Goal: Submit feedback/report problem: Provide input to the site owners about the experience or issues

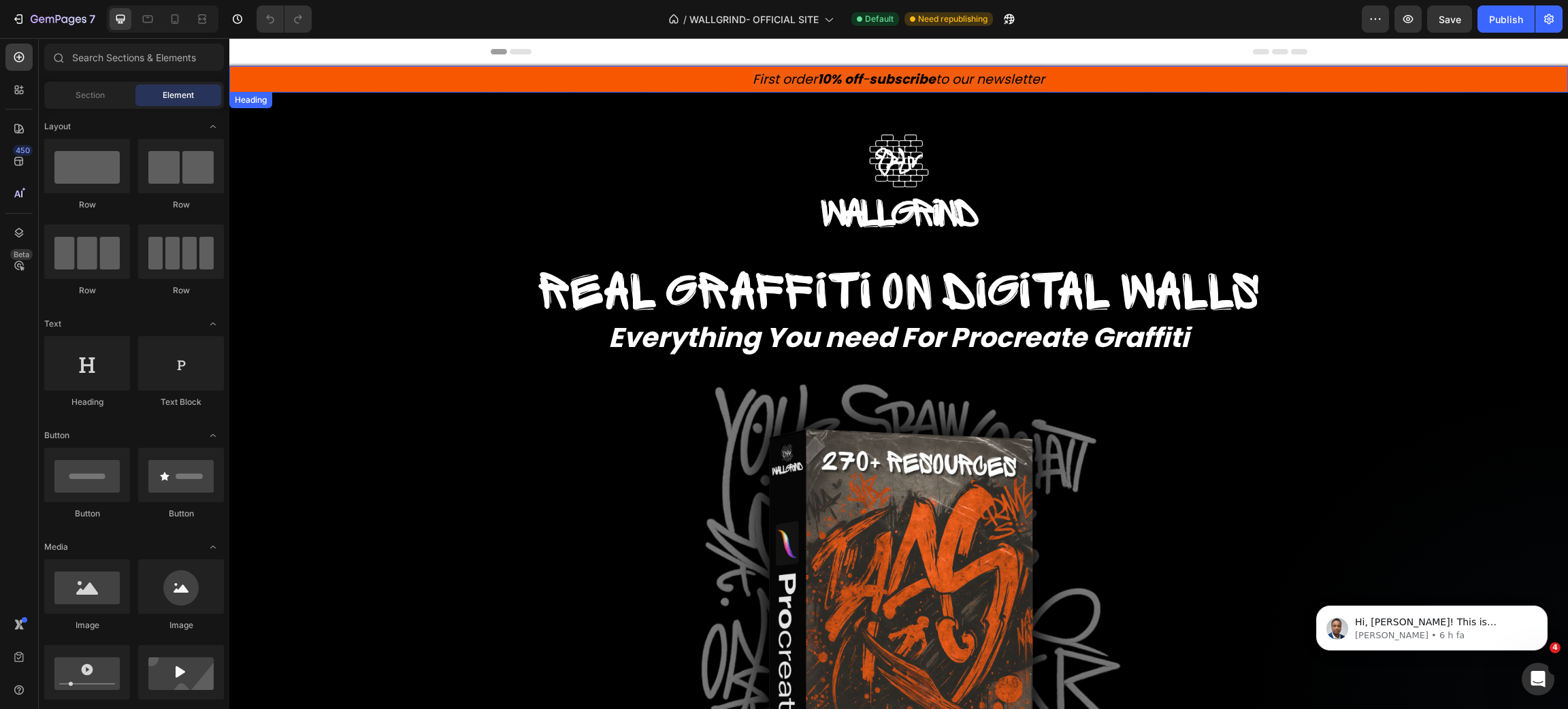
click at [908, 88] on strong "subscribe" at bounding box center [902, 79] width 67 height 18
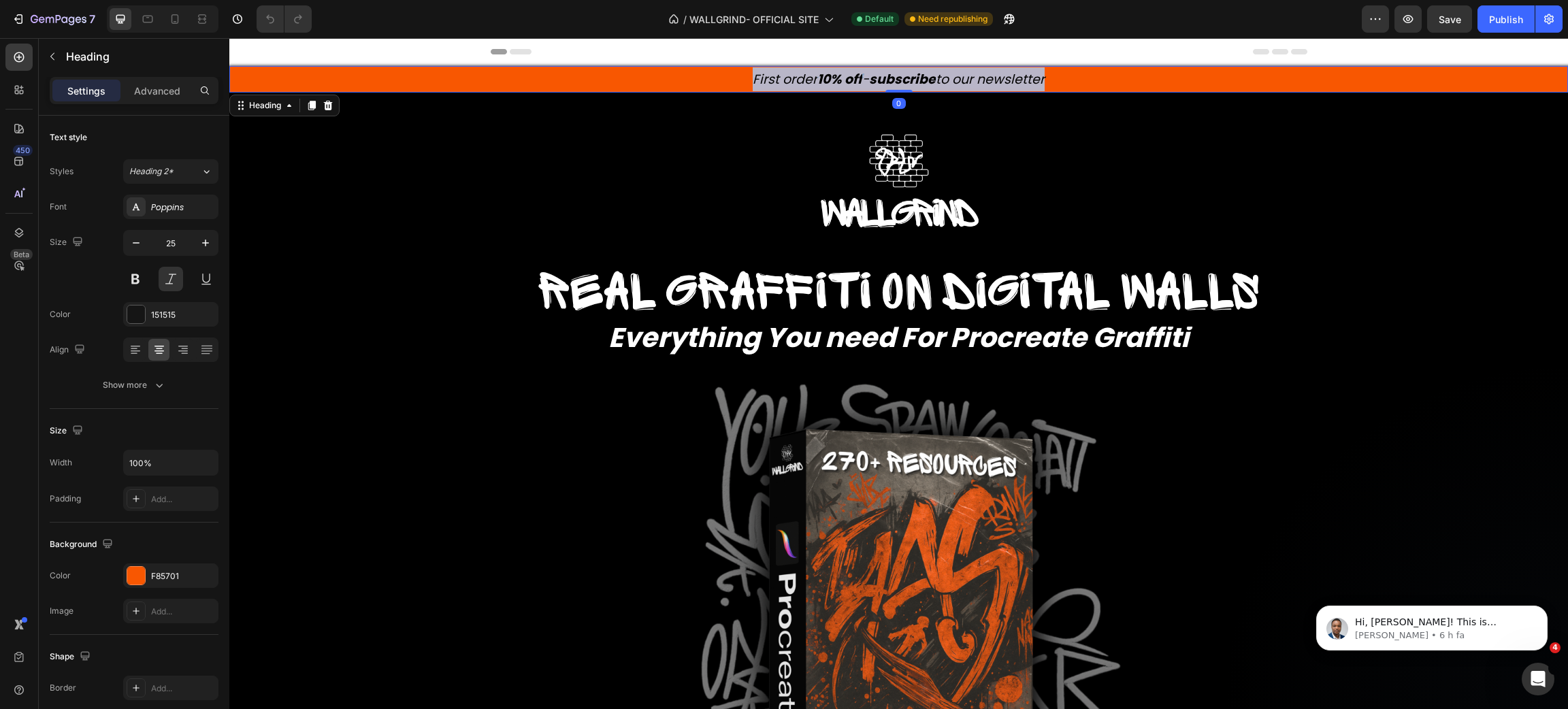
click at [908, 88] on strong "subscribe" at bounding box center [902, 79] width 67 height 18
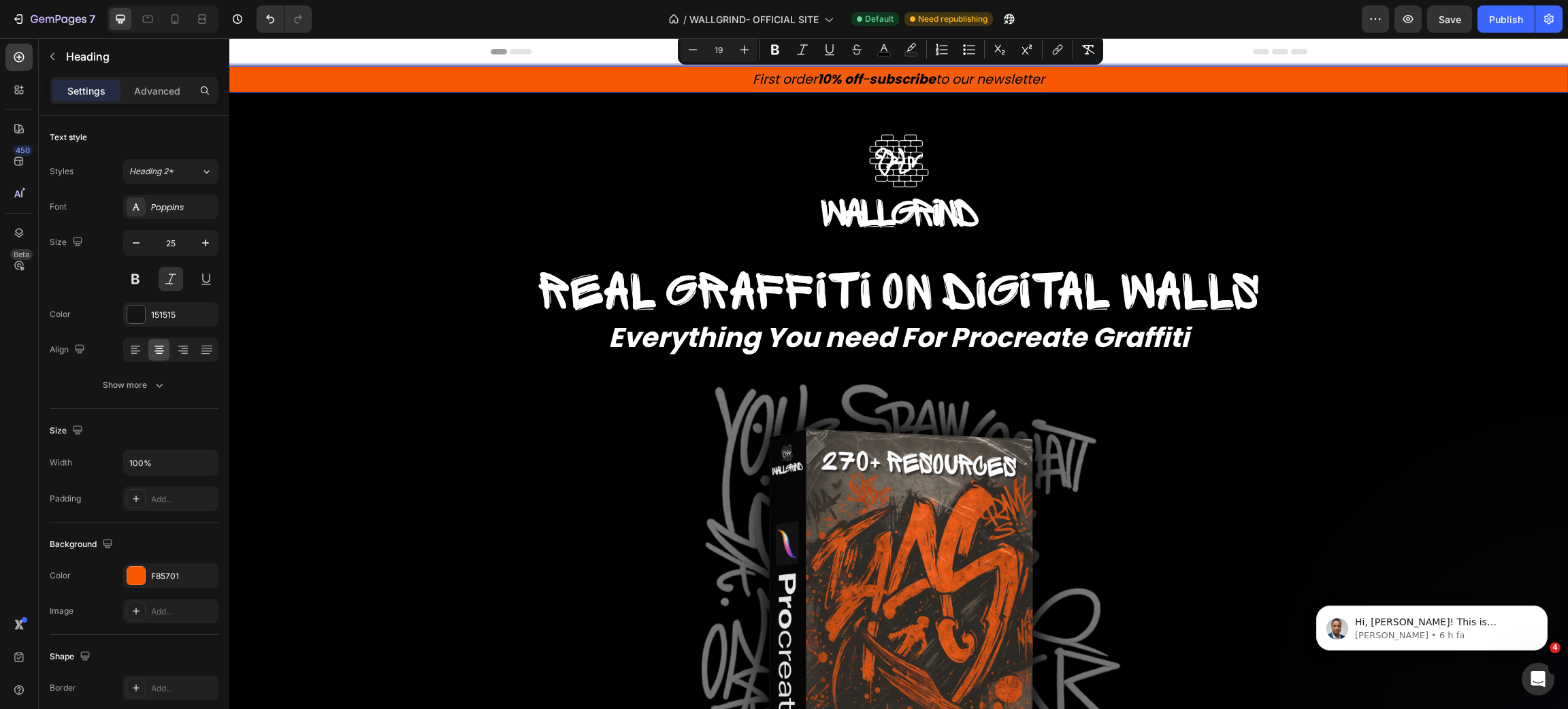
click at [909, 87] on strong "subscribe" at bounding box center [902, 79] width 67 height 18
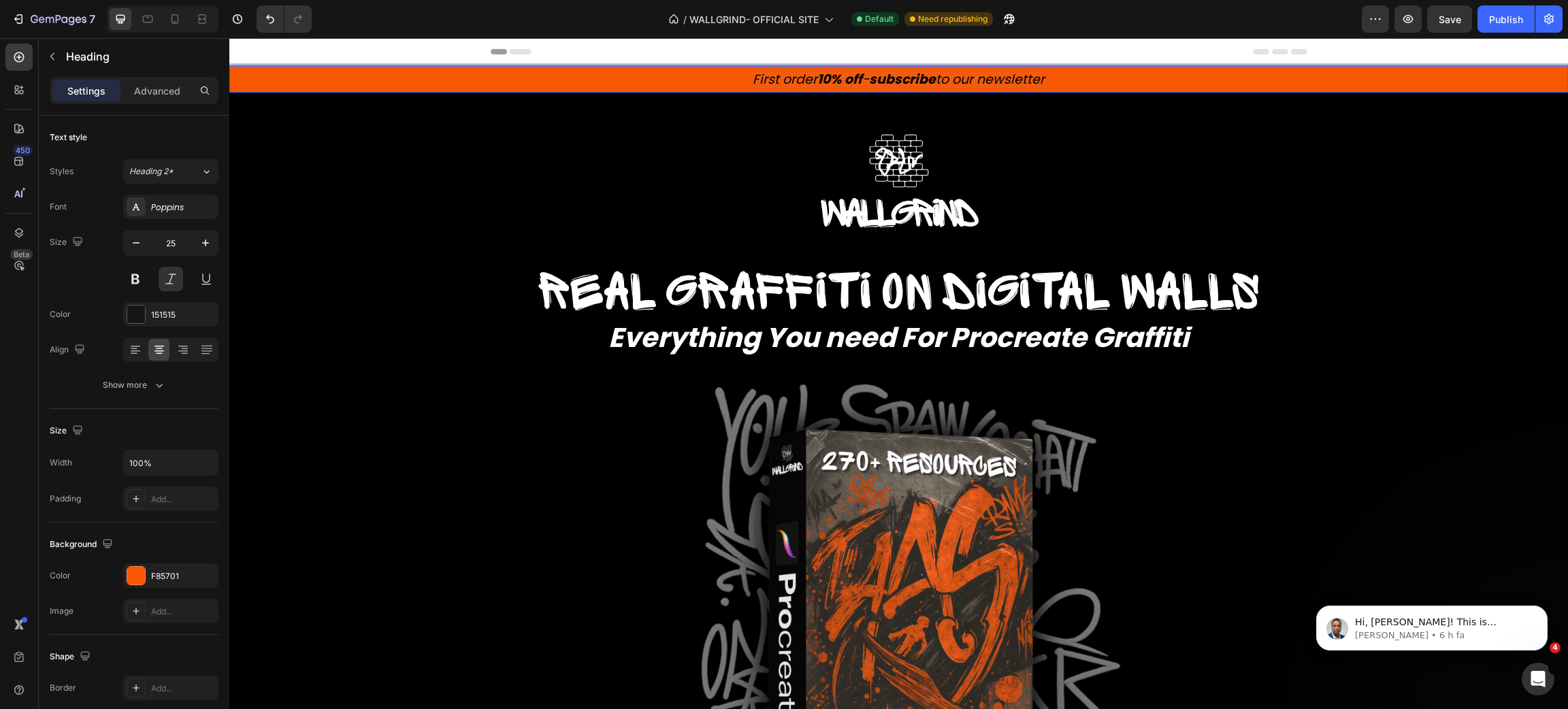
click at [1051, 80] on p "First order 10% off - subscribe to our newsletter" at bounding box center [898, 79] width 1336 height 24
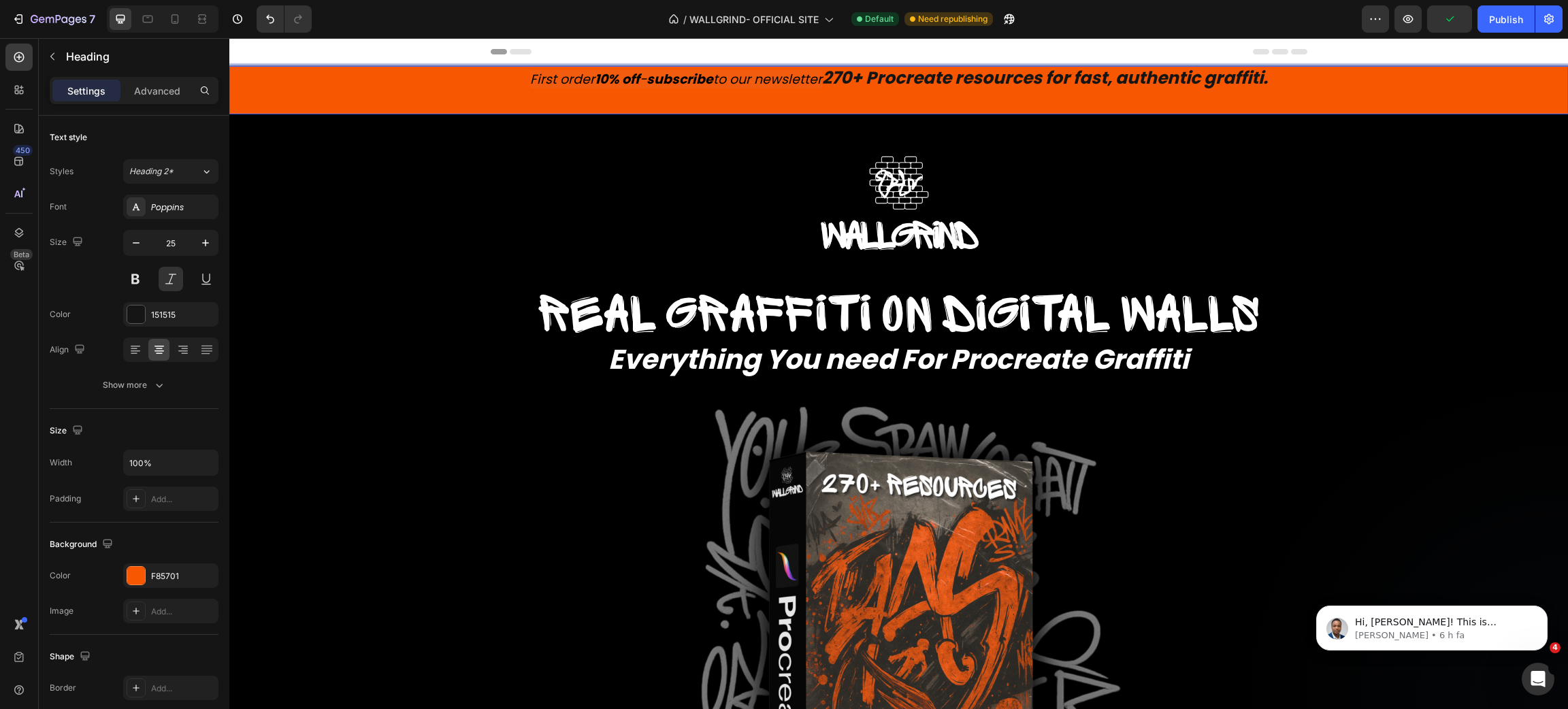
drag, startPoint x: 818, startPoint y: 85, endPoint x: 721, endPoint y: 79, distance: 97.2
click at [721, 79] on p "First order 10% off - subscribe to our newsletter 270+ Procreate resources for …" at bounding box center [898, 79] width 1336 height 24
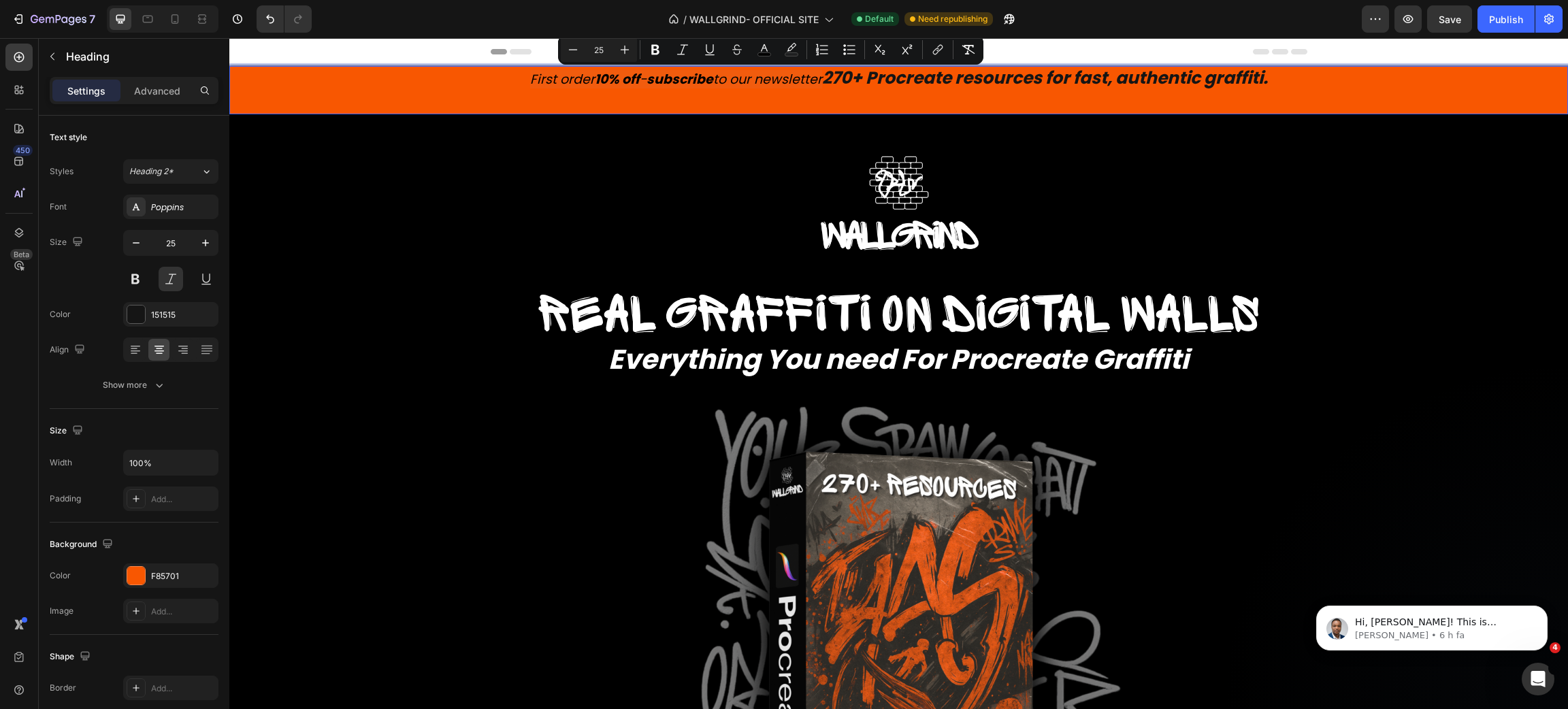
click at [887, 85] on strong "270+ Procreate resources for fast, authentic graffiti." at bounding box center [1044, 78] width 446 height 24
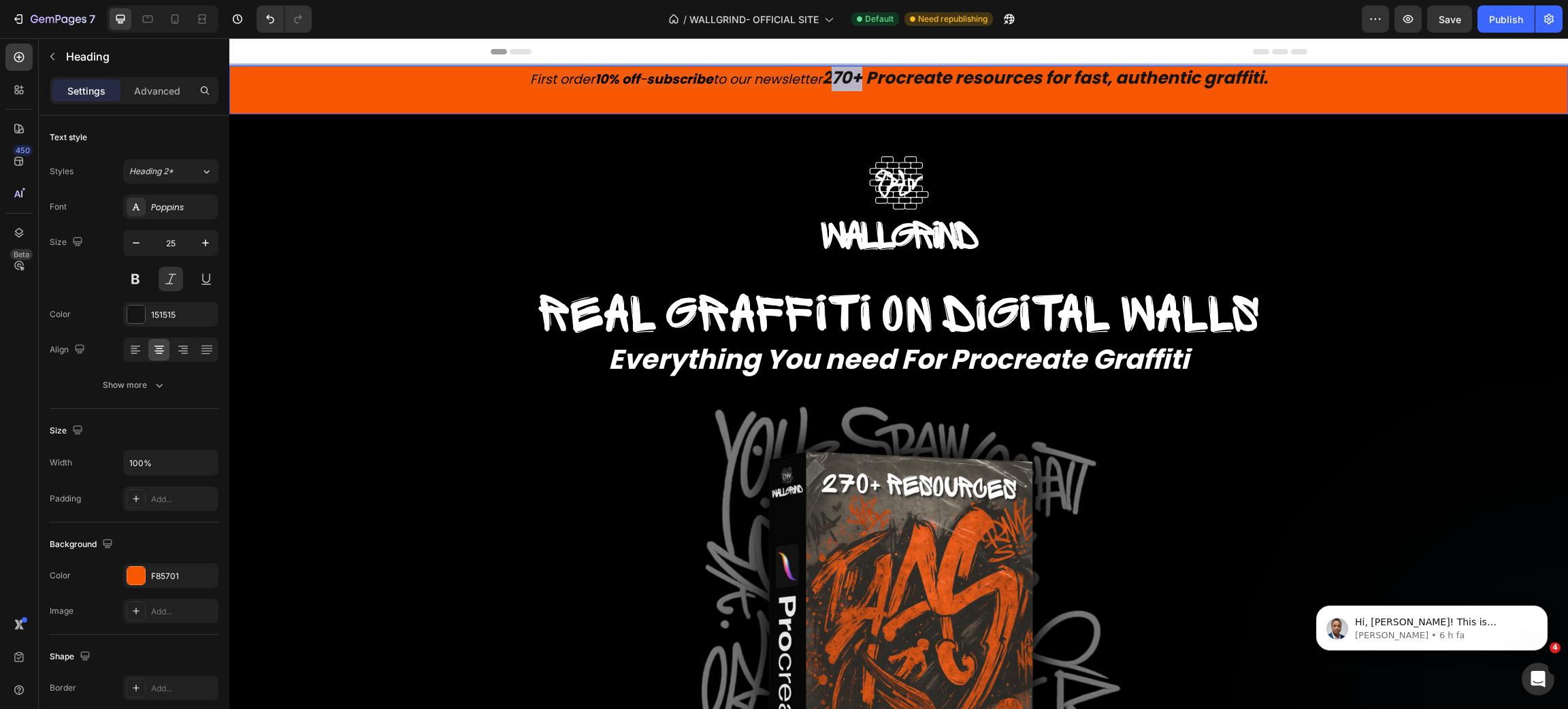
drag, startPoint x: 826, startPoint y: 80, endPoint x: 855, endPoint y: 81, distance: 29.0
click at [855, 81] on strong "270+ Procreate resources for fast, authentic graffiti." at bounding box center [1044, 78] width 446 height 24
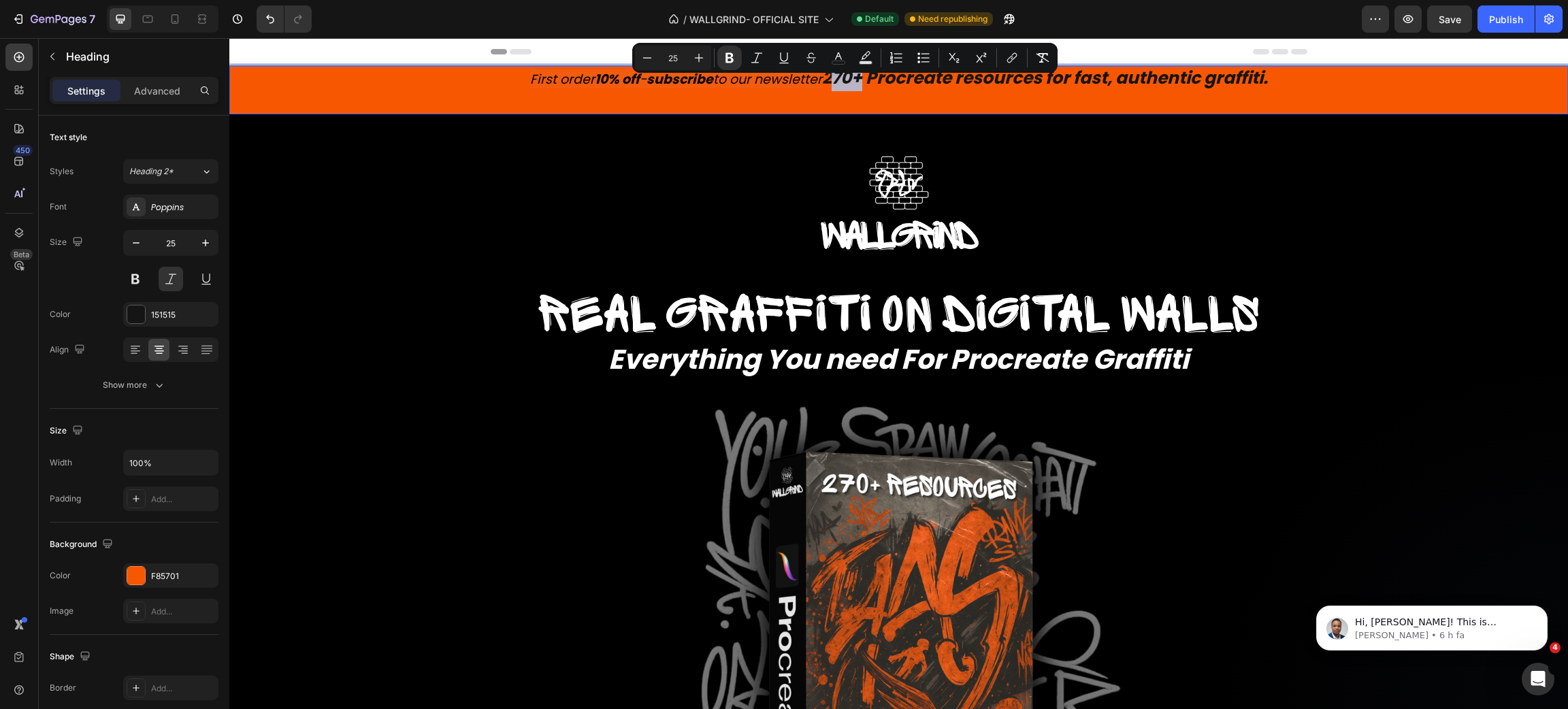
click at [834, 80] on strong "270+ Procreate resources for fast, authentic graffiti." at bounding box center [1044, 78] width 446 height 24
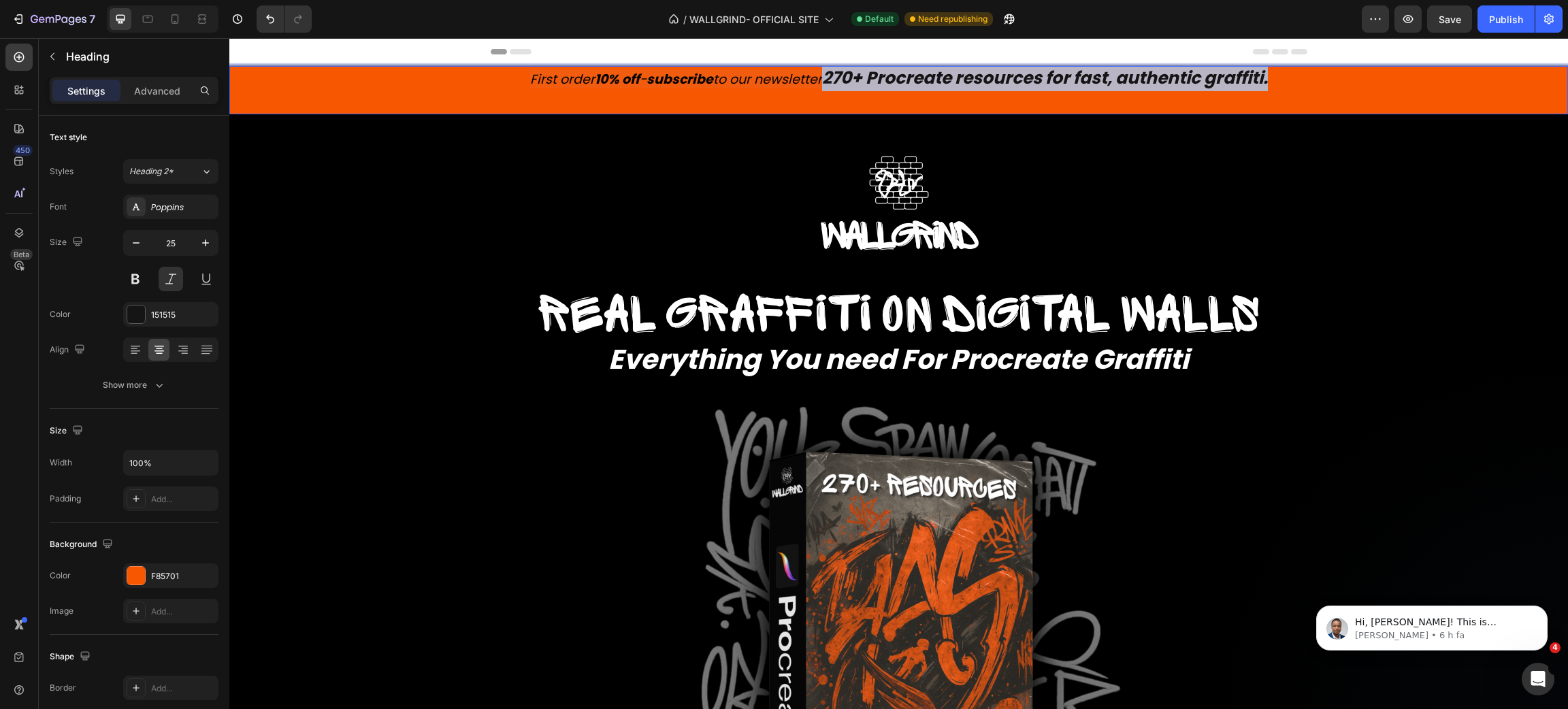
drag, startPoint x: 821, startPoint y: 80, endPoint x: 1277, endPoint y: 75, distance: 456.0
click at [1277, 75] on p "First order 10% off - subscribe to our newsletter 270+ Procreate resources for …" at bounding box center [898, 79] width 1336 height 24
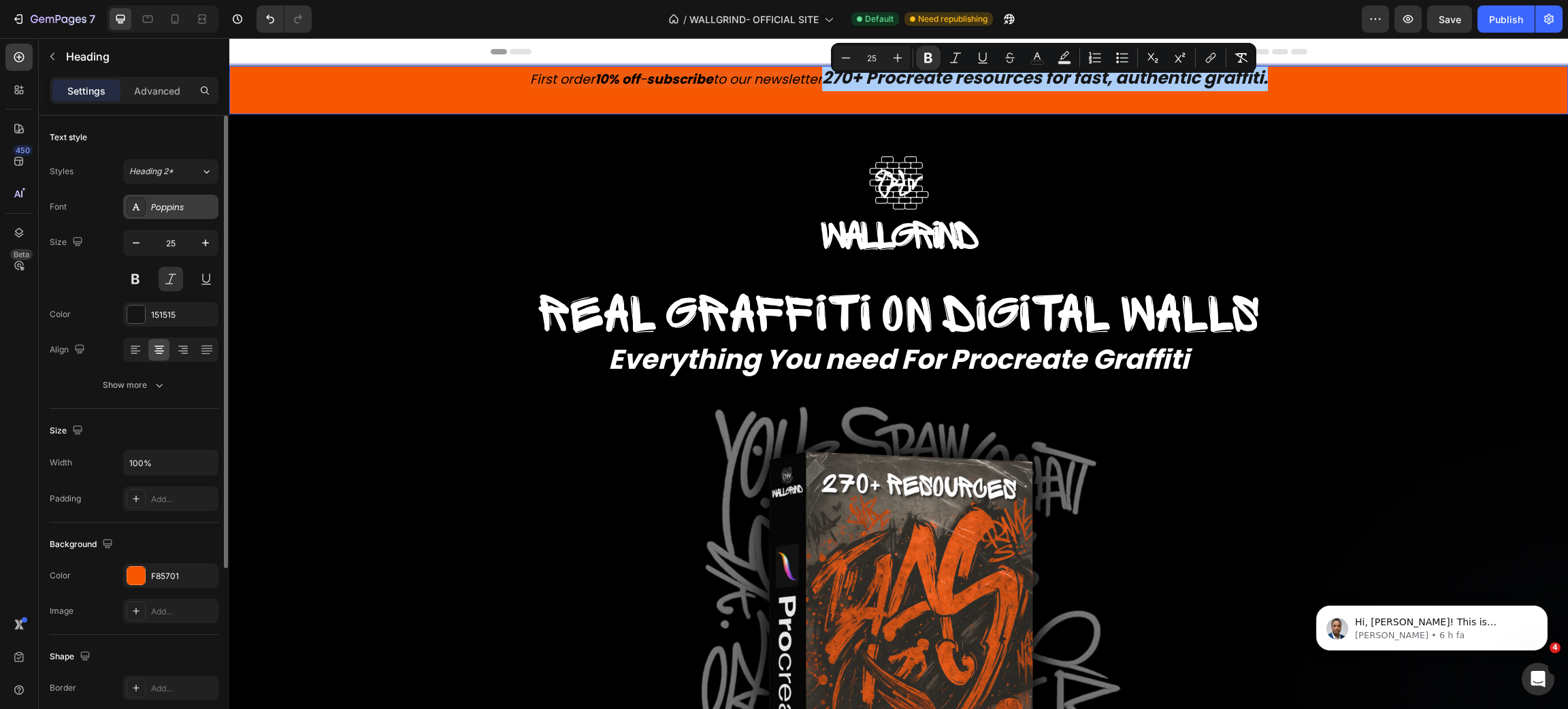
click at [193, 211] on div "Poppins" at bounding box center [183, 207] width 64 height 12
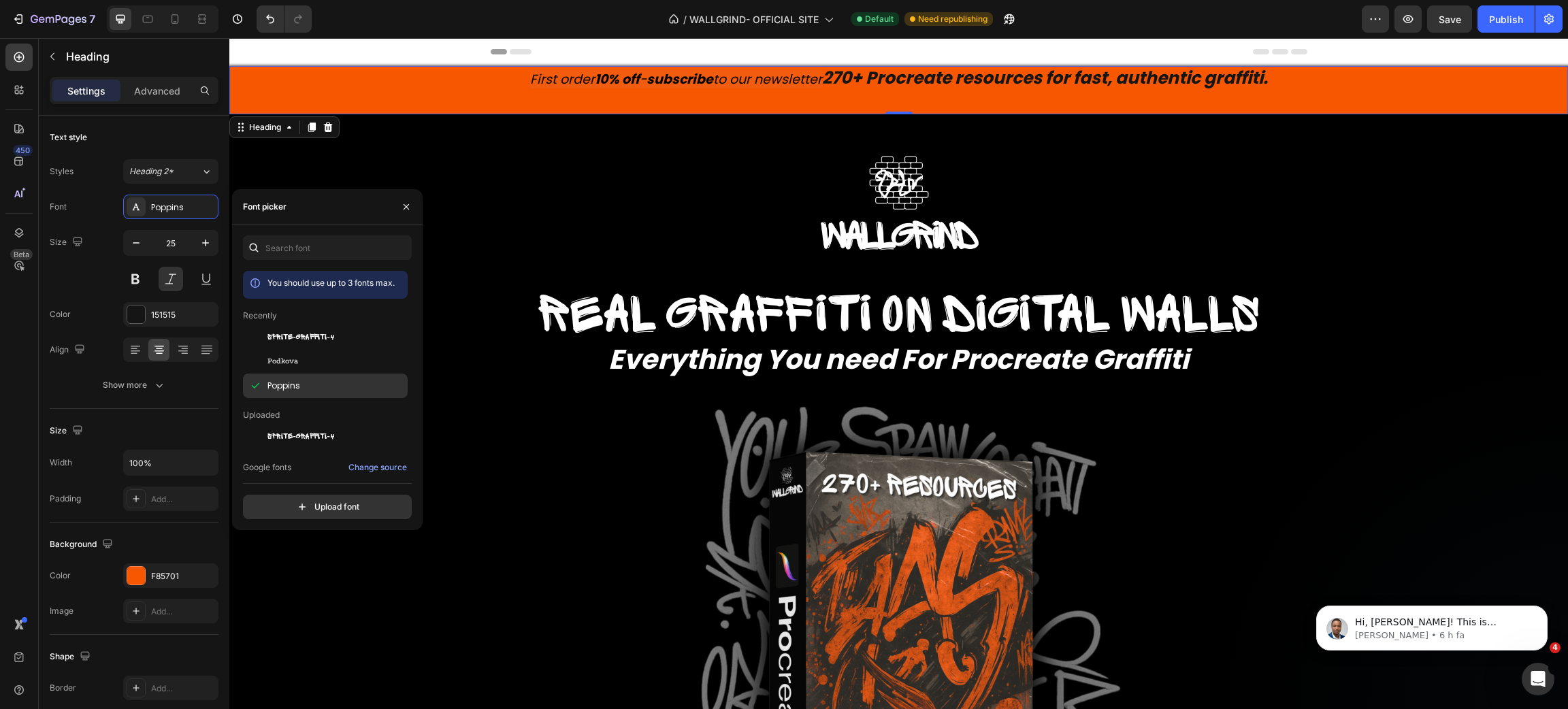
click at [314, 382] on div "Poppins" at bounding box center [336, 385] width 138 height 12
click at [1012, 98] on h2 "First order 10% off - subscribe to our newsletter 270+ Procreate resources for …" at bounding box center [898, 90] width 1338 height 49
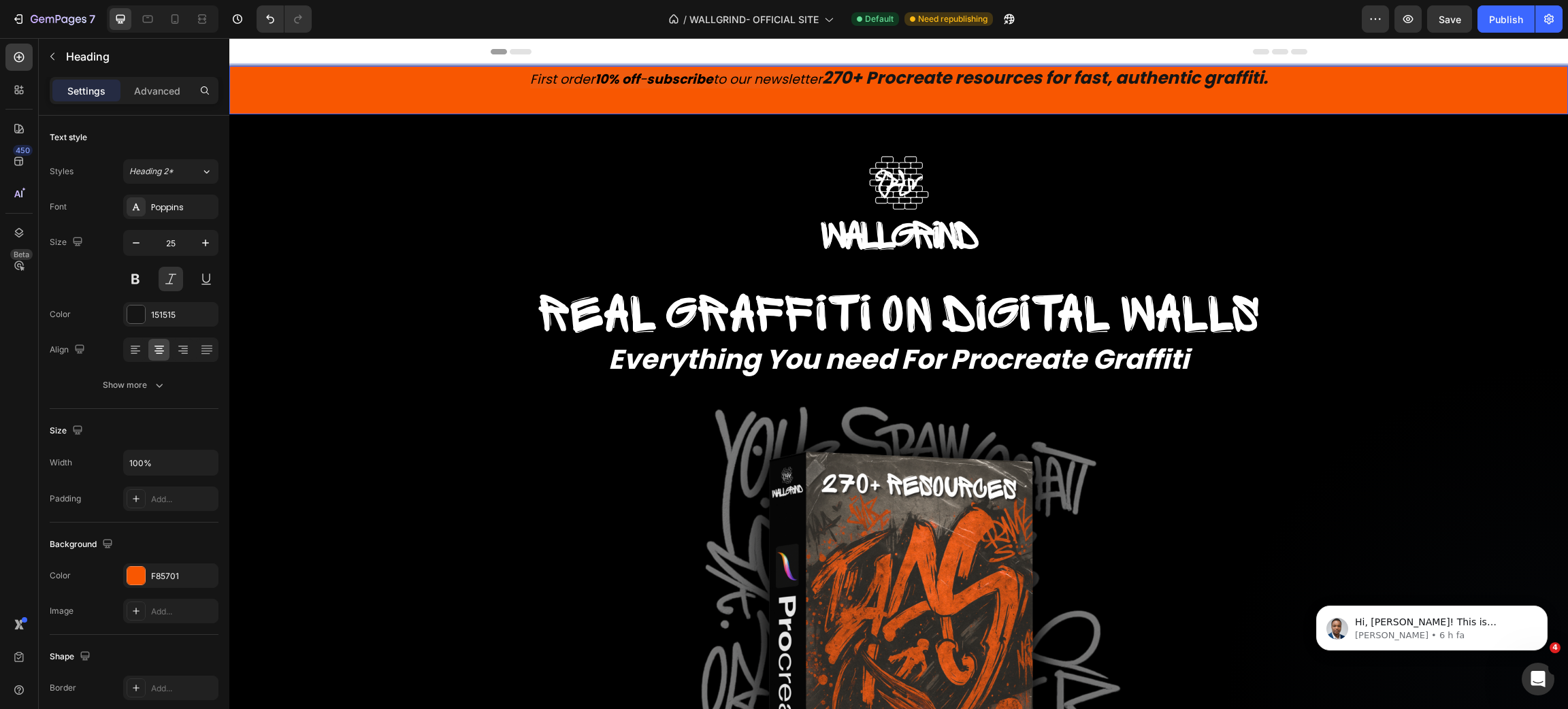
click at [834, 73] on strong "270+ Procreate resources for fast, authentic graffiti." at bounding box center [1044, 78] width 446 height 24
click at [834, 84] on strong "270+ Procreate resources for fast, authentic graffiti." at bounding box center [1044, 78] width 446 height 24
click at [928, 79] on strong "270+ Procreate resources for fast, authentic graffiti." at bounding box center [1044, 78] width 446 height 24
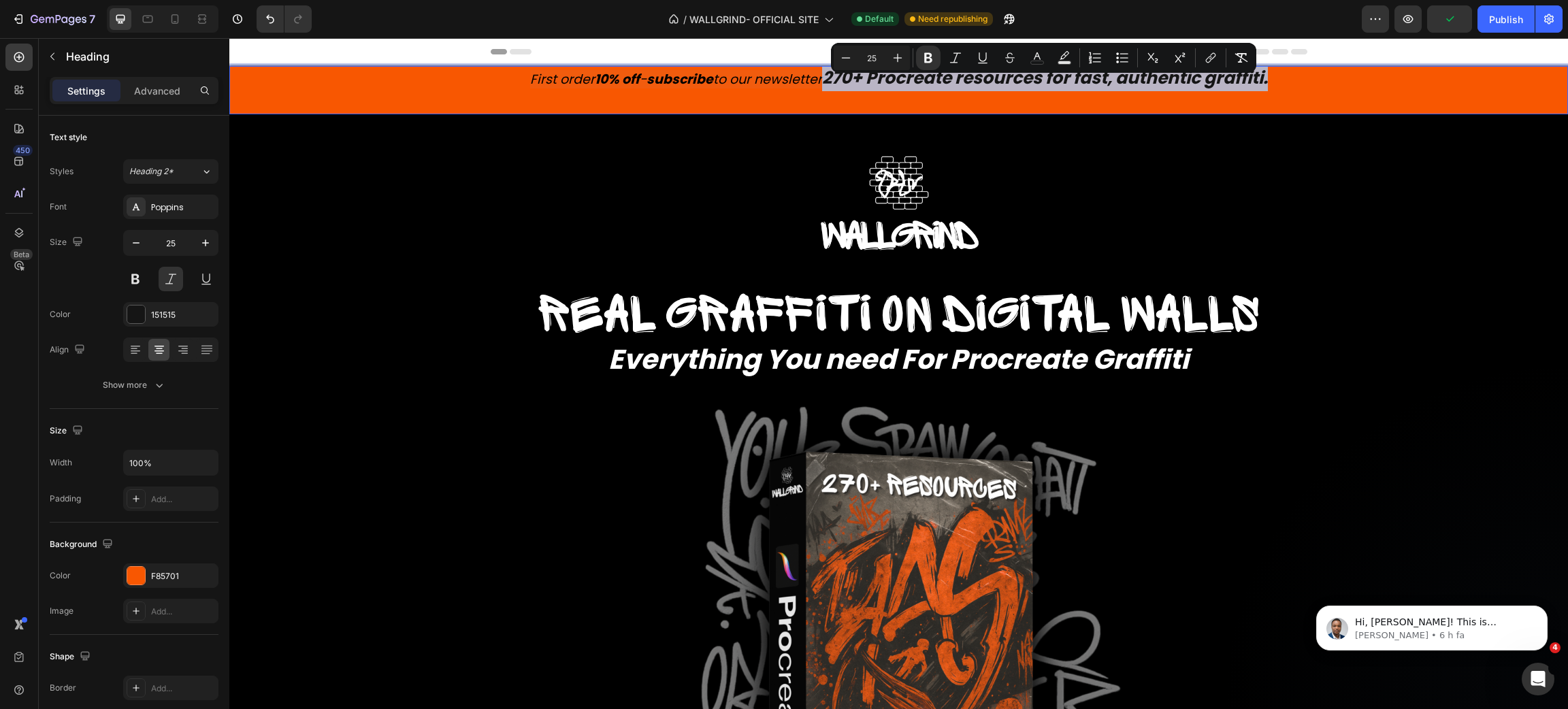
drag, startPoint x: 823, startPoint y: 81, endPoint x: 1276, endPoint y: 77, distance: 453.0
click at [1276, 77] on p "First order 10% off - subscribe to our newsletter 270+ Procreate resources for …" at bounding box center [898, 90] width 1336 height 46
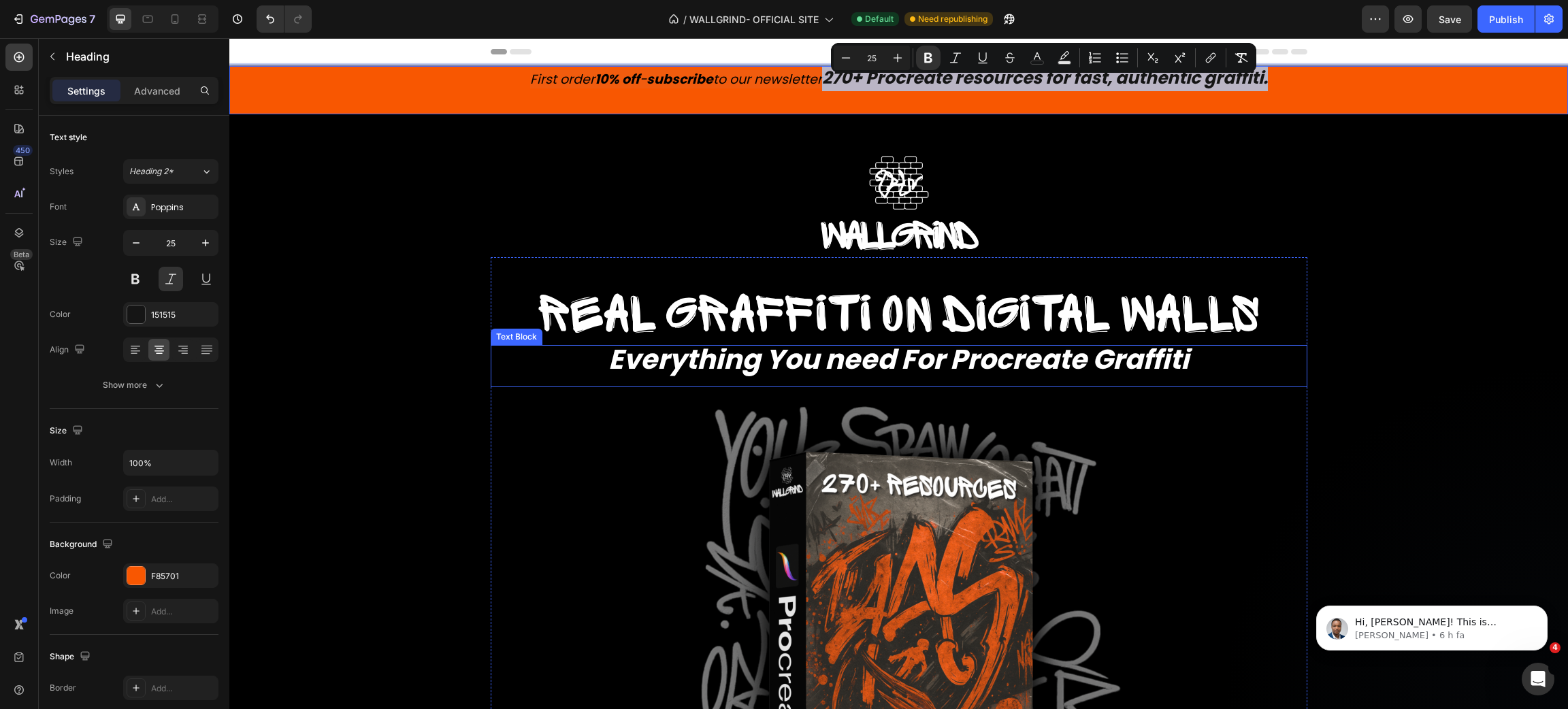
type input "16"
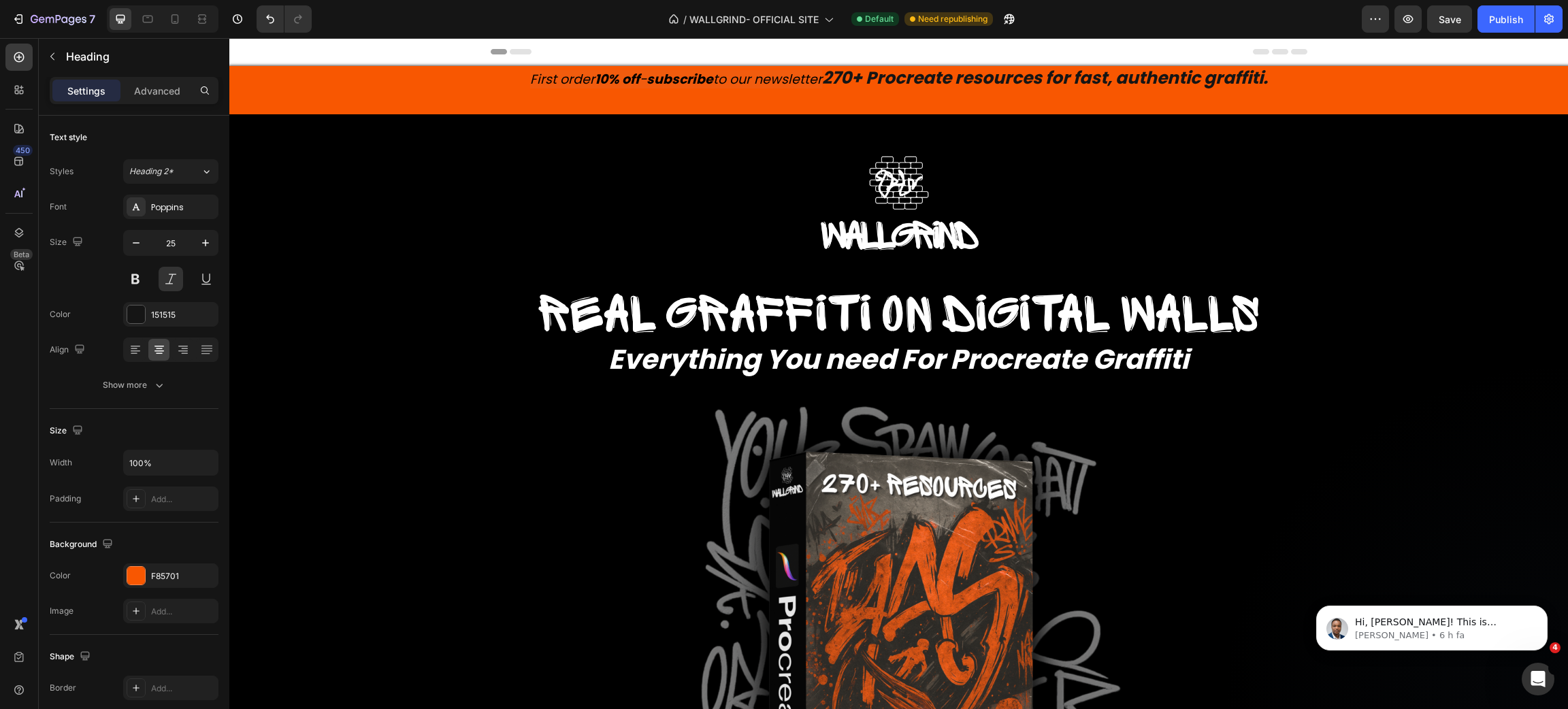
click at [822, 80] on strong "270+ Procreate resources for fast, authentic graffiti." at bounding box center [1044, 78] width 446 height 24
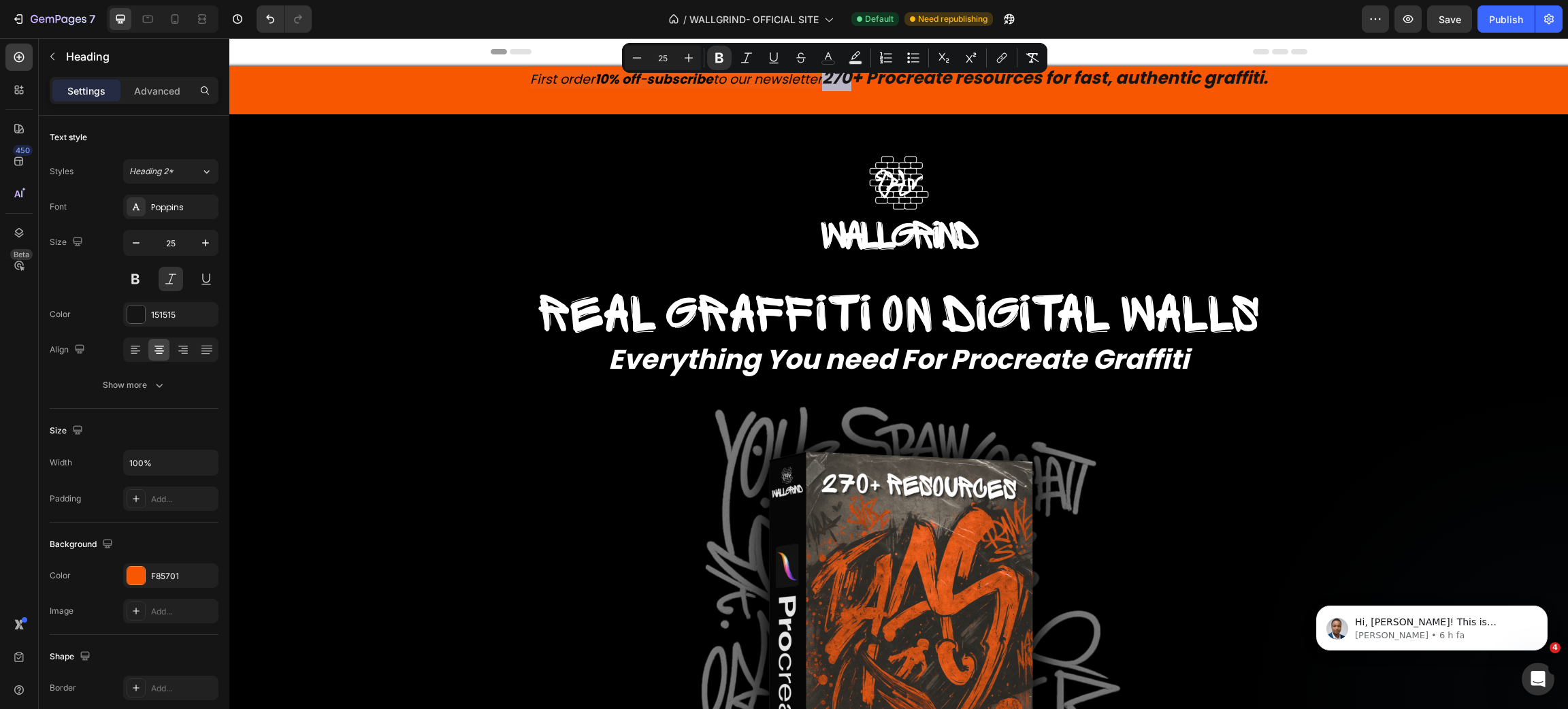
click at [822, 80] on strong "270+ Procreate resources for fast, authentic graffiti." at bounding box center [1044, 78] width 446 height 24
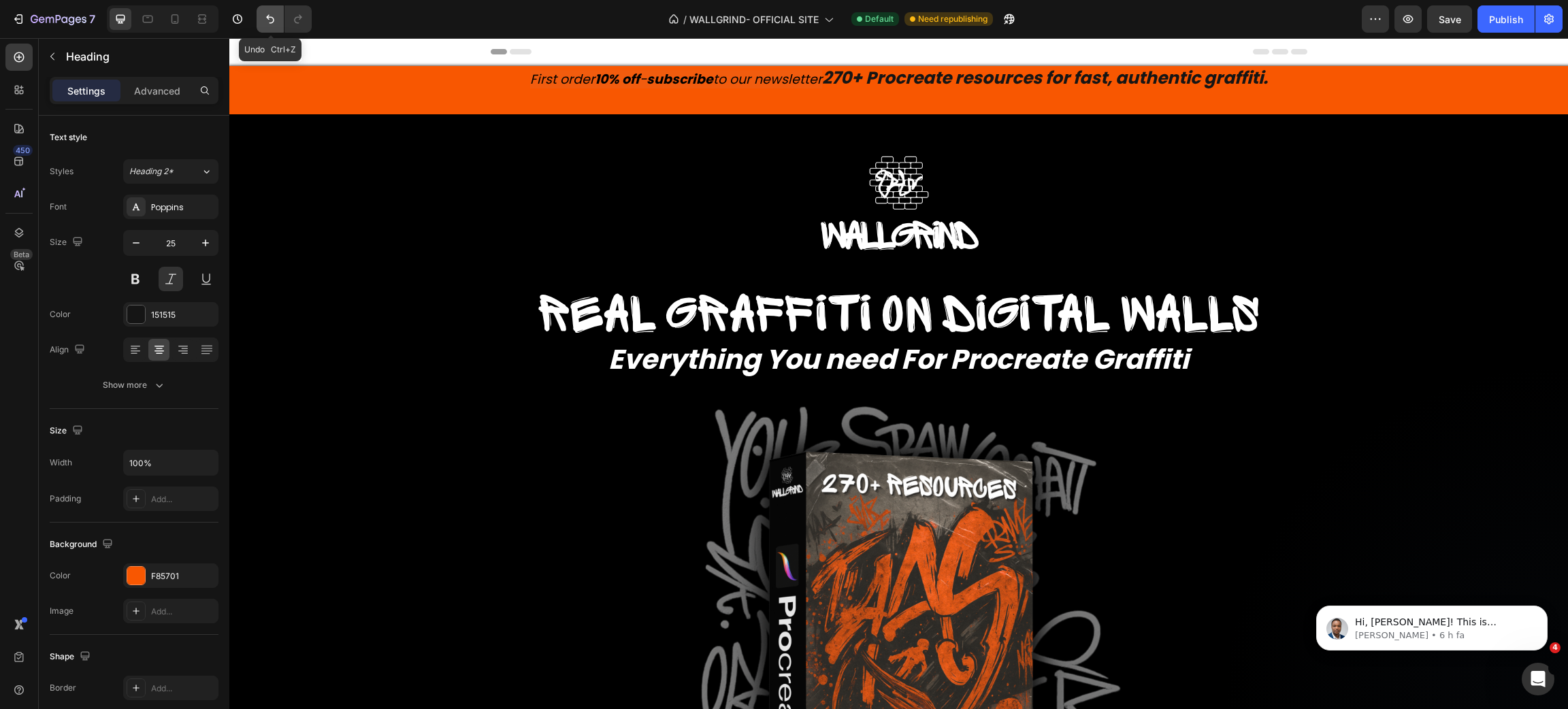
click at [260, 19] on button "Undo/Redo" at bounding box center [270, 19] width 28 height 28
click at [264, 22] on icon "Undo/Redo" at bounding box center [270, 18] width 14 height 14
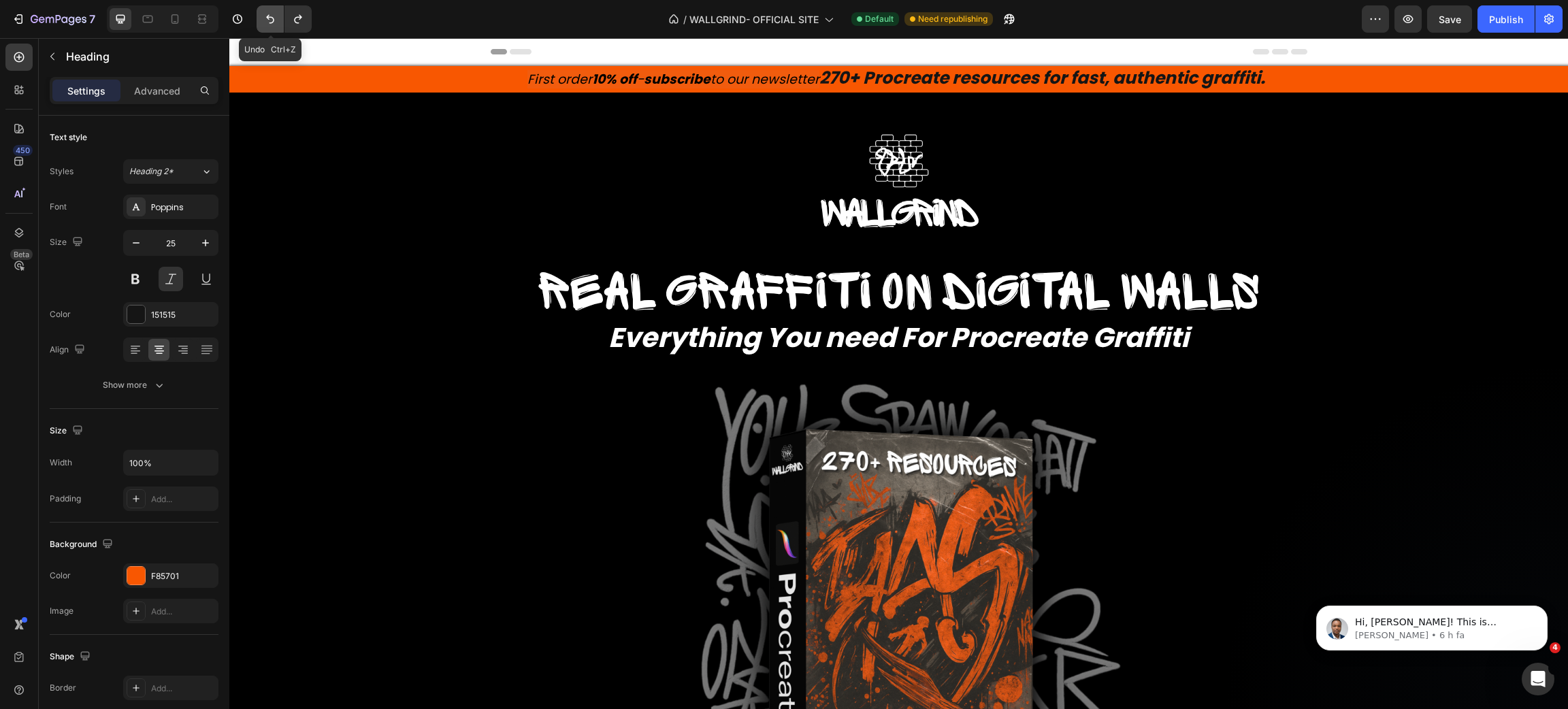
click at [264, 23] on icon "Undo/Redo" at bounding box center [270, 18] width 14 height 14
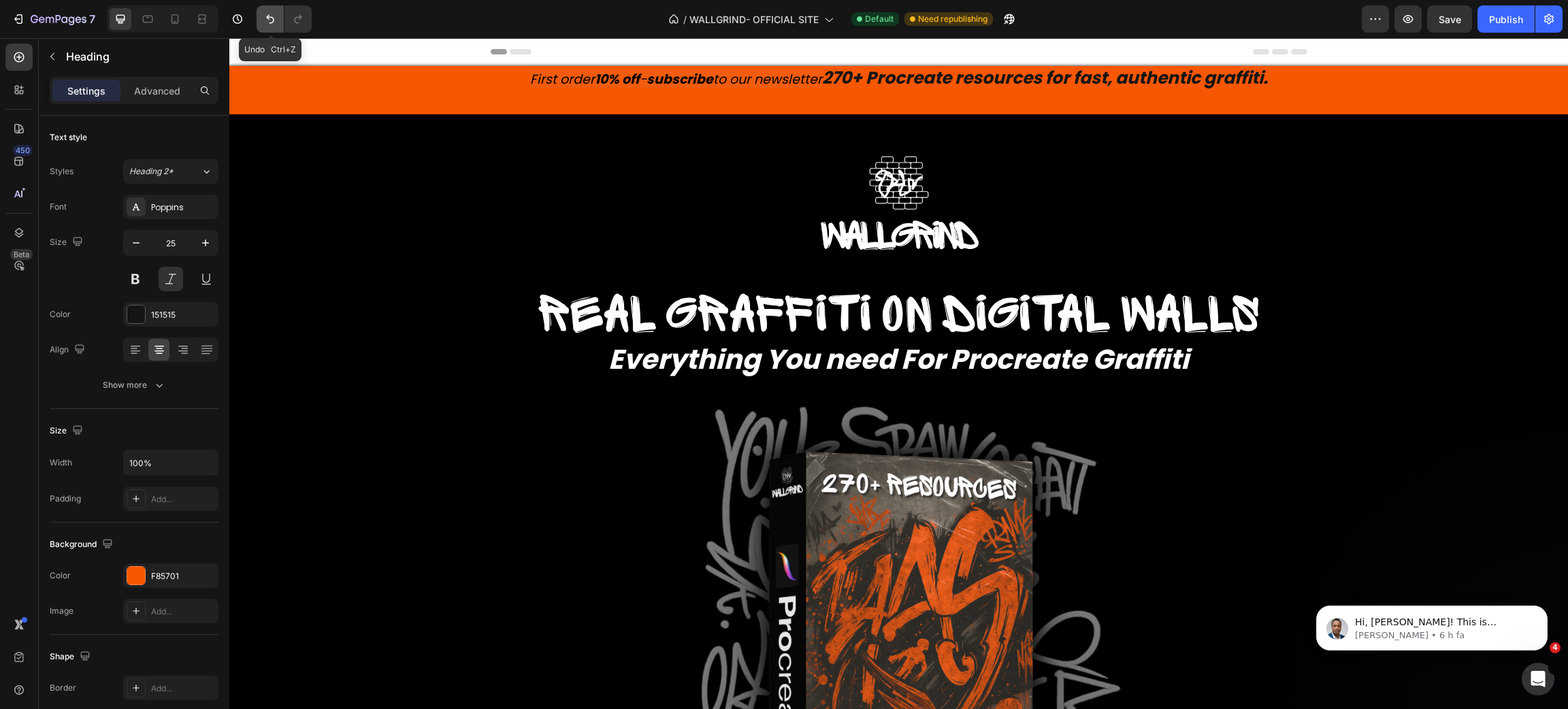
click at [264, 23] on icon "Undo/Redo" at bounding box center [270, 18] width 14 height 14
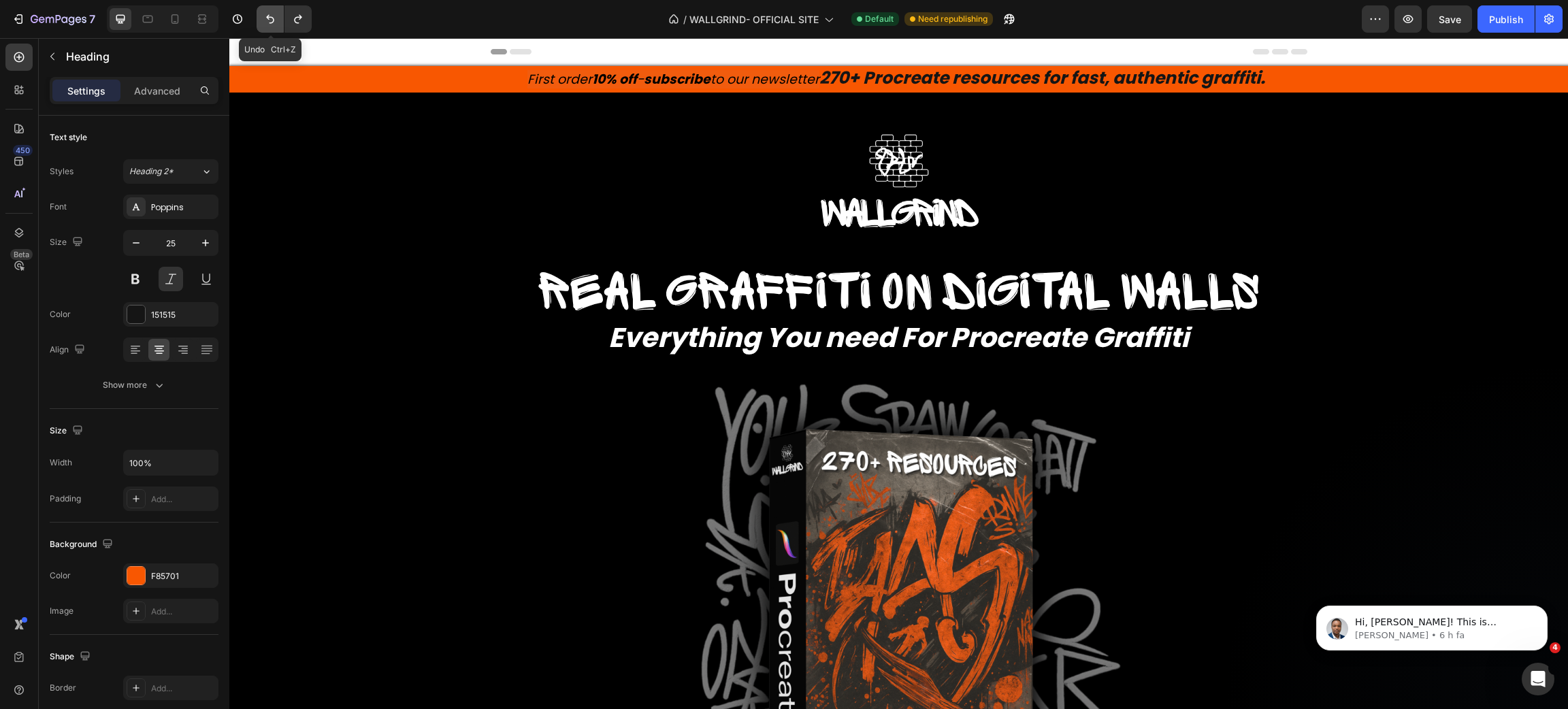
click at [264, 23] on icon "Undo/Redo" at bounding box center [270, 18] width 14 height 14
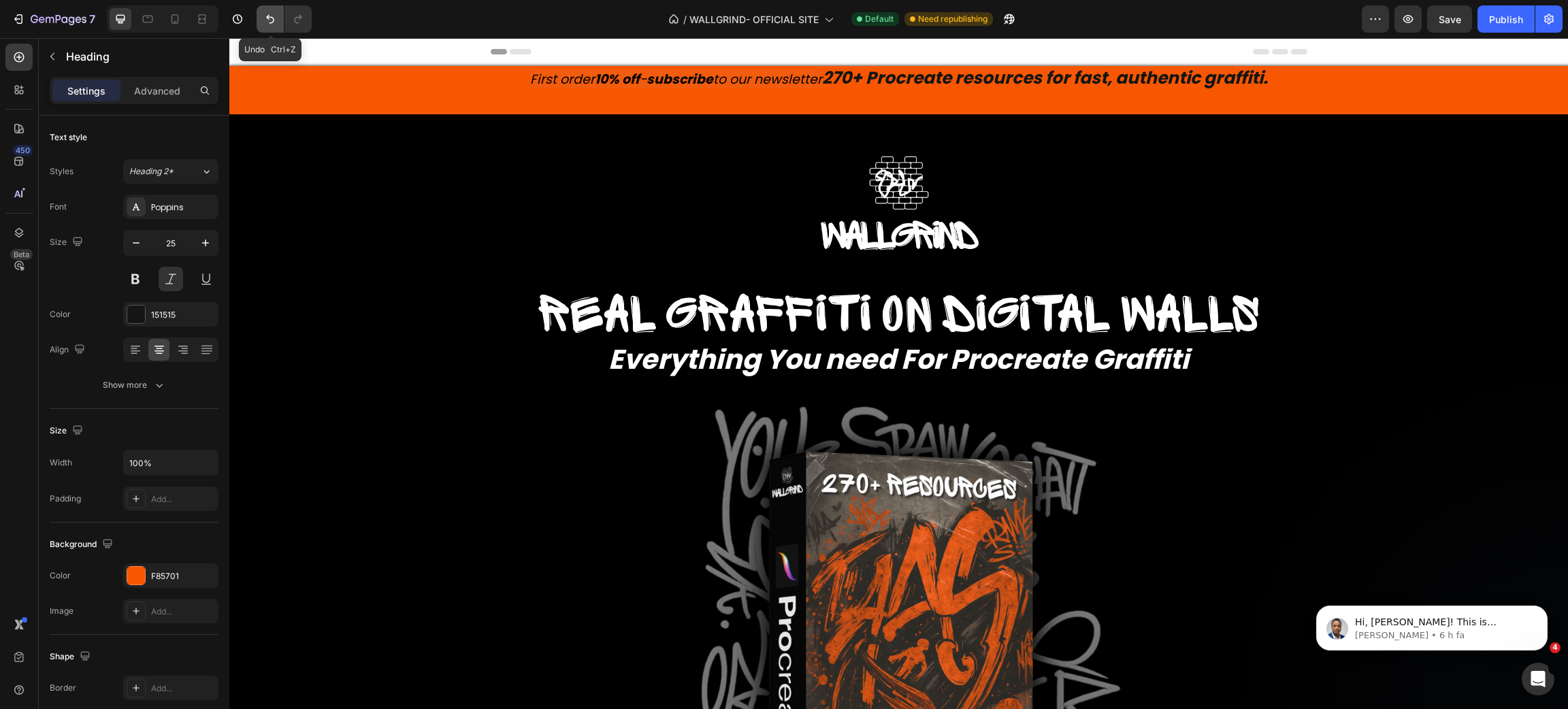
click at [264, 23] on icon "Undo/Redo" at bounding box center [270, 18] width 14 height 14
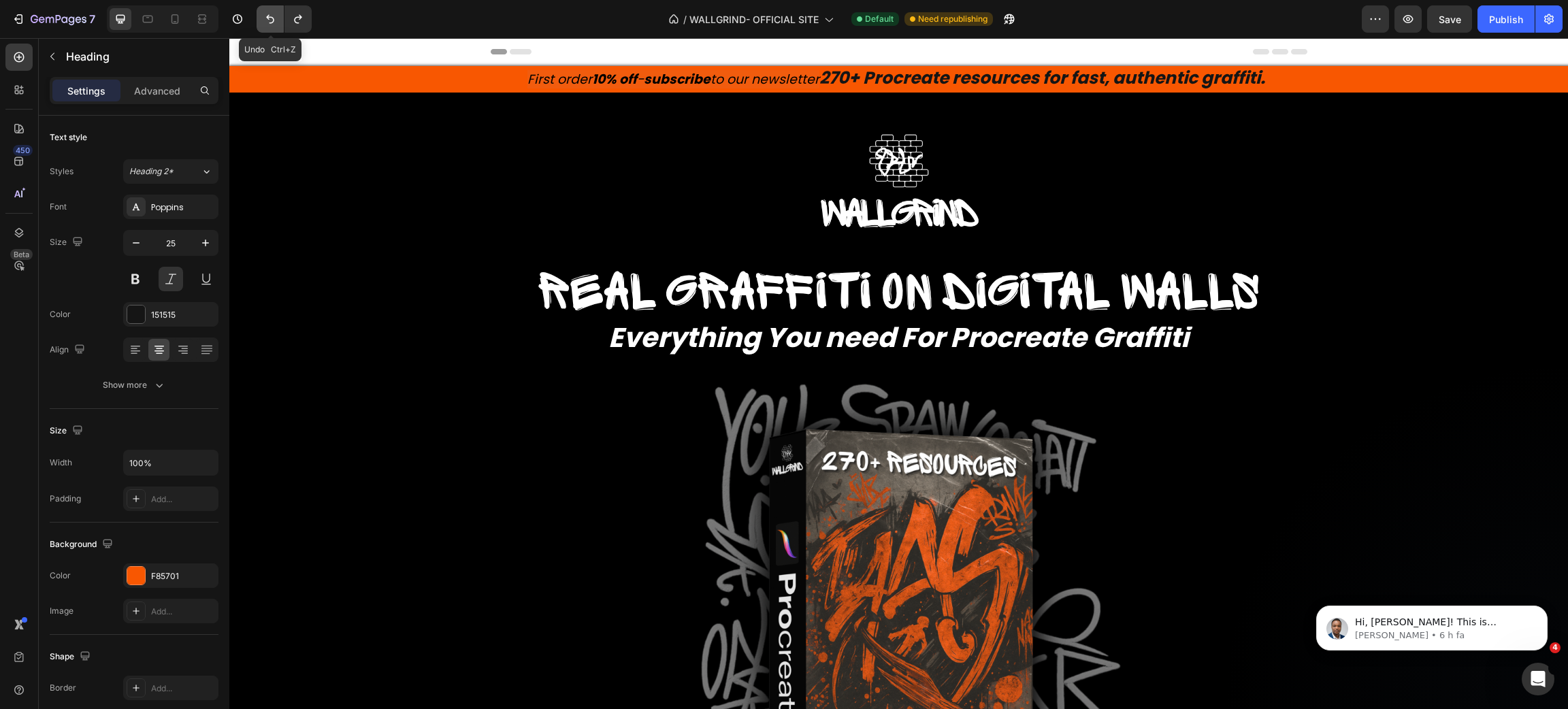
click at [264, 23] on icon "Undo/Redo" at bounding box center [270, 18] width 14 height 14
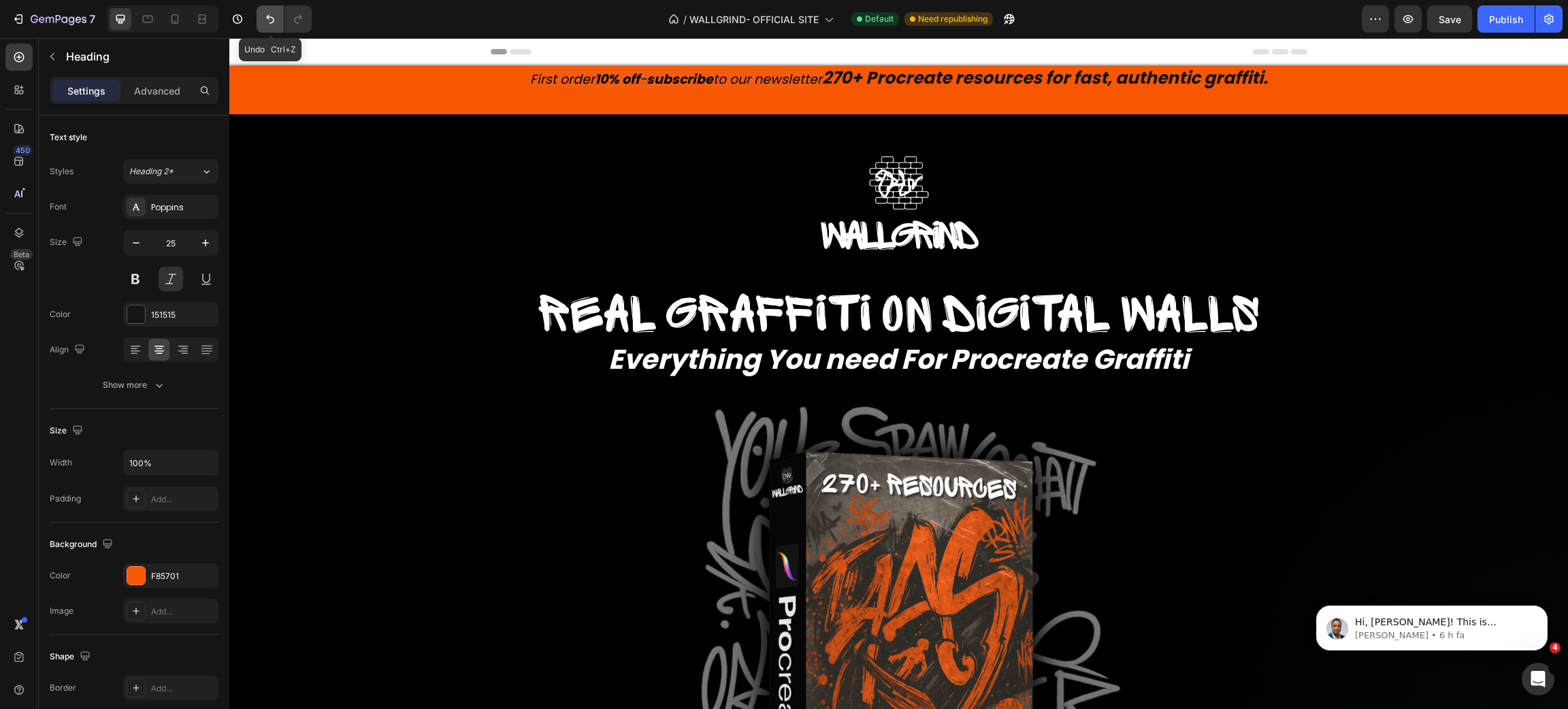
click at [264, 23] on icon "Undo/Redo" at bounding box center [270, 18] width 14 height 14
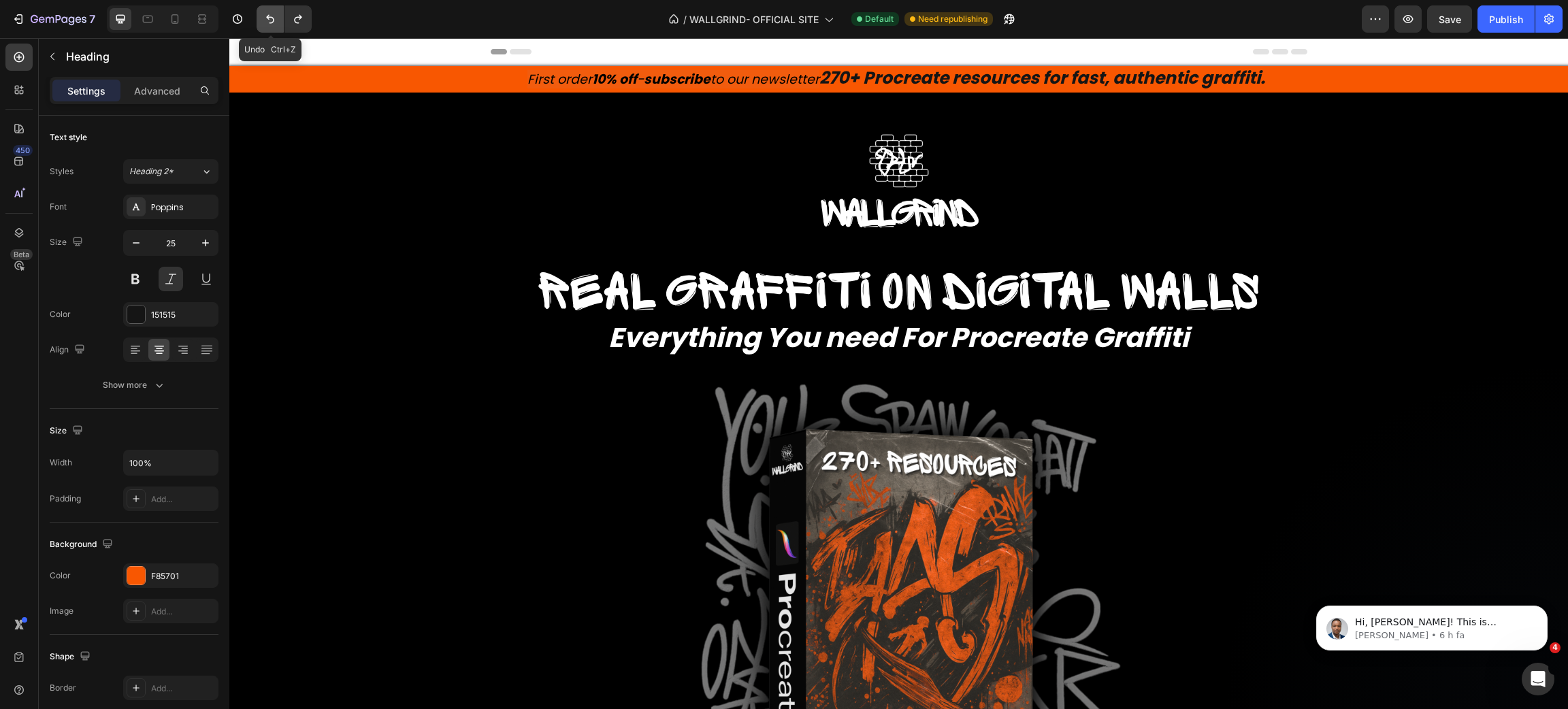
click at [264, 23] on icon "Undo/Redo" at bounding box center [270, 18] width 14 height 14
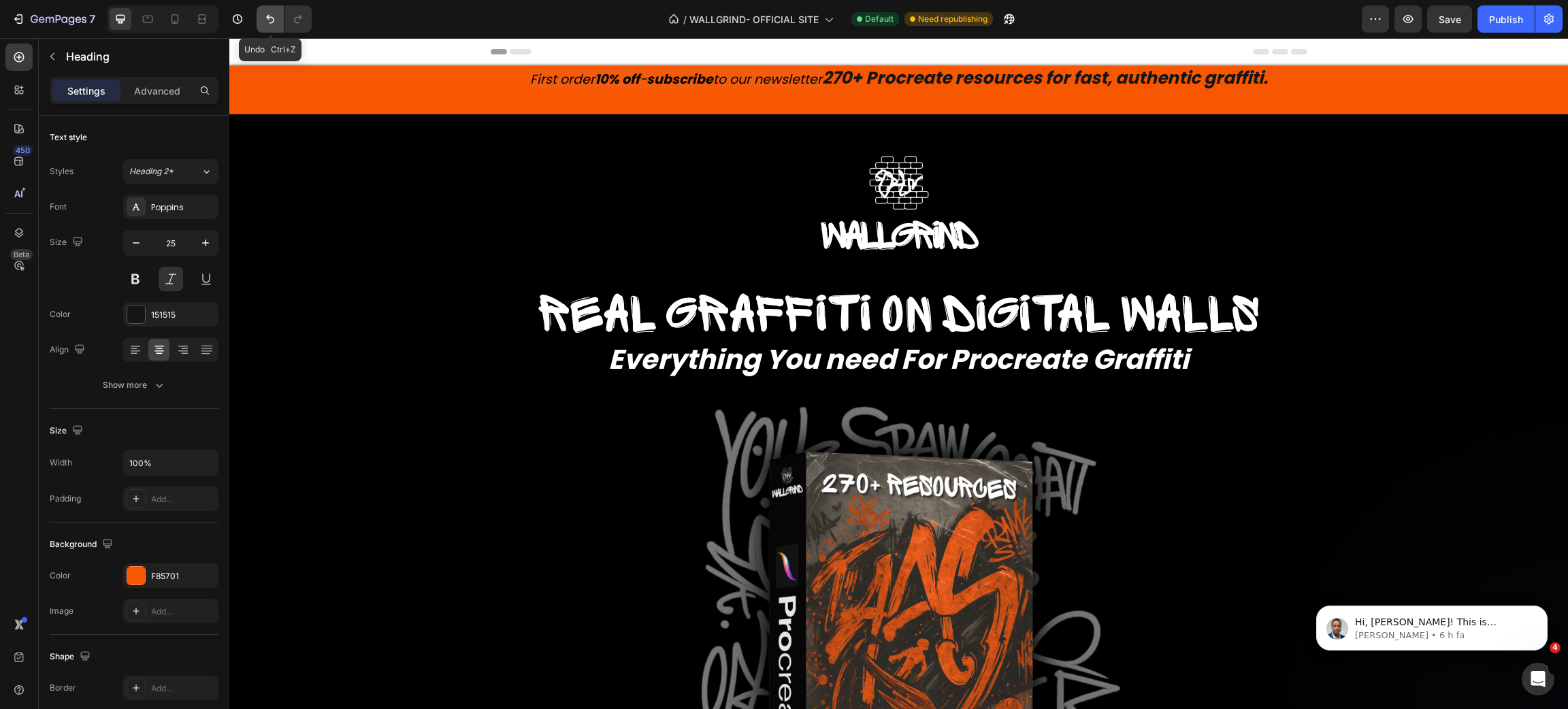
click at [264, 23] on icon "Undo/Redo" at bounding box center [270, 18] width 14 height 14
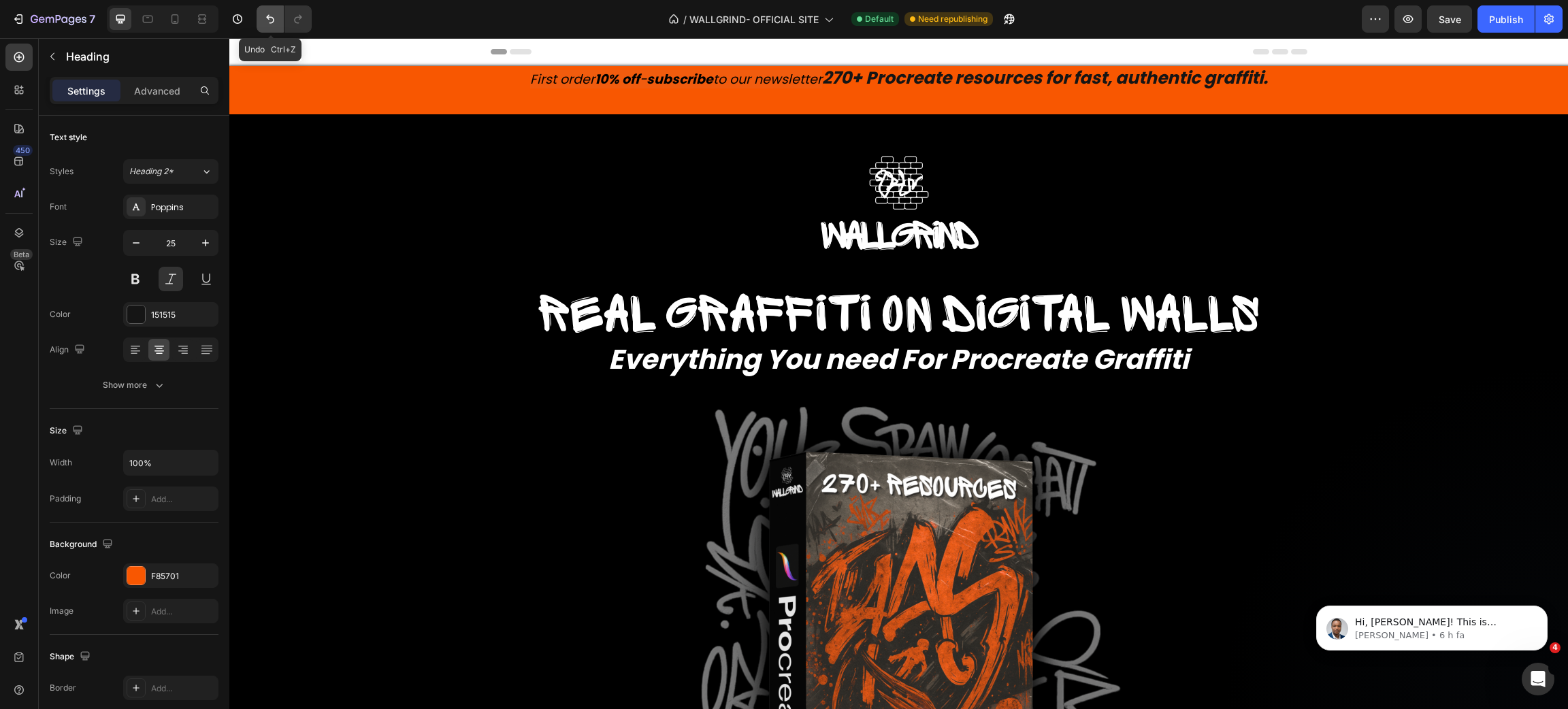
click at [264, 23] on icon "Undo/Redo" at bounding box center [270, 18] width 14 height 14
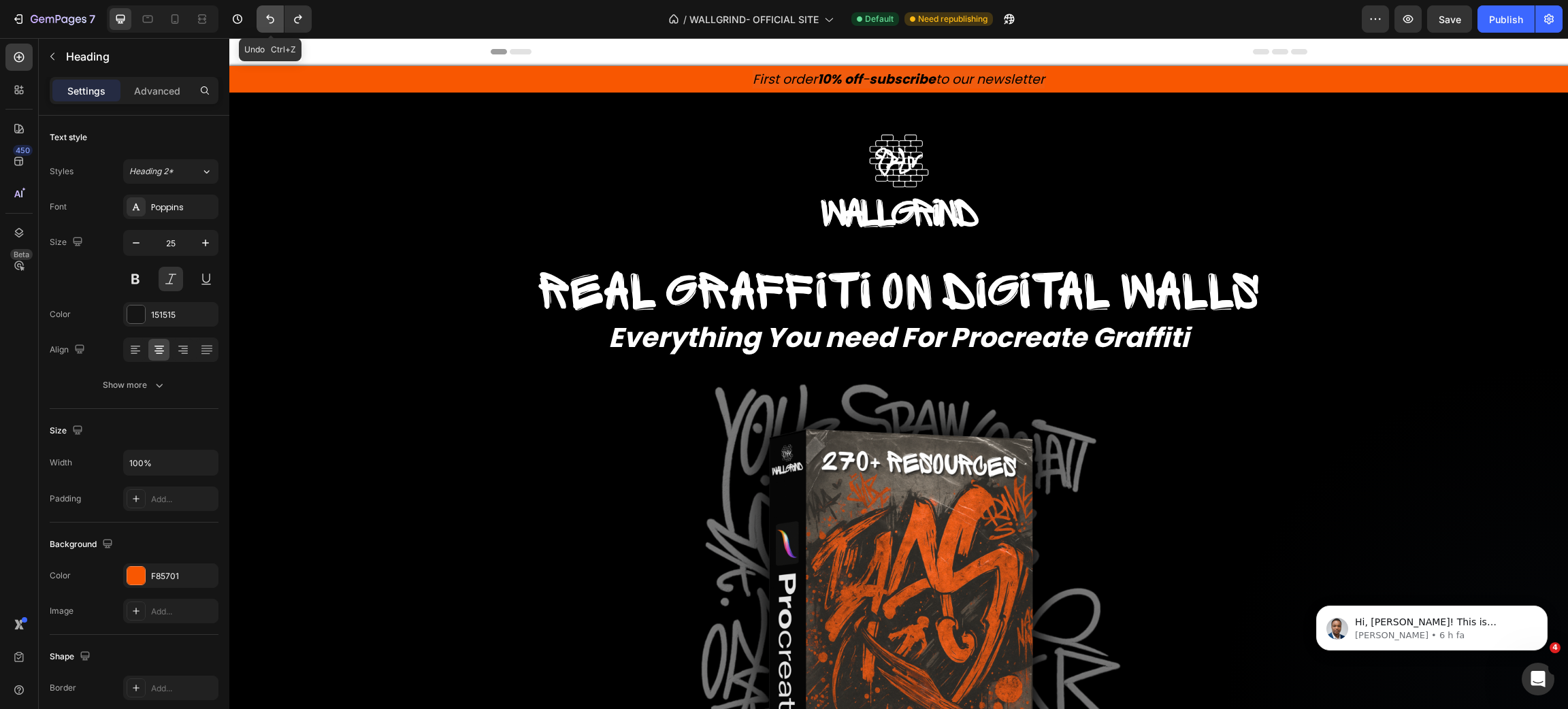
click at [264, 23] on icon "Undo/Redo" at bounding box center [270, 18] width 14 height 14
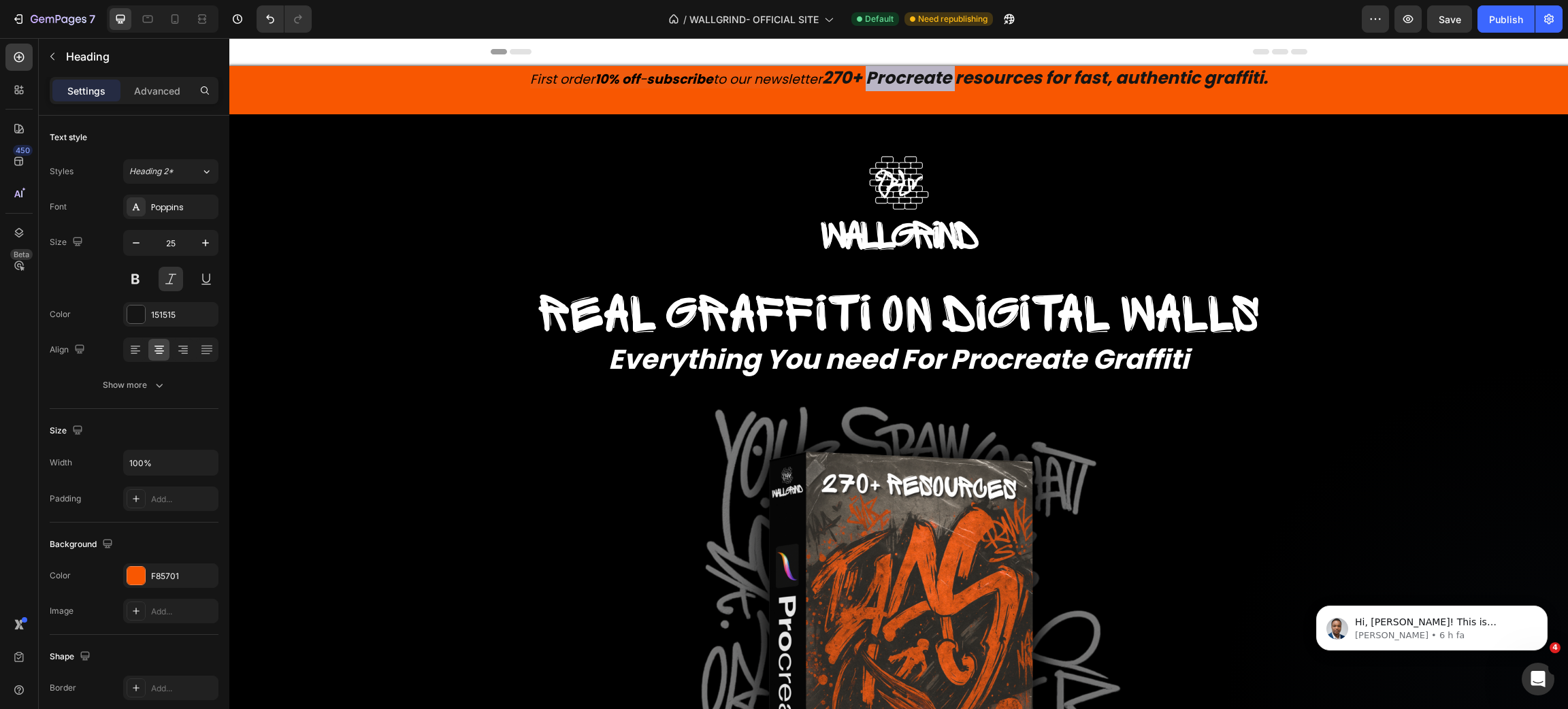
click at [888, 79] on strong "270+ Procreate resources for fast, authentic graffiti." at bounding box center [1044, 78] width 446 height 24
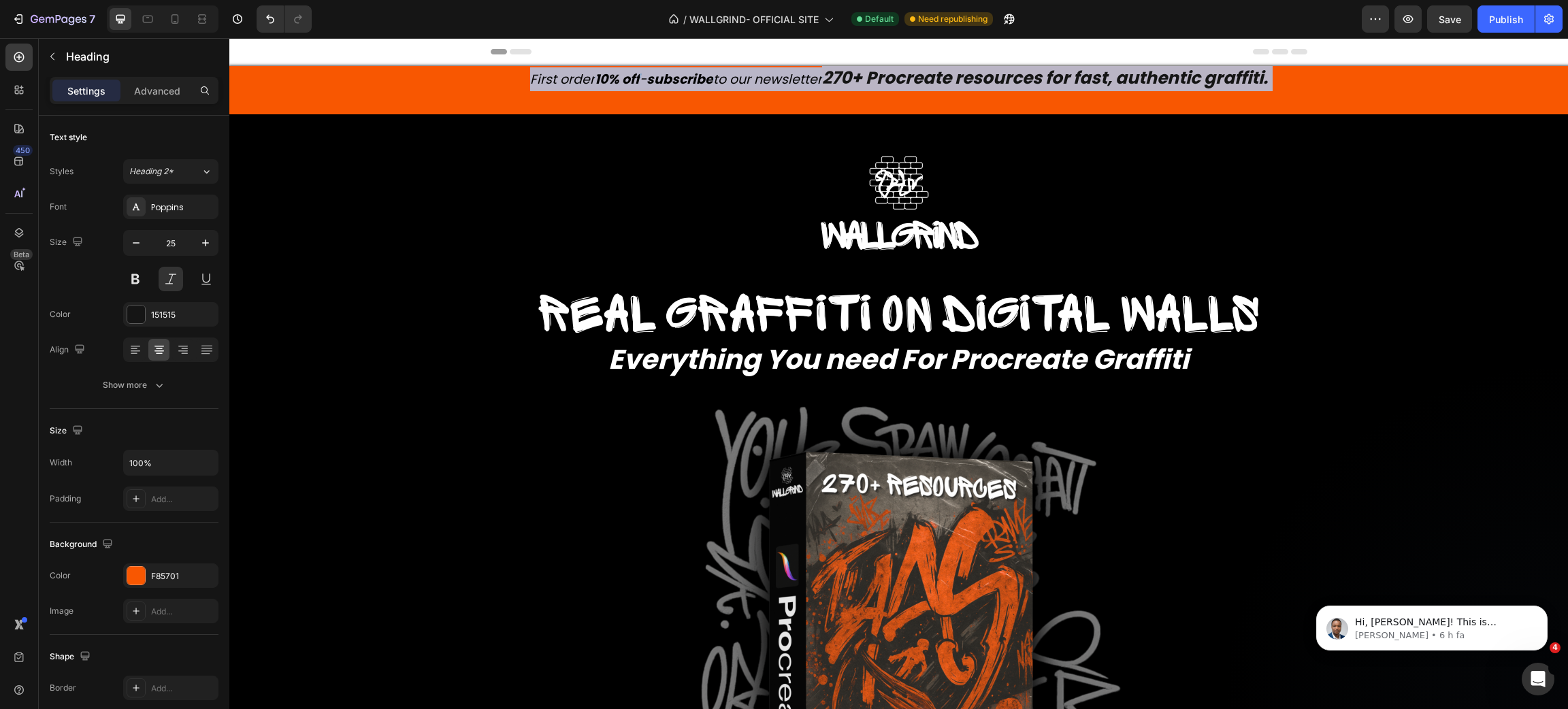
click at [888, 79] on strong "270+ Procreate resources for fast, authentic graffiti." at bounding box center [1044, 78] width 446 height 24
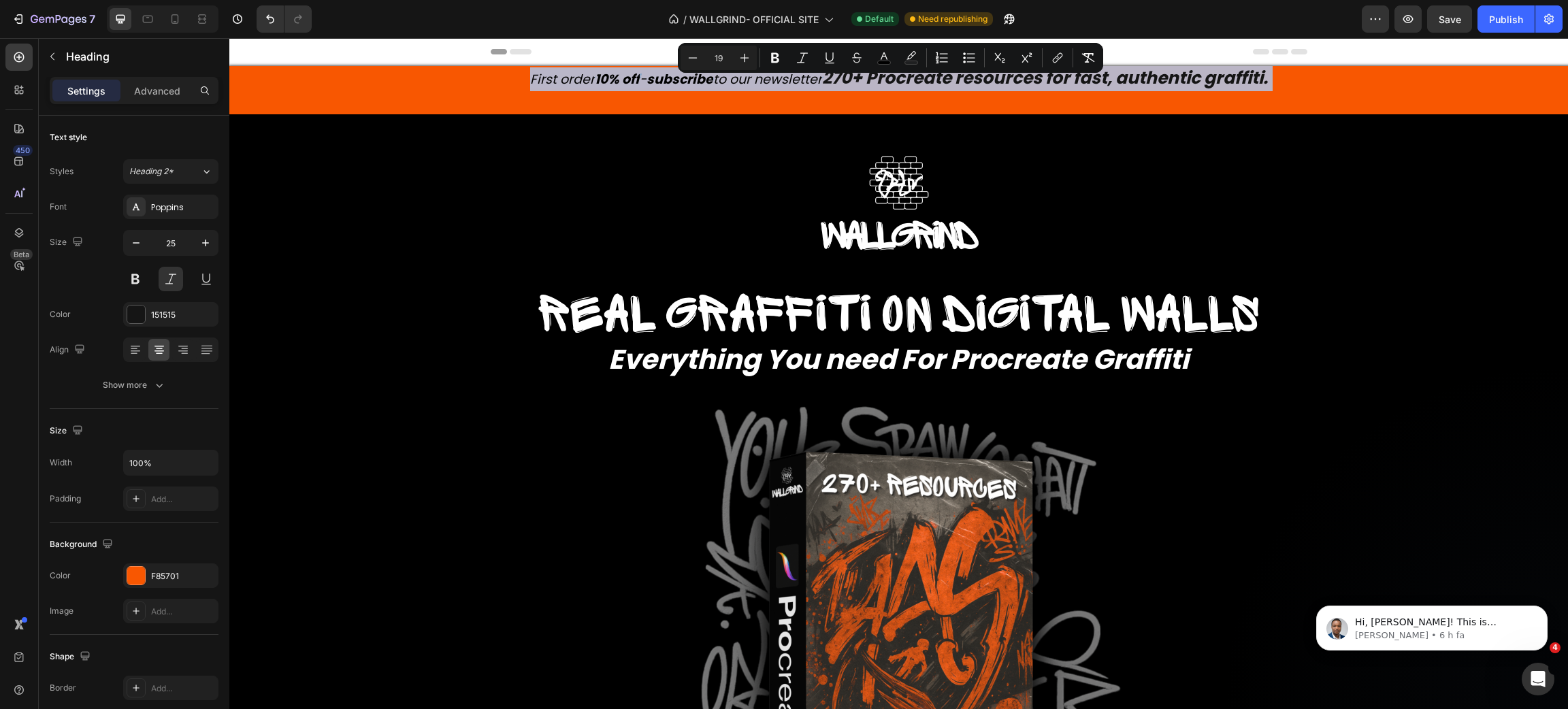
click at [829, 80] on strong "270+ Procreate resources for fast, authentic graffiti." at bounding box center [1044, 78] width 446 height 24
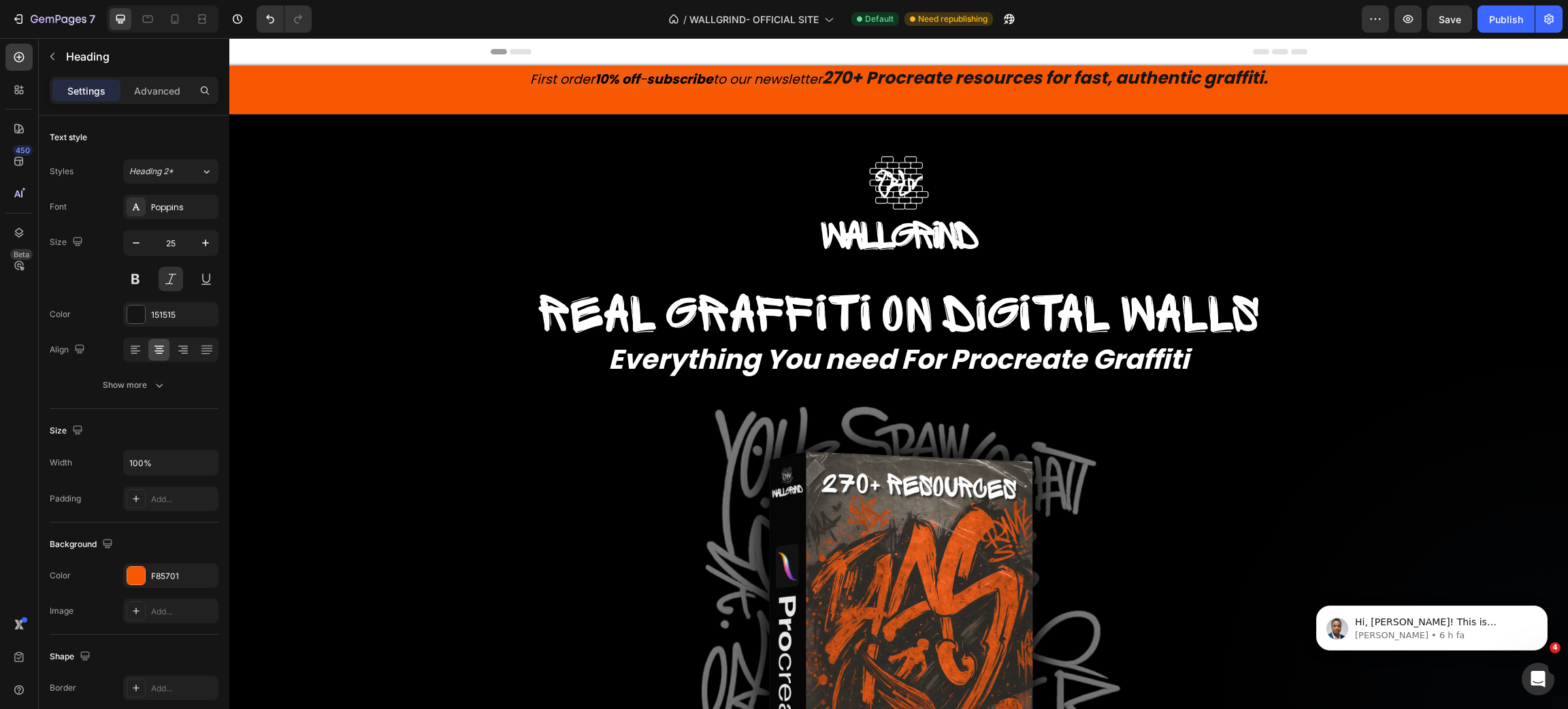
click at [828, 75] on strong "270+ Procreate resources for fast, authentic graffiti." at bounding box center [1044, 78] width 446 height 24
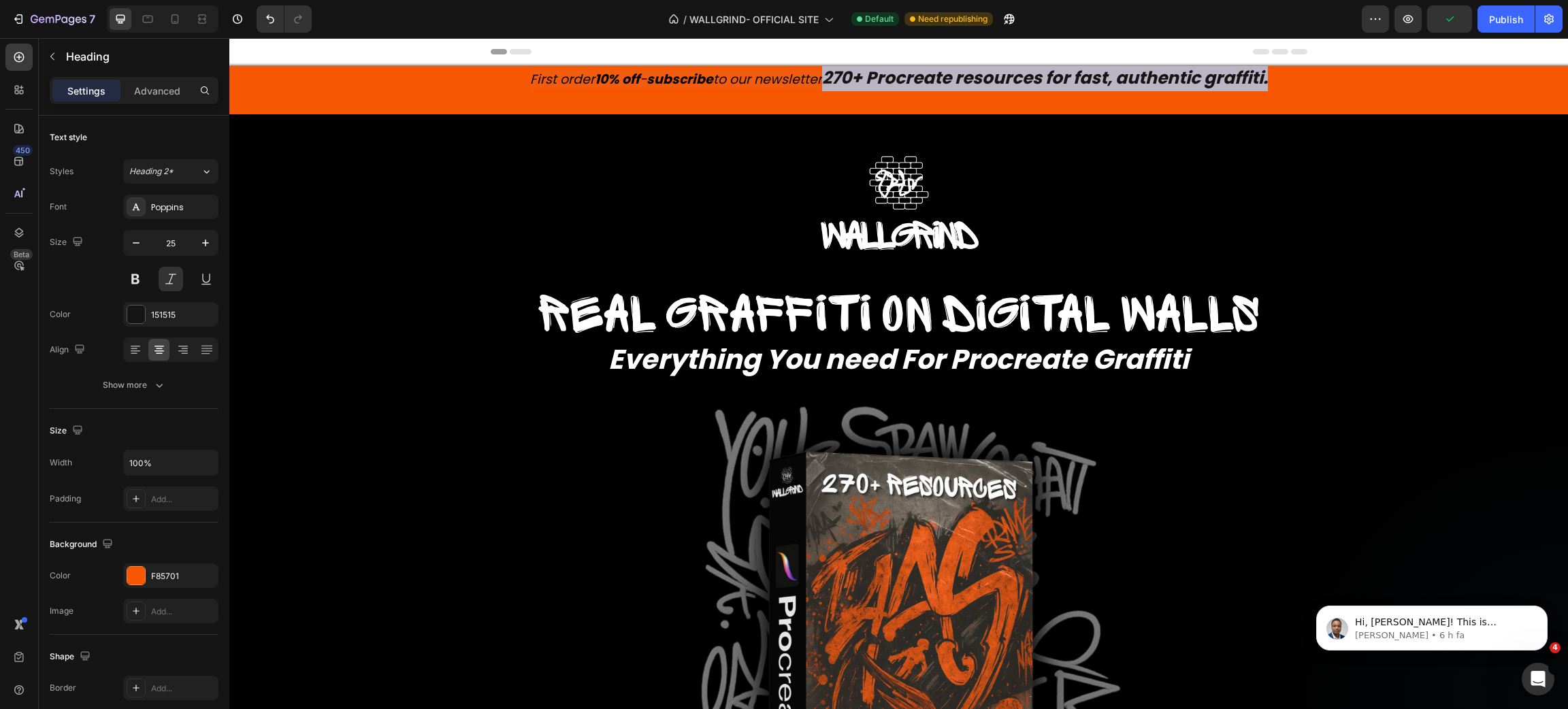
drag, startPoint x: 824, startPoint y: 76, endPoint x: 1287, endPoint y: 77, distance: 463.0
click at [1287, 77] on p "First order 10% off - subscribe to our newsletter 270+ Procreate resources for …" at bounding box center [898, 90] width 1336 height 46
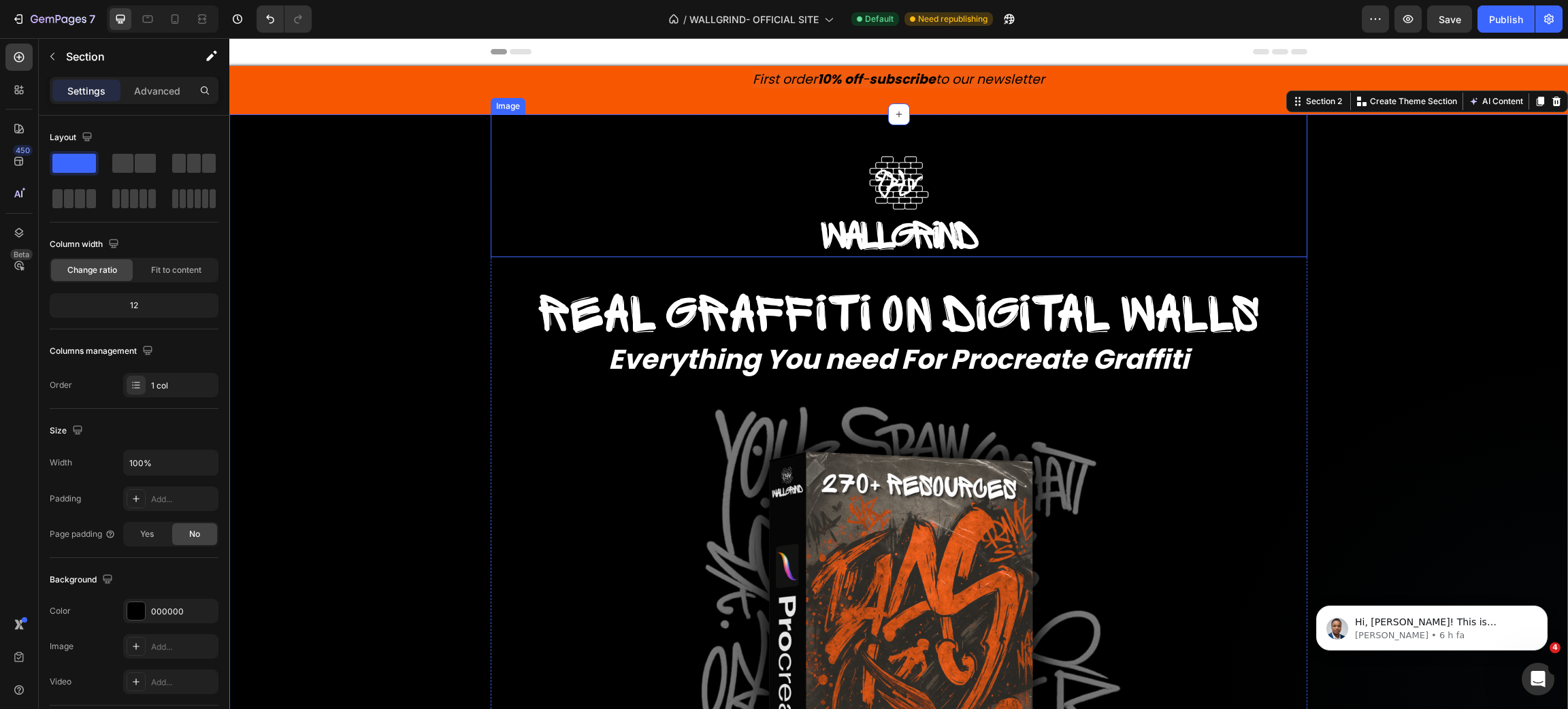
click at [1237, 222] on div at bounding box center [898, 203] width 817 height 109
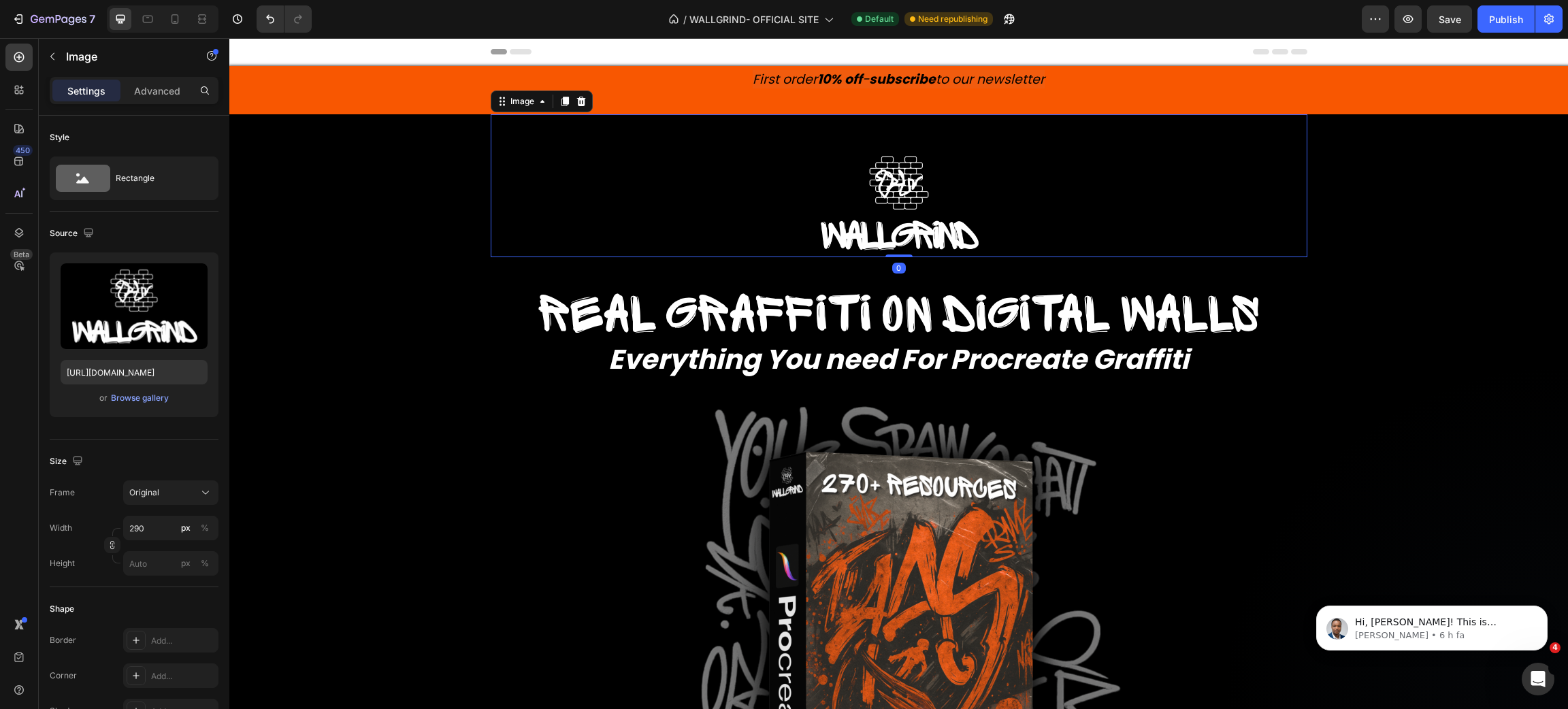
click at [1146, 92] on p "⁠⁠⁠⁠⁠⁠⁠ First order 10% off - subscribe to our newsletter" at bounding box center [898, 90] width 1336 height 46
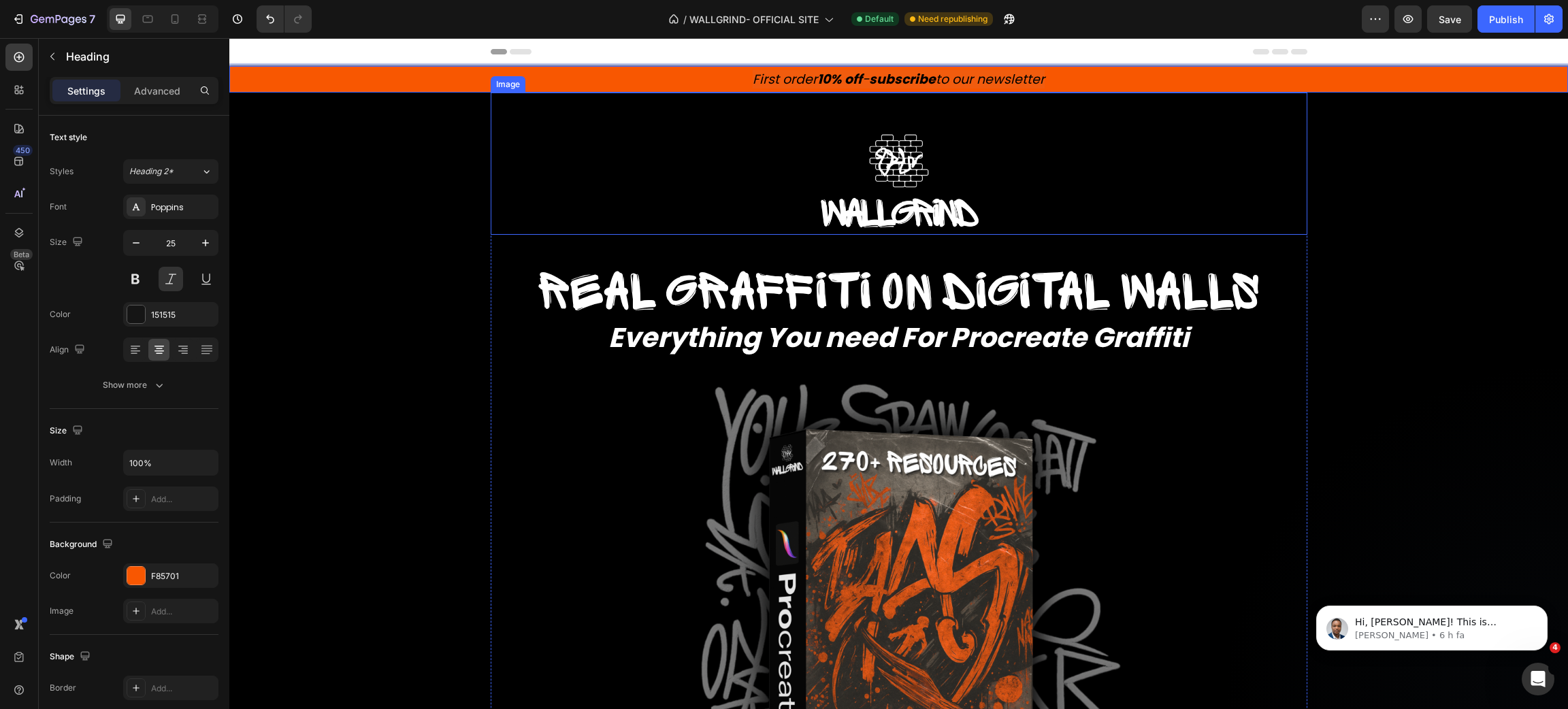
click at [1236, 151] on div at bounding box center [898, 181] width 817 height 109
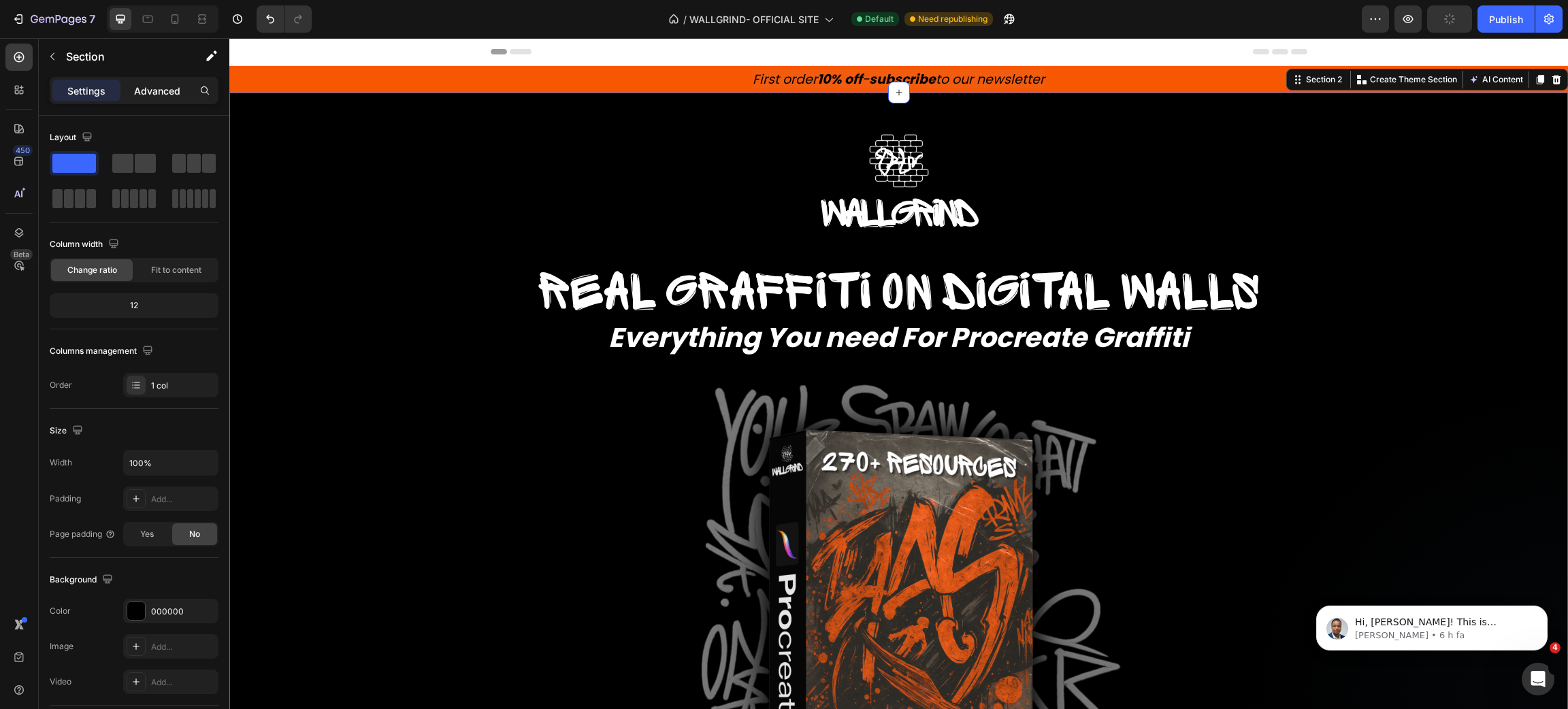
click at [162, 89] on p "Advanced" at bounding box center [157, 91] width 46 height 15
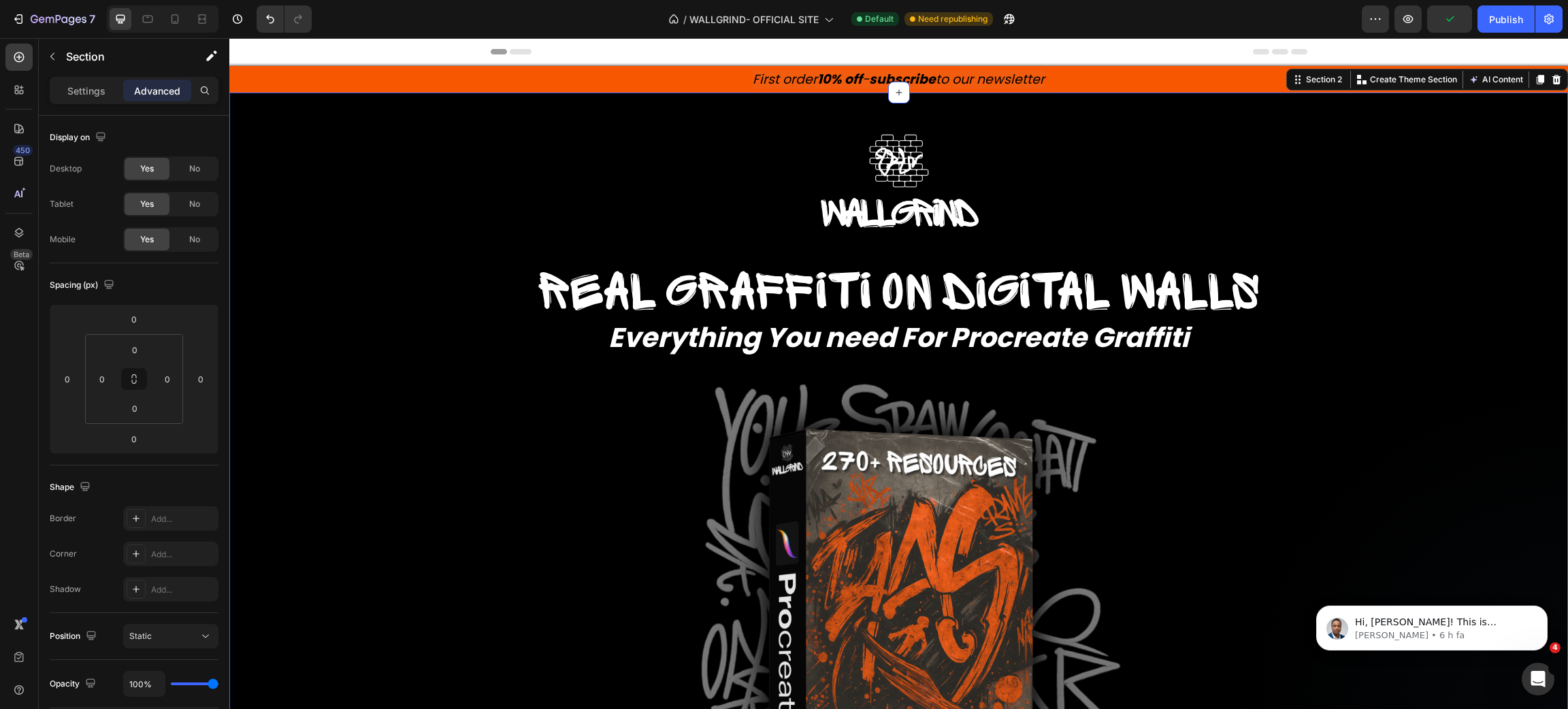
click at [514, 486] on div at bounding box center [898, 630] width 817 height 531
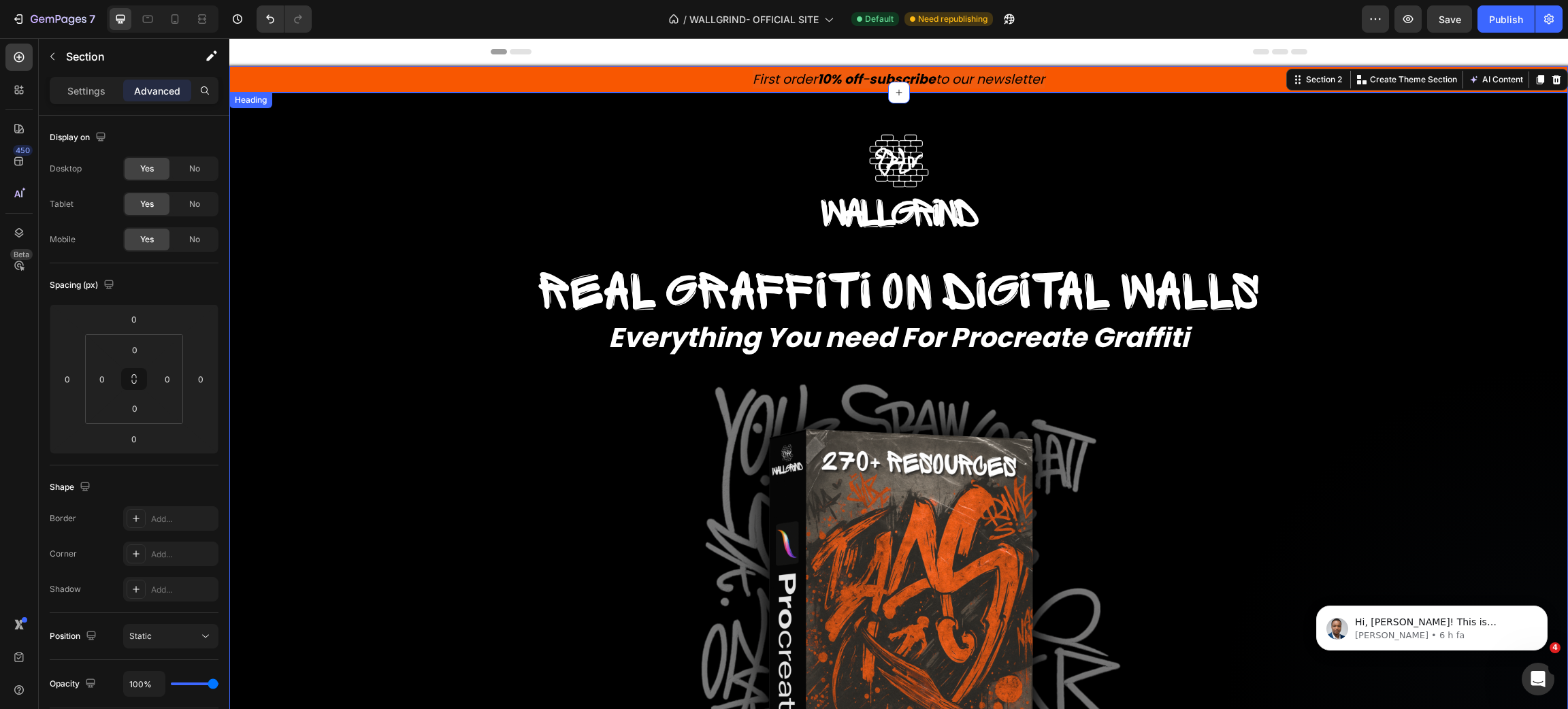
click at [397, 75] on h2 "First order 10% off - subscribe to our newsletter" at bounding box center [898, 79] width 1338 height 27
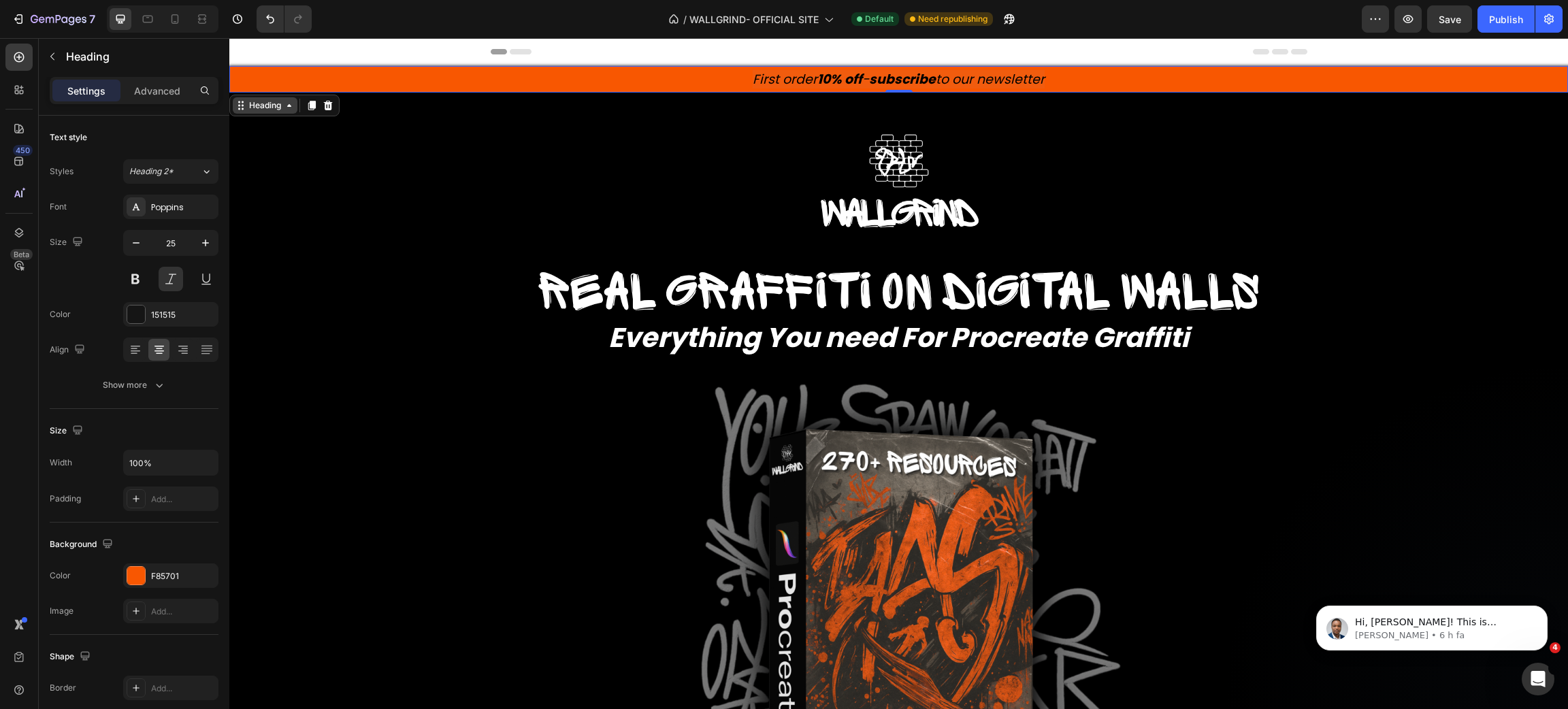
click at [275, 109] on div "Heading" at bounding box center [265, 105] width 38 height 12
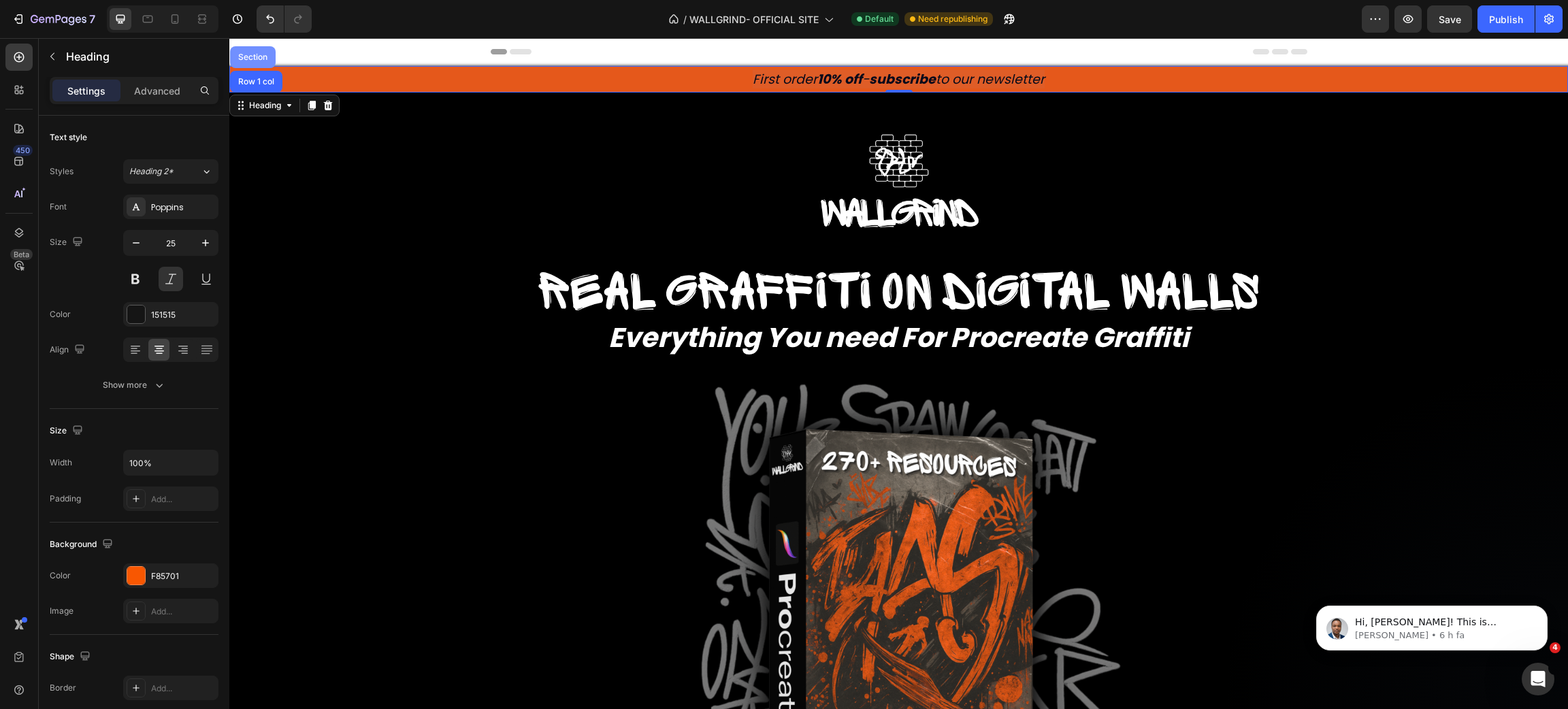
click at [251, 56] on div "Section" at bounding box center [253, 57] width 35 height 8
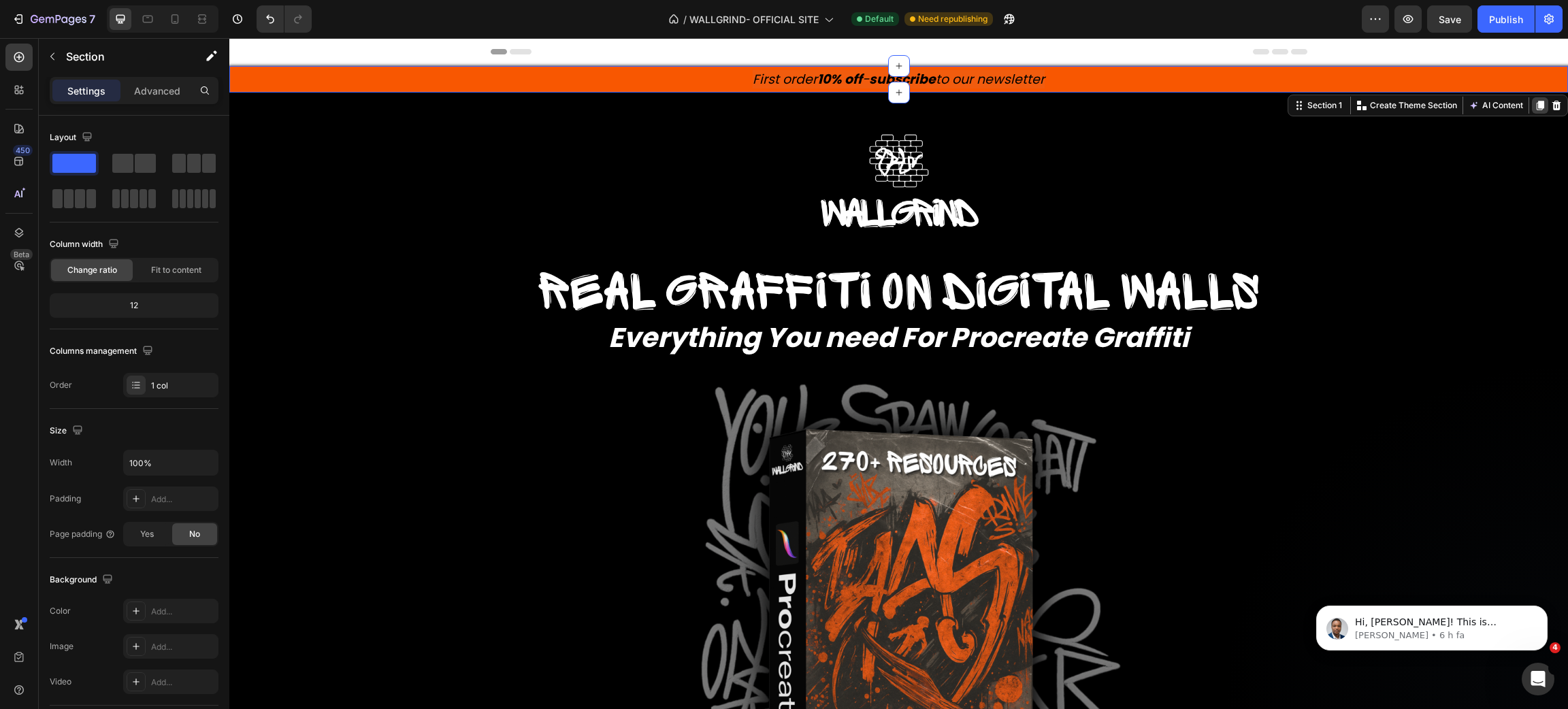
click at [1535, 105] on icon at bounding box center [1540, 106] width 11 height 11
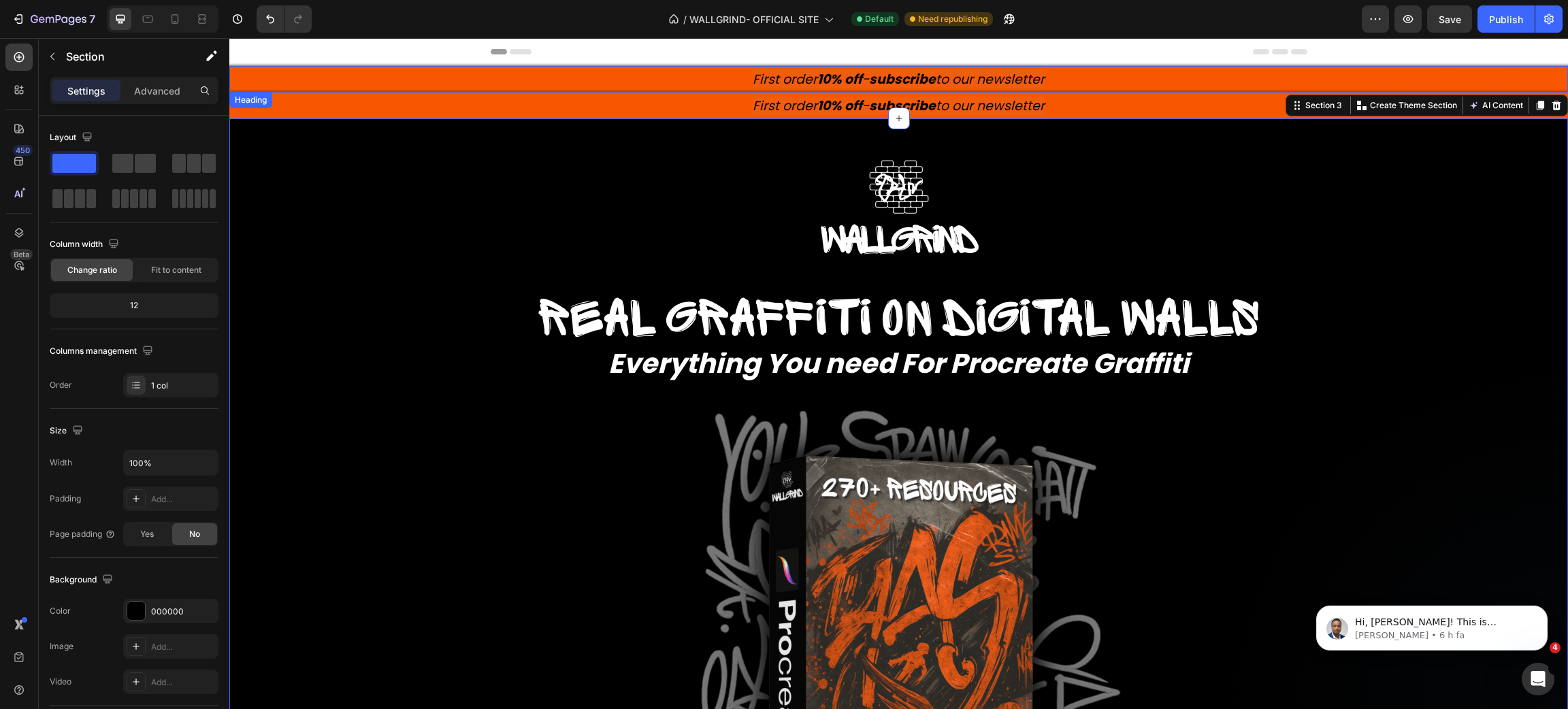
click at [1115, 71] on h2 "First order 10% off - subscribe to our newsletter" at bounding box center [898, 79] width 1338 height 27
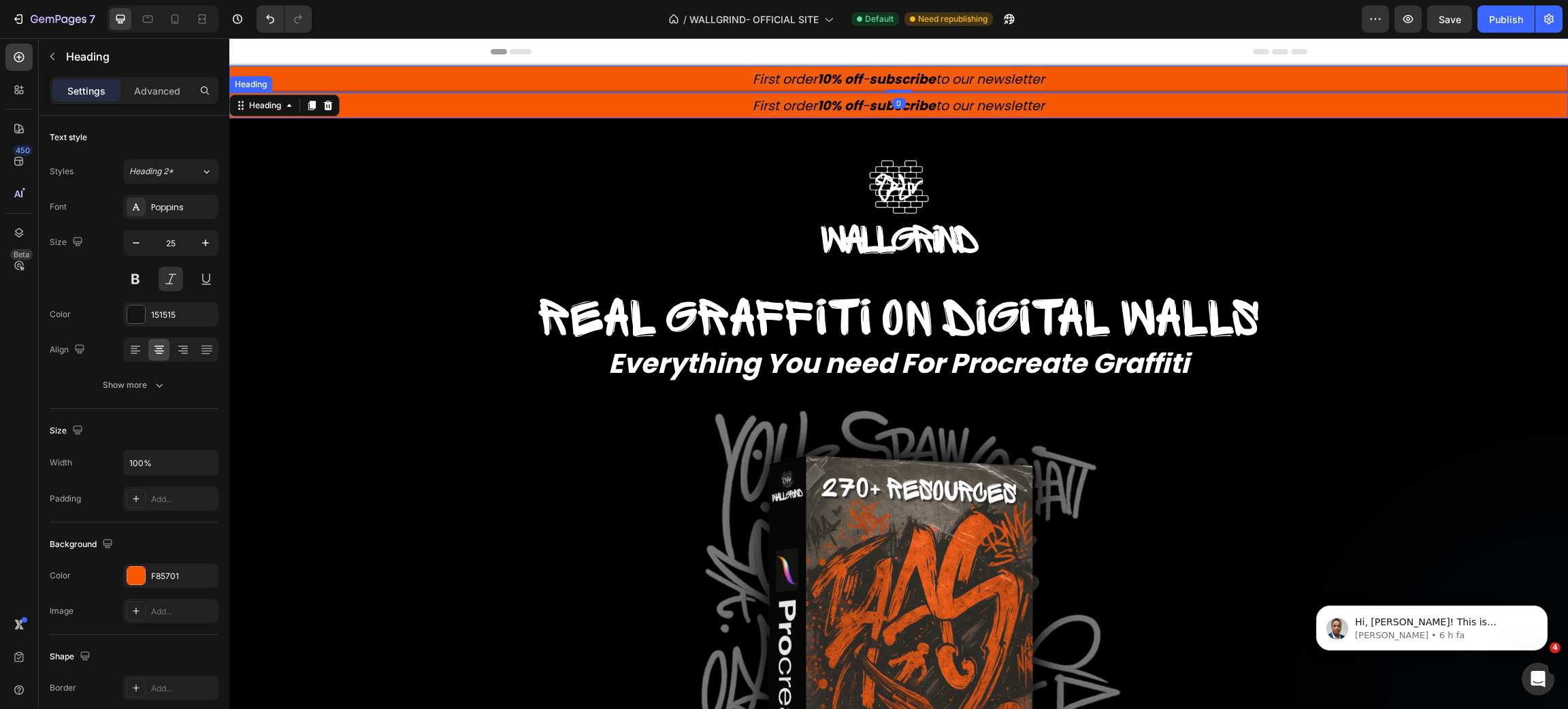
click at [1123, 104] on h2 "First order 10% off - subscribe to our newsletter" at bounding box center [898, 106] width 1338 height 27
click at [1058, 81] on h2 "First order 10% off - subscribe to our newsletter" at bounding box center [898, 79] width 1338 height 27
click at [1057, 90] on h2 "First order 10% off - subscribe to our newsletter" at bounding box center [898, 79] width 1338 height 27
click at [1066, 96] on h2 "First order 10% off - subscribe to our newsletter" at bounding box center [898, 106] width 1338 height 27
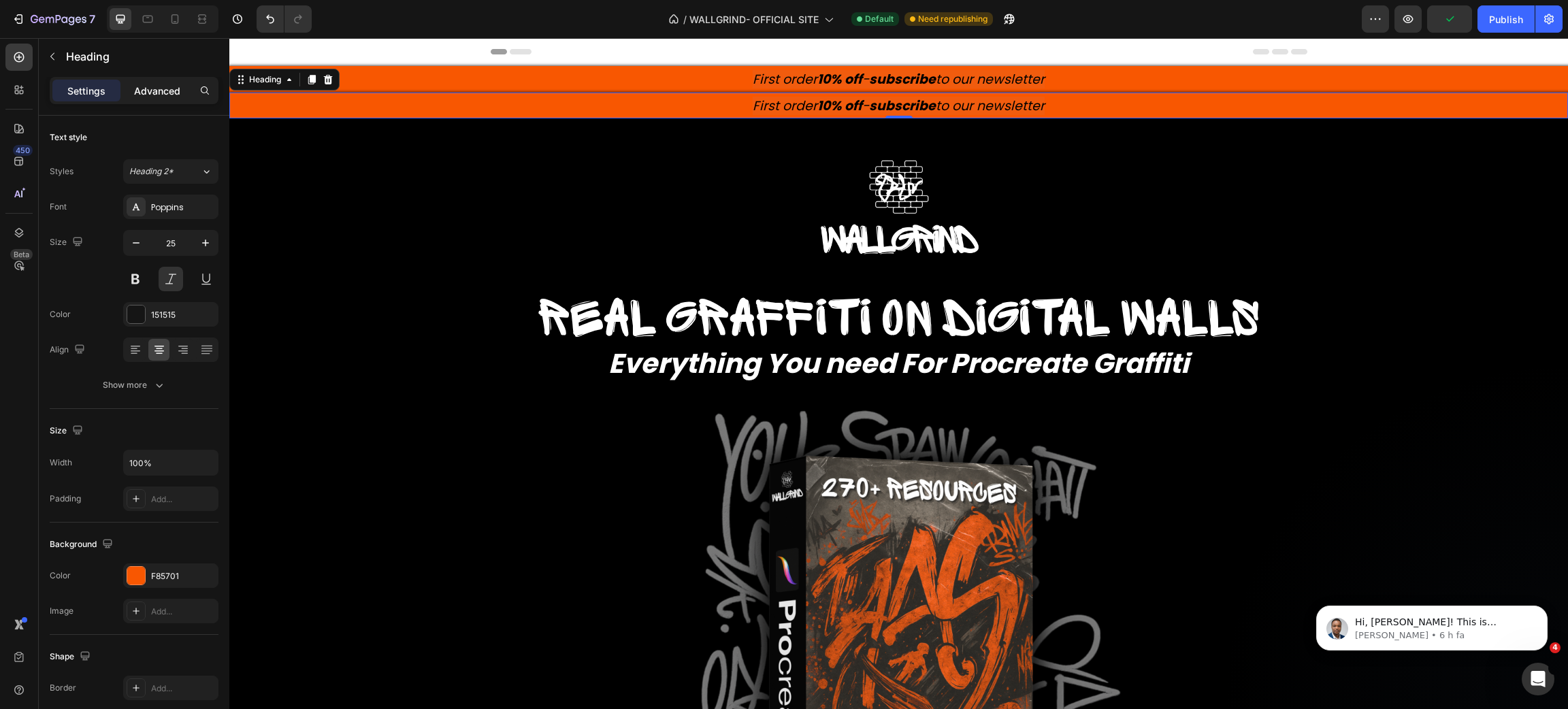
click at [161, 100] on div "Advanced" at bounding box center [157, 91] width 68 height 22
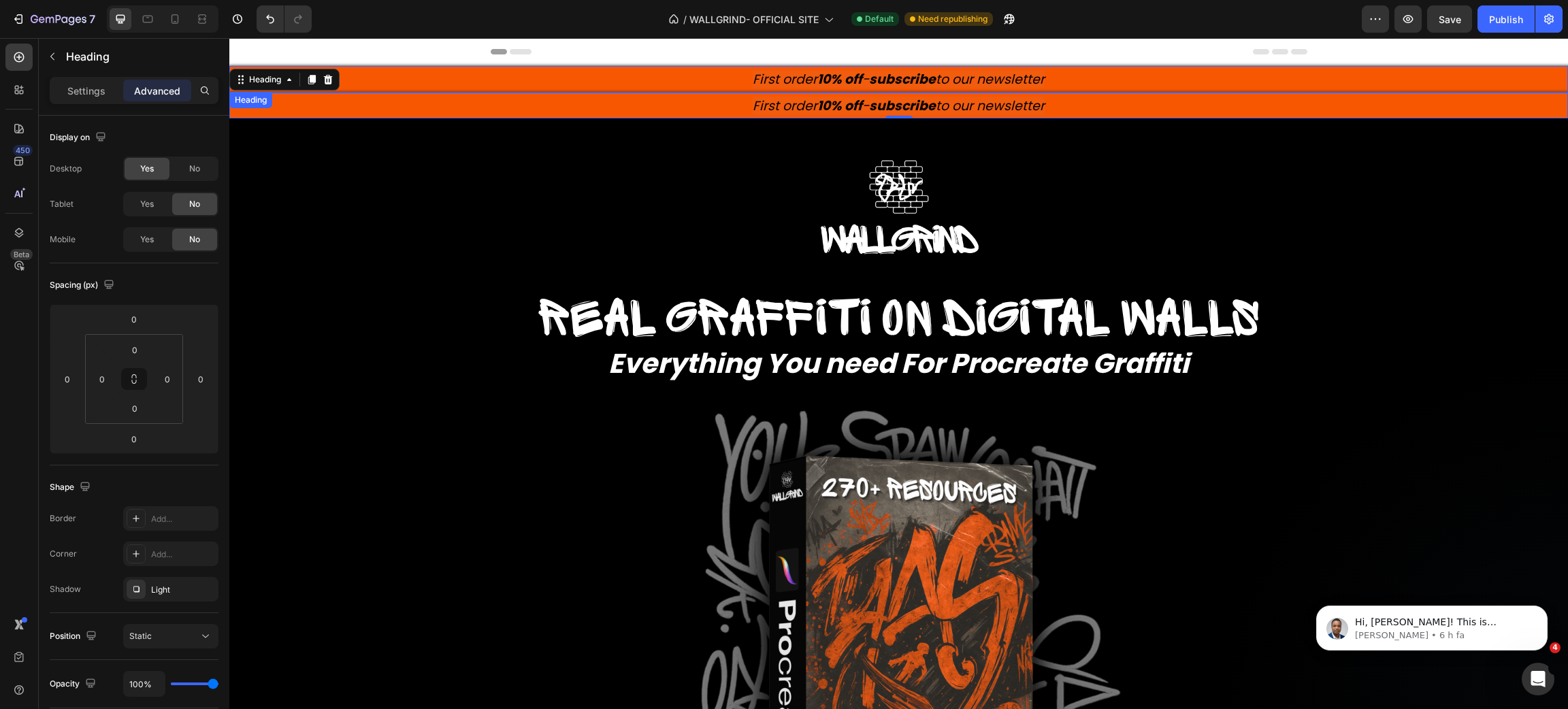
click at [395, 77] on p "⁠⁠⁠⁠⁠⁠⁠ First order 10% off - subscribe to our newsletter" at bounding box center [898, 79] width 1336 height 24
click at [364, 107] on h2 "First order 10% off - subscribe to our newsletter" at bounding box center [898, 106] width 1338 height 27
click at [773, 104] on span "First order 10% off - subscribe to our newsletter" at bounding box center [898, 106] width 292 height 18
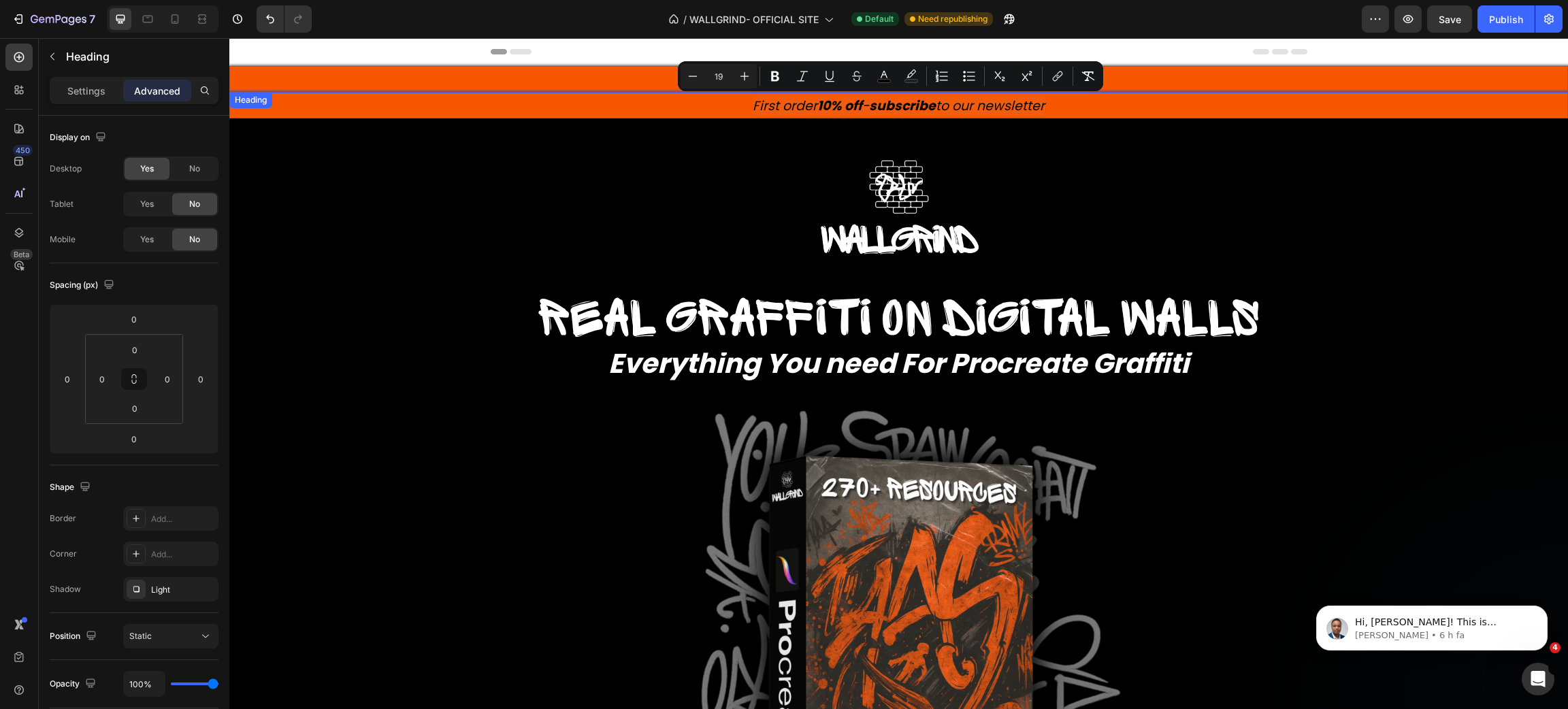
click at [616, 75] on p "⁠⁠⁠⁠⁠⁠⁠ First order 10% off - subscribe to our newsletter" at bounding box center [898, 79] width 1336 height 24
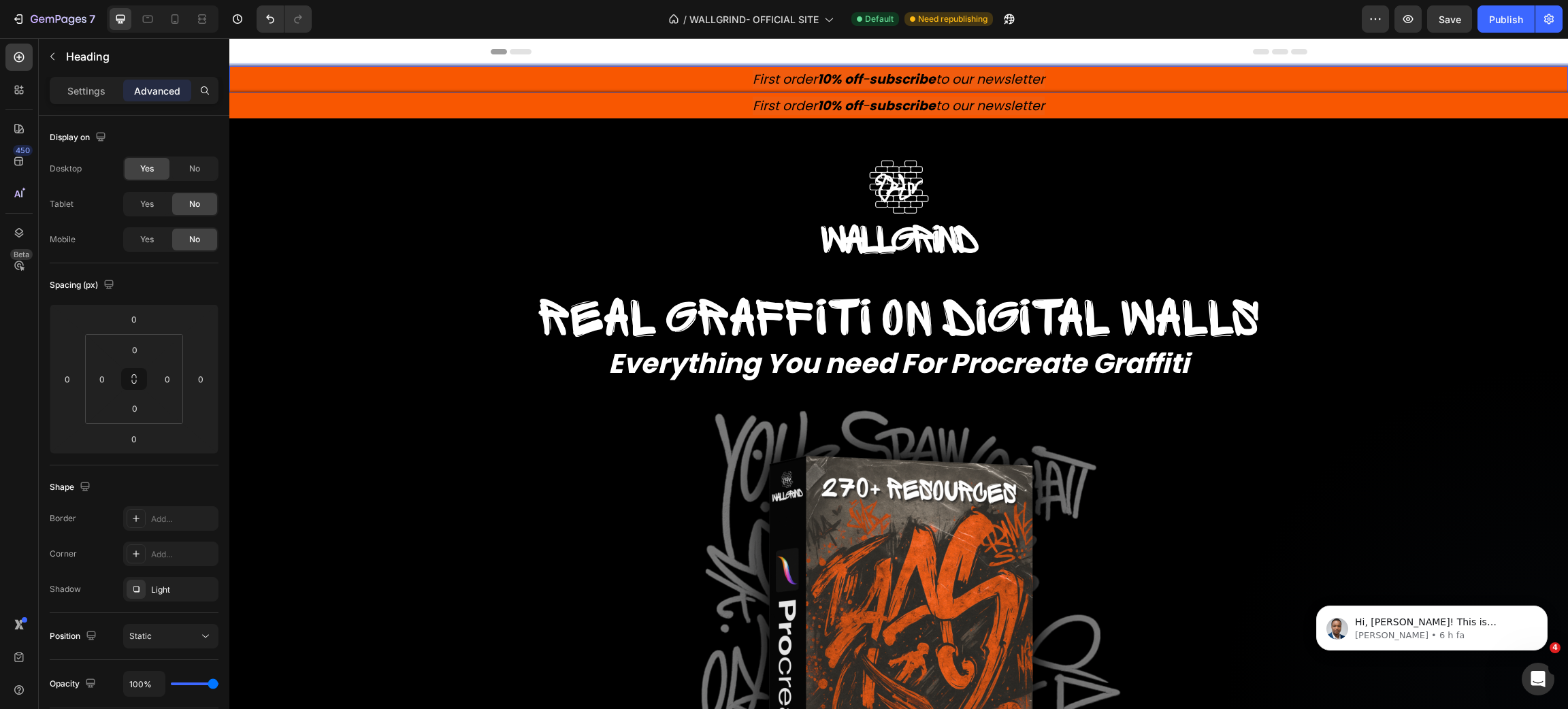
click at [616, 75] on p "First order 10% off - subscribe to our newsletter" at bounding box center [898, 79] width 1336 height 24
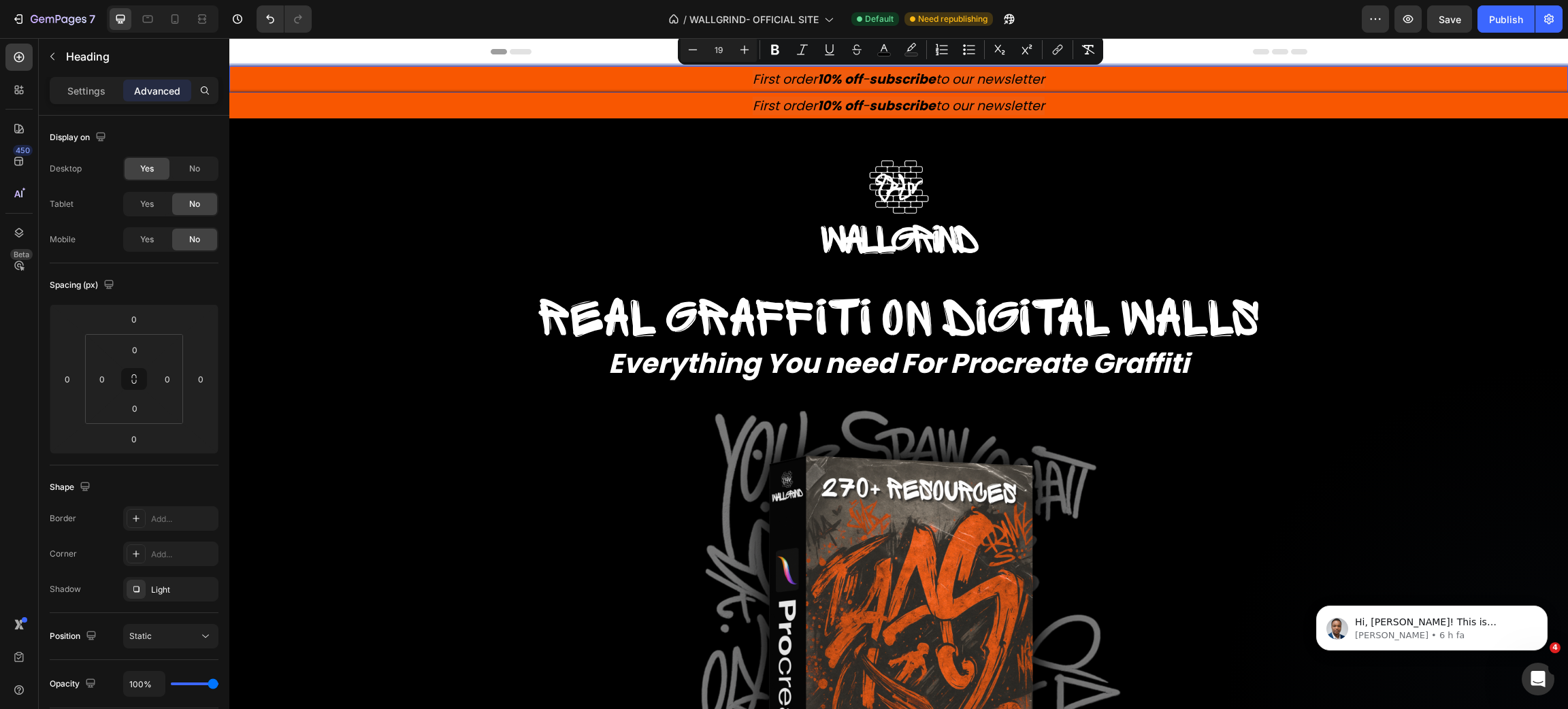
click at [164, 97] on div "Advanced" at bounding box center [157, 91] width 68 height 22
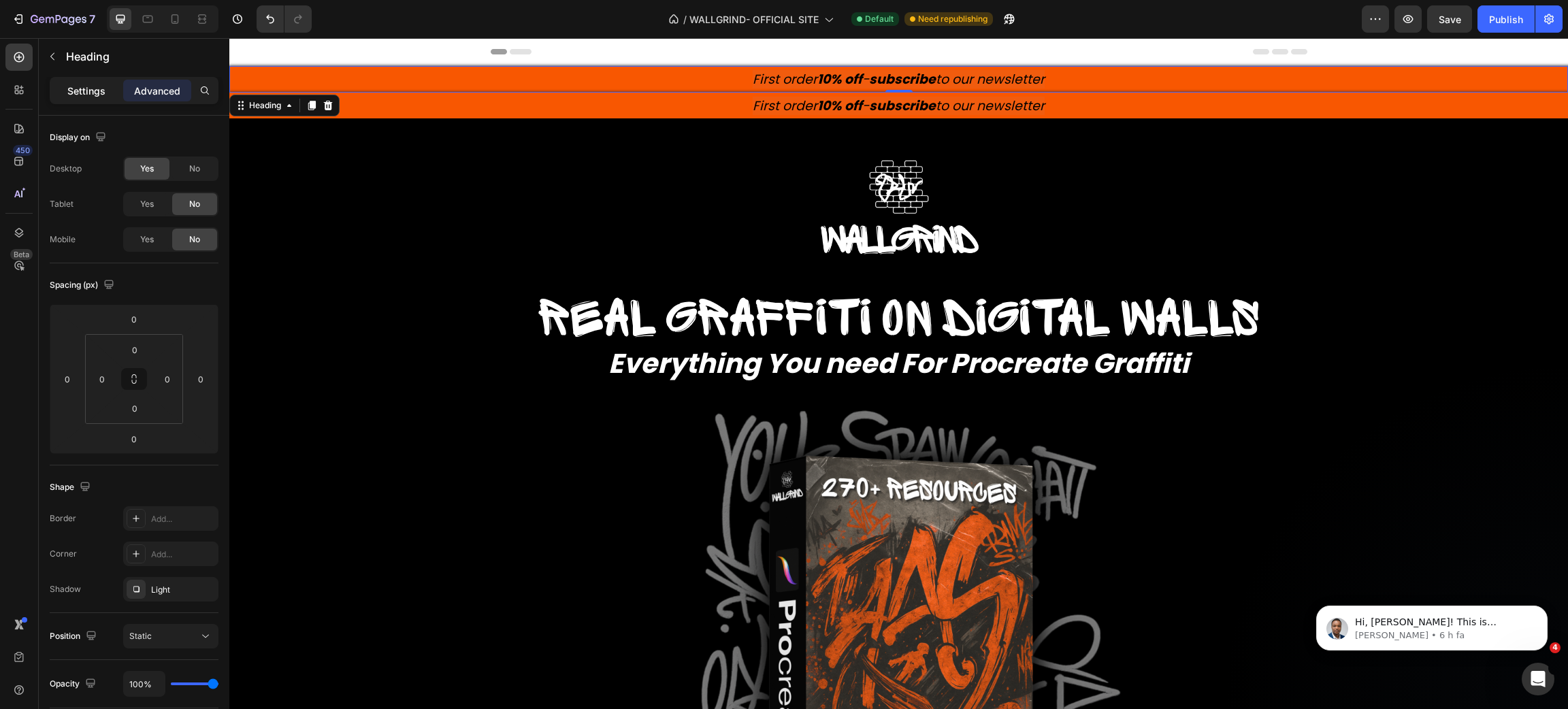
click at [97, 96] on p "Settings" at bounding box center [85, 91] width 38 height 15
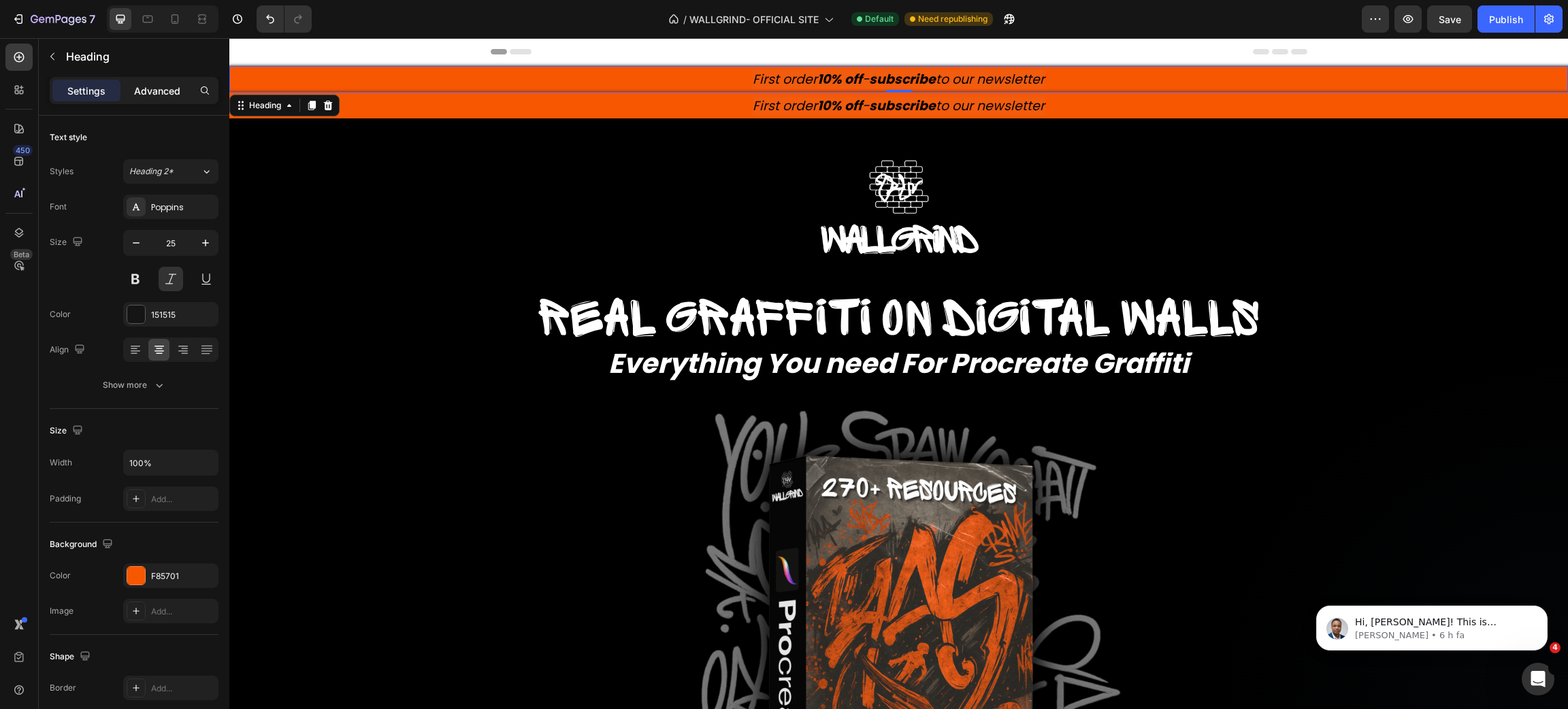
click at [158, 96] on p "Advanced" at bounding box center [157, 91] width 46 height 15
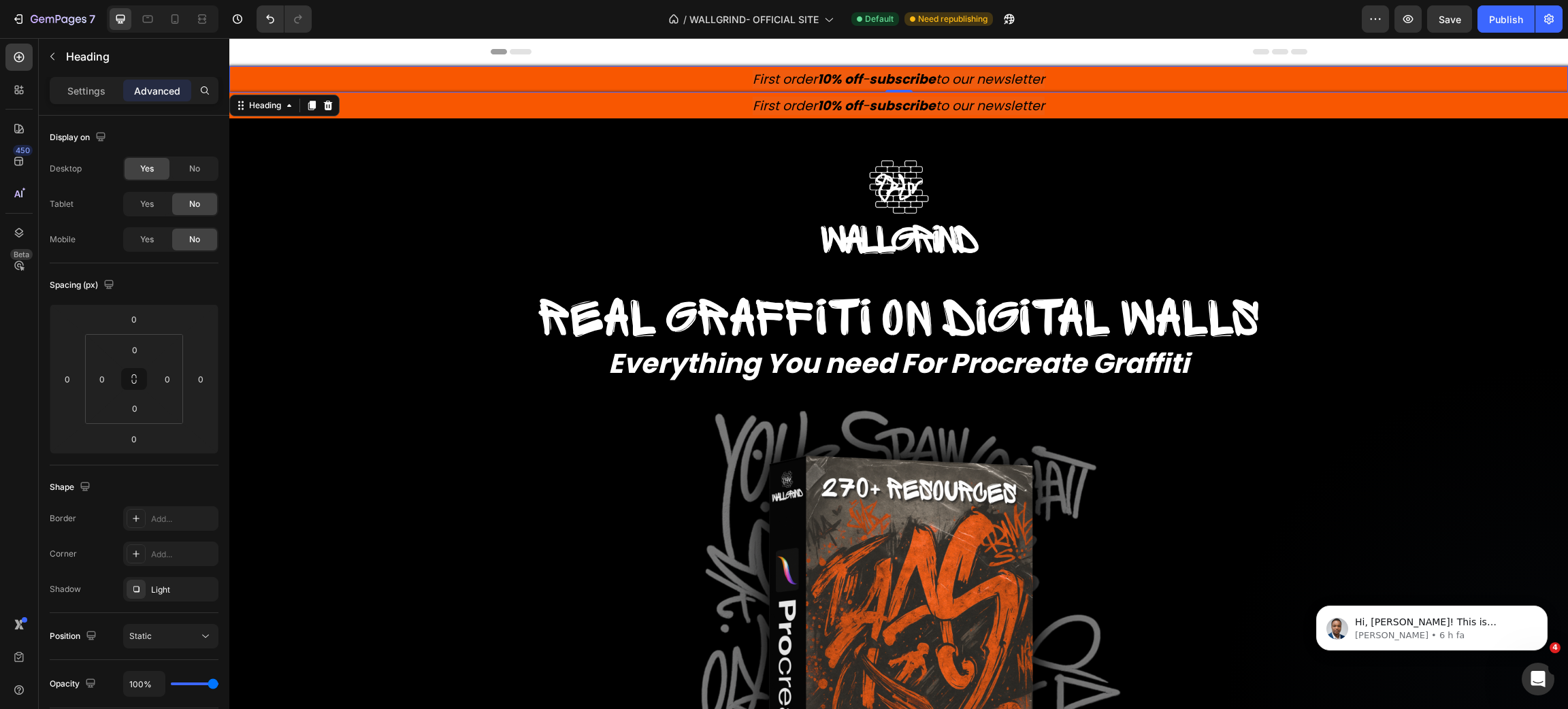
click at [819, 99] on strong "10% off" at bounding box center [840, 106] width 45 height 18
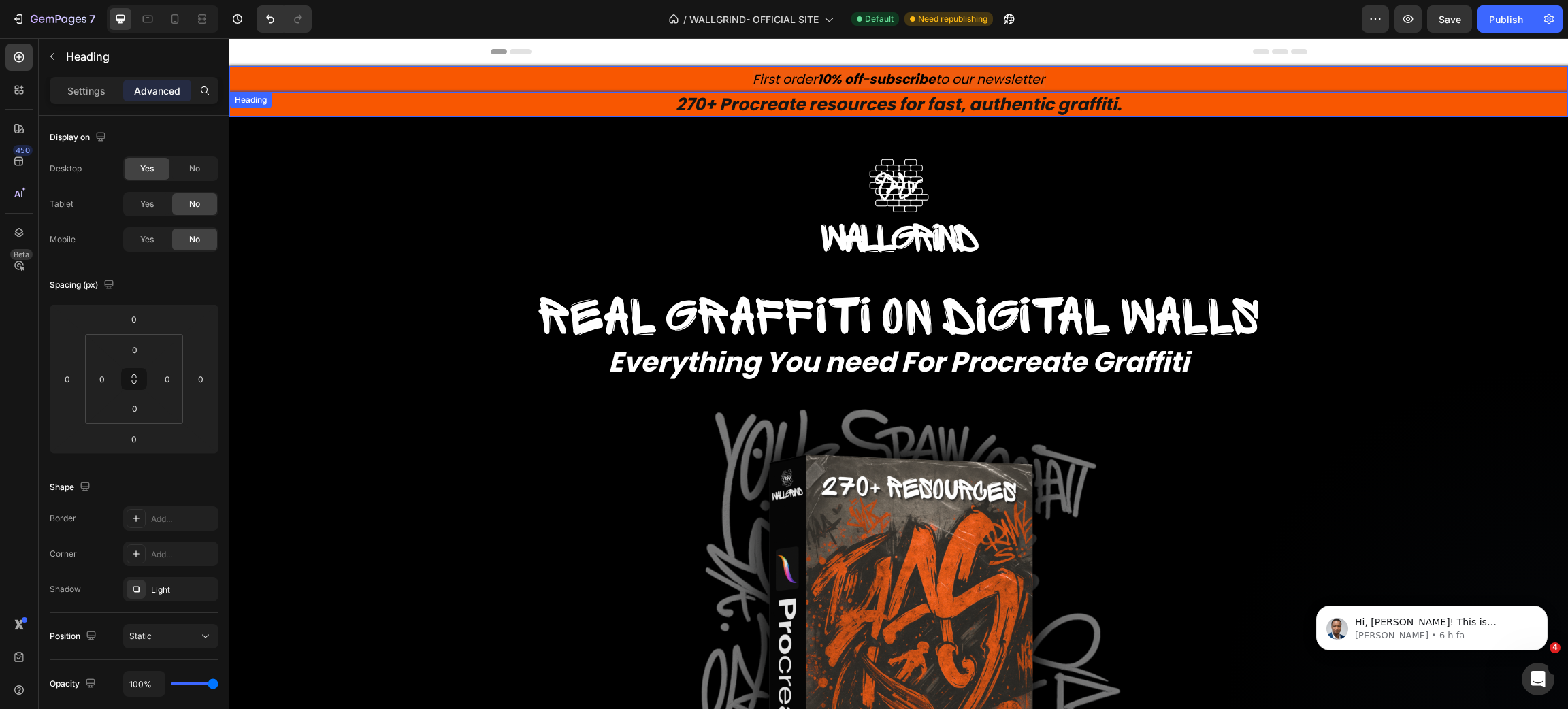
click at [745, 69] on p "⁠⁠⁠⁠⁠⁠⁠ First order 10% off - subscribe to our newsletter" at bounding box center [898, 79] width 1336 height 24
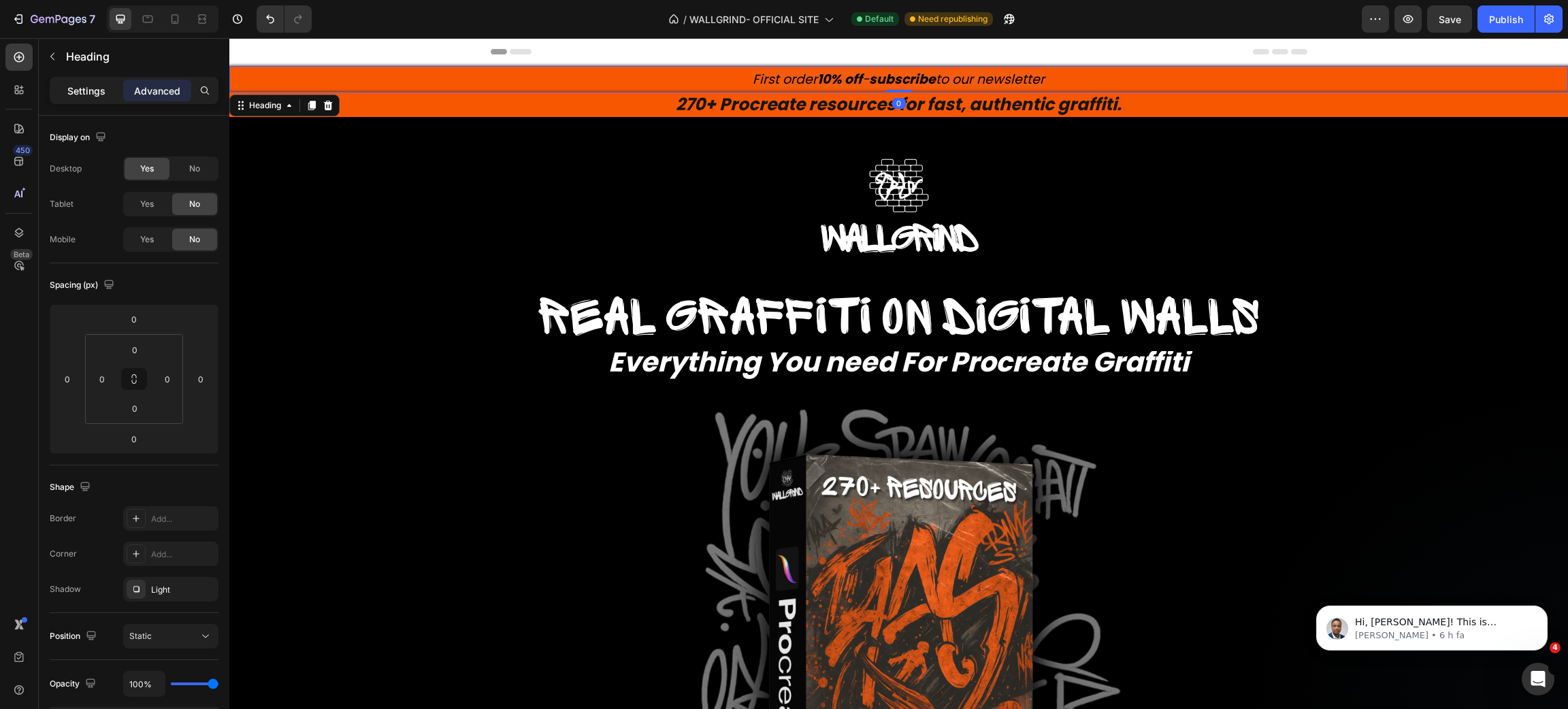
click at [98, 90] on p "Settings" at bounding box center [85, 91] width 38 height 15
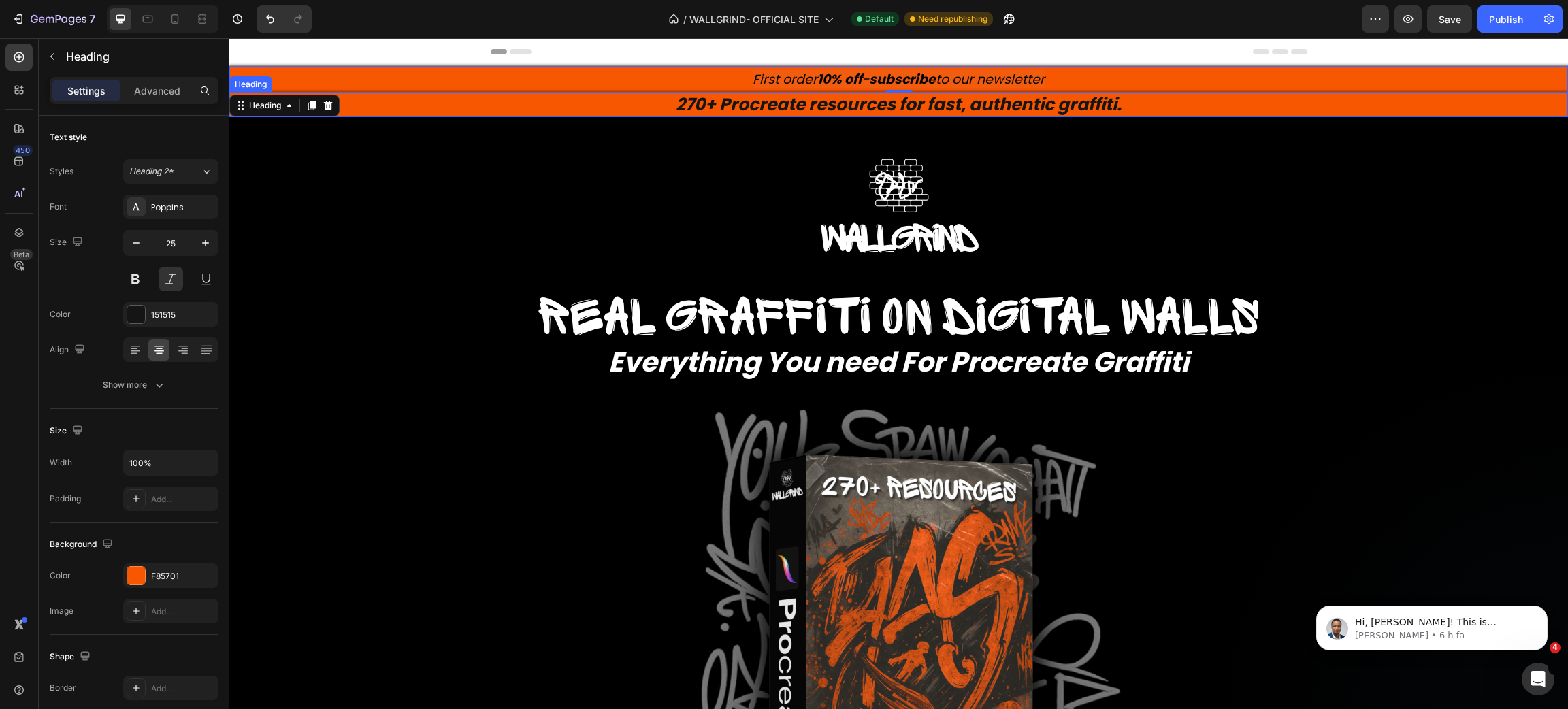
click at [650, 107] on p "⁠⁠⁠⁠⁠⁠⁠ 270+ Procreate resources for fast, authentic graffiti." at bounding box center [898, 105] width 1336 height 22
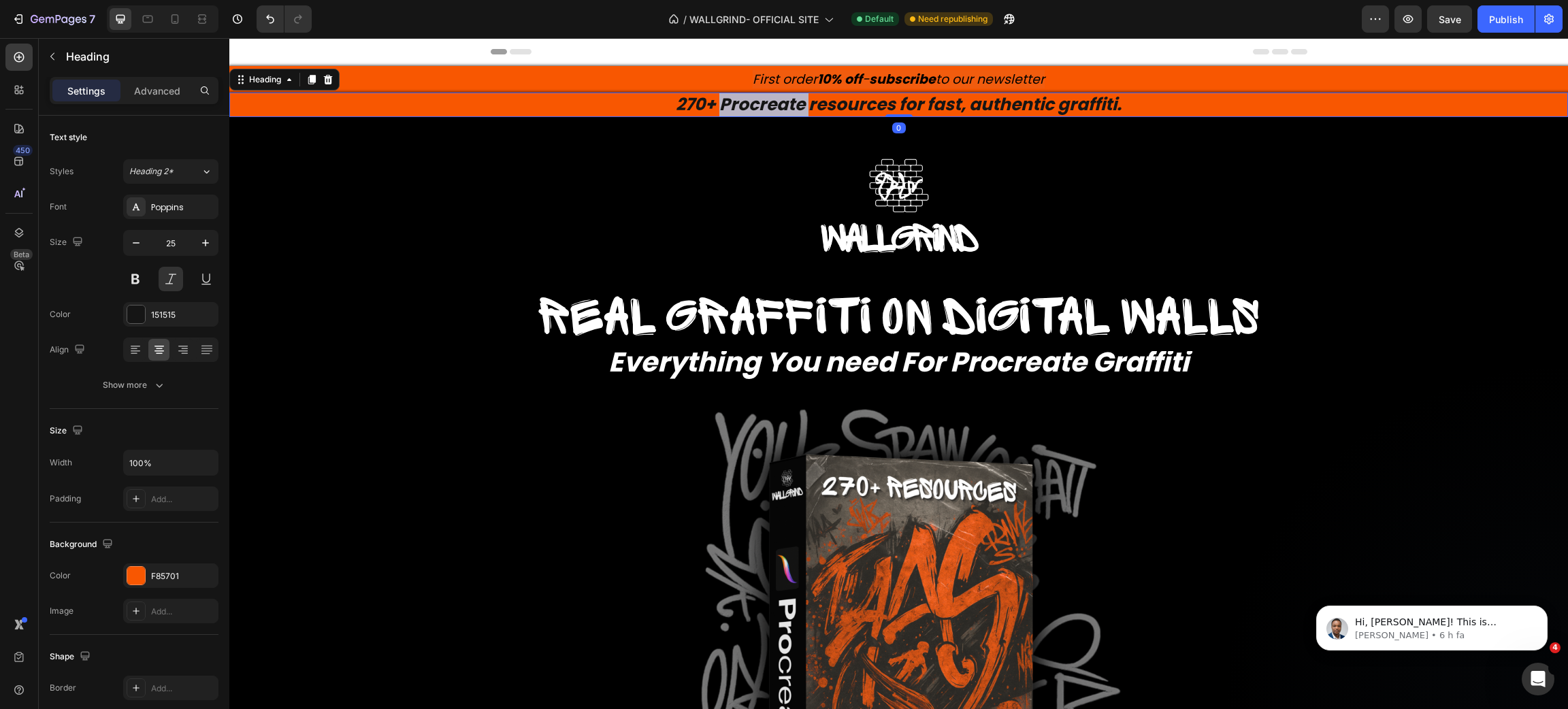
click at [761, 104] on strong "270+ Procreate resources for fast, authentic graffiti." at bounding box center [898, 105] width 446 height 24
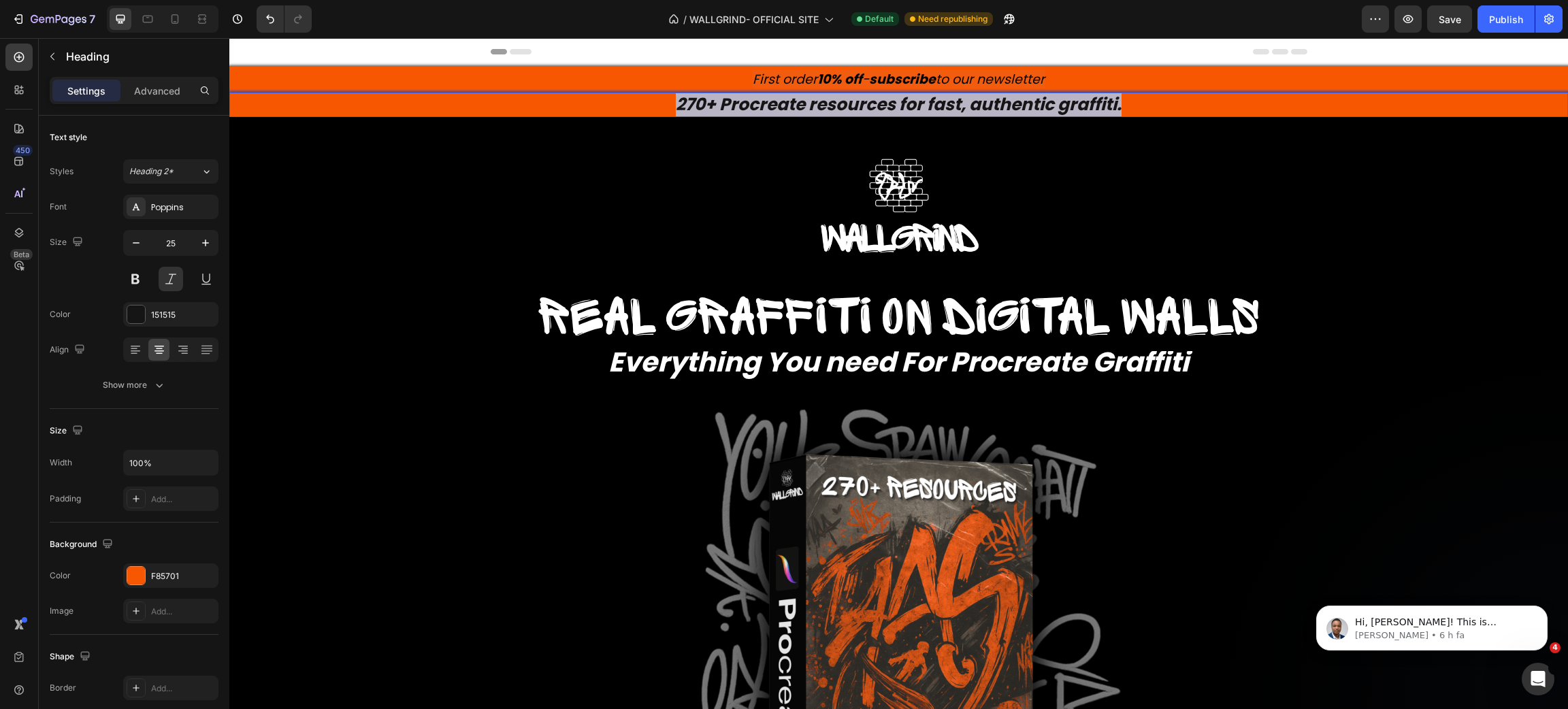
click at [761, 104] on strong "270+ Procreate resources for fast, authentic graffiti." at bounding box center [898, 105] width 446 height 24
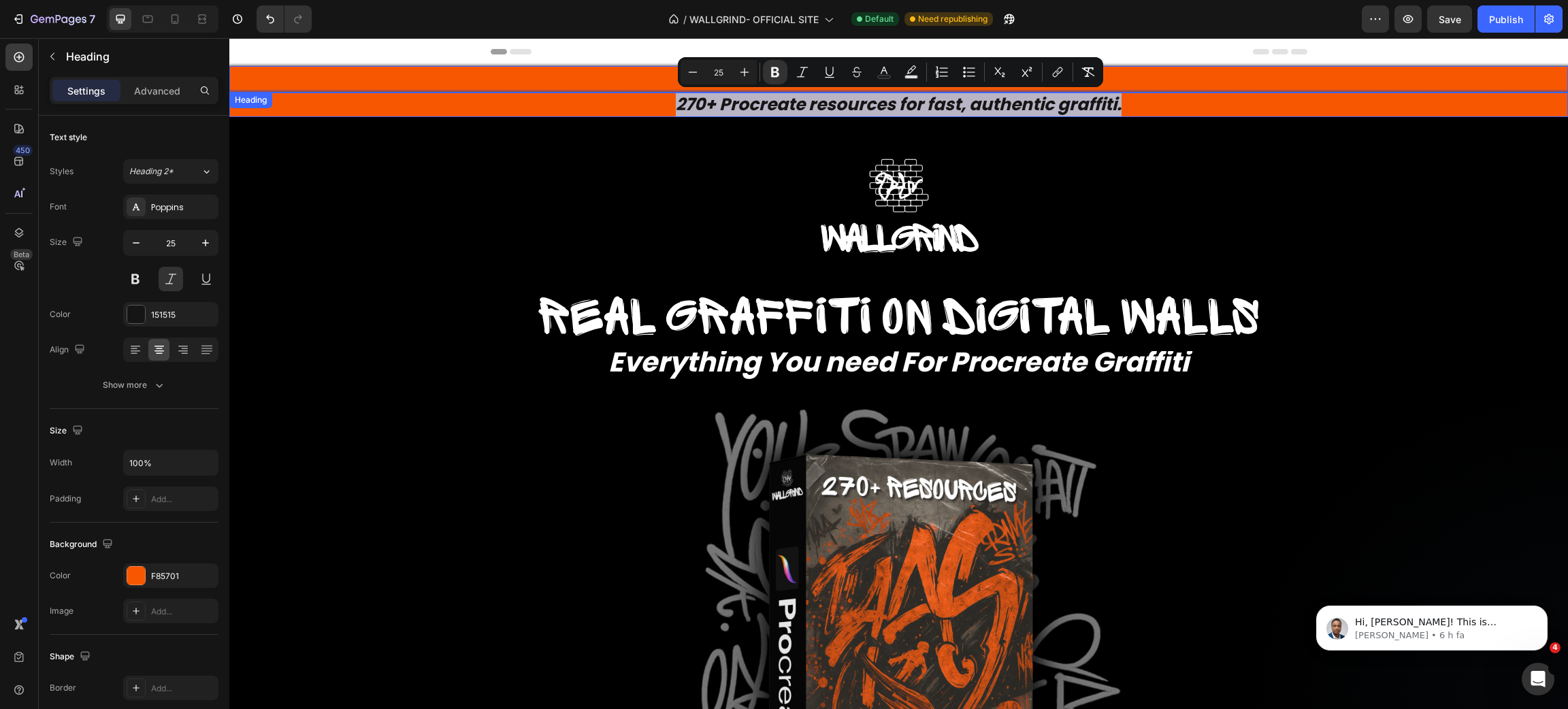
click at [644, 70] on p "⁠⁠⁠⁠⁠⁠⁠ First order 10% off - subscribe to our newsletter" at bounding box center [898, 79] width 1336 height 24
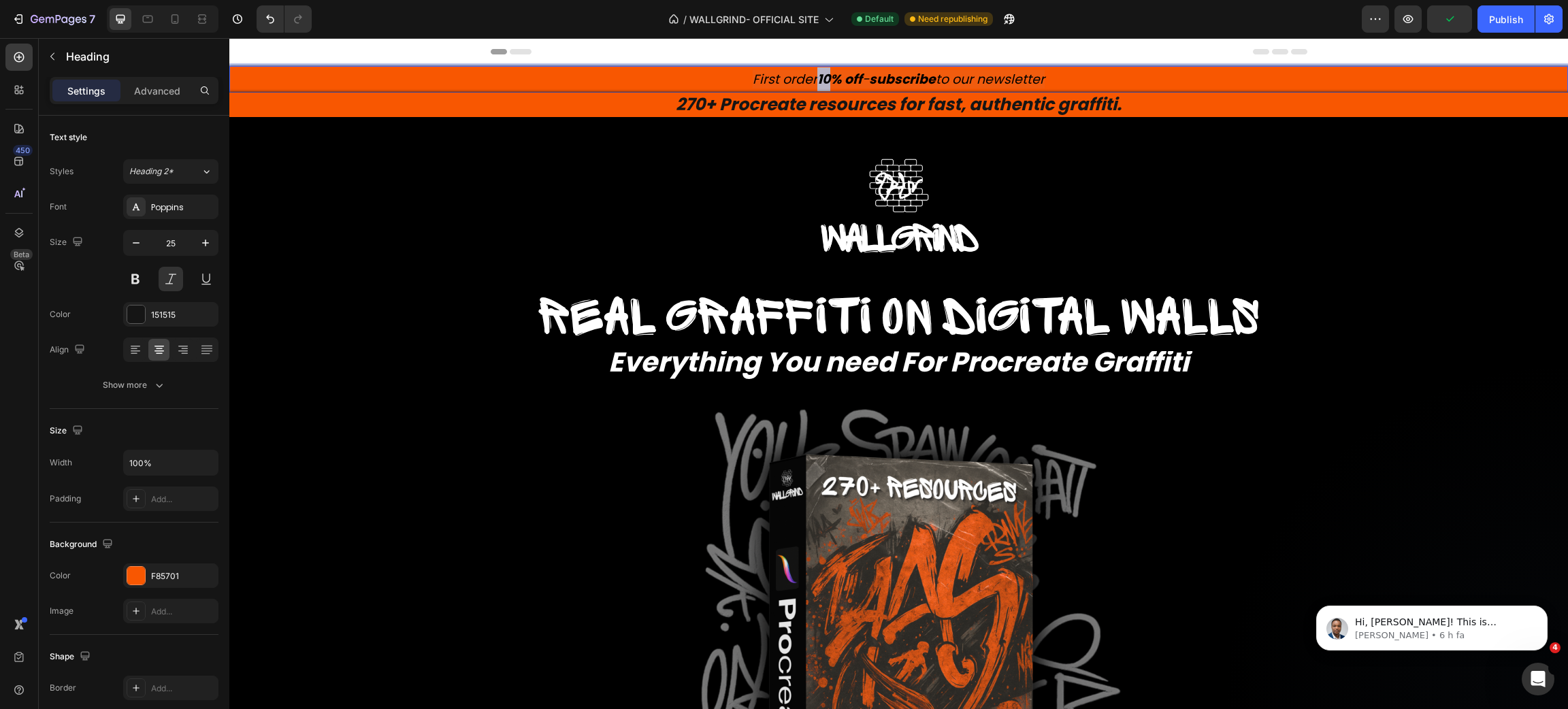
click at [818, 84] on strong "10% off" at bounding box center [840, 79] width 45 height 18
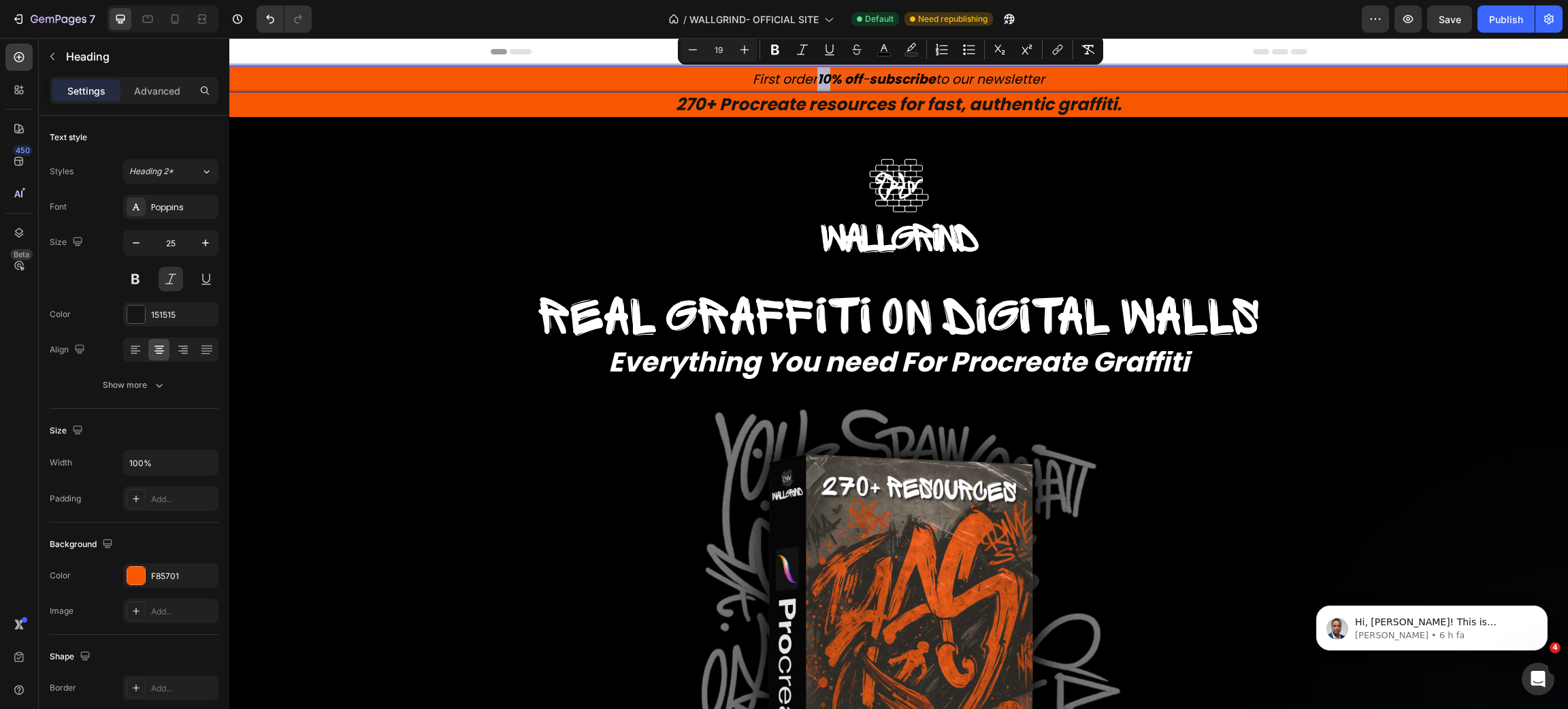
click at [773, 93] on h2 "⁠⁠⁠⁠⁠⁠⁠ 270+ Procreate resources for fast, authentic graffiti." at bounding box center [898, 105] width 1338 height 25
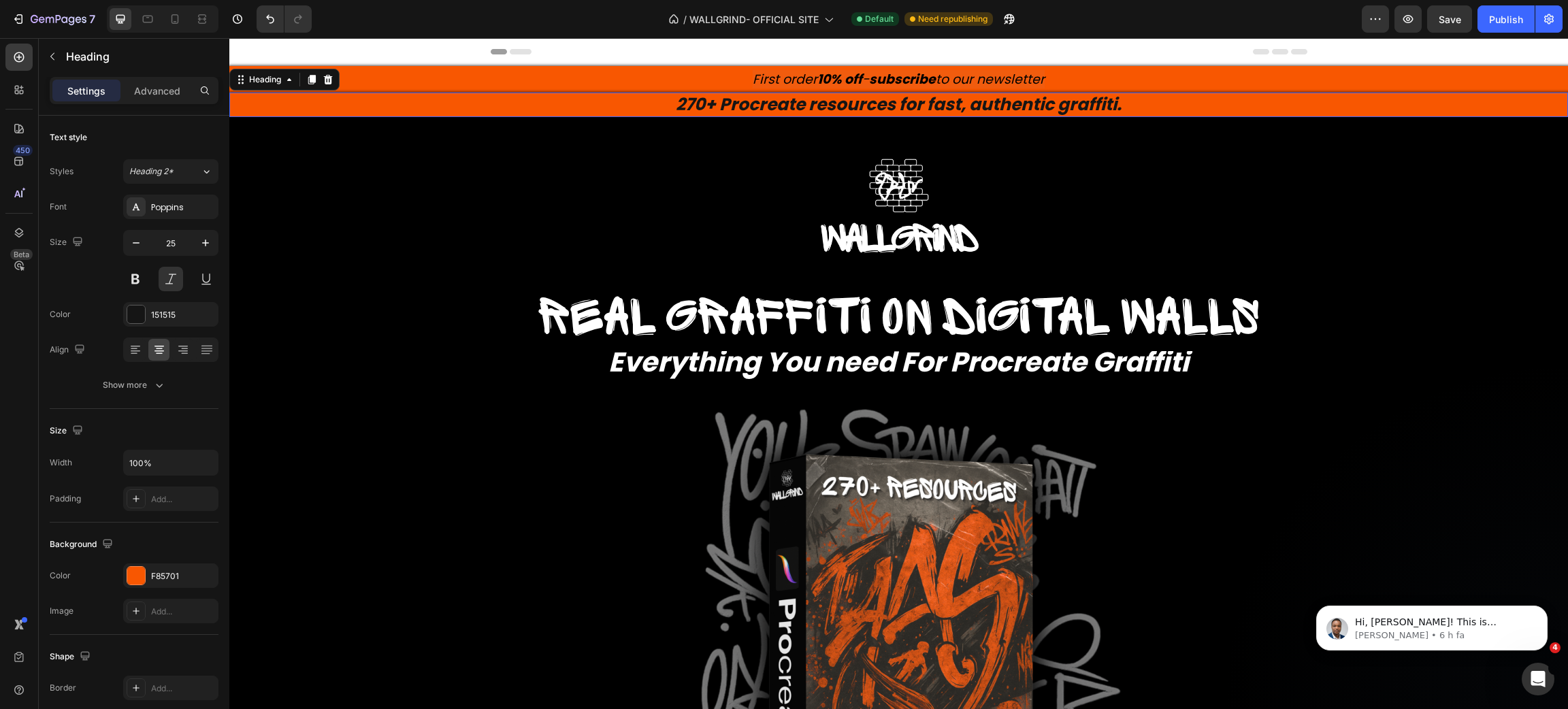
click at [773, 93] on h2 "⁠⁠⁠⁠⁠⁠⁠ 270+ Procreate resources for fast, authentic graffiti." at bounding box center [898, 105] width 1338 height 25
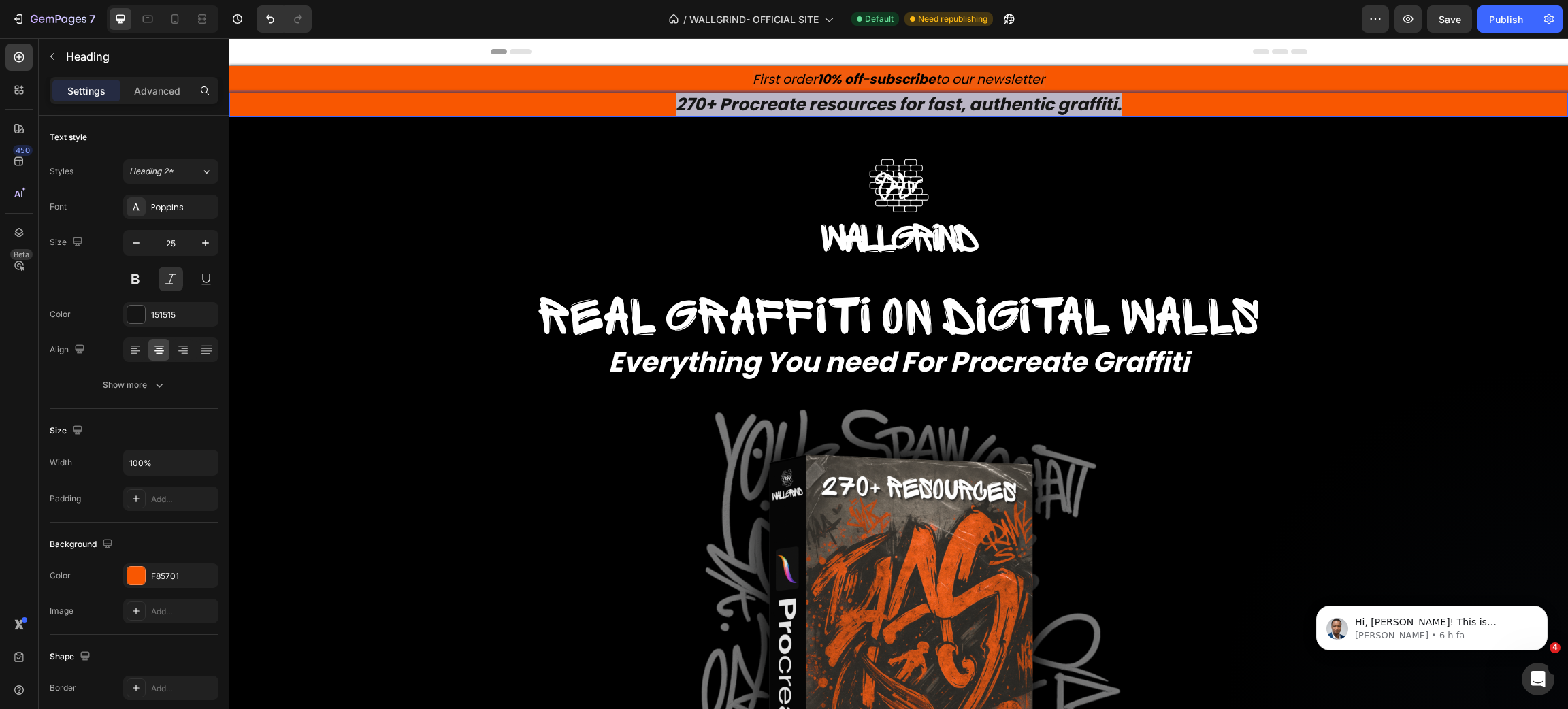
click at [773, 93] on h2 "270+ Procreate resources for fast, authentic graffiti." at bounding box center [898, 105] width 1338 height 25
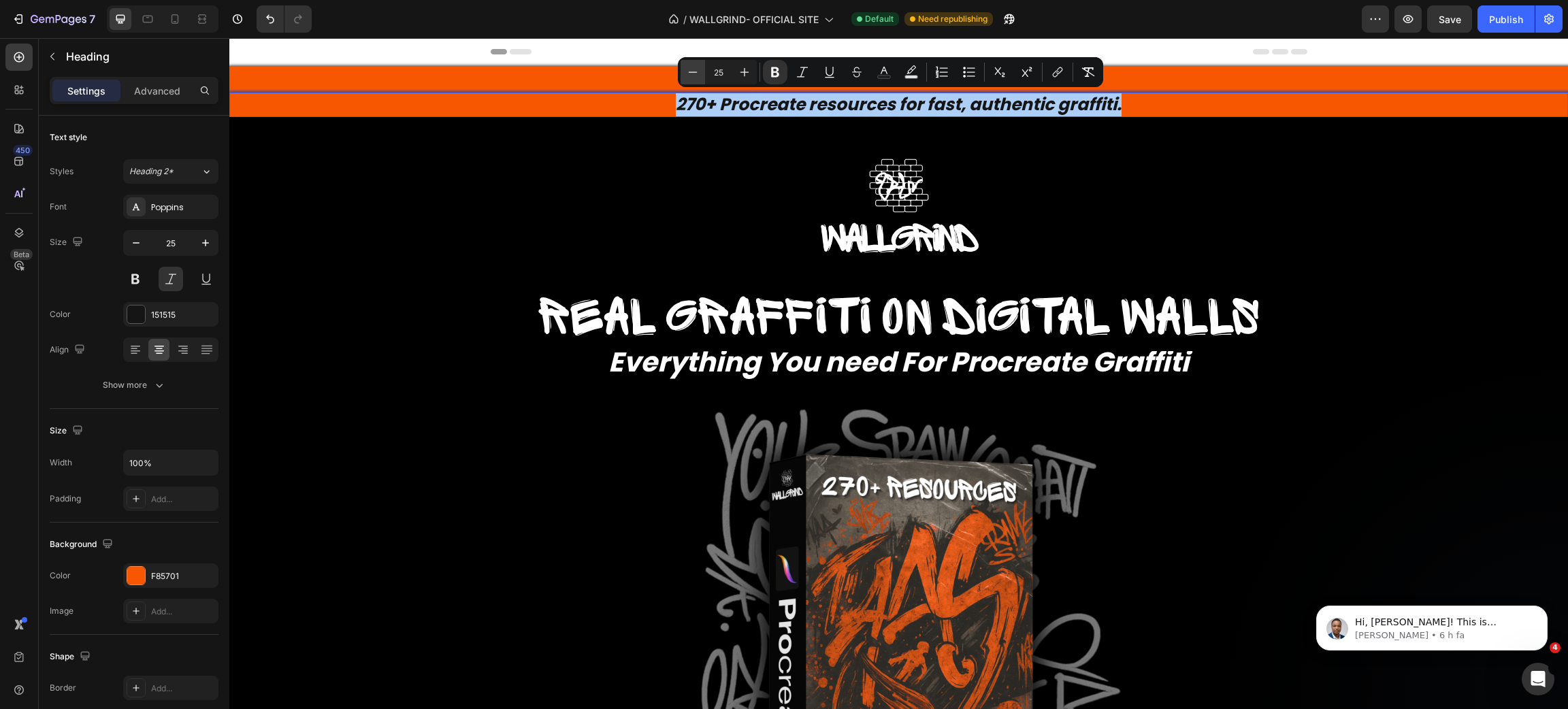
click at [693, 67] on icon "Editor contextual toolbar" at bounding box center [693, 72] width 14 height 14
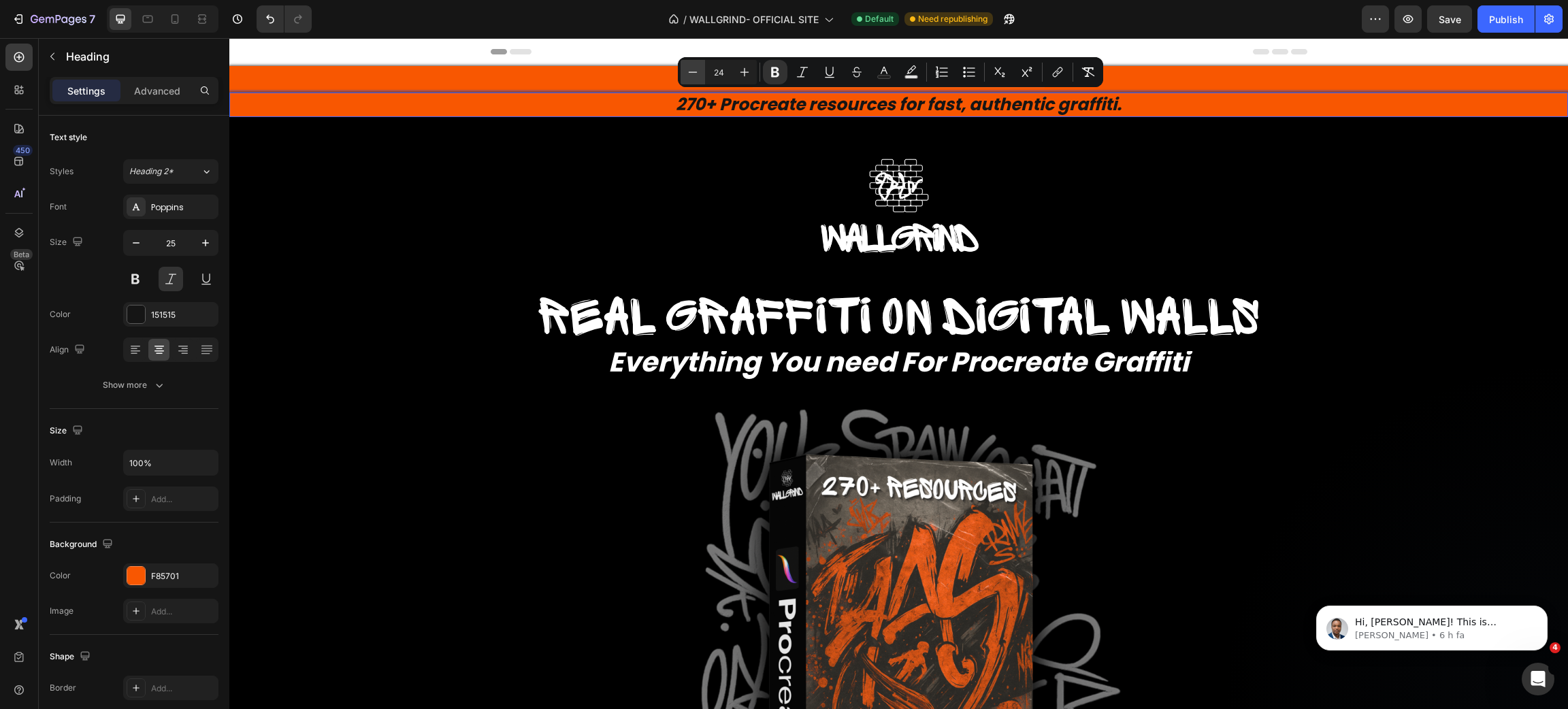
click at [693, 67] on icon "Editor contextual toolbar" at bounding box center [693, 72] width 14 height 14
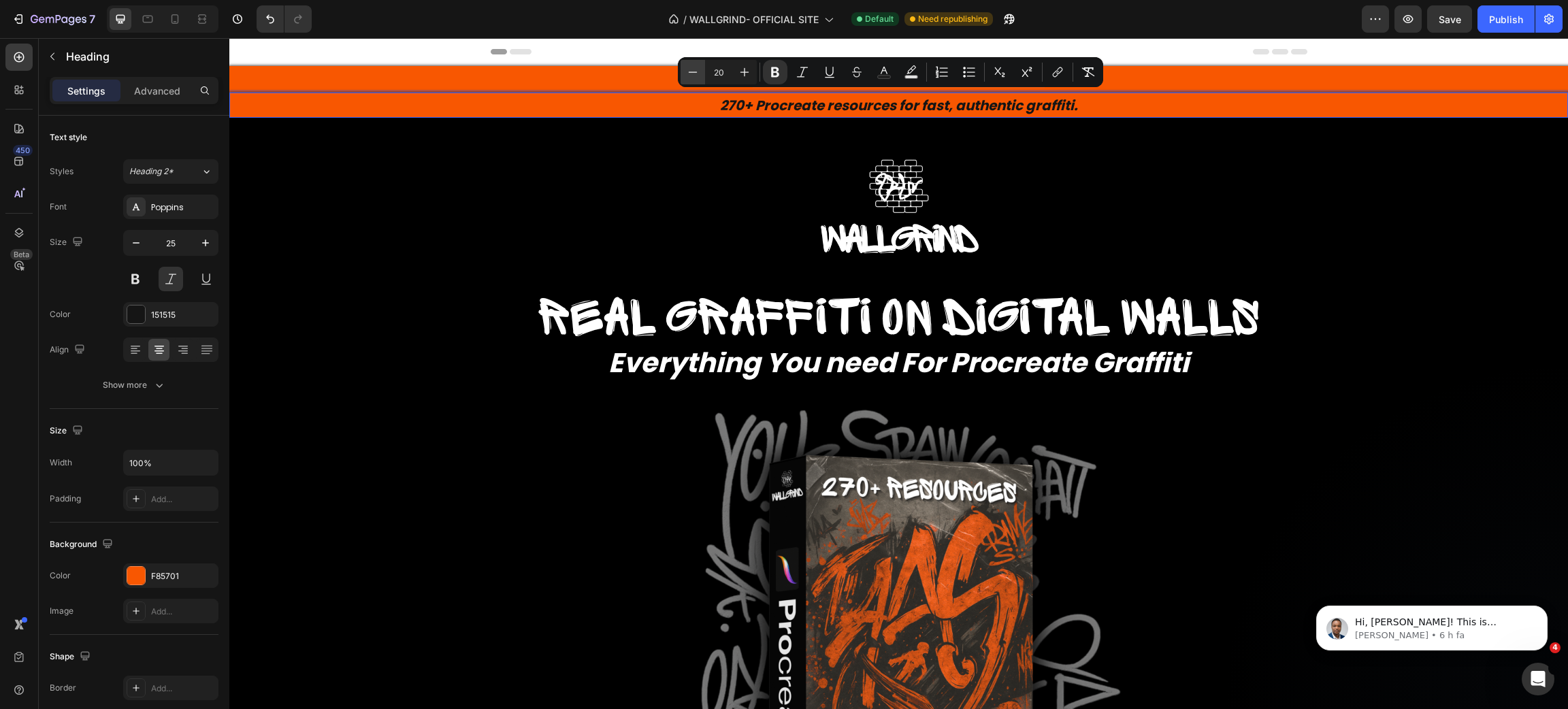
type input "19"
click at [663, 134] on div "Image" at bounding box center [898, 190] width 817 height 143
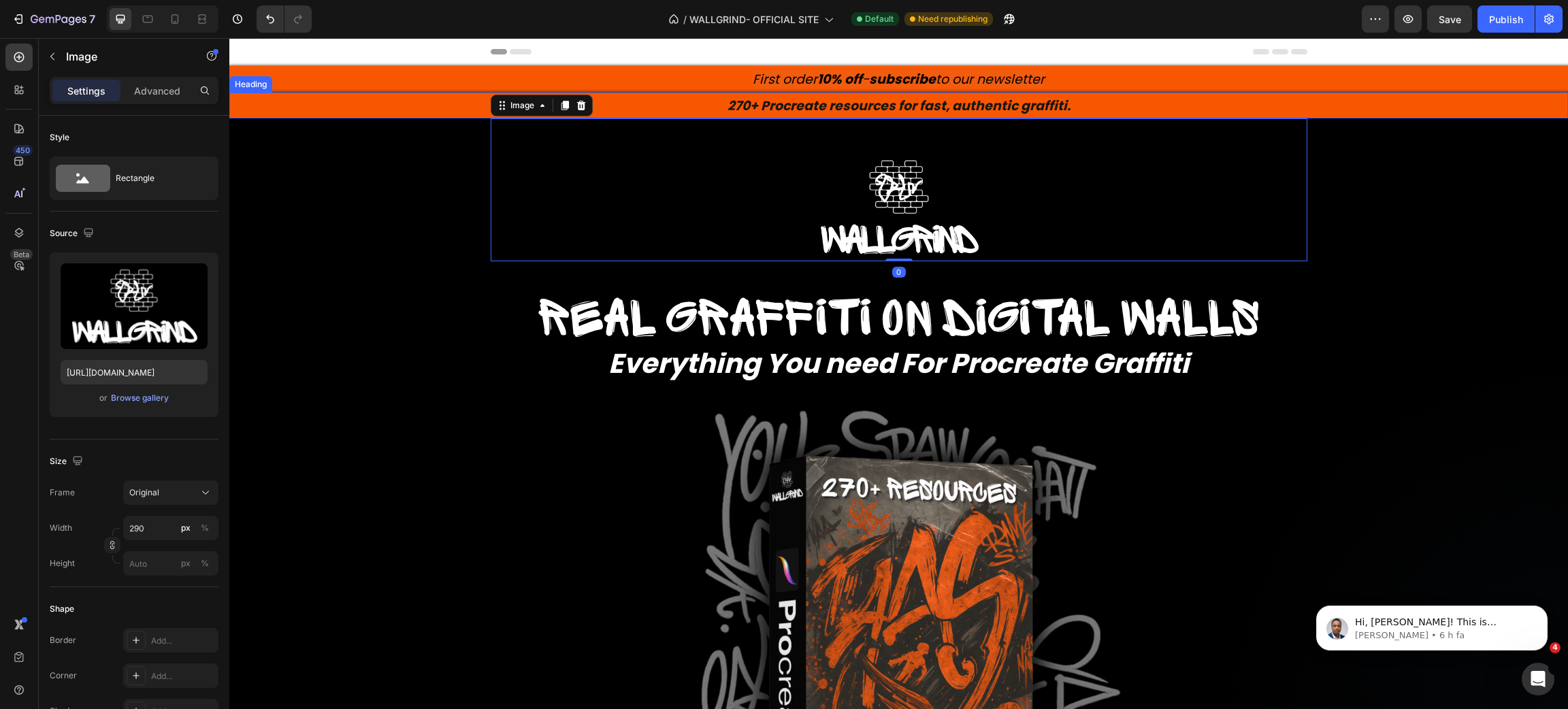
click at [769, 107] on strong "270+ Procreate resources for fast, authentic graffiti." at bounding box center [898, 106] width 343 height 18
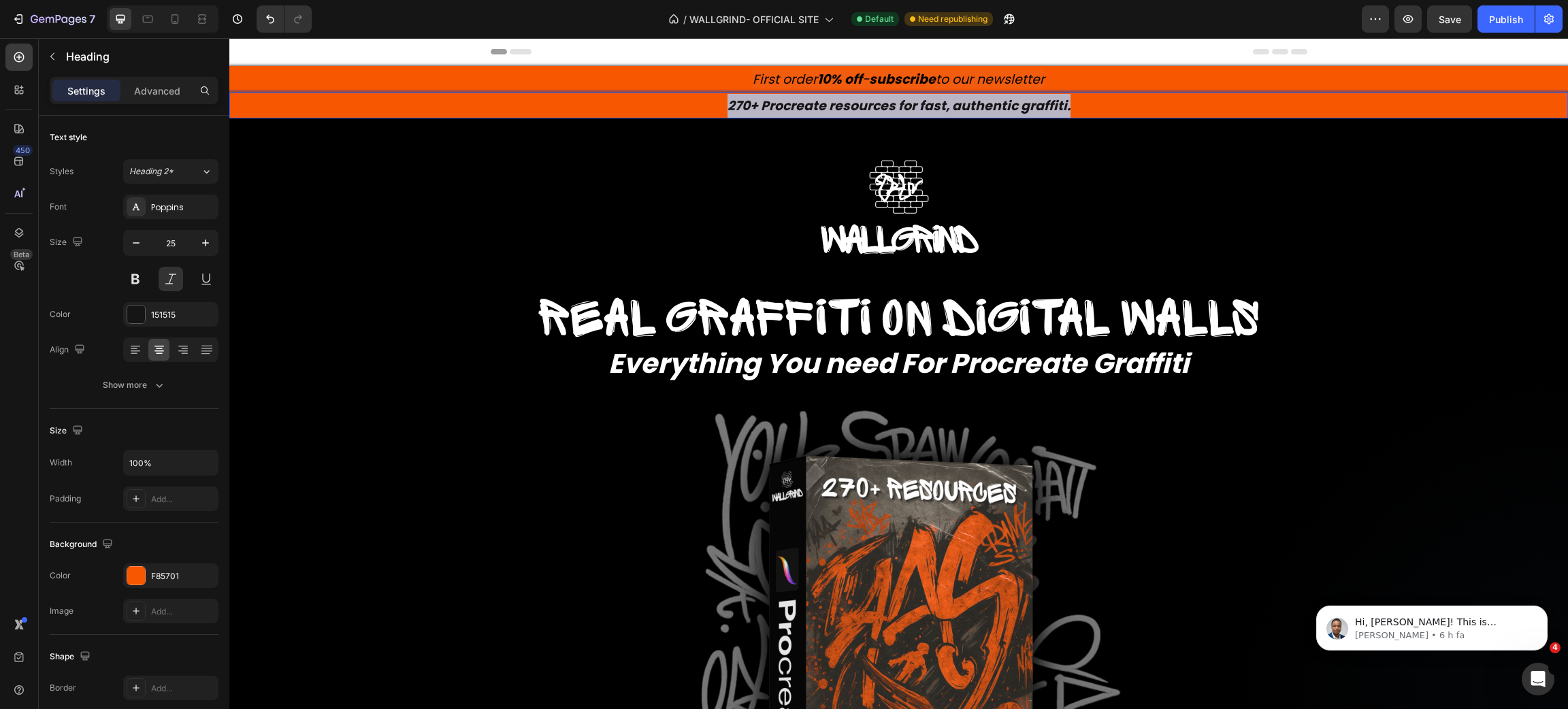
click at [769, 107] on strong "270+ Procreate resources for fast, authentic graffiti." at bounding box center [898, 106] width 343 height 18
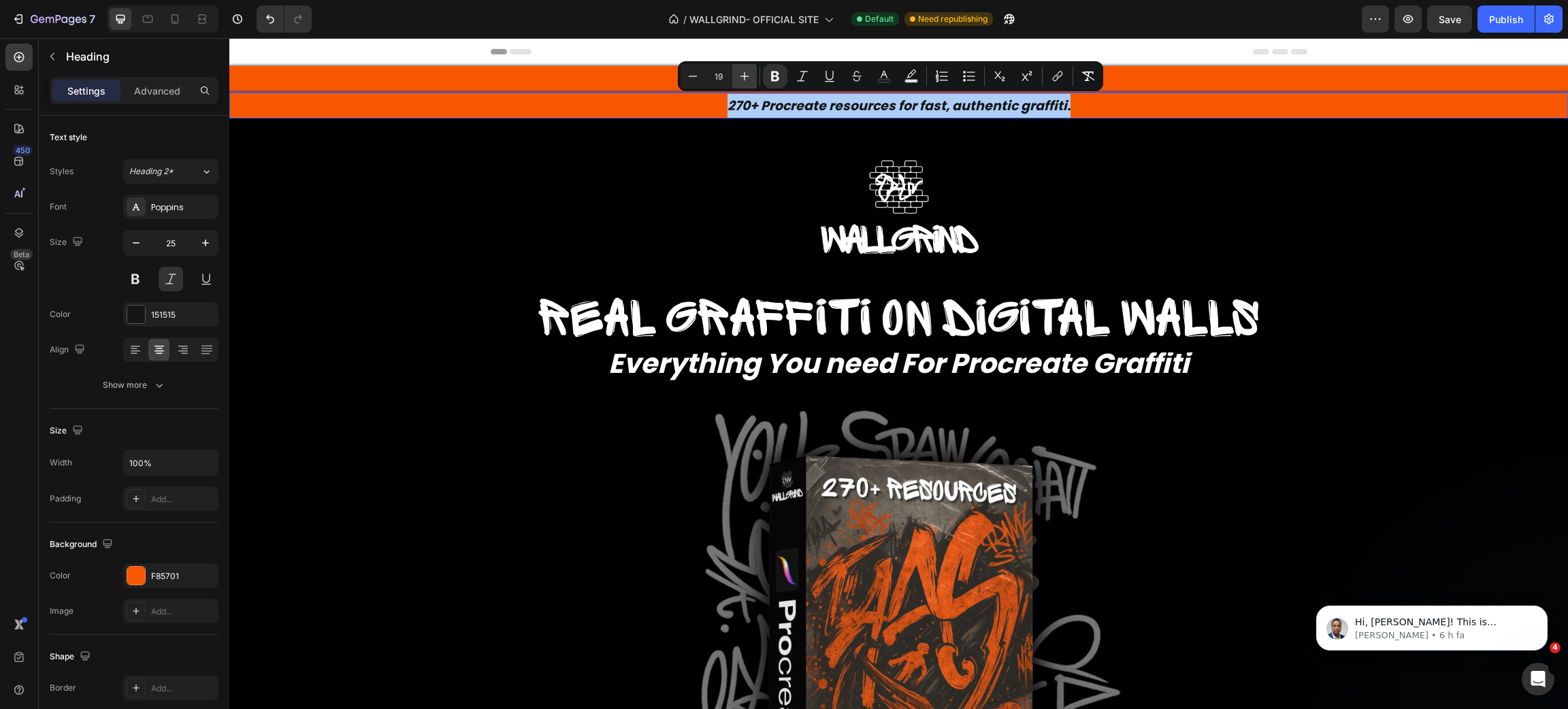
click at [742, 77] on icon "Editor contextual toolbar" at bounding box center [744, 76] width 14 height 14
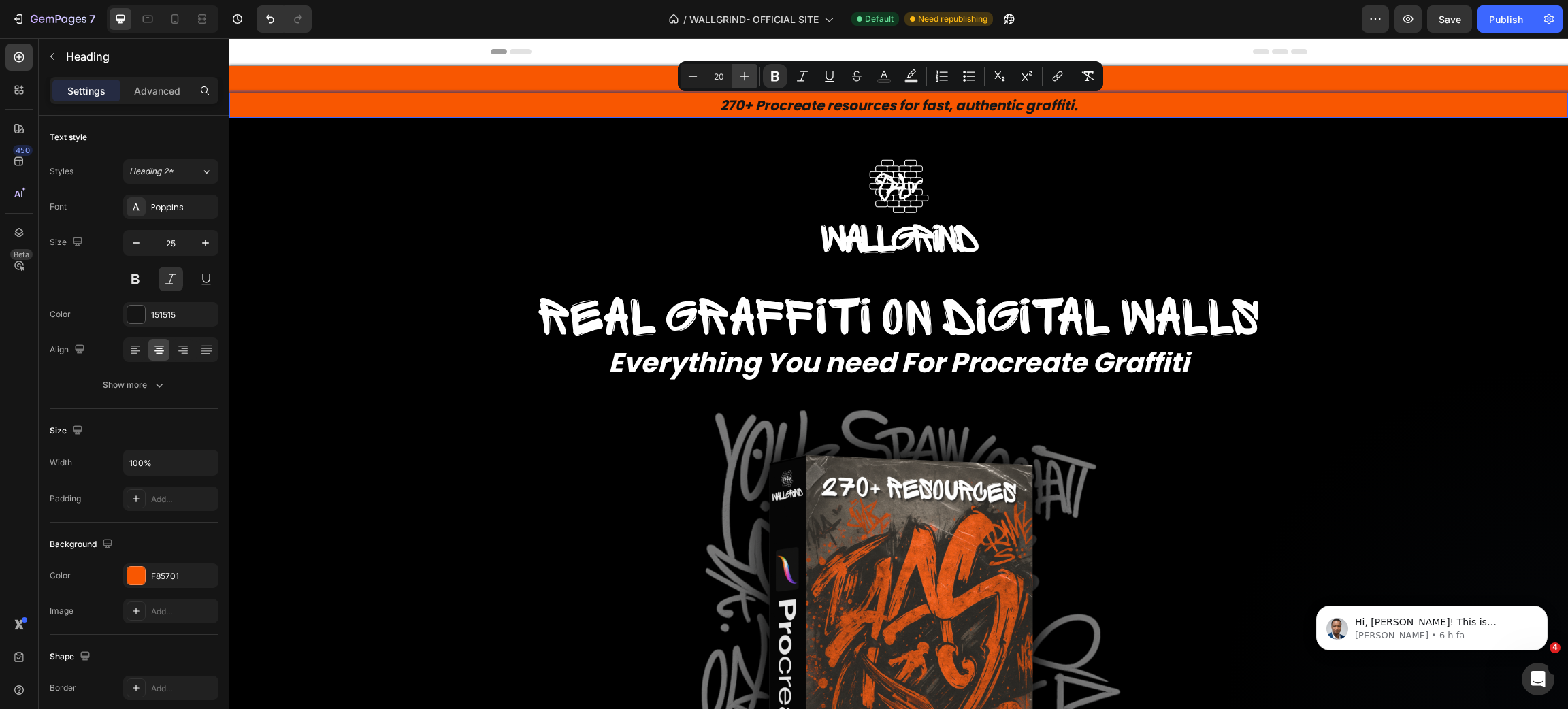
click at [742, 77] on icon "Editor contextual toolbar" at bounding box center [744, 76] width 14 height 14
type input "23"
click at [711, 163] on div at bounding box center [898, 205] width 817 height 109
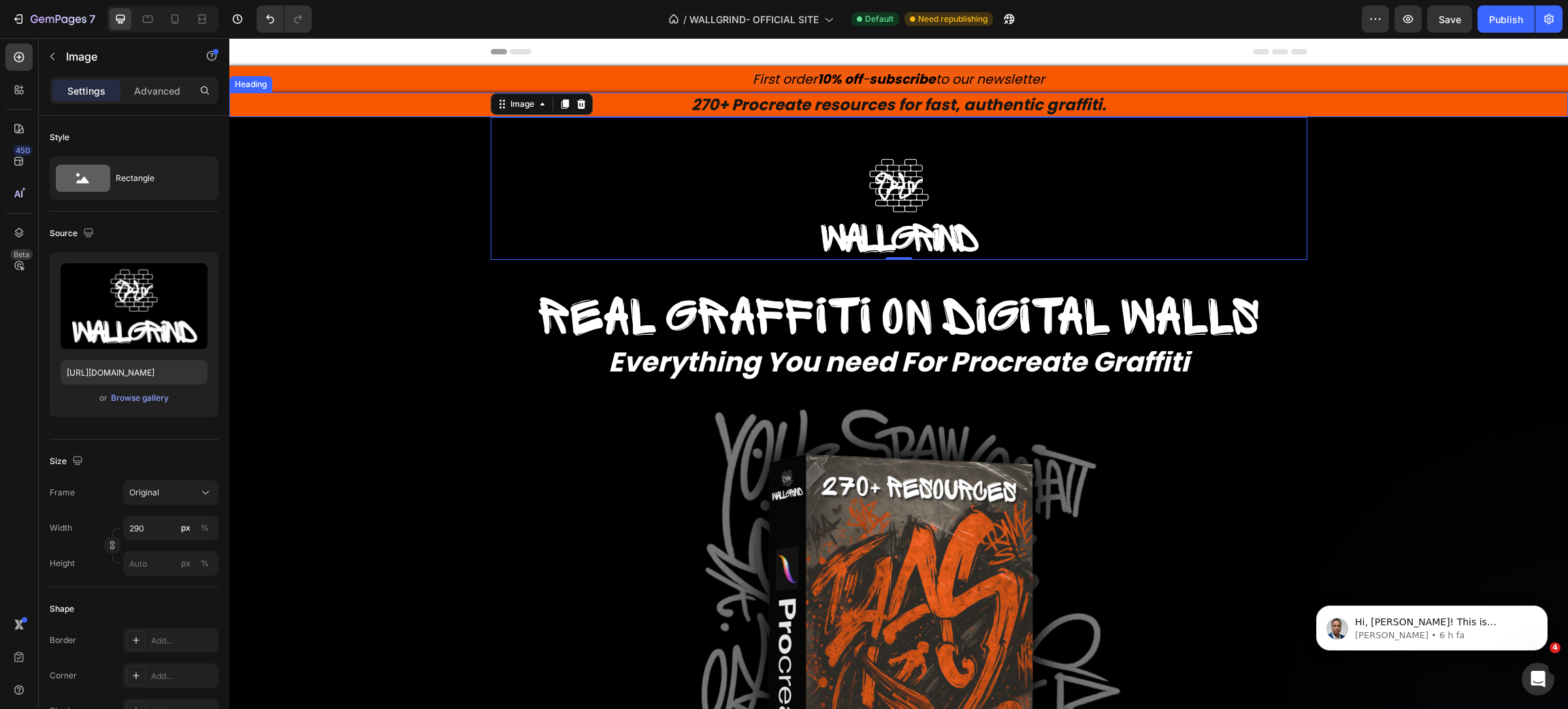
click at [356, 106] on p "⁠⁠⁠⁠⁠⁠⁠ 270+ Procreate resources for fast, authentic graffiti." at bounding box center [898, 105] width 1336 height 22
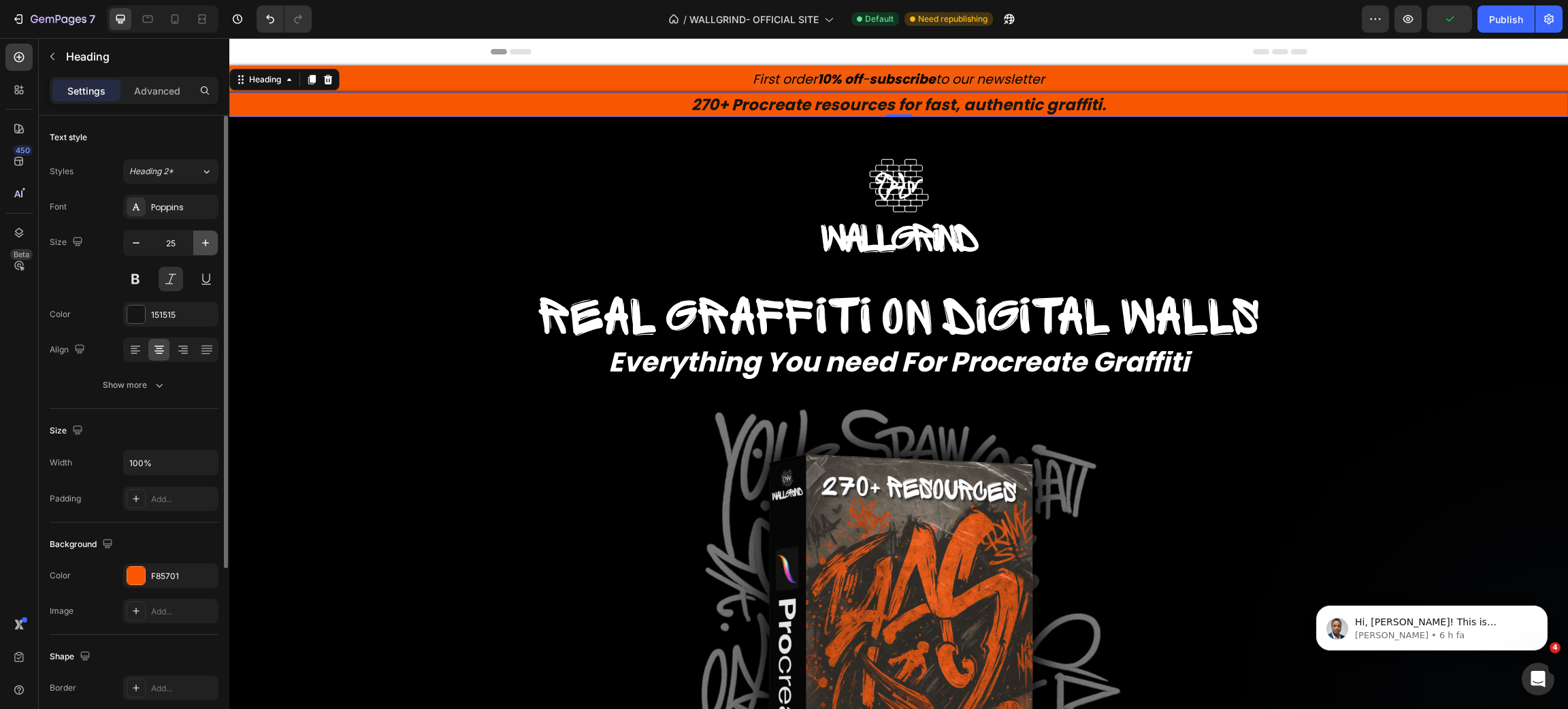
click at [209, 243] on icon "button" at bounding box center [205, 242] width 14 height 14
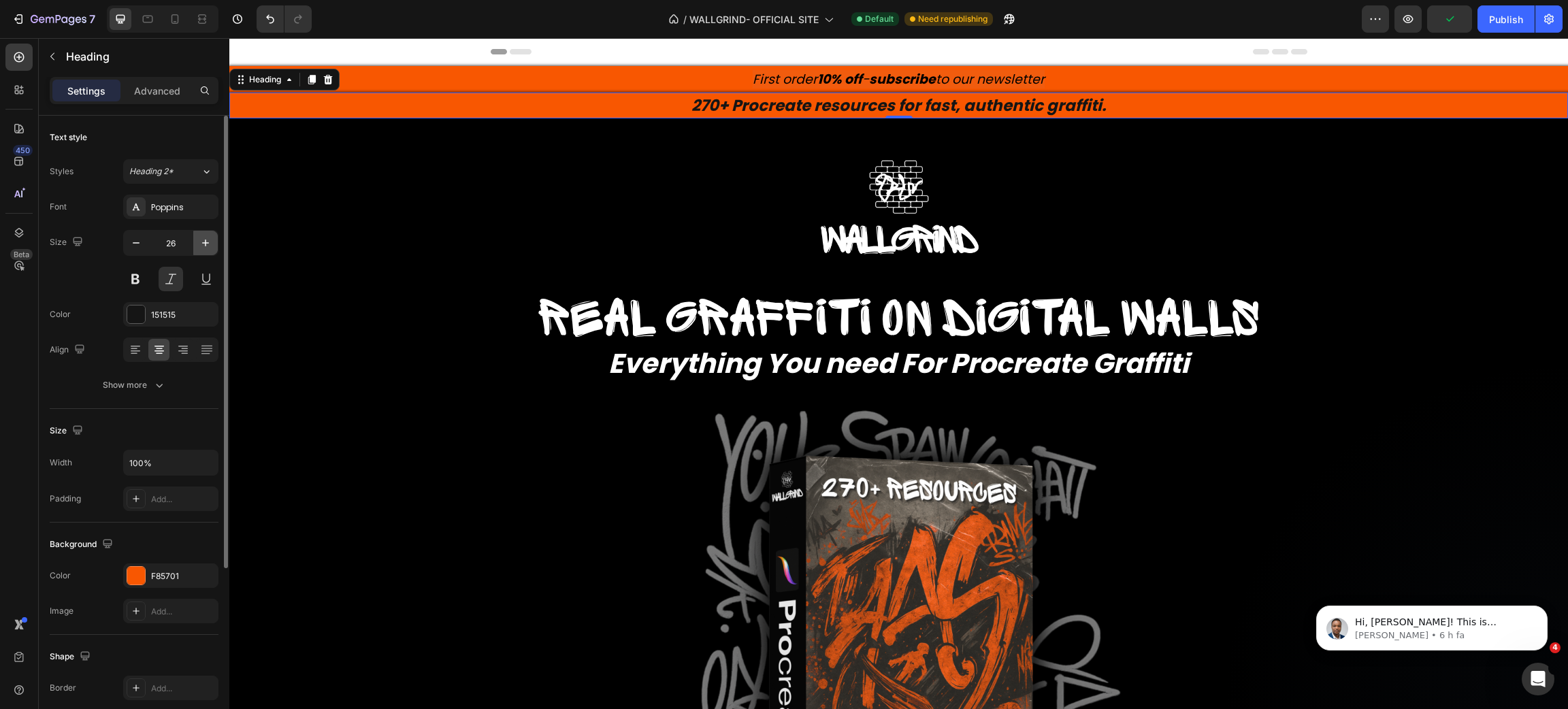
click at [209, 243] on icon "button" at bounding box center [205, 242] width 14 height 14
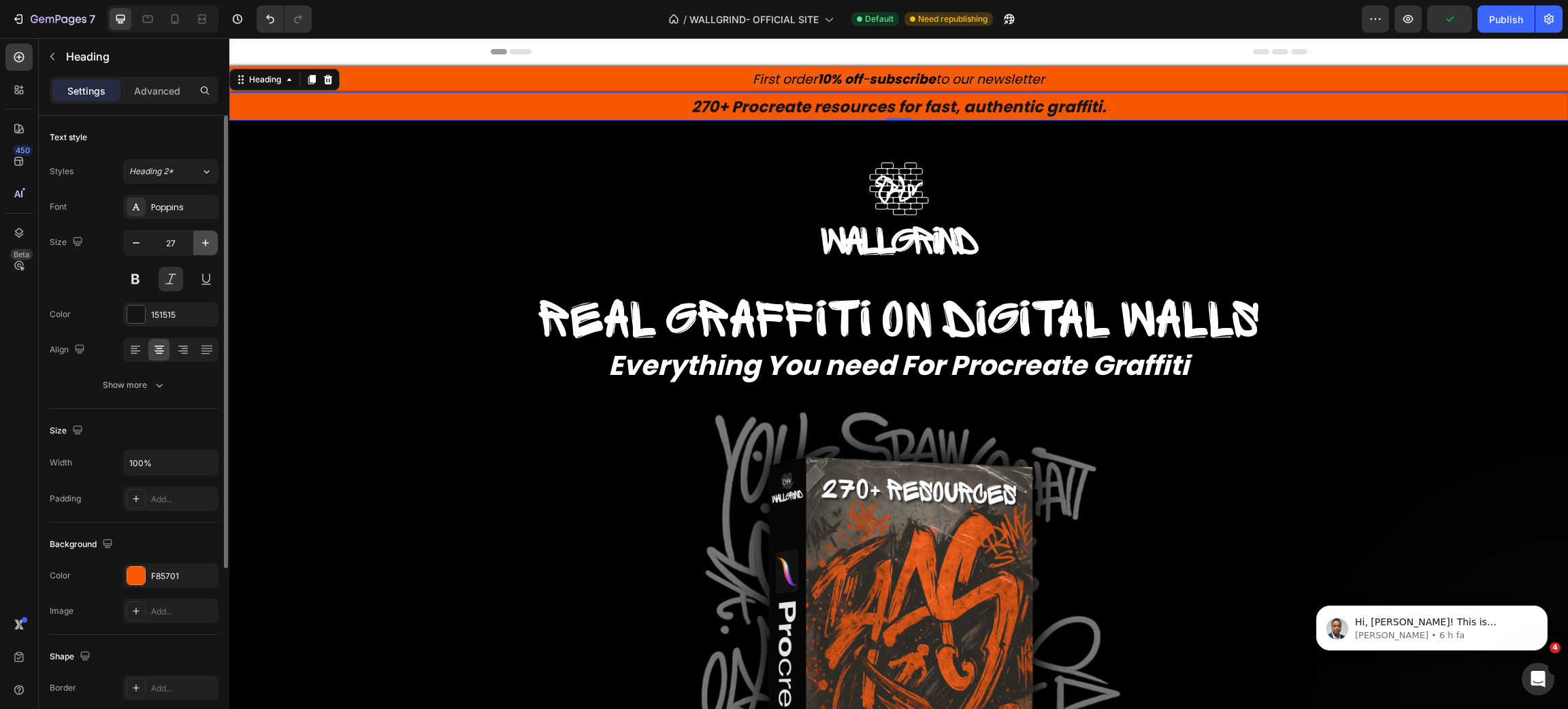
click at [209, 243] on icon "button" at bounding box center [205, 242] width 14 height 14
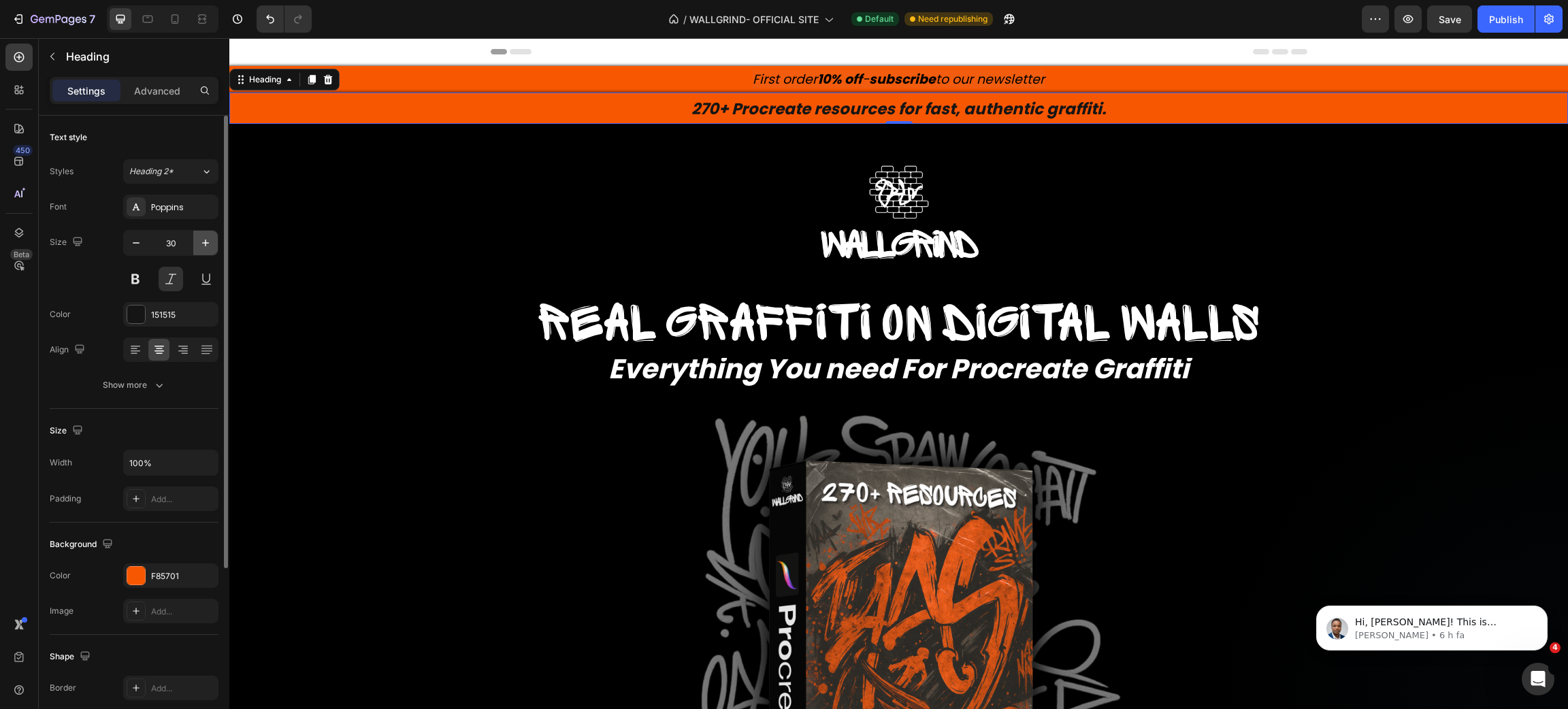
click at [209, 243] on icon "button" at bounding box center [205, 242] width 14 height 14
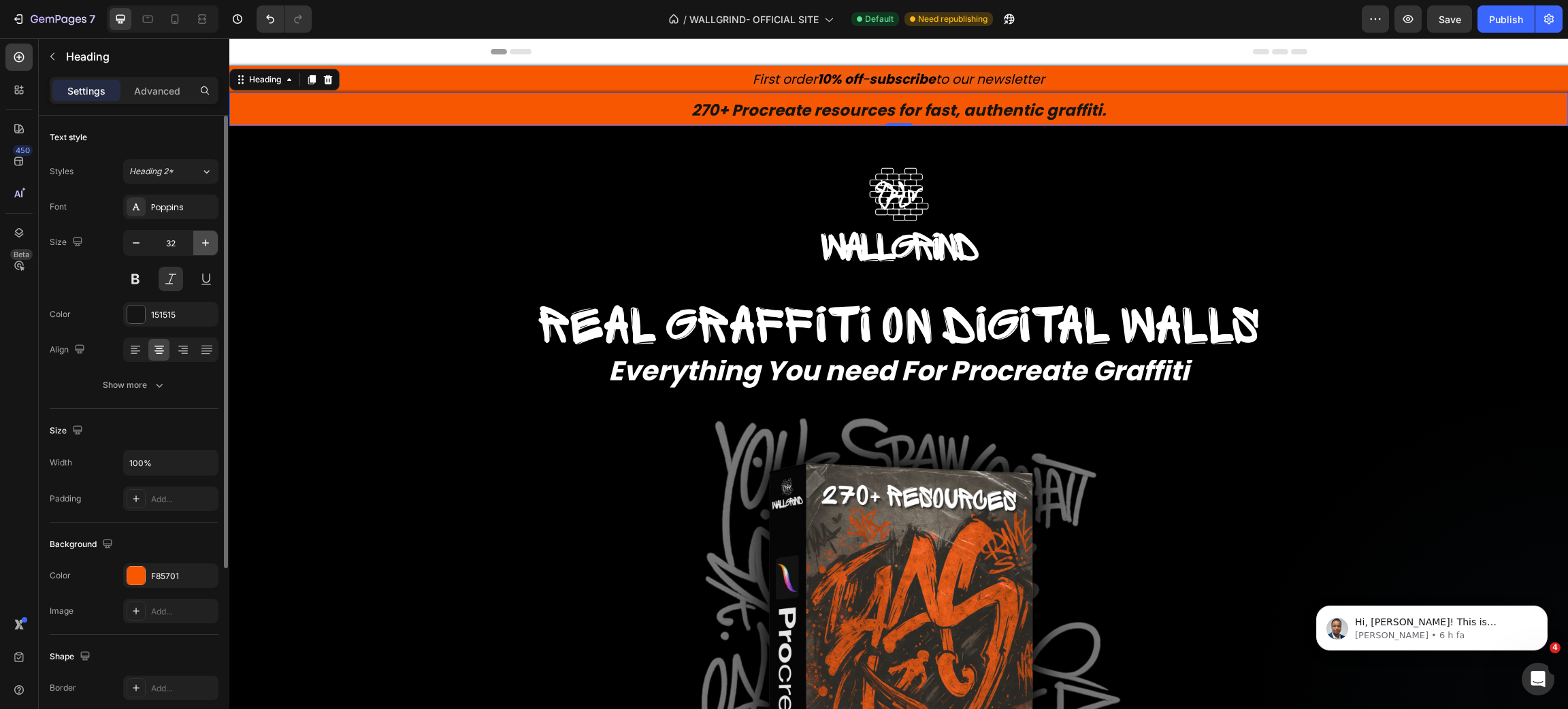
click at [207, 243] on icon "button" at bounding box center [205, 242] width 6 height 6
click at [138, 243] on icon "button" at bounding box center [135, 242] width 6 height 1
type input "32"
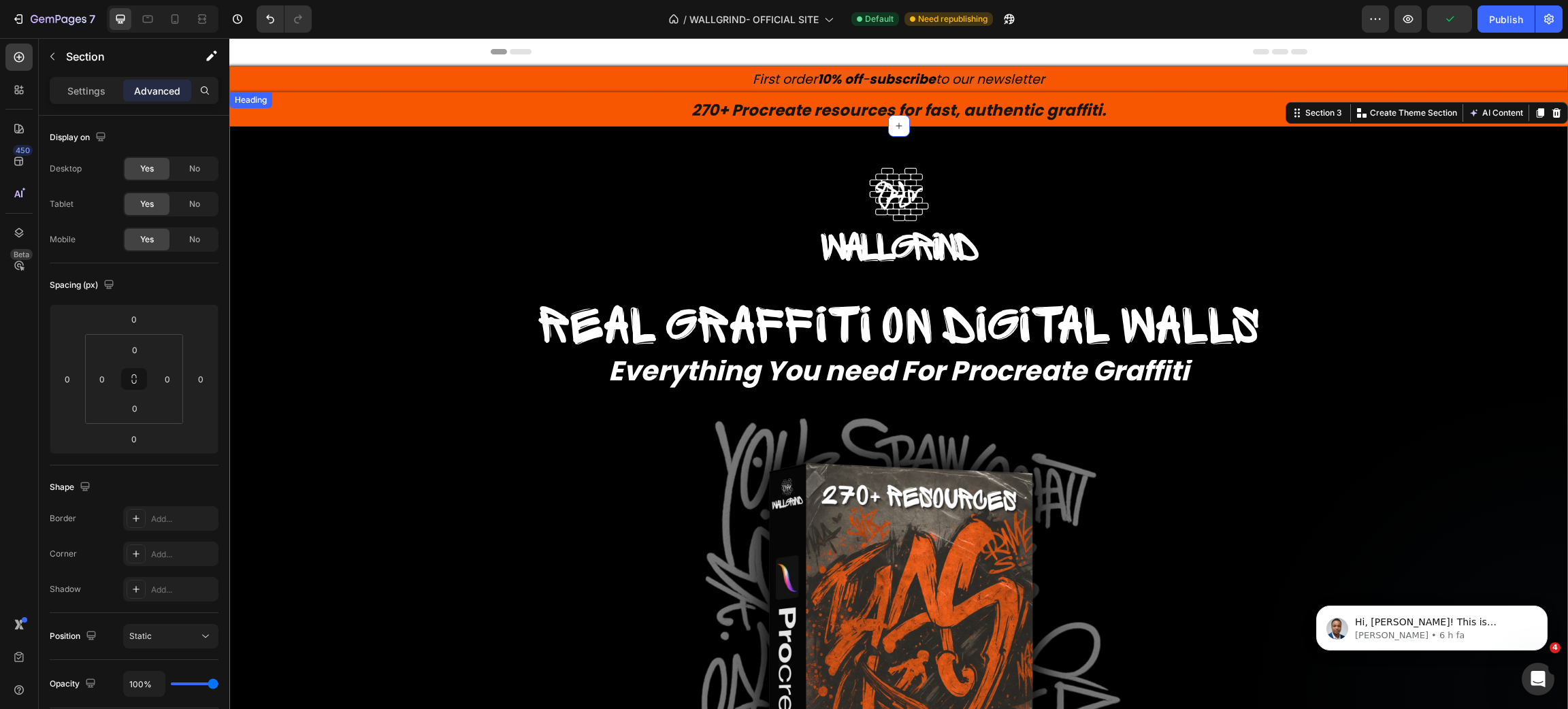
click at [1160, 83] on p "⁠⁠⁠⁠⁠⁠⁠ First order 10% off - subscribe to our newsletter" at bounding box center [898, 79] width 1336 height 24
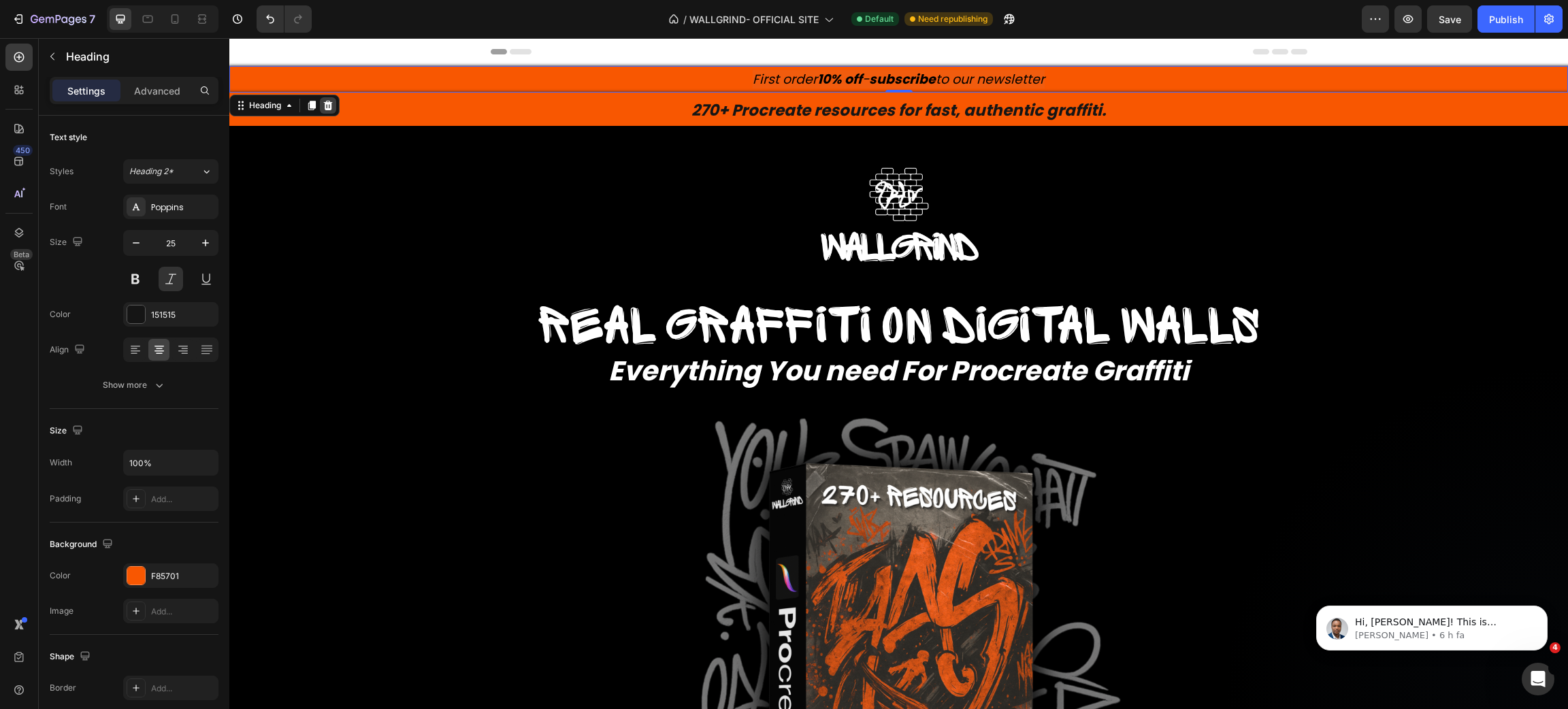
click at [332, 102] on icon at bounding box center [329, 105] width 9 height 9
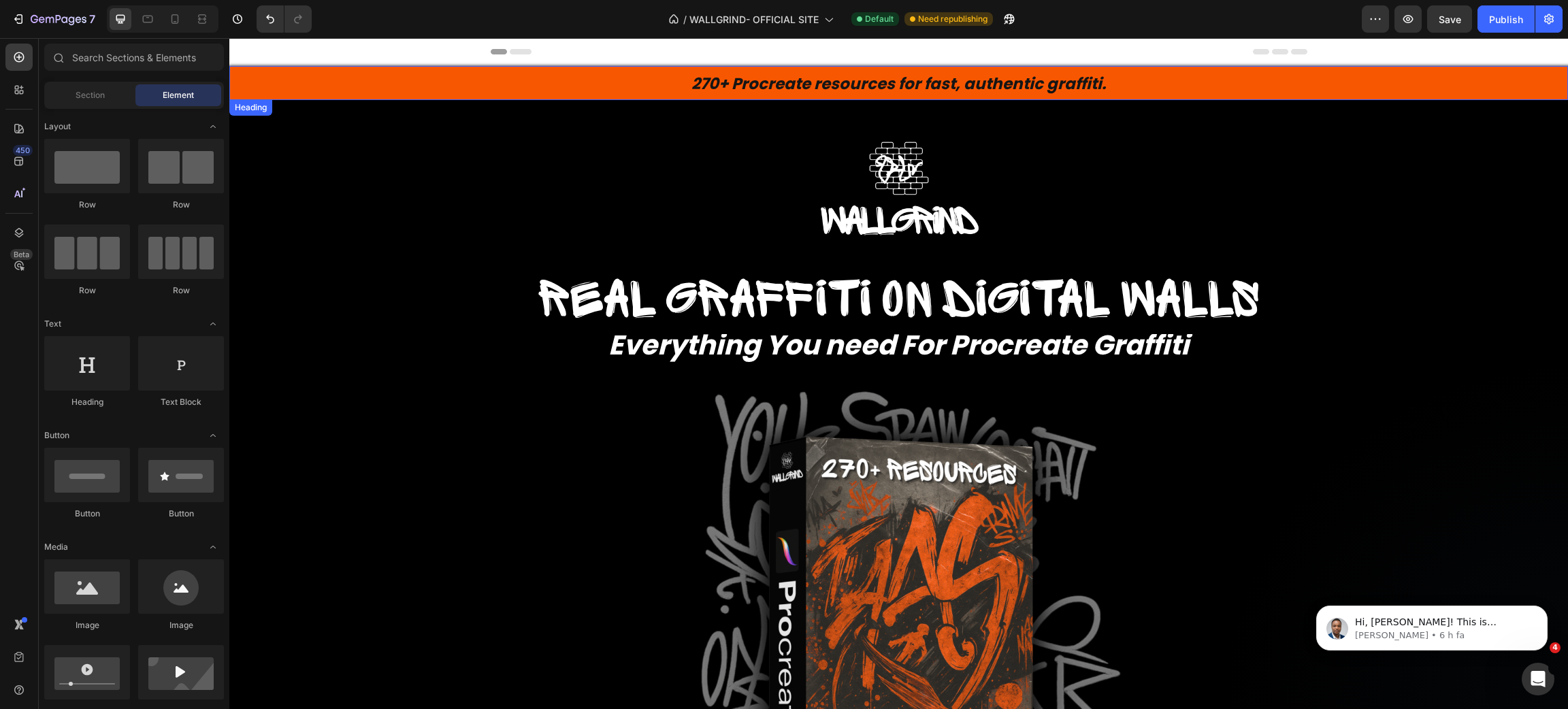
click at [765, 87] on strong "270+ Procreate resources for fast, authentic graffiti." at bounding box center [898, 84] width 414 height 22
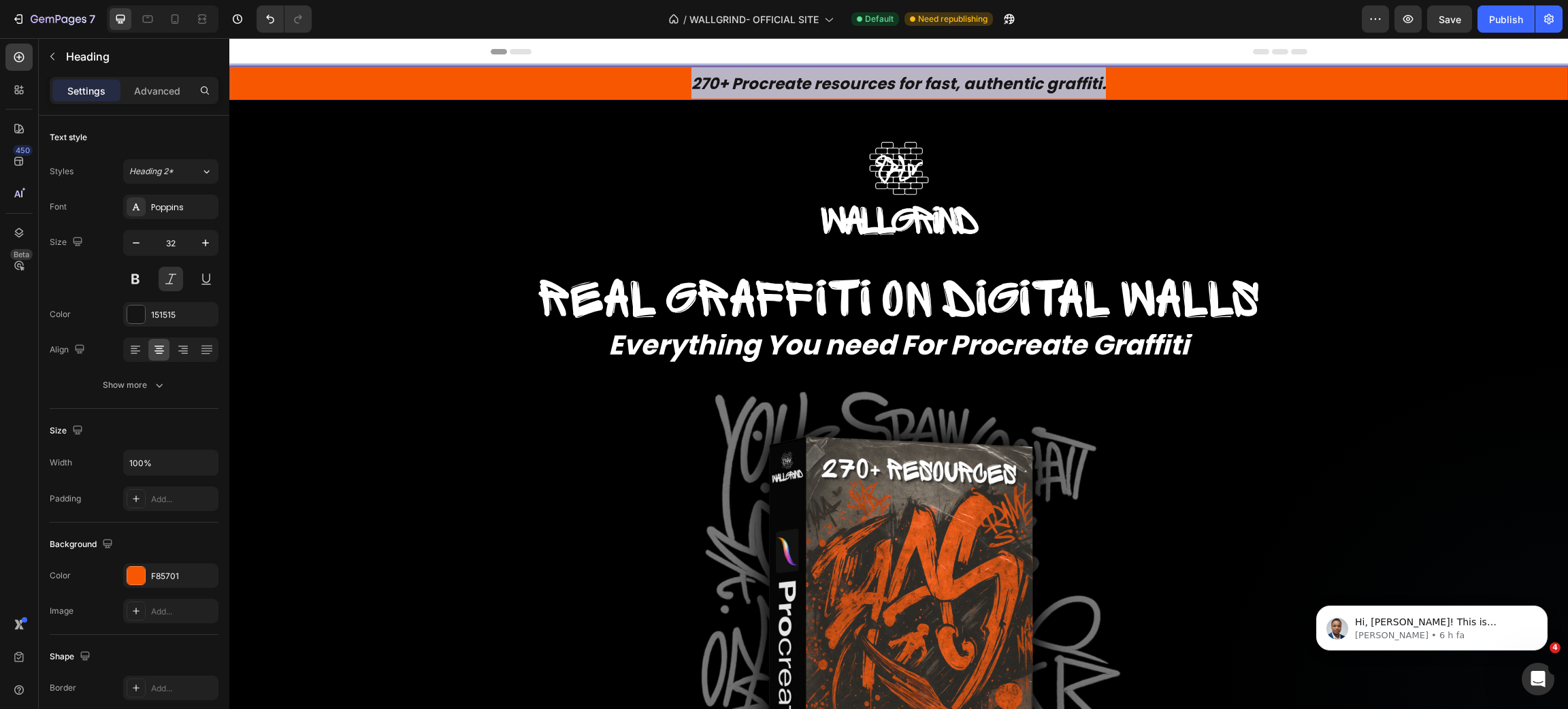
click at [765, 87] on strong "270+ Procreate resources for fast, authentic graffiti." at bounding box center [898, 84] width 414 height 22
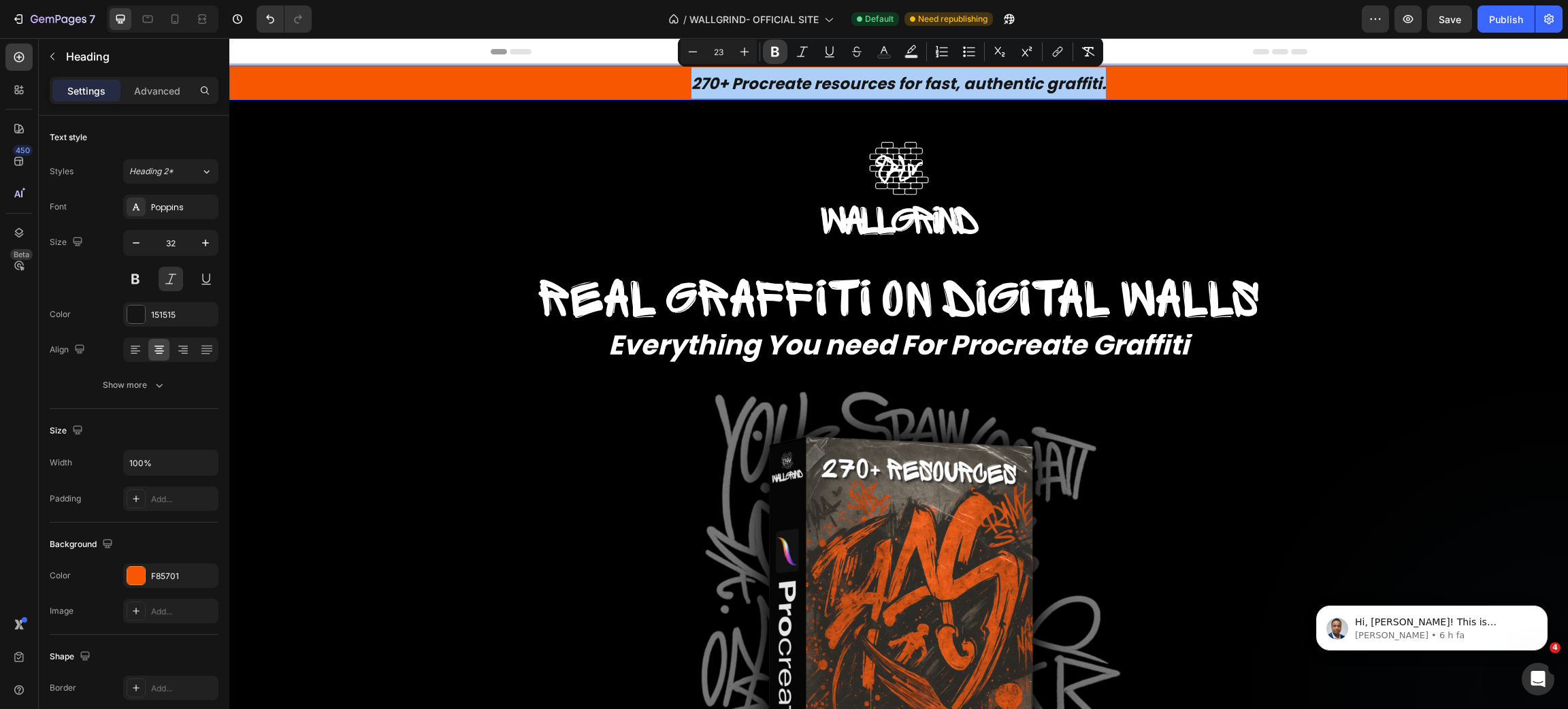
click at [770, 59] on button "Bold" at bounding box center [775, 51] width 25 height 25
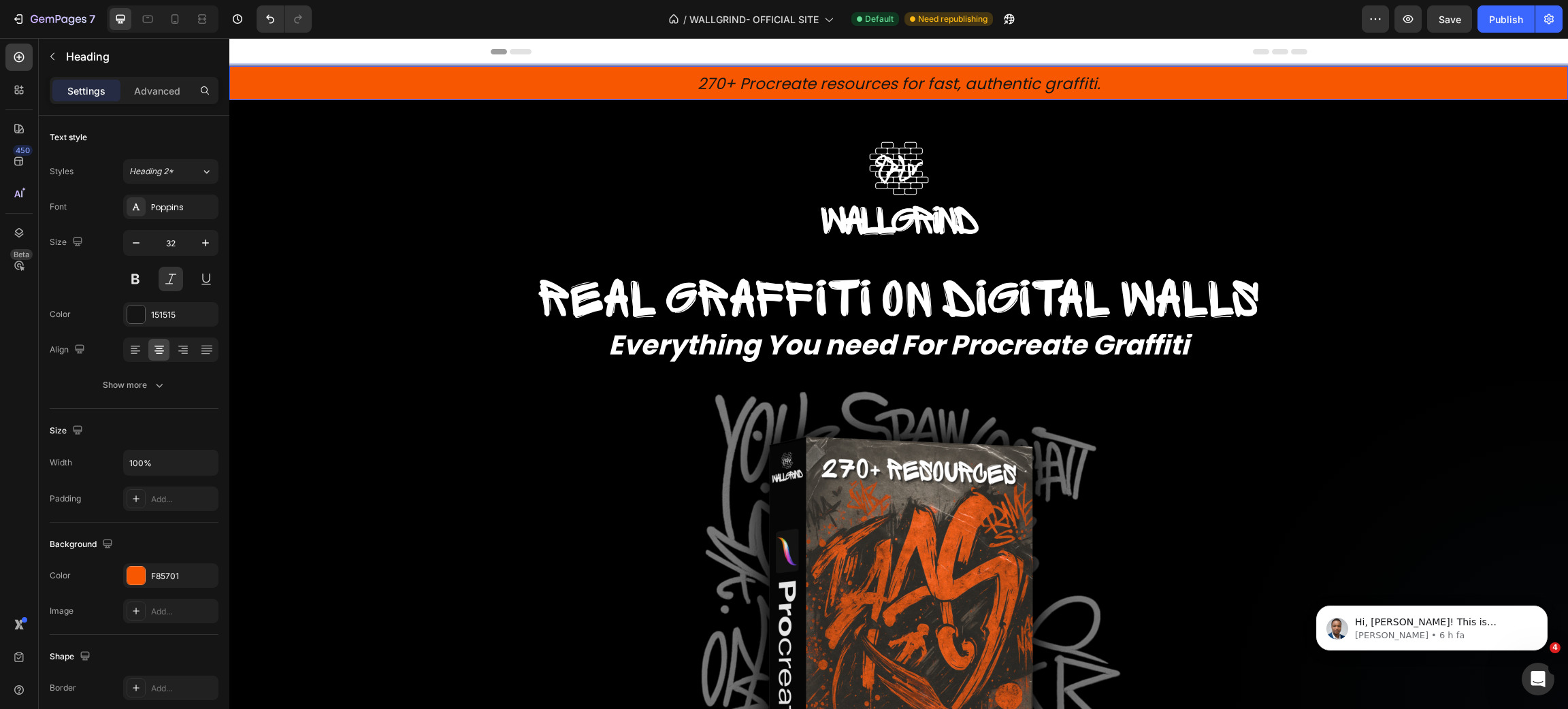
click at [976, 80] on span "270+ Procreate resources for fast, authentic graffiti." at bounding box center [898, 84] width 403 height 22
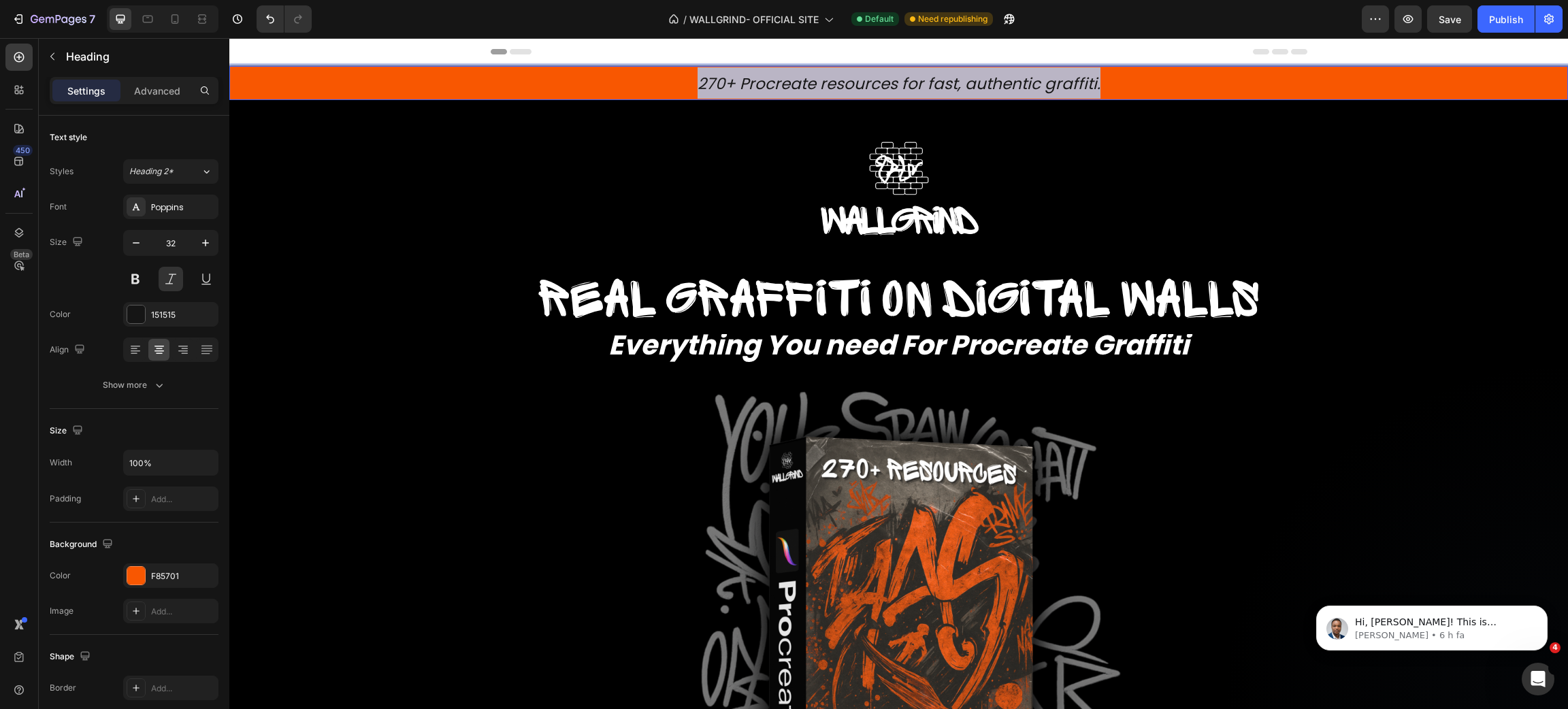
click at [976, 80] on span "270+ Procreate resources for fast, authentic graffiti." at bounding box center [898, 84] width 403 height 22
click at [721, 93] on span "270+ Procreate resources for fast, authentic graffiti." at bounding box center [898, 84] width 403 height 22
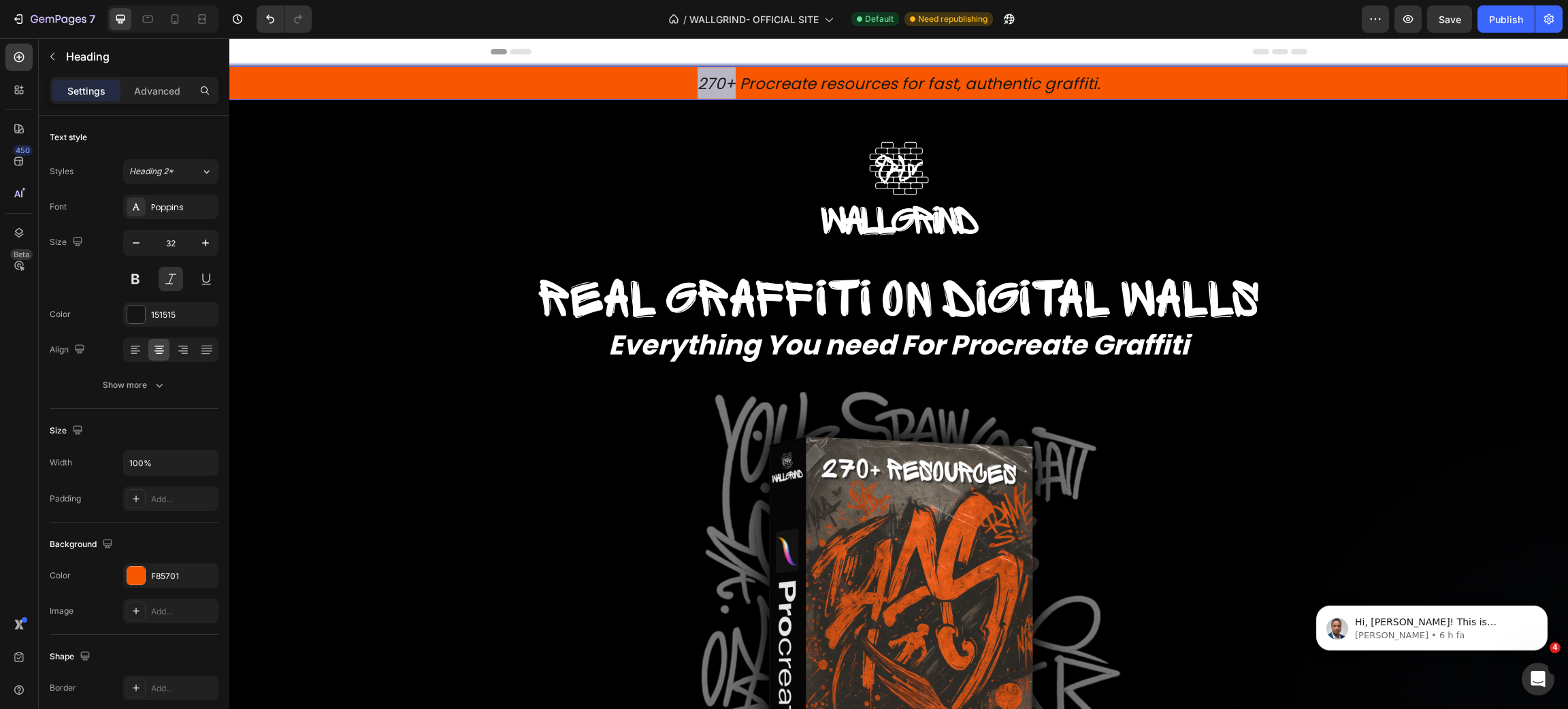
drag, startPoint x: 692, startPoint y: 80, endPoint x: 729, endPoint y: 88, distance: 37.9
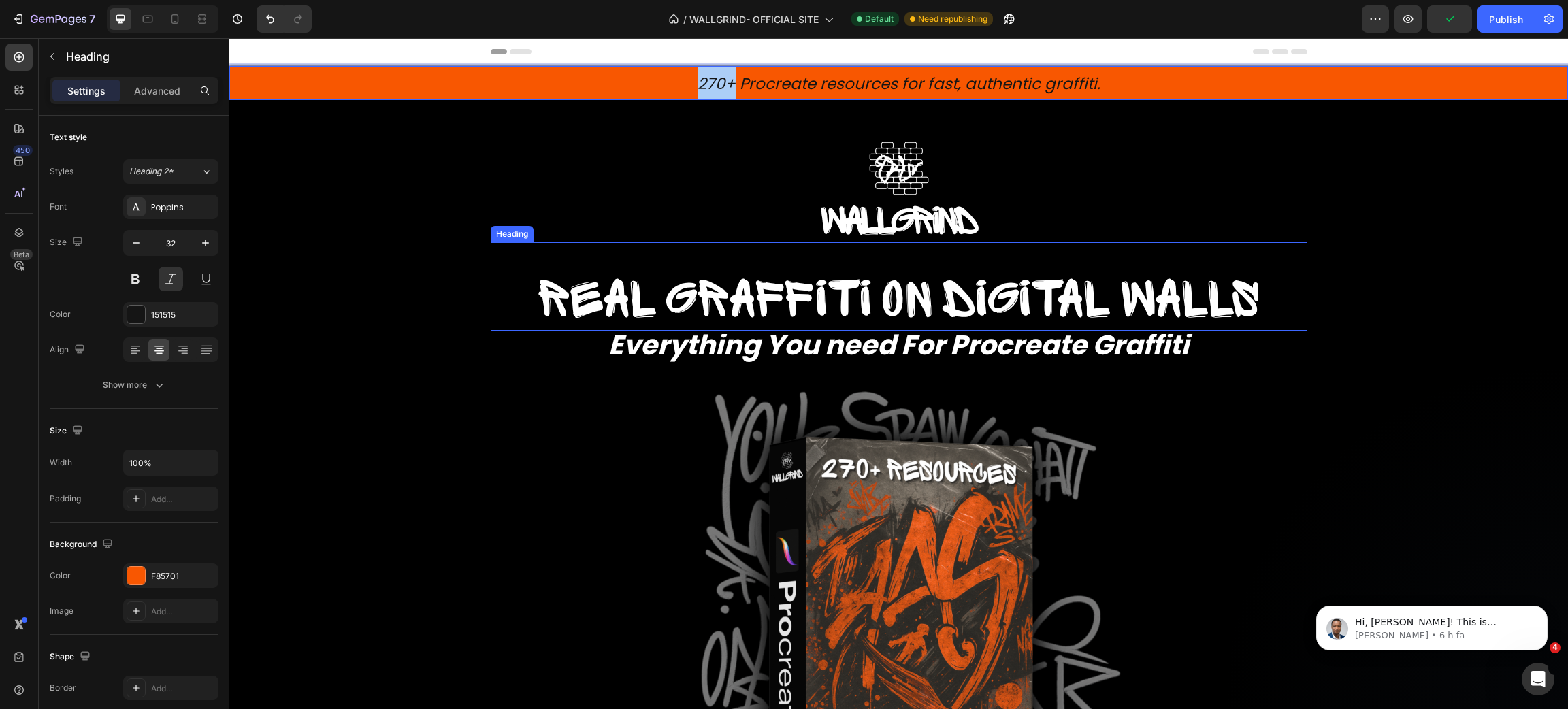
click at [773, 281] on span "Real graffiti on digital walls" at bounding box center [898, 299] width 722 height 54
click at [709, 77] on span "270+ Procreate resources for fast, authentic graffiti." at bounding box center [898, 84] width 403 height 22
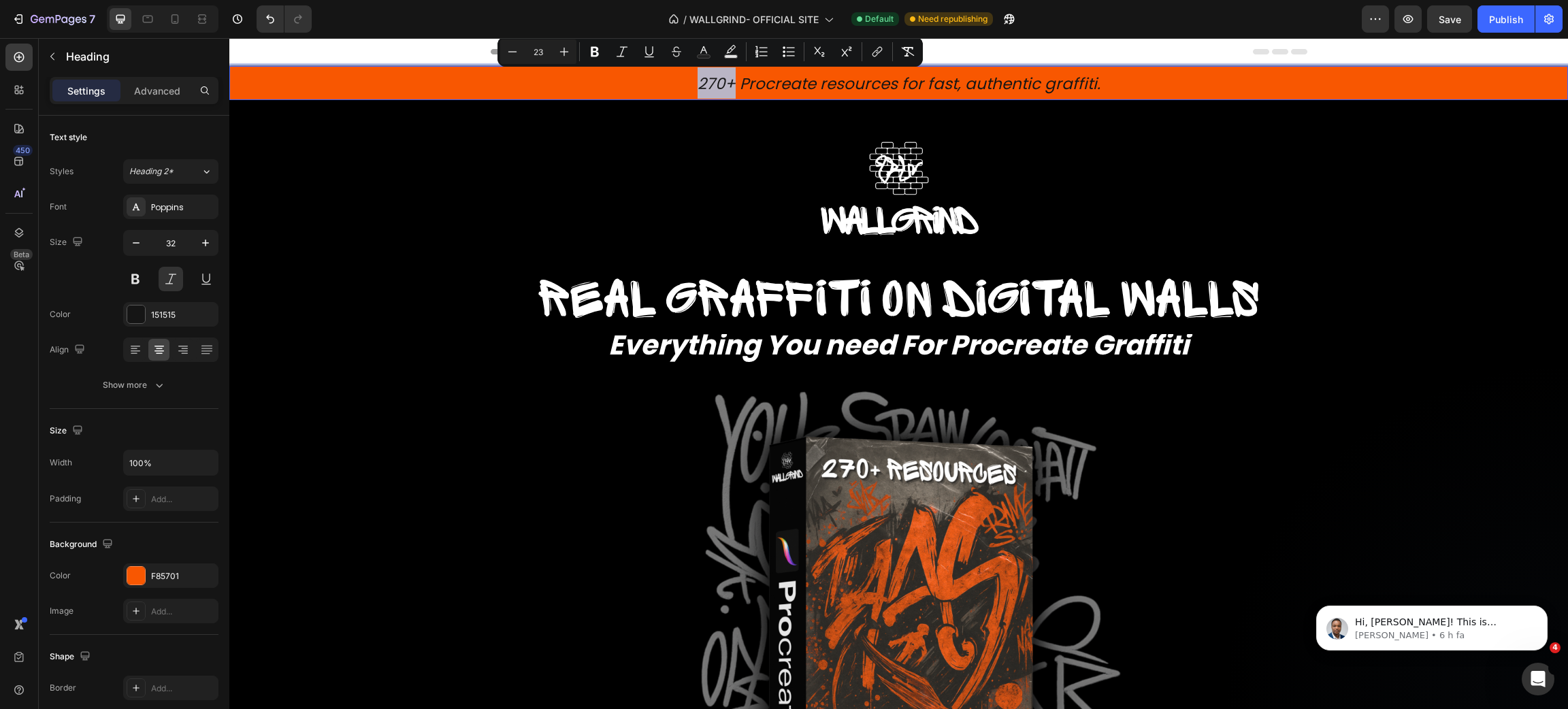
drag, startPoint x: 687, startPoint y: 80, endPoint x: 729, endPoint y: 92, distance: 43.7
click at [729, 92] on p "270+ Procreate resources for fast, authentic graffiti." at bounding box center [898, 83] width 1336 height 31
click at [591, 51] on icon "Editor contextual toolbar" at bounding box center [594, 51] width 8 height 10
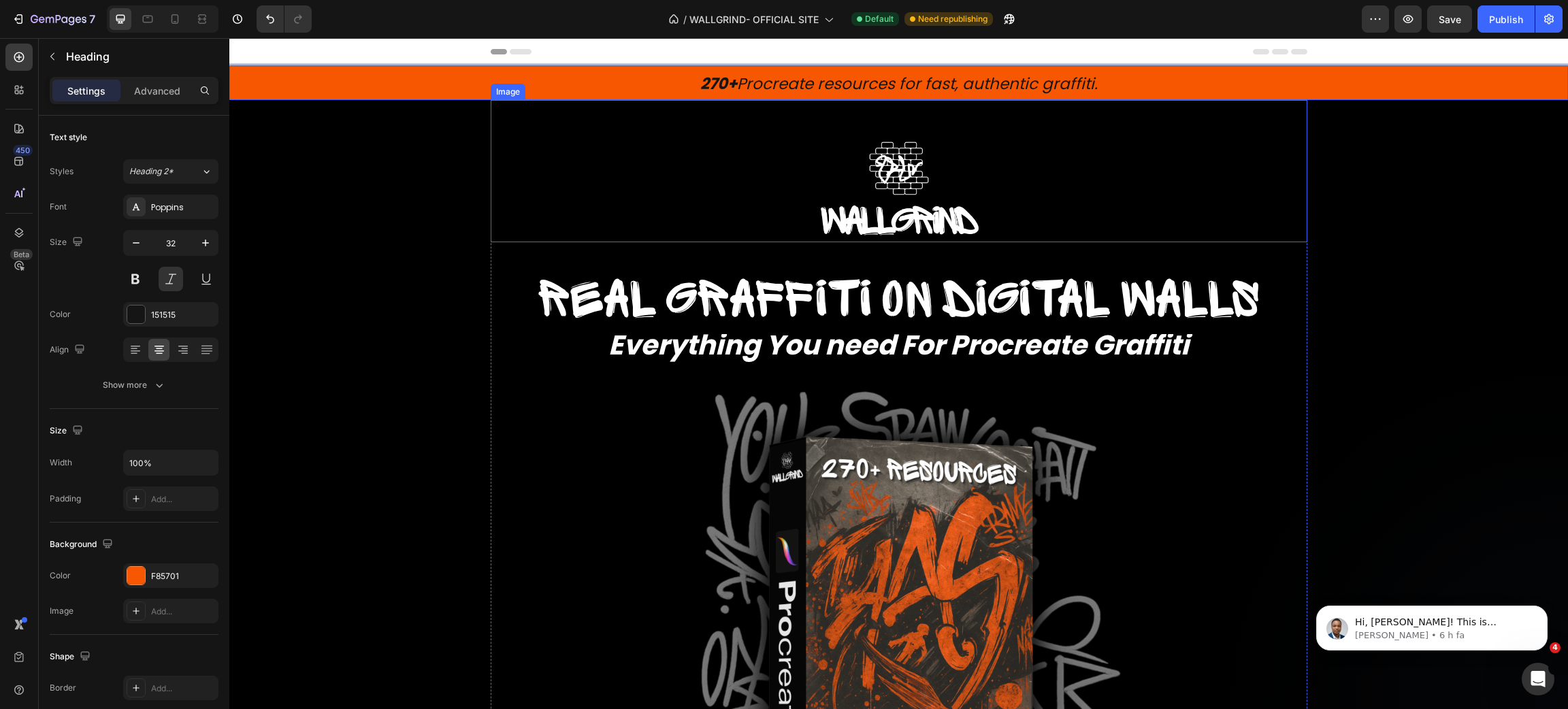
click at [741, 139] on div at bounding box center [898, 188] width 817 height 109
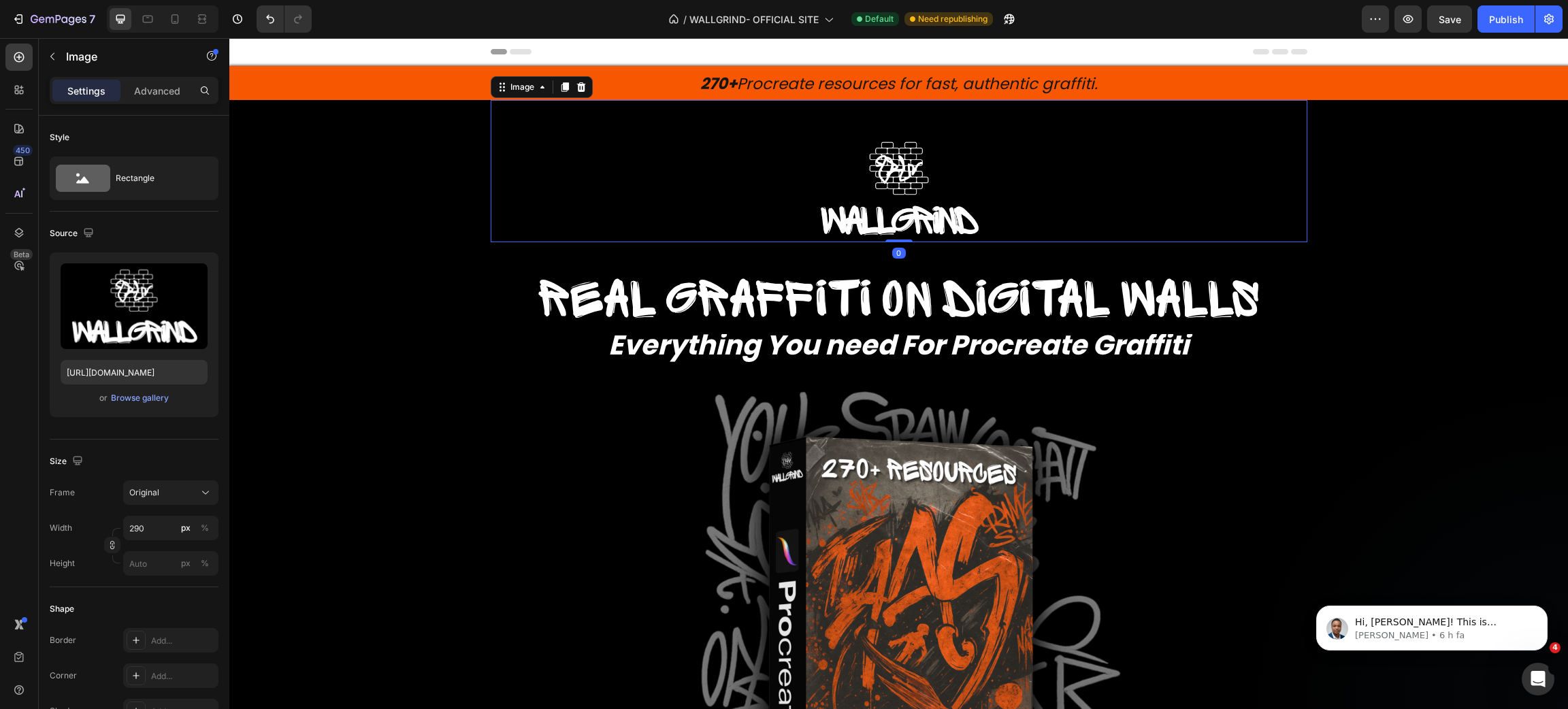
click at [931, 96] on p "⁠⁠⁠⁠⁠⁠⁠ 270+ Procreate resources for fast, authentic graffiti." at bounding box center [898, 83] width 1336 height 31
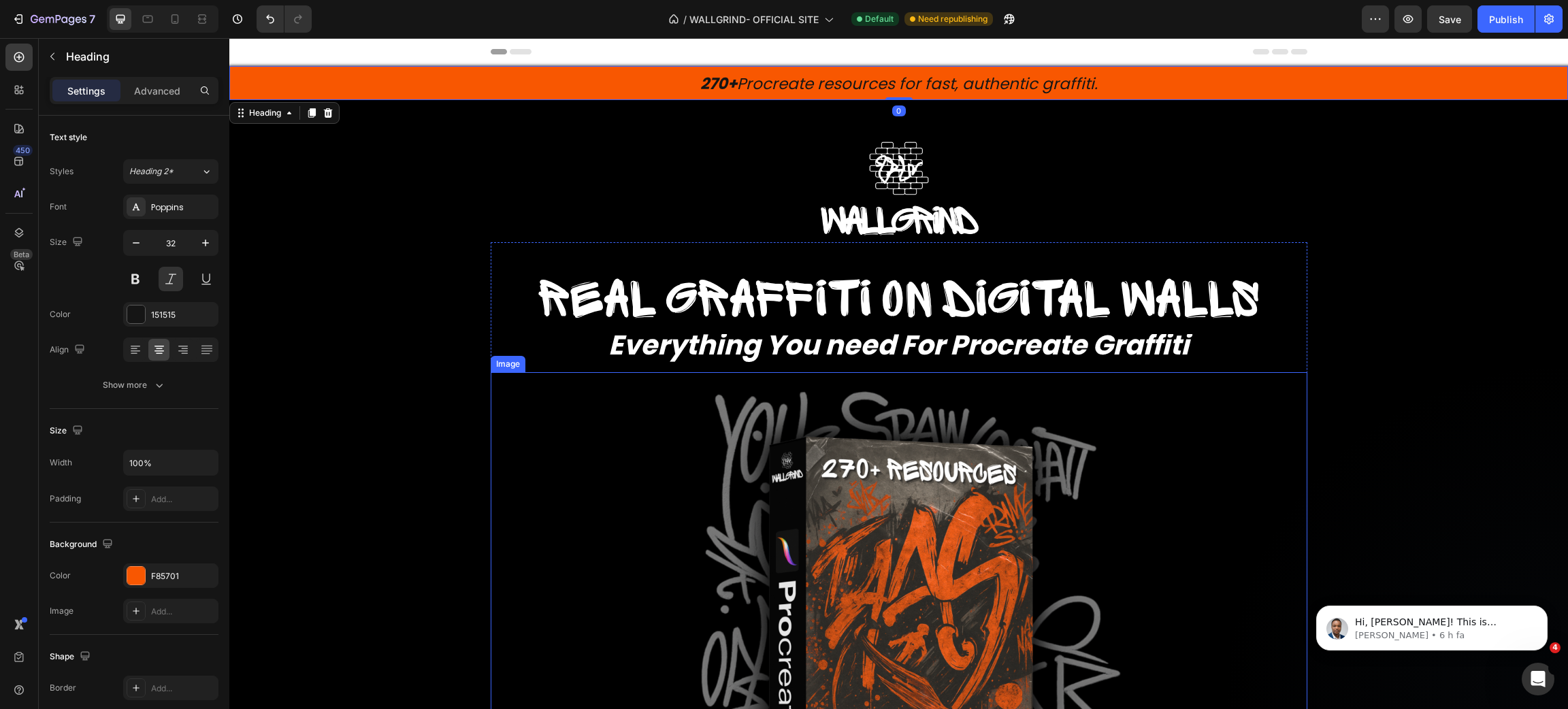
click at [750, 419] on img at bounding box center [899, 637] width 531 height 531
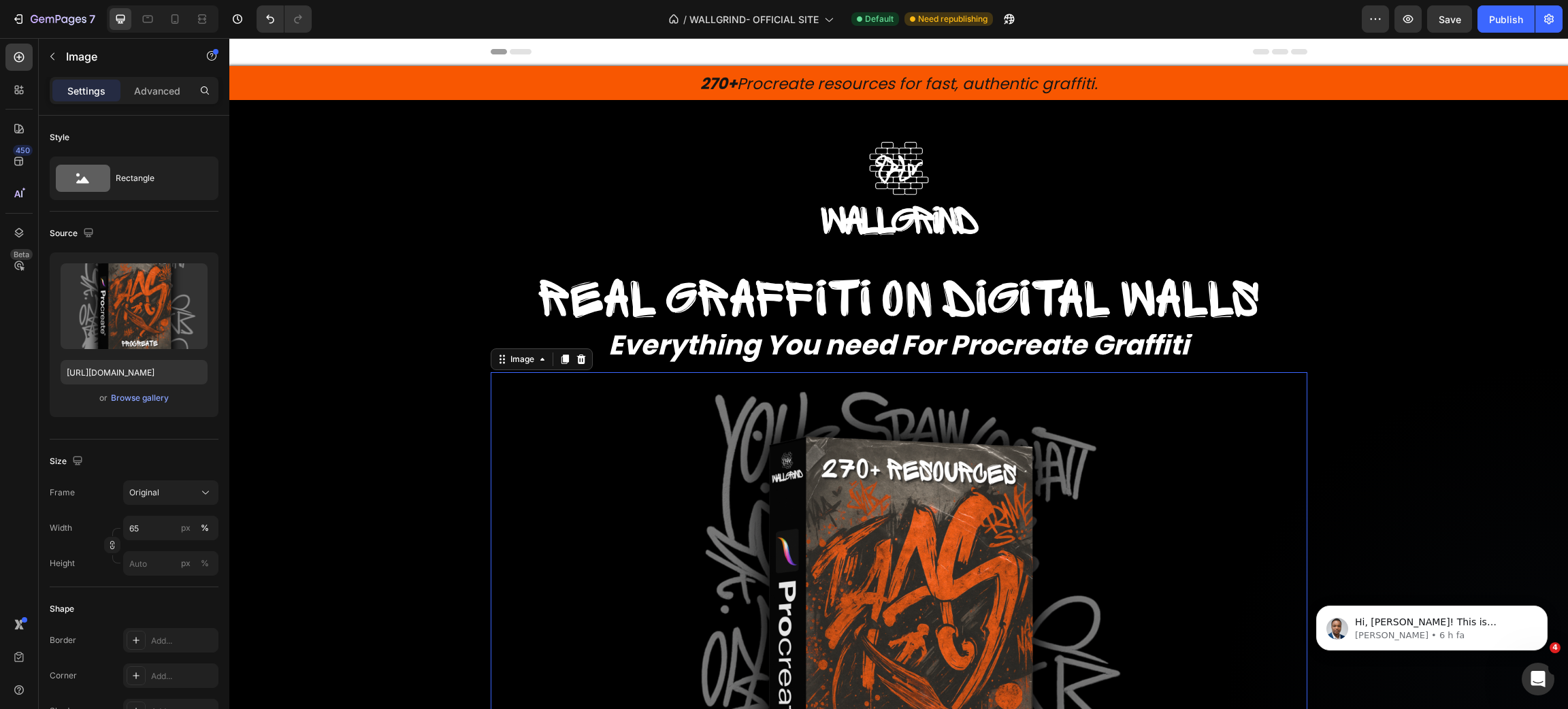
click at [750, 419] on img at bounding box center [899, 637] width 531 height 531
click at [800, 149] on img at bounding box center [898, 188] width 197 height 109
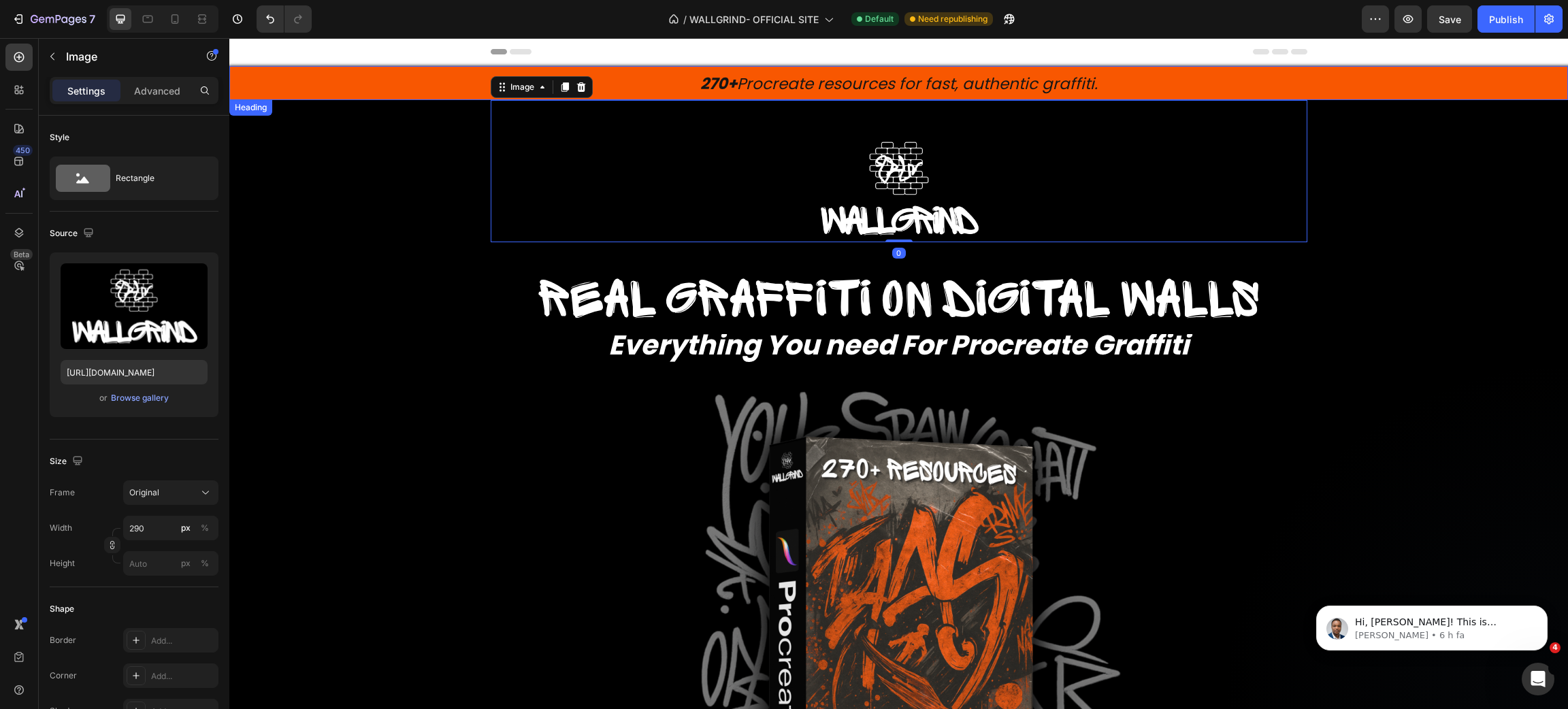
click at [848, 80] on span "270+ Procreate resources for fast, authentic graffiti." at bounding box center [898, 84] width 398 height 22
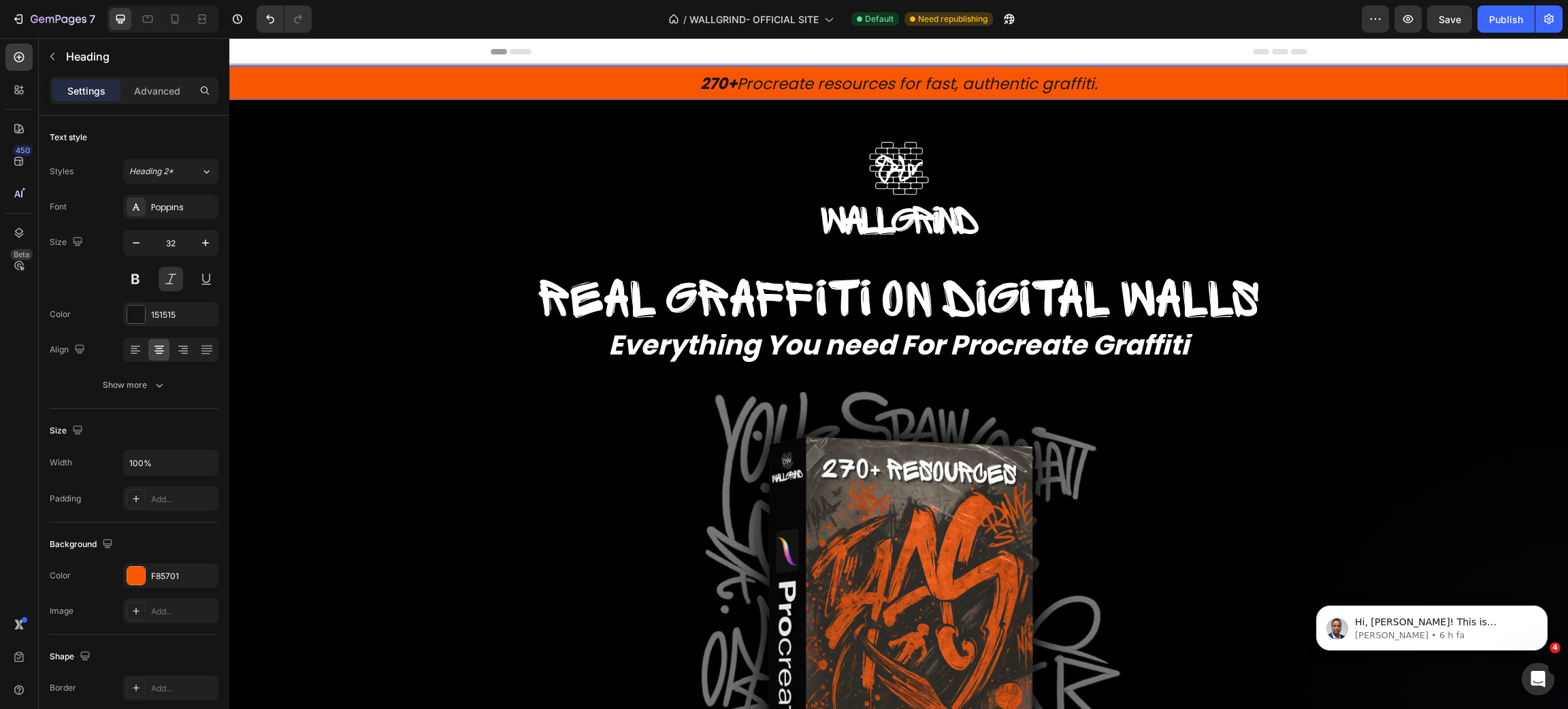
click at [848, 80] on span "270+ Procreate resources for fast, authentic graffiti." at bounding box center [898, 84] width 398 height 22
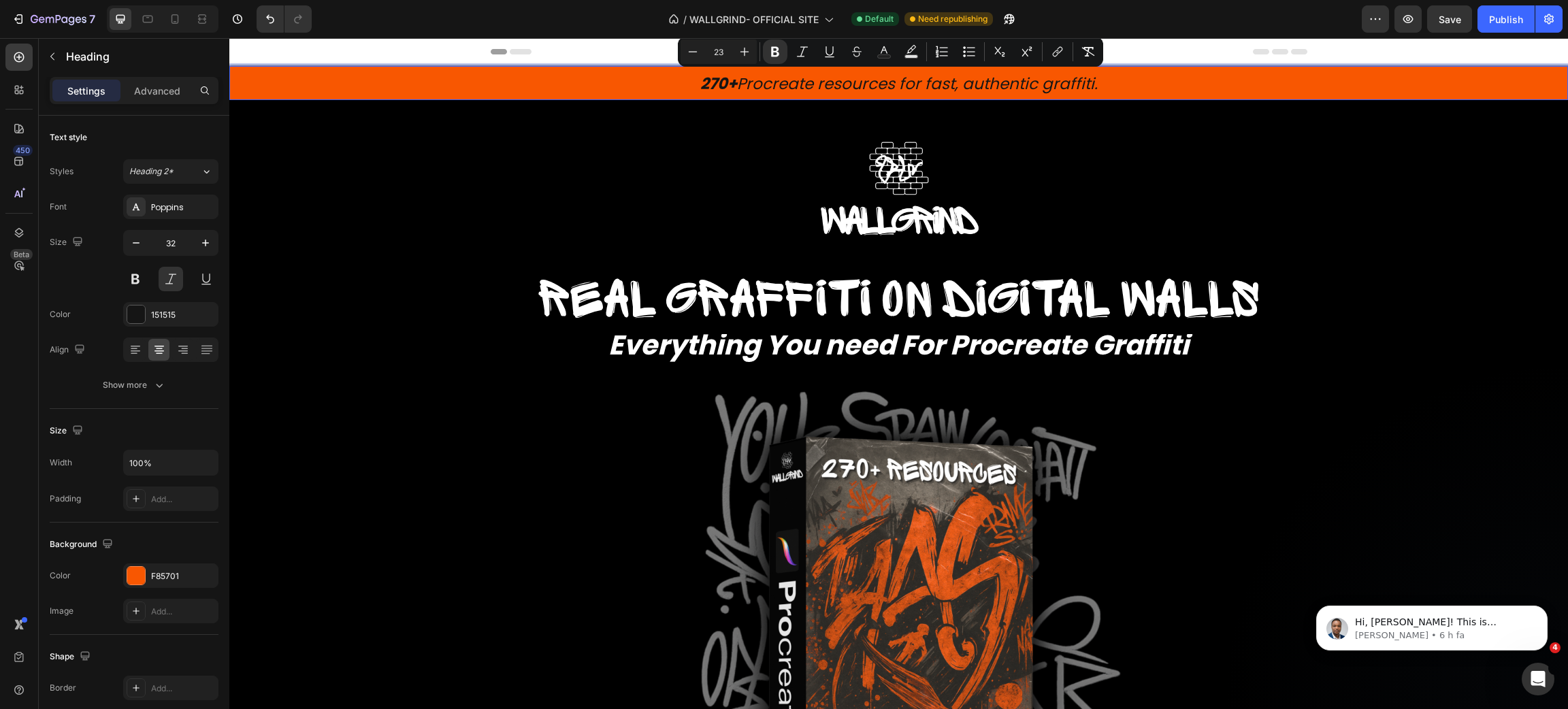
click at [848, 80] on span "270+ Procreate resources for fast, authentic graffiti." at bounding box center [898, 84] width 398 height 22
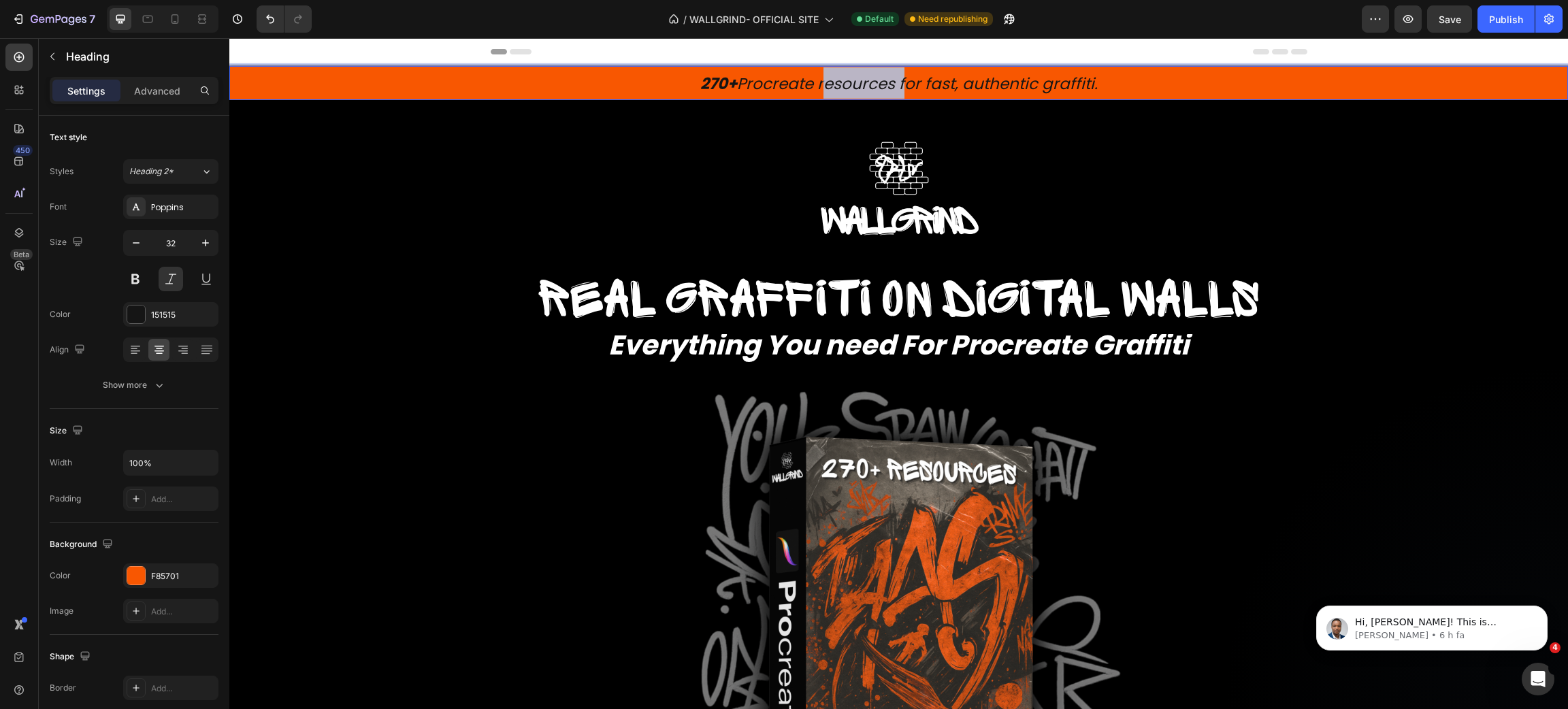
click at [848, 80] on span "270+ Procreate resources for fast, authentic graffiti." at bounding box center [898, 84] width 398 height 22
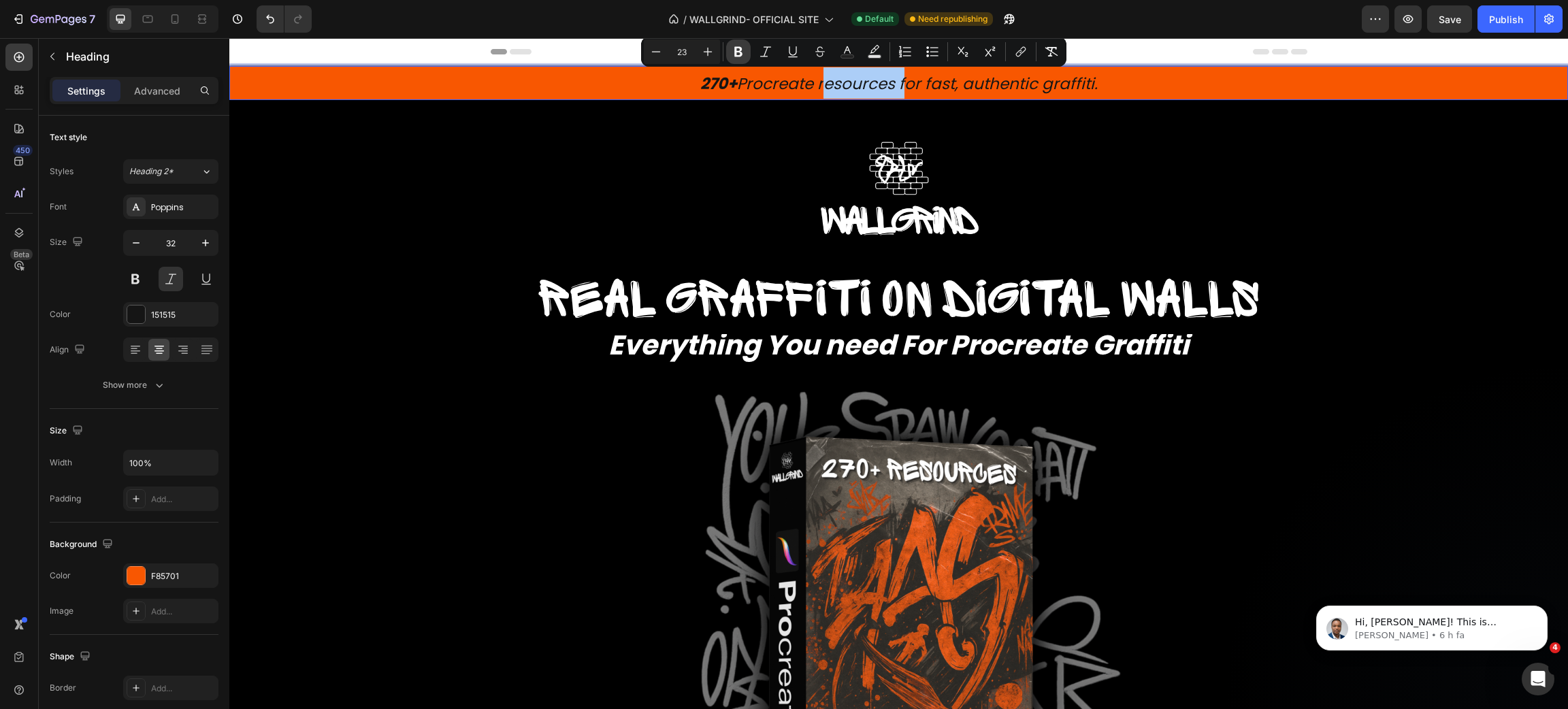
click at [739, 47] on icon "Editor contextual toolbar" at bounding box center [738, 51] width 8 height 10
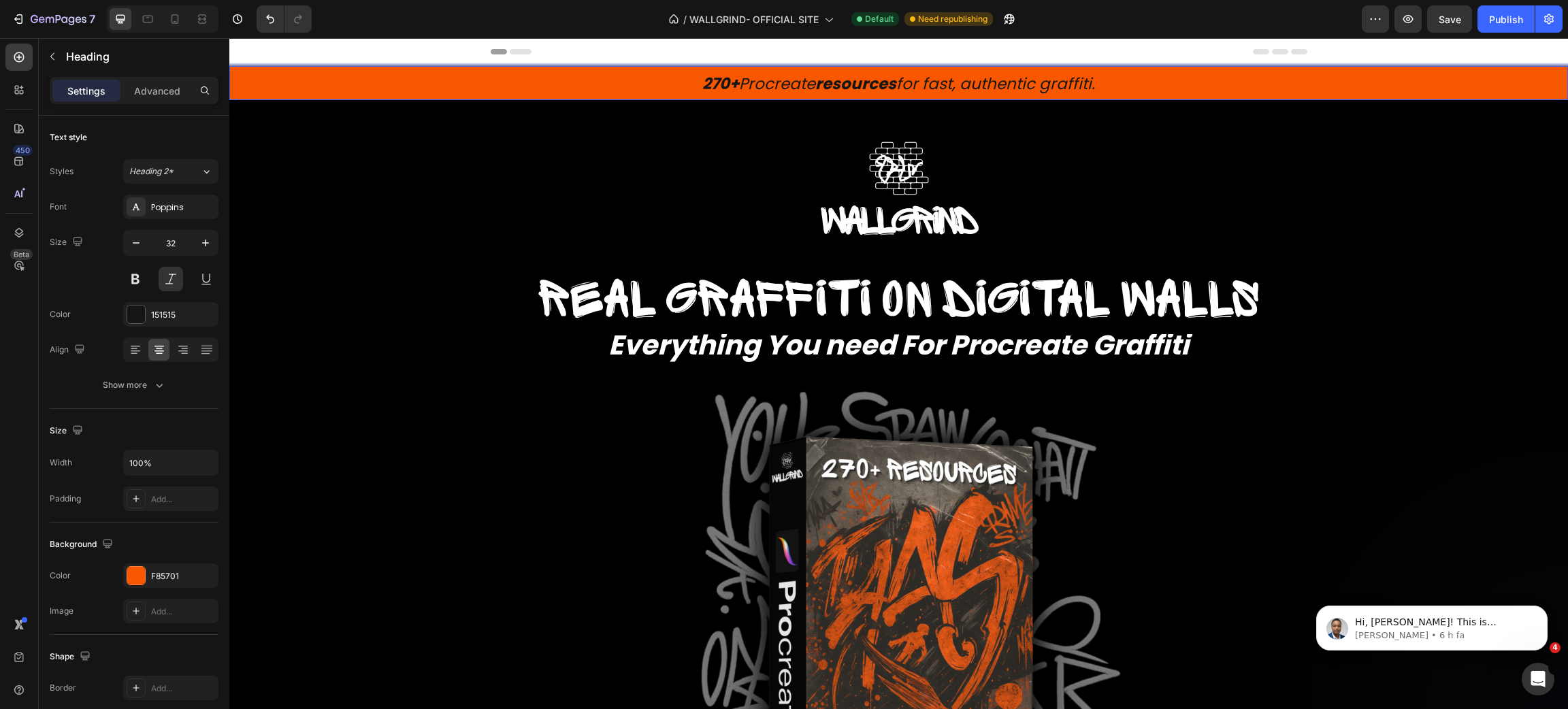
click at [936, 87] on span "270+ Procreate resources for fast, authentic graffiti." at bounding box center [899, 84] width 393 height 22
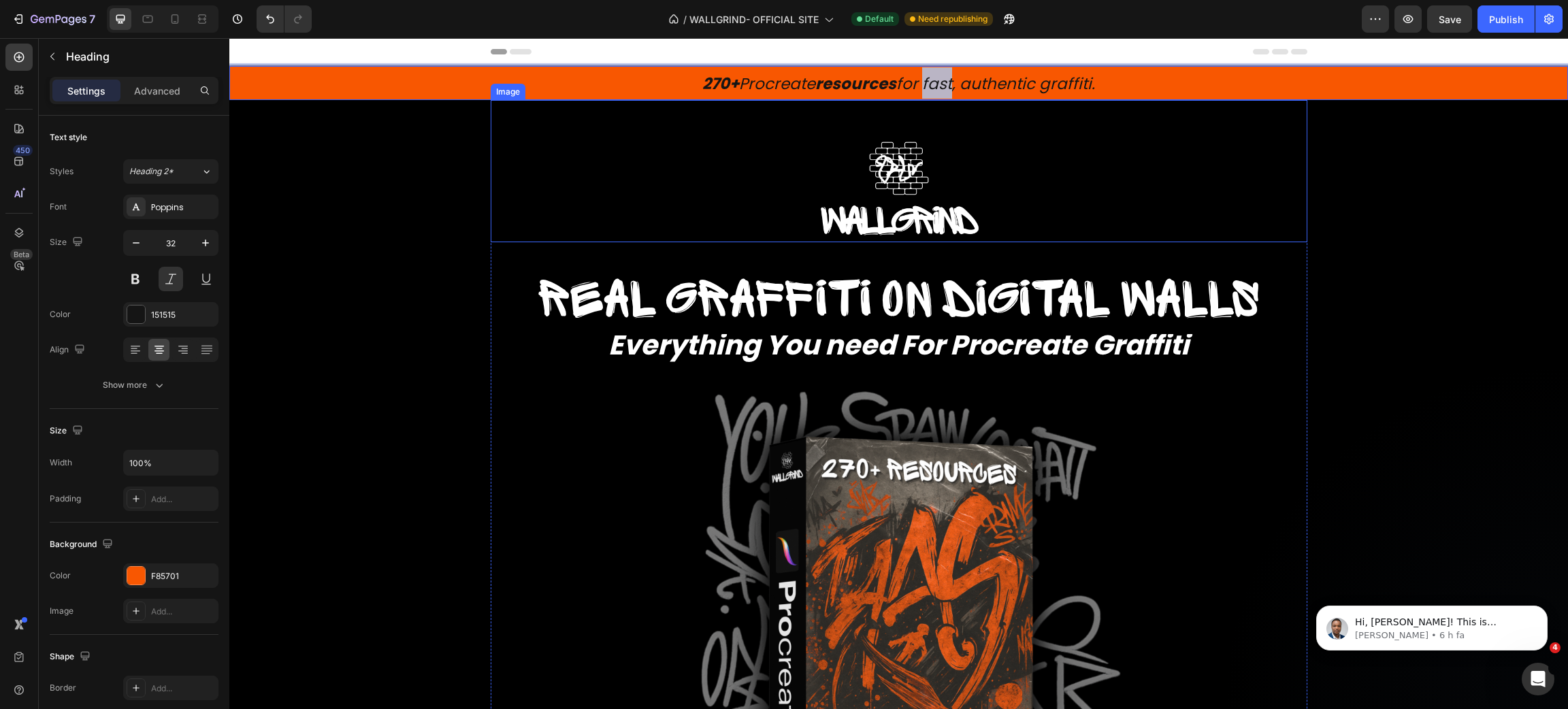
click at [858, 300] on span "Real graffiti on digital walls" at bounding box center [898, 299] width 722 height 54
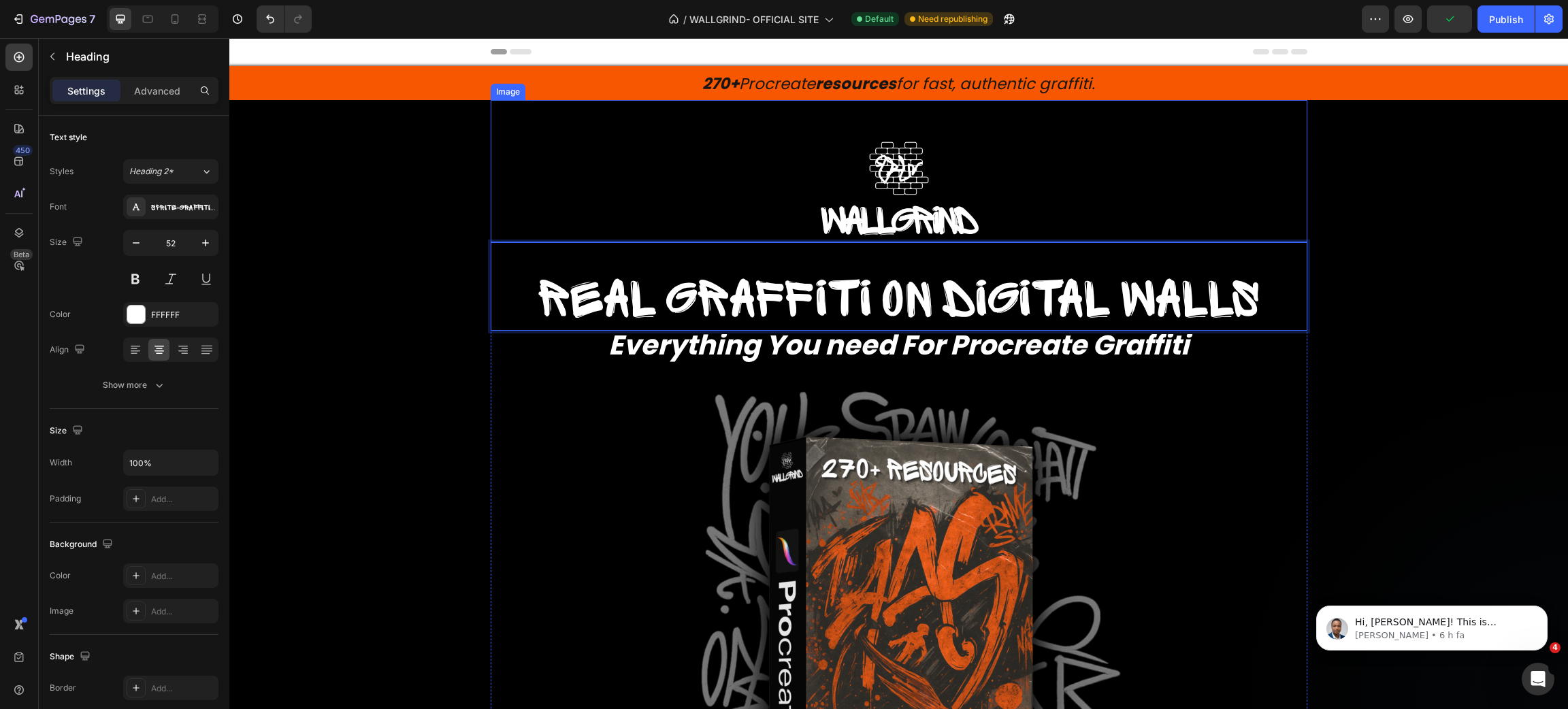
click at [1119, 174] on div at bounding box center [898, 188] width 817 height 109
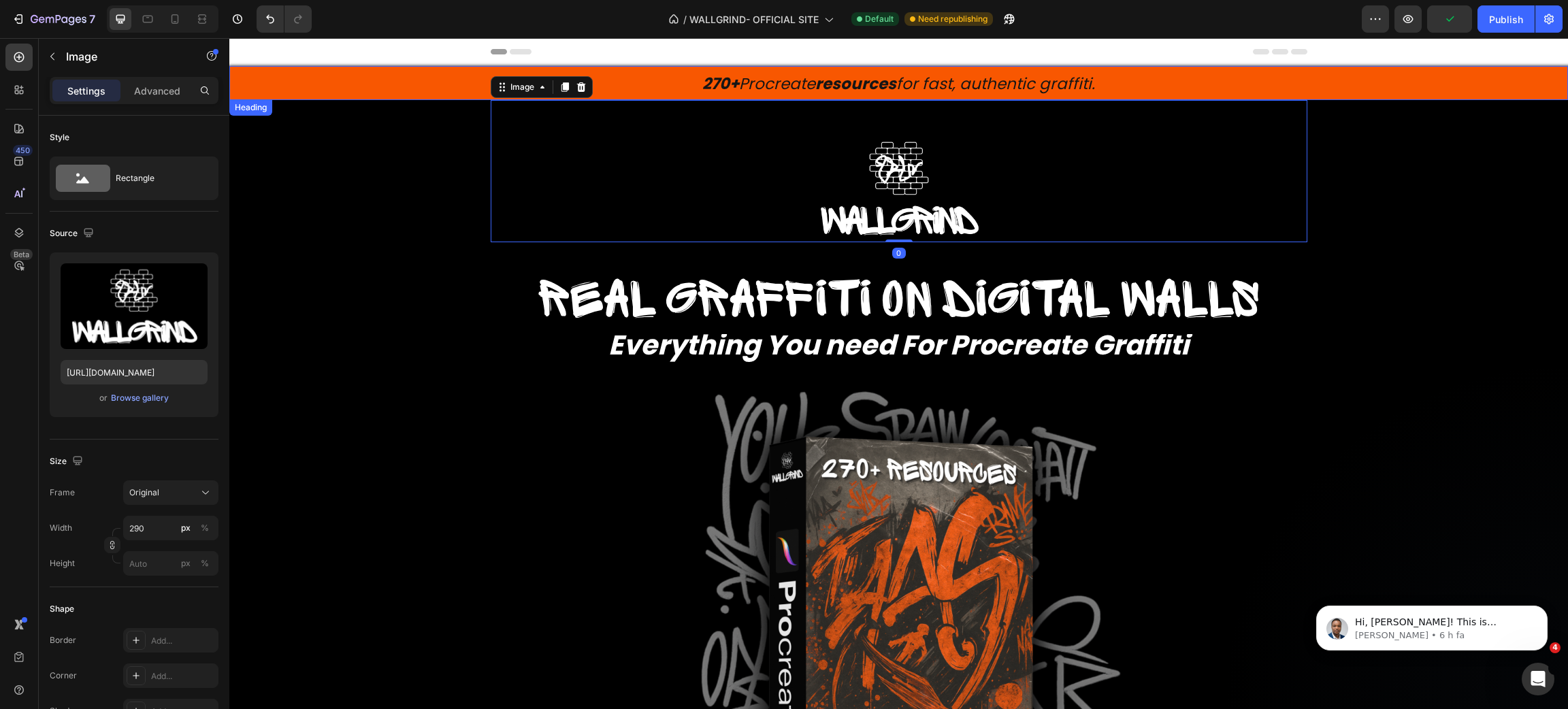
click at [939, 85] on span "270+ Procreate resources for fast, authentic graffiti." at bounding box center [899, 84] width 393 height 22
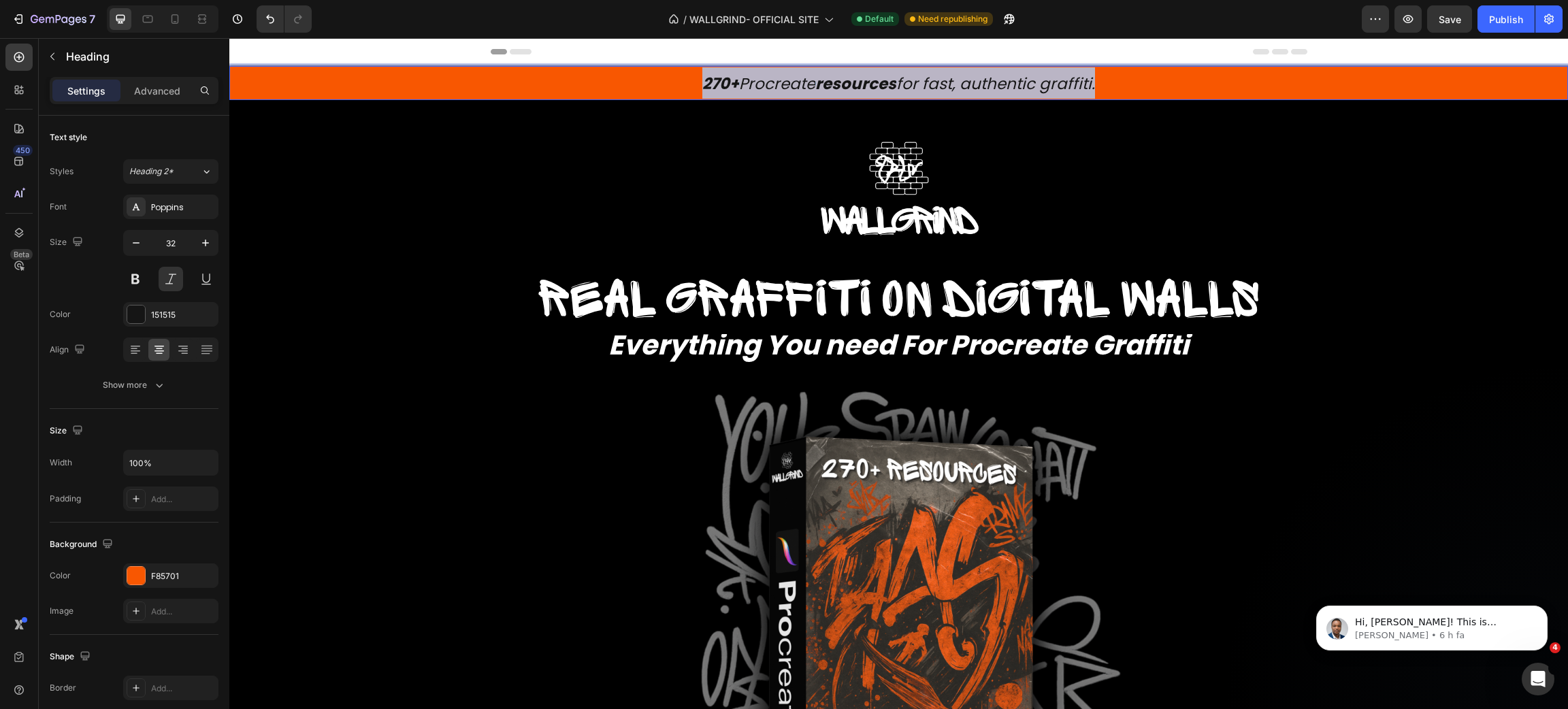
click at [939, 85] on span "270+ Procreate resources for fast, authentic graffiti." at bounding box center [899, 84] width 393 height 22
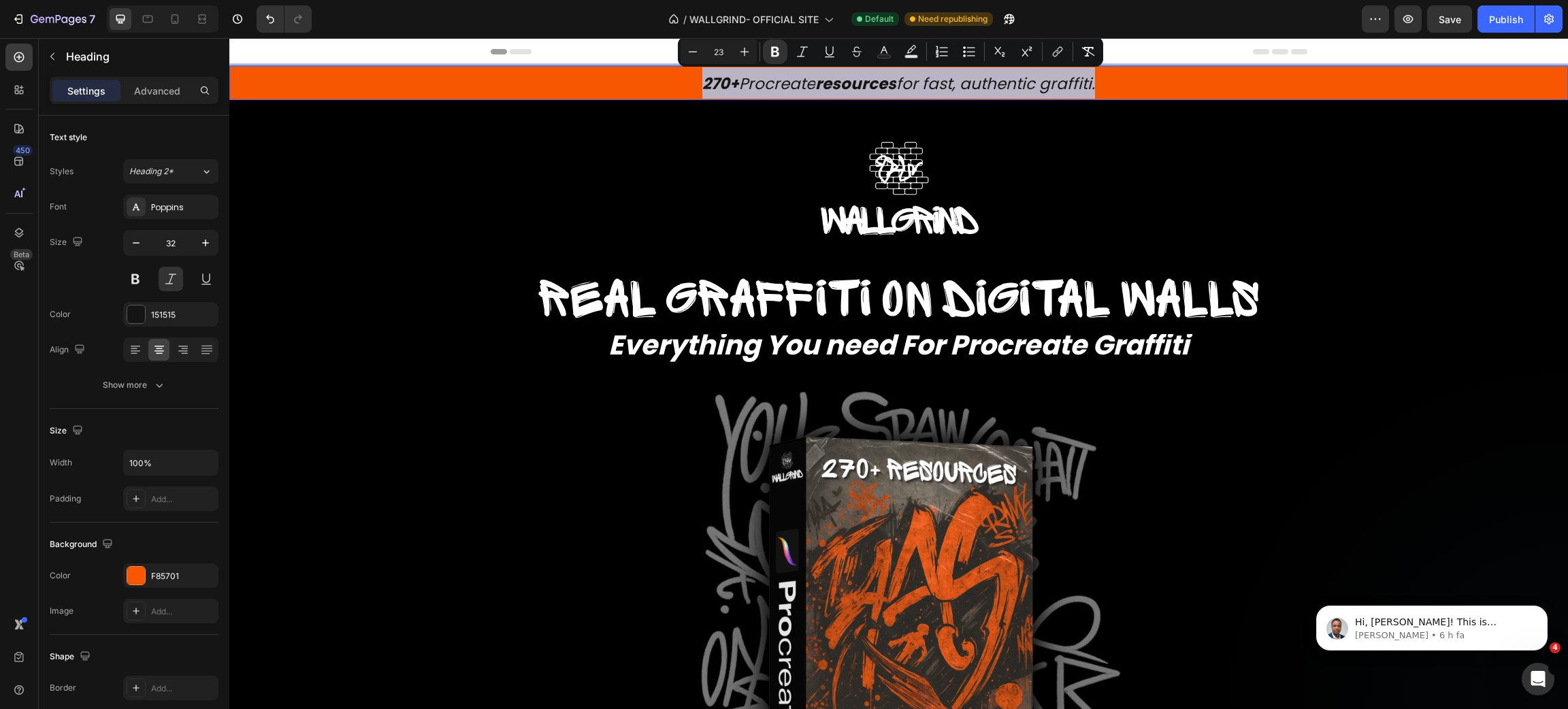
click at [939, 83] on span "270+ Procreate resources for fast, authentic graffiti." at bounding box center [899, 84] width 393 height 22
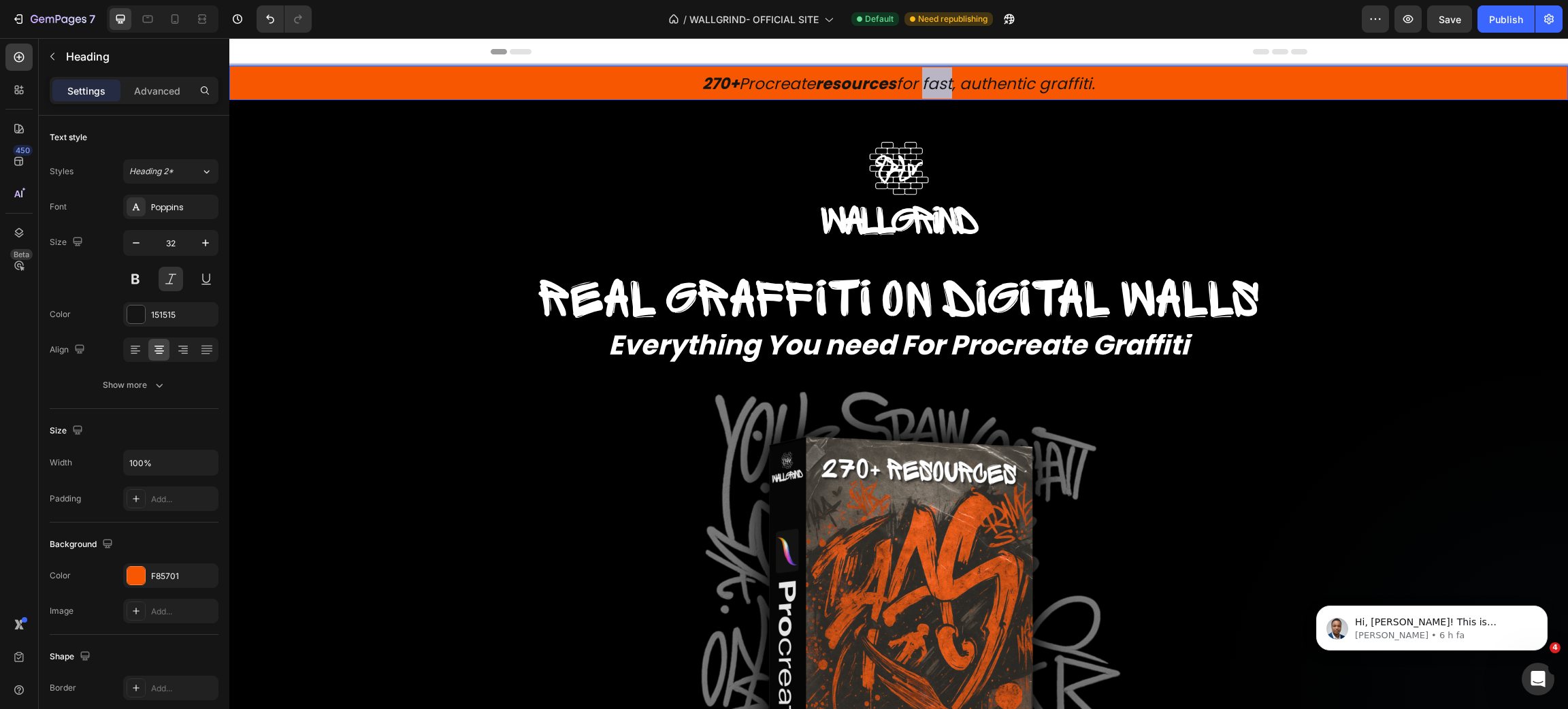
click at [939, 83] on span "270+ Procreate resources for fast, authentic graffiti." at bounding box center [899, 84] width 393 height 22
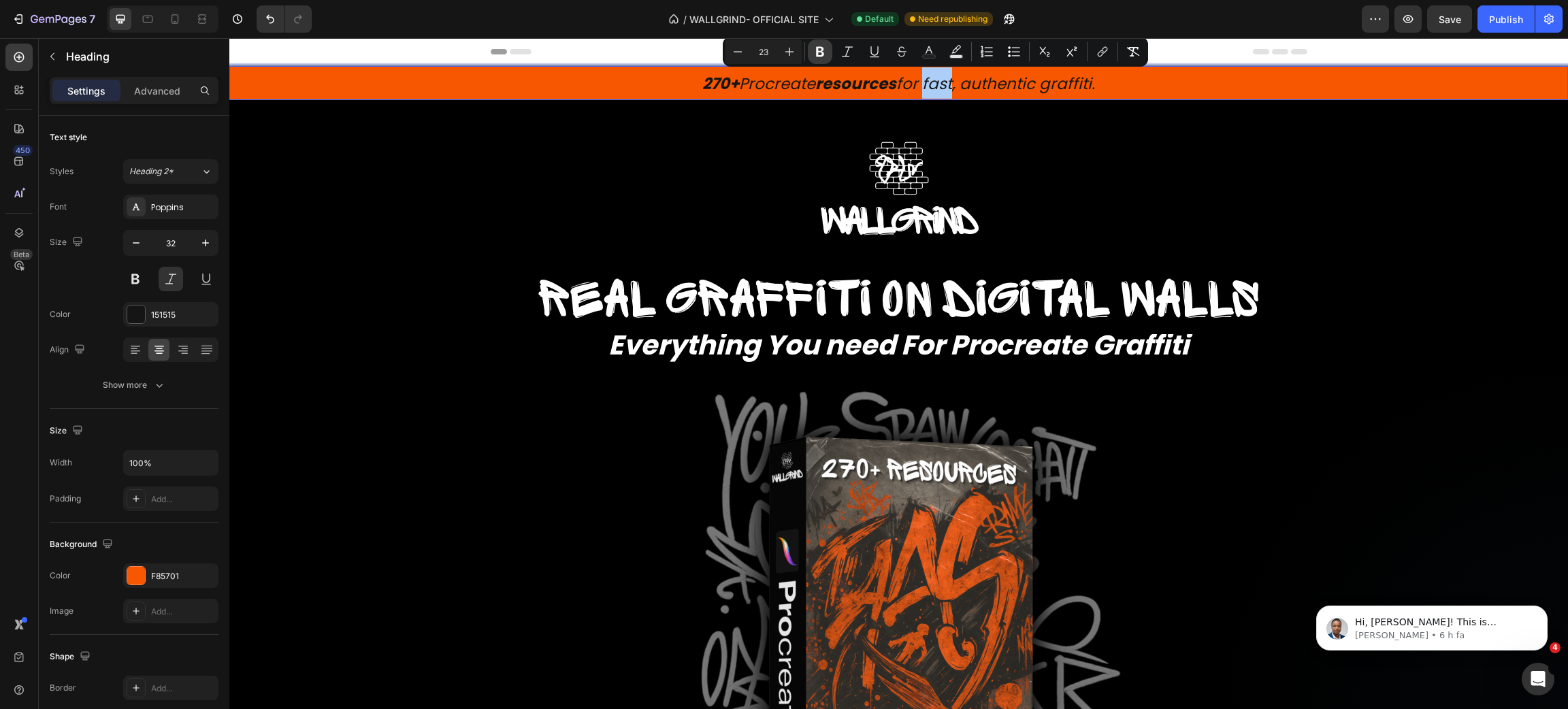
click at [829, 46] on button "Bold" at bounding box center [819, 51] width 25 height 25
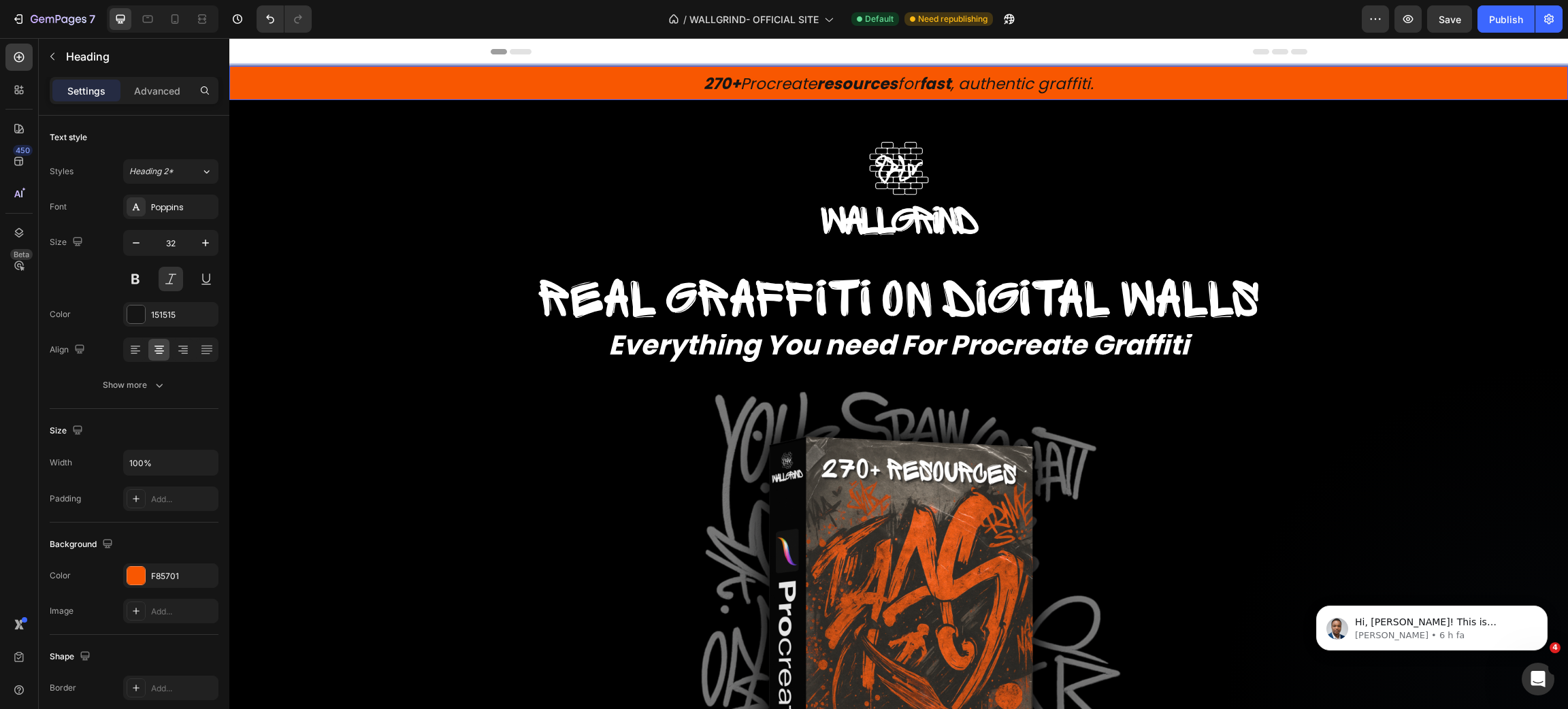
click at [1001, 81] on span "270+ Procreate resources for fast , authentic graffiti." at bounding box center [898, 84] width 390 height 22
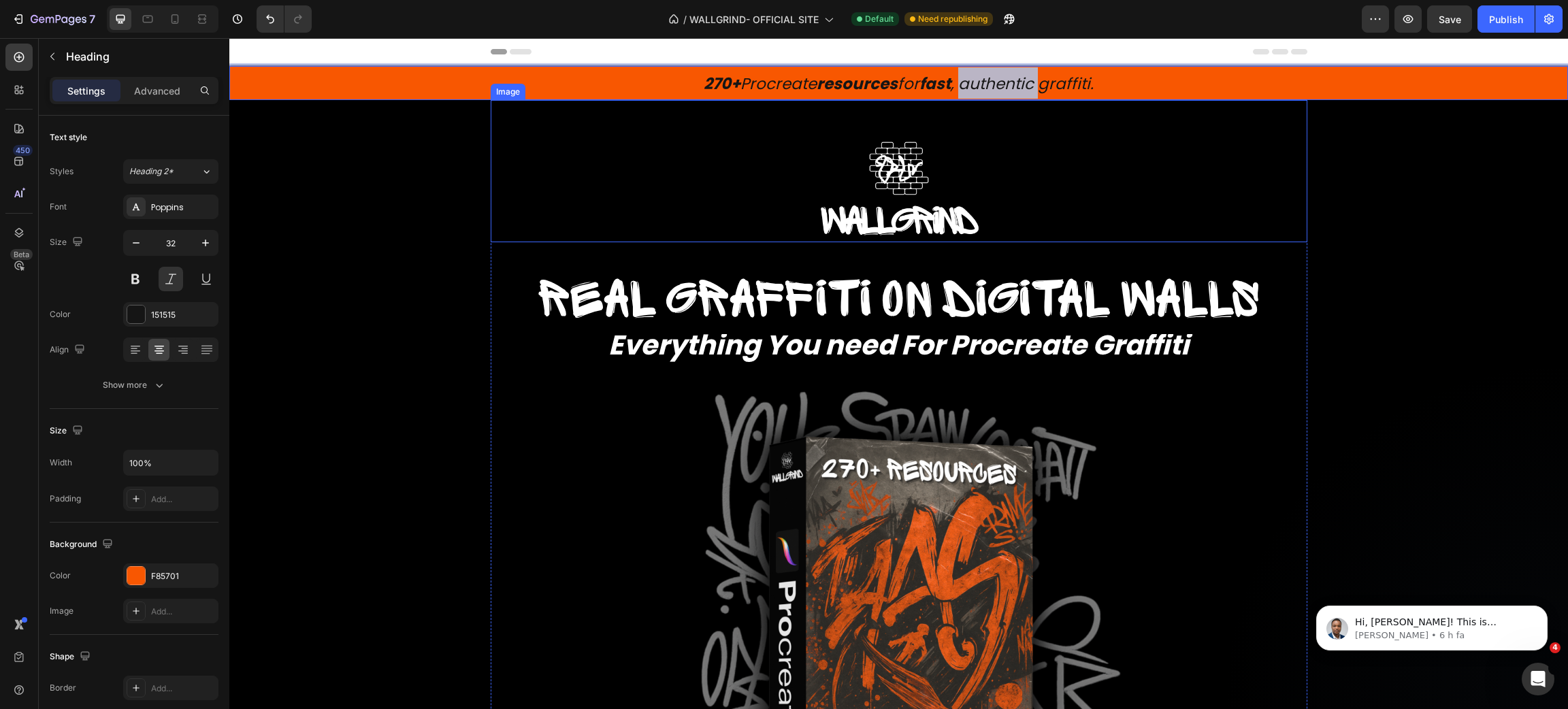
click at [905, 354] on strong "Everything You need For Procreate Graffiti" at bounding box center [898, 344] width 581 height 38
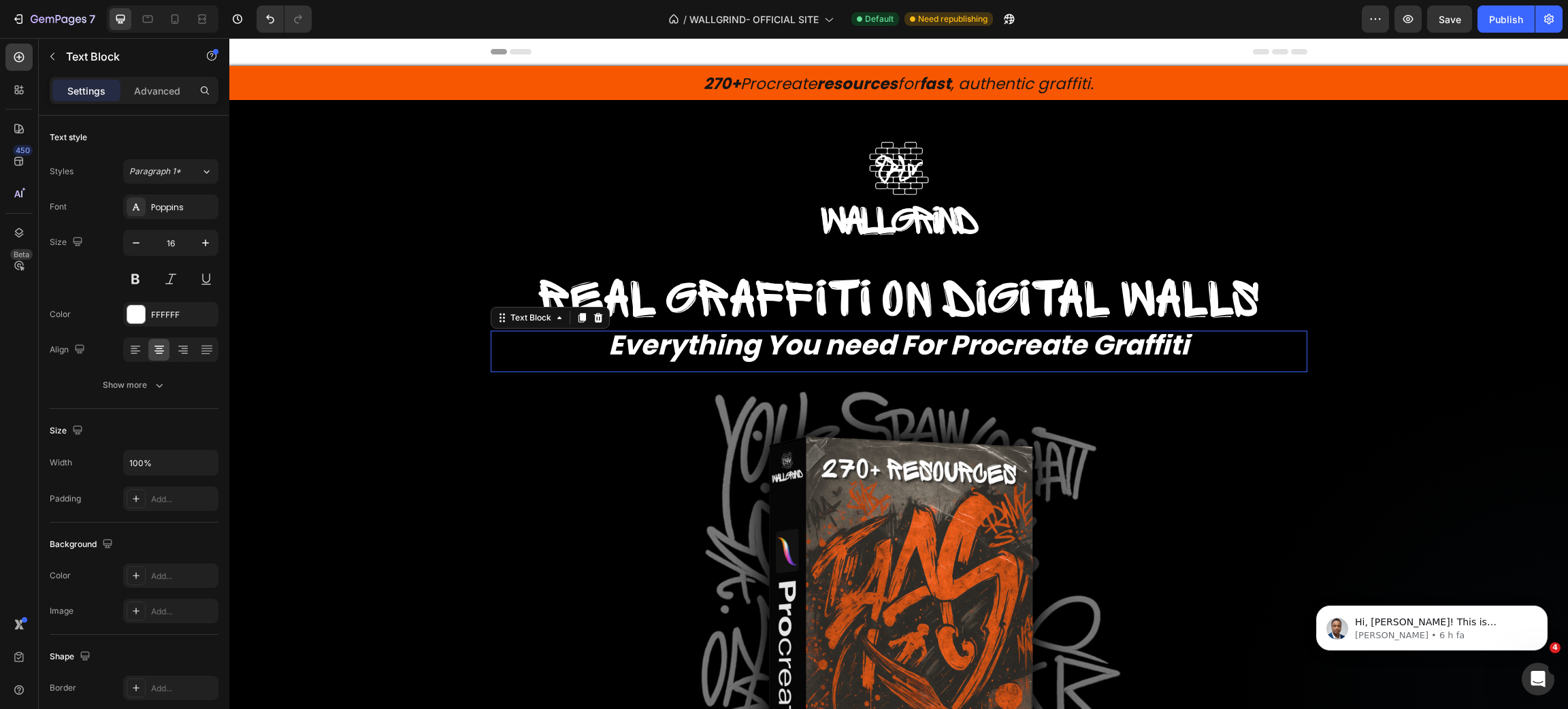
click at [905, 354] on strong "Everything You need For Procreate Graffiti" at bounding box center [898, 344] width 581 height 38
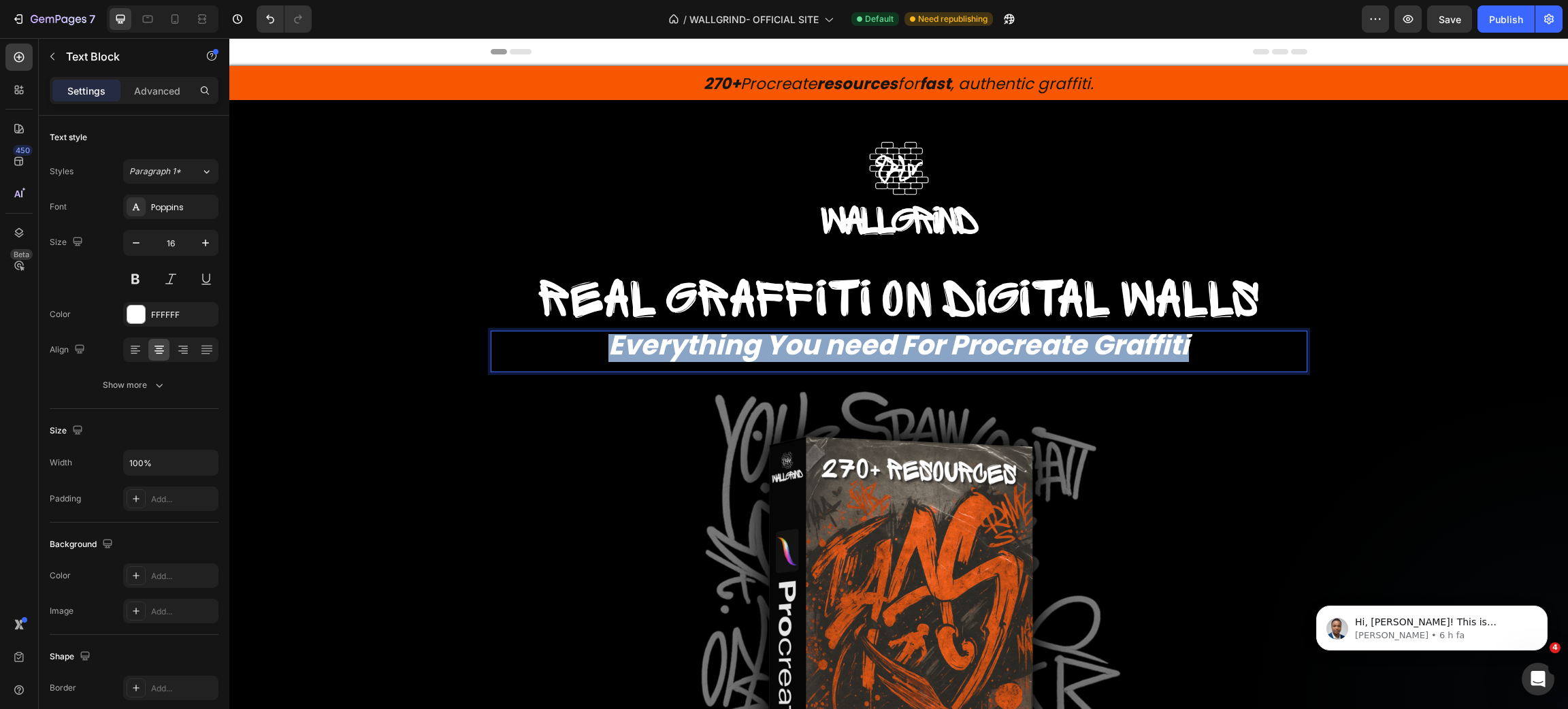
click at [905, 354] on strong "Everything You need For Procreate Graffiti" at bounding box center [898, 344] width 581 height 38
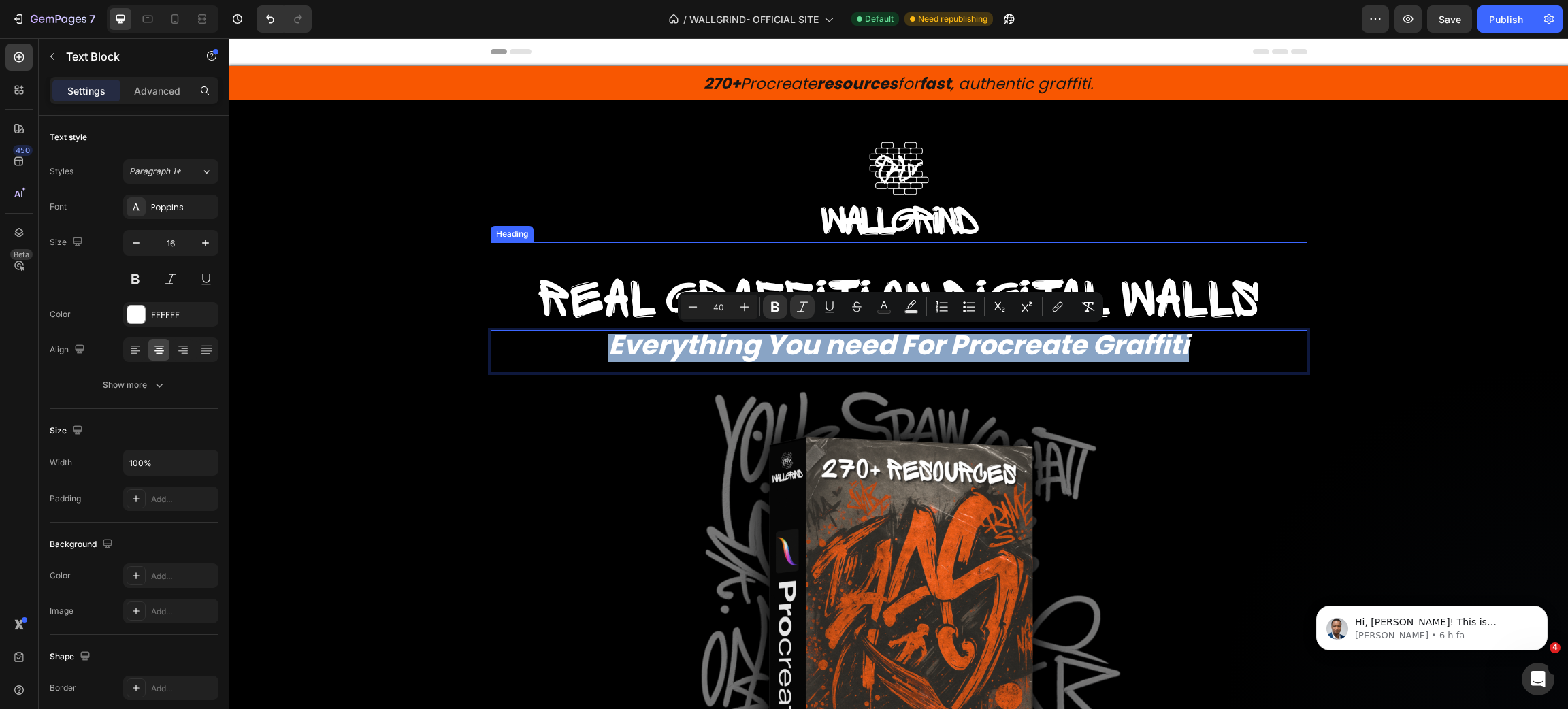
click at [1199, 210] on div at bounding box center [898, 188] width 817 height 109
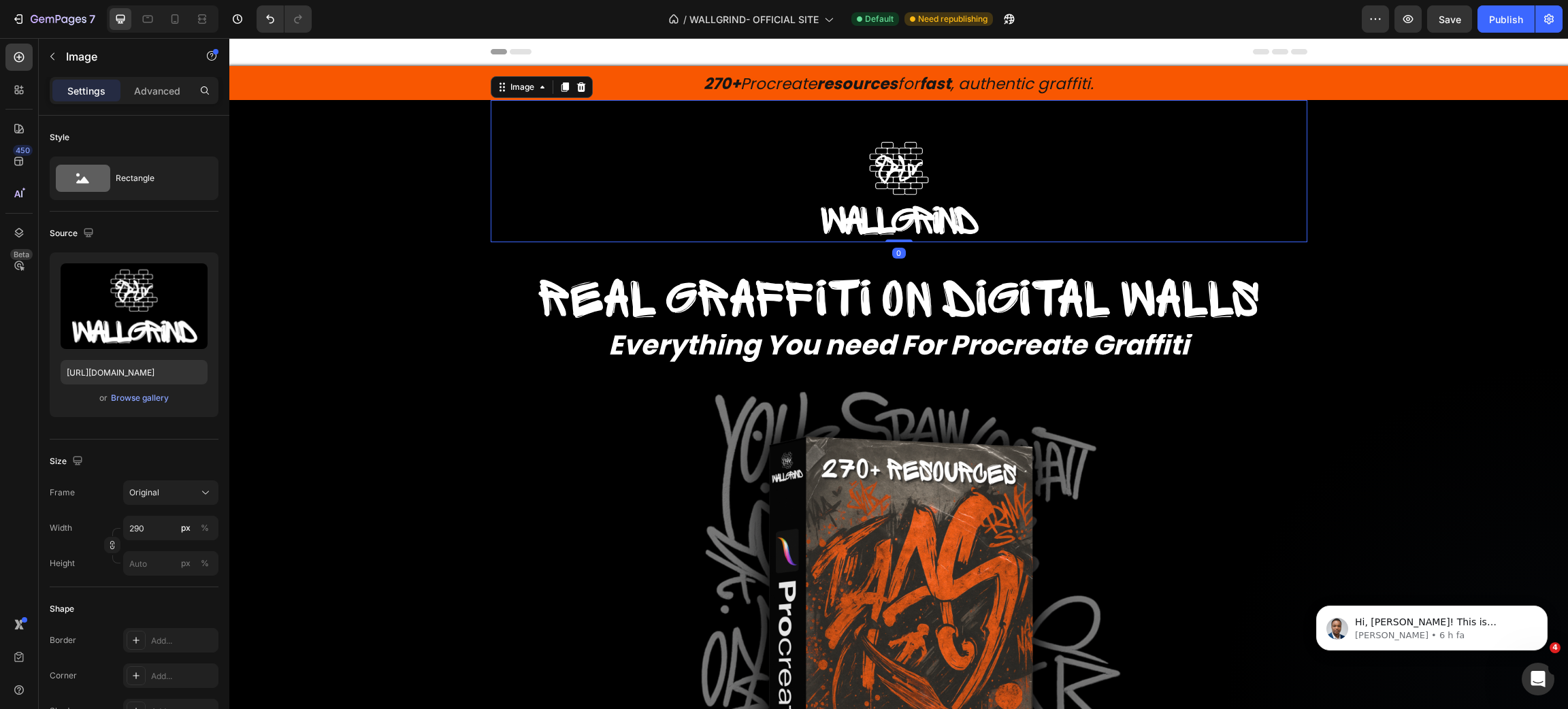
click at [998, 93] on span "270+ Procreate resources for fast , authentic graffiti." at bounding box center [898, 84] width 390 height 22
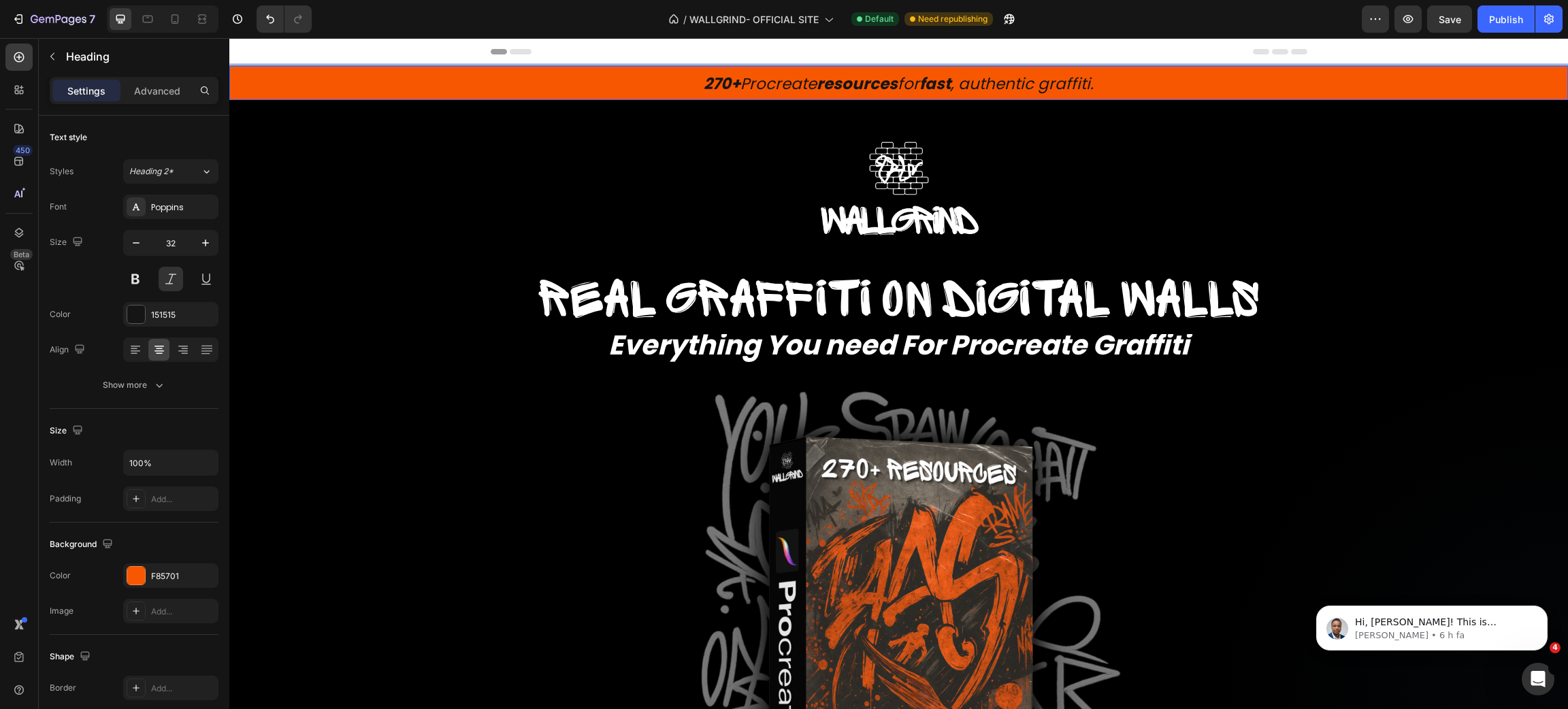
click at [993, 80] on span "270+ Procreate resources for fast , authentic graffiti." at bounding box center [898, 84] width 390 height 22
click at [998, 93] on span "270+ Procreate resources for fast , authentic graffiti." at bounding box center [898, 84] width 390 height 22
click at [987, 82] on span "270+ Procreate resources for fast , authentic graffiti." at bounding box center [898, 84] width 390 height 22
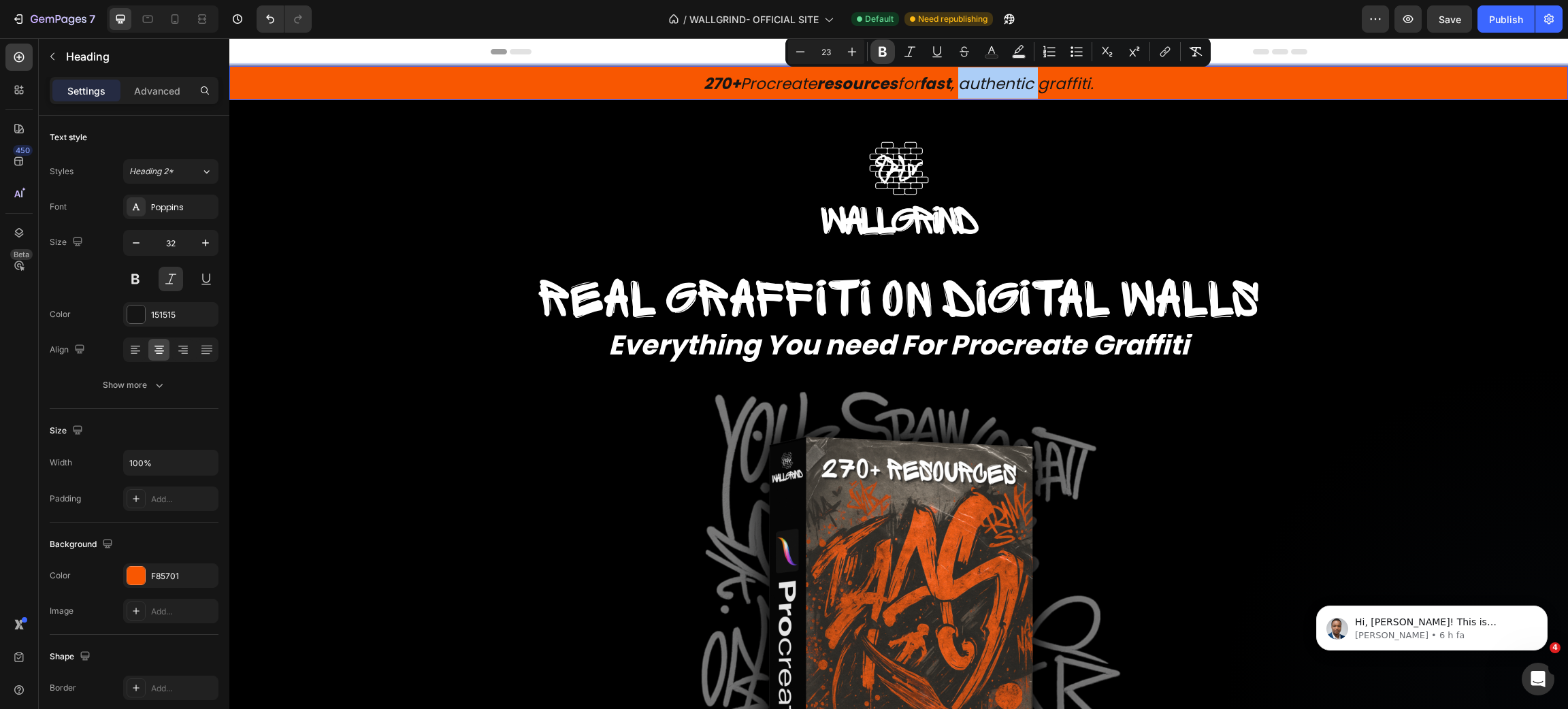
click at [877, 42] on button "Bold" at bounding box center [883, 51] width 25 height 25
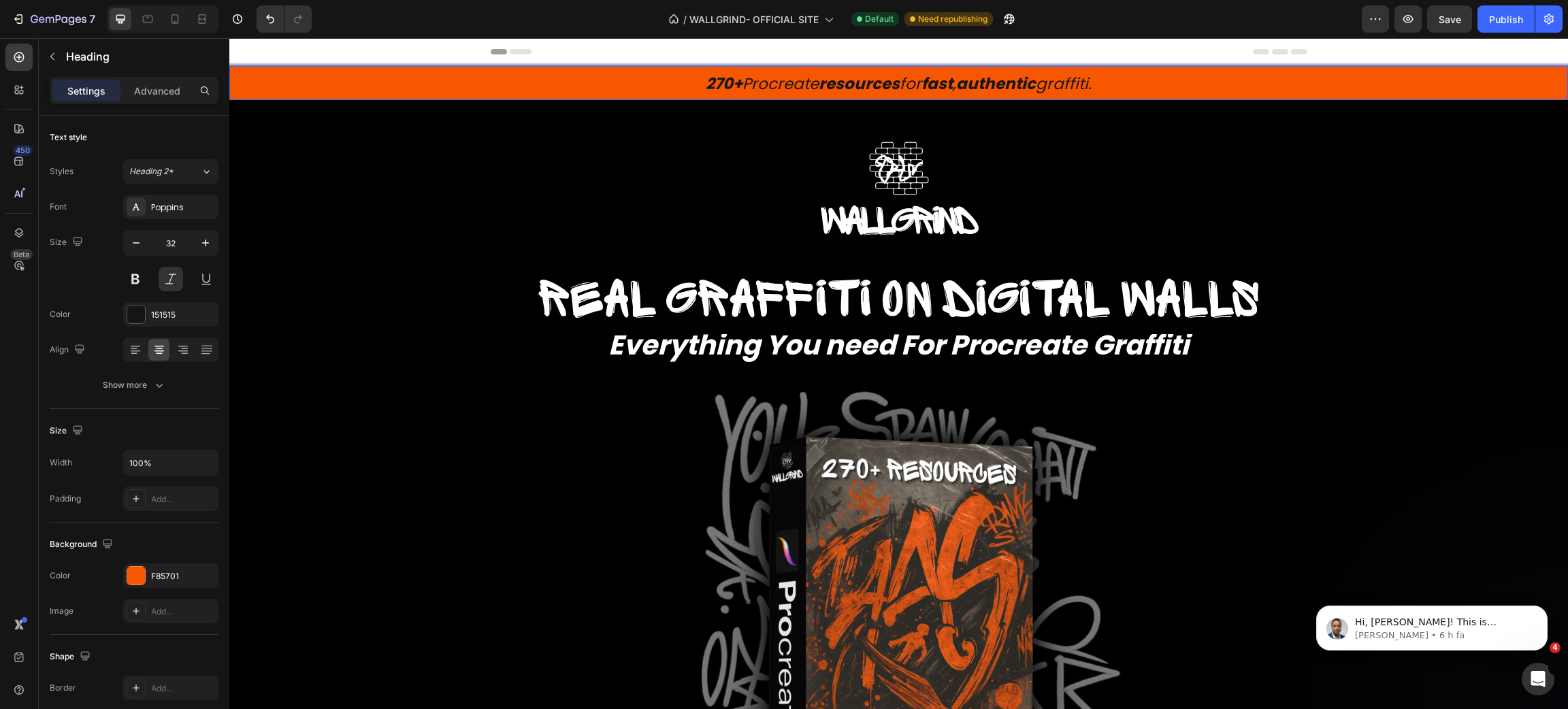
click at [1072, 82] on span "270+ Procreate resources for fast , authentic graffiti." at bounding box center [898, 84] width 386 height 22
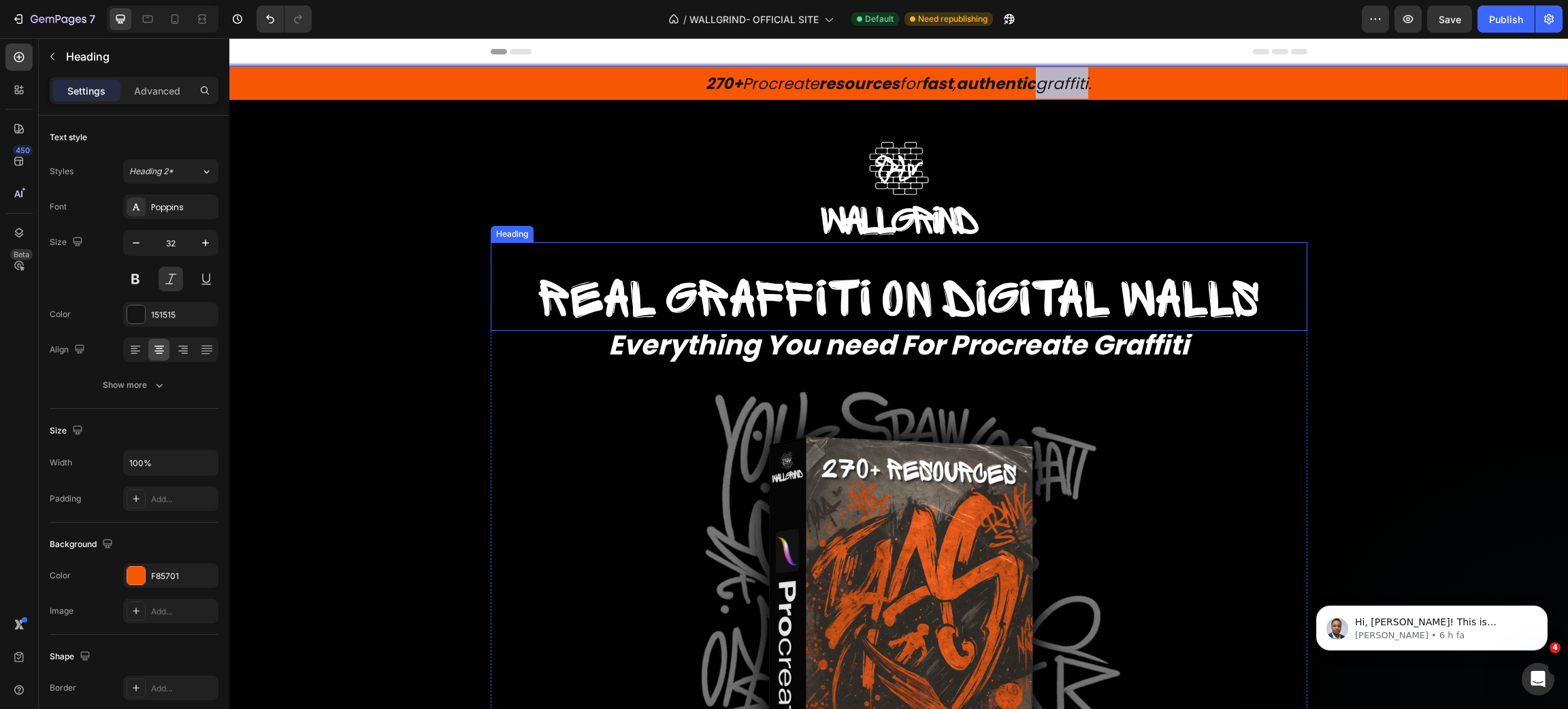
click at [850, 341] on strong "Everything You need For Procreate Graffiti" at bounding box center [898, 344] width 581 height 38
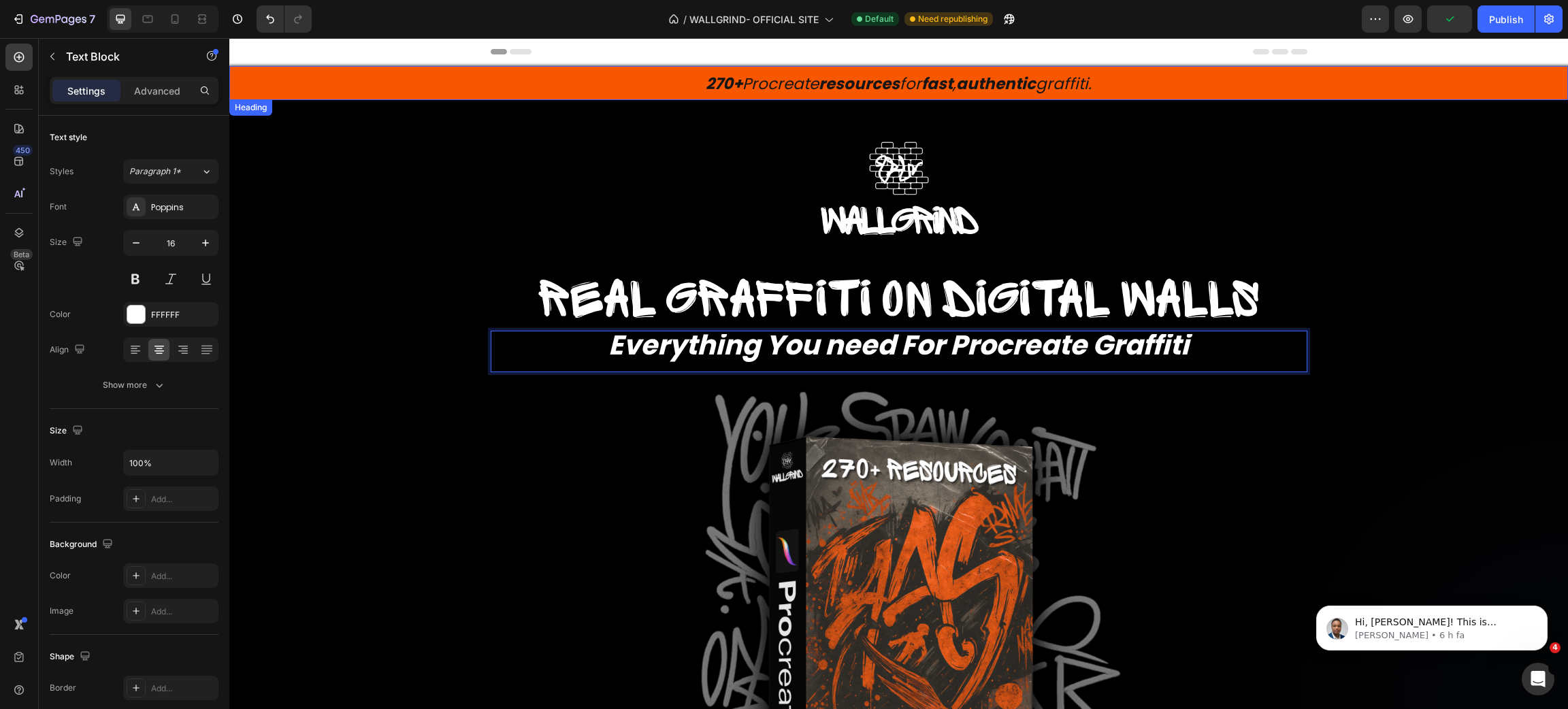
click at [1070, 89] on span "270+ Procreate resources for fast , authentic graffiti." at bounding box center [898, 84] width 386 height 22
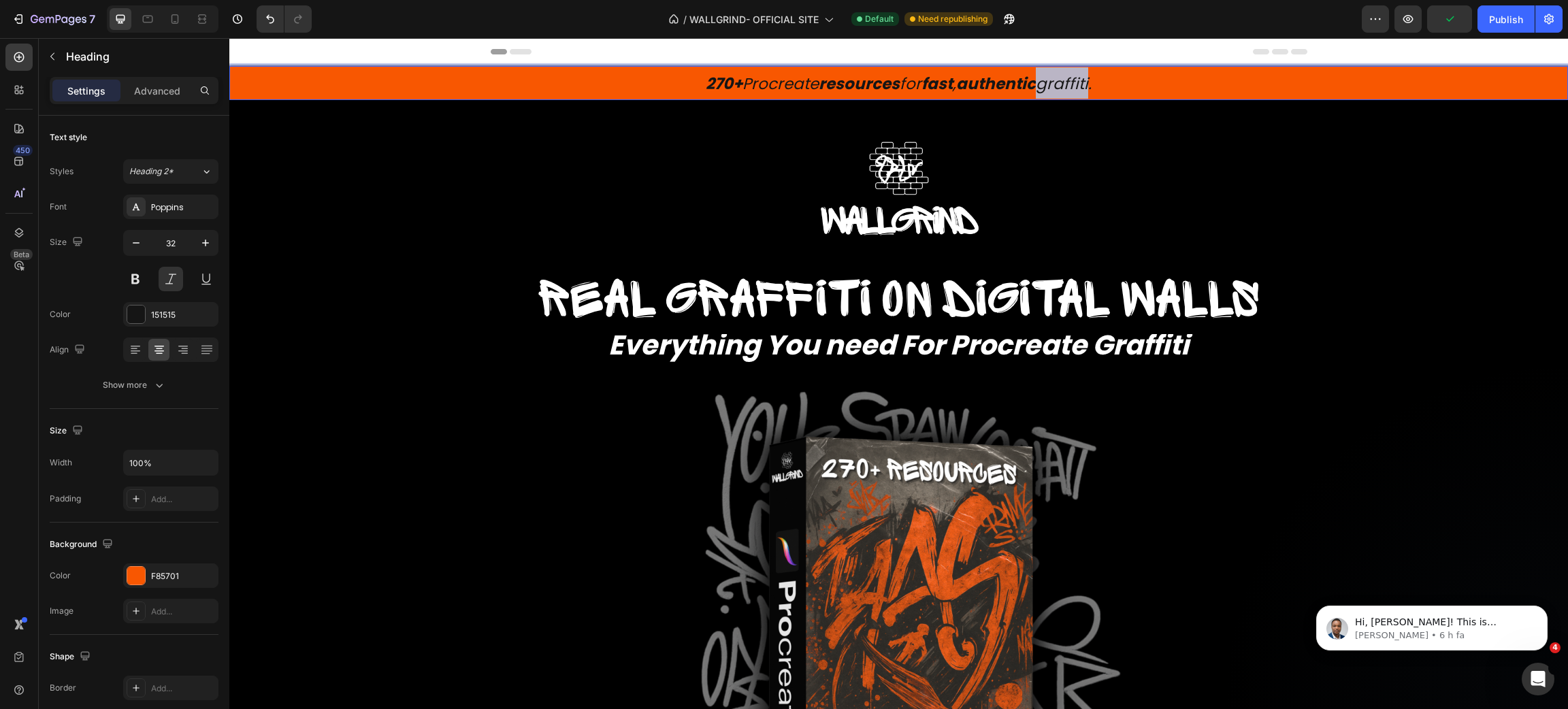
click at [1060, 77] on span "270+ Procreate resources for fast , authentic graffiti." at bounding box center [898, 84] width 386 height 22
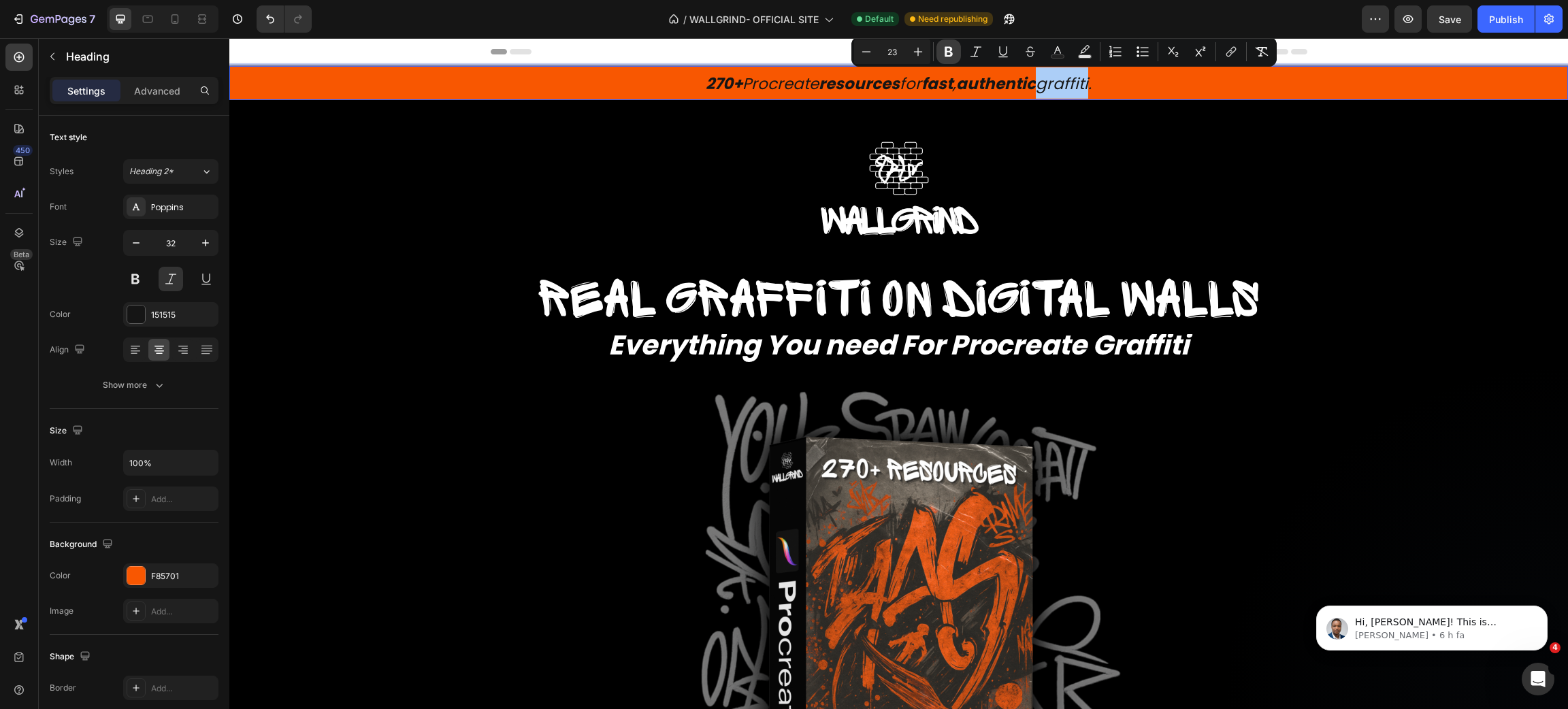
click at [950, 53] on icon "Editor contextual toolbar" at bounding box center [948, 51] width 14 height 14
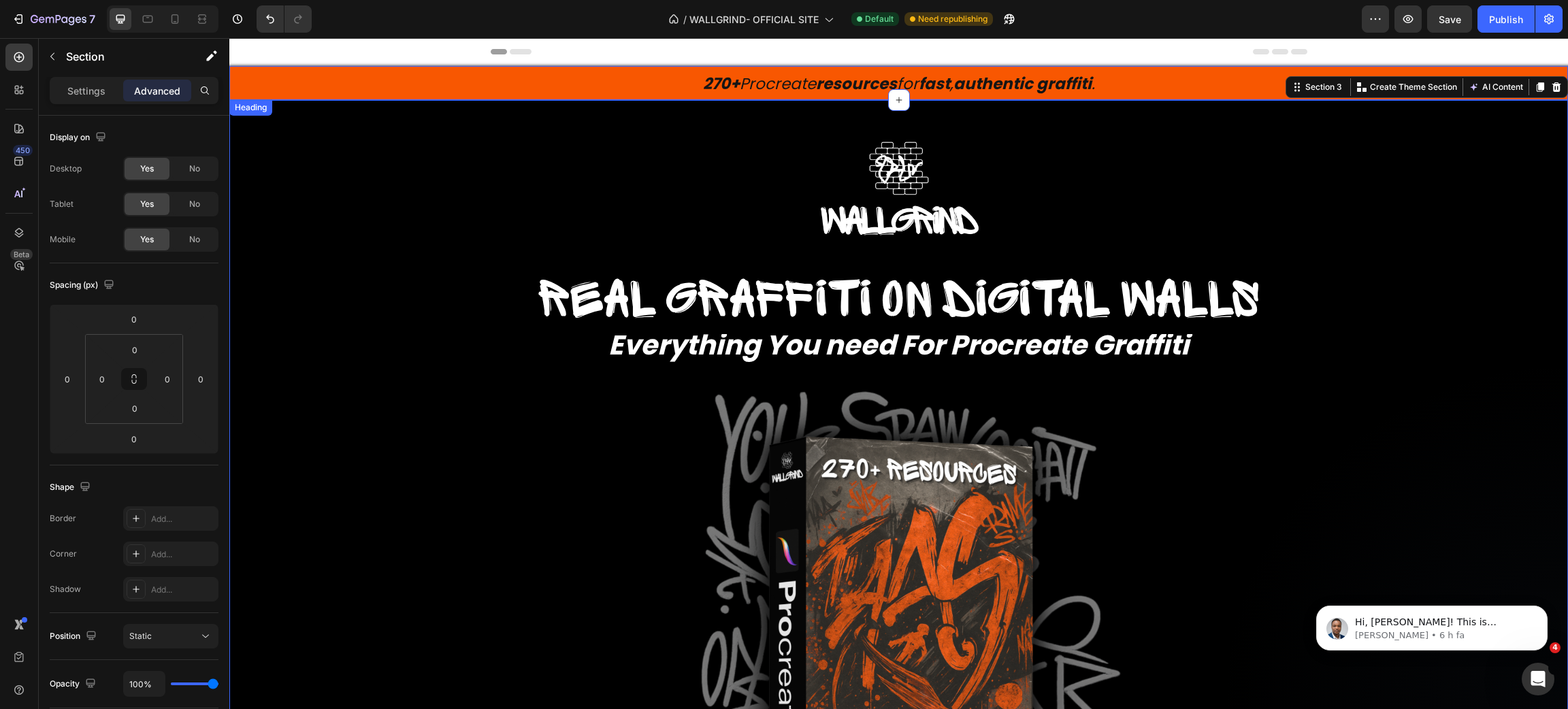
click at [396, 75] on p "⁠⁠⁠⁠⁠⁠⁠ 270+ Procreate resources for fast , authentic graffiti ." at bounding box center [898, 83] width 1336 height 31
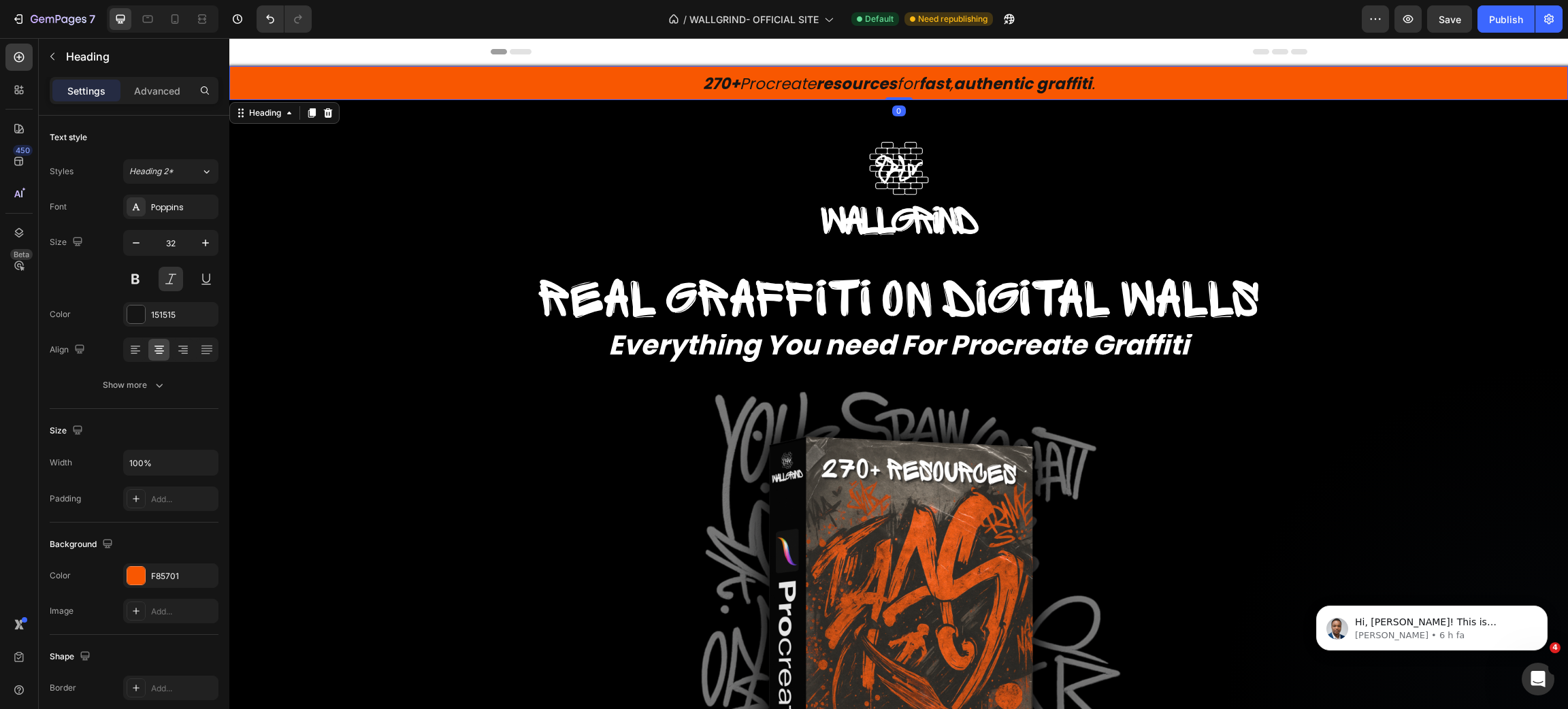
click at [731, 82] on span "270+ Procreate resources for fast , authentic graffiti ." at bounding box center [898, 84] width 392 height 22
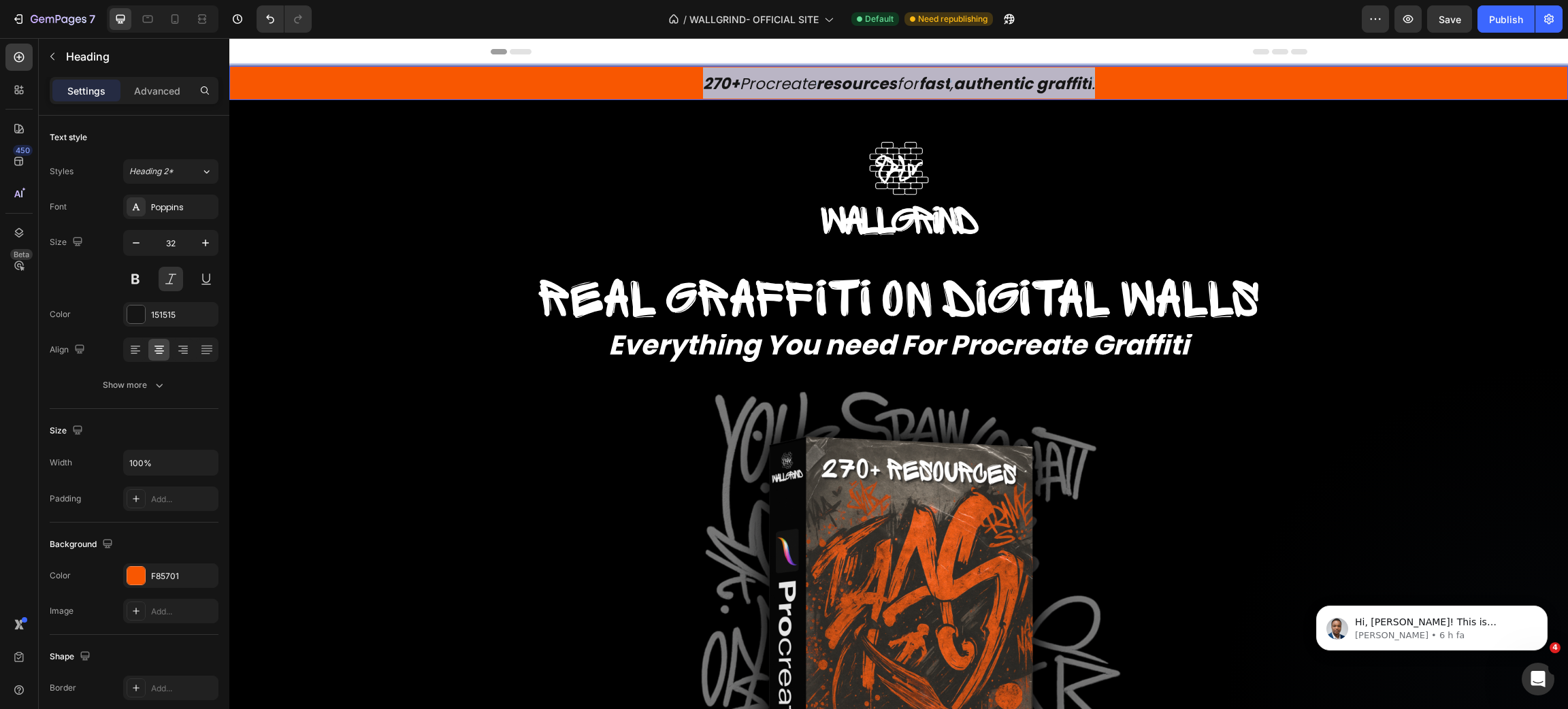
click at [731, 82] on span "270+ Procreate resources for fast , authentic graffiti ." at bounding box center [898, 84] width 392 height 22
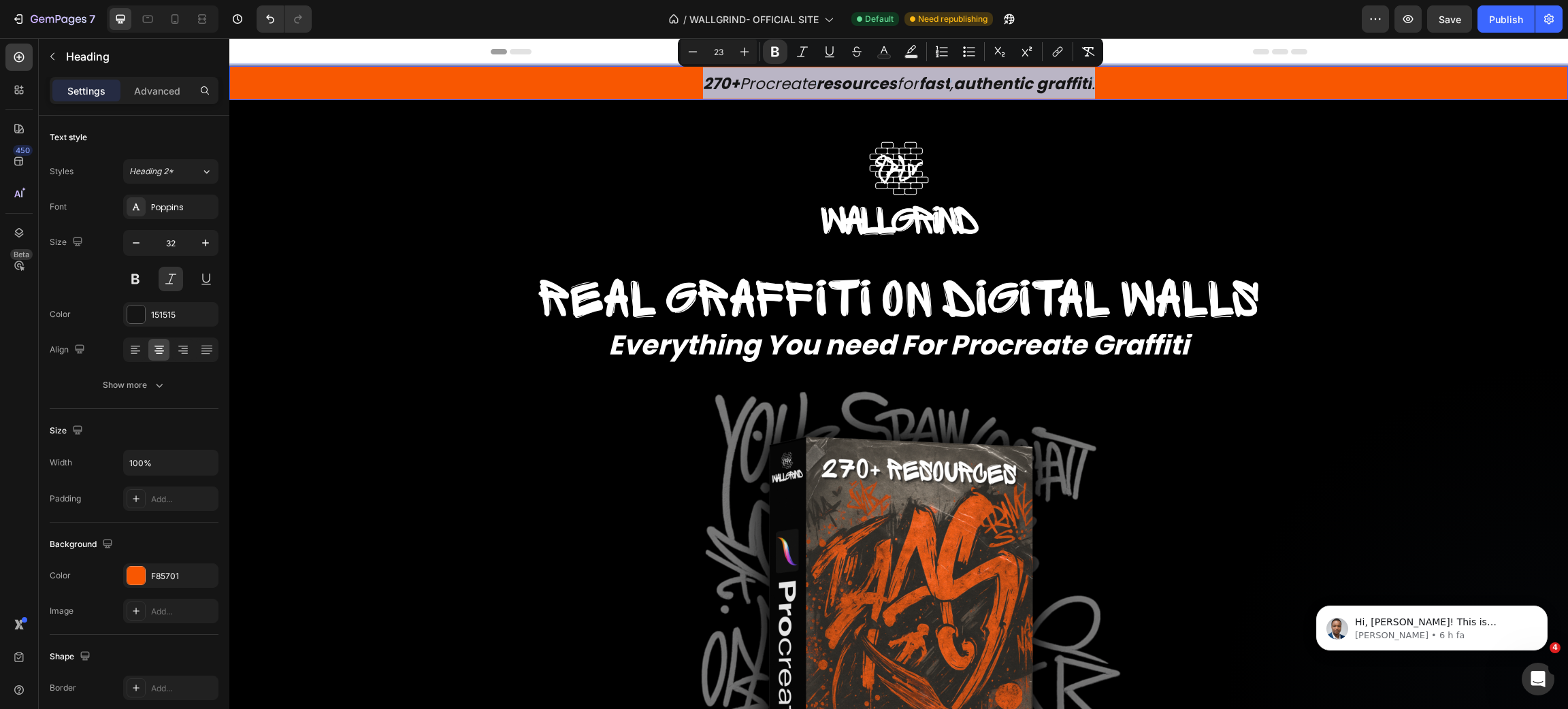
copy span "270+ Procreate resources for fast , authentic graffiti ."
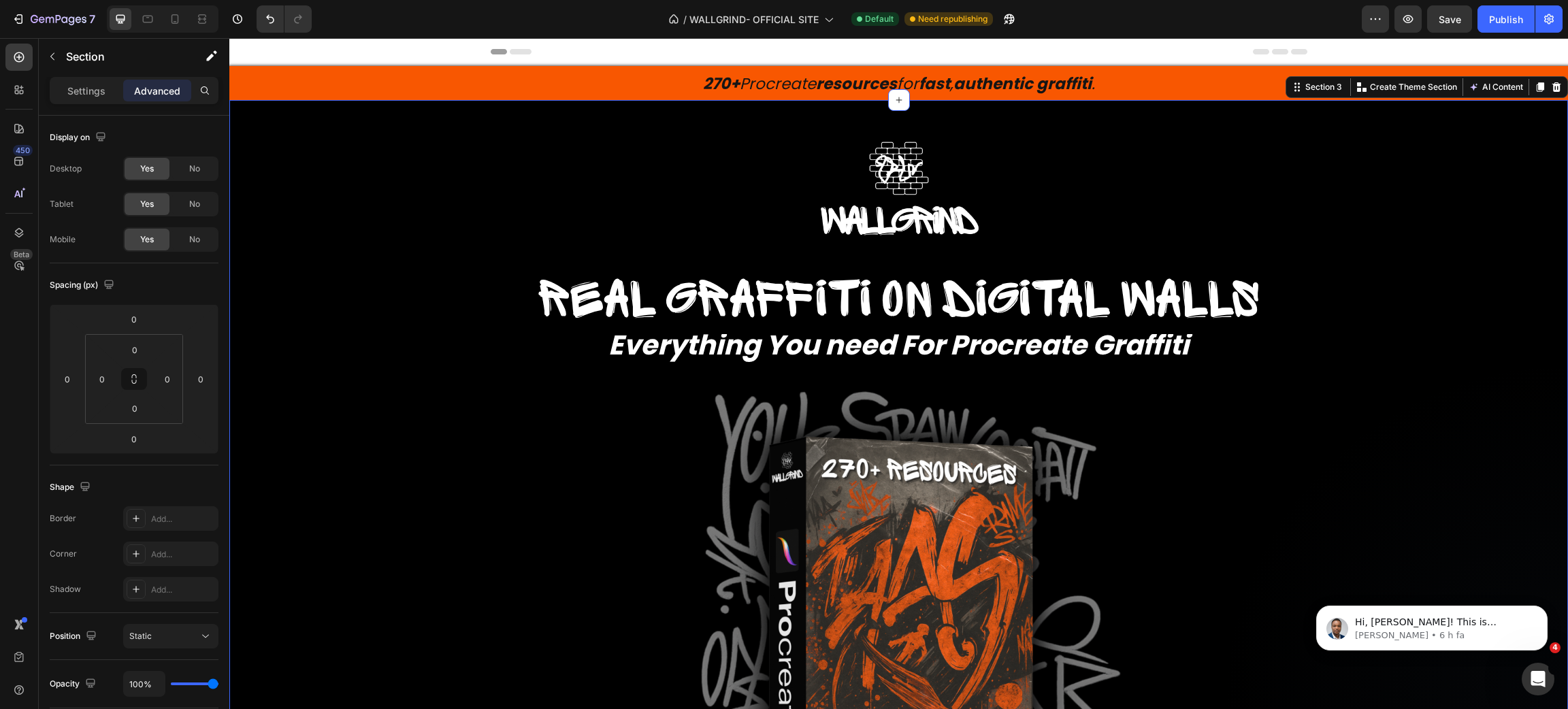
click at [153, 22] on icon at bounding box center [147, 18] width 14 height 14
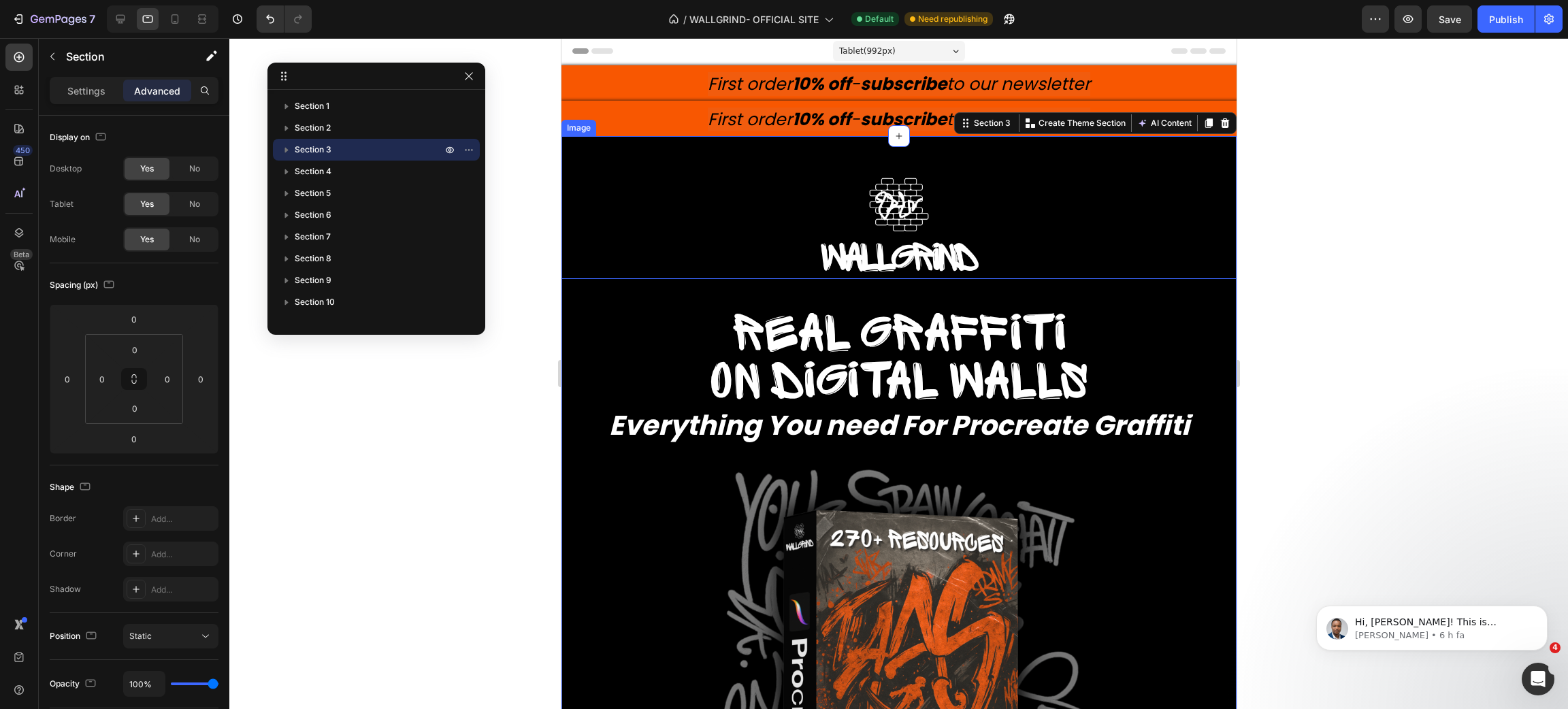
scroll to position [2, 0]
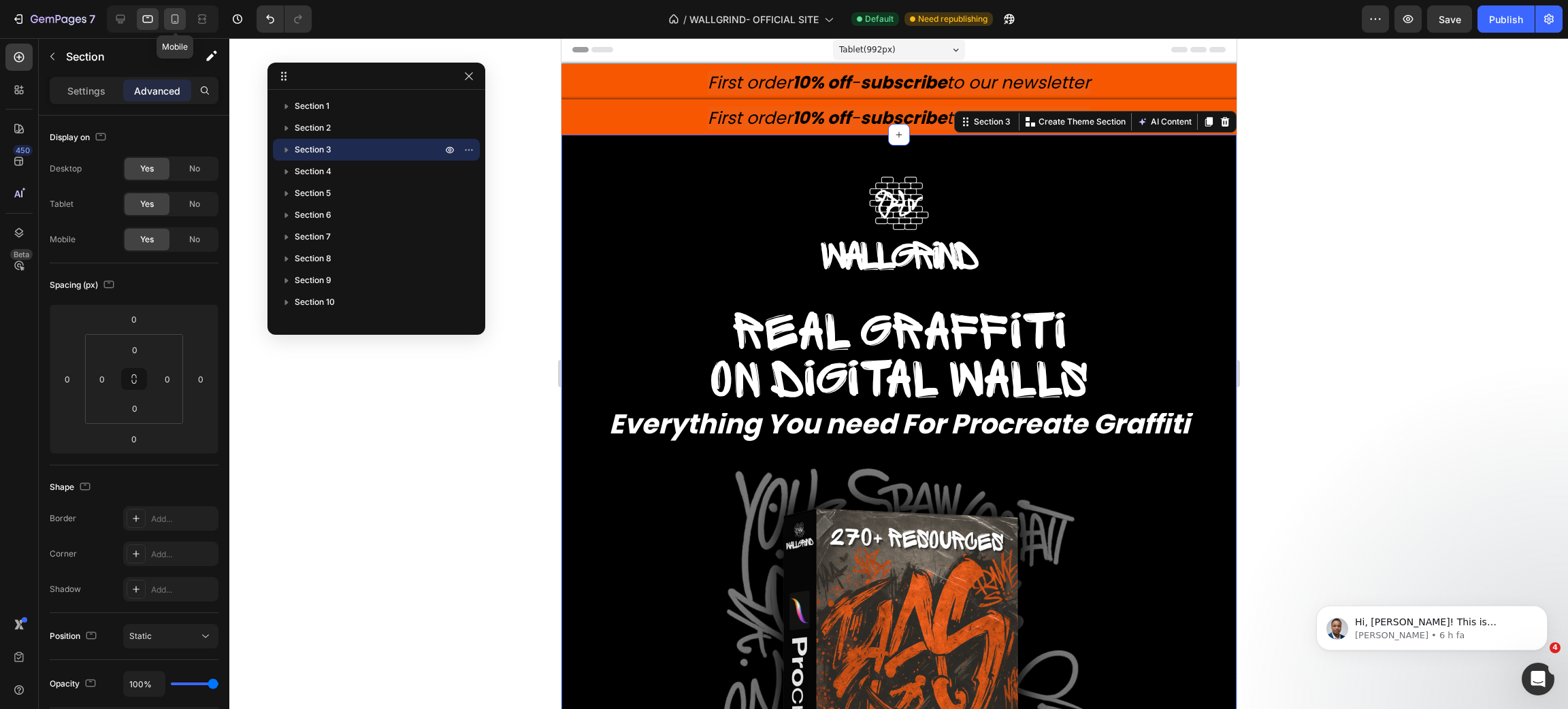
click at [179, 17] on icon at bounding box center [175, 18] width 14 height 14
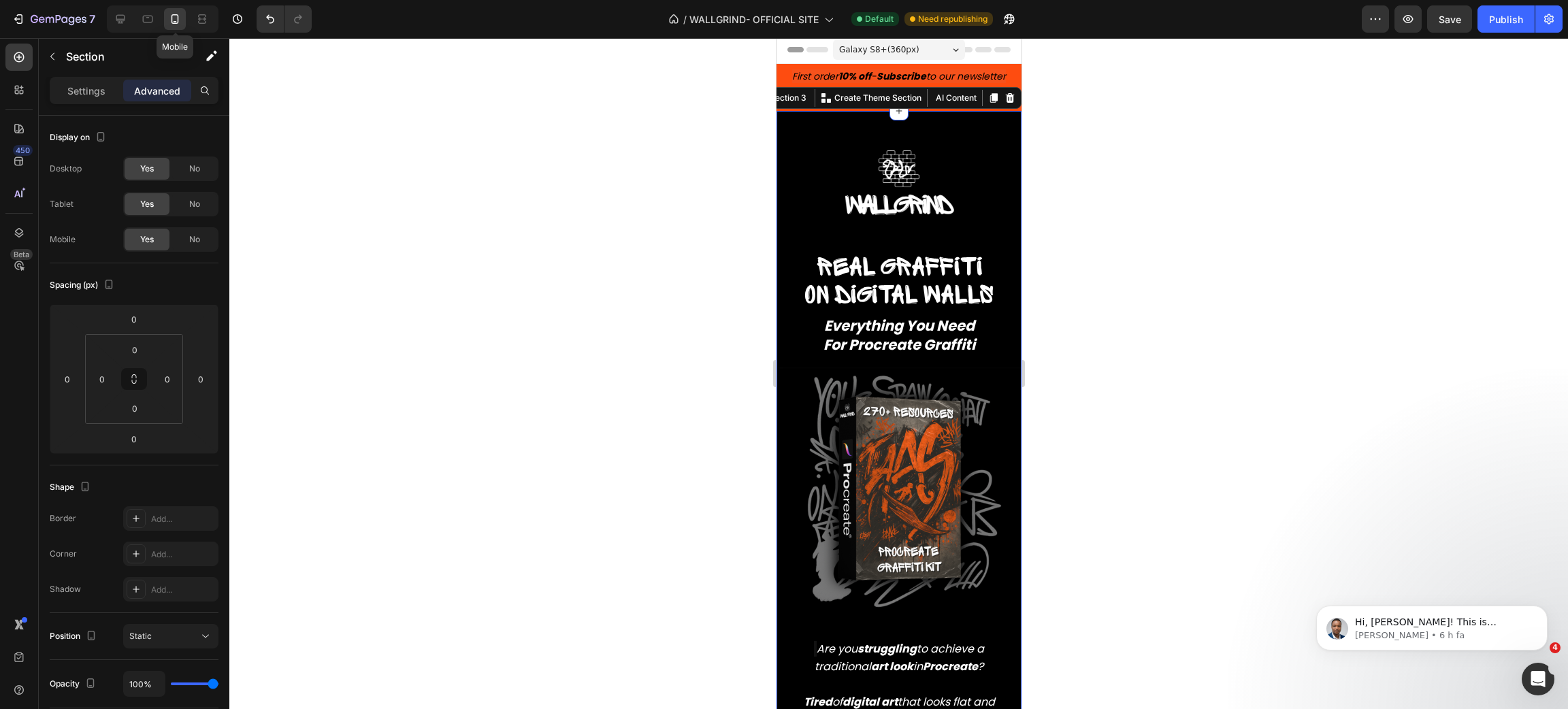
scroll to position [29, 0]
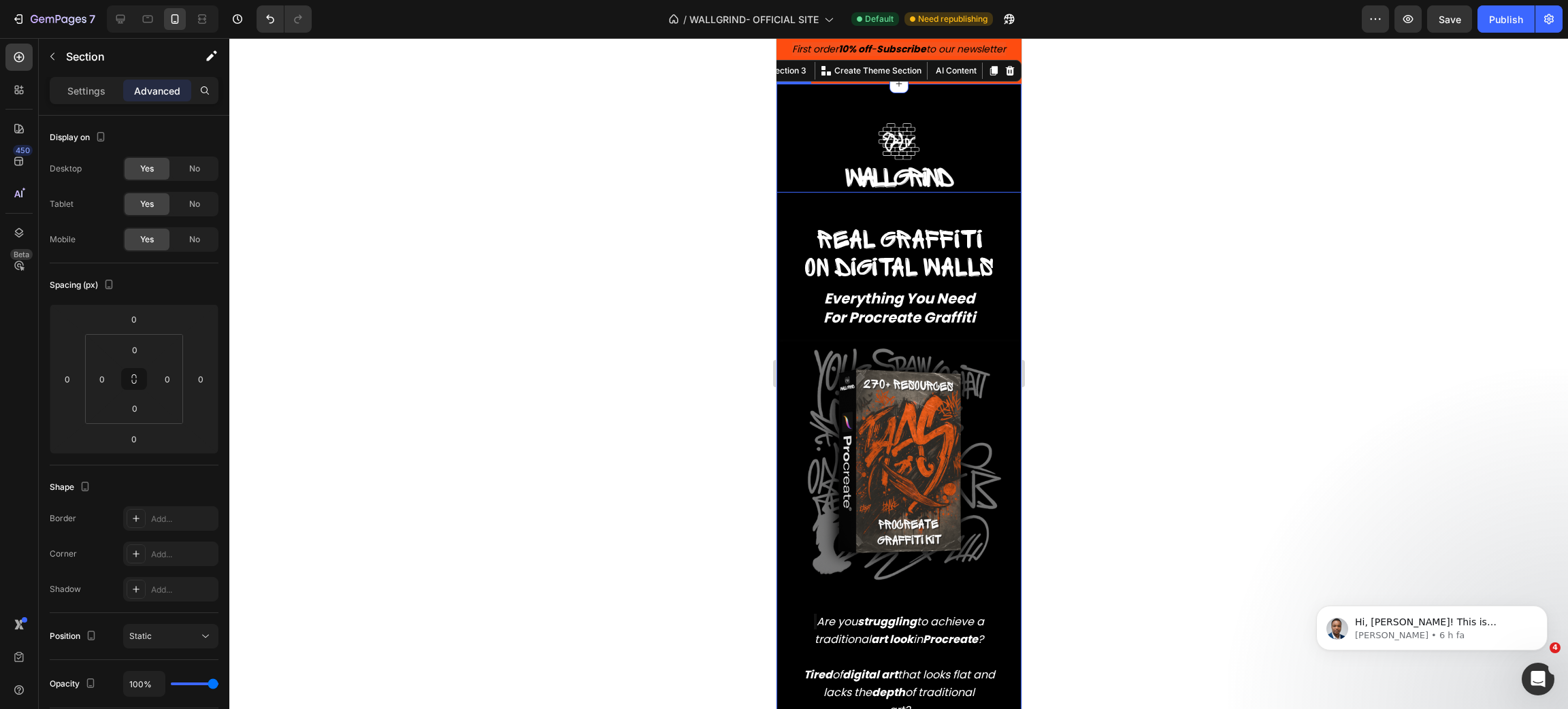
click at [1143, 173] on div at bounding box center [898, 373] width 1338 height 671
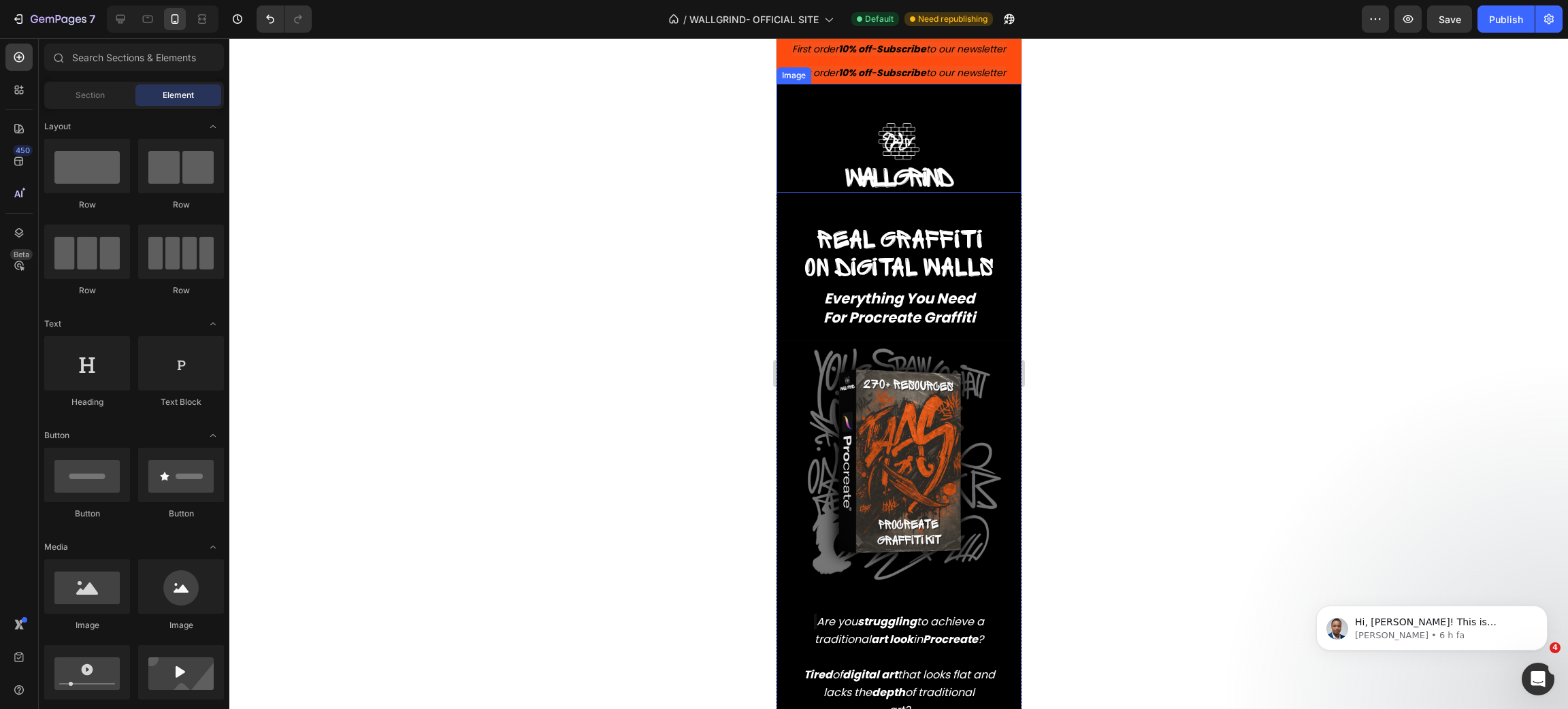
scroll to position [0, 0]
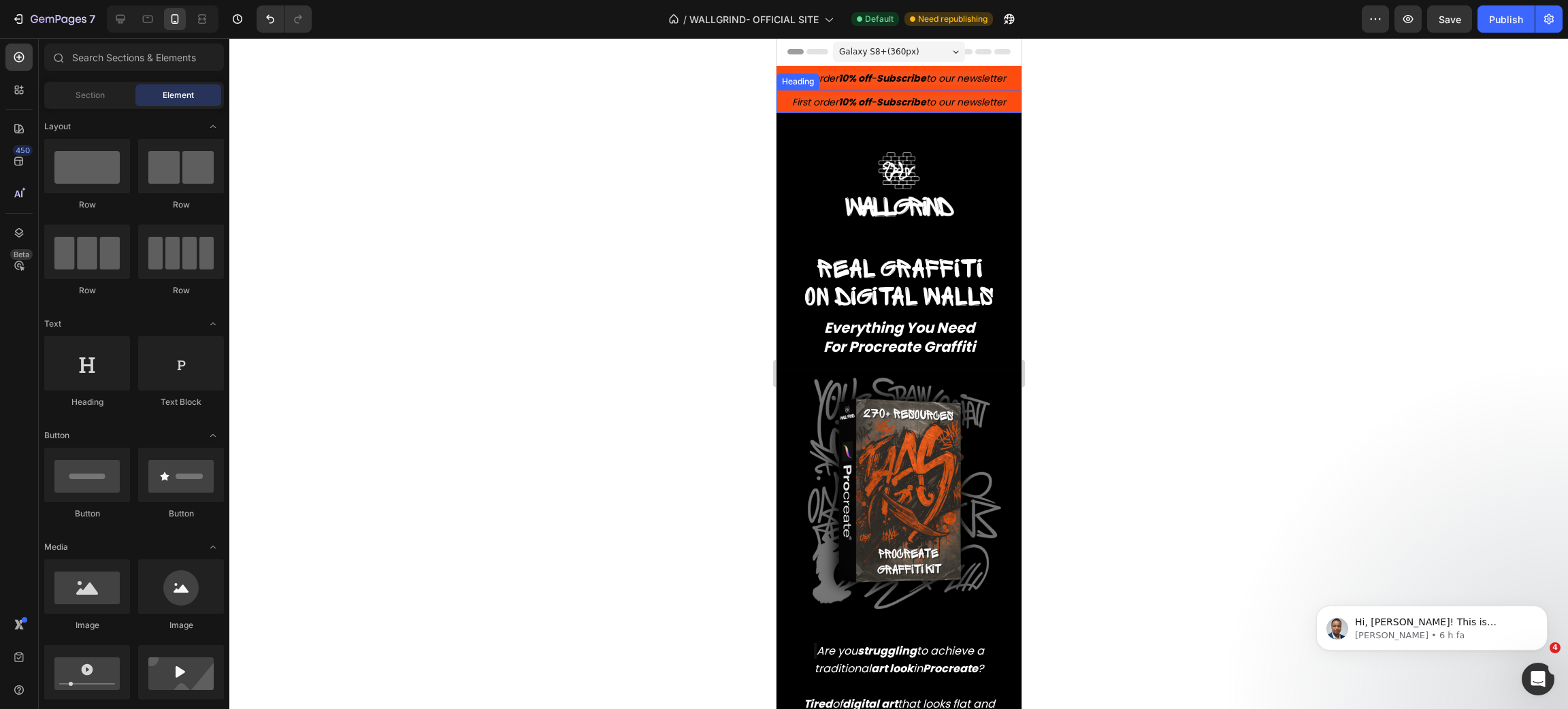
click at [967, 110] on h2 "First order 10% off - Subscribe to our newsletter" at bounding box center [898, 102] width 245 height 24
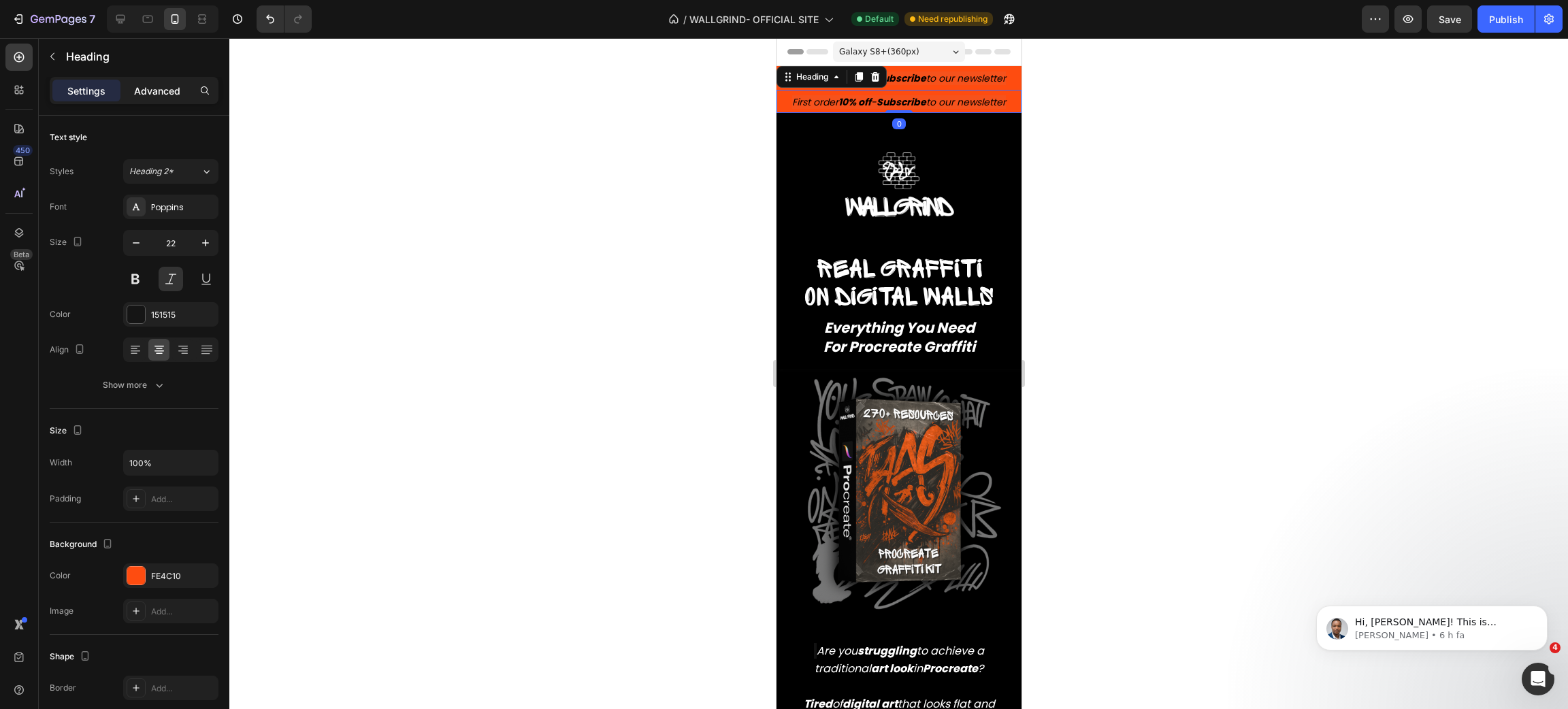
click at [164, 93] on p "Advanced" at bounding box center [157, 91] width 46 height 15
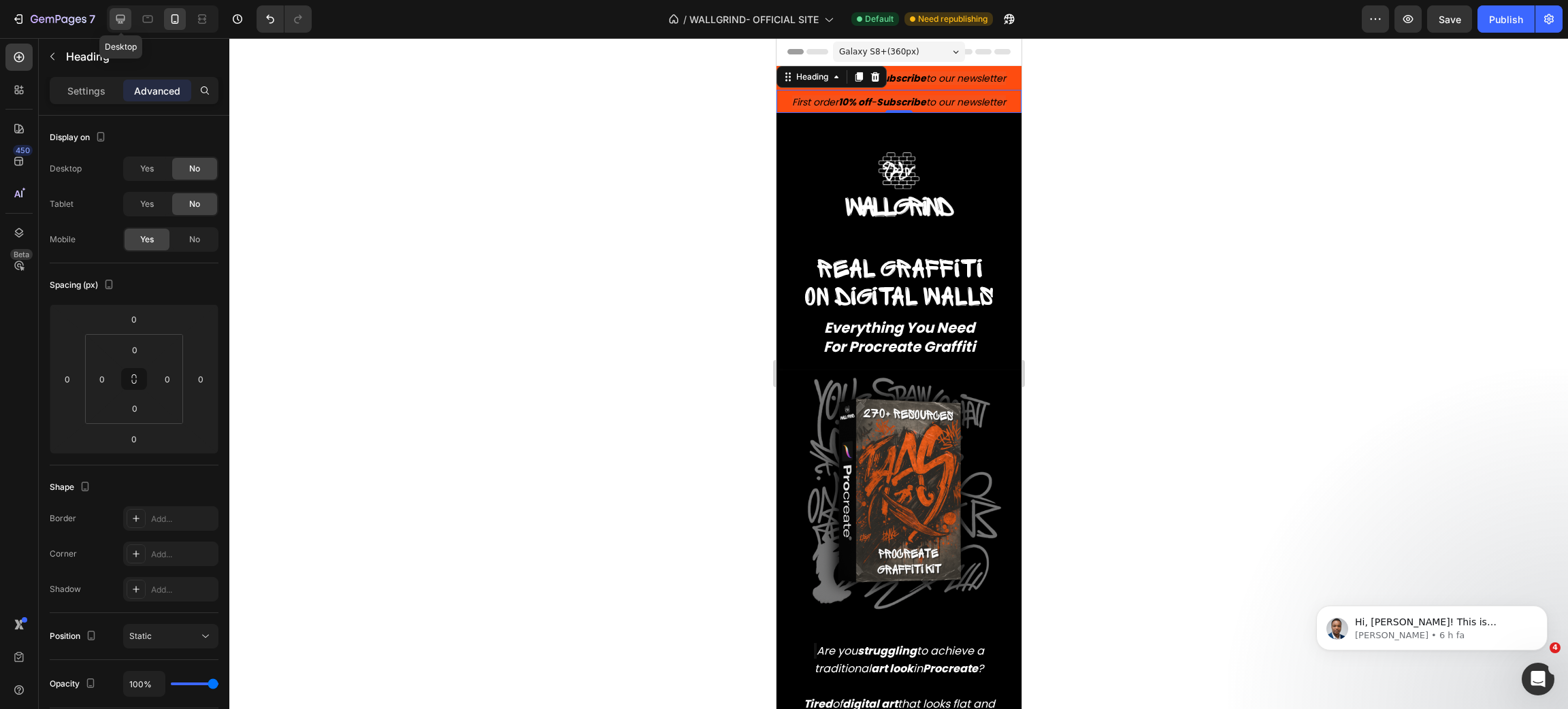
click at [129, 16] on div at bounding box center [120, 19] width 22 height 22
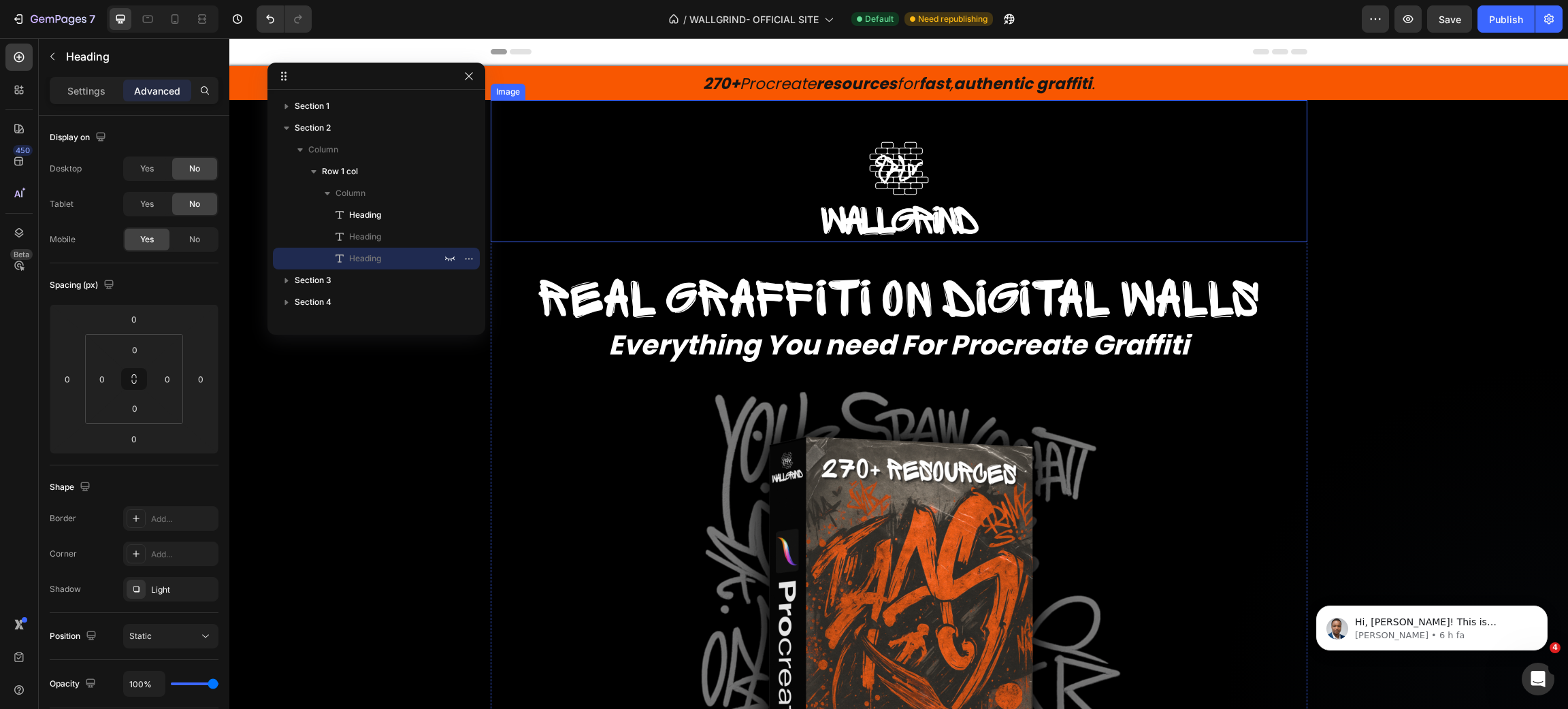
click at [700, 114] on div "Image" at bounding box center [898, 172] width 817 height 143
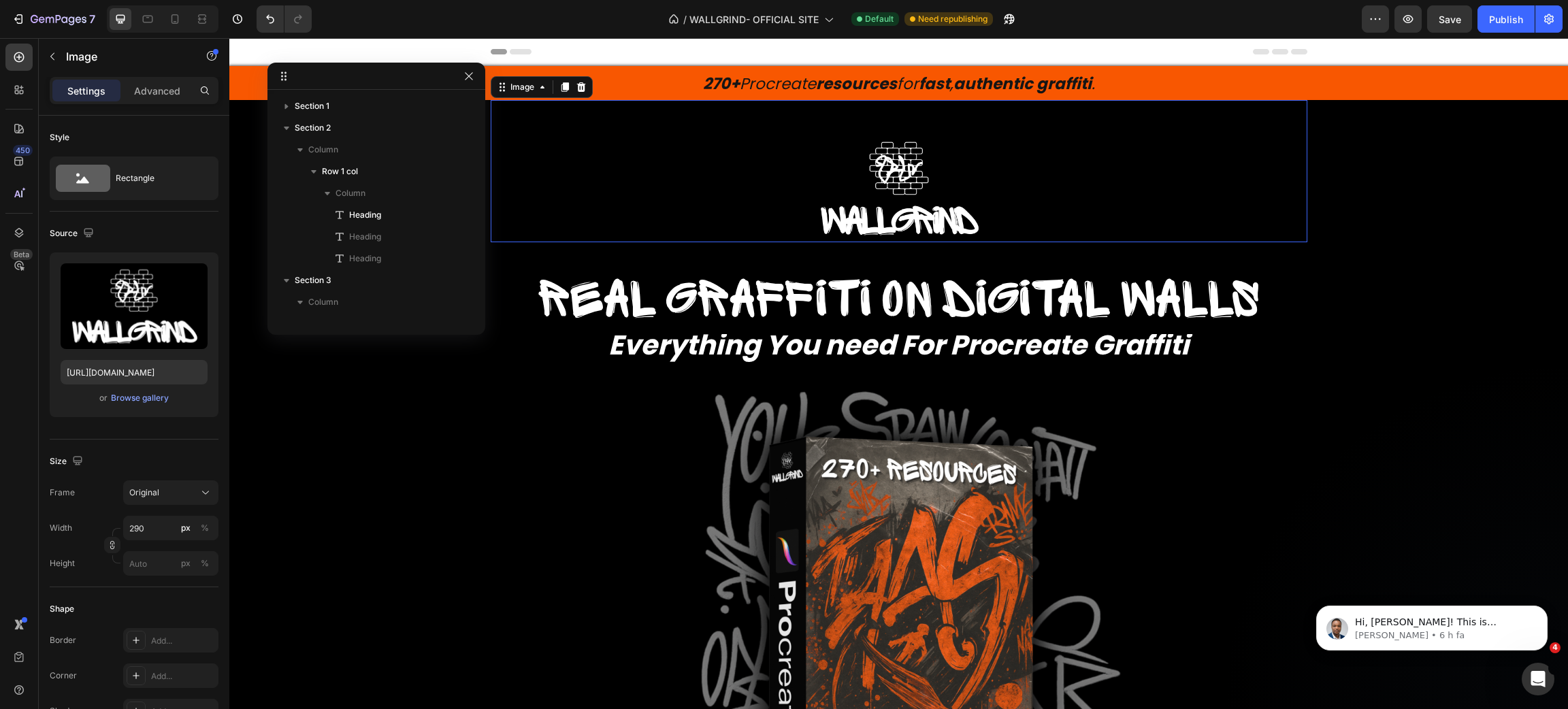
scroll to position [170, 0]
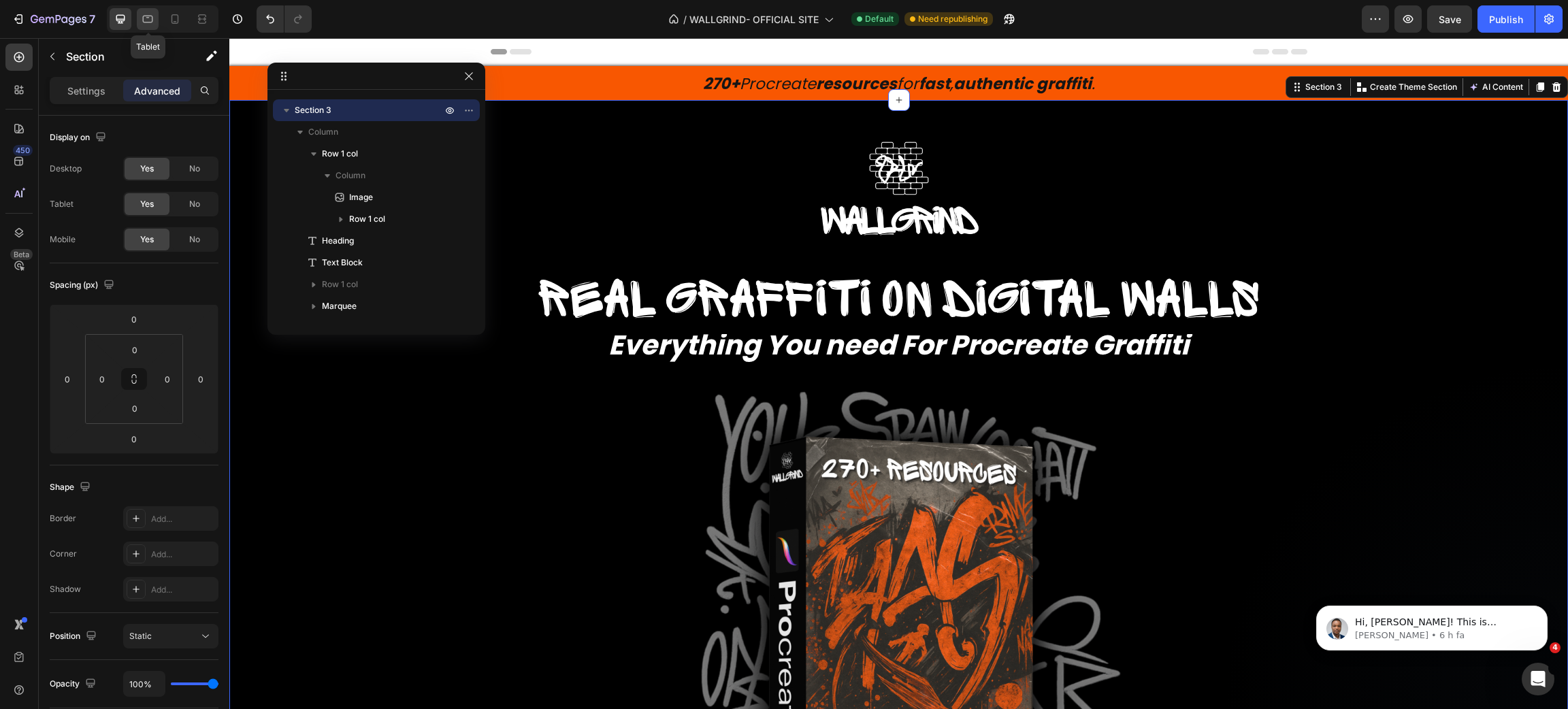
click at [153, 16] on icon at bounding box center [147, 18] width 14 height 14
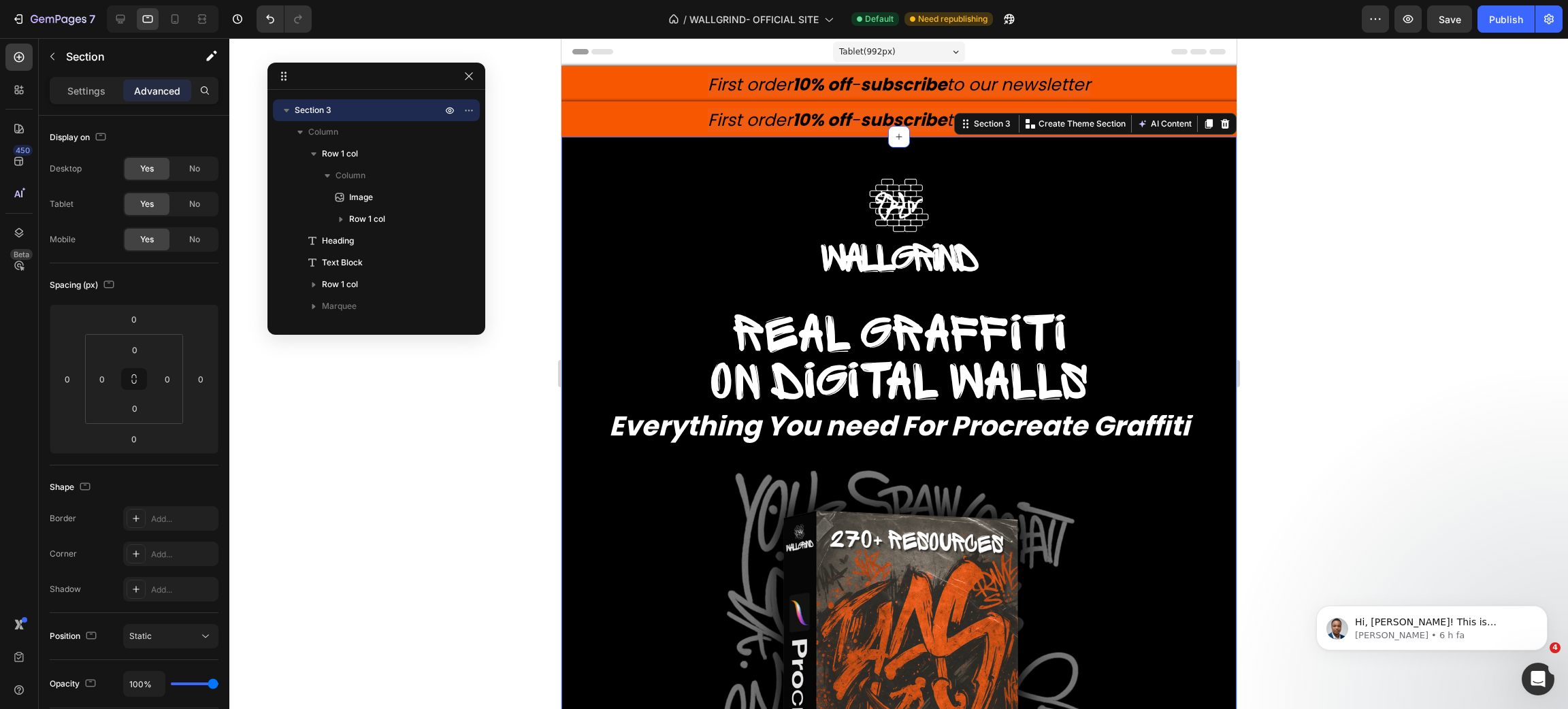
click at [1404, 322] on div at bounding box center [898, 373] width 1338 height 671
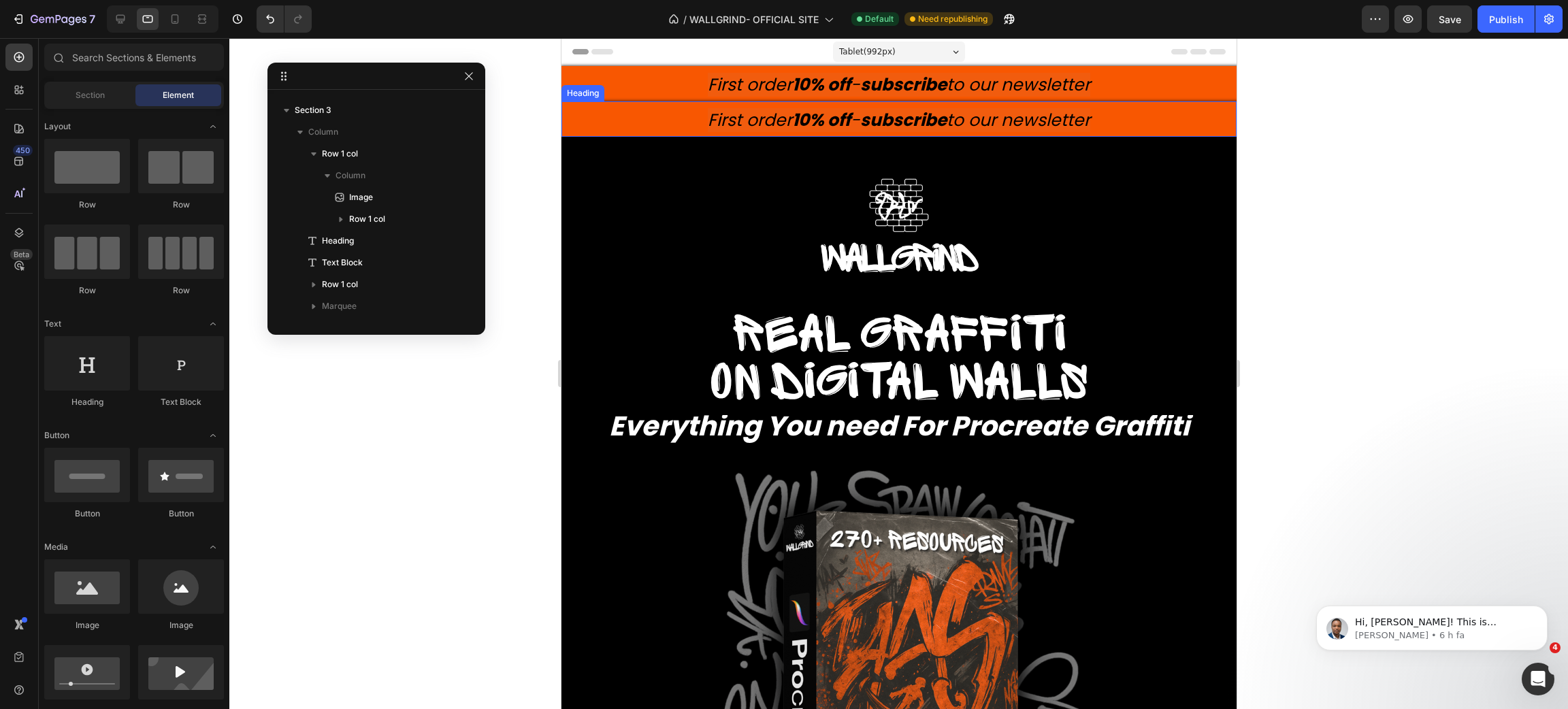
click at [1057, 122] on icon "First order 10% off - subscribe to our newsletter" at bounding box center [898, 120] width 382 height 24
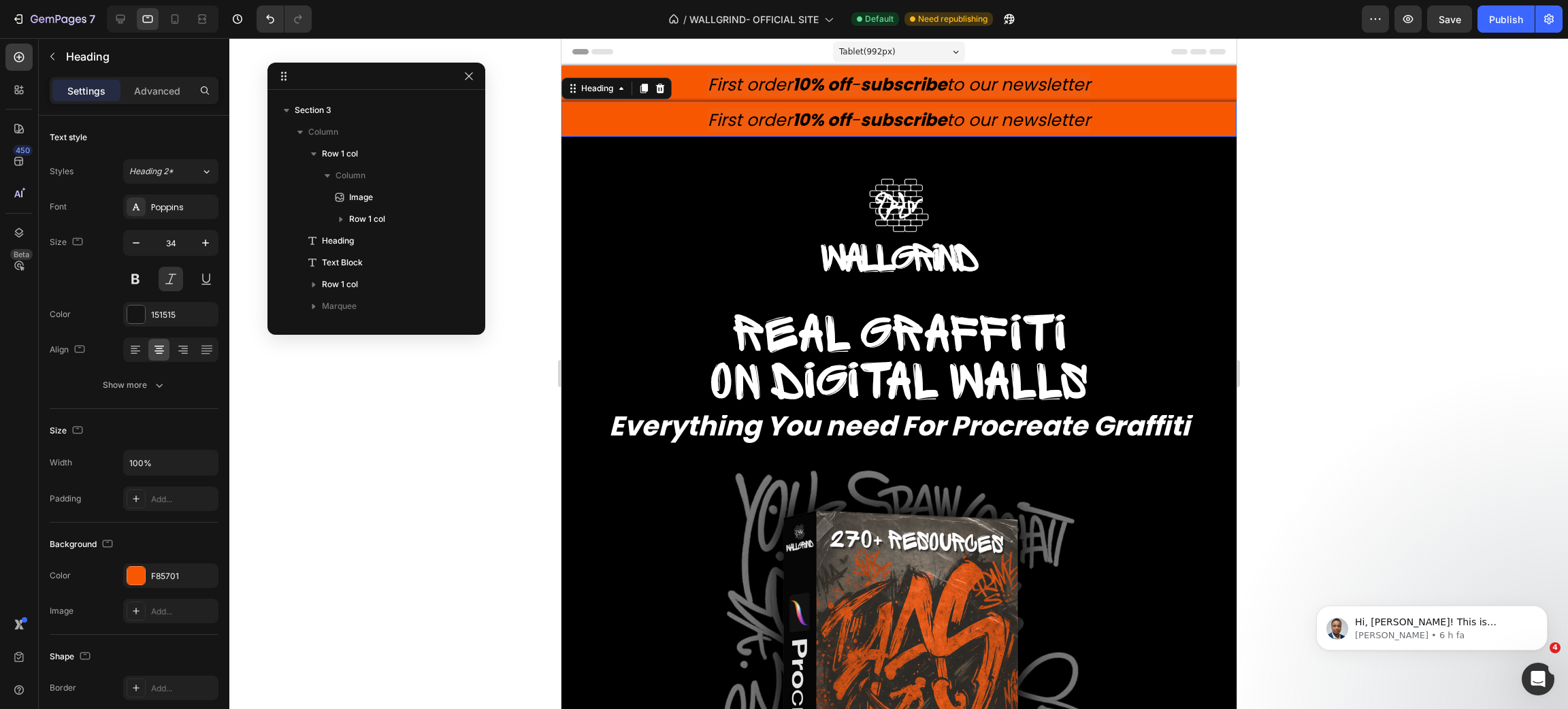
scroll to position [39, 0]
click at [658, 89] on icon at bounding box center [660, 88] width 11 height 11
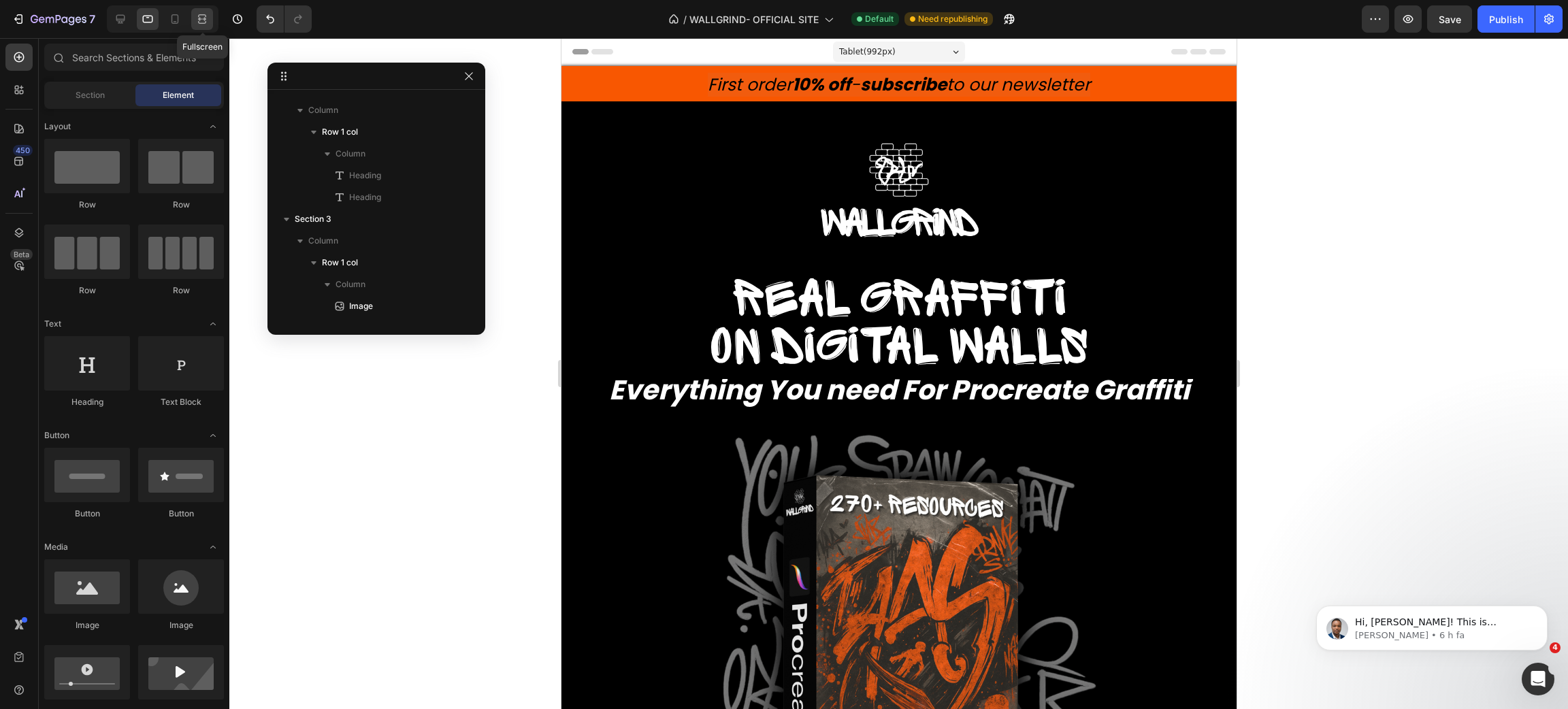
click at [207, 18] on icon at bounding box center [202, 18] width 14 height 14
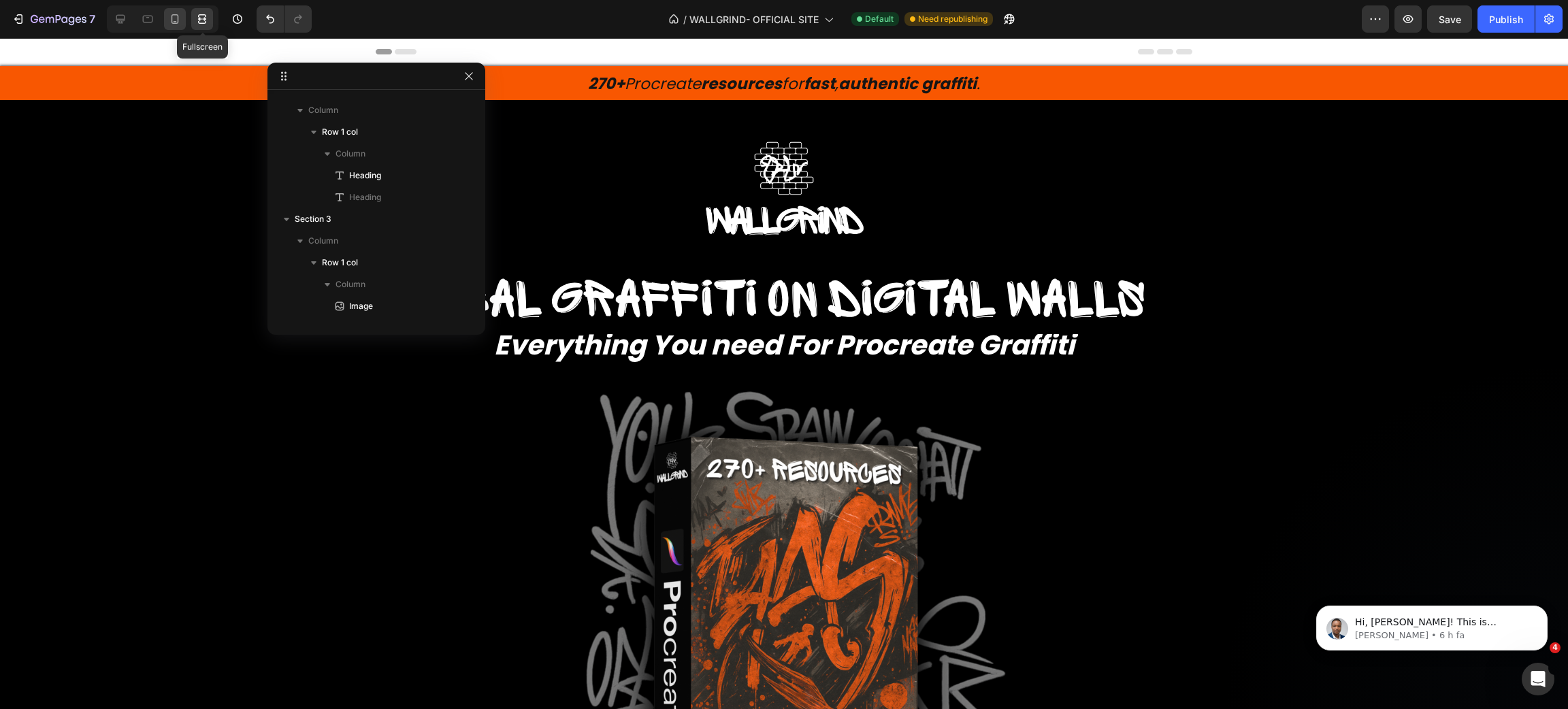
click at [174, 20] on icon at bounding box center [175, 18] width 14 height 14
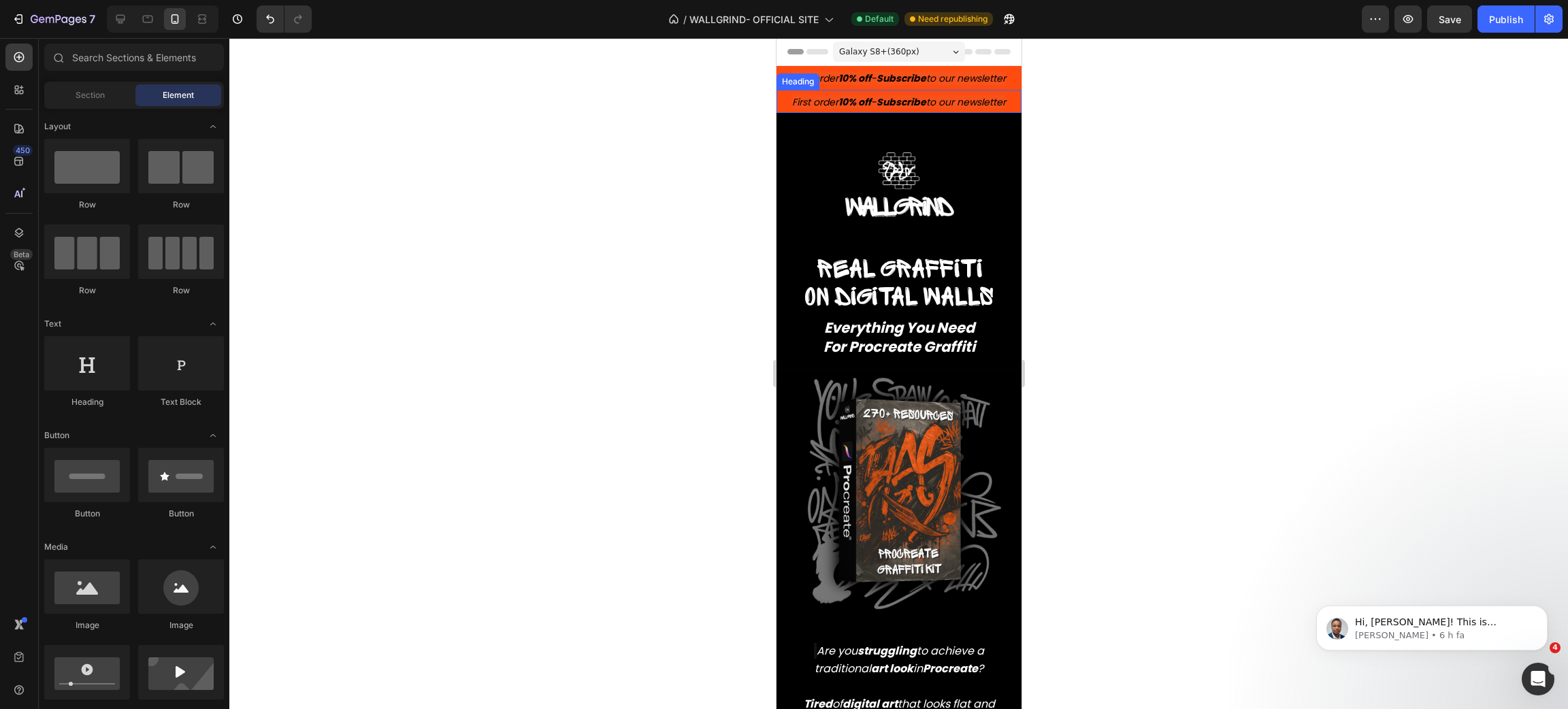
click at [878, 102] on strong "Subscribe" at bounding box center [901, 102] width 50 height 14
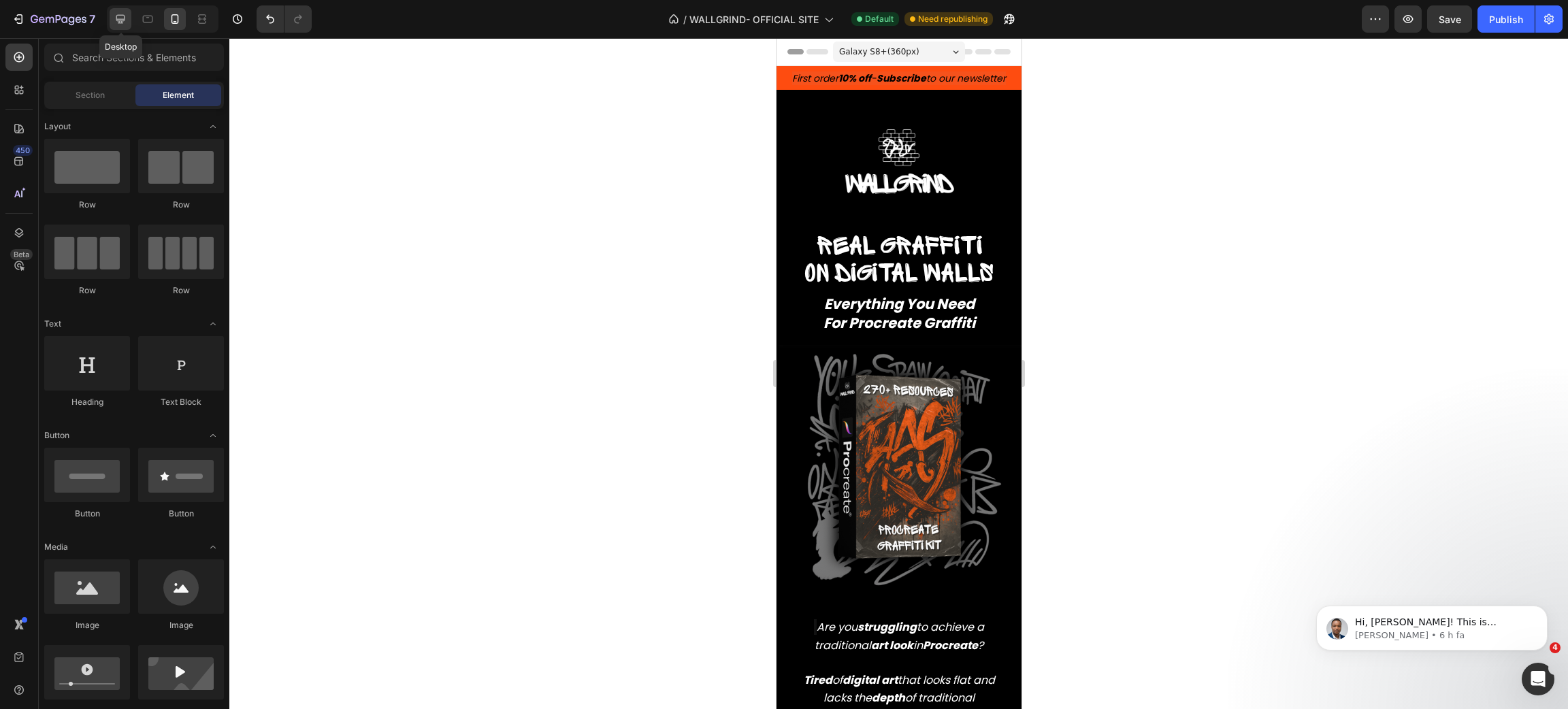
click at [119, 24] on icon at bounding box center [120, 18] width 14 height 14
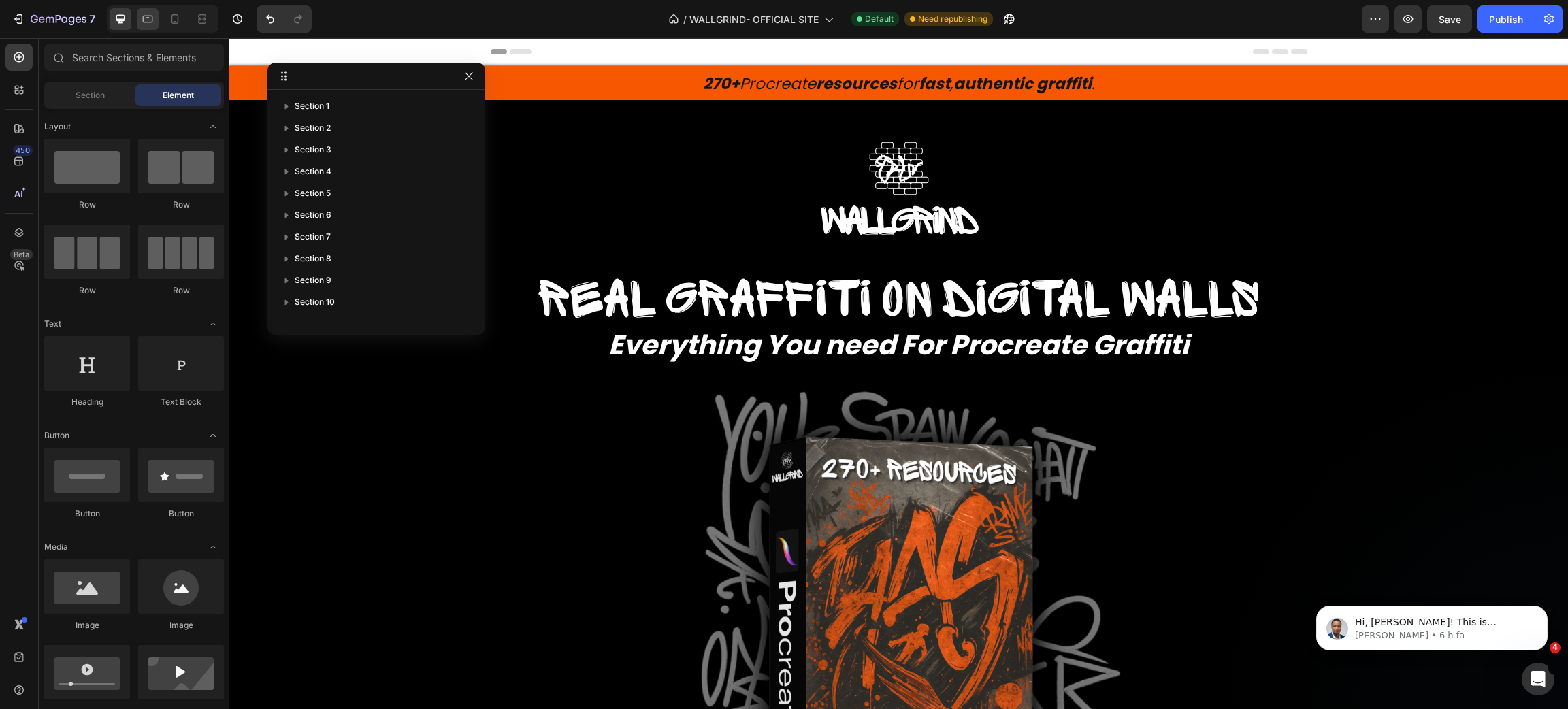
click at [141, 24] on icon at bounding box center [147, 18] width 14 height 14
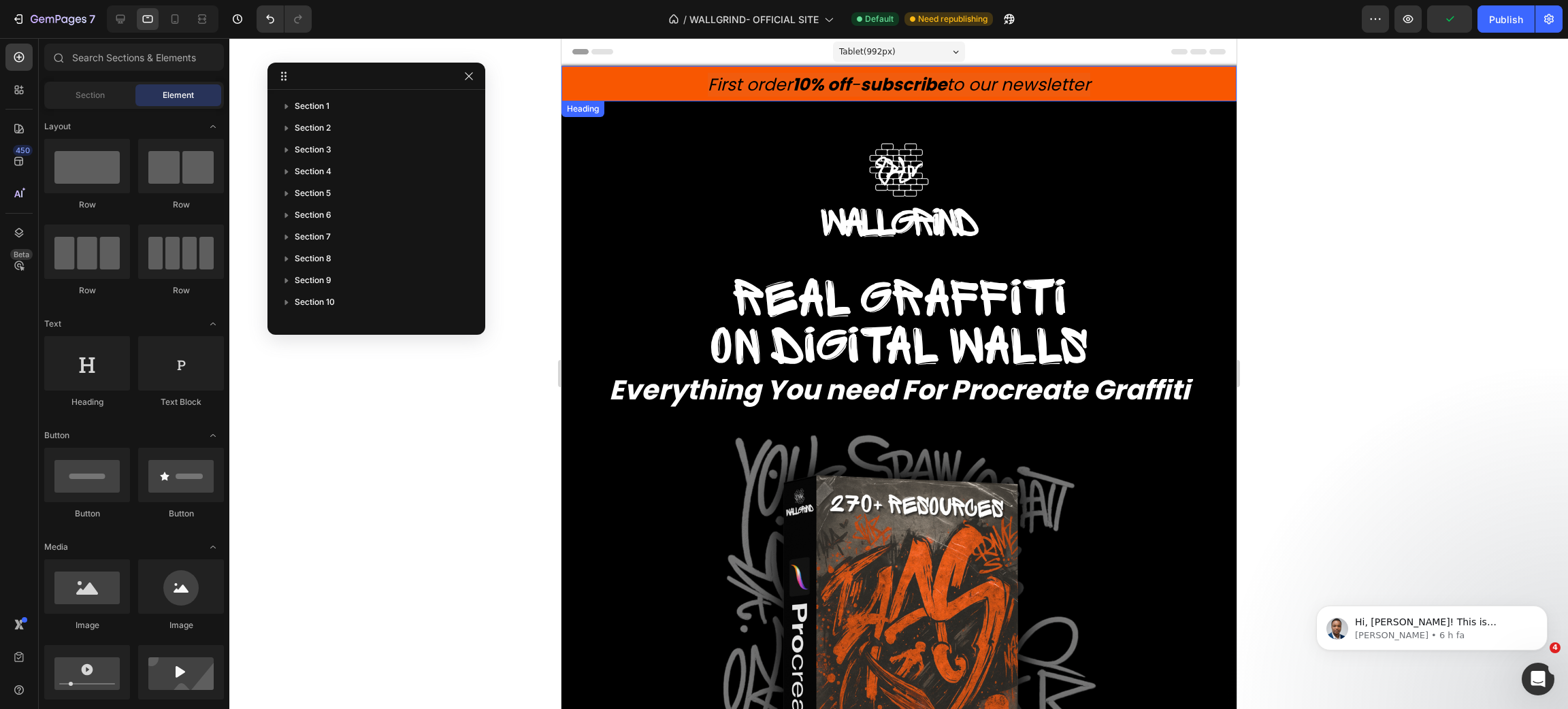
click at [795, 87] on strong "10% off" at bounding box center [821, 84] width 59 height 24
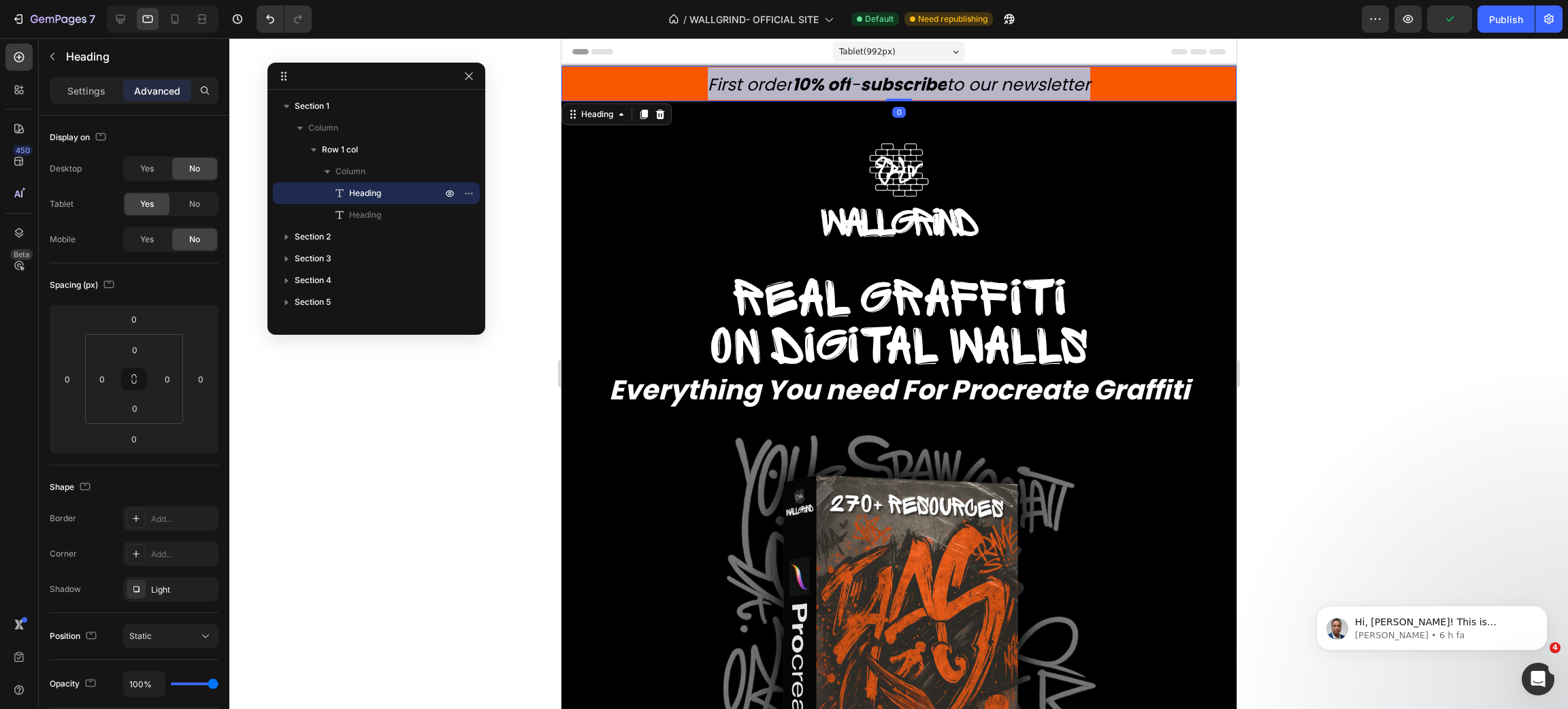
click at [795, 87] on strong "10% off" at bounding box center [821, 84] width 59 height 24
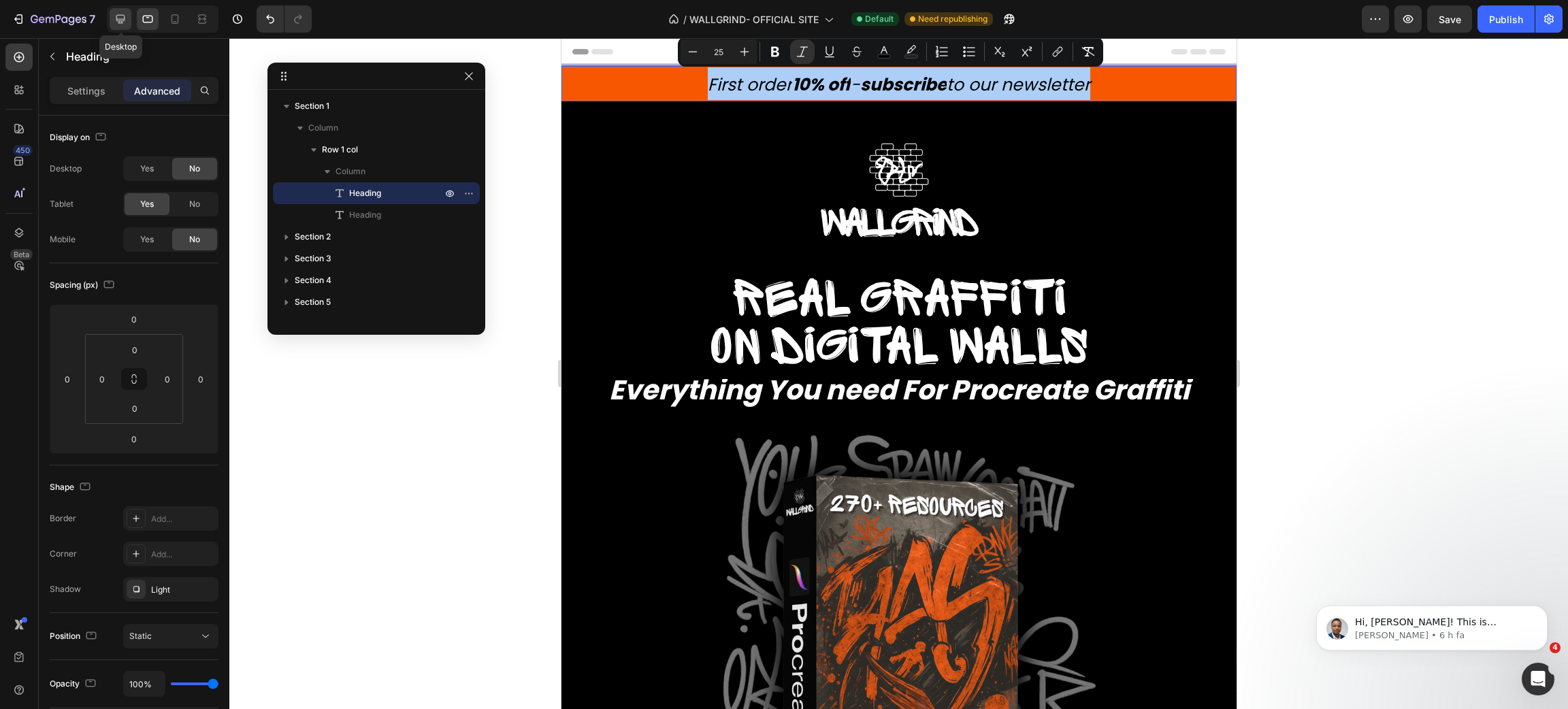
click at [125, 17] on icon at bounding box center [121, 19] width 9 height 9
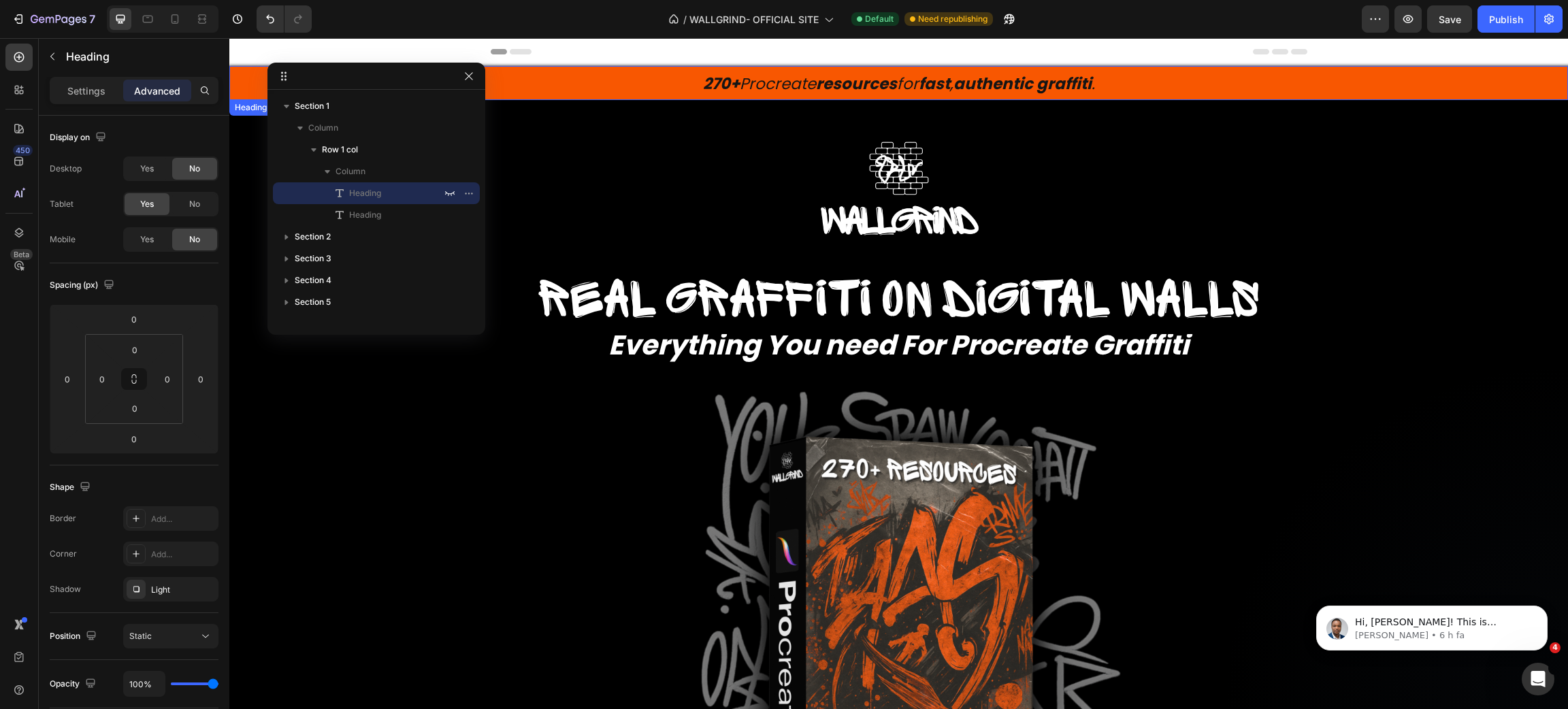
click at [776, 70] on p "⁠⁠⁠⁠⁠⁠⁠ 270+ Procreate resources for fast , authentic graffiti ." at bounding box center [898, 83] width 1336 height 31
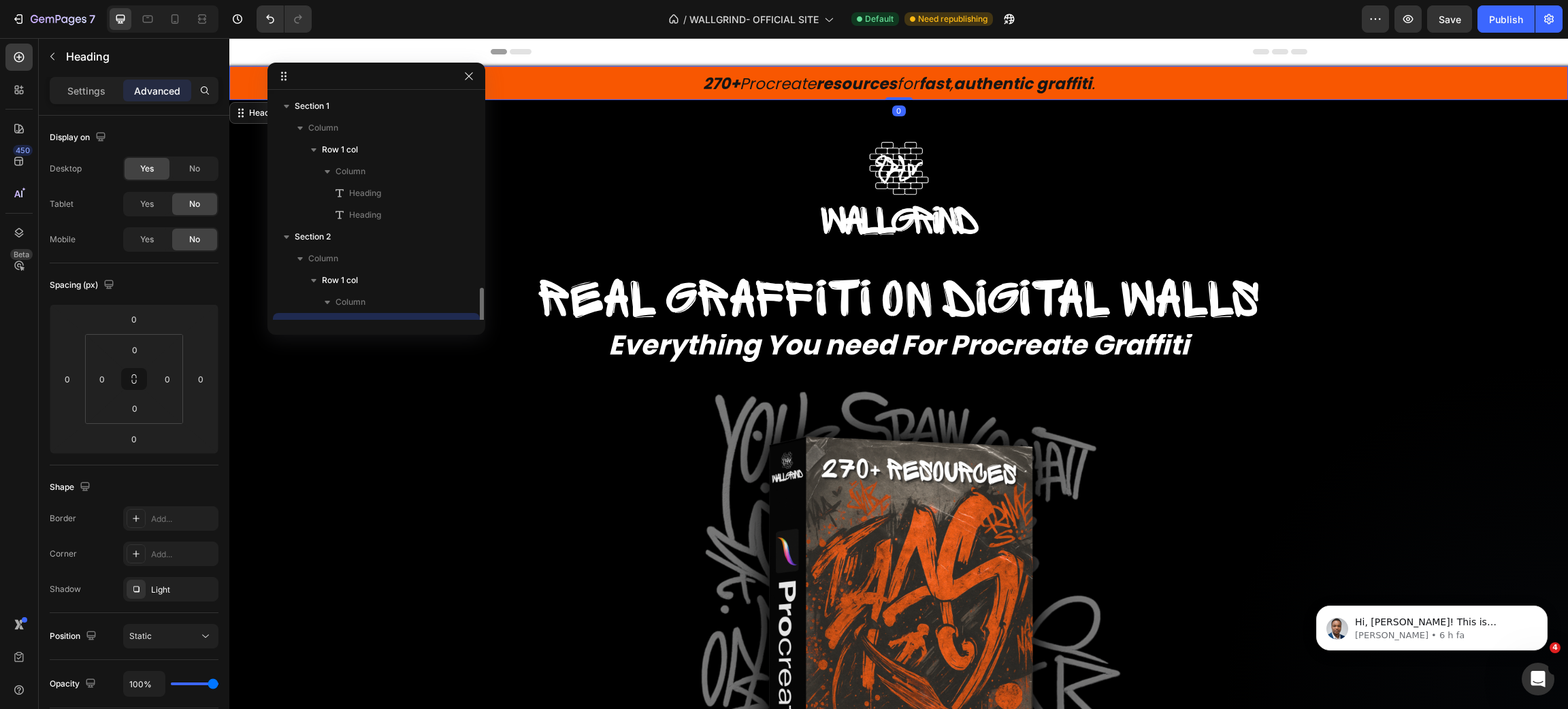
scroll to position [128, 0]
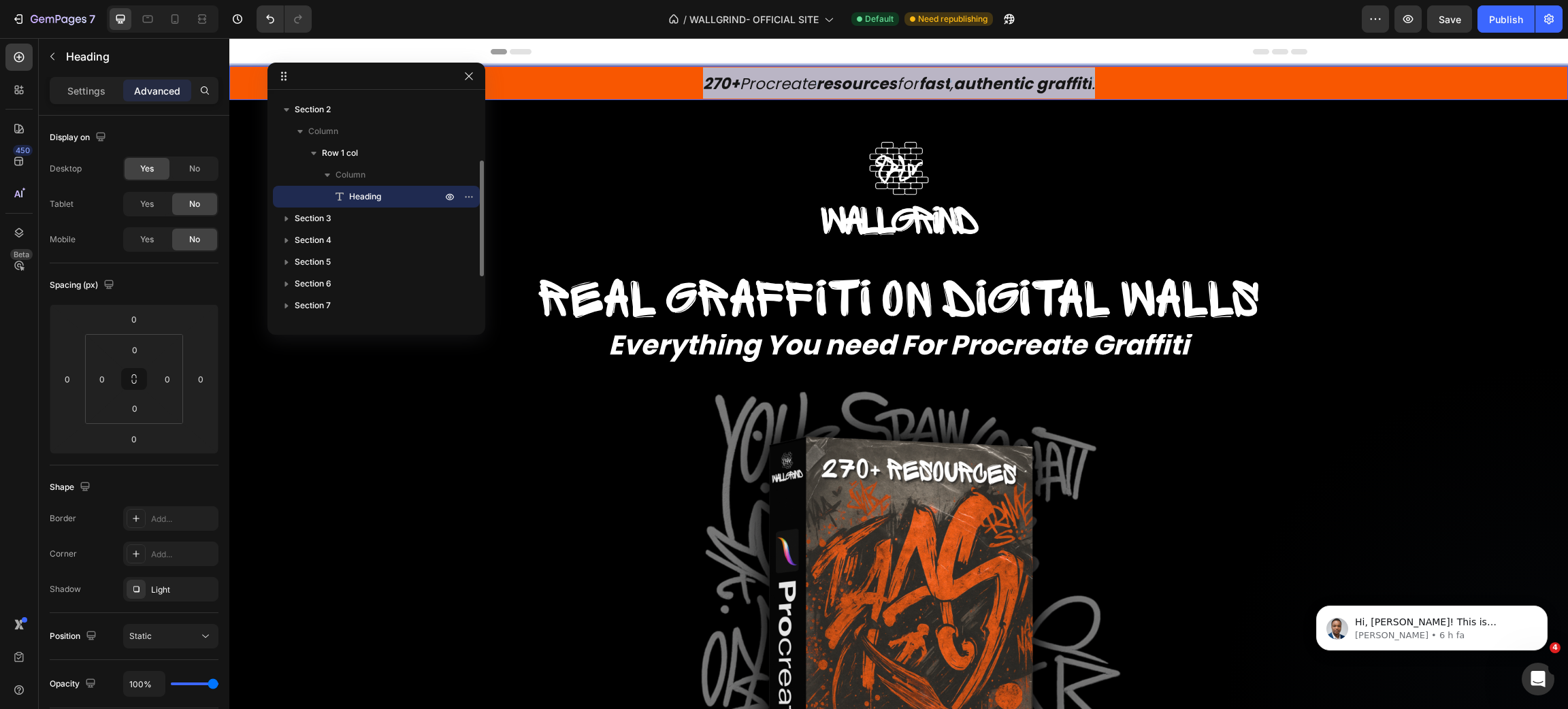
click at [773, 79] on span "270+ Procreate resources for fast , authentic graffiti ." at bounding box center [898, 84] width 392 height 22
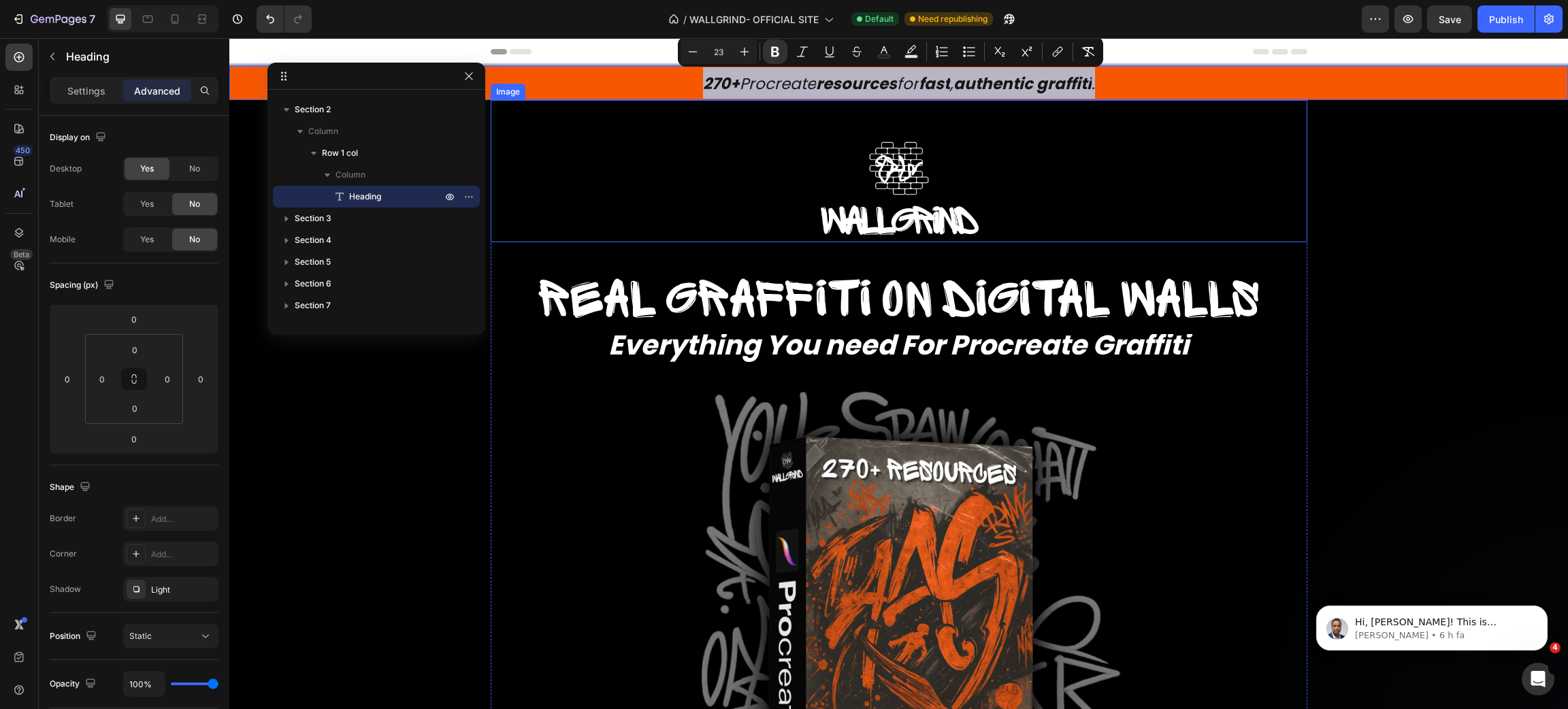
click at [703, 139] on div at bounding box center [898, 188] width 817 height 109
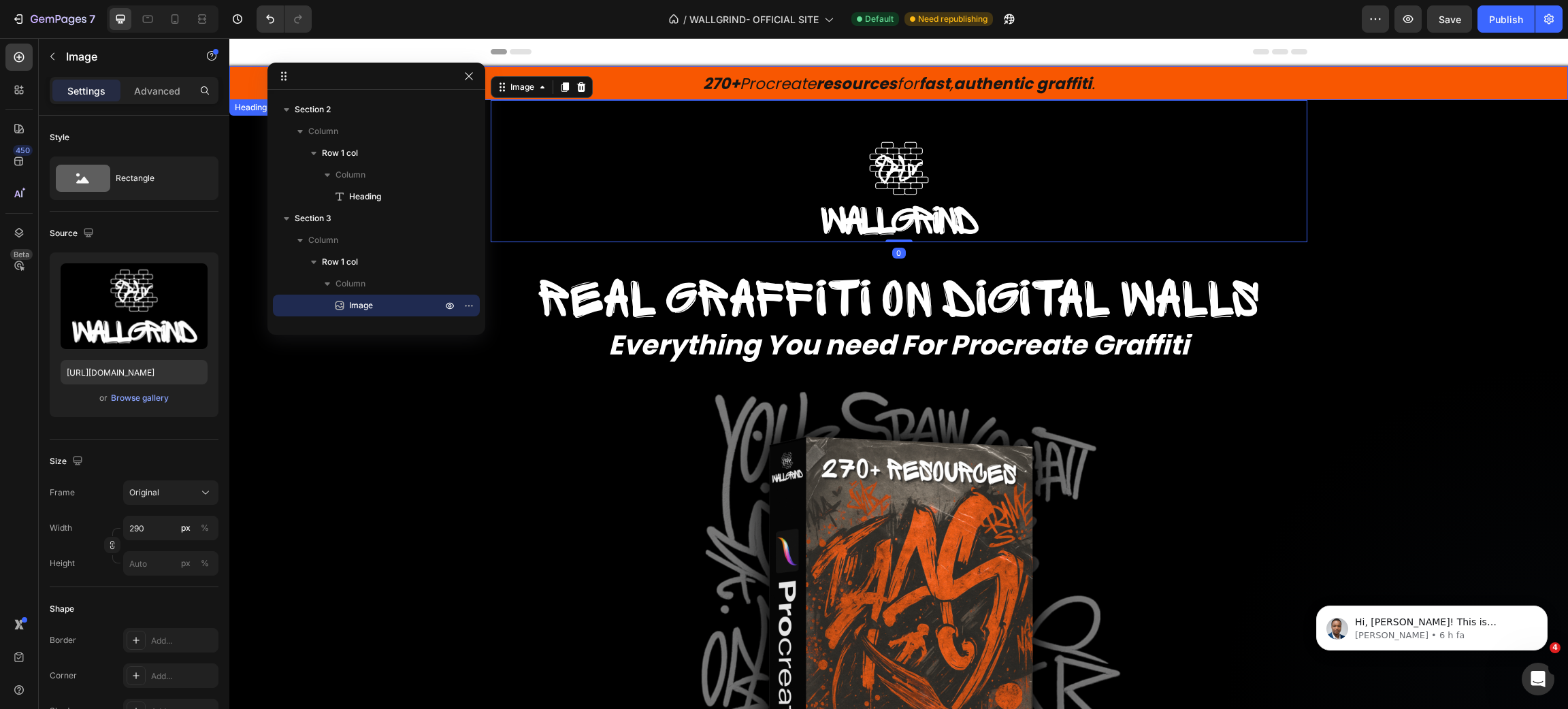
click at [856, 80] on strong "resources" at bounding box center [856, 84] width 81 height 22
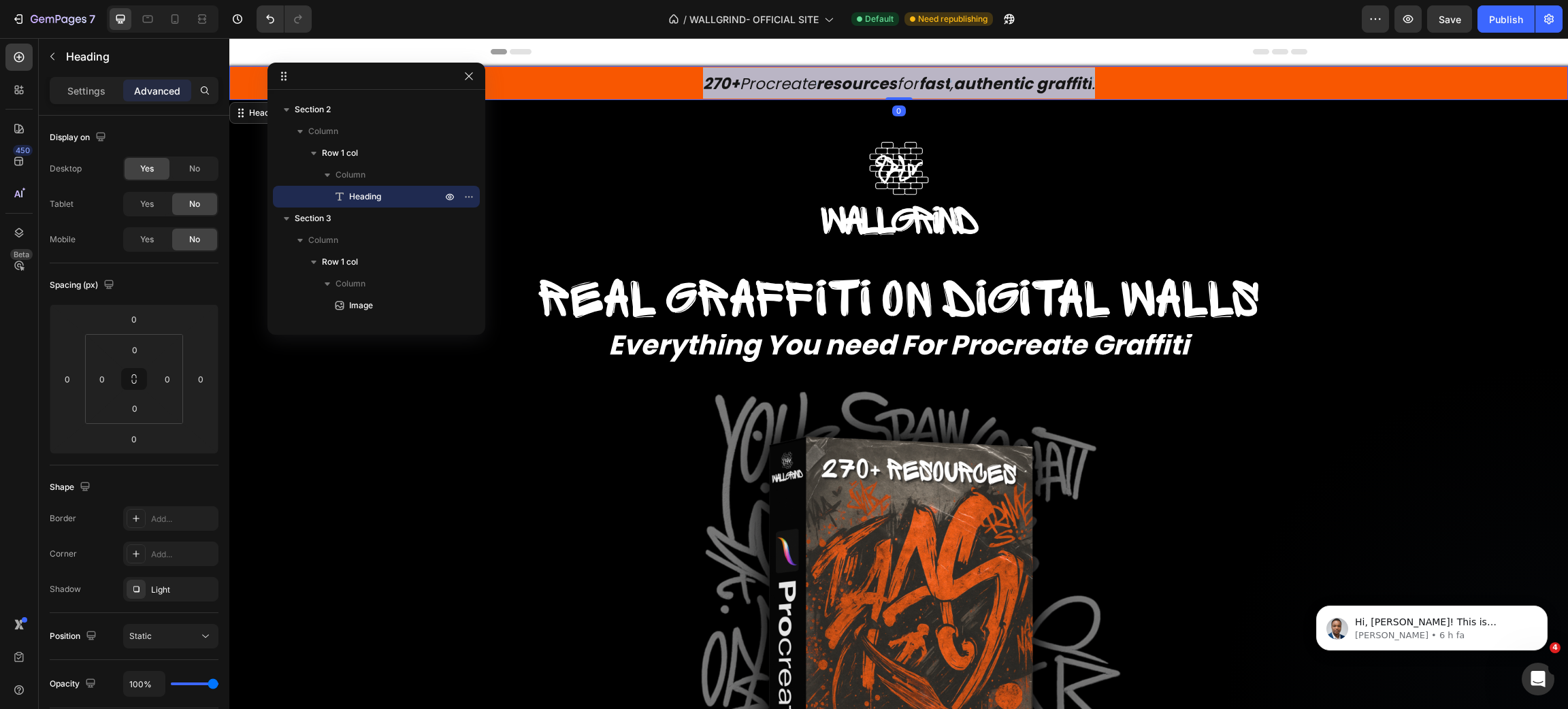
click at [856, 80] on strong "resources" at bounding box center [856, 84] width 81 height 22
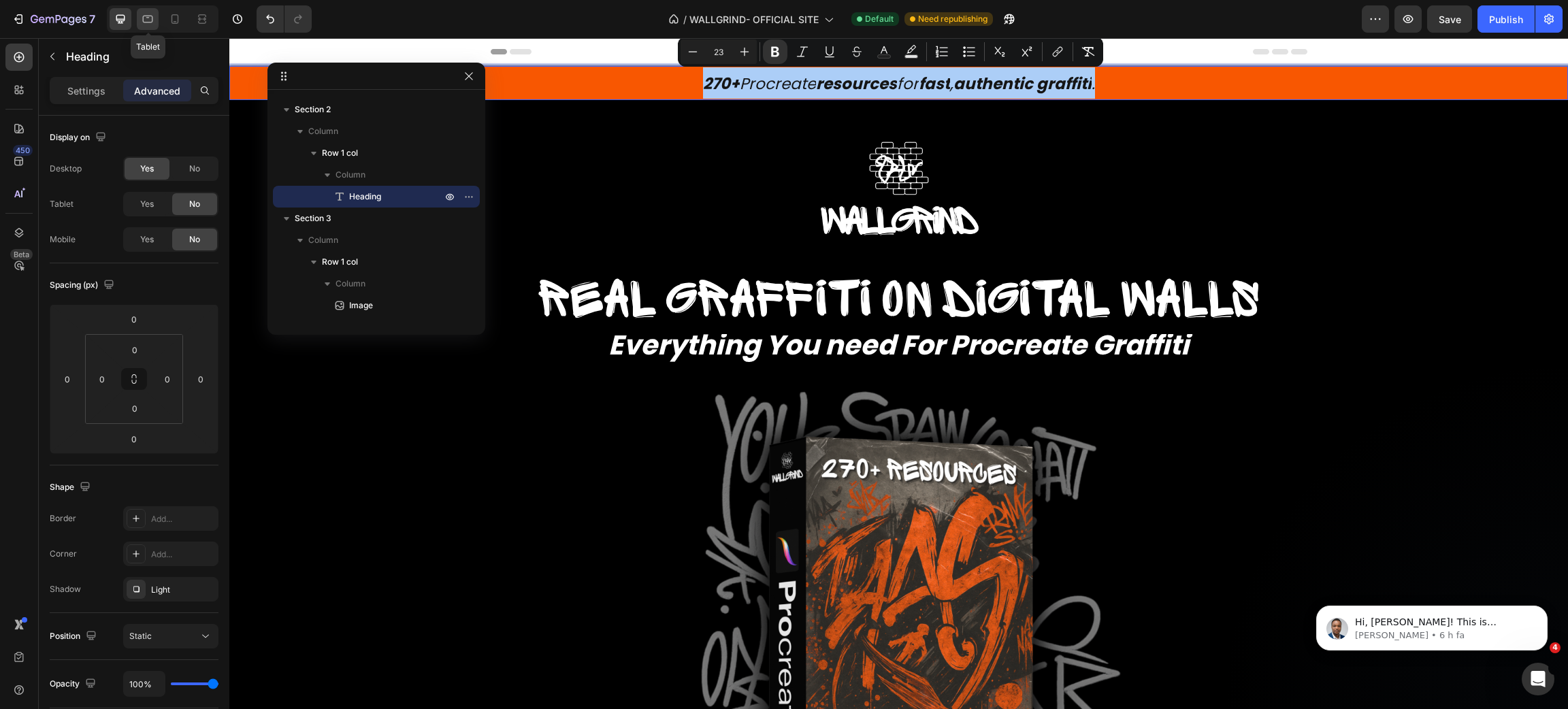
click at [153, 18] on icon at bounding box center [147, 18] width 14 height 14
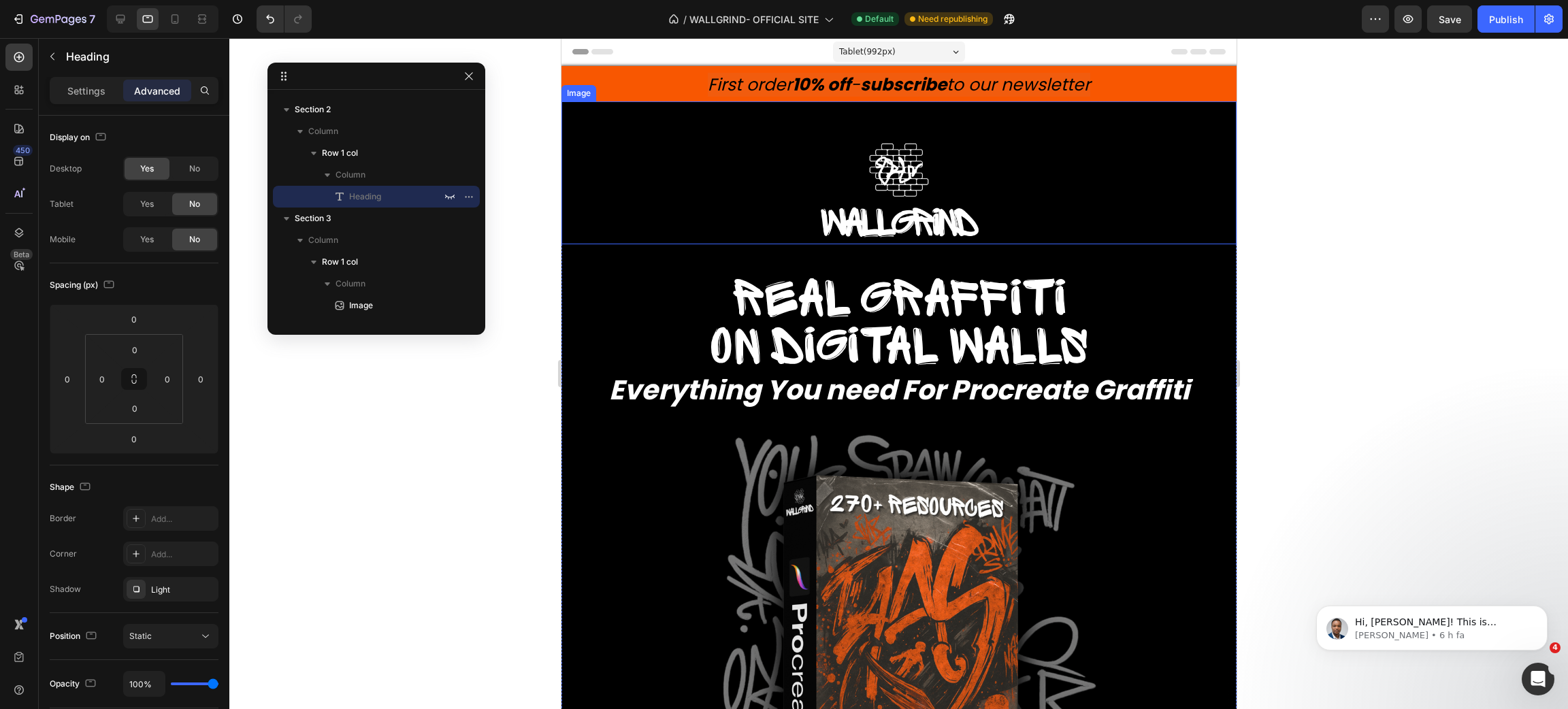
click at [795, 79] on strong "10% off" at bounding box center [821, 84] width 59 height 24
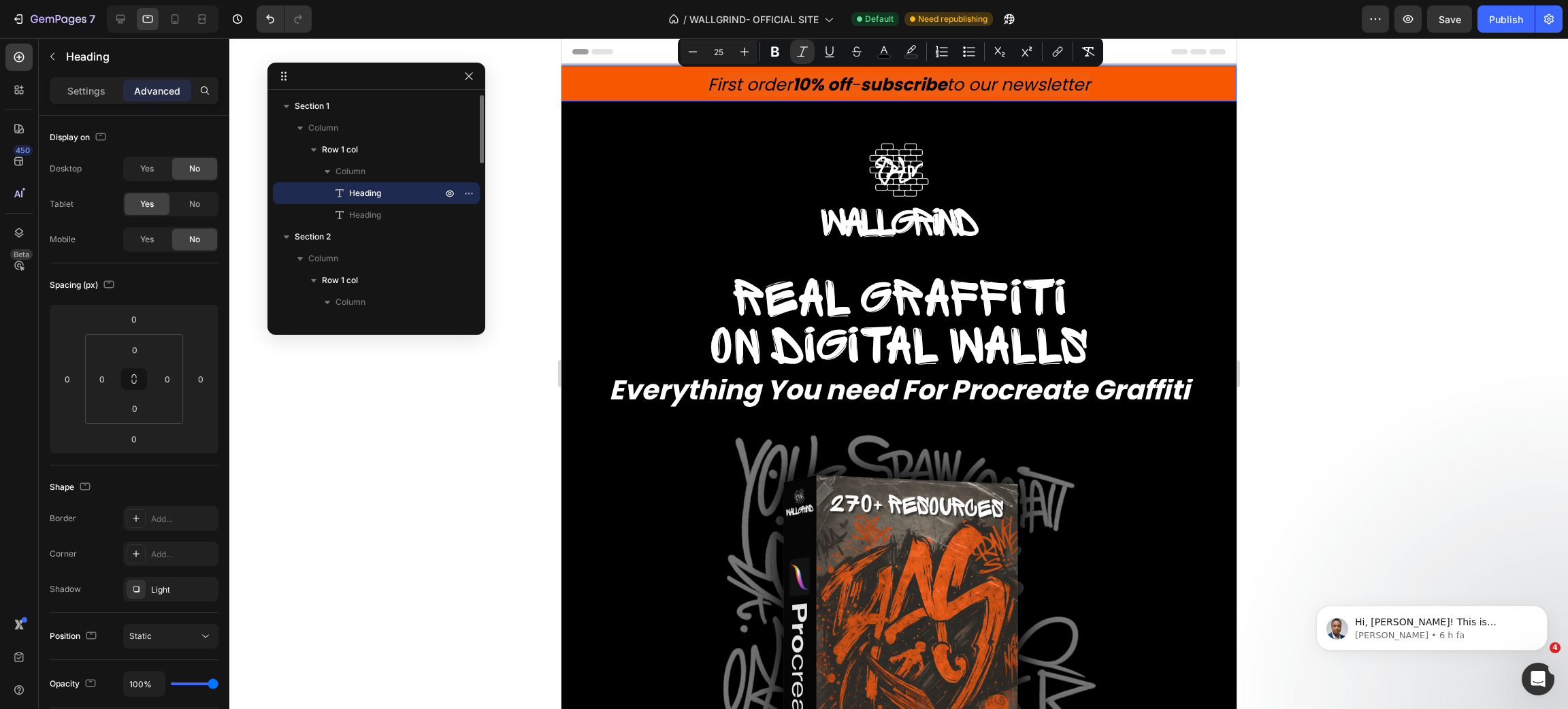
type input "23"
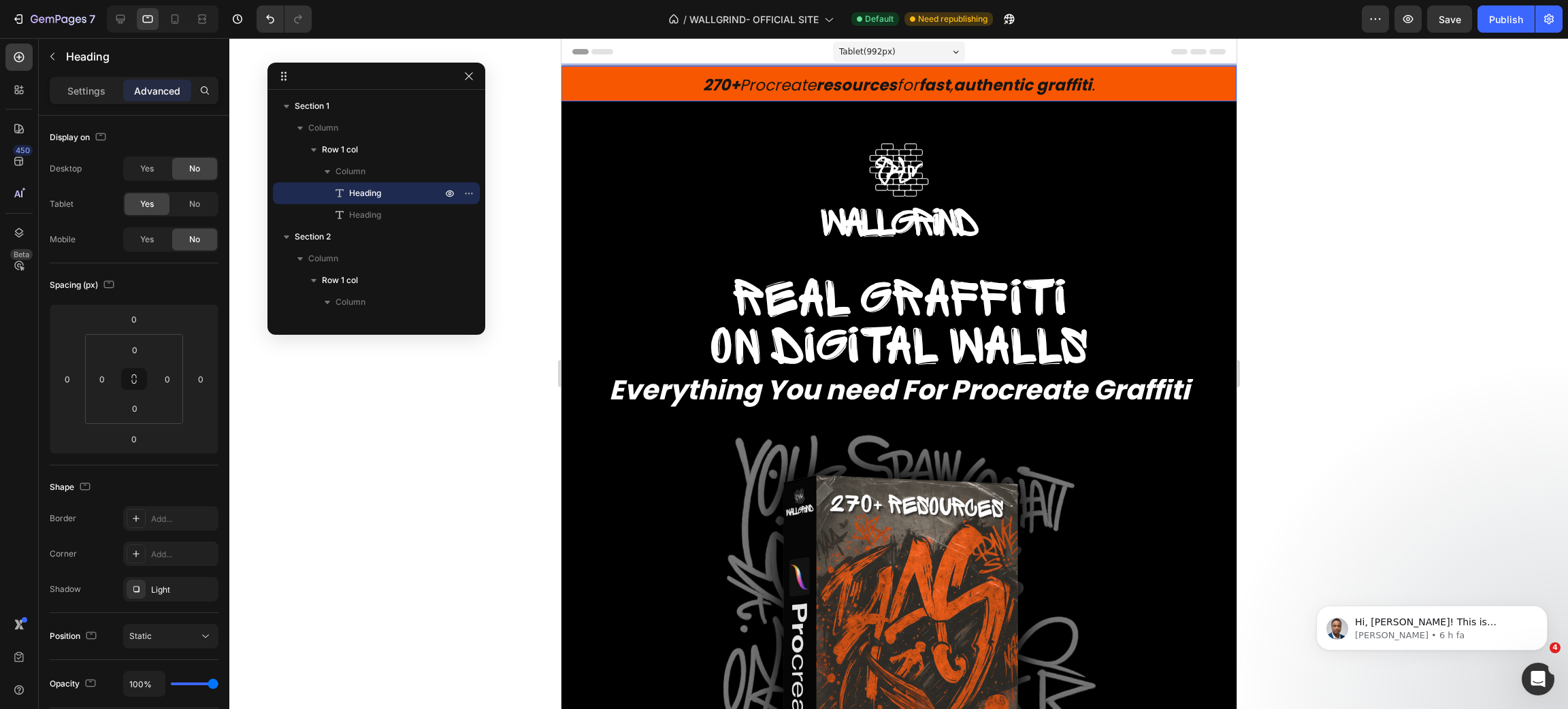
click at [795, 79] on span "270+ Procreate resources for fast , authentic graffiti ." at bounding box center [898, 85] width 392 height 22
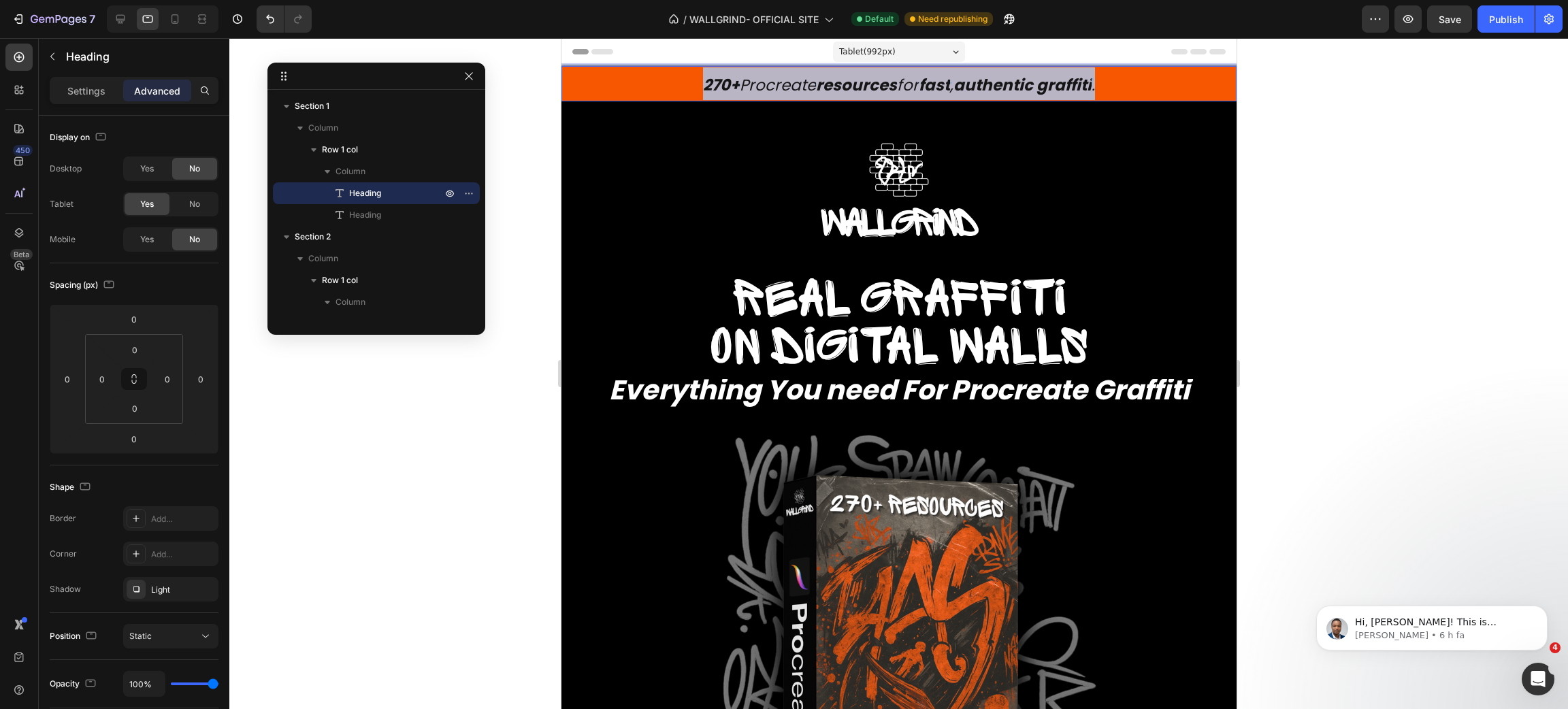
click at [795, 79] on span "270+ Procreate resources for fast , authentic graffiti ." at bounding box center [898, 85] width 392 height 22
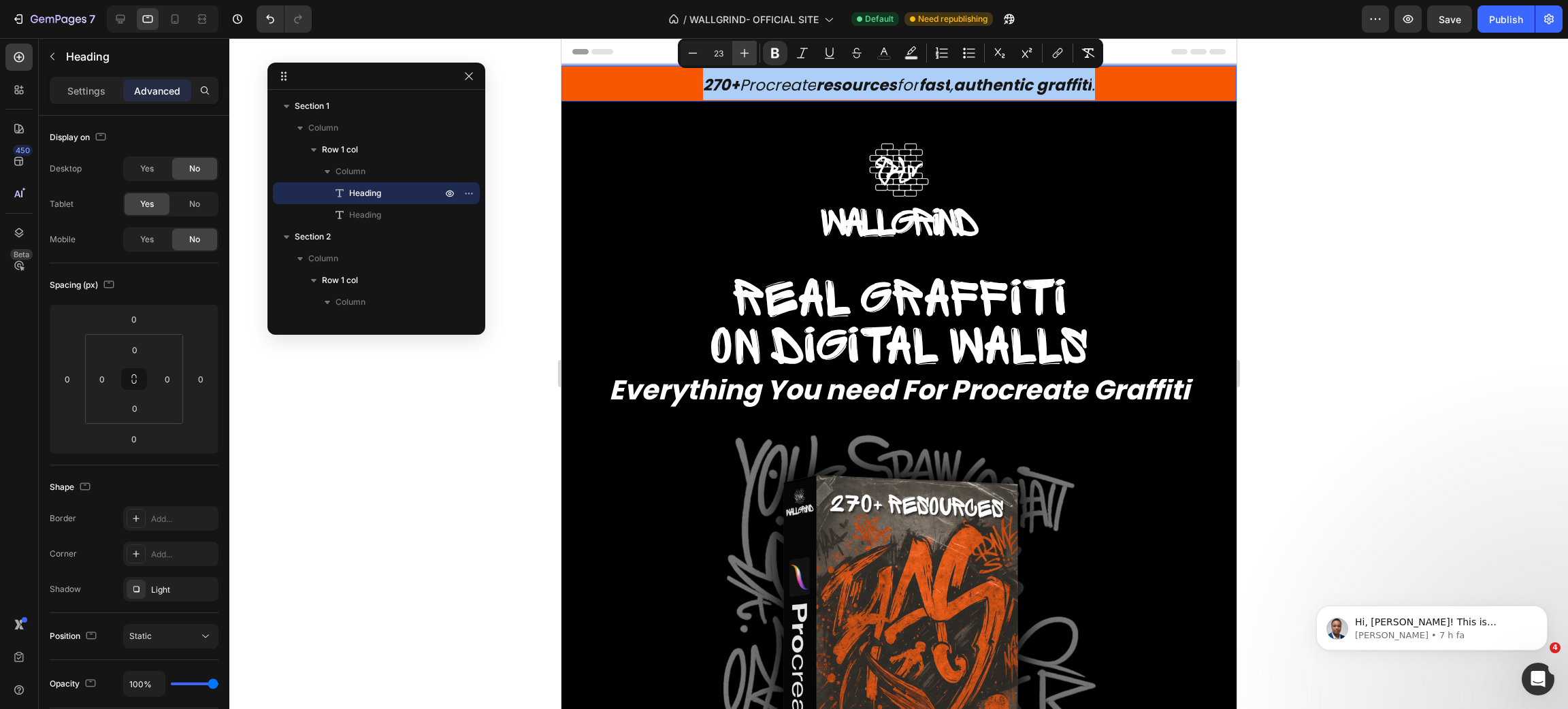
click at [742, 51] on icon "Editor contextual toolbar" at bounding box center [744, 52] width 14 height 14
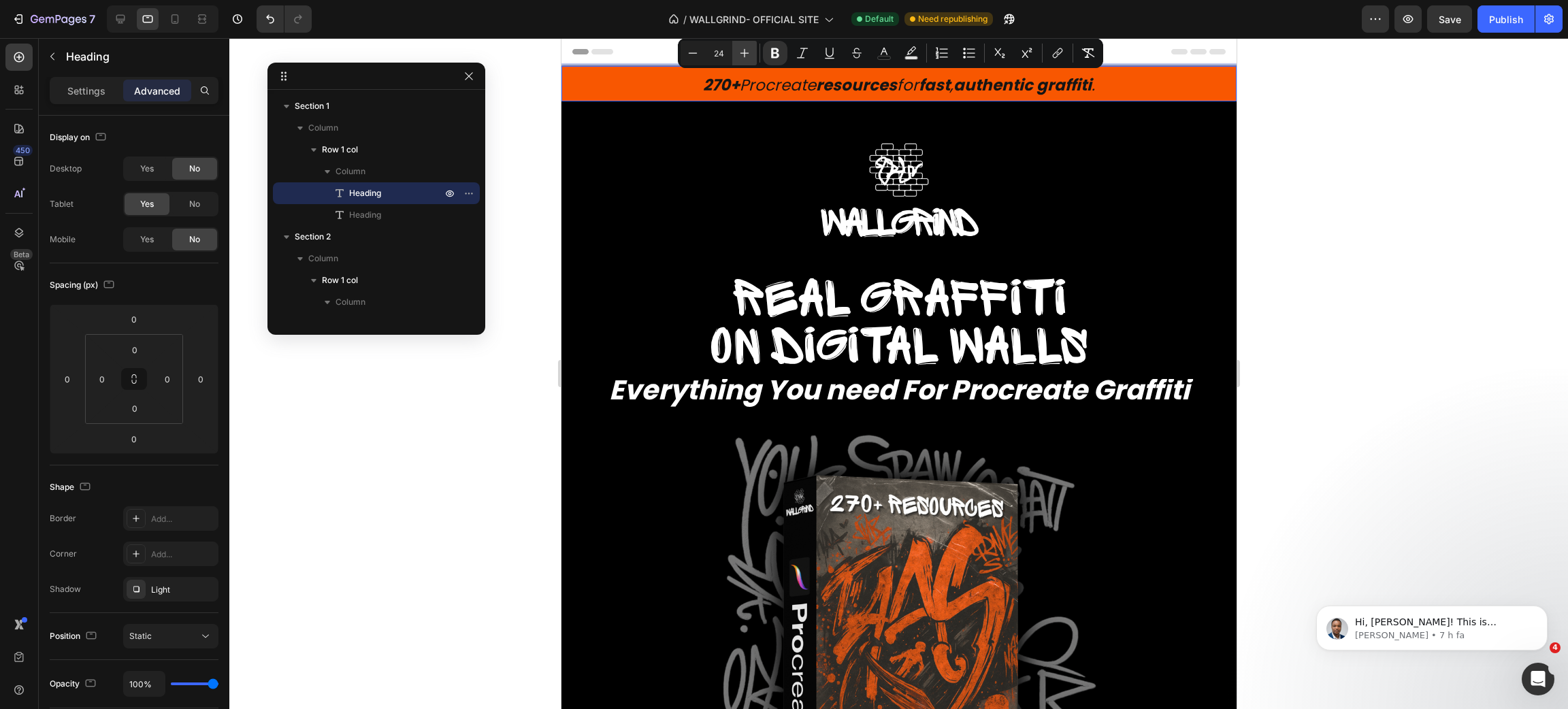
click at [742, 51] on icon "Editor contextual toolbar" at bounding box center [744, 52] width 14 height 14
type input "26"
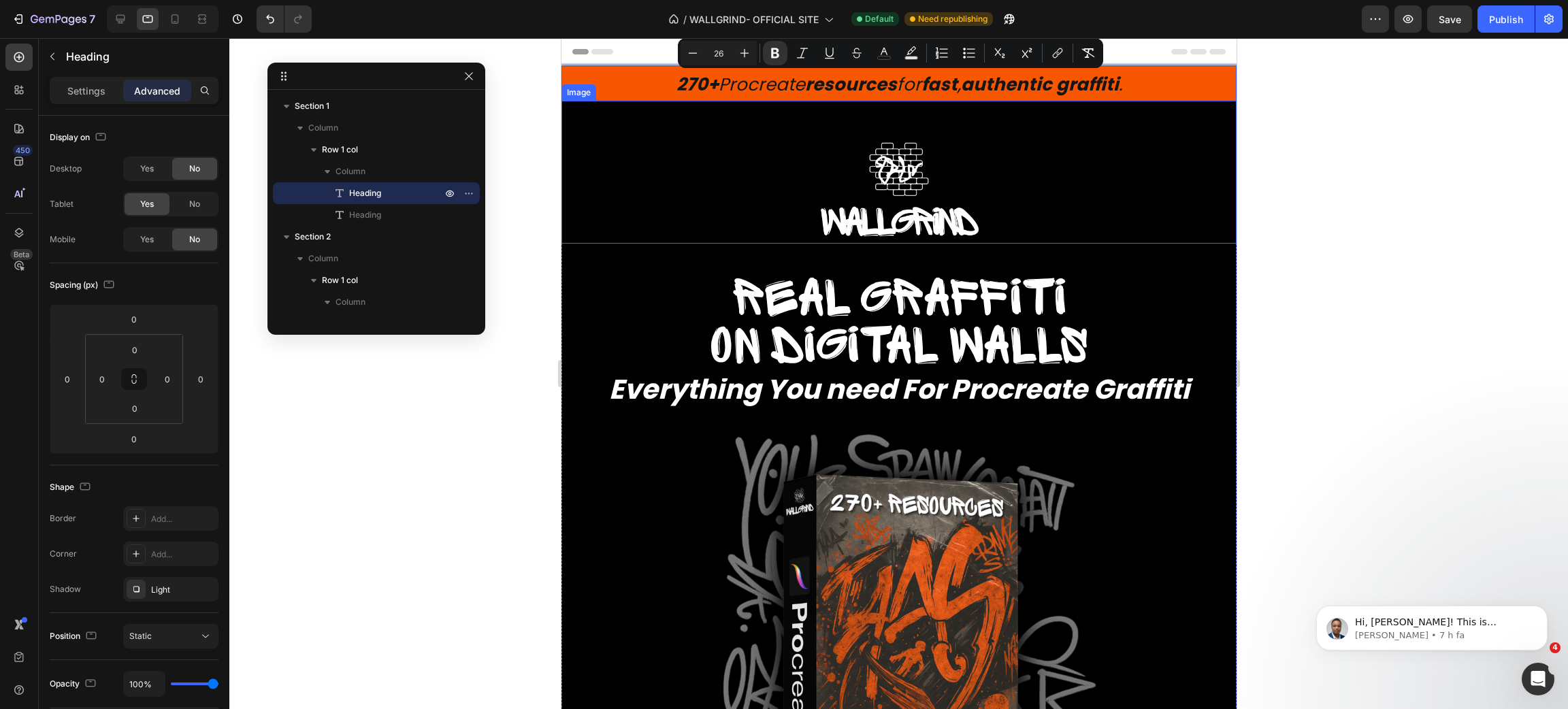
click at [1332, 276] on div at bounding box center [898, 373] width 1338 height 671
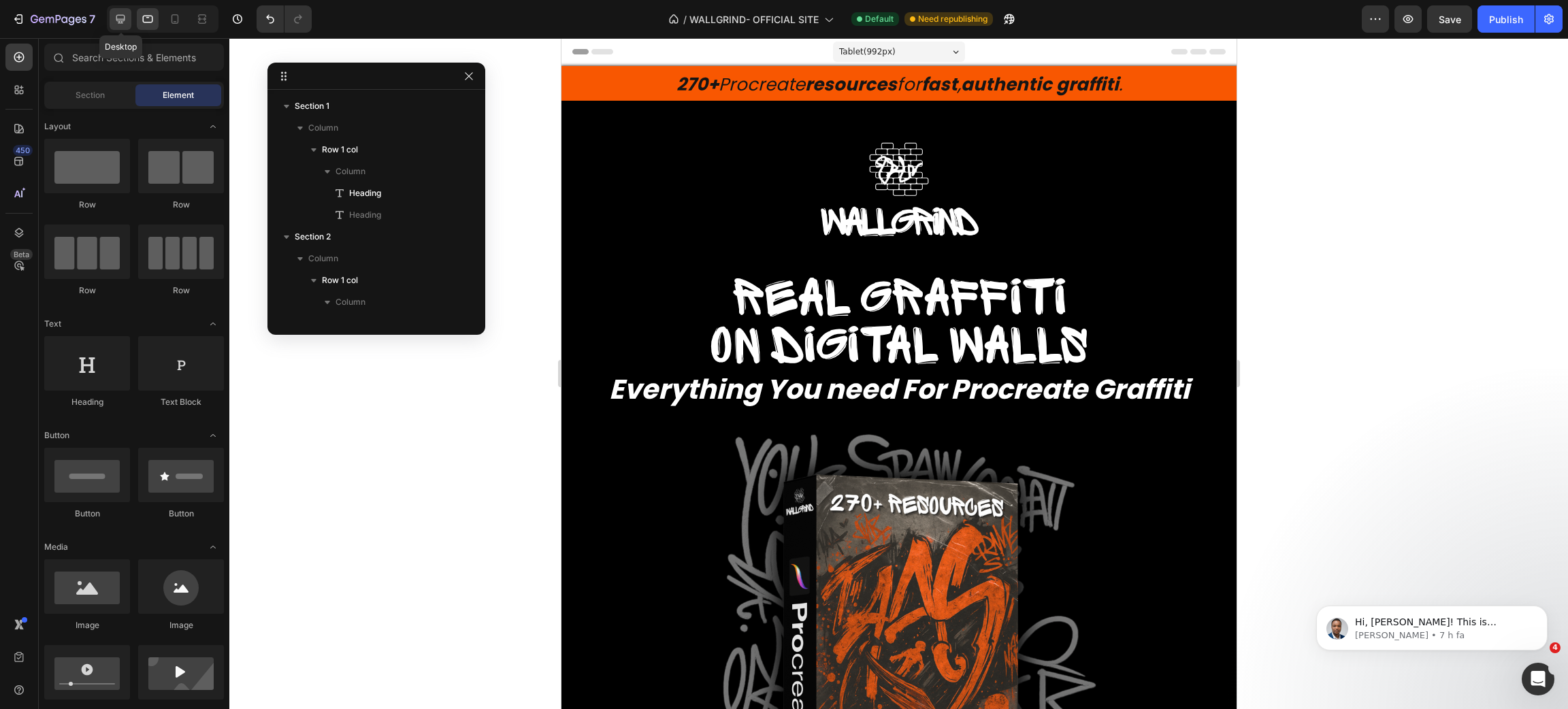
click at [119, 17] on icon at bounding box center [120, 18] width 14 height 14
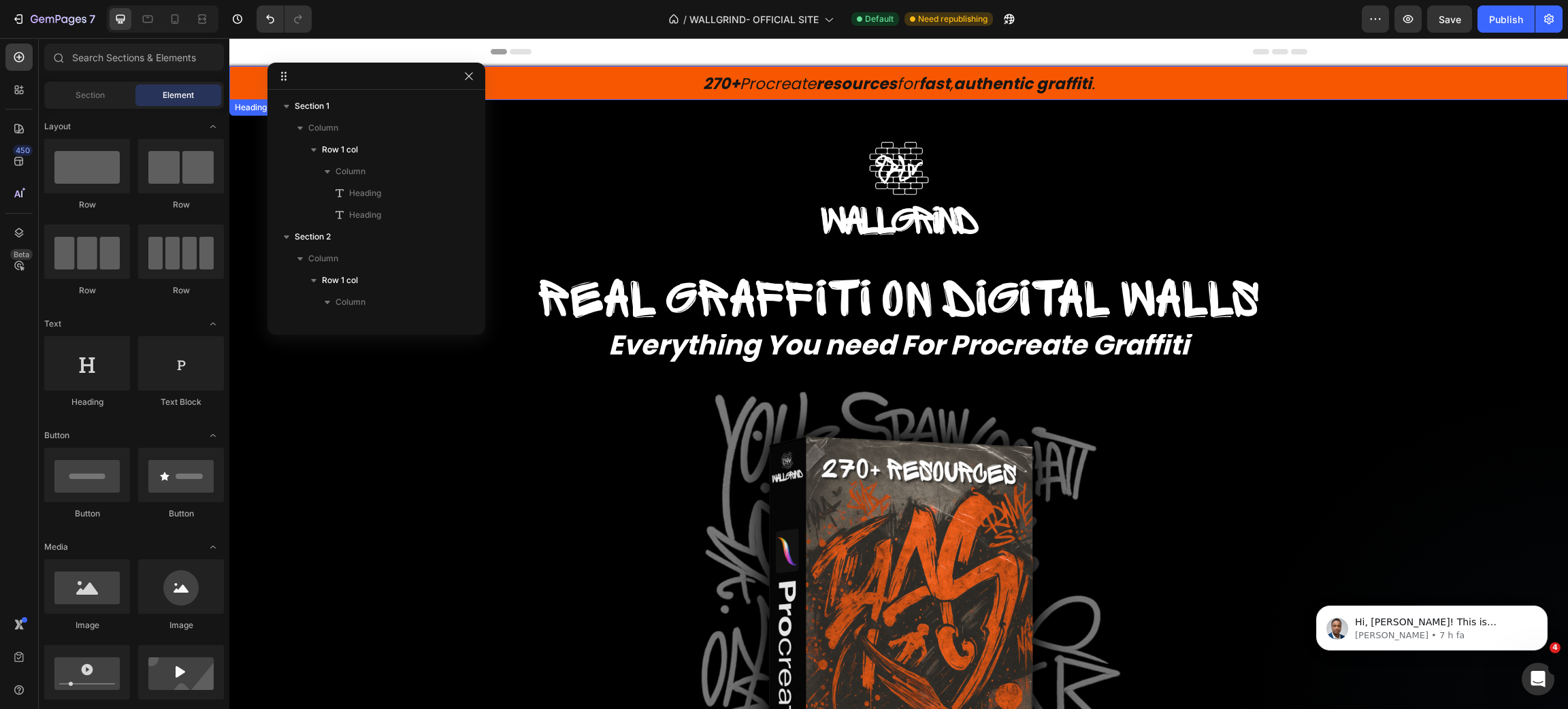
click at [737, 77] on span "270+ Procreate resources for fast , authentic graffiti ." at bounding box center [898, 84] width 392 height 22
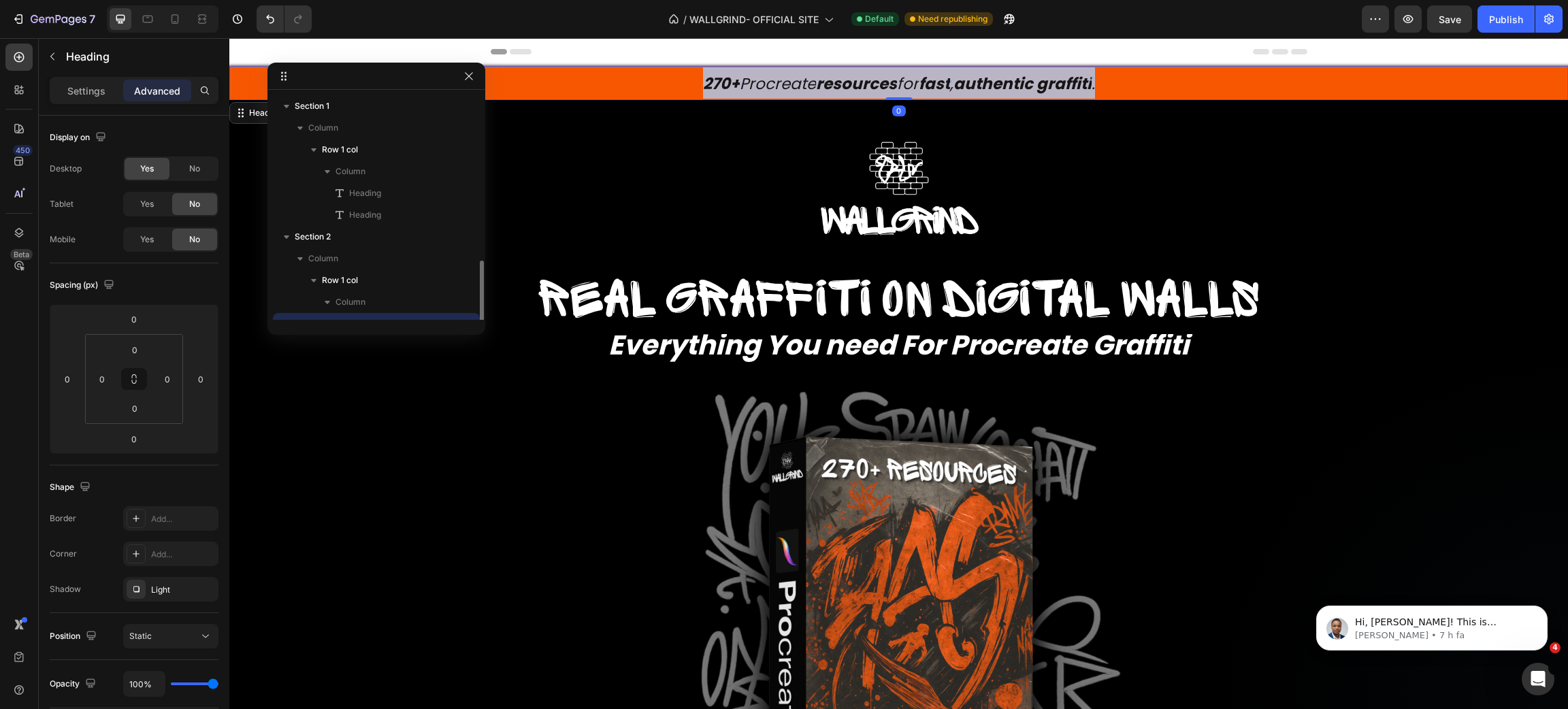
scroll to position [128, 0]
click at [737, 77] on span "270+ Procreate resources for fast , authentic graffiti ." at bounding box center [898, 84] width 392 height 22
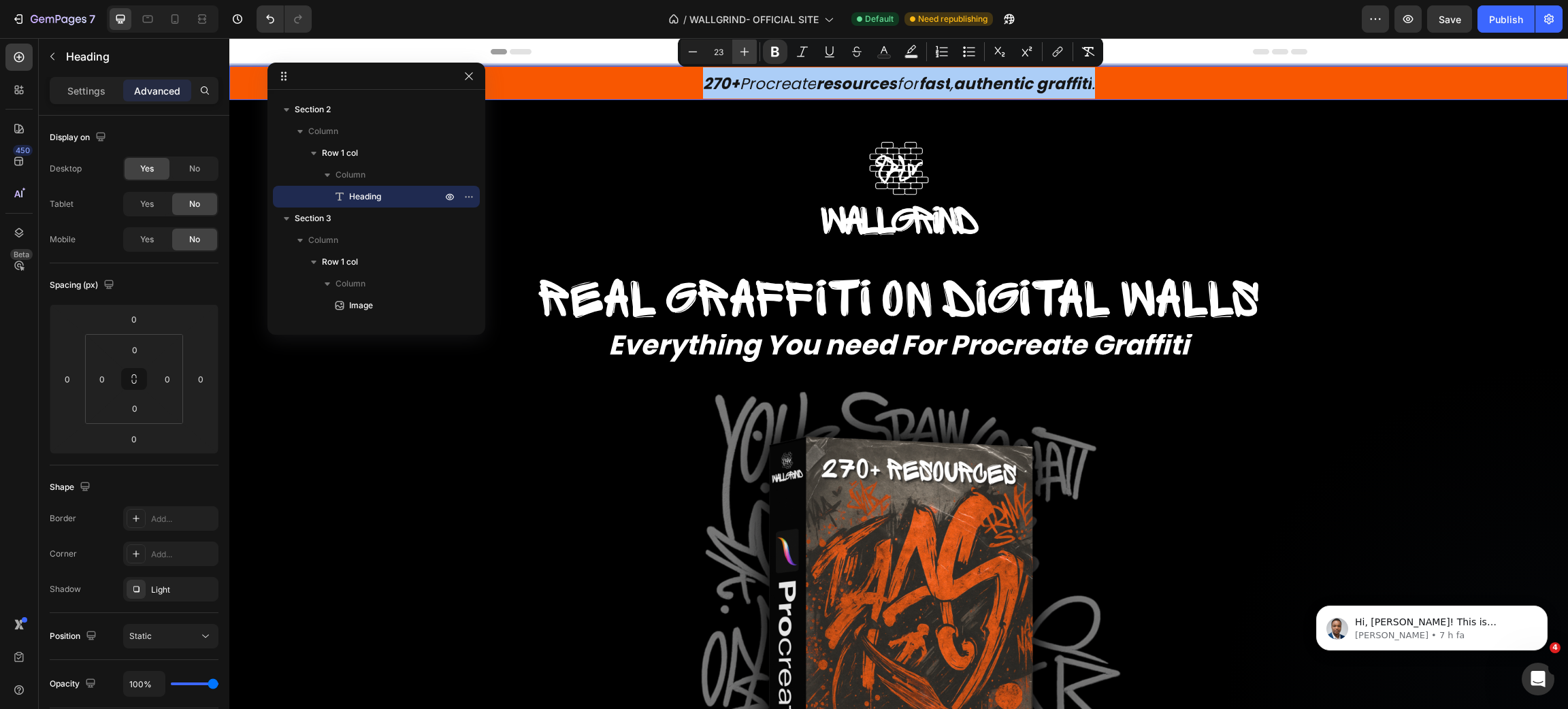
click at [746, 45] on icon "Editor contextual toolbar" at bounding box center [744, 51] width 14 height 14
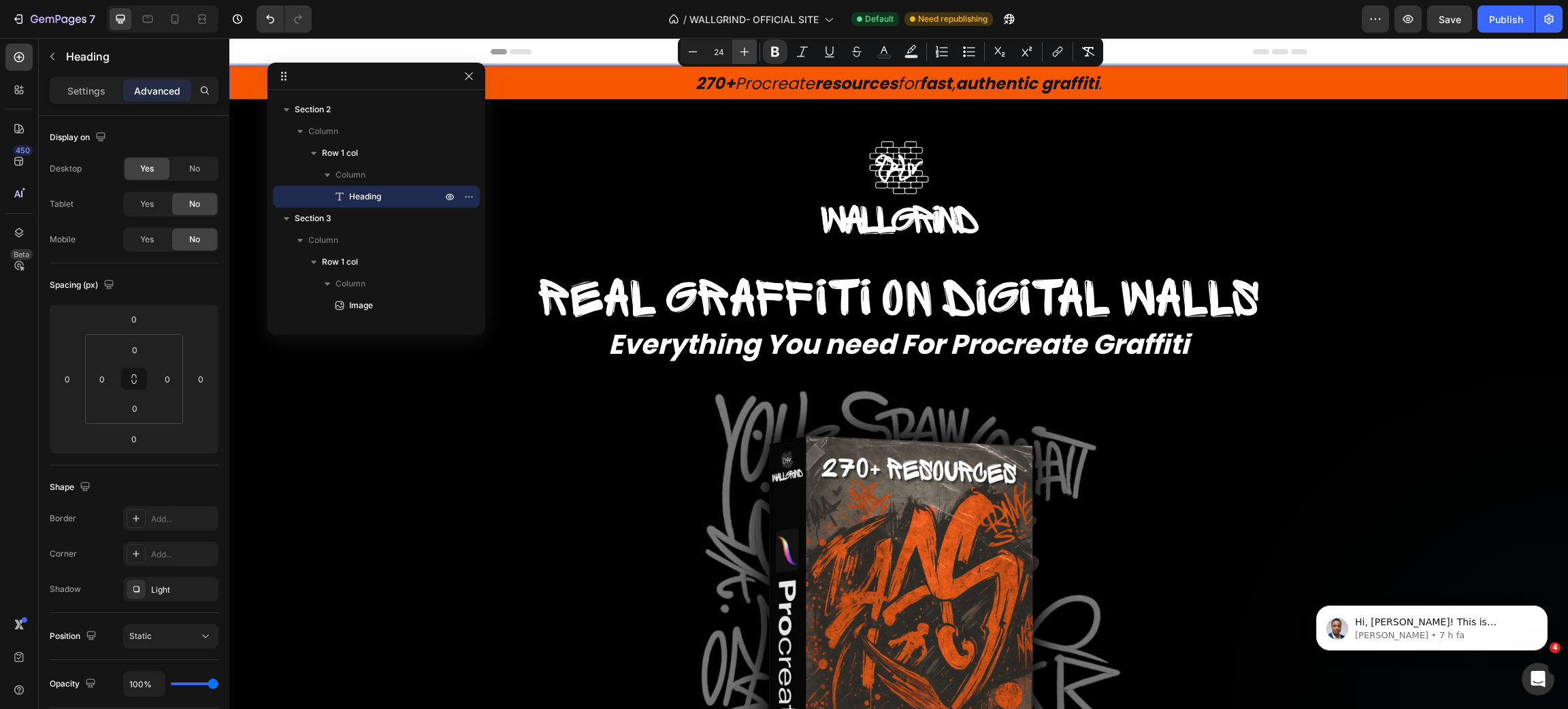
click at [746, 45] on icon "Editor contextual toolbar" at bounding box center [744, 51] width 14 height 14
type input "25"
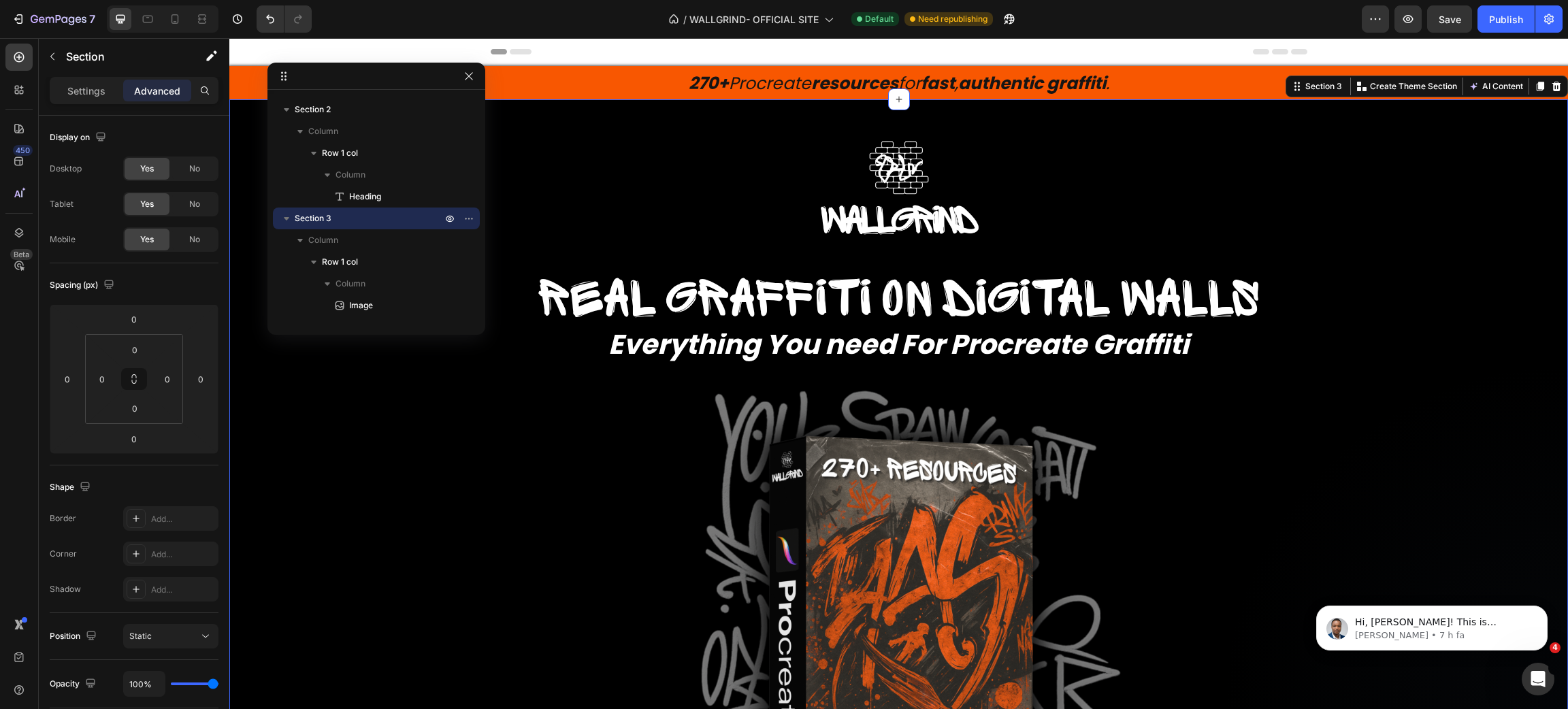
click at [1172, 51] on div "Header" at bounding box center [898, 51] width 817 height 28
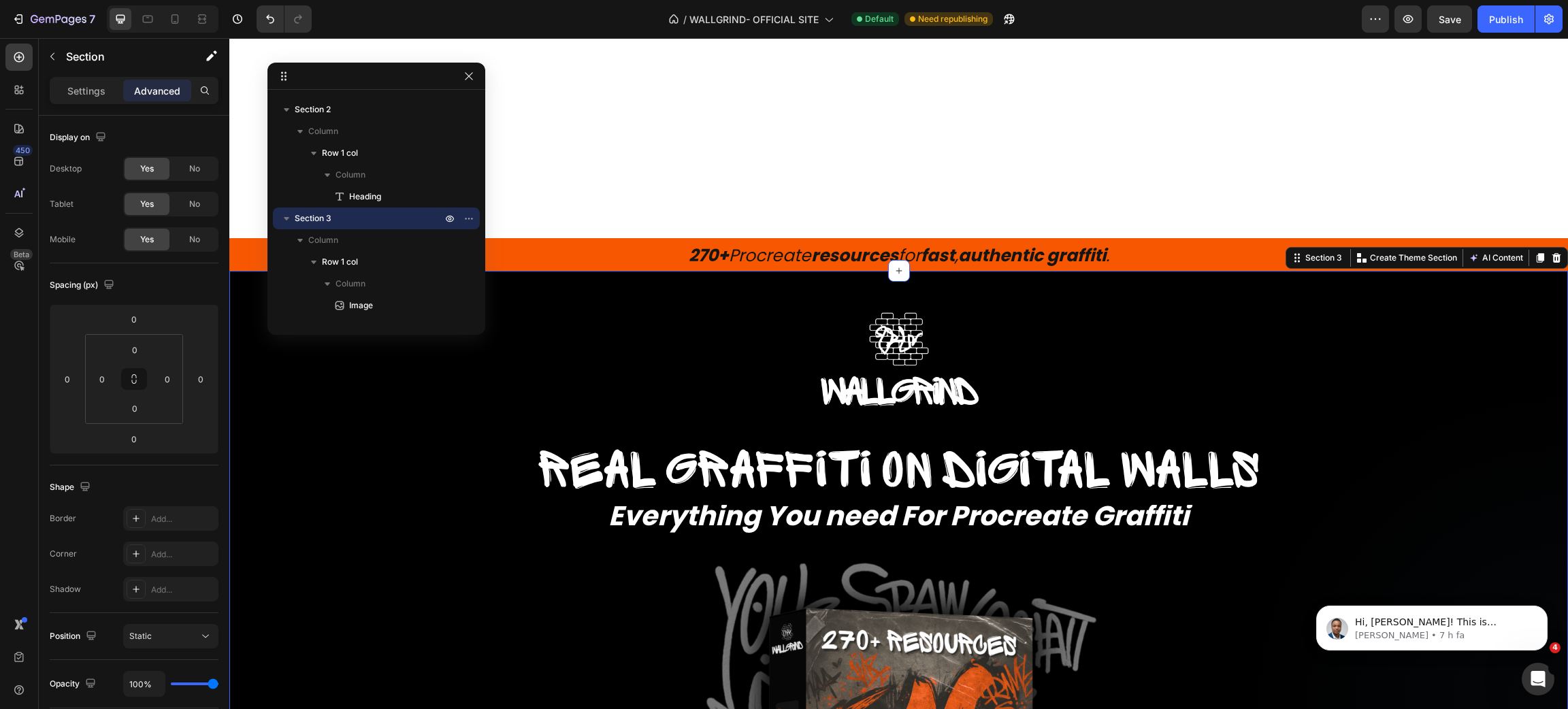
scroll to position [0, 0]
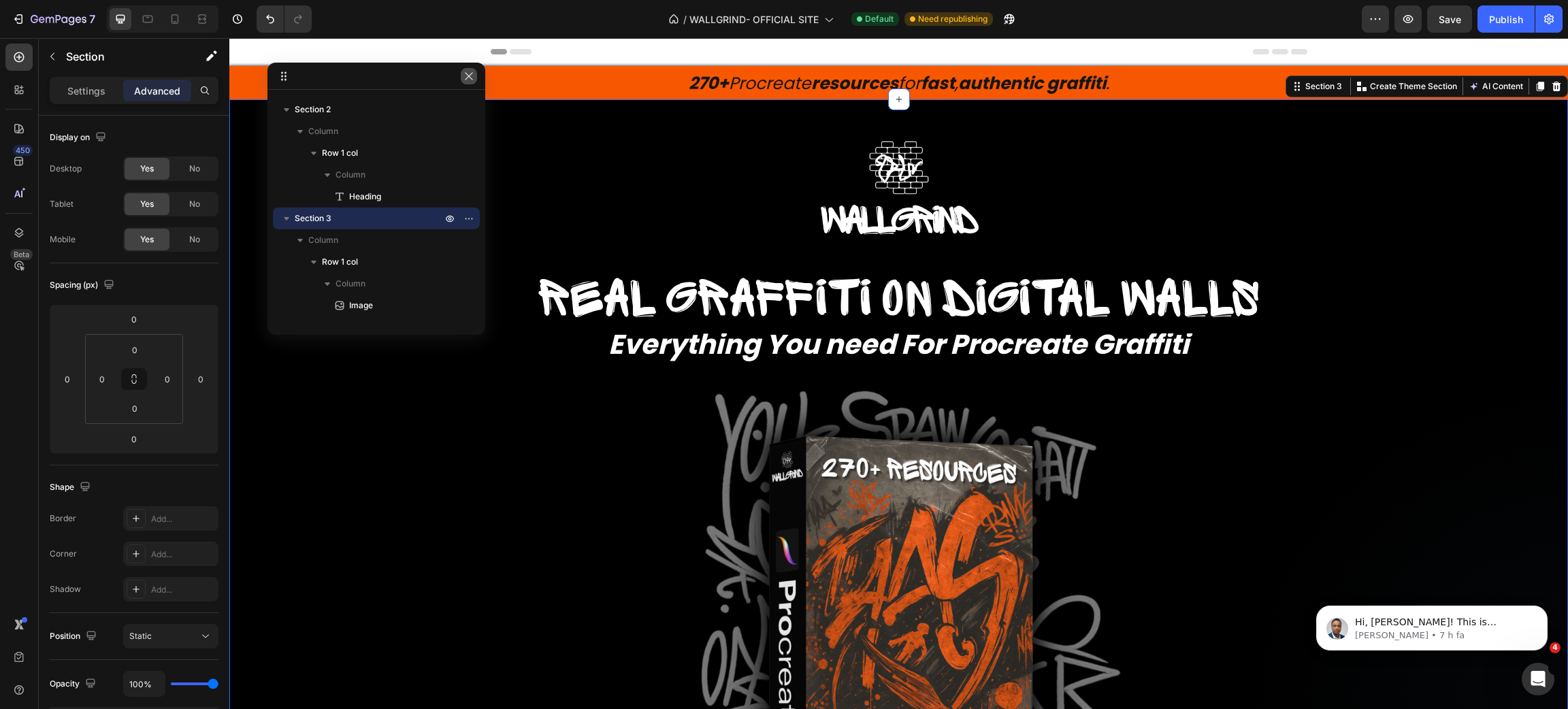
click at [468, 82] on button "button" at bounding box center [469, 76] width 17 height 17
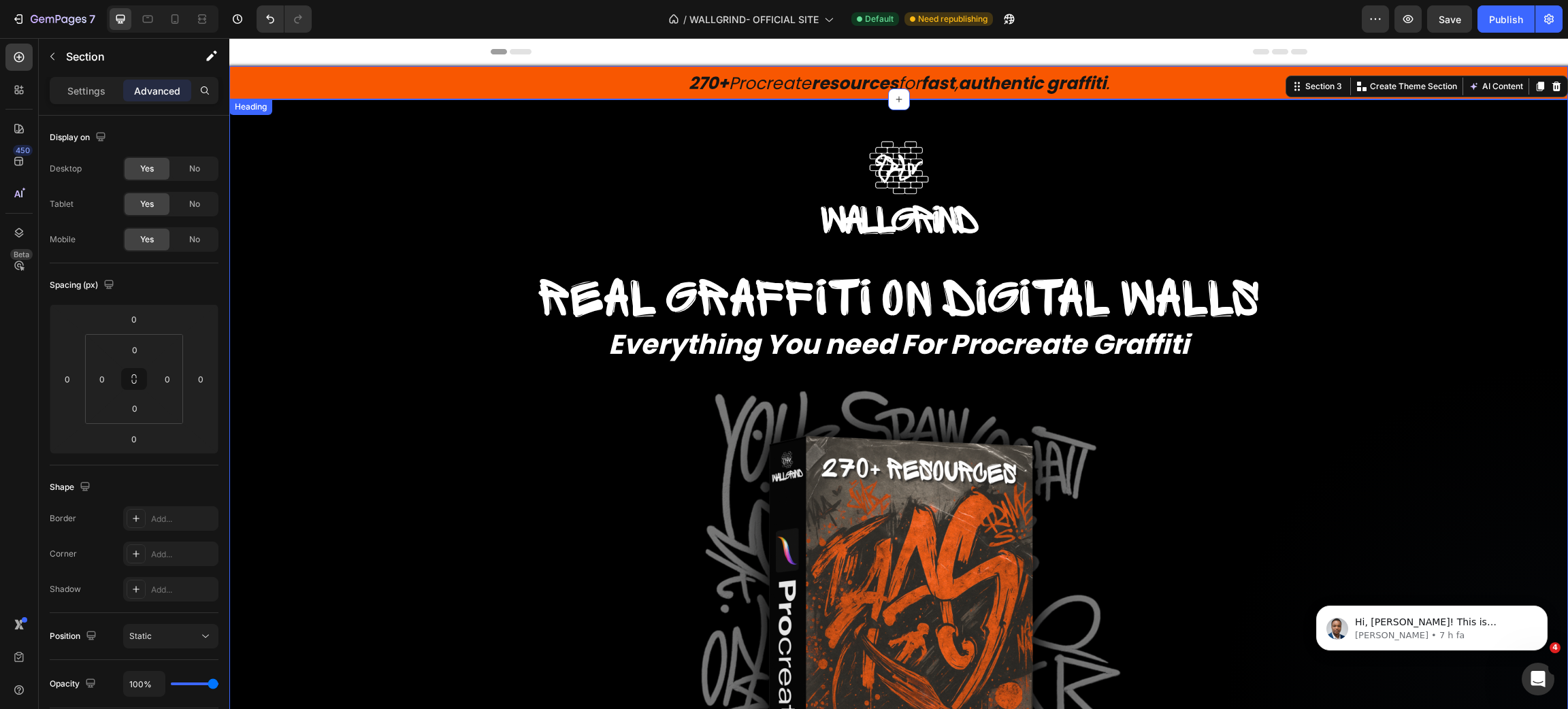
click at [595, 84] on h2 "270+ Procreate resources for fast , authentic graffiti ." at bounding box center [898, 83] width 1338 height 33
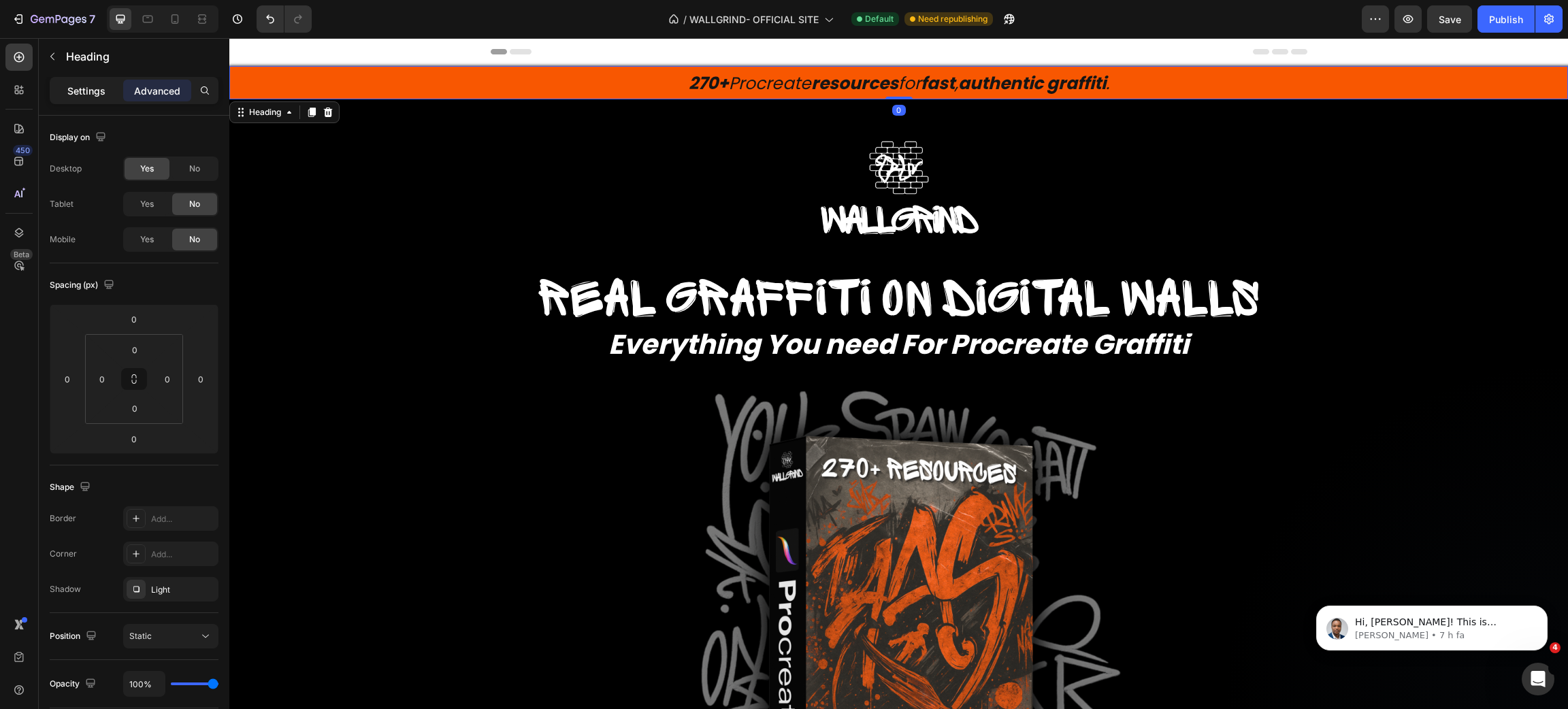
click at [91, 97] on div "Settings" at bounding box center [86, 91] width 68 height 22
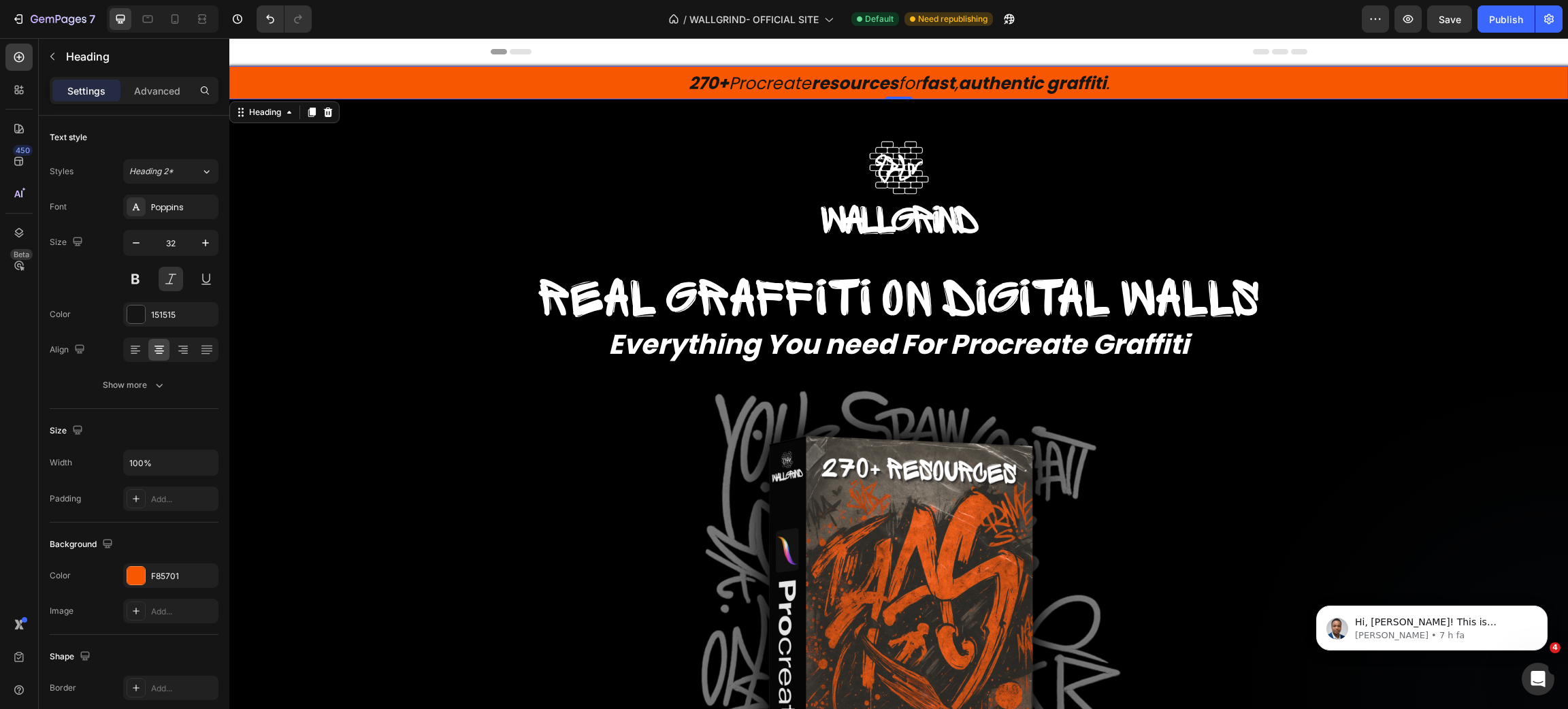
click at [799, 83] on span "270+ Procreate resources for fast , authentic graffiti ." at bounding box center [899, 84] width 421 height 24
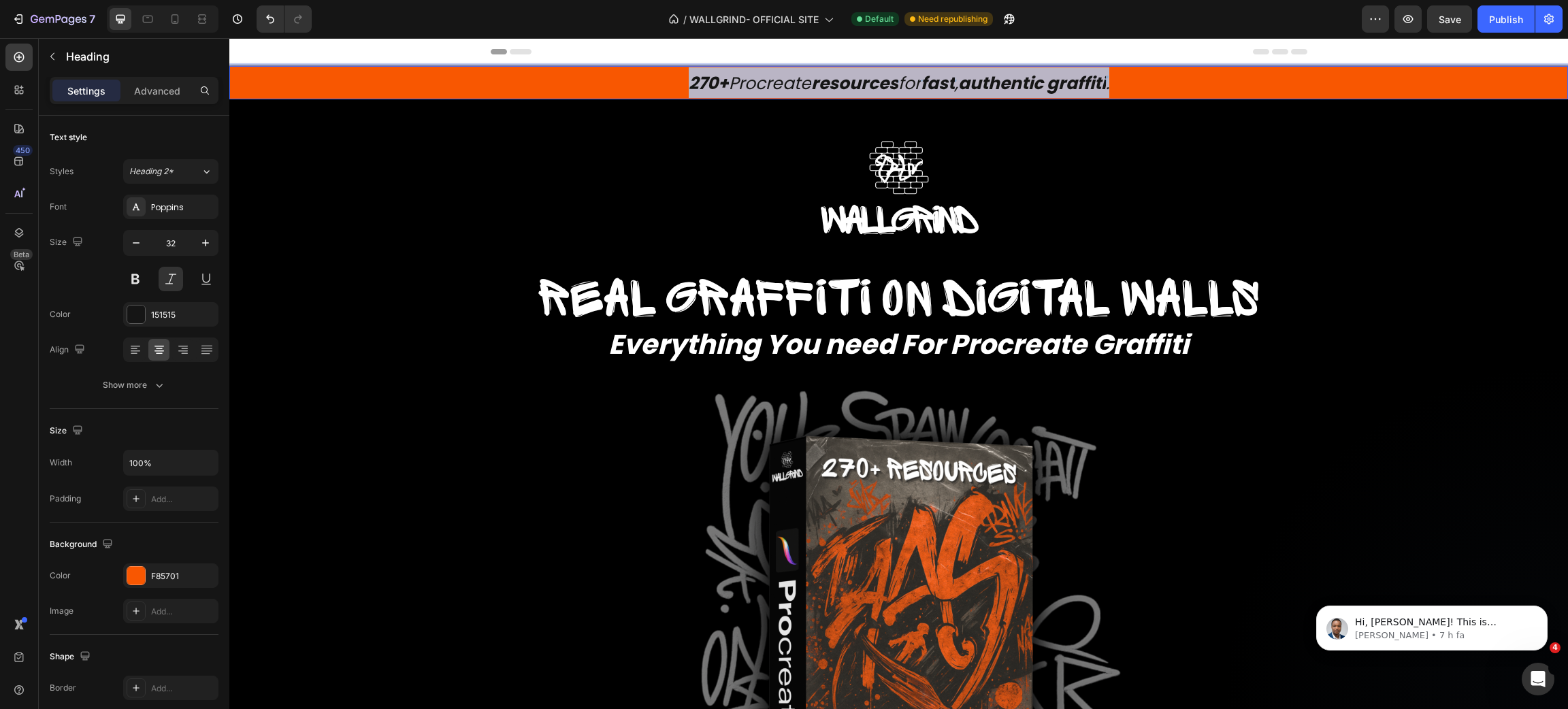
click at [799, 83] on span "270+ Procreate resources for fast , authentic graffiti ." at bounding box center [899, 84] width 421 height 24
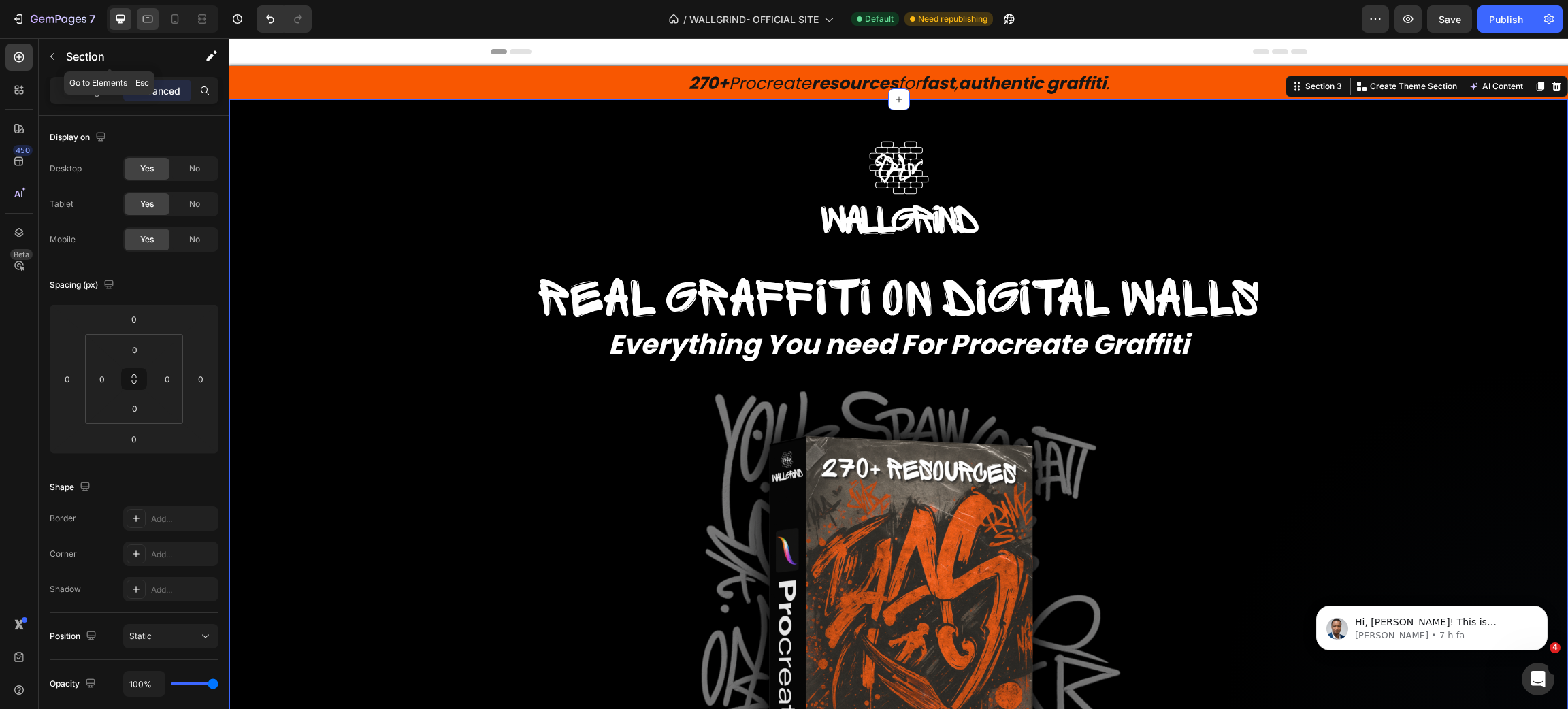
click at [149, 22] on icon at bounding box center [148, 19] width 10 height 7
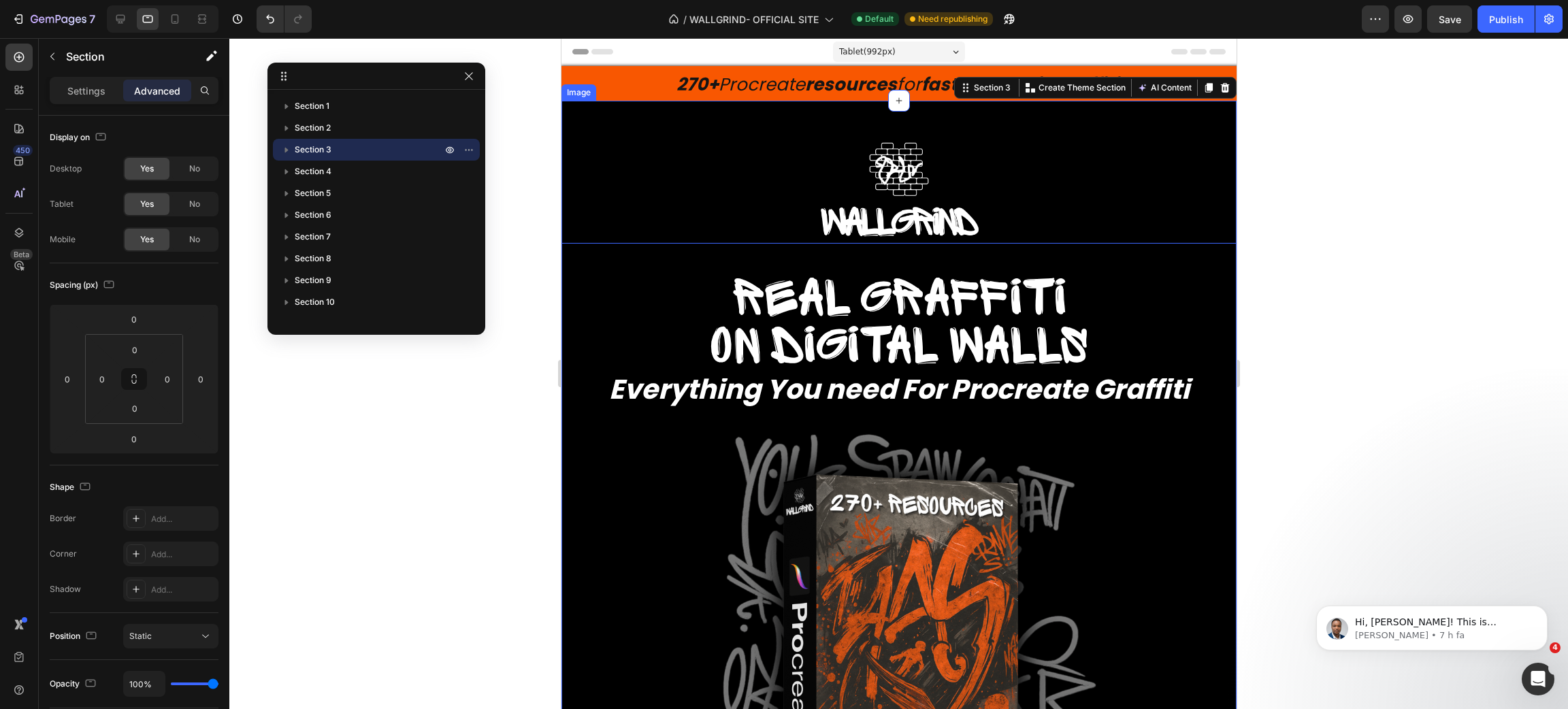
scroll to position [15, 0]
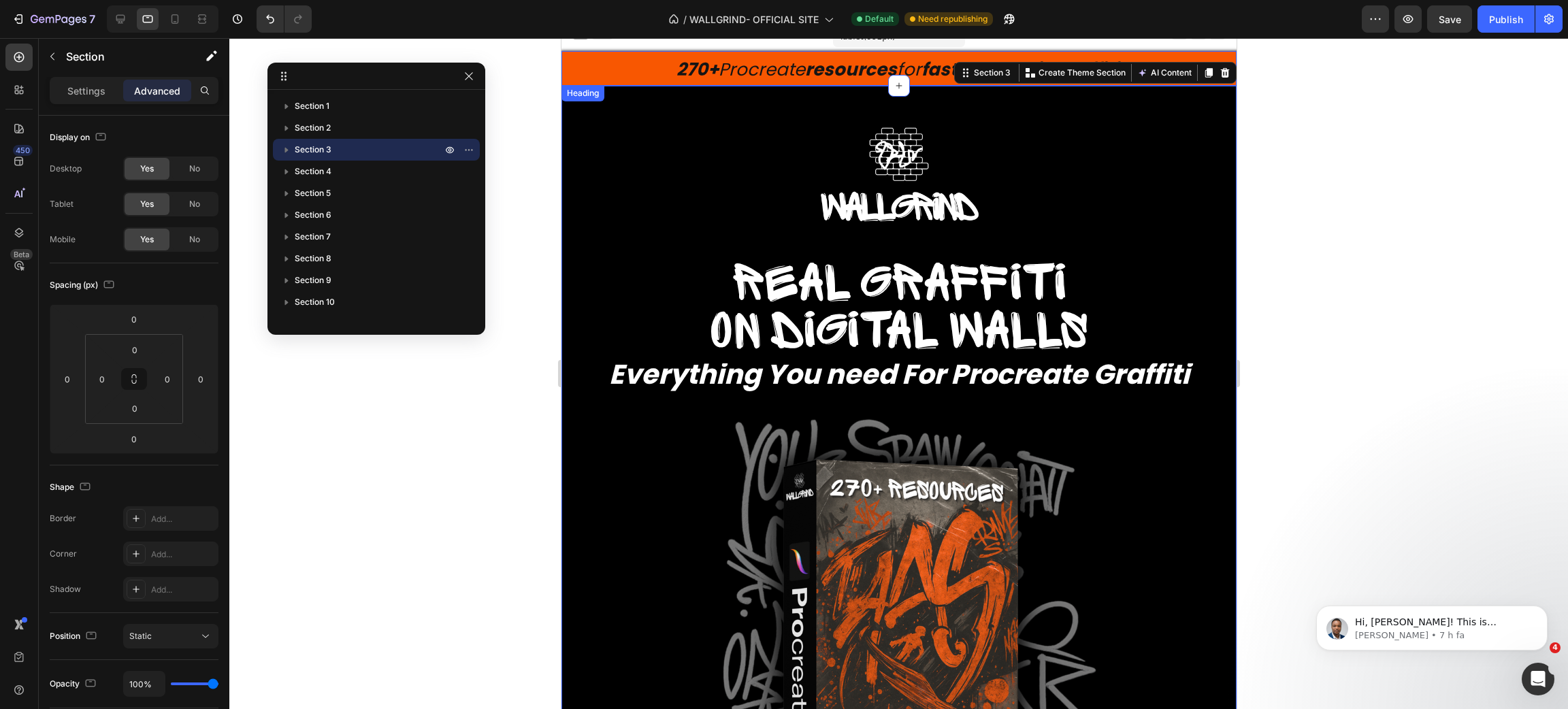
click at [745, 67] on span "270+ Procreate resources for fast , authentic graffiti ." at bounding box center [898, 69] width 446 height 25
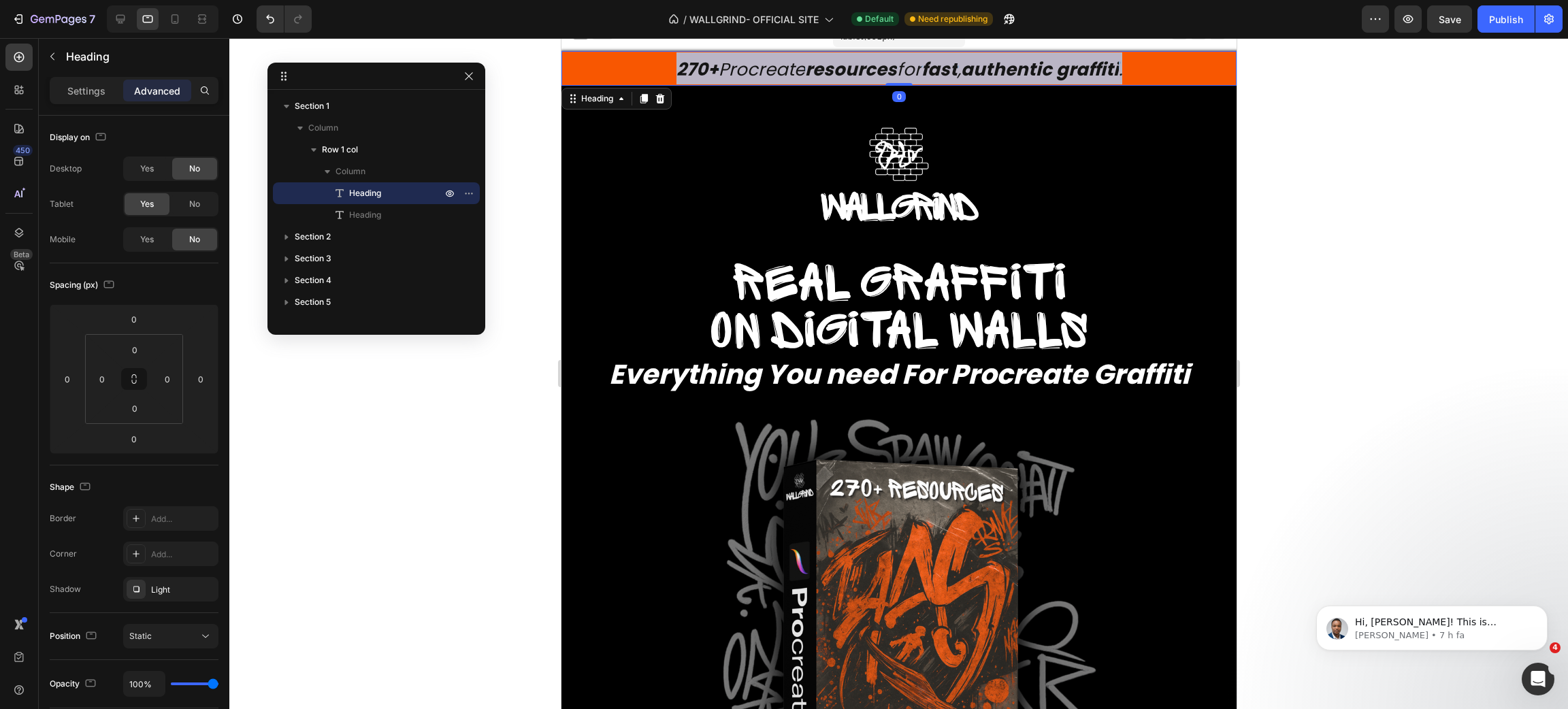
click at [745, 67] on span "270+ Procreate resources for fast , authentic graffiti ." at bounding box center [898, 69] width 446 height 25
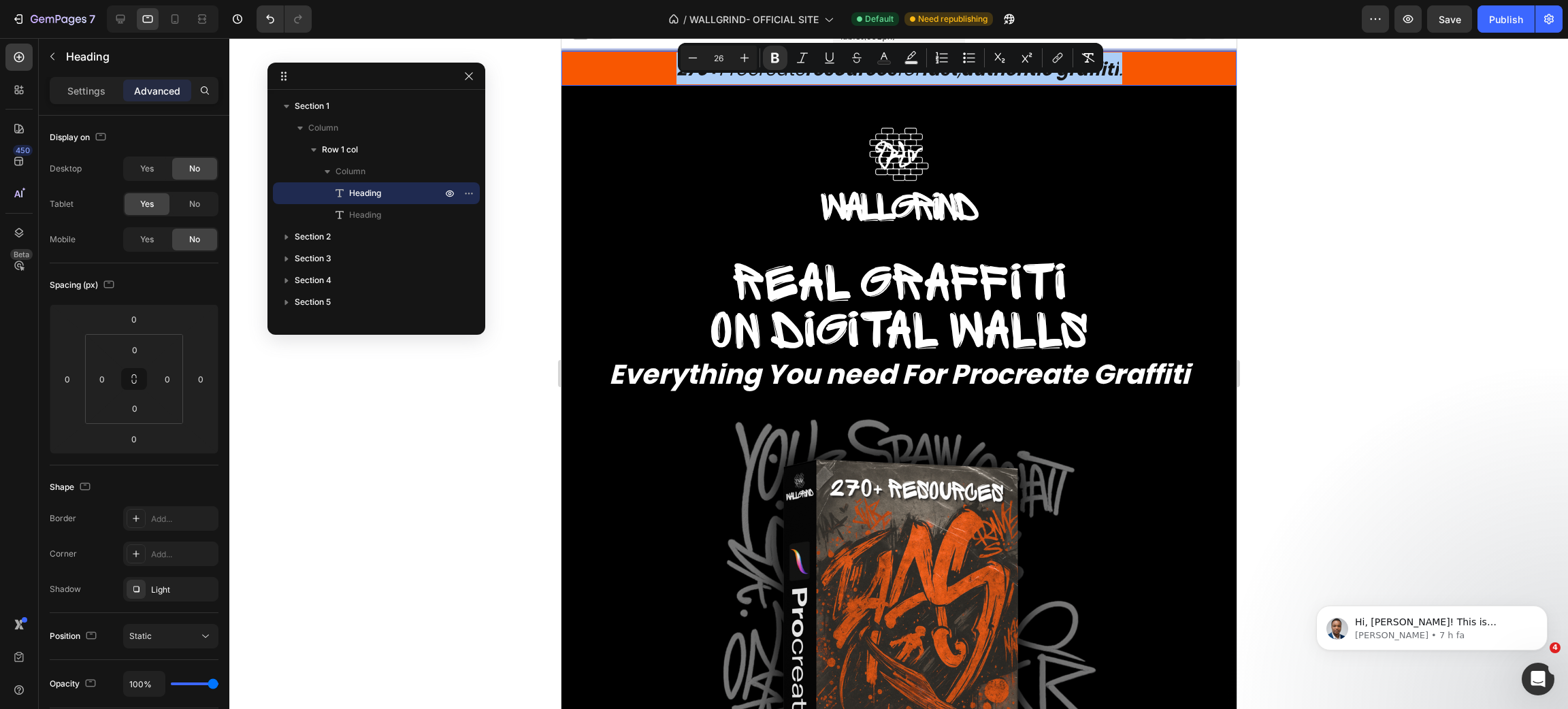
click at [1393, 198] on div at bounding box center [898, 373] width 1338 height 671
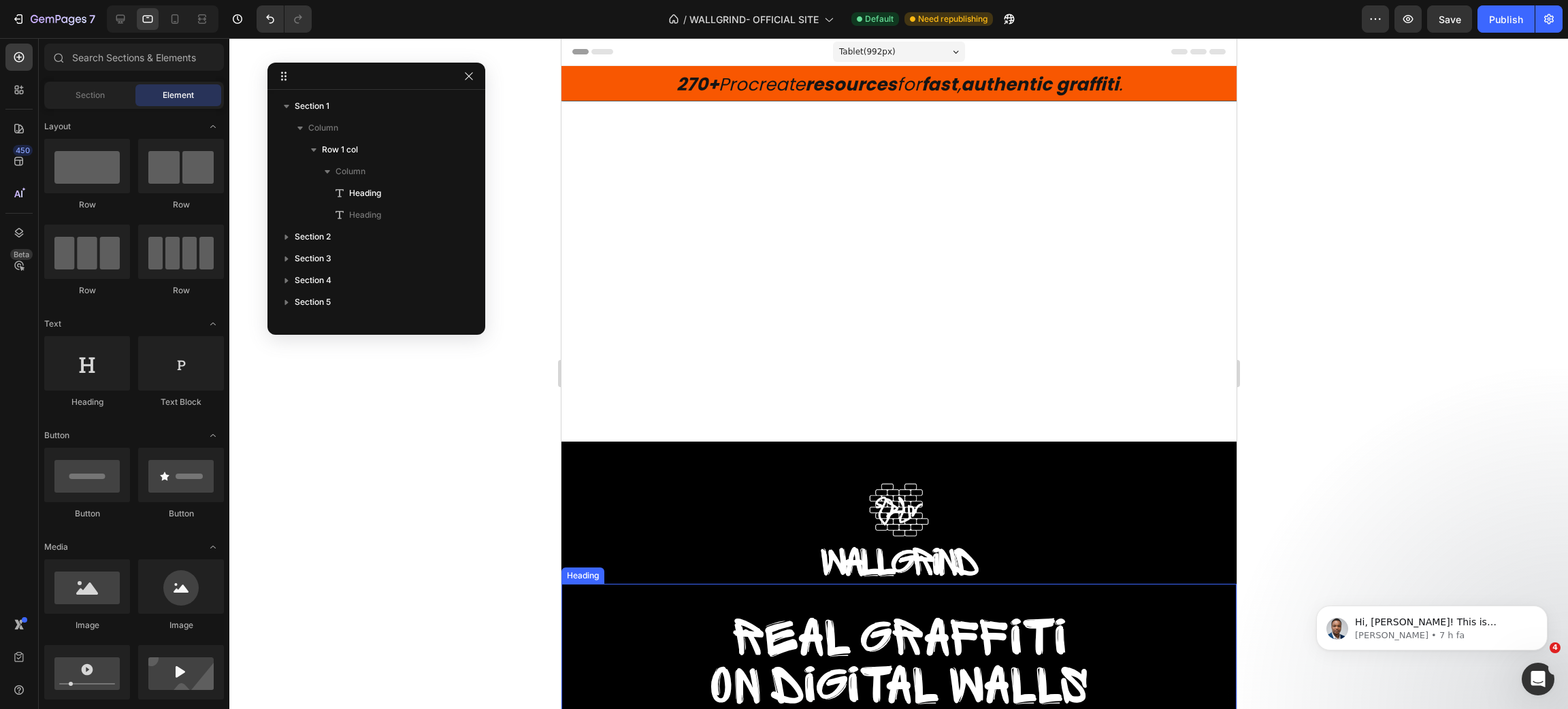
scroll to position [4, 0]
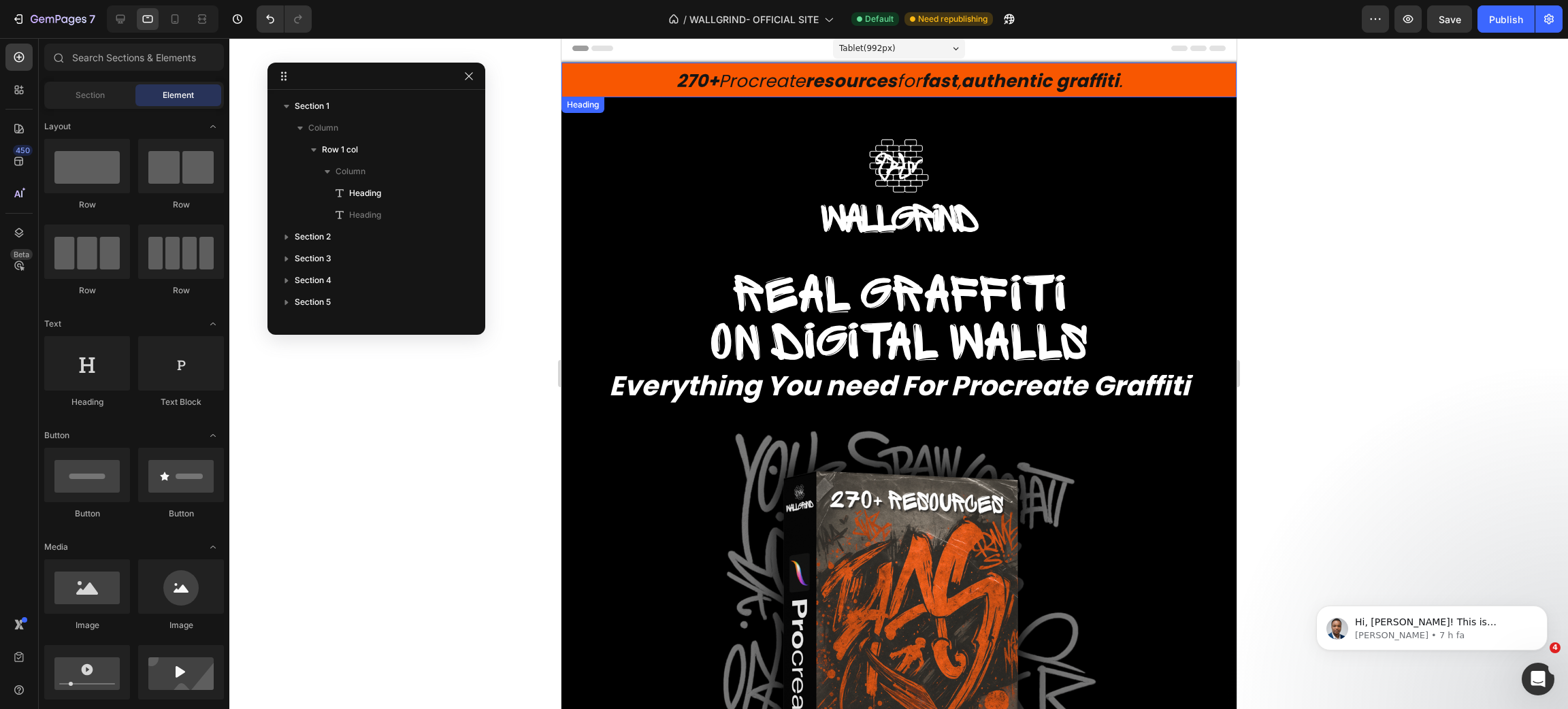
click at [568, 80] on h2 "270+ Procreate resources for fast , authentic graffiti ." at bounding box center [898, 80] width 675 height 35
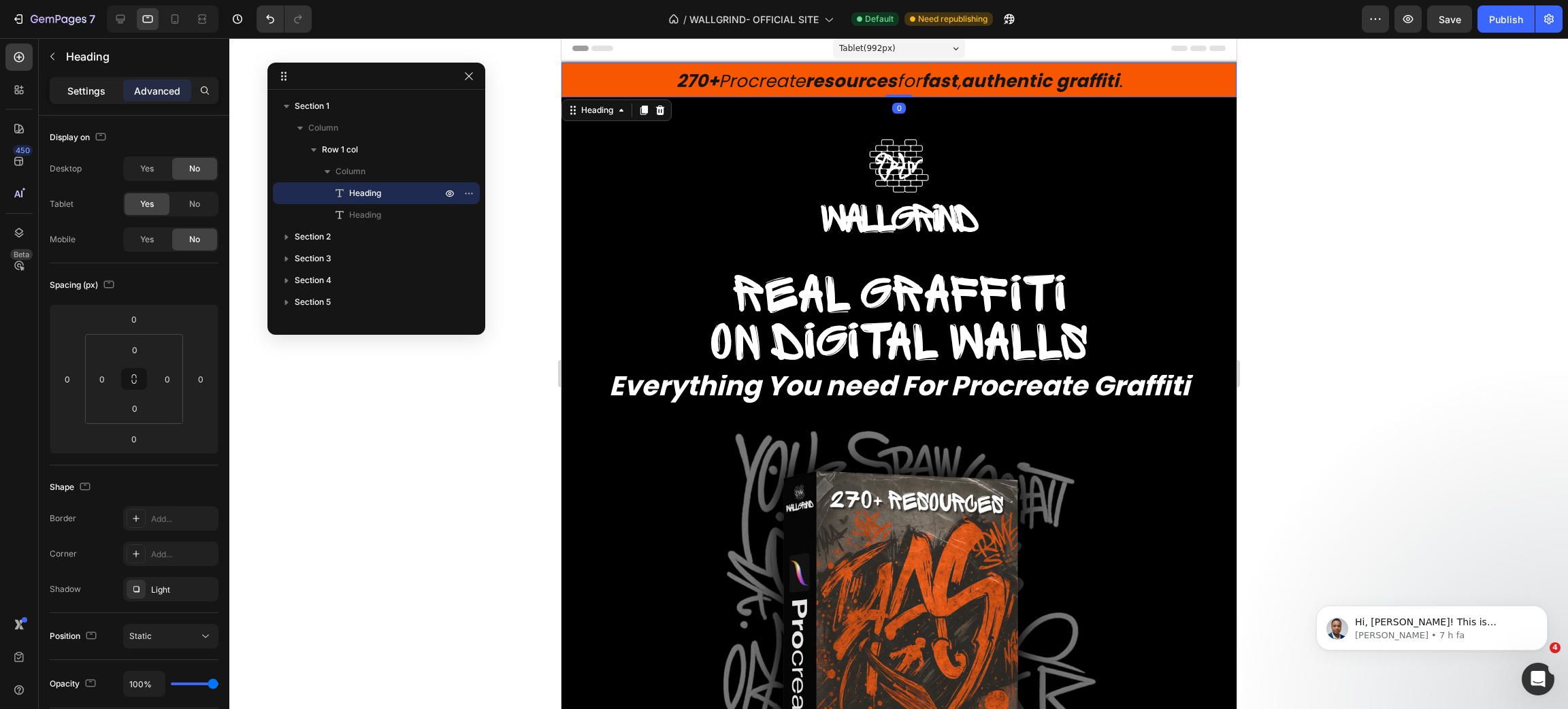
click at [96, 88] on p "Settings" at bounding box center [85, 91] width 38 height 15
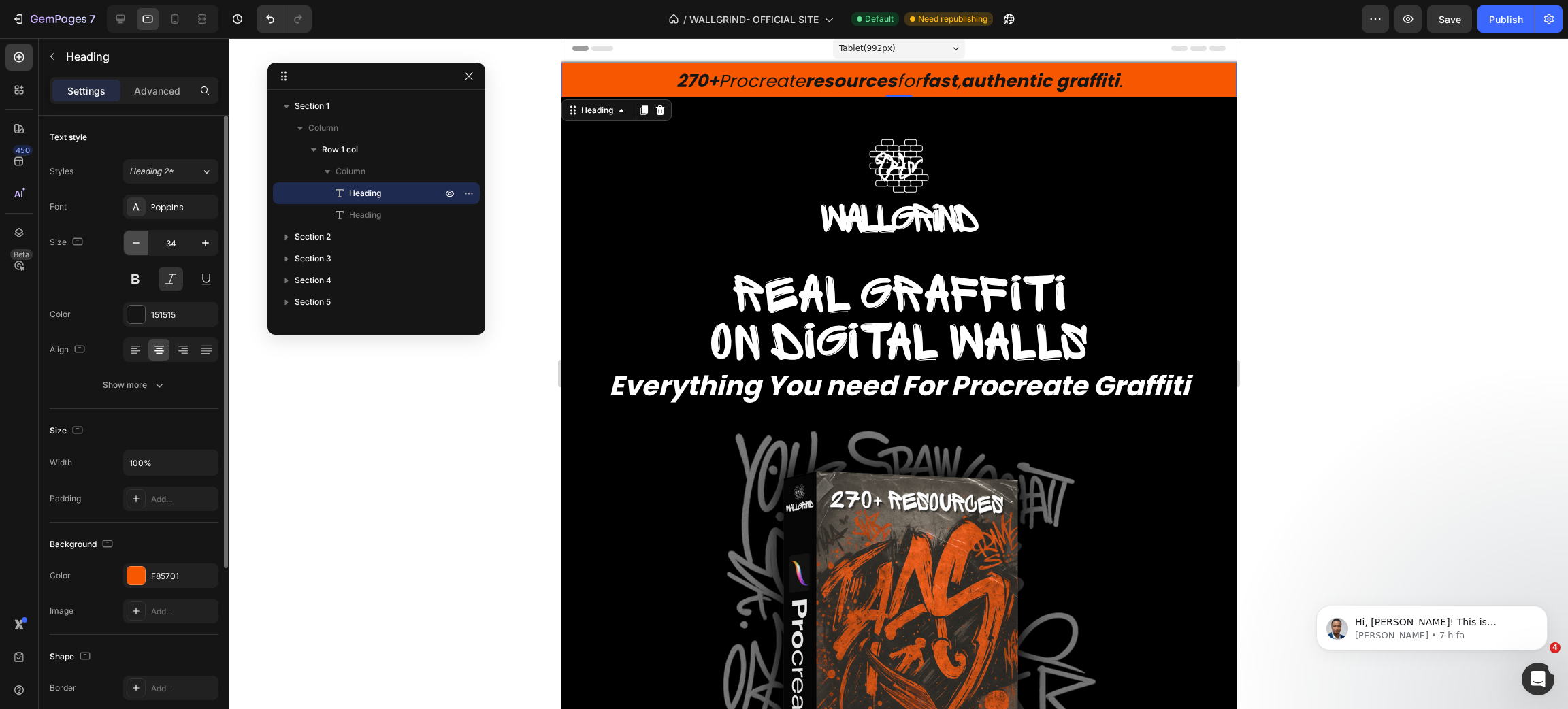
click at [137, 238] on icon "button" at bounding box center [136, 242] width 14 height 14
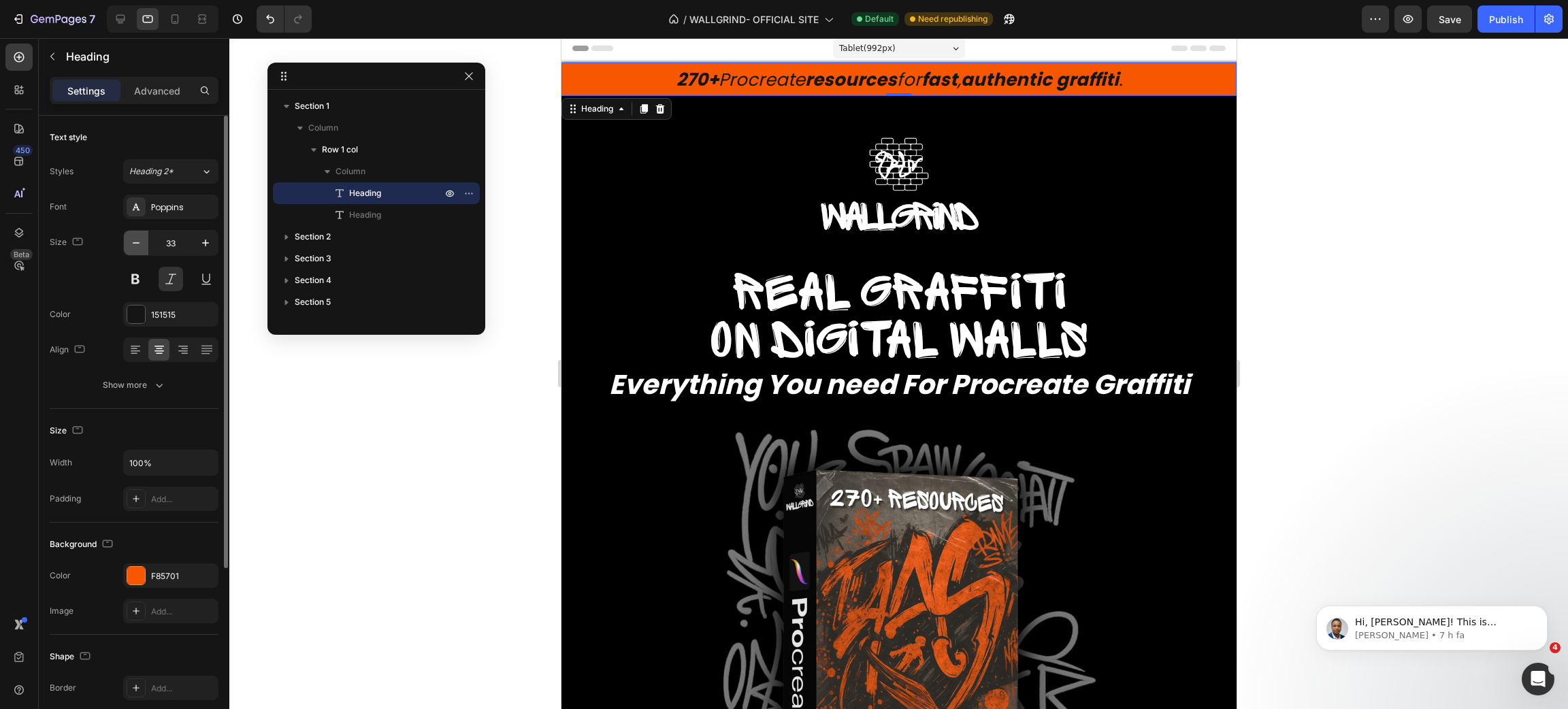
click at [137, 238] on icon "button" at bounding box center [136, 242] width 14 height 14
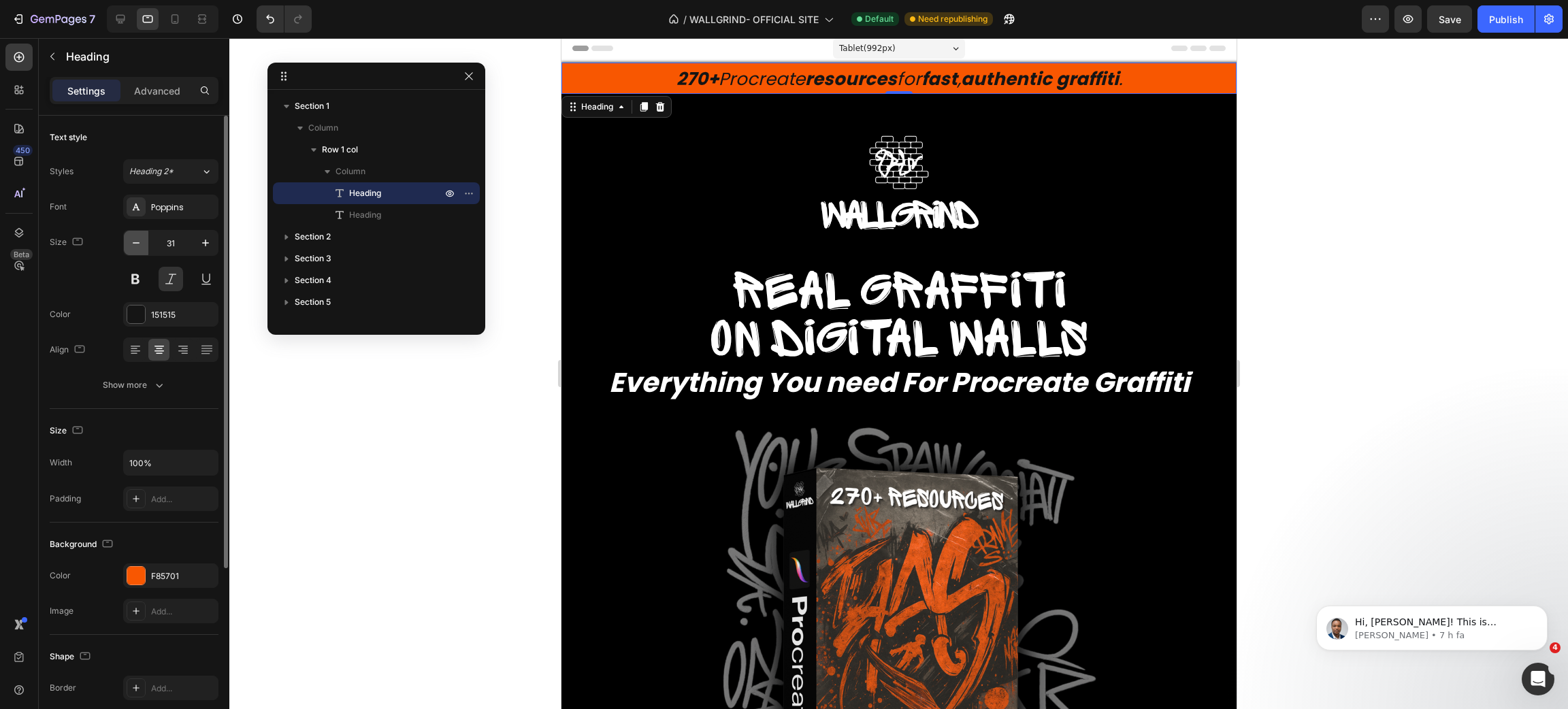
click at [137, 238] on icon "button" at bounding box center [136, 242] width 14 height 14
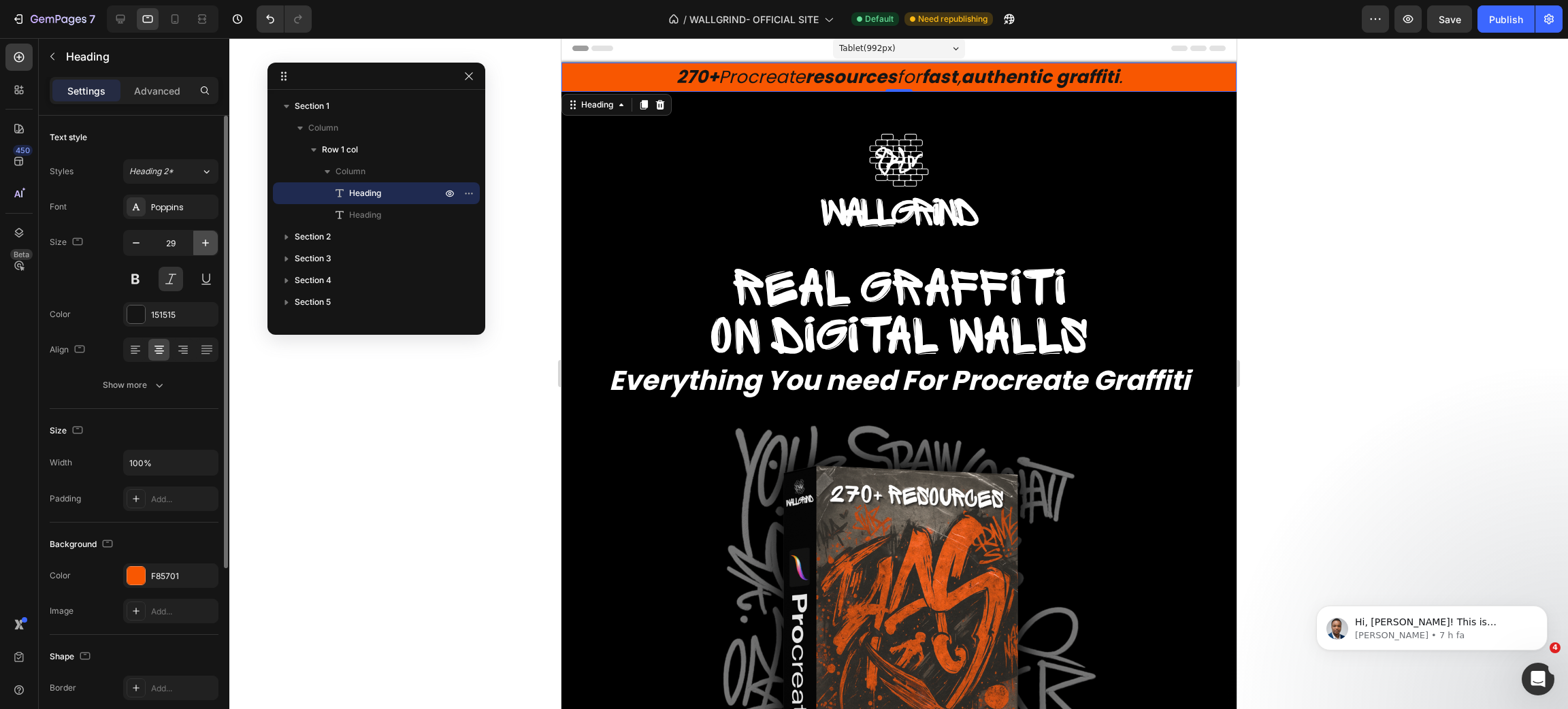
click at [208, 243] on icon "button" at bounding box center [205, 242] width 6 height 6
type input "30"
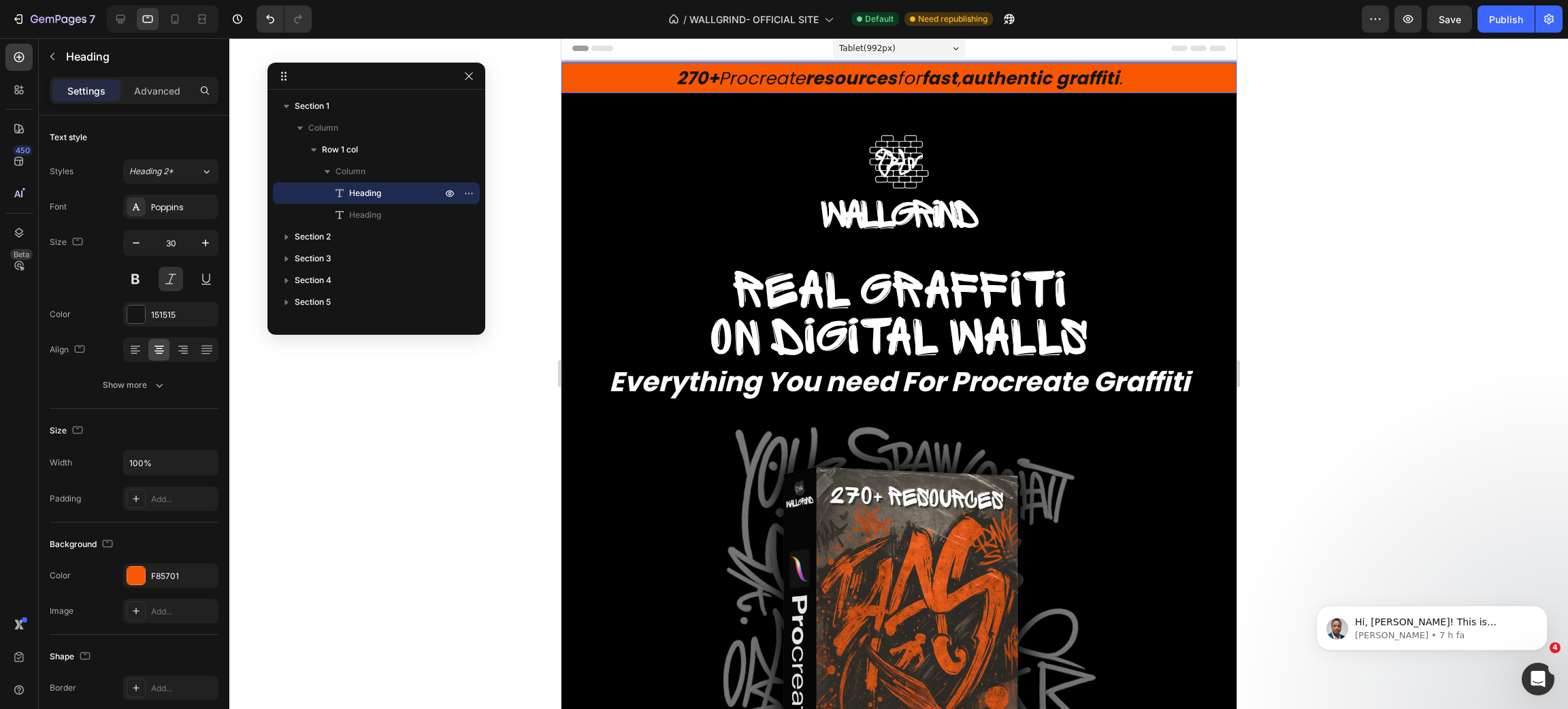
click at [781, 84] on span "270+ Procreate resources for fast , authentic graffiti ." at bounding box center [898, 78] width 446 height 25
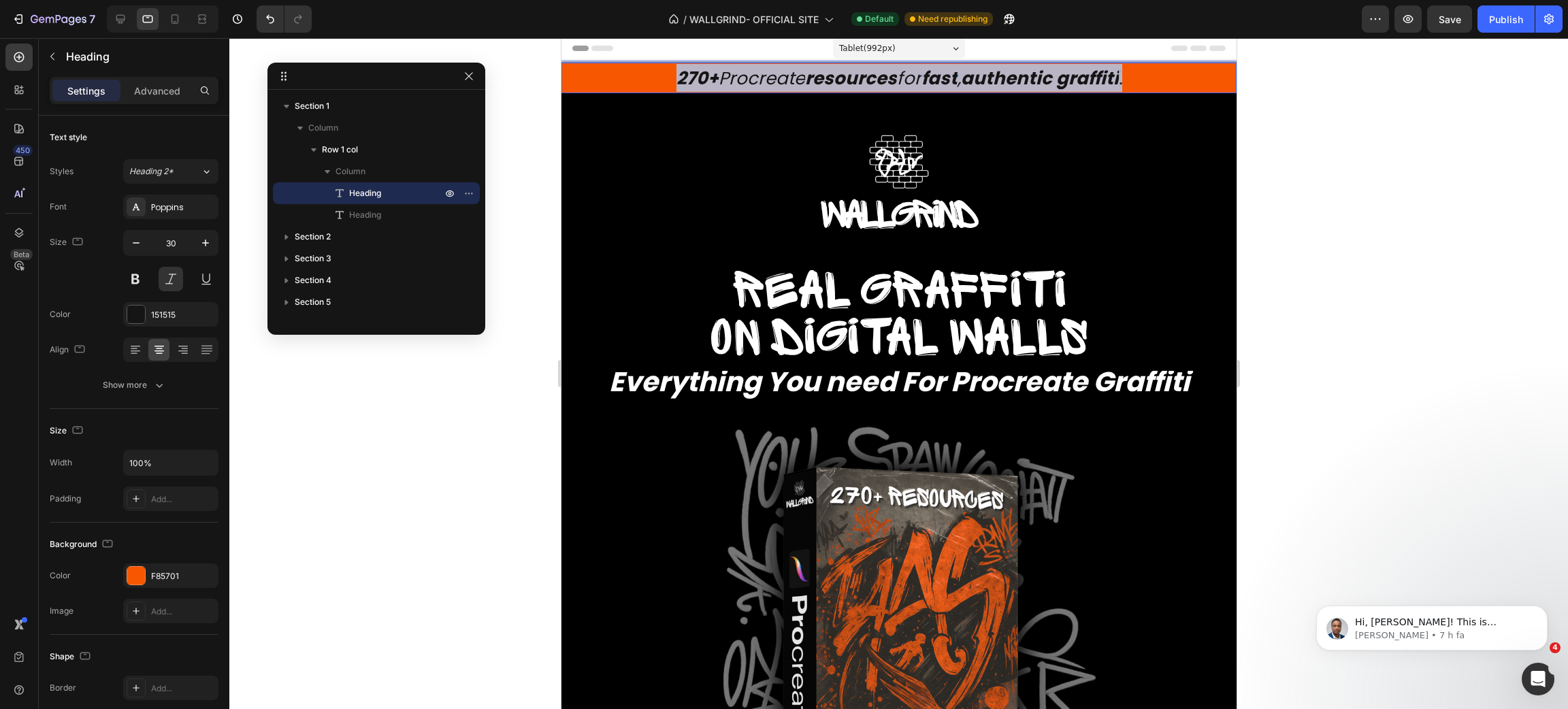
click at [781, 84] on span "270+ Procreate resources for fast , authentic graffiti ." at bounding box center [898, 78] width 446 height 25
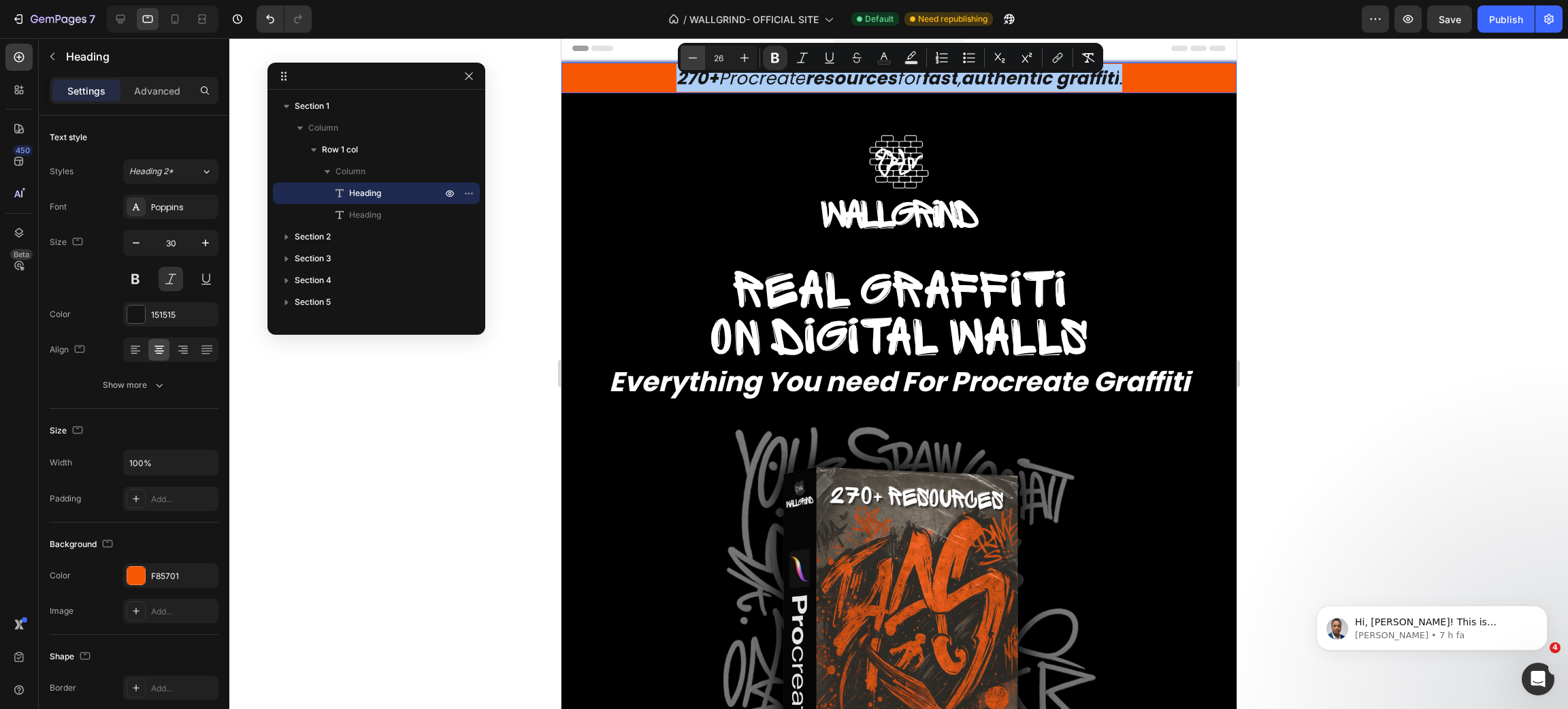
click at [693, 56] on icon "Editor contextual toolbar" at bounding box center [693, 58] width 14 height 14
type input "24"
click at [1390, 317] on div at bounding box center [898, 373] width 1338 height 671
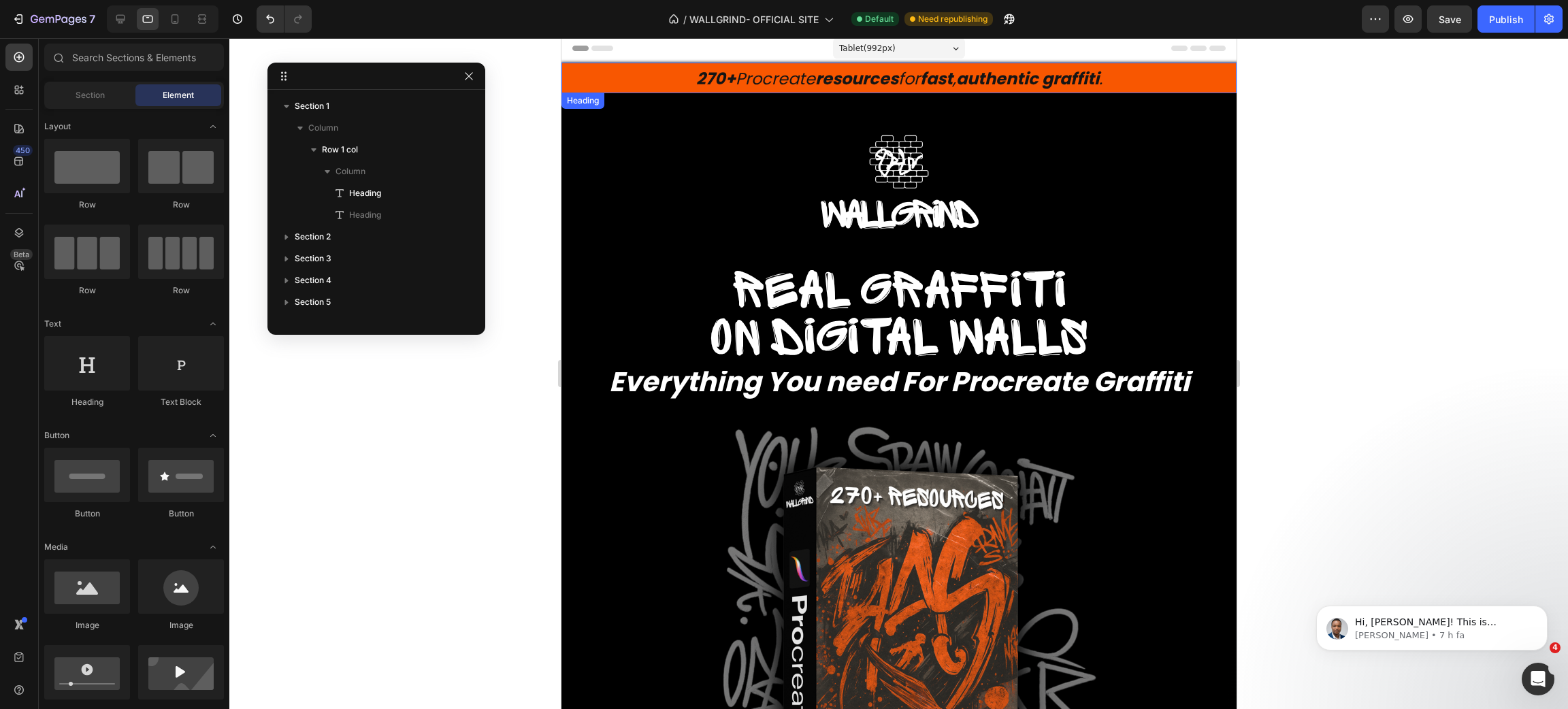
click at [1066, 80] on strong "authentic graffiti" at bounding box center [1027, 78] width 143 height 22
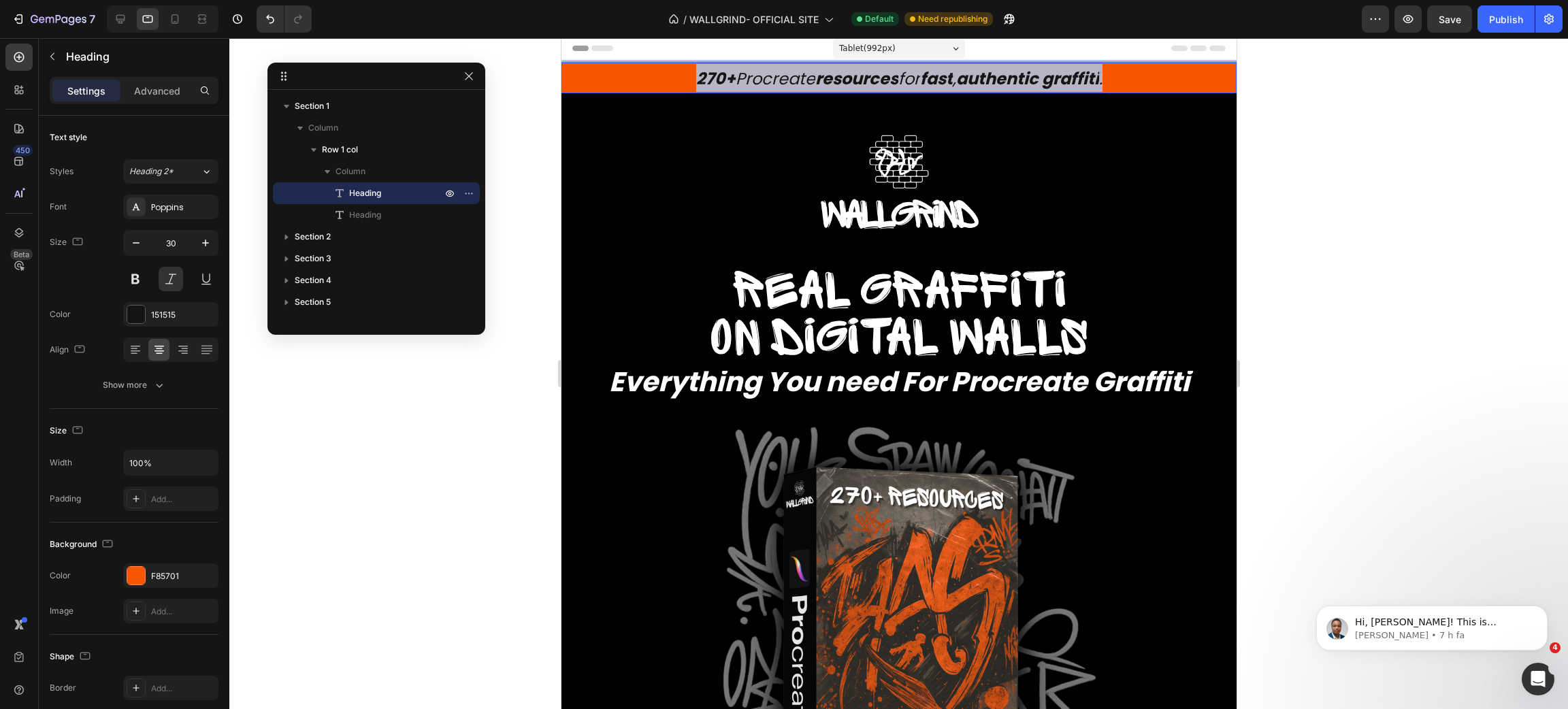
click at [1066, 80] on strong "authentic graffiti" at bounding box center [1027, 78] width 143 height 22
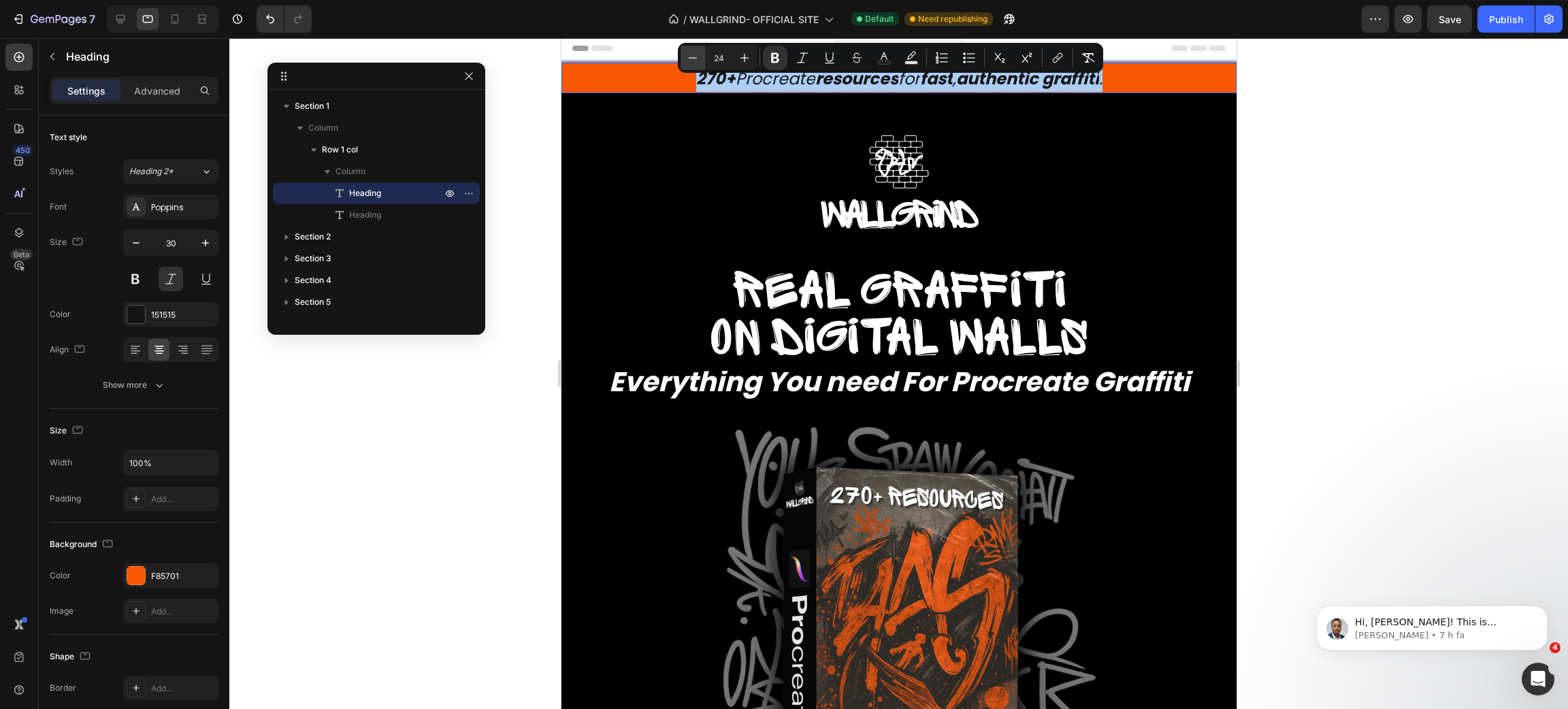
click at [701, 57] on button "Minus" at bounding box center [693, 58] width 25 height 25
type input "23"
click at [1321, 183] on div at bounding box center [898, 373] width 1338 height 671
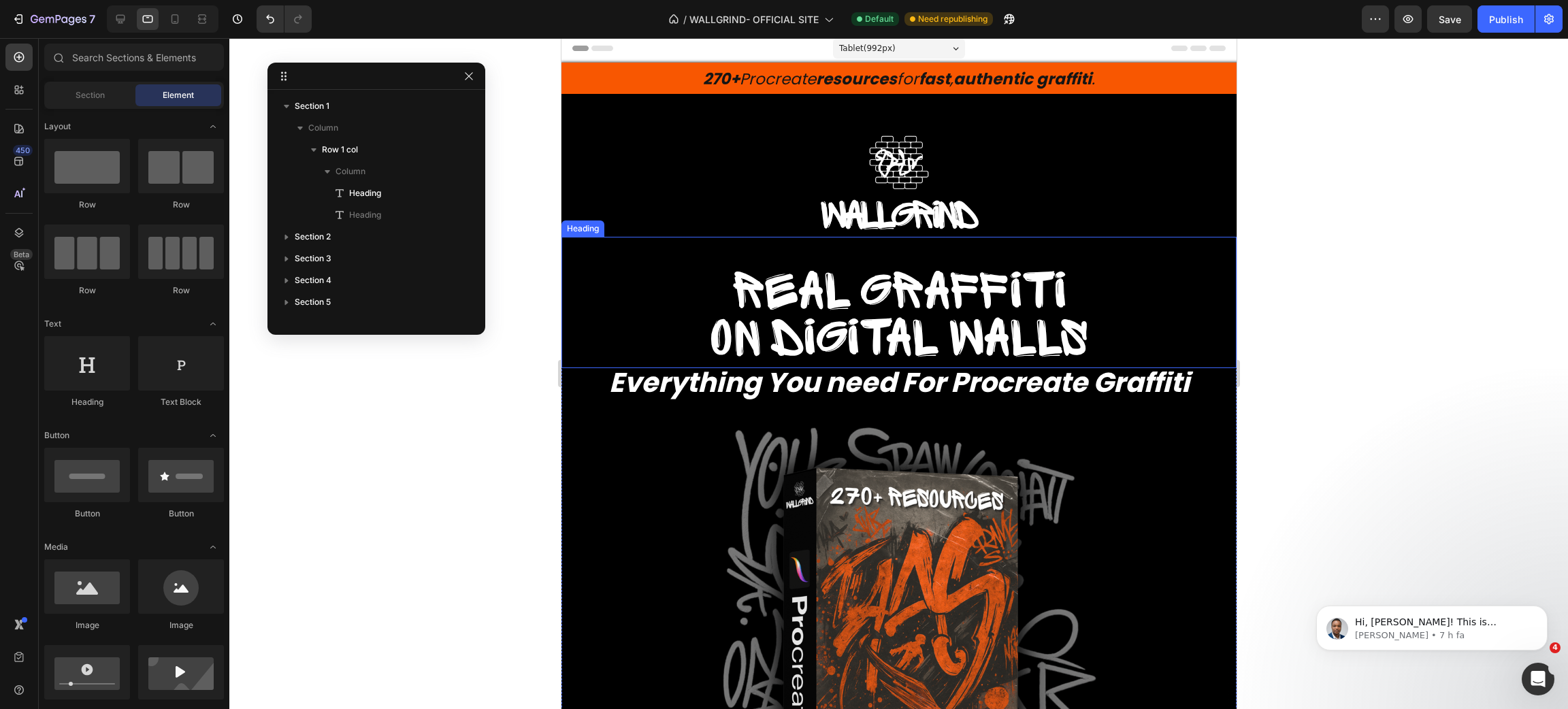
scroll to position [0, 0]
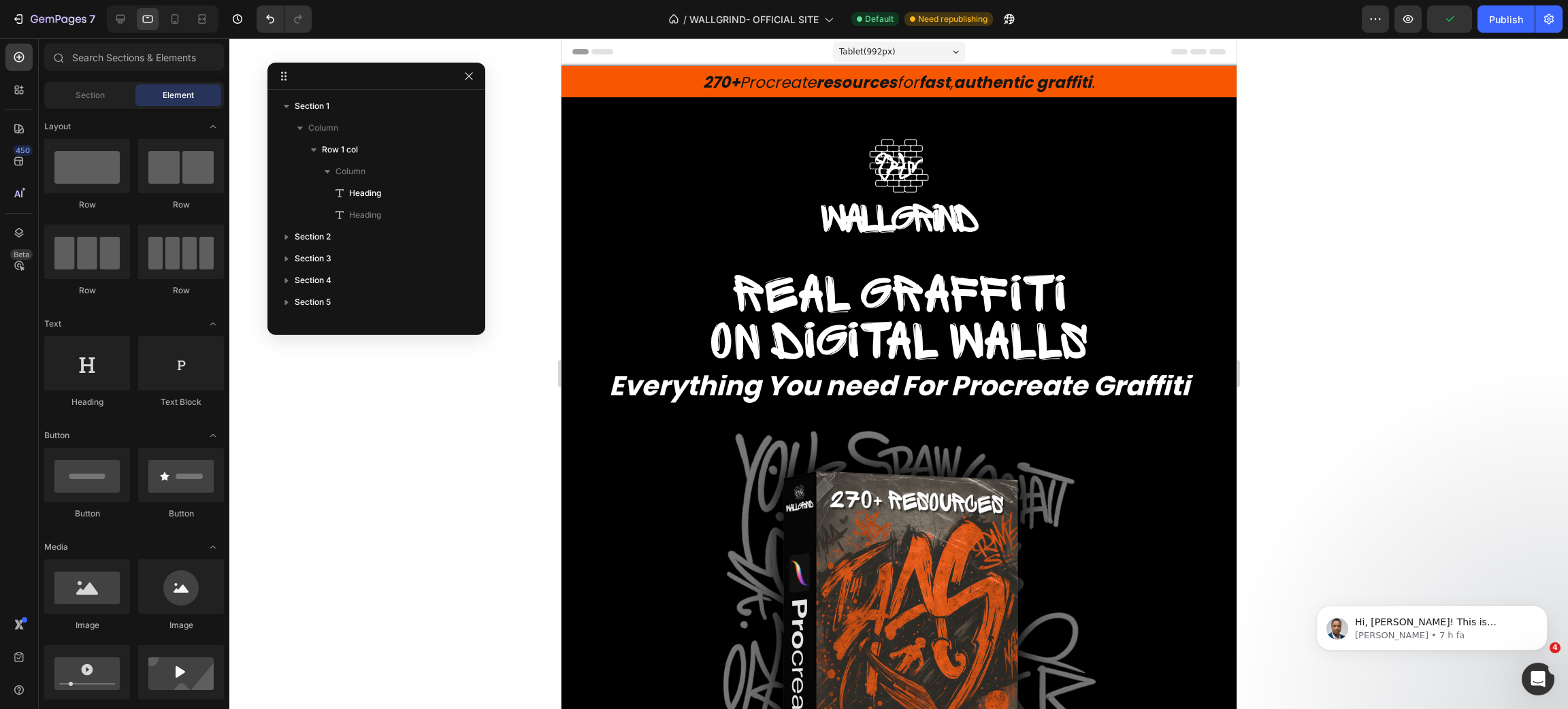
click at [443, 478] on div at bounding box center [898, 373] width 1338 height 671
click at [177, 17] on icon at bounding box center [175, 19] width 7 height 9
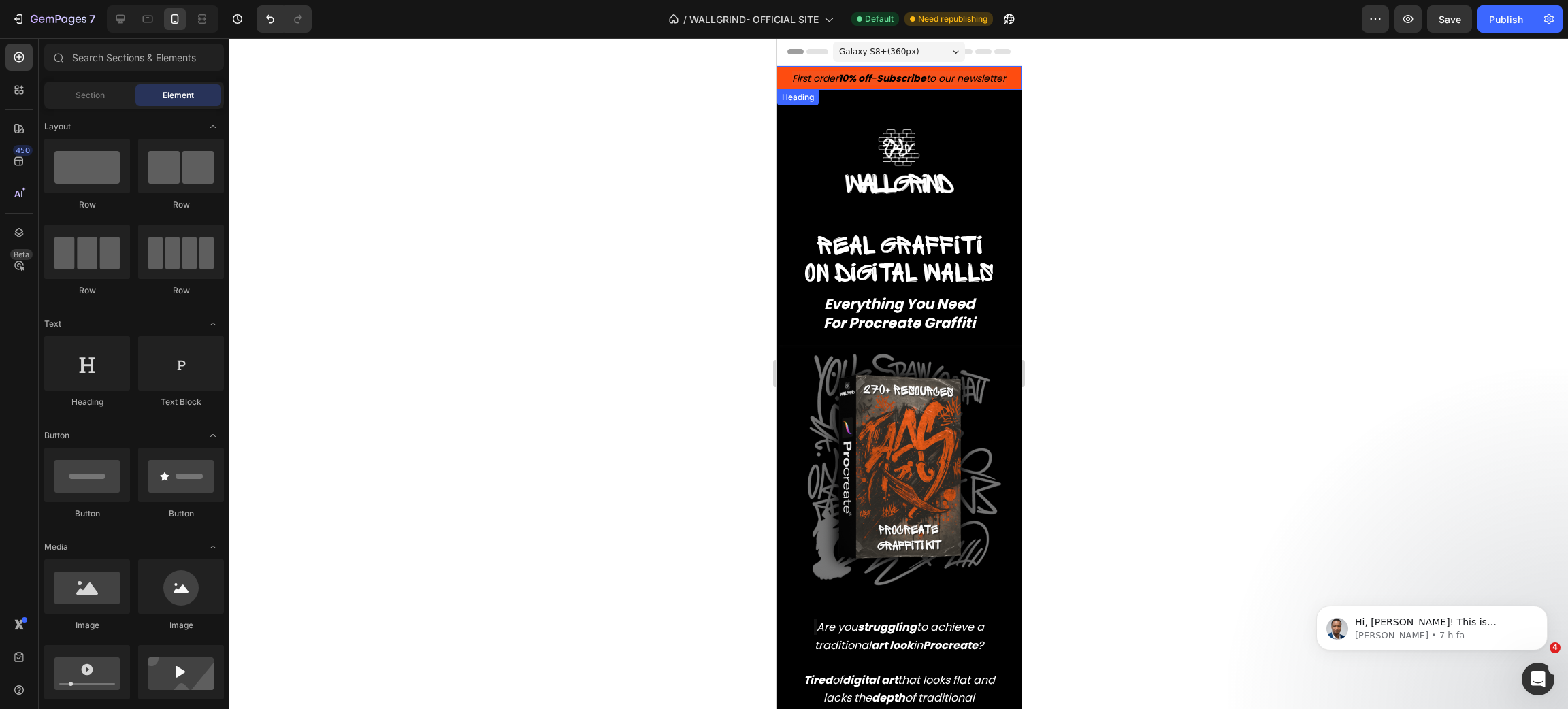
click at [942, 68] on h2 "First order 10% off - Subscribe to our newsletter" at bounding box center [898, 78] width 245 height 24
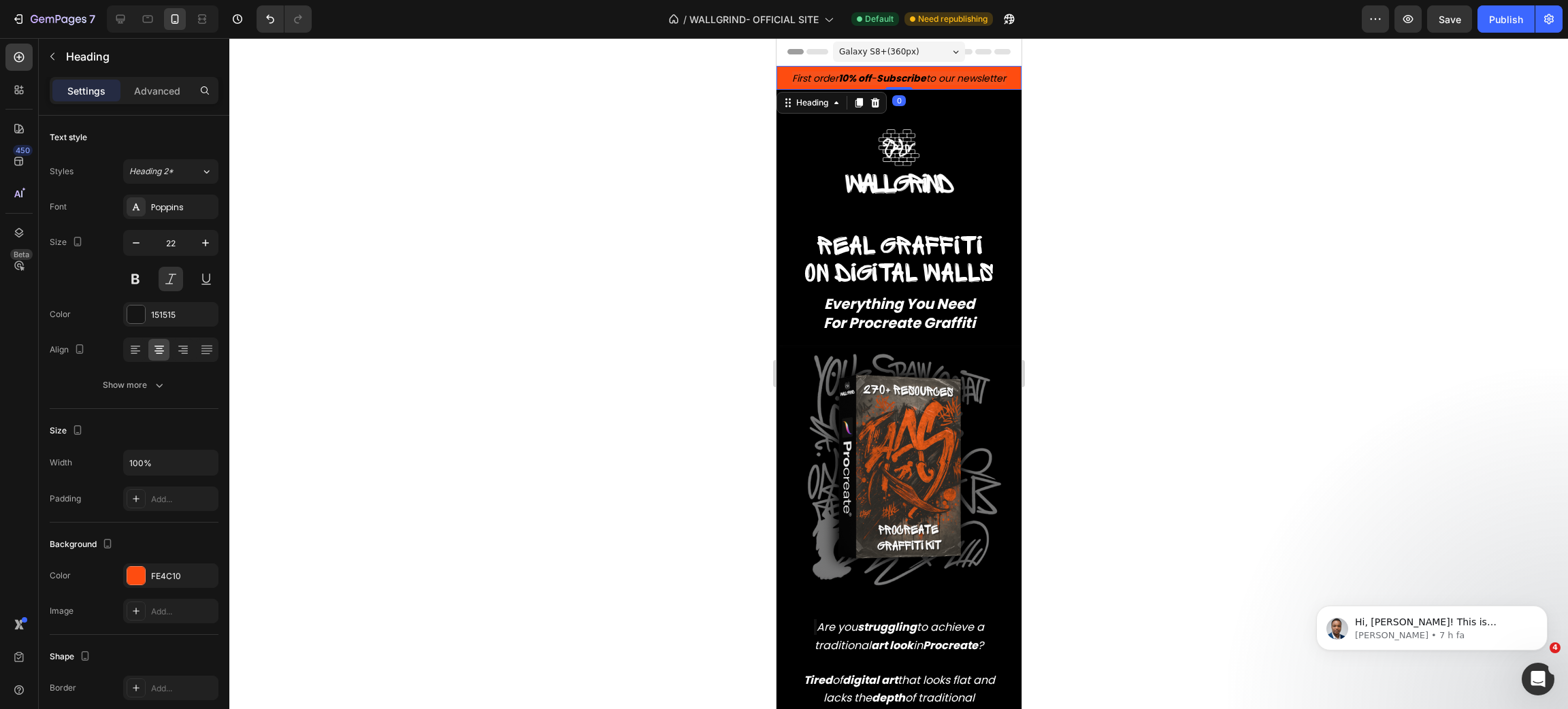
click at [942, 68] on h2 "First order 10% off - Subscribe to our newsletter" at bounding box center [898, 78] width 245 height 24
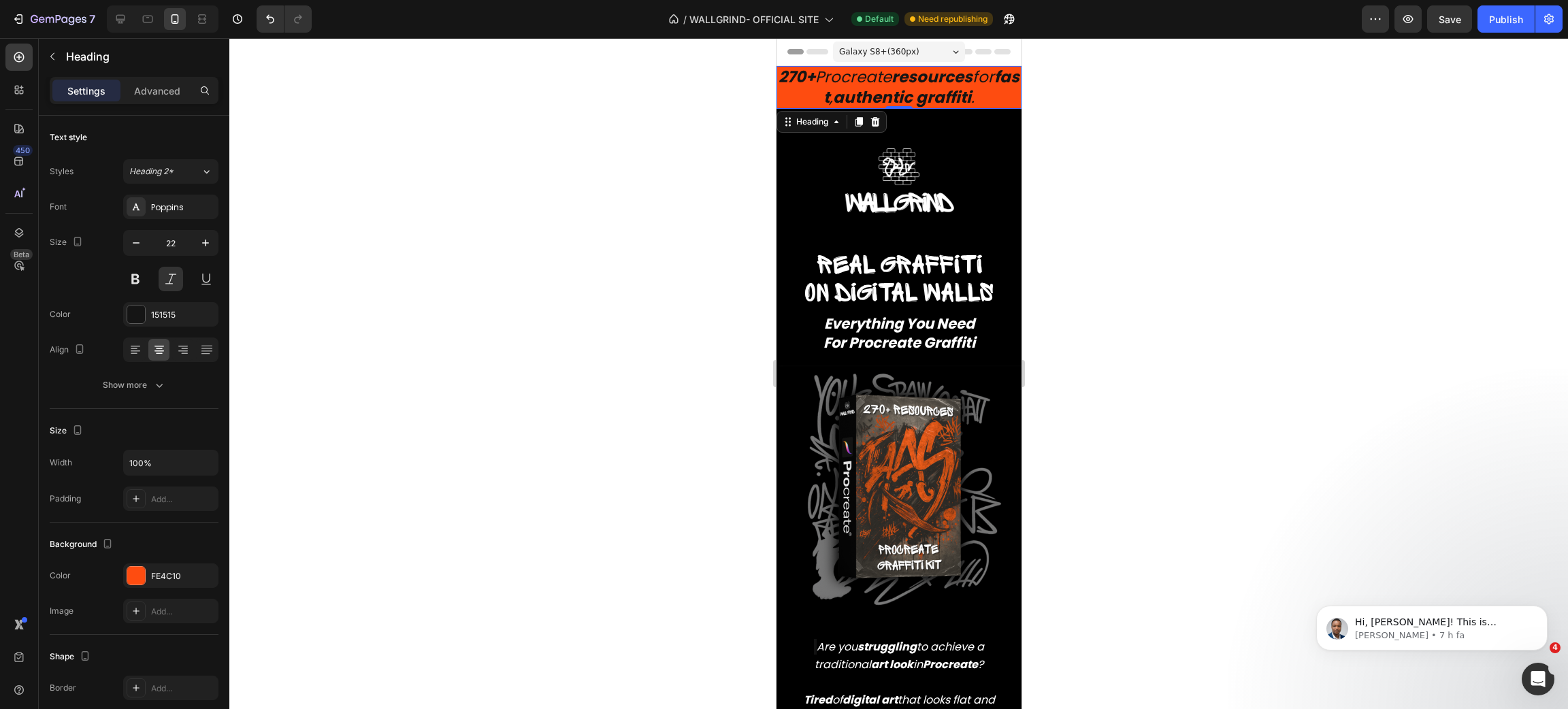
click at [1110, 177] on div at bounding box center [898, 373] width 1338 height 671
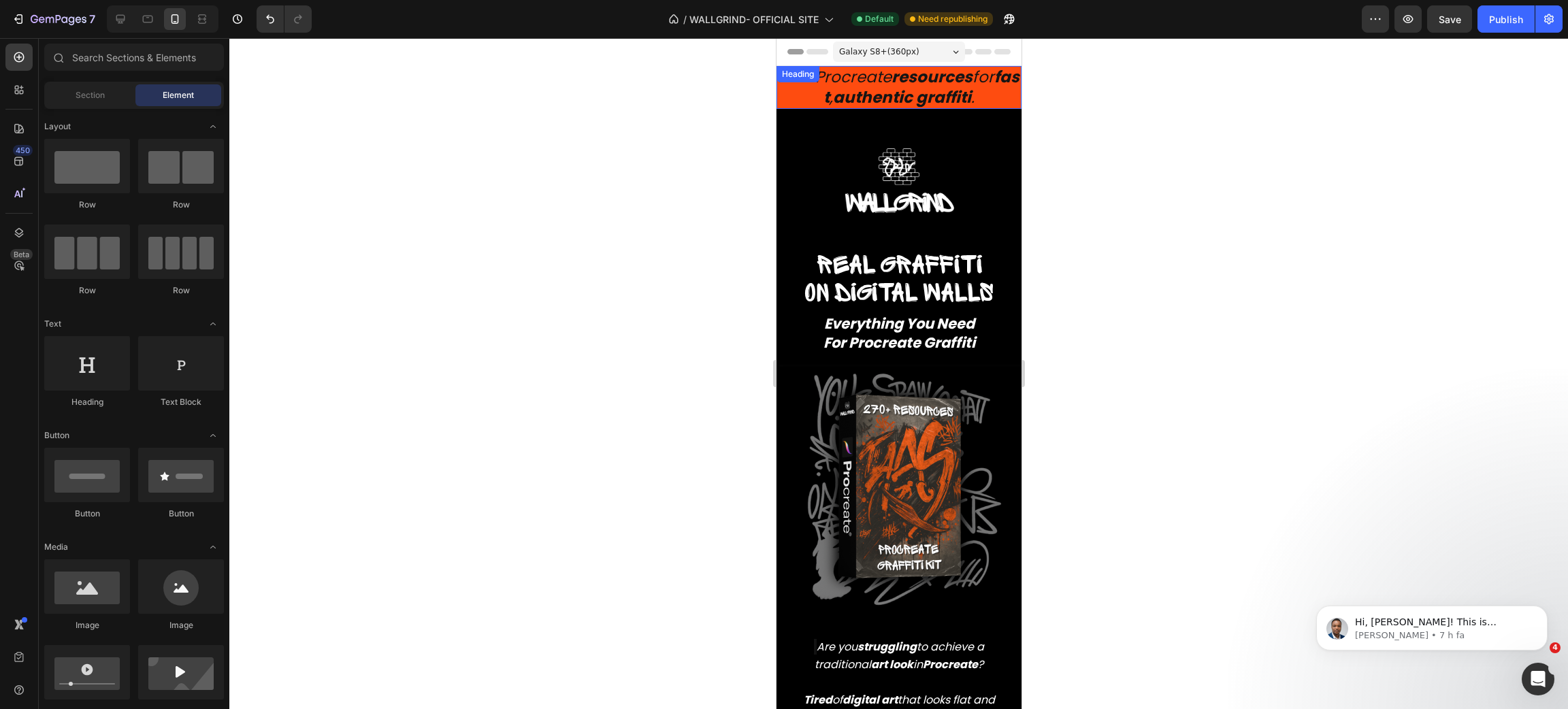
click at [844, 86] on strong "authentic graffiti" at bounding box center [901, 97] width 138 height 22
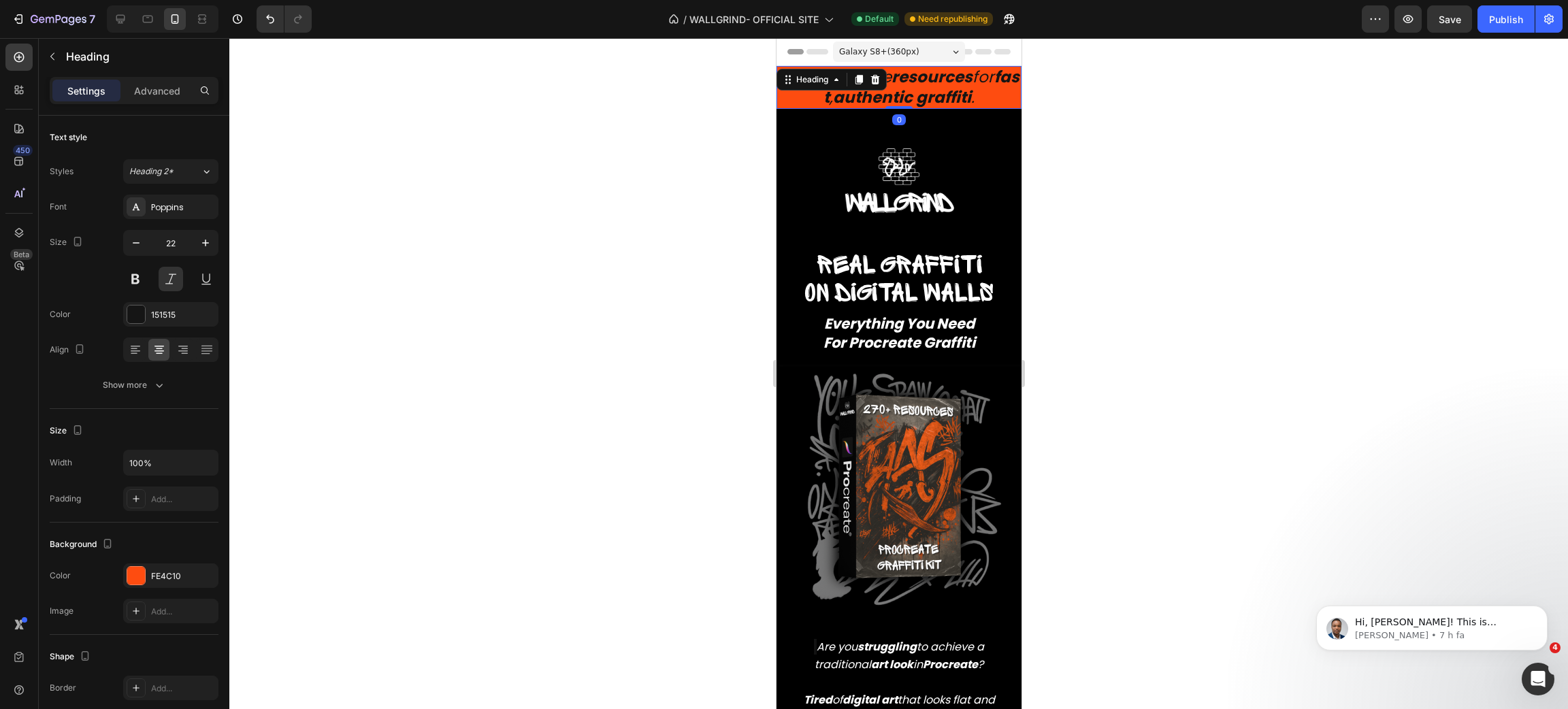
click at [844, 84] on div "Heading" at bounding box center [831, 80] width 110 height 22
click at [960, 71] on strong "resources" at bounding box center [931, 77] width 81 height 22
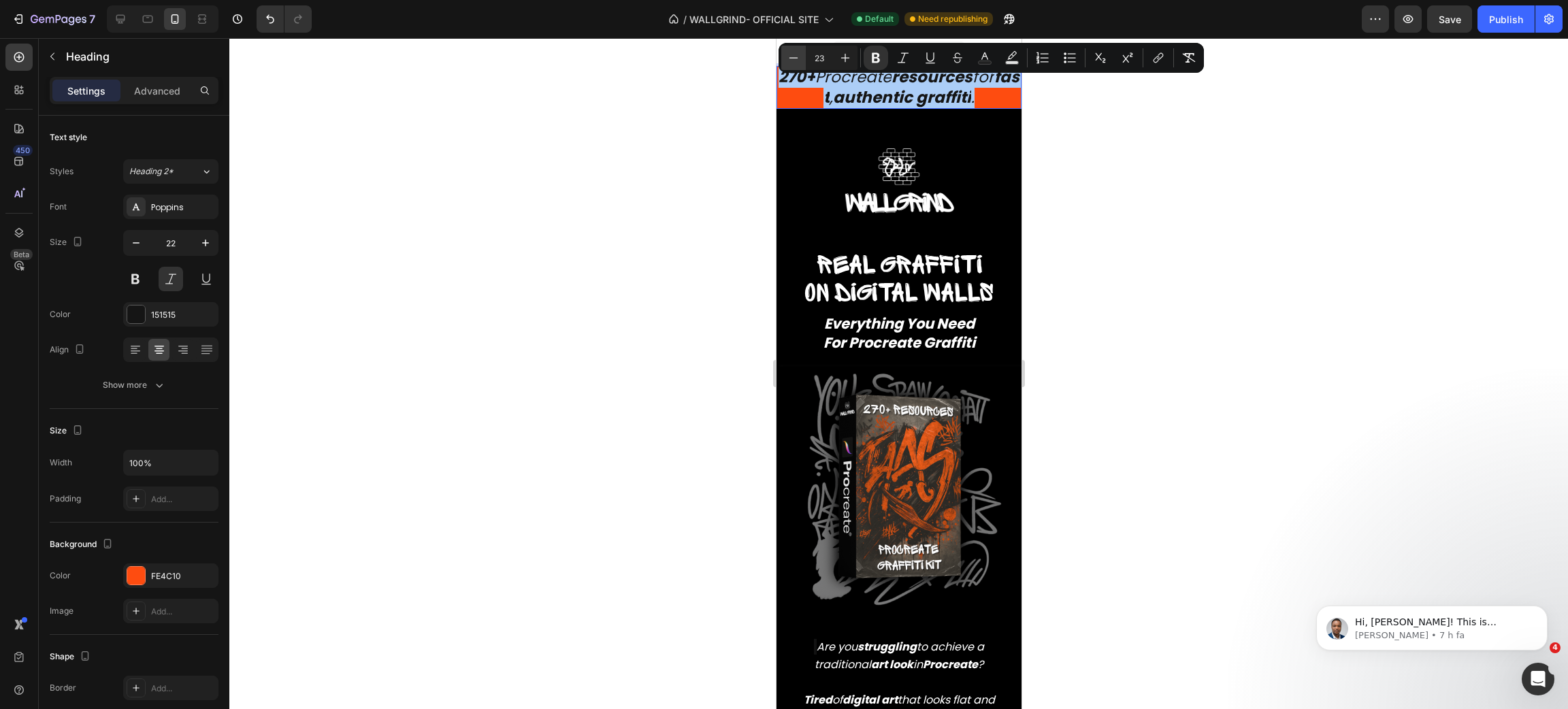
click at [782, 59] on button "Minus" at bounding box center [794, 58] width 25 height 25
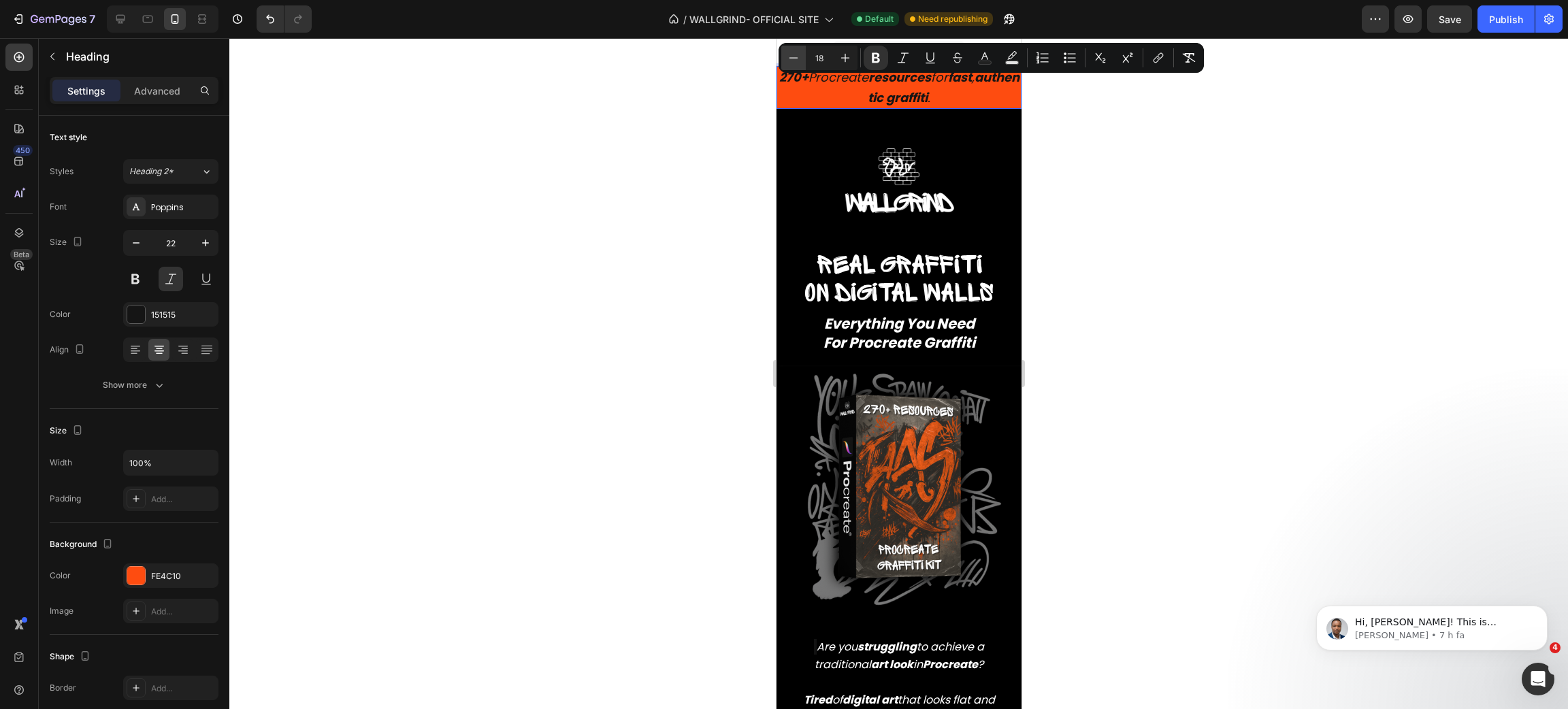
click at [782, 59] on button "Minus" at bounding box center [794, 58] width 25 height 25
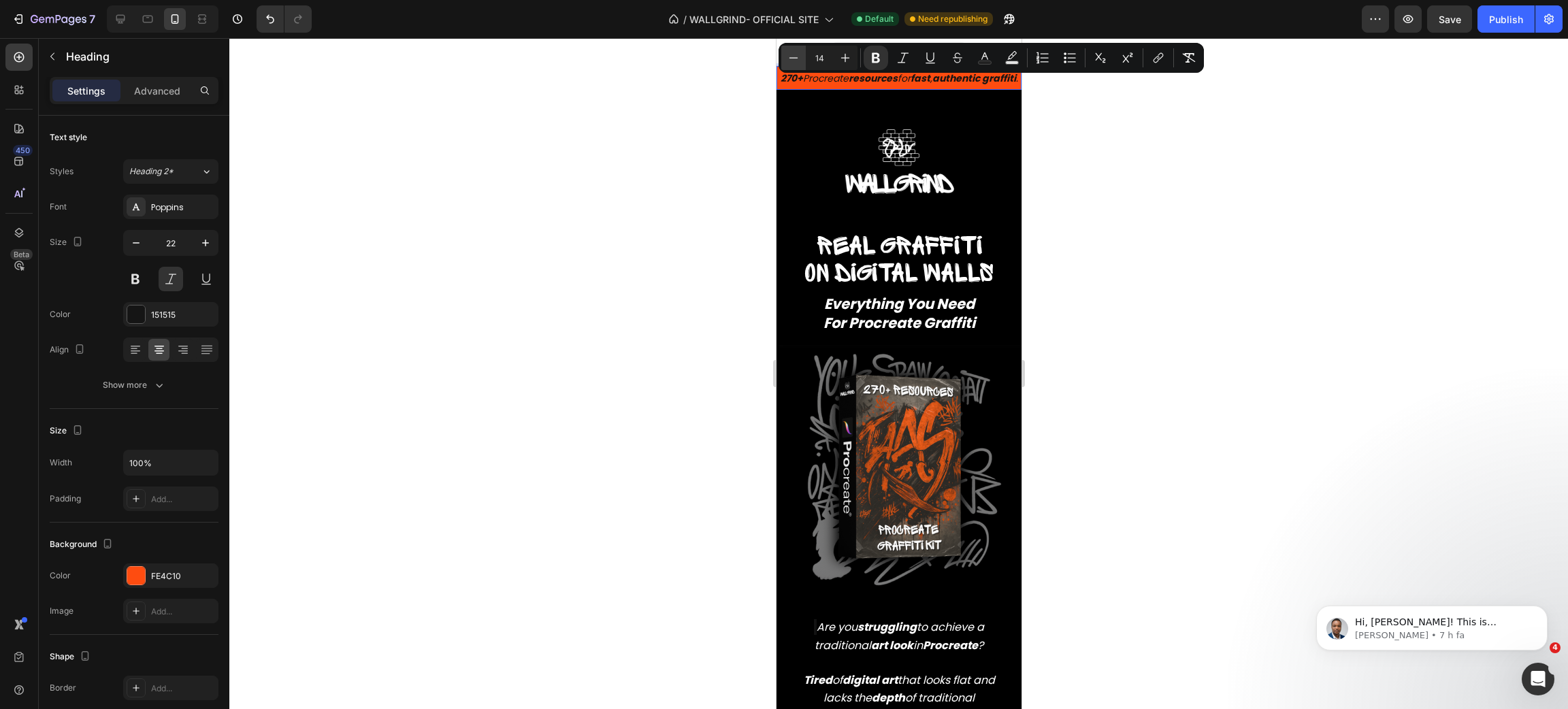
click at [782, 59] on button "Minus" at bounding box center [794, 58] width 25 height 25
type input "10"
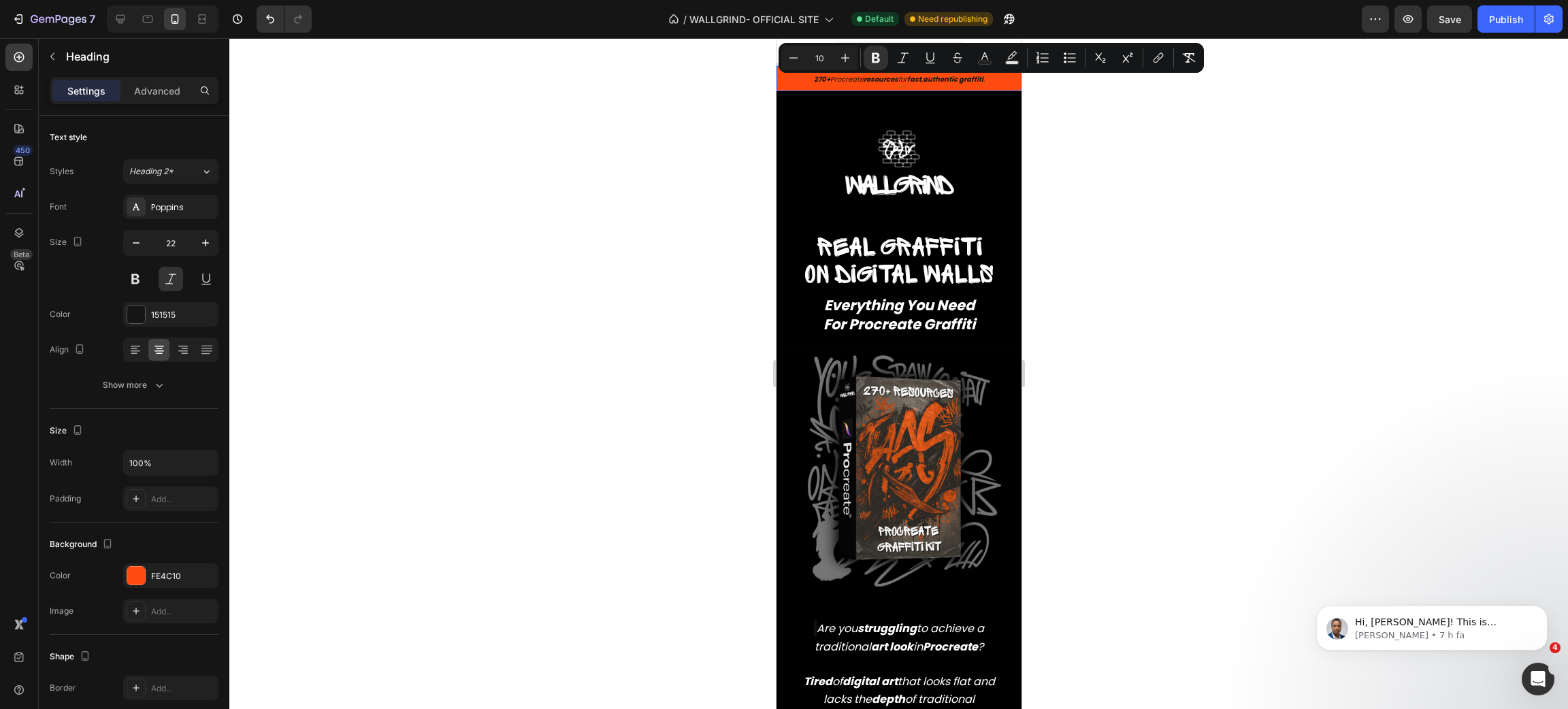
click at [1228, 293] on div at bounding box center [898, 373] width 1338 height 671
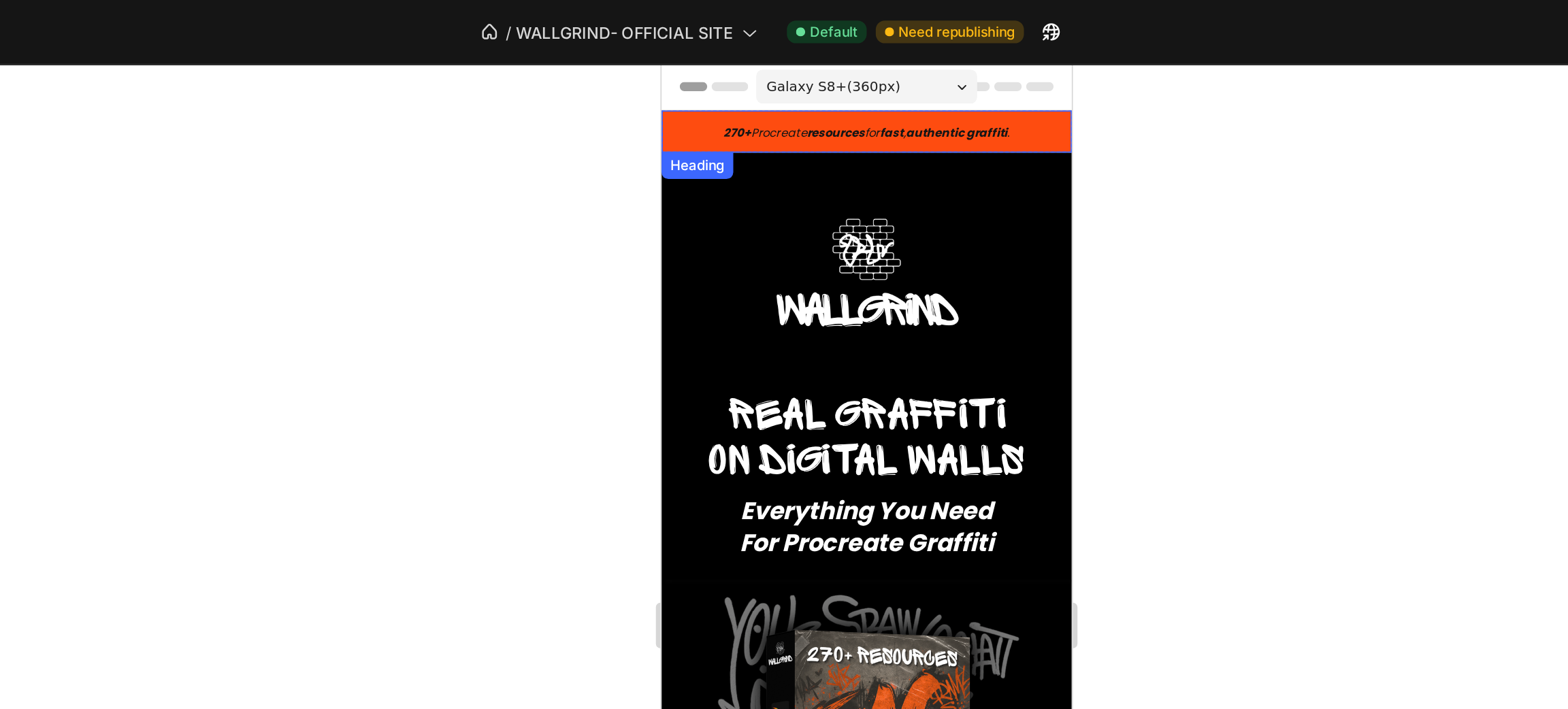
click at [874, 102] on p "⁠⁠⁠⁠⁠⁠⁠ 270+ Procreate resources for fast , authentic graffiti ." at bounding box center [784, 104] width 243 height 22
click at [1040, 129] on div at bounding box center [898, 373] width 1338 height 671
click at [874, 109] on p "⁠⁠⁠⁠⁠⁠⁠ 270+ Procreate resources for fast , authentic graffiti ." at bounding box center [784, 104] width 243 height 22
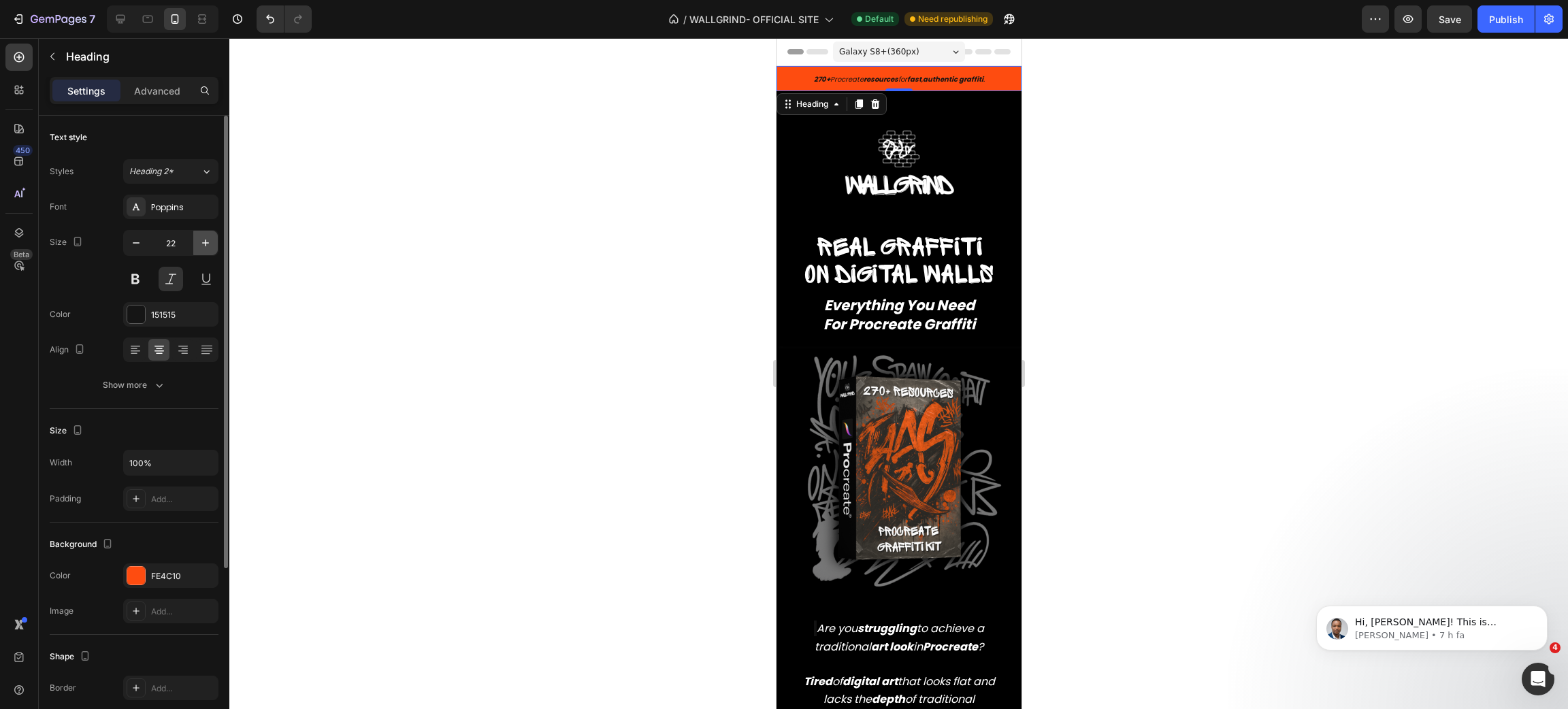
click at [205, 243] on icon "button" at bounding box center [205, 242] width 6 height 6
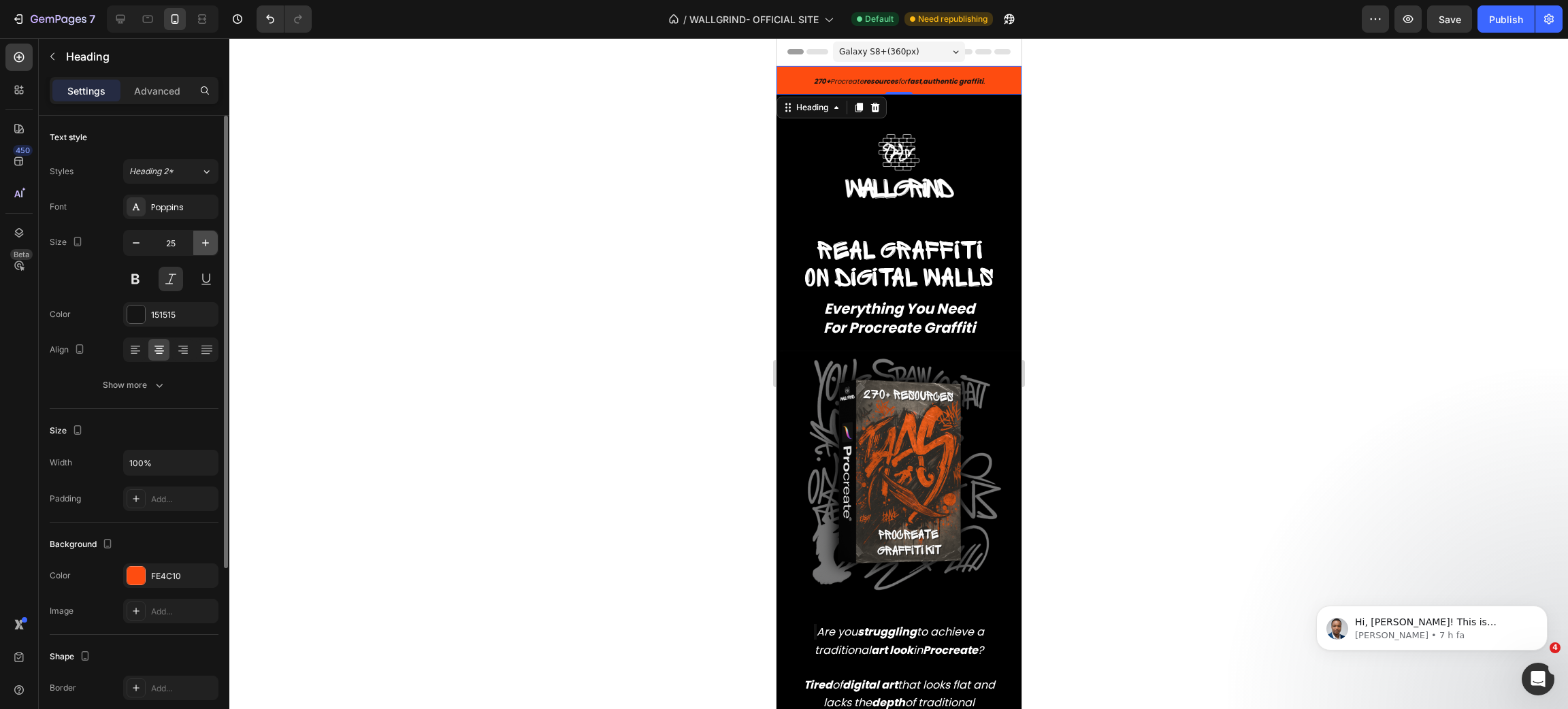
click at [205, 243] on icon "button" at bounding box center [205, 242] width 6 height 6
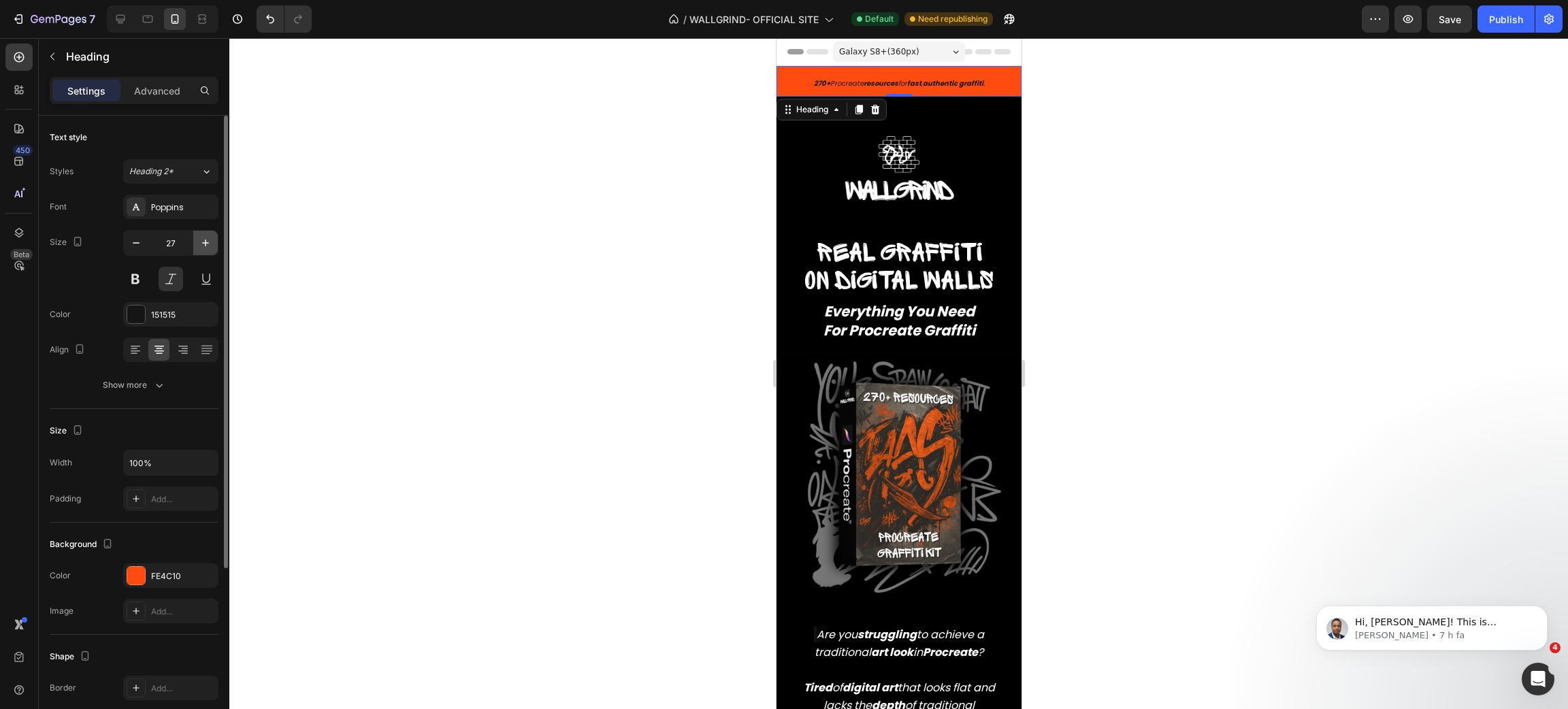
click at [205, 243] on icon "button" at bounding box center [205, 242] width 6 height 6
click at [201, 241] on icon "button" at bounding box center [205, 242] width 14 height 14
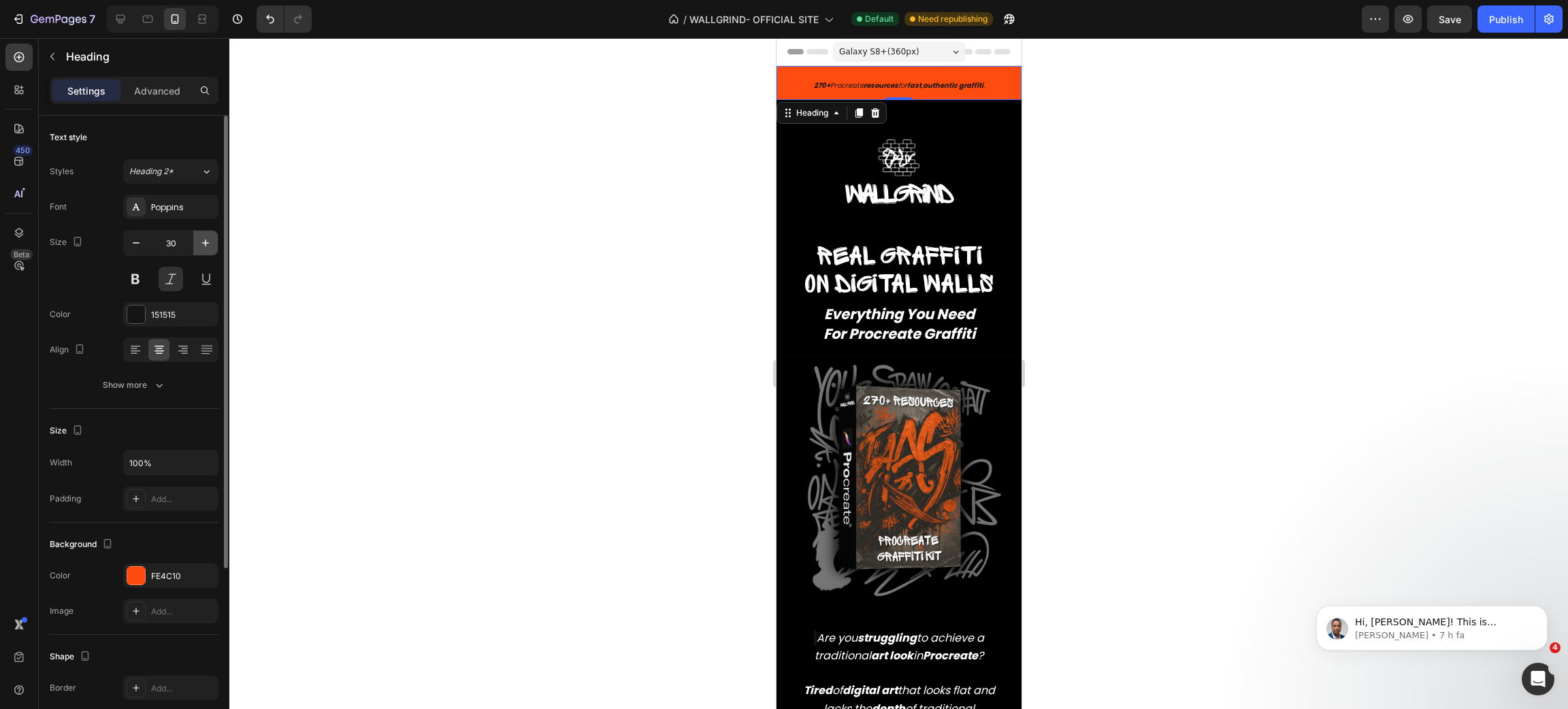
click at [201, 241] on icon "button" at bounding box center [205, 242] width 14 height 14
type input "31"
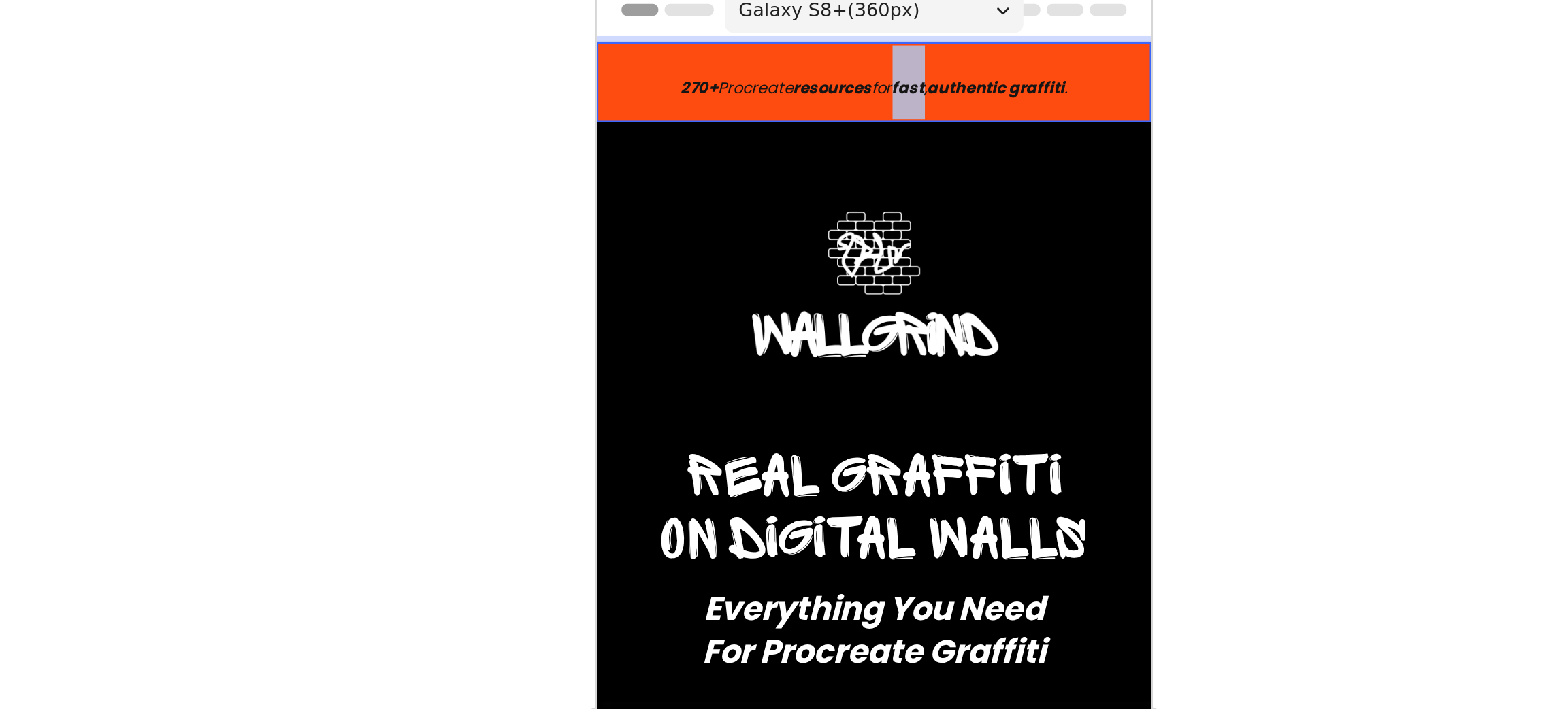
click at [727, 28] on strong "fast" at bounding box center [734, 27] width 15 height 10
click at [742, 28] on strong "authentic graffiti" at bounding box center [773, 27] width 61 height 10
click at [760, 25] on strong "authentic graffiti" at bounding box center [773, 27] width 61 height 10
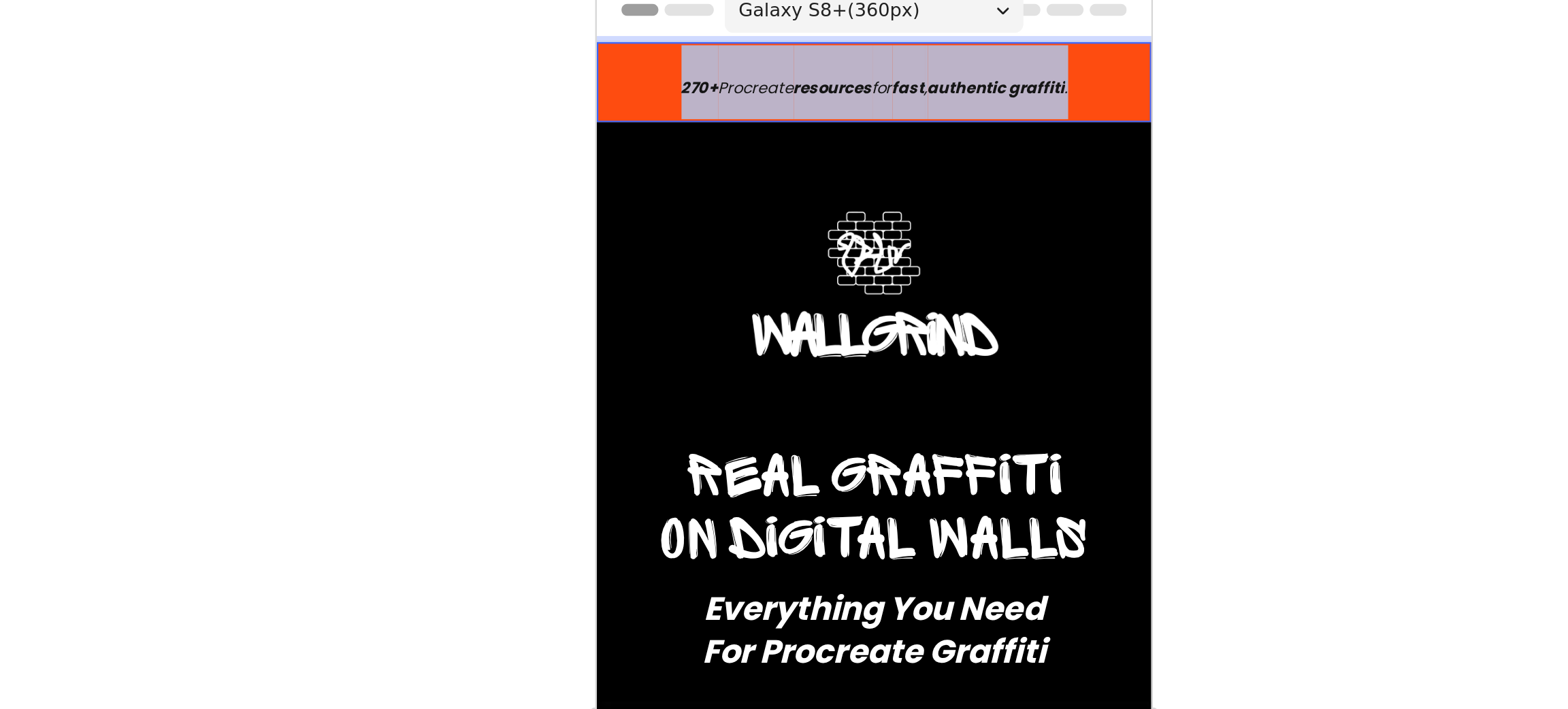
click at [760, 25] on strong "authentic graffiti" at bounding box center [773, 27] width 61 height 10
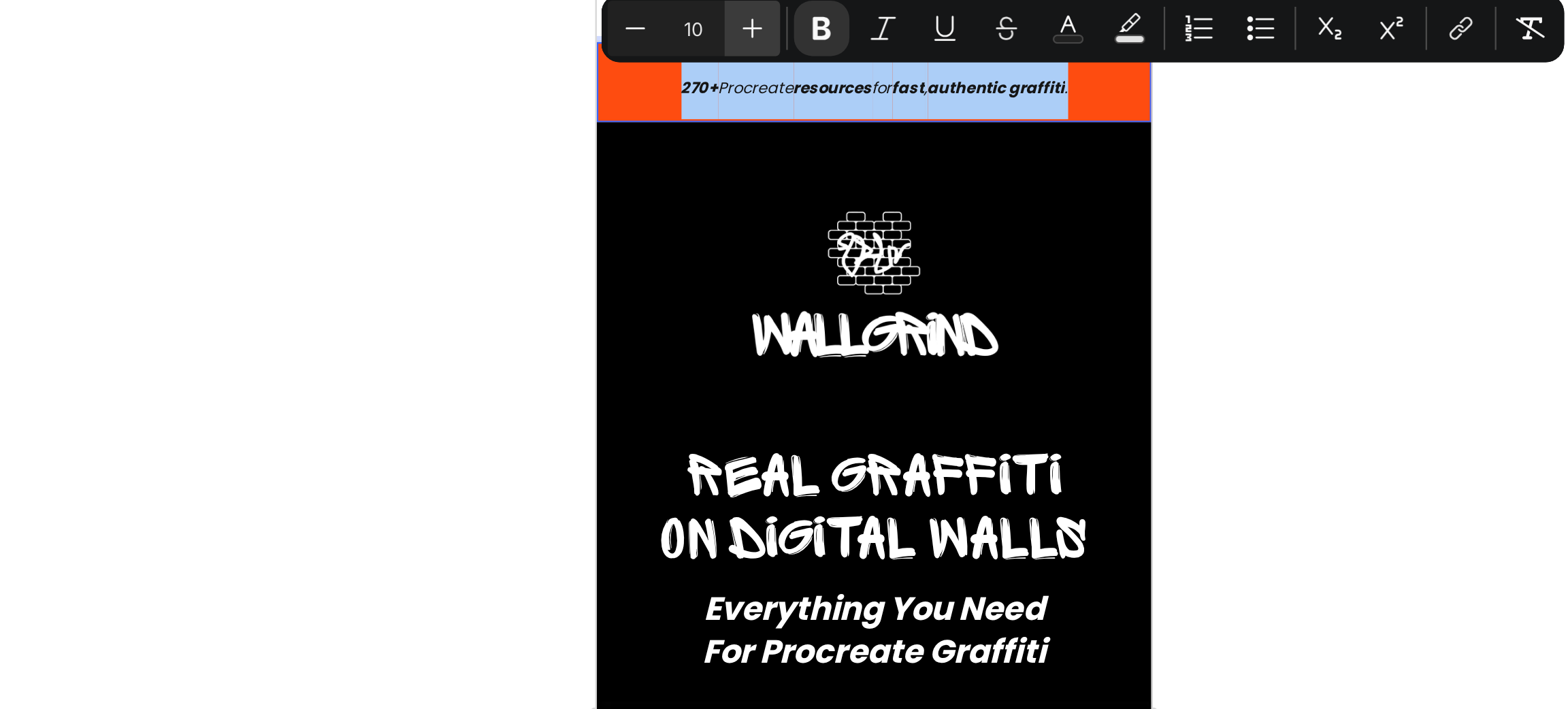
click at [852, 58] on icon "Editor contextual toolbar" at bounding box center [845, 60] width 14 height 14
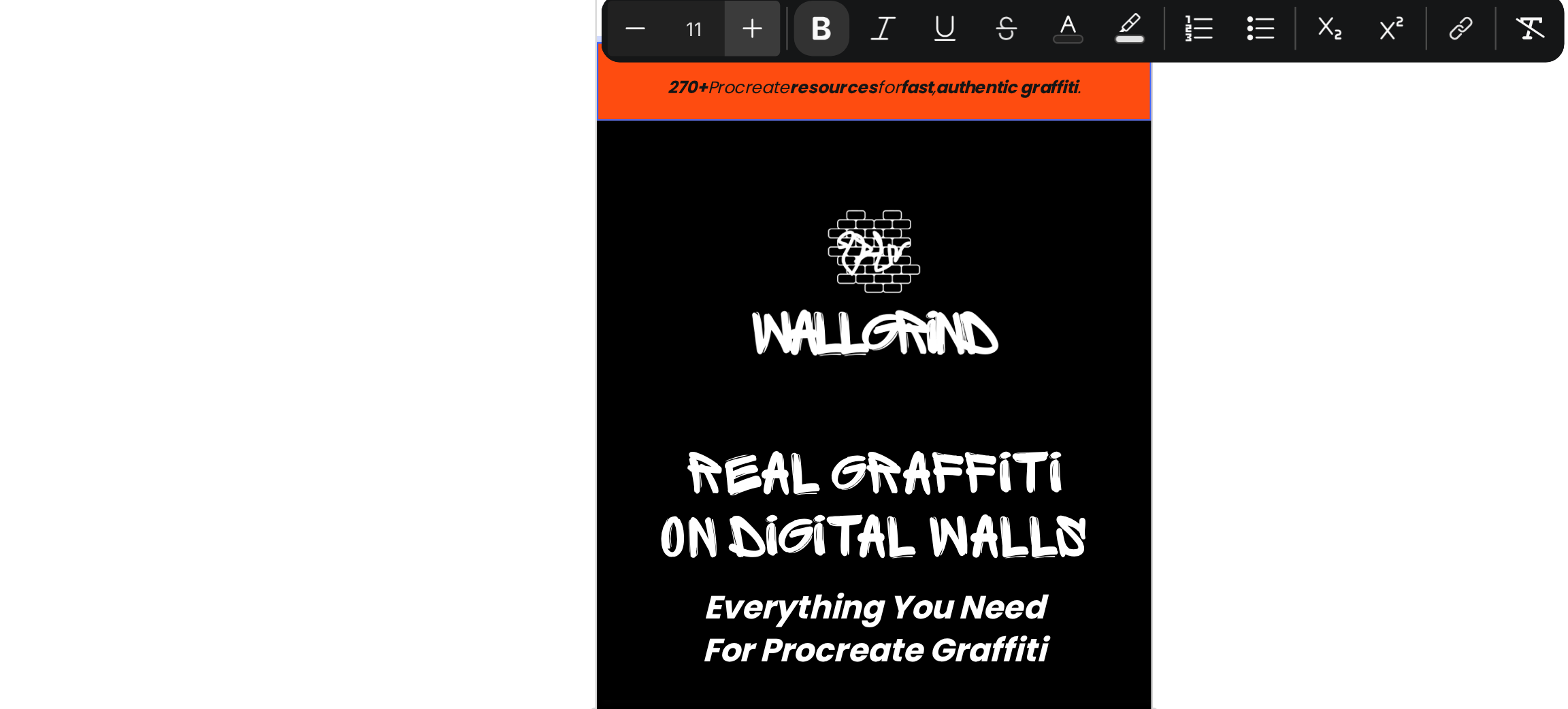
click at [852, 58] on icon "Editor contextual toolbar" at bounding box center [845, 60] width 14 height 14
type input "12"
click at [1077, 167] on div at bounding box center [898, 373] width 1338 height 671
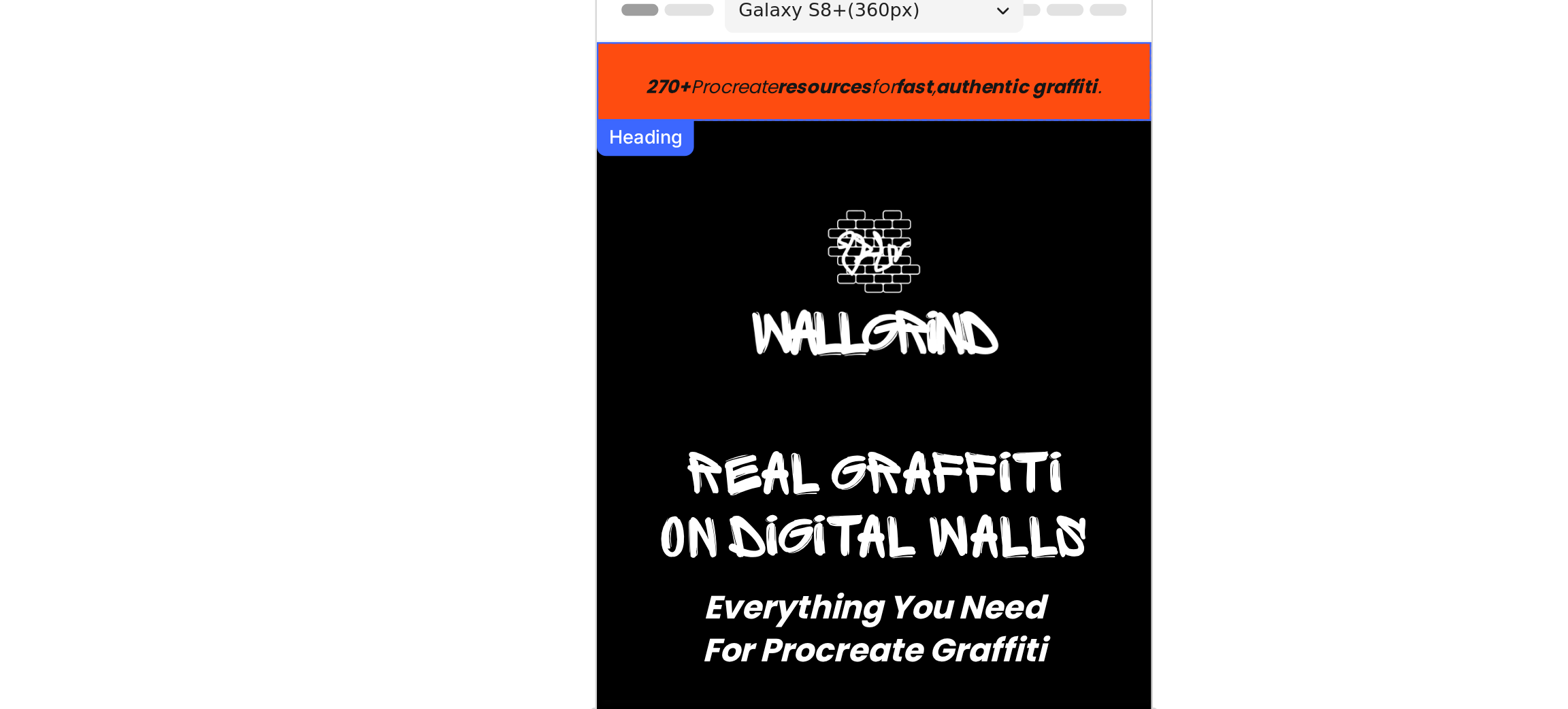
click at [806, 38] on p "⁠⁠⁠⁠⁠⁠⁠ 270+ Procreate resources for fast , authentic graffiti ." at bounding box center [718, 25] width 243 height 32
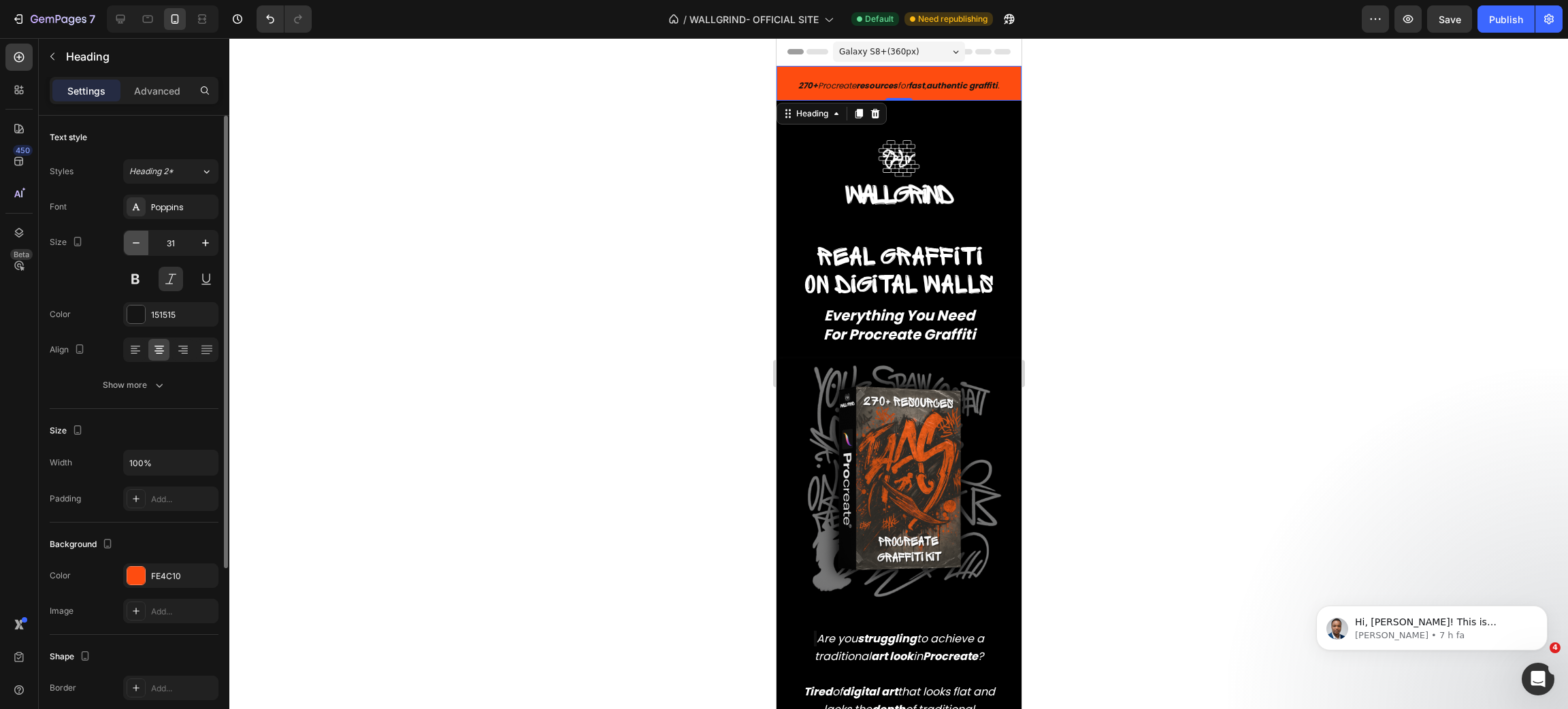
click at [130, 244] on icon "button" at bounding box center [136, 242] width 14 height 14
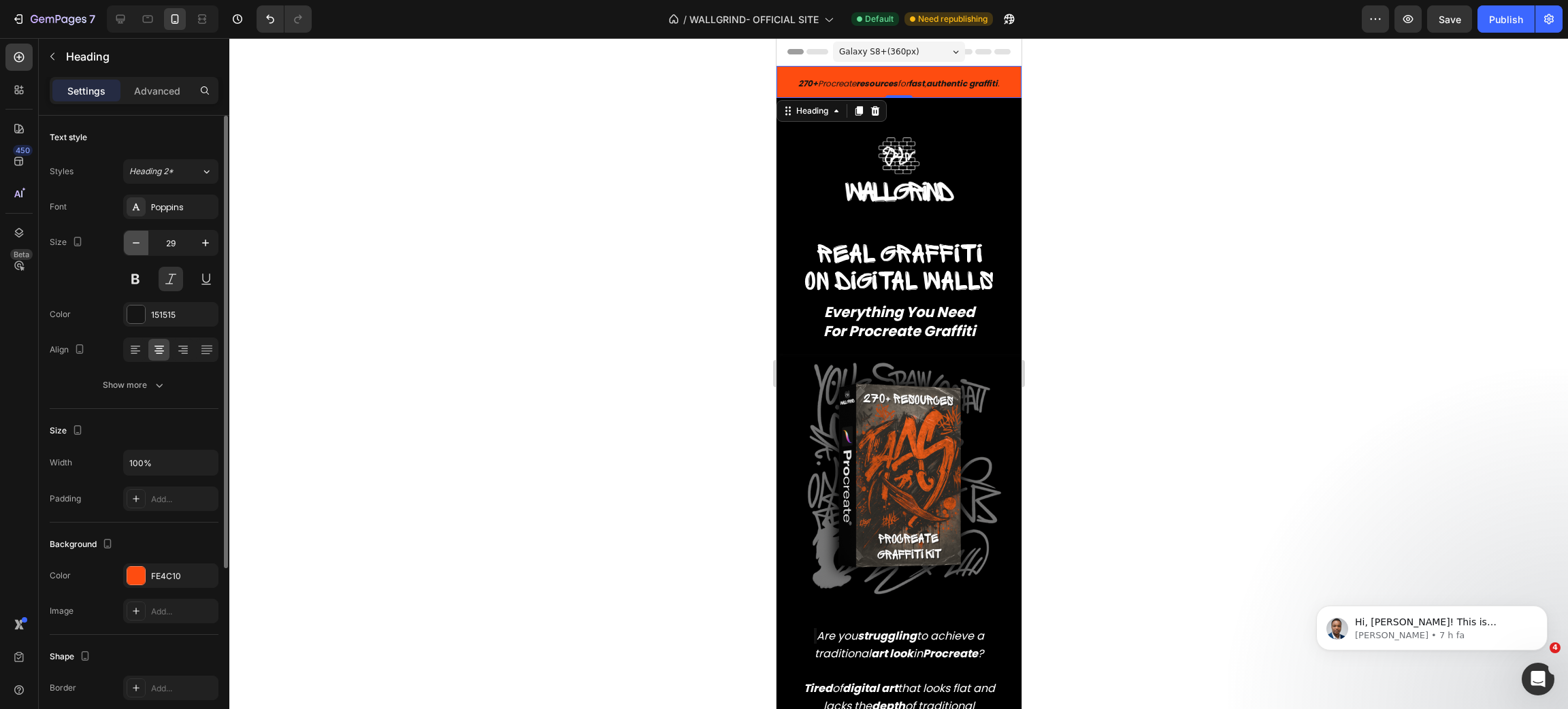
click at [130, 244] on icon "button" at bounding box center [136, 242] width 14 height 14
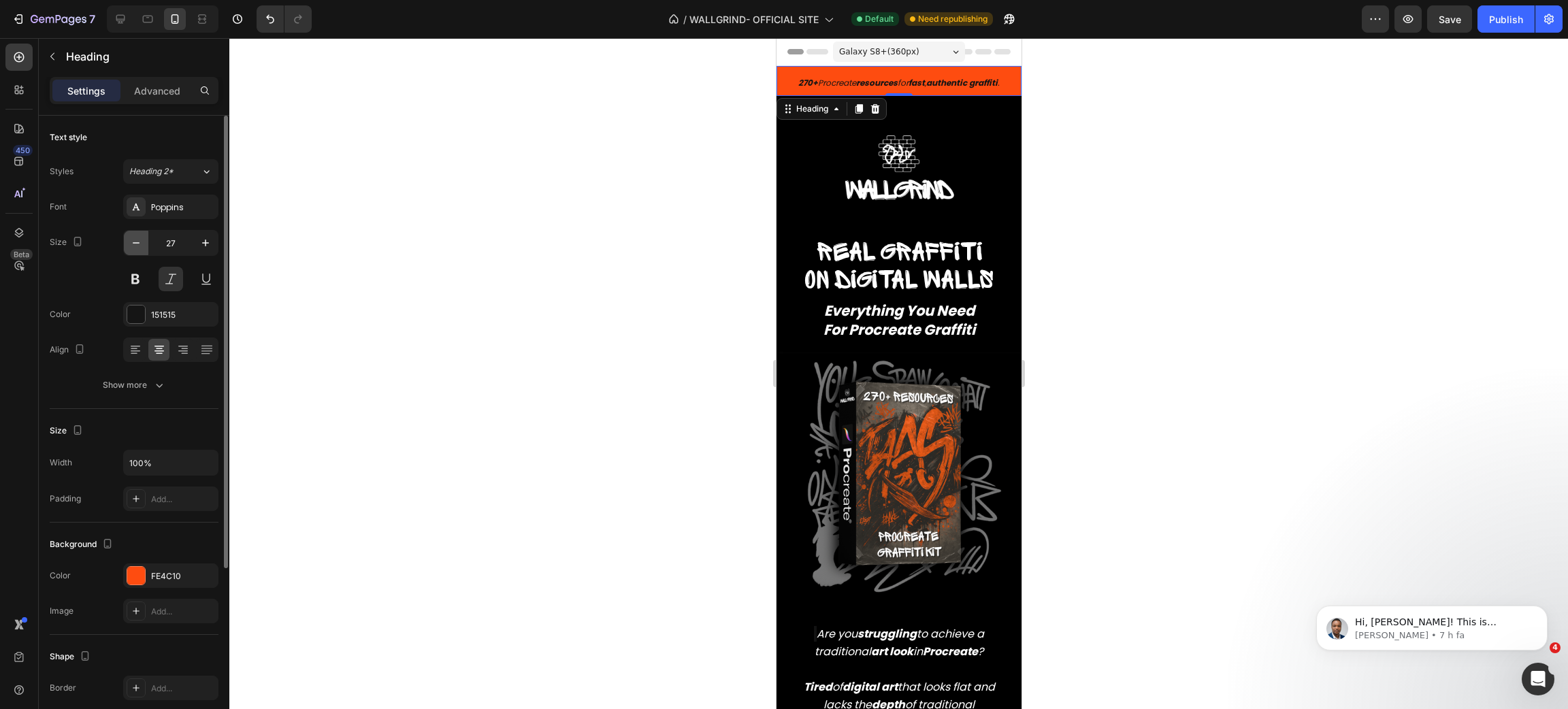
click at [130, 244] on icon "button" at bounding box center [136, 242] width 14 height 14
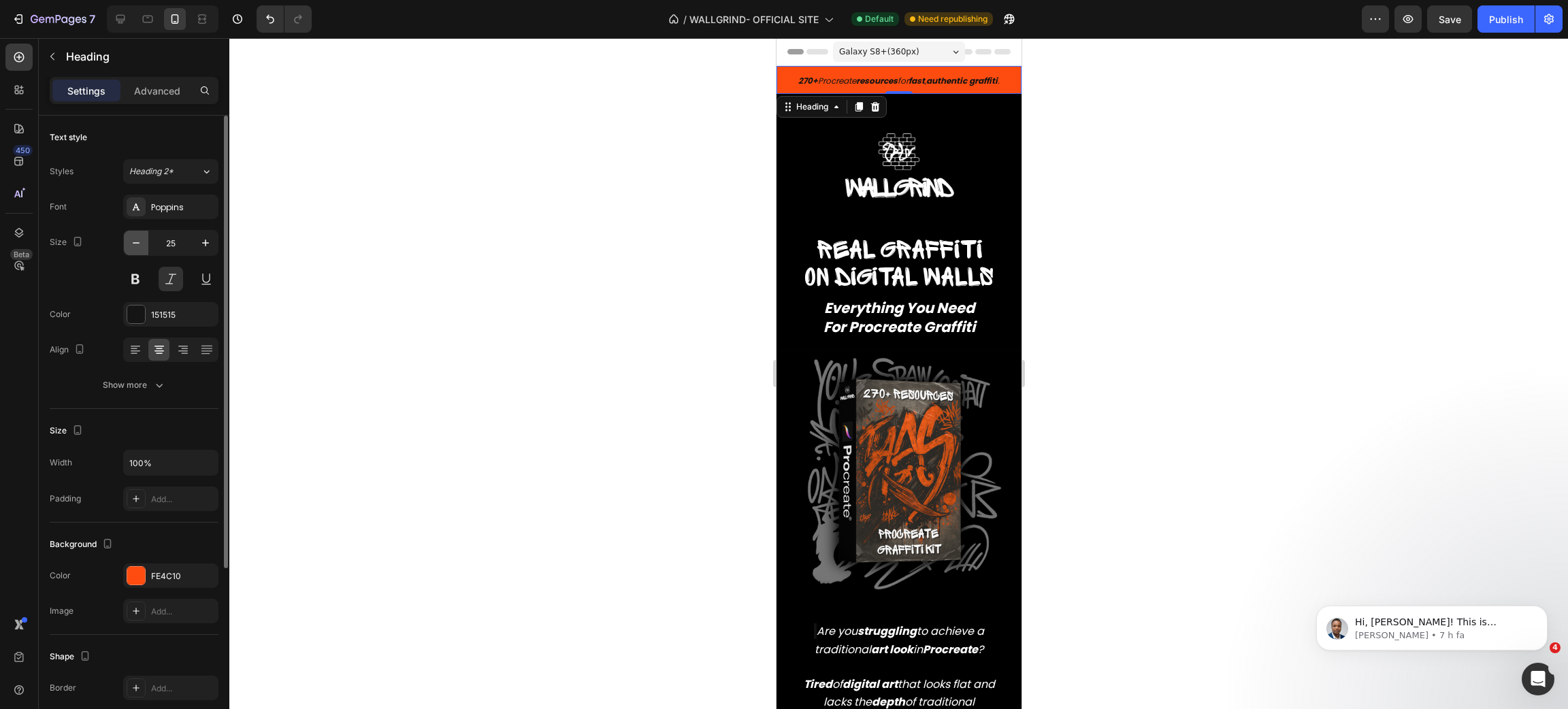
click at [130, 244] on icon "button" at bounding box center [136, 242] width 14 height 14
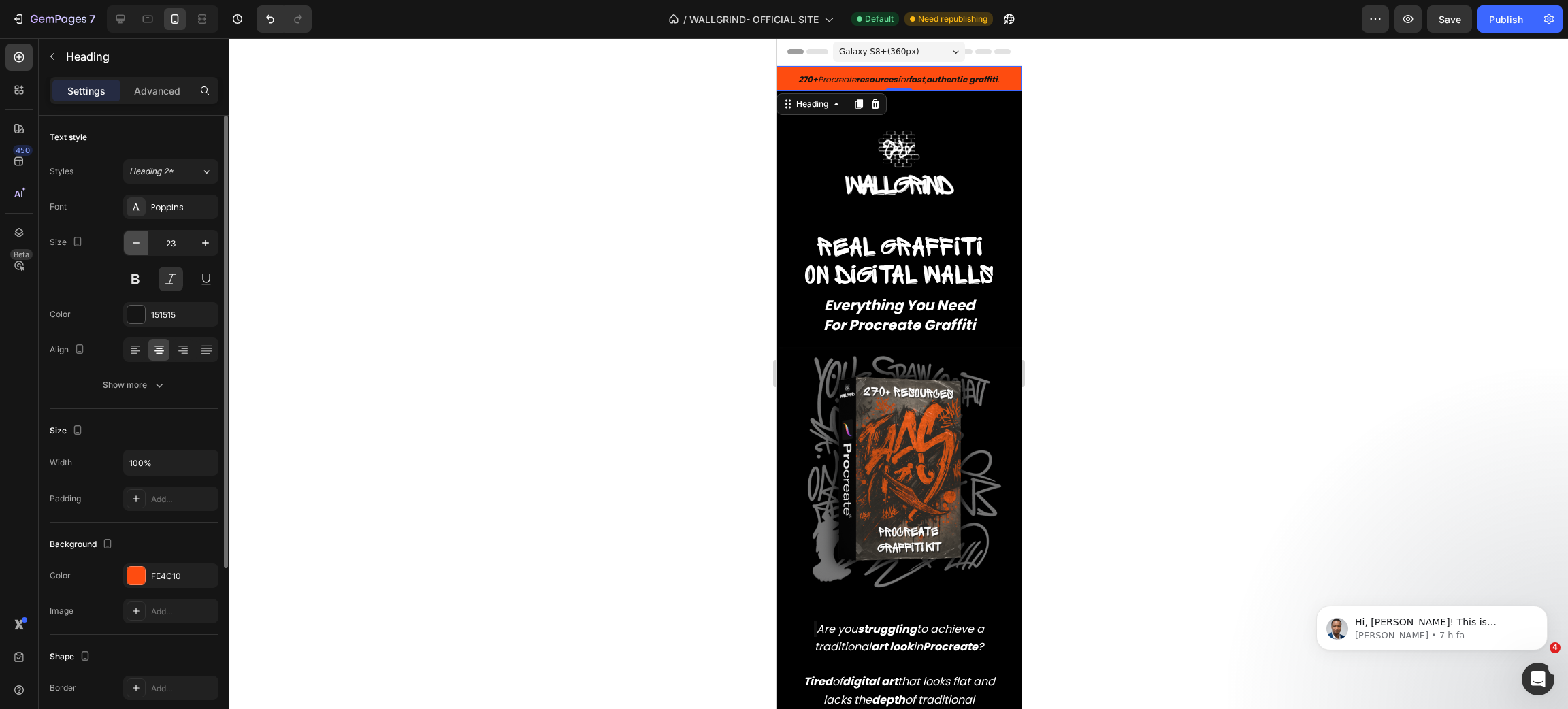
click at [130, 244] on icon "button" at bounding box center [136, 242] width 14 height 14
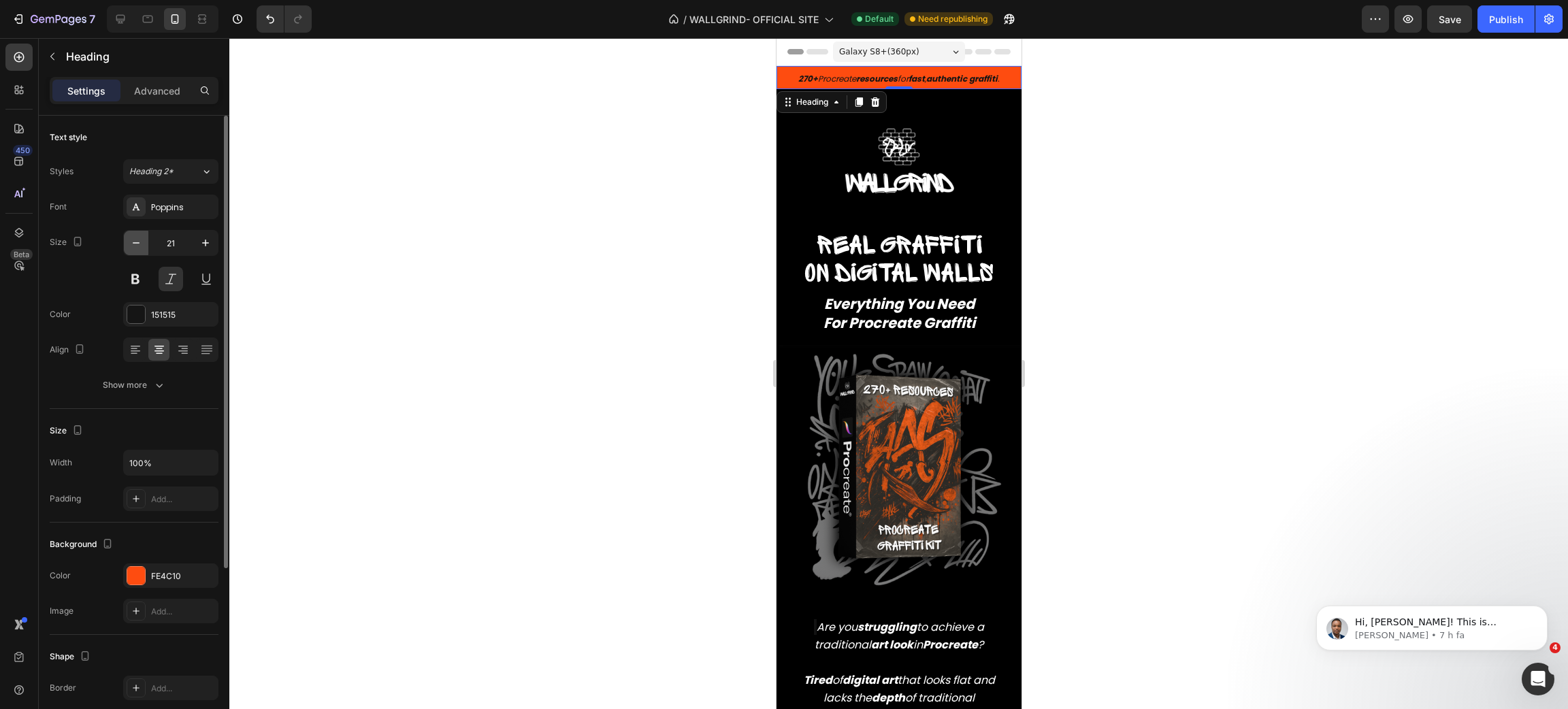
click at [130, 244] on icon "button" at bounding box center [136, 242] width 14 height 14
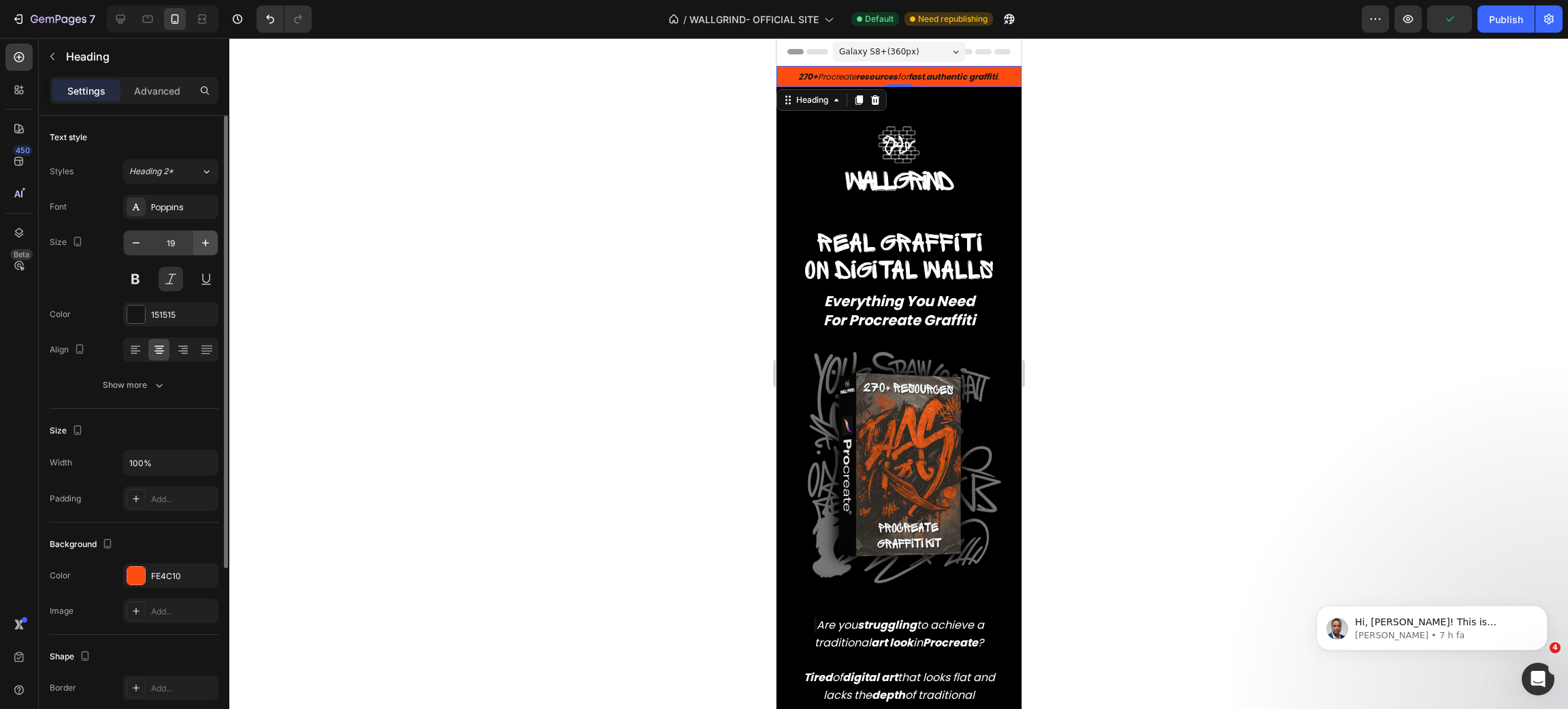
click at [208, 251] on button "button" at bounding box center [205, 242] width 25 height 25
type input "21"
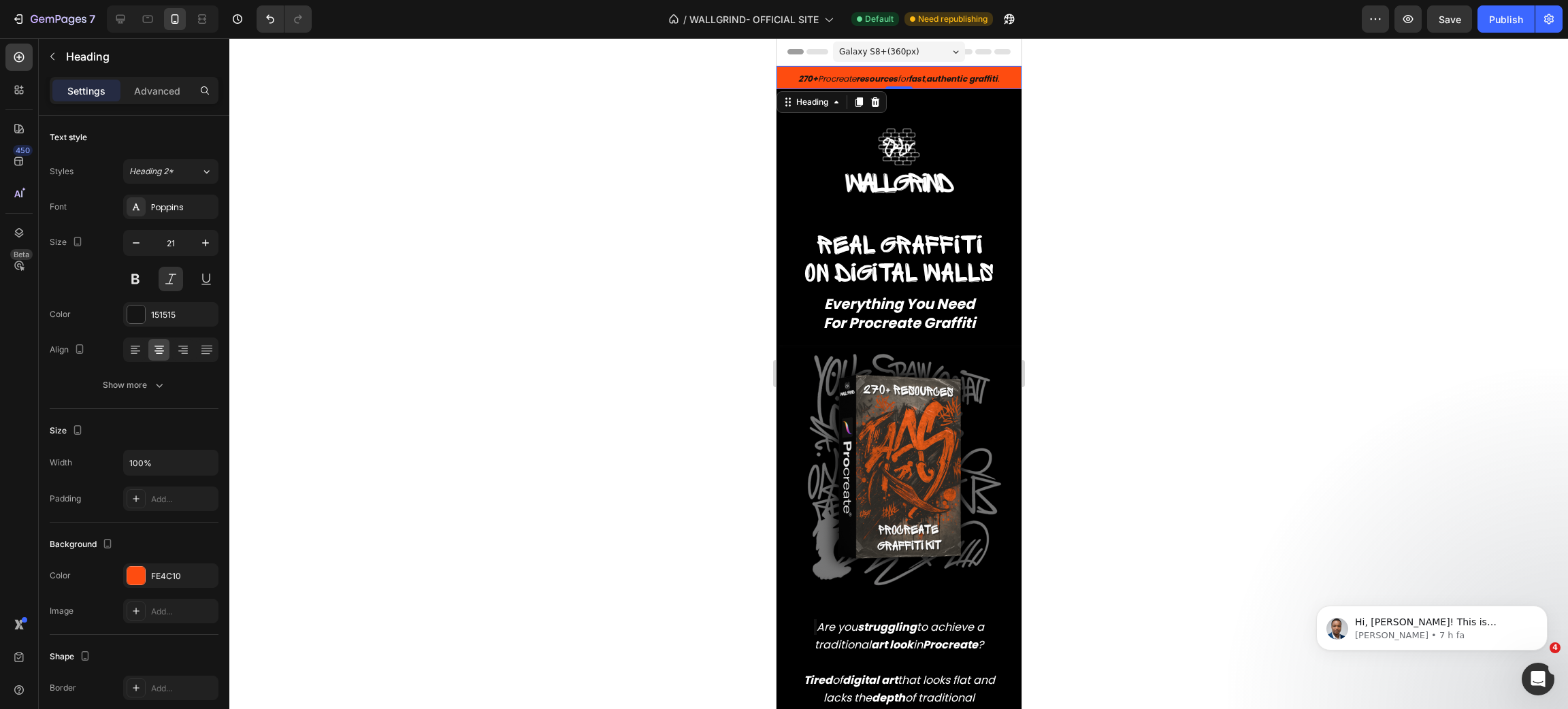
click at [1170, 419] on div at bounding box center [898, 373] width 1338 height 671
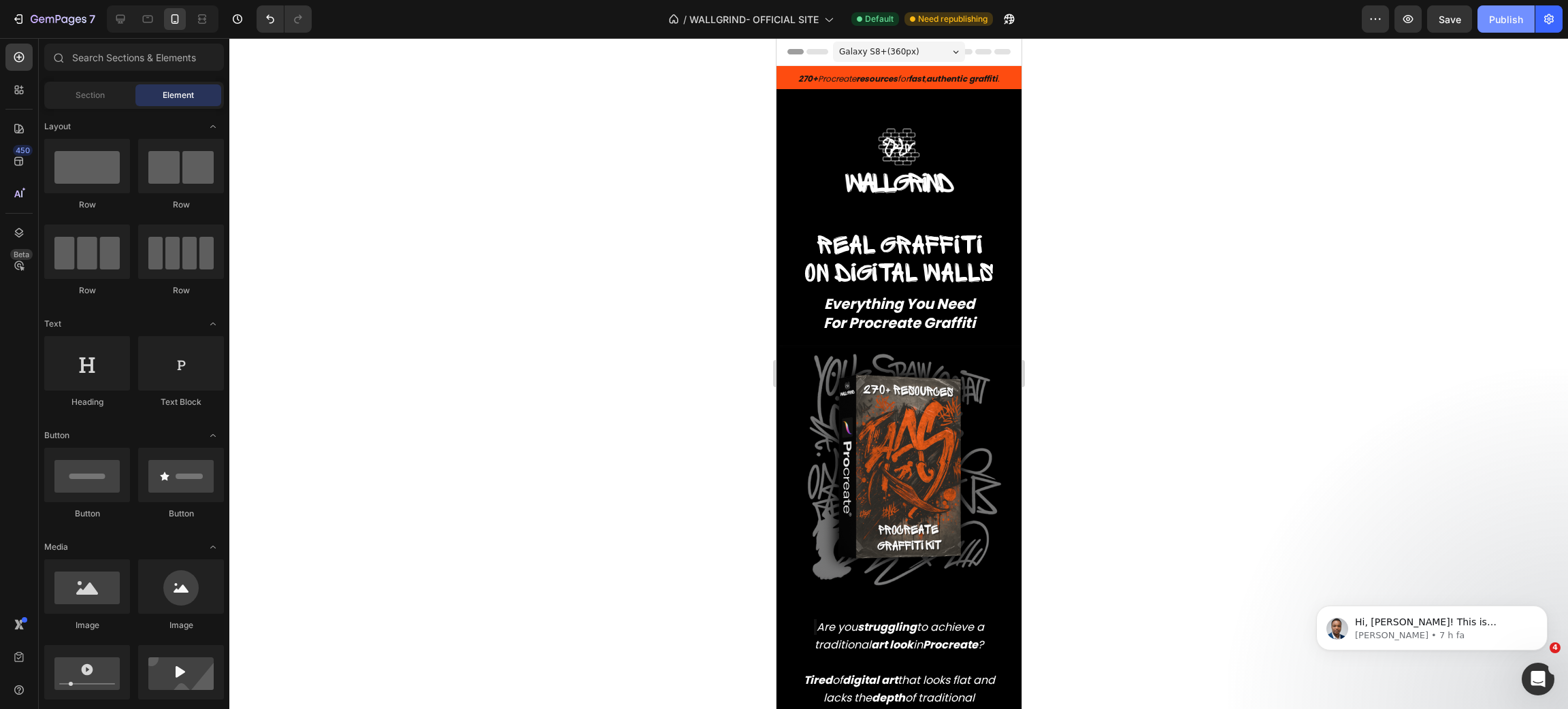
click at [1507, 30] on button "Publish" at bounding box center [1506, 19] width 57 height 28
click at [1530, 670] on icon "Apri il messenger Intercom" at bounding box center [1536, 677] width 22 height 22
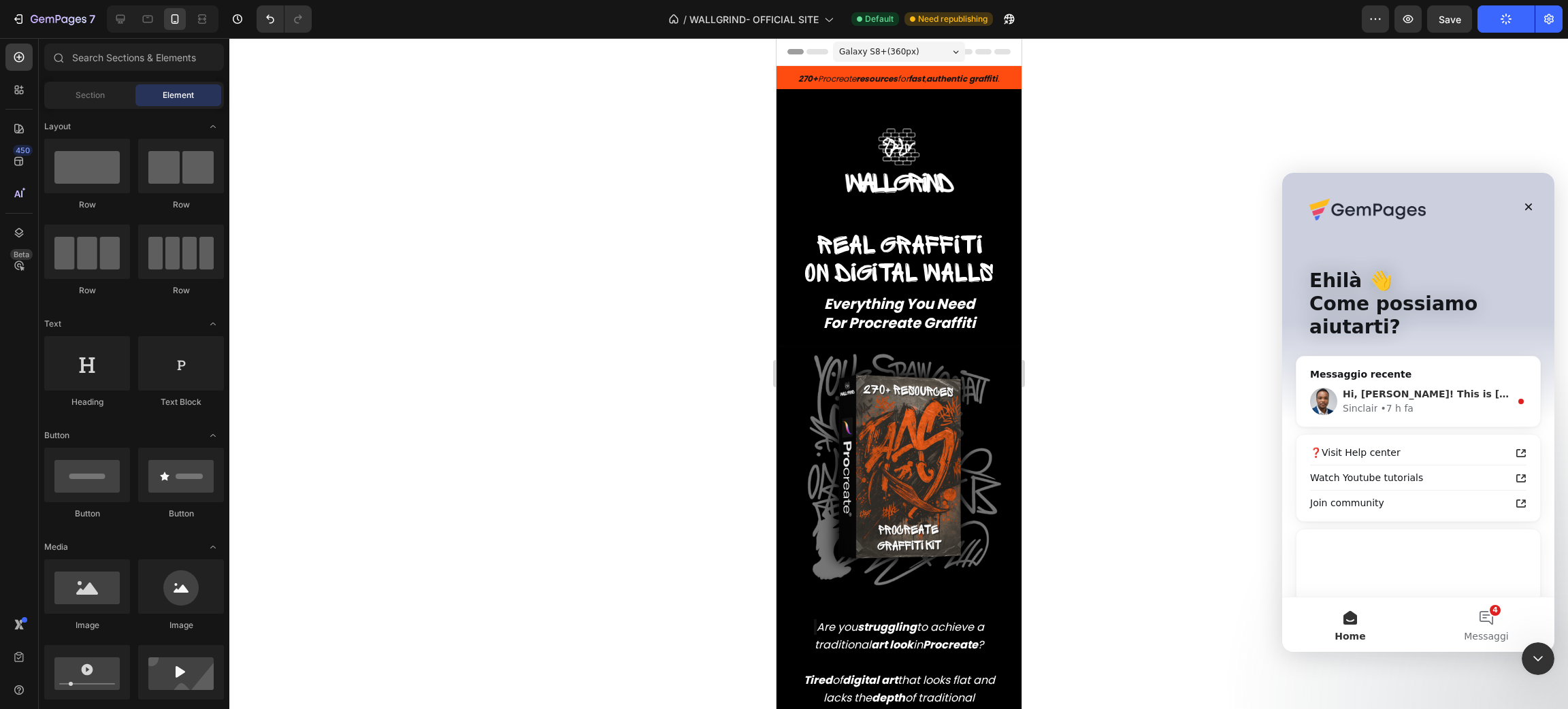
click at [1437, 401] on div "Hi, [PERSON_NAME]! This is [PERSON_NAME] from Gempages, and I am joining [PERSO…" at bounding box center [1417, 401] width 243 height 51
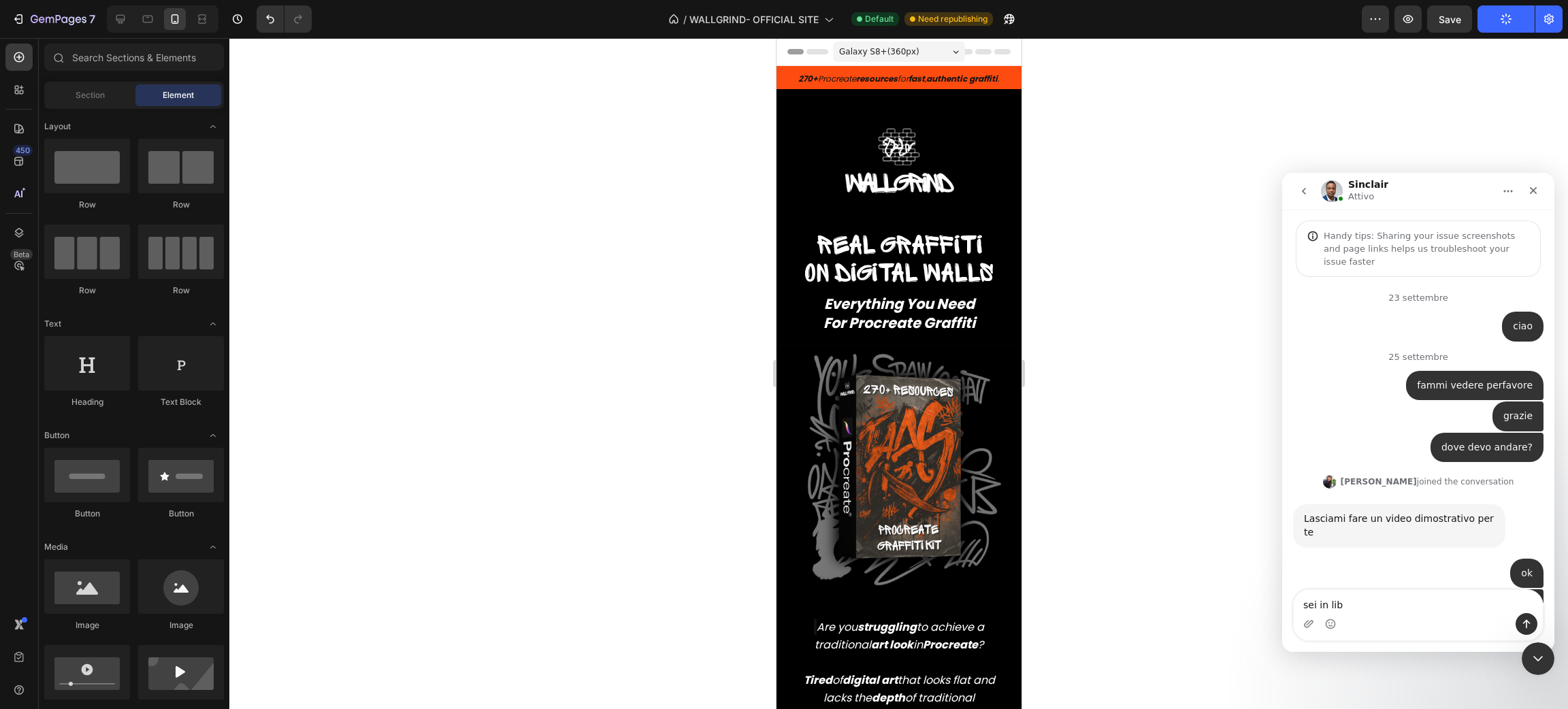
type textarea "sei in [GEOGRAPHIC_DATA]"
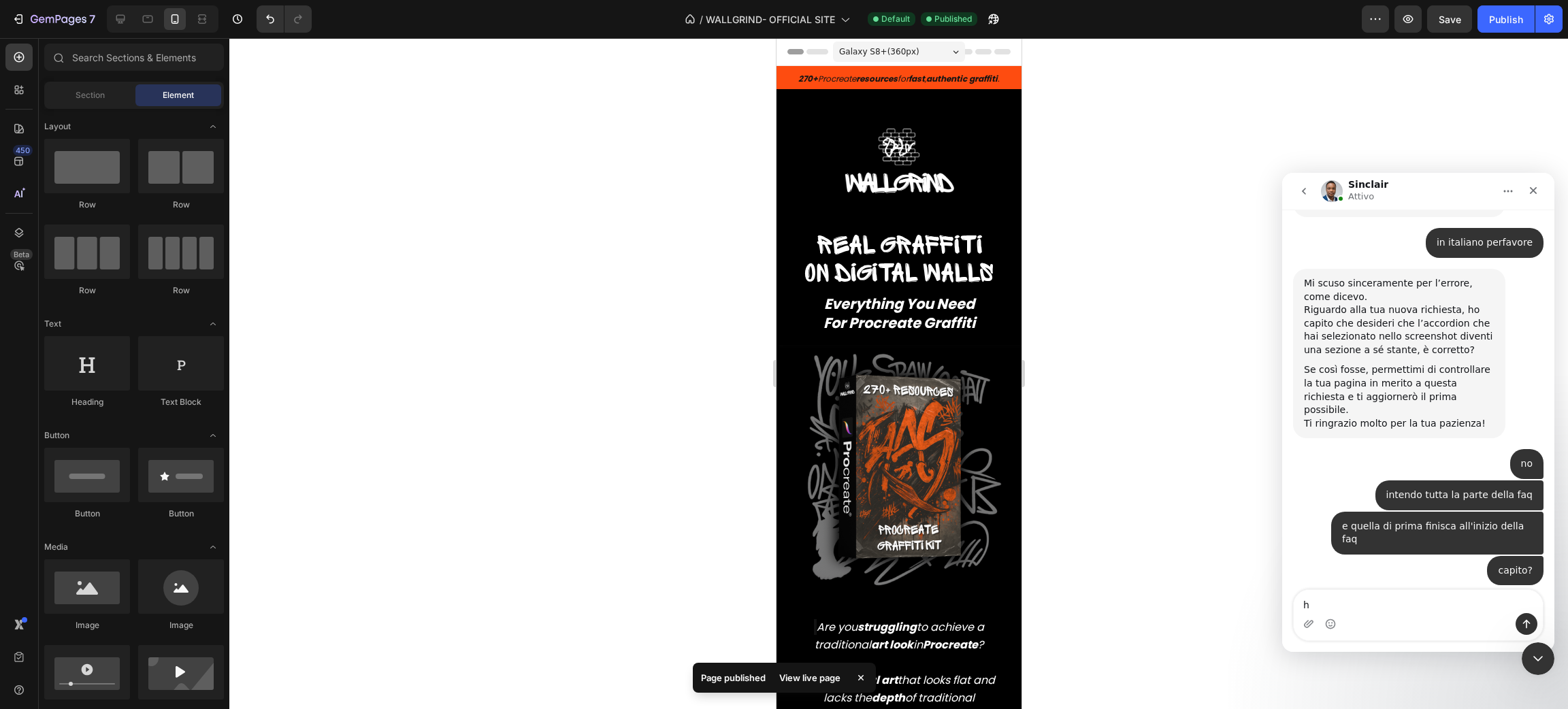
scroll to position [17451, 0]
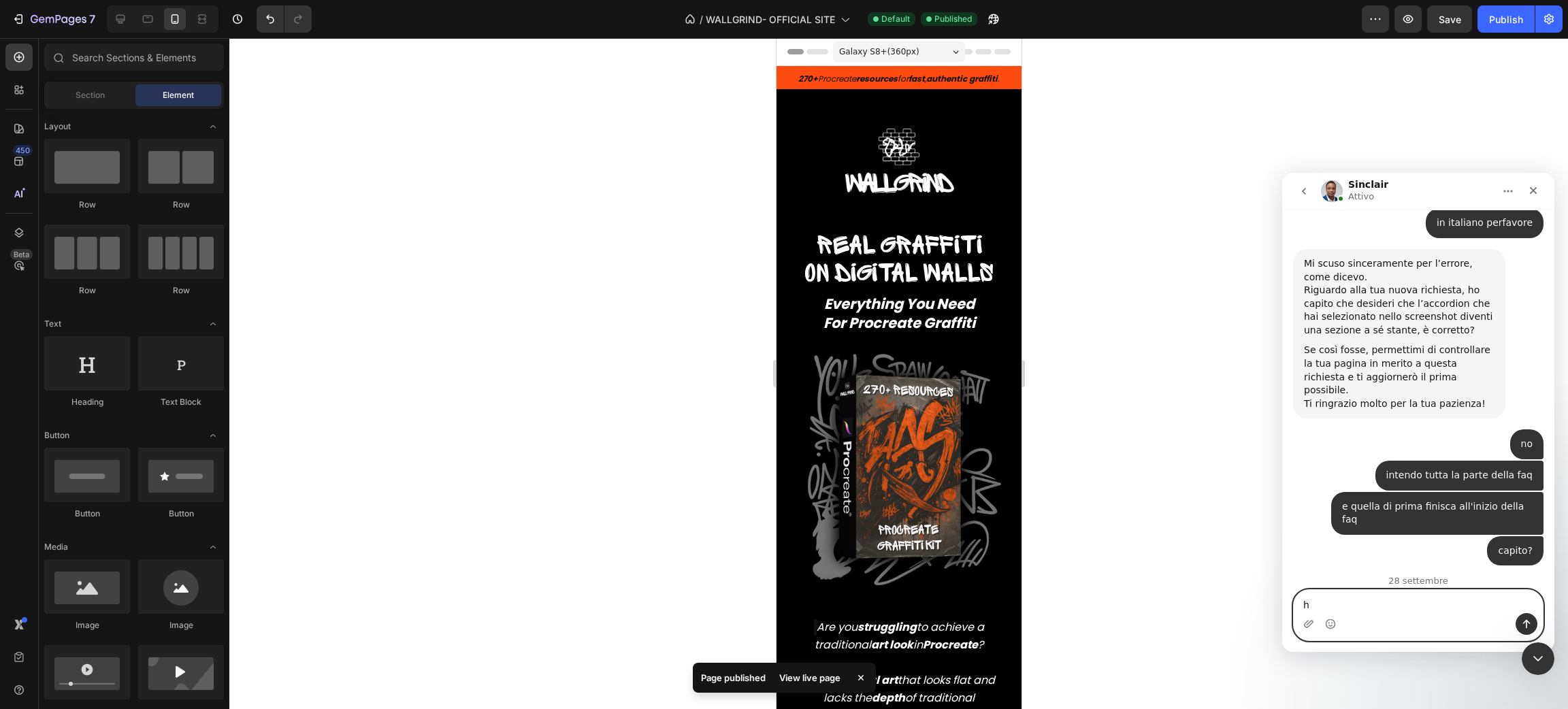
click at [1320, 607] on textarea "h" at bounding box center [1418, 601] width 249 height 23
type textarea "h"
type textarea "in [GEOGRAPHIC_DATA]"
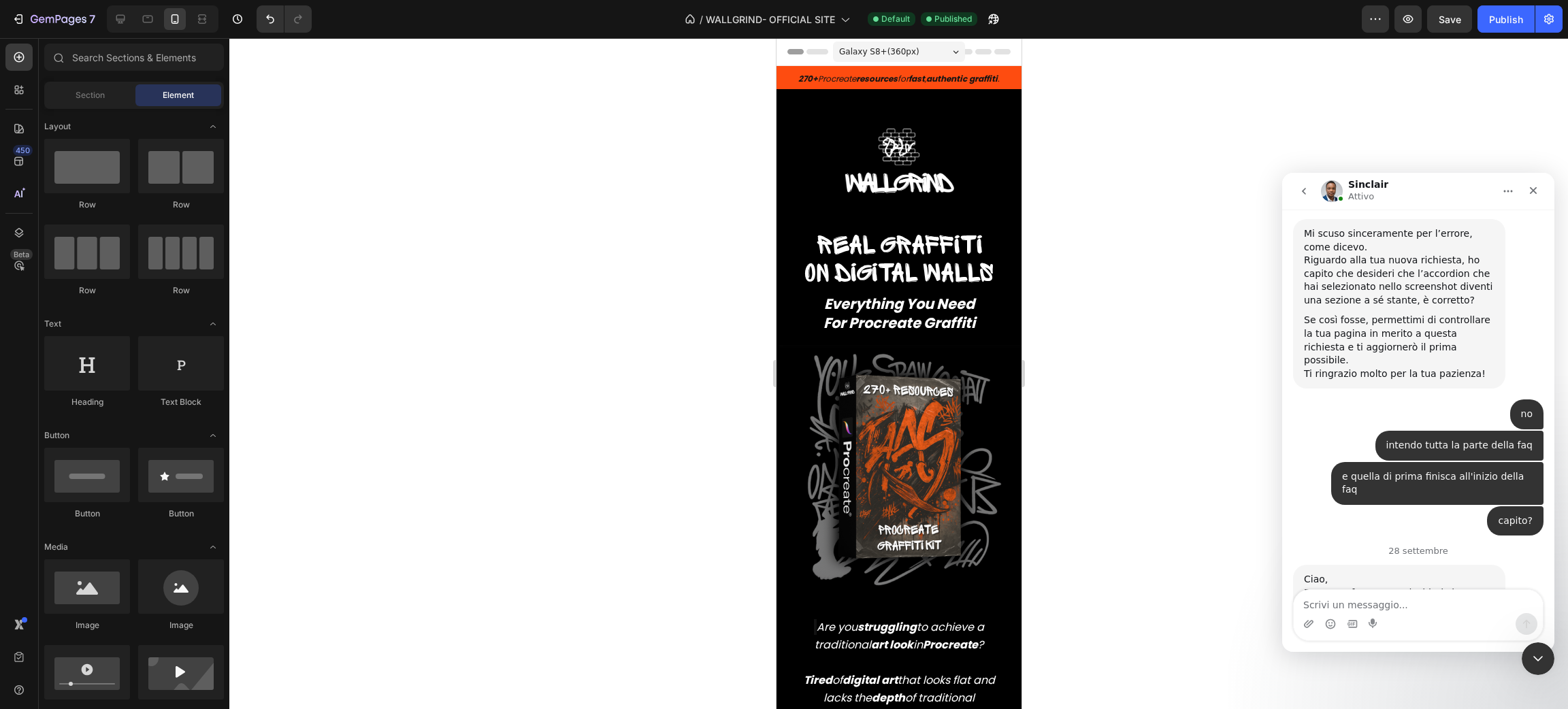
scroll to position [17482, 0]
type textarea "grazie"
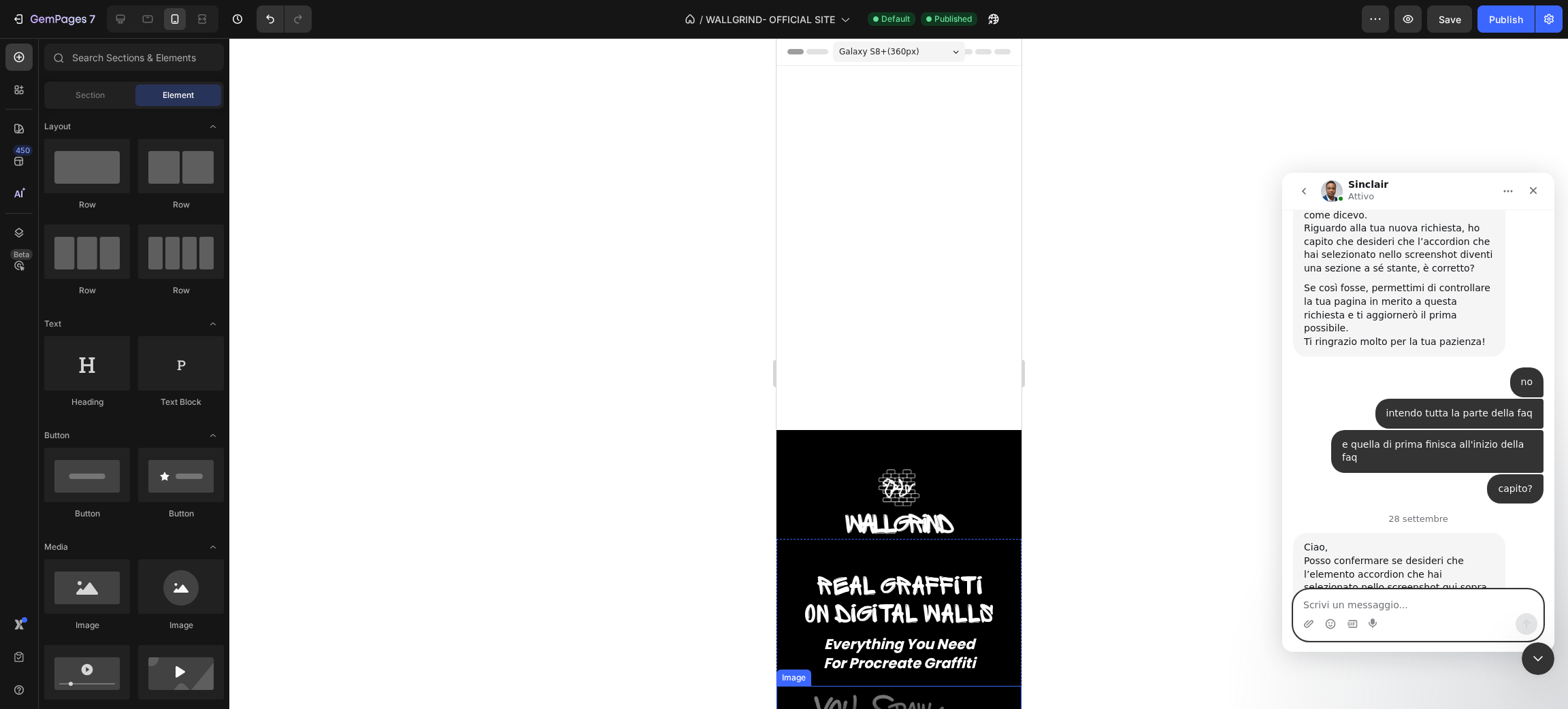
scroll to position [544, 0]
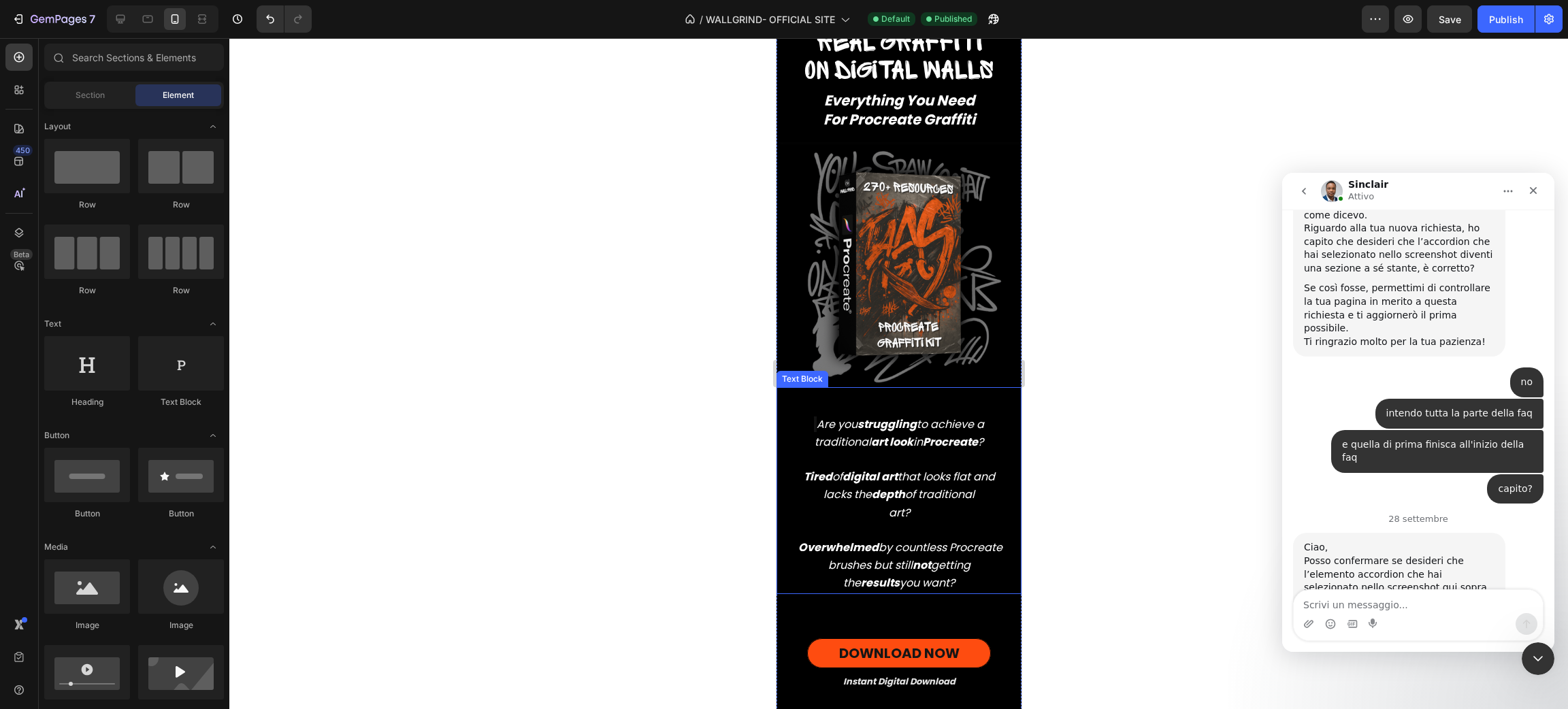
click at [933, 468] on icon "Tired of digital art that looks flat and lacks the depth of traditional" at bounding box center [898, 485] width 191 height 33
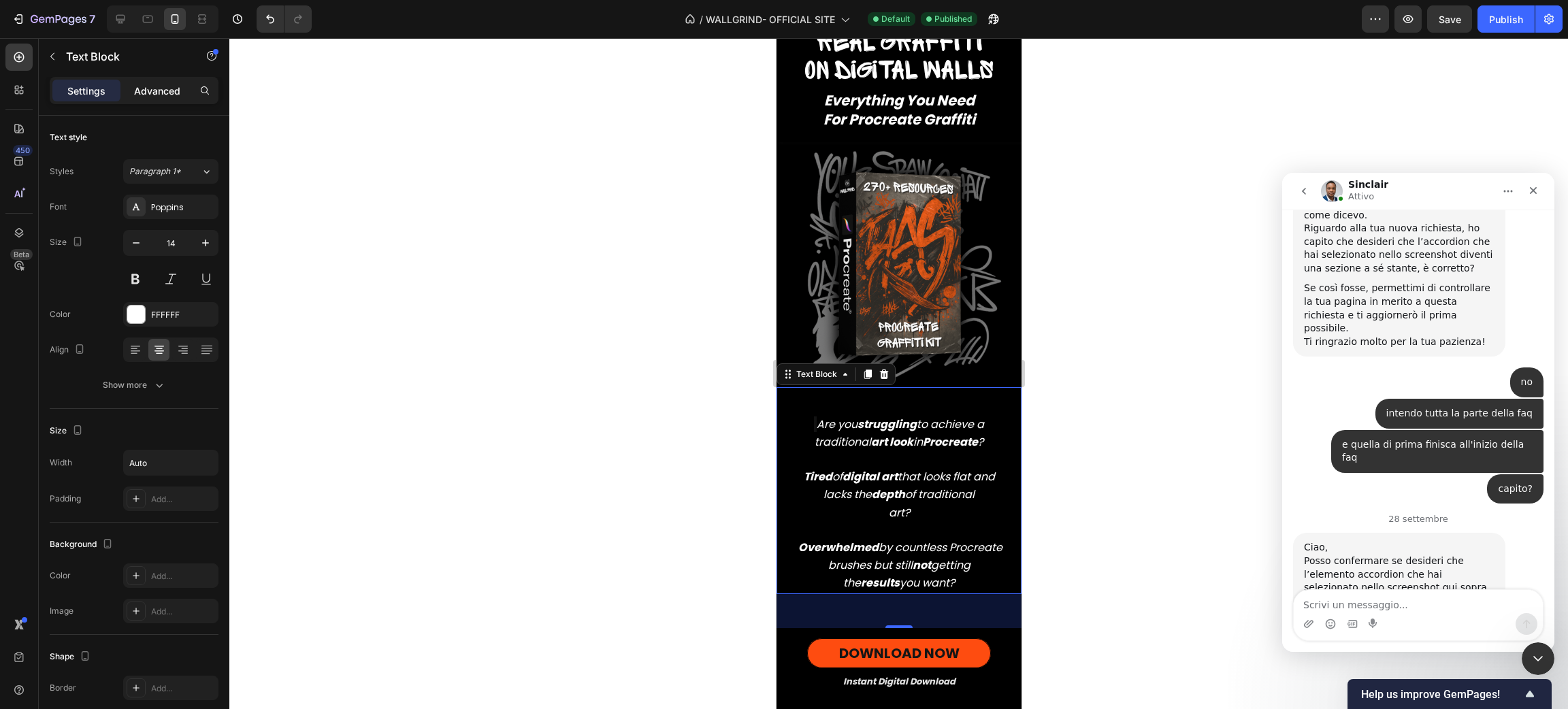
click at [144, 88] on p "Advanced" at bounding box center [157, 91] width 46 height 15
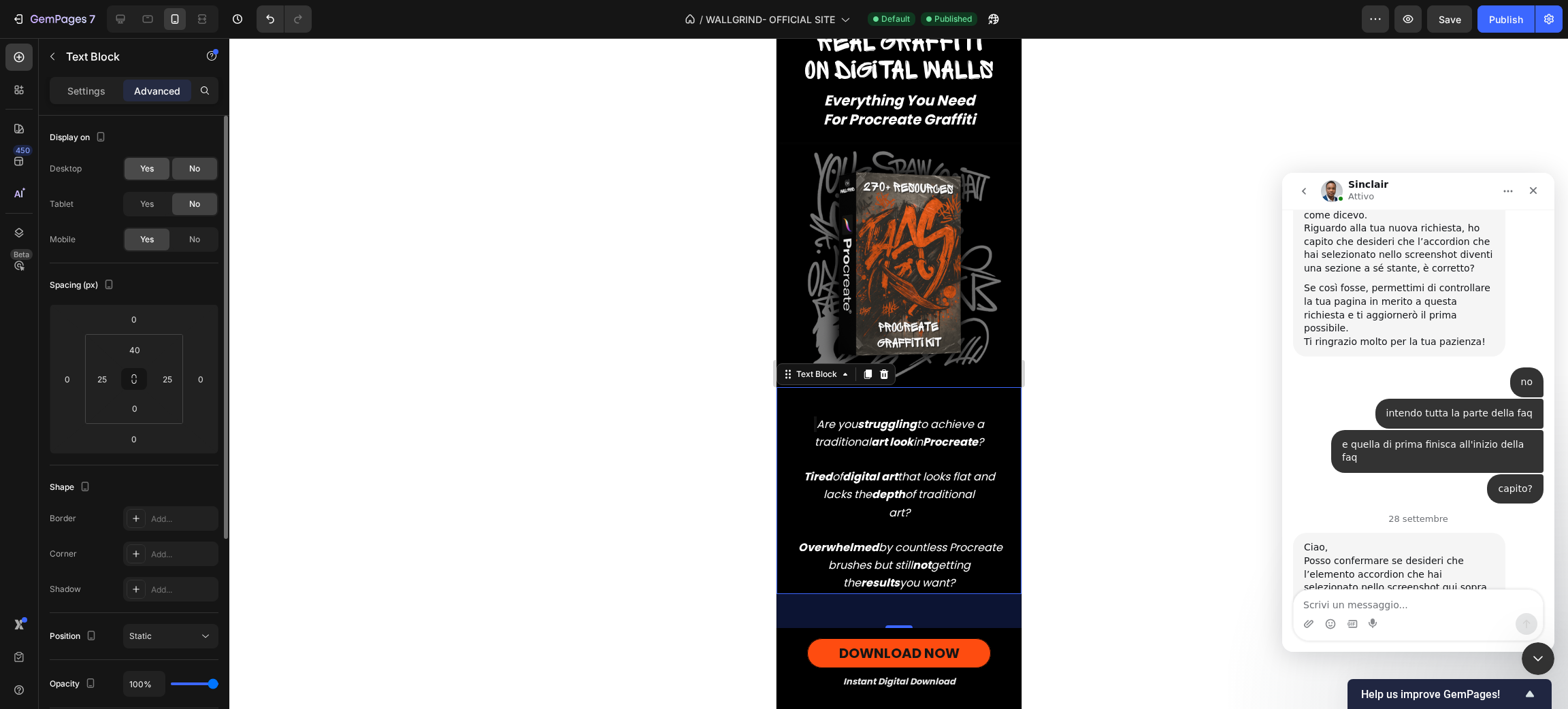
click at [142, 169] on span "Yes" at bounding box center [147, 168] width 14 height 12
click at [1533, 194] on icon "Chiudi" at bounding box center [1533, 191] width 11 height 11
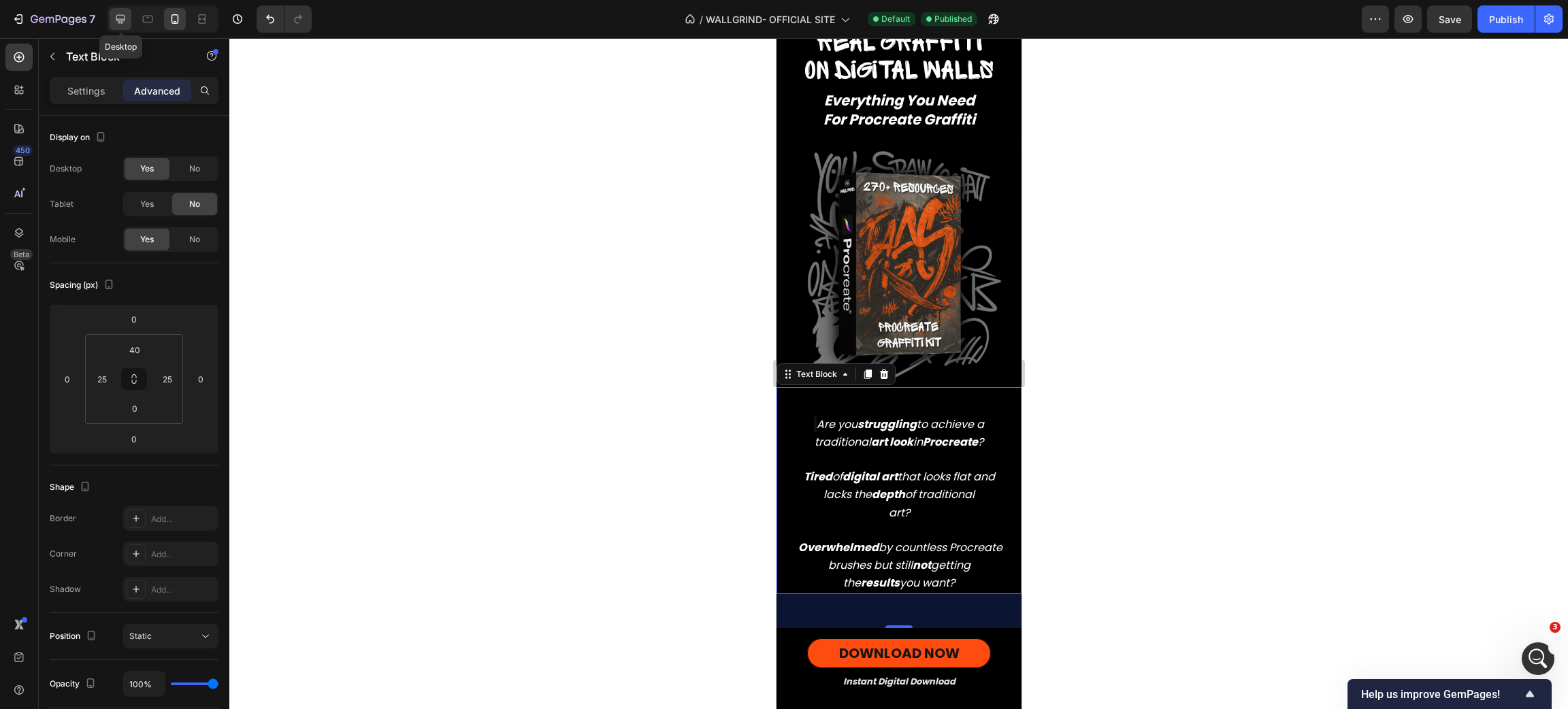
scroll to position [17513, 0]
click at [130, 19] on div at bounding box center [120, 19] width 22 height 22
type input "50"
type input "0"
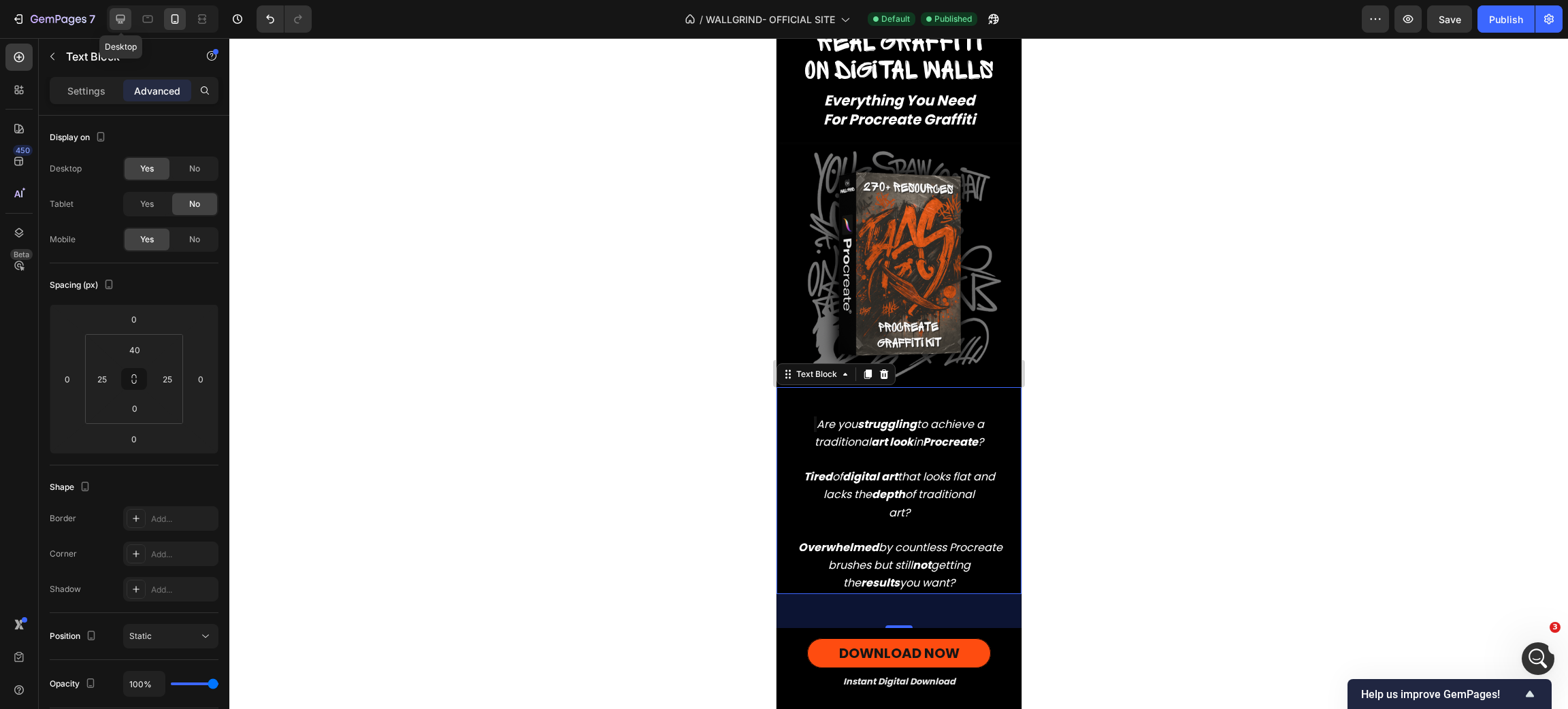
type input "50"
type input "0"
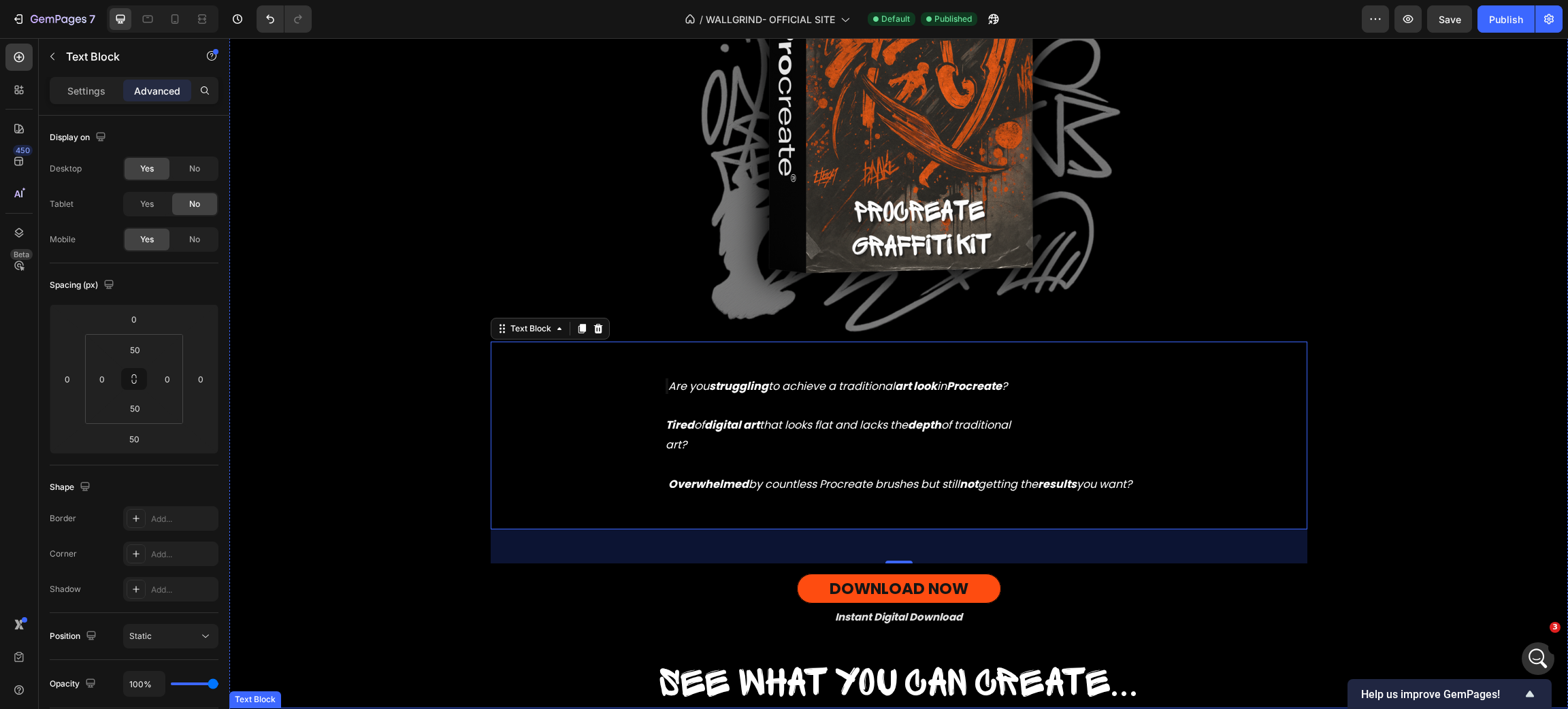
scroll to position [893, 0]
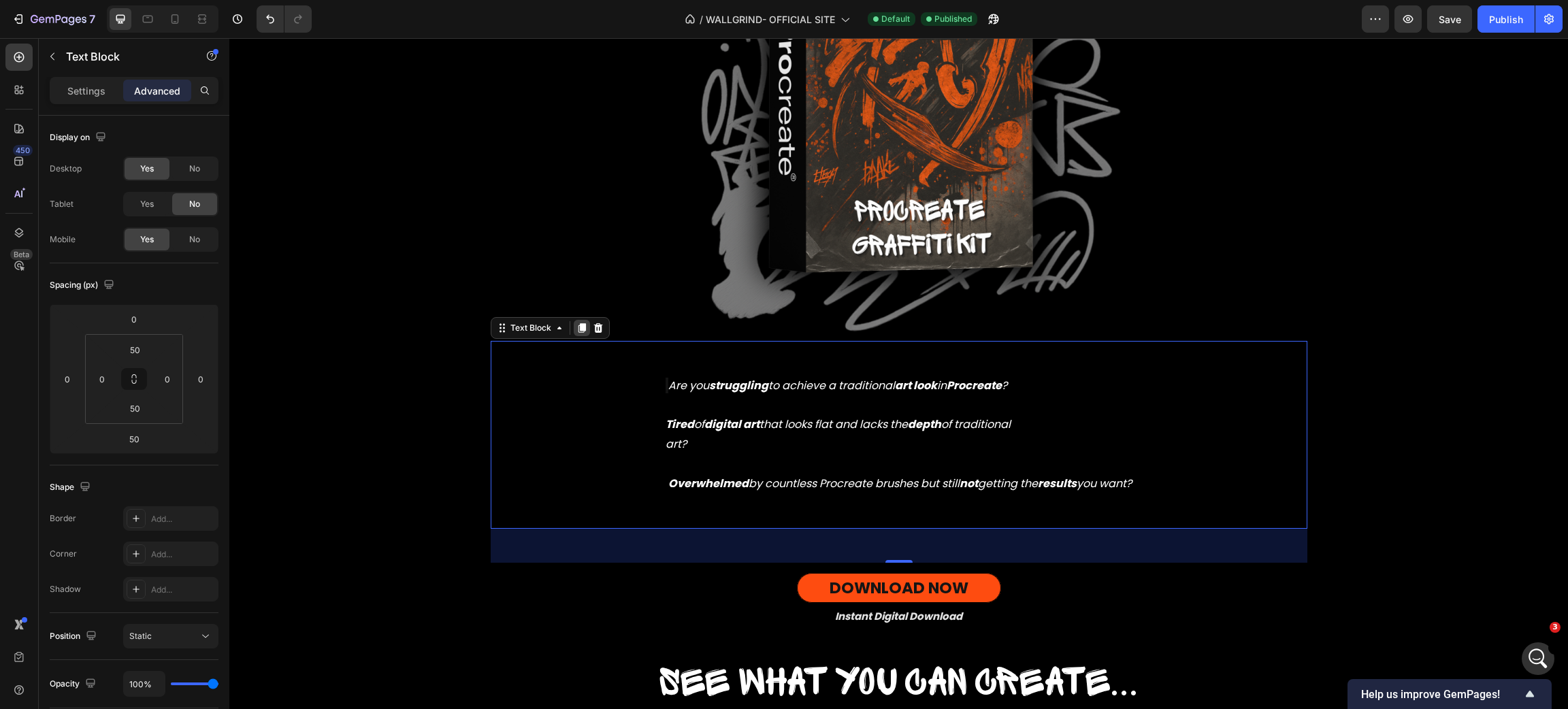
click at [578, 329] on icon at bounding box center [581, 328] width 7 height 9
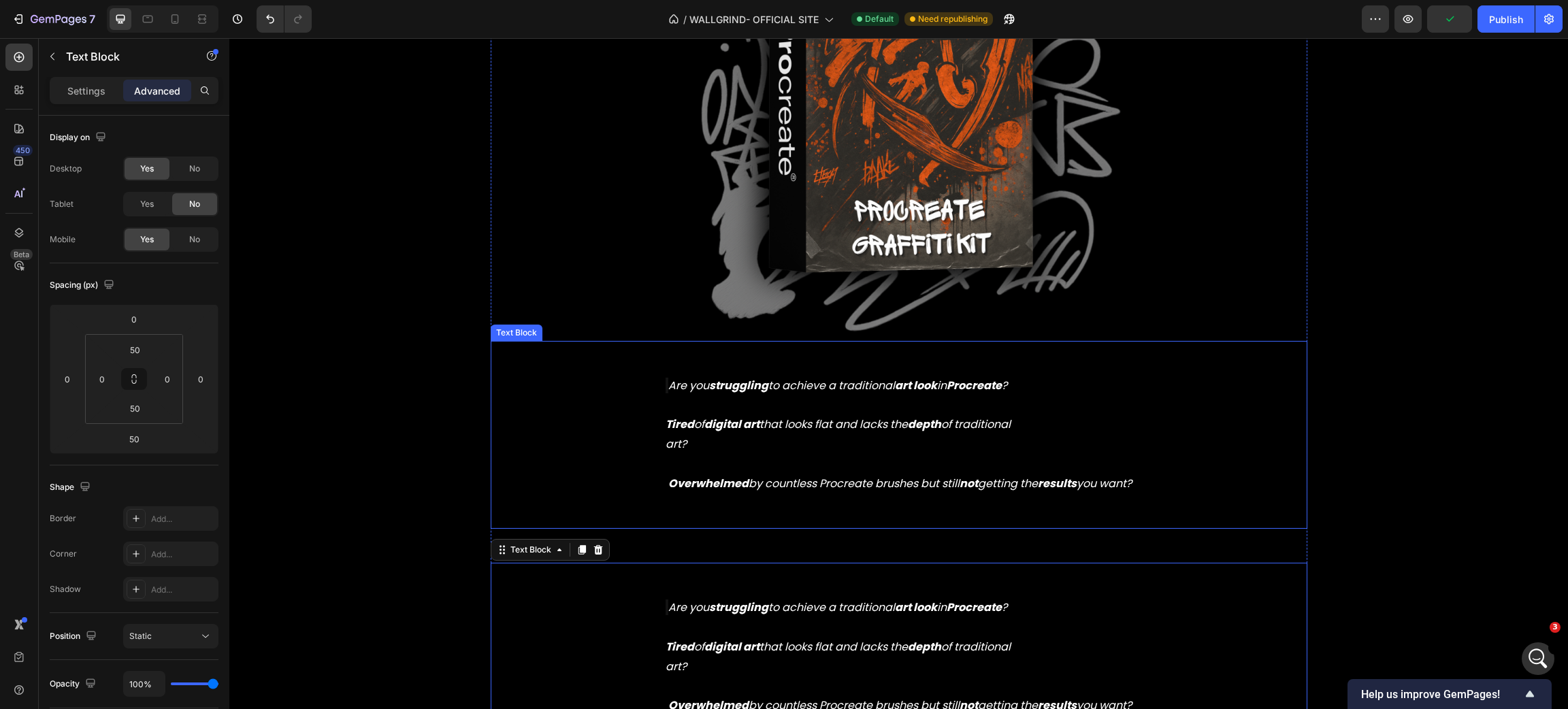
click at [590, 414] on div "Are you struggling to achieve a traditional art look in Procreate ? Tired of di…" at bounding box center [898, 434] width 817 height 120
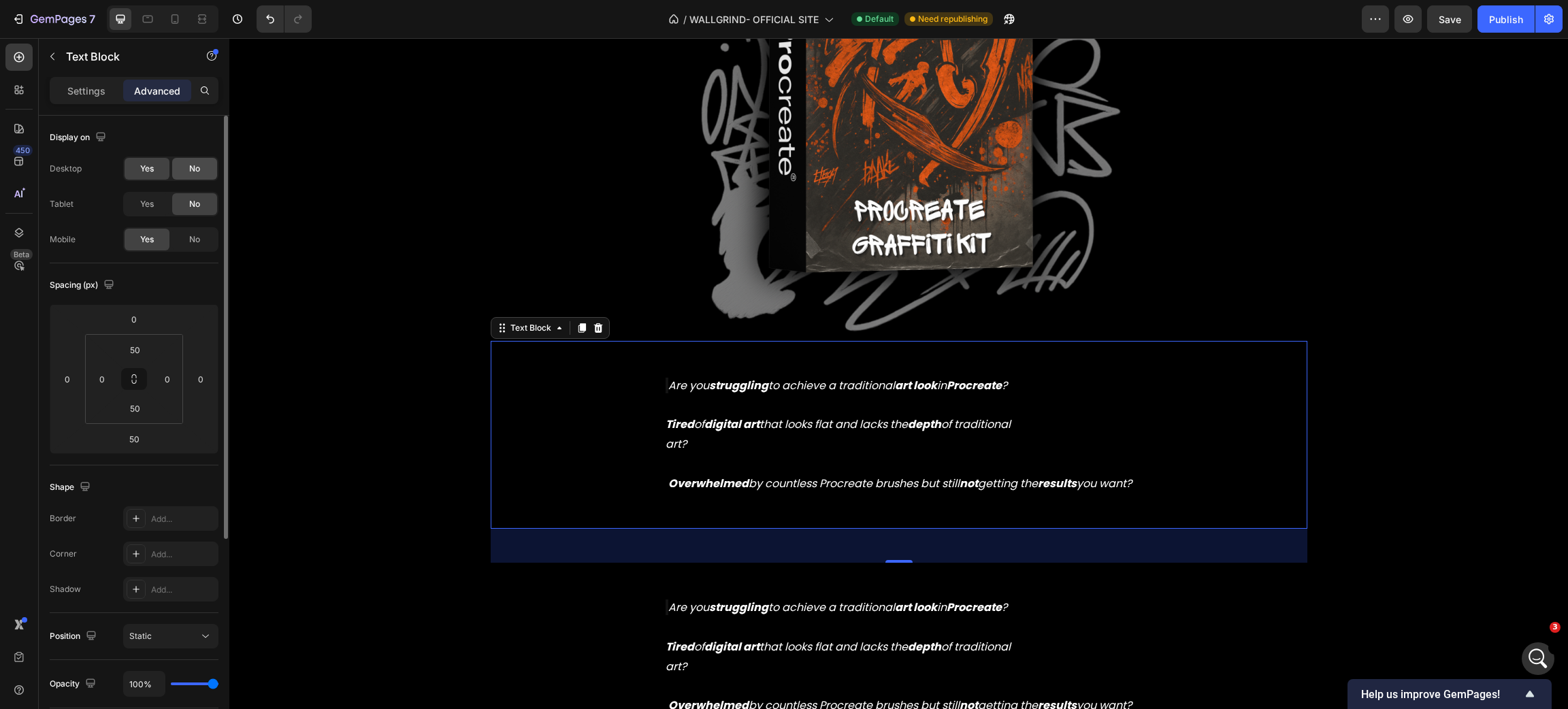
click at [201, 162] on div "No" at bounding box center [194, 169] width 45 height 22
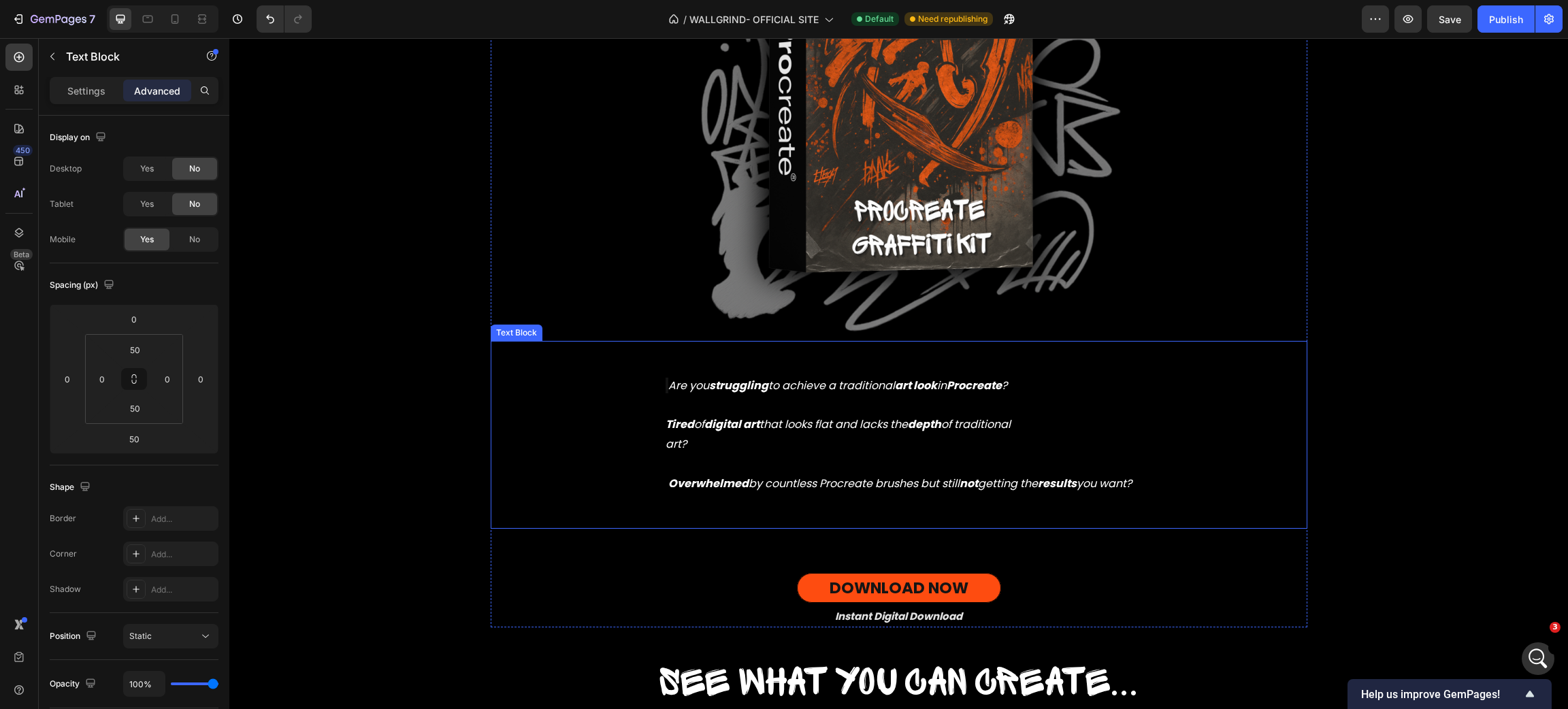
click at [752, 424] on icon "Tired of digital art that looks flat and lacks the depth of traditional" at bounding box center [839, 423] width 345 height 16
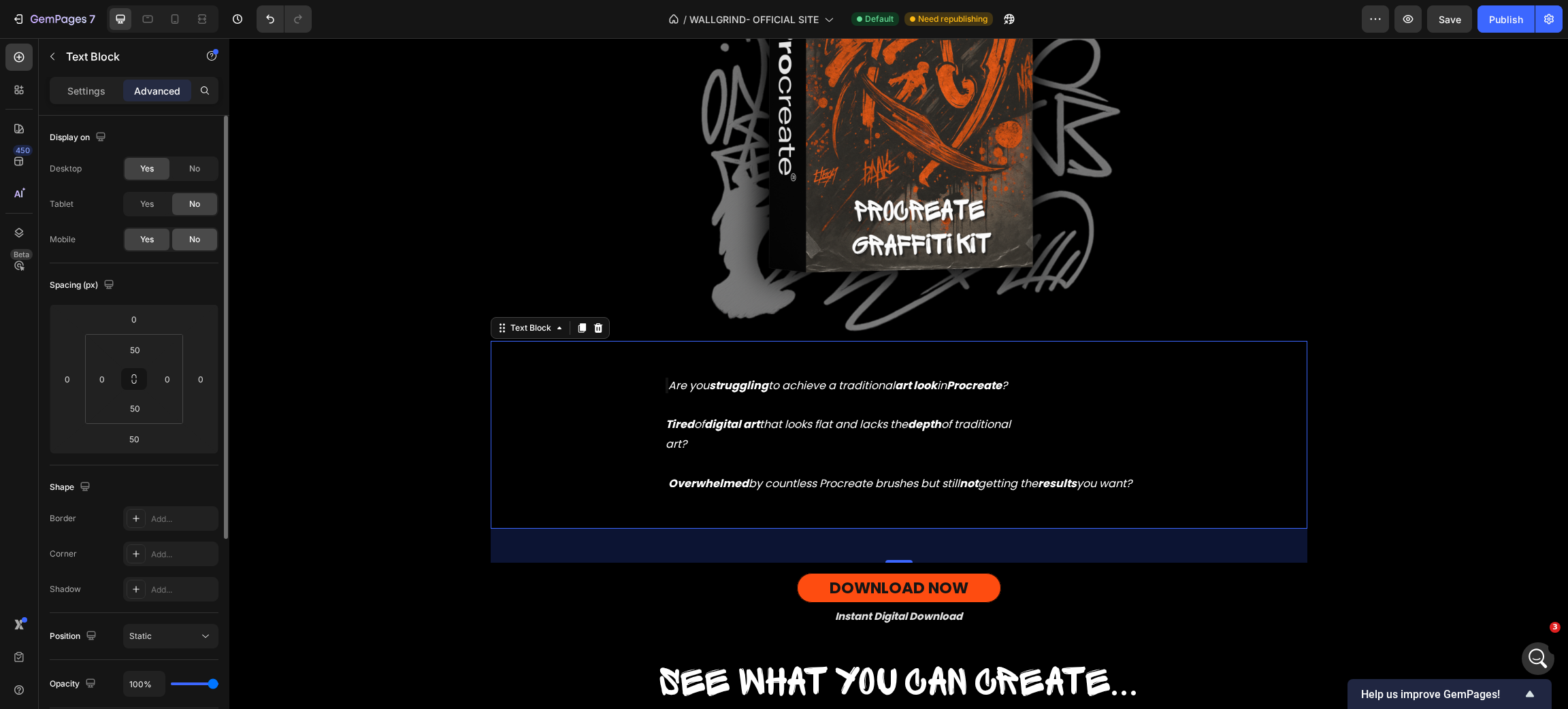
click at [203, 245] on div "No" at bounding box center [194, 240] width 45 height 22
click at [704, 415] on p "Tired of digital art that looks flat and lacks the depth of traditional art? Ov…" at bounding box center [899, 444] width 467 height 98
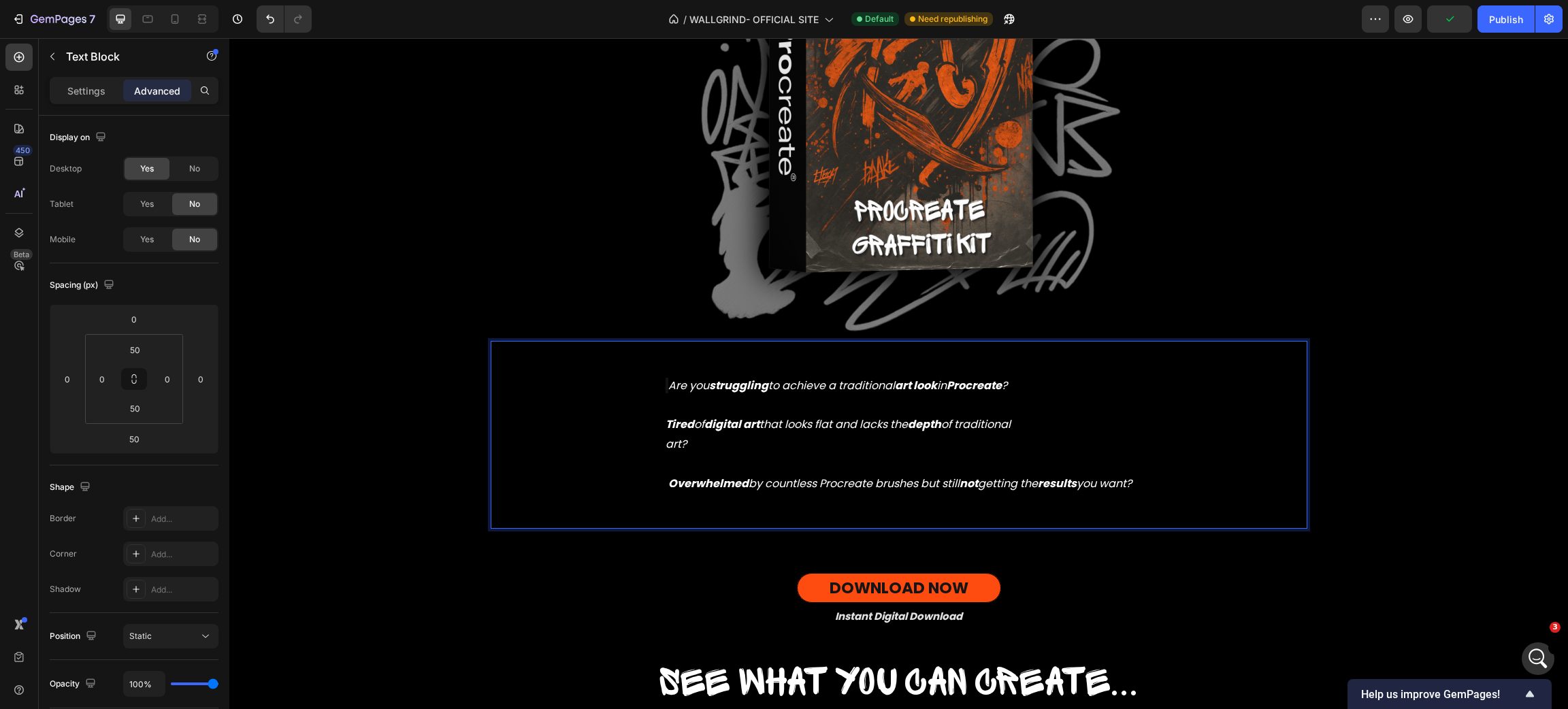
click at [638, 413] on div "Are you struggling to achieve a traditional art look in Procreate ? ⁠⁠⁠⁠⁠⁠⁠ Tir…" at bounding box center [898, 434] width 817 height 120
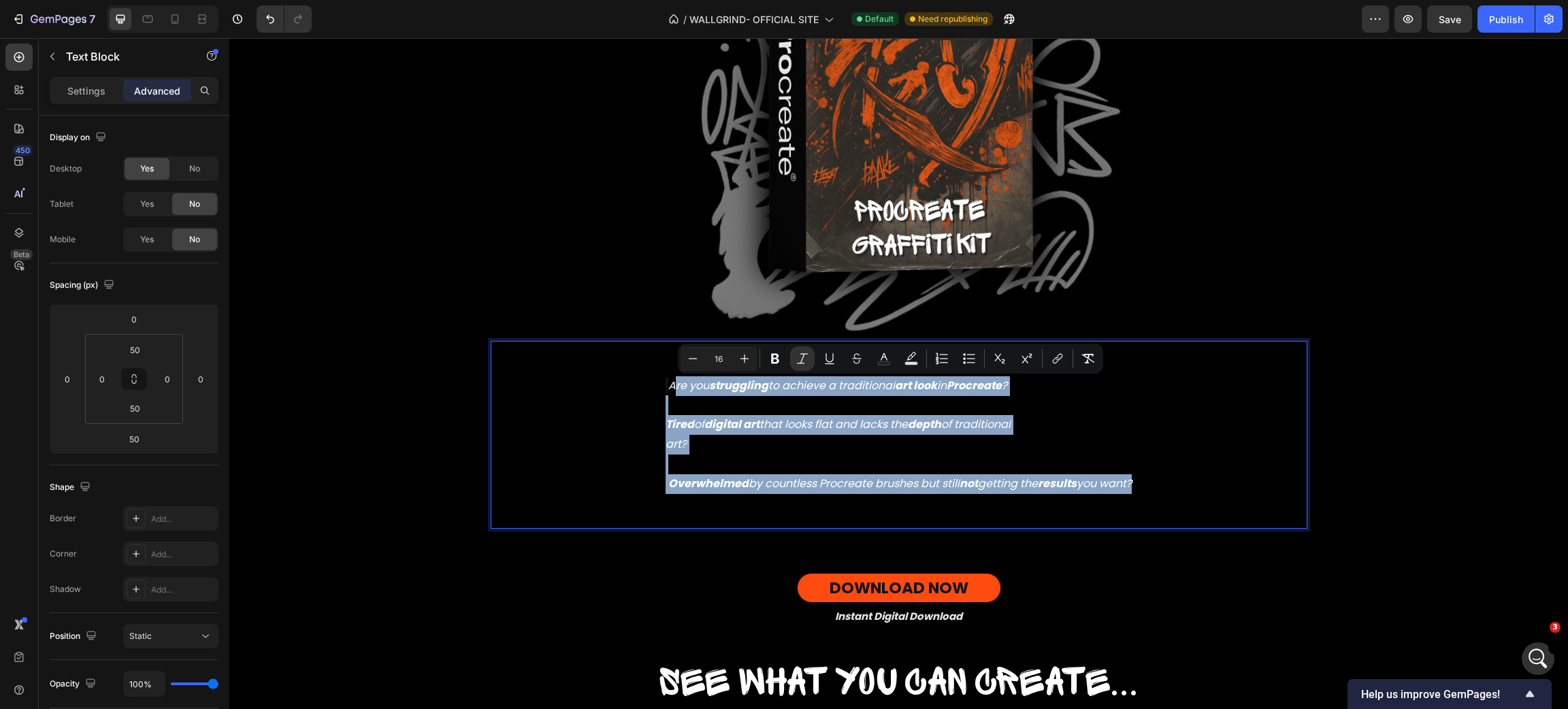
drag, startPoint x: 658, startPoint y: 379, endPoint x: 1162, endPoint y: 508, distance: 520.2
click at [1162, 508] on div "Are you struggling to achieve a traditional art look in Procreate ? ⁠⁠⁠⁠⁠⁠⁠ Tir…" at bounding box center [898, 434] width 817 height 188
click at [733, 429] on strong "digital art" at bounding box center [732, 423] width 55 height 16
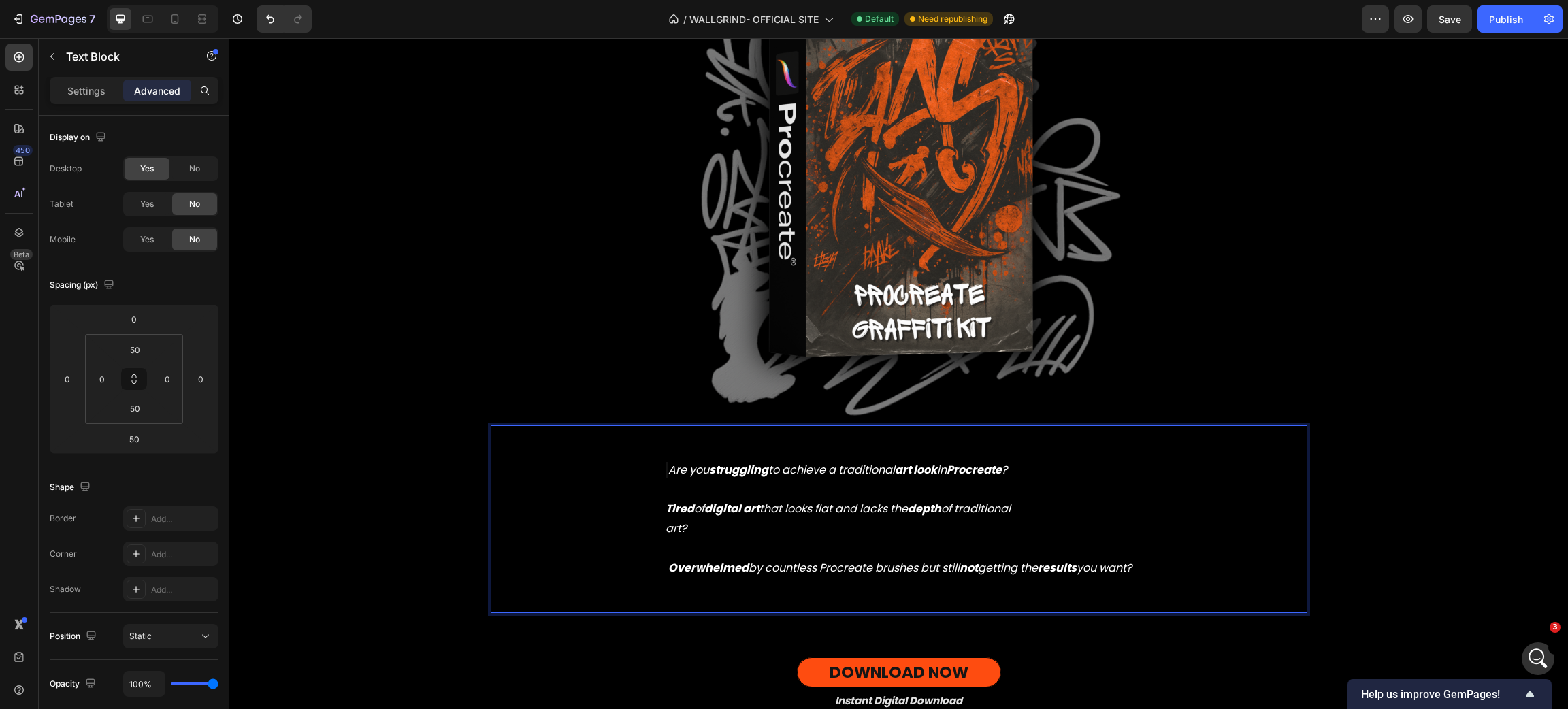
scroll to position [803, 0]
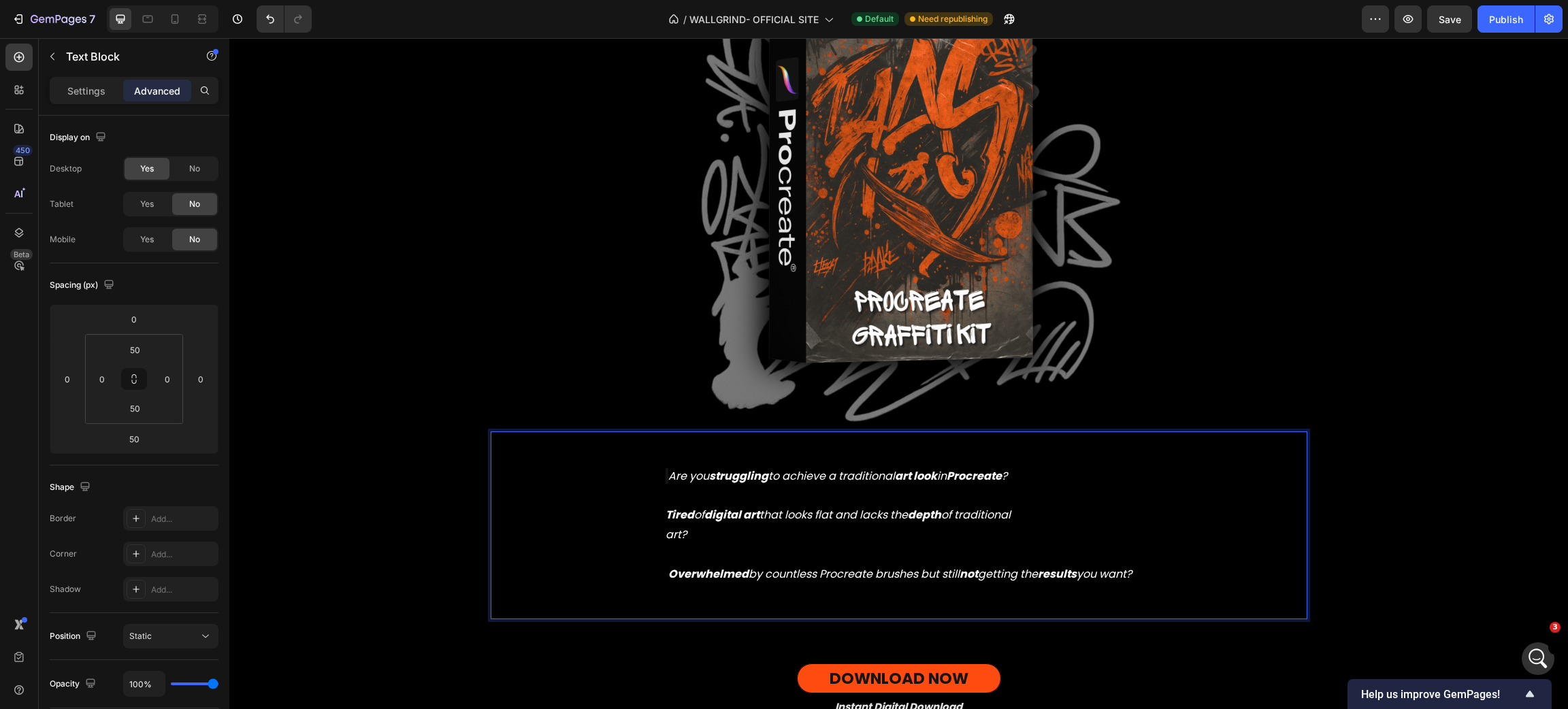
click at [666, 467] on div "Are you struggling to achieve a traditional art look in Procreate ? Tired of di…" at bounding box center [898, 525] width 468 height 120
click at [669, 472] on icon "Are you struggling to achieve a traditional art look in Procreate ?" at bounding box center [838, 476] width 339 height 16
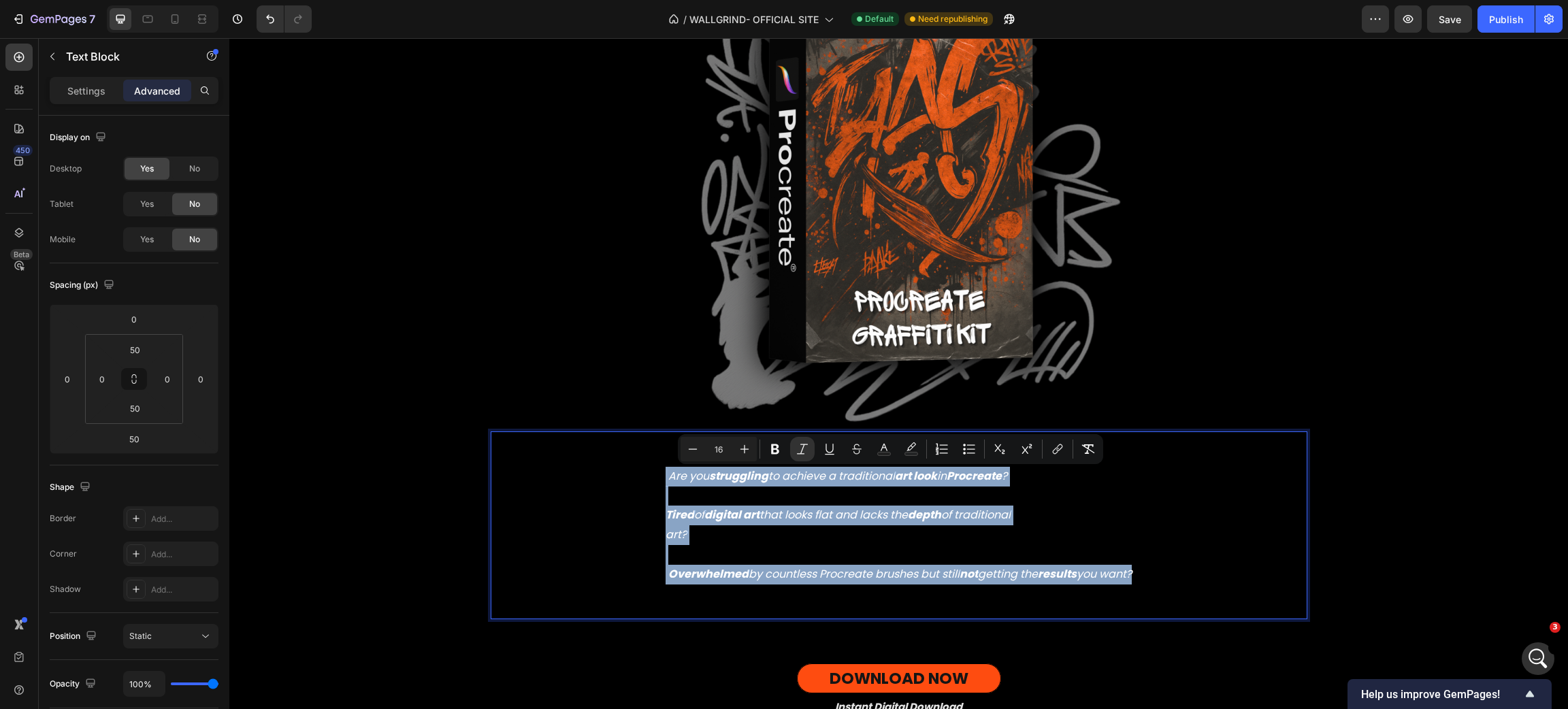
drag, startPoint x: 650, startPoint y: 472, endPoint x: 1206, endPoint y: 594, distance: 569.2
click at [1206, 594] on div "Are you struggling to achieve a traditional art look in Procreate ? Tired of di…" at bounding box center [898, 525] width 817 height 188
click at [398, 321] on div "Image ⁠⁠⁠⁠⁠⁠⁠ Real graffiti on digital walls Heading Real graffiti on digital w…" at bounding box center [898, 670] width 1338 height 2083
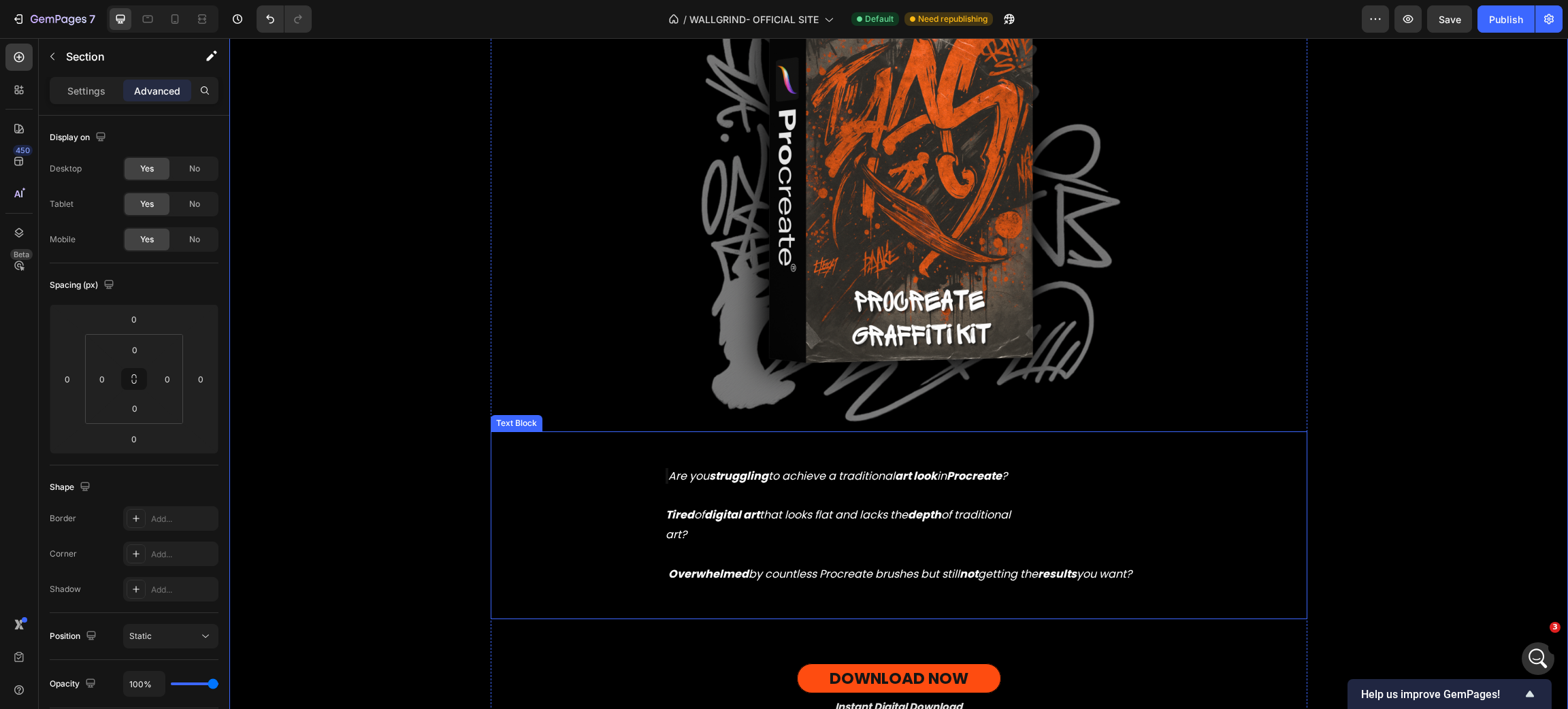
click at [687, 482] on icon "Are you struggling to achieve a traditional art look in Procreate ?" at bounding box center [838, 476] width 339 height 16
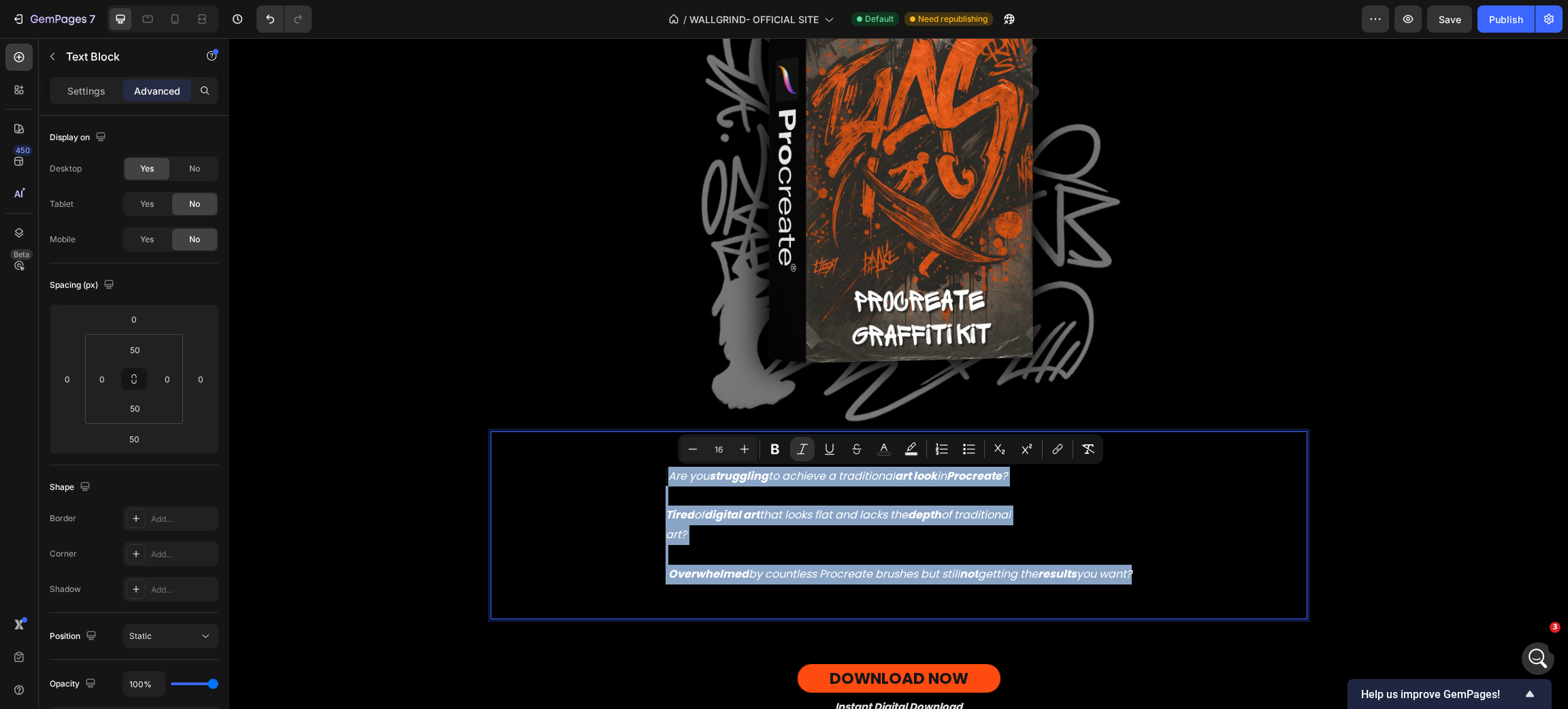
drag, startPoint x: 654, startPoint y: 477, endPoint x: 1152, endPoint y: 600, distance: 513.0
click at [1152, 600] on div "Are you struggling to achieve a traditional art look in Procreate ? Tired of di…" at bounding box center [898, 525] width 817 height 188
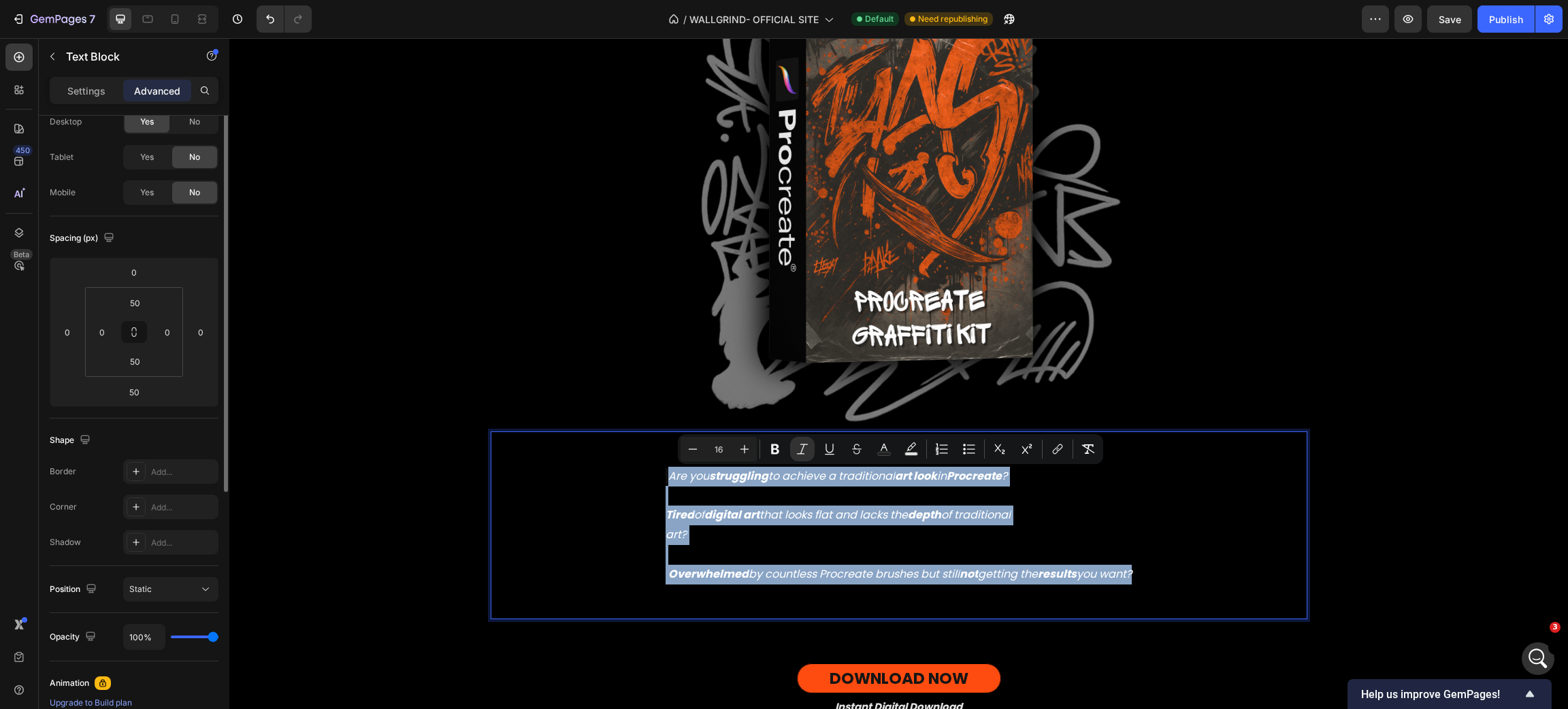
scroll to position [0, 0]
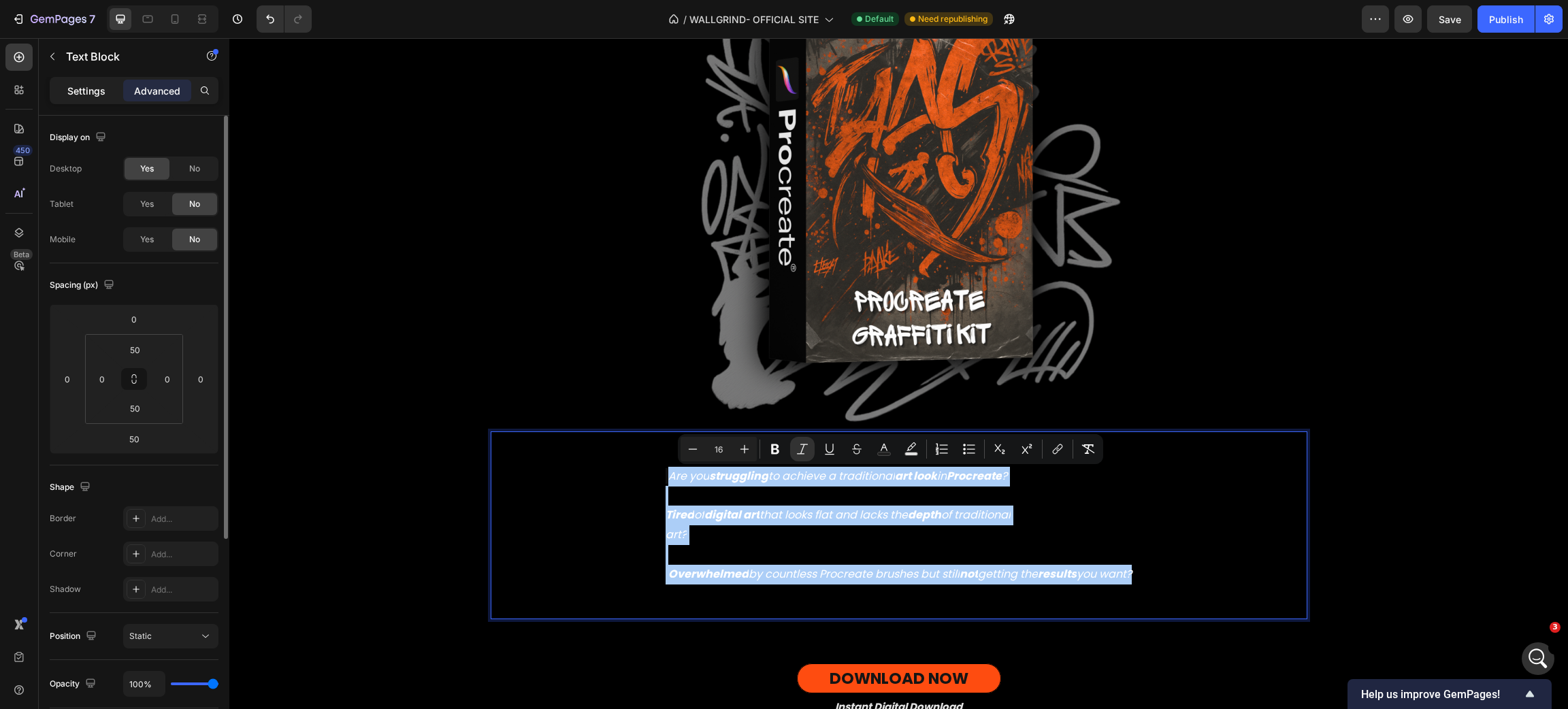
click at [89, 85] on p "Settings" at bounding box center [85, 91] width 38 height 15
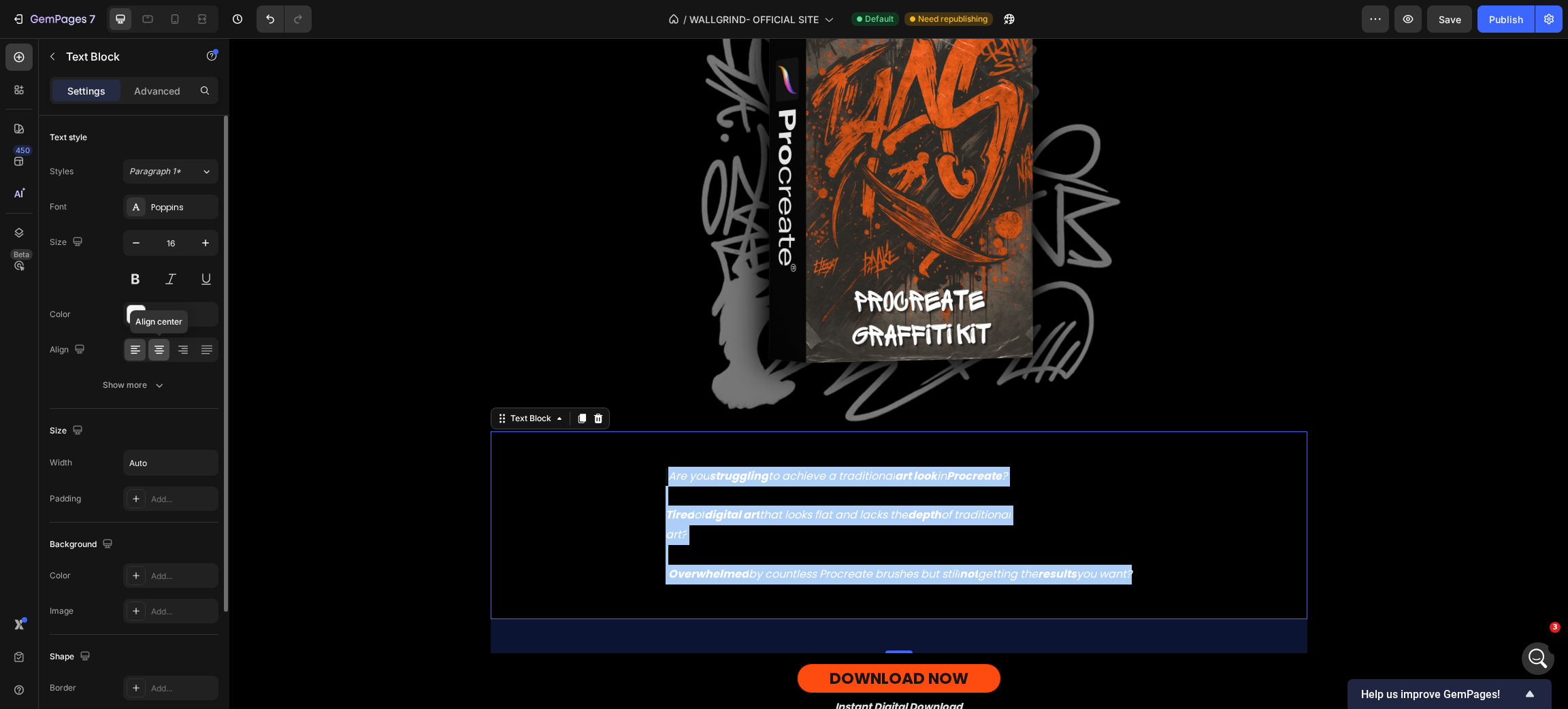
click at [152, 346] on icon at bounding box center [159, 349] width 14 height 14
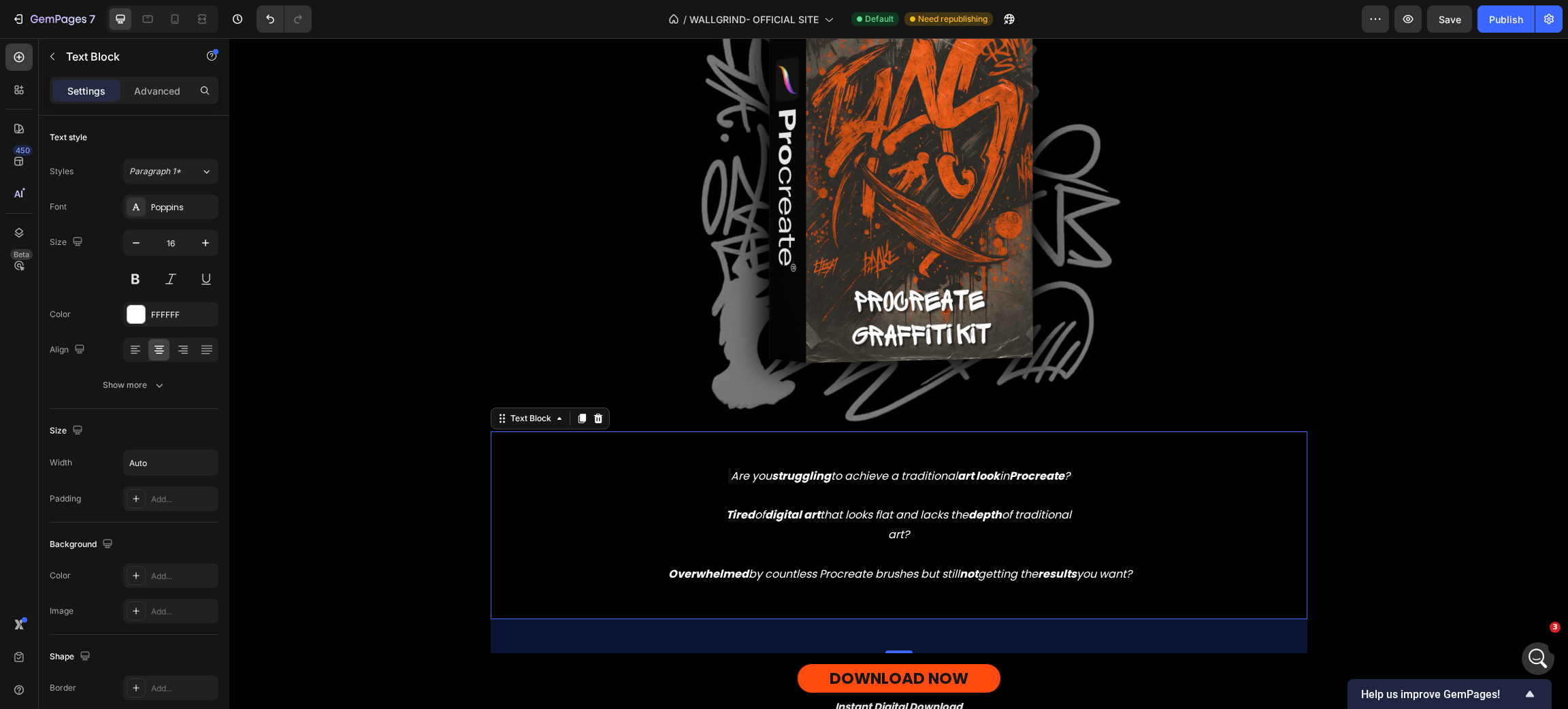
click at [934, 526] on p "Tired of digital art that looks flat and lacks the depth of traditional art? Ov…" at bounding box center [899, 535] width 467 height 98
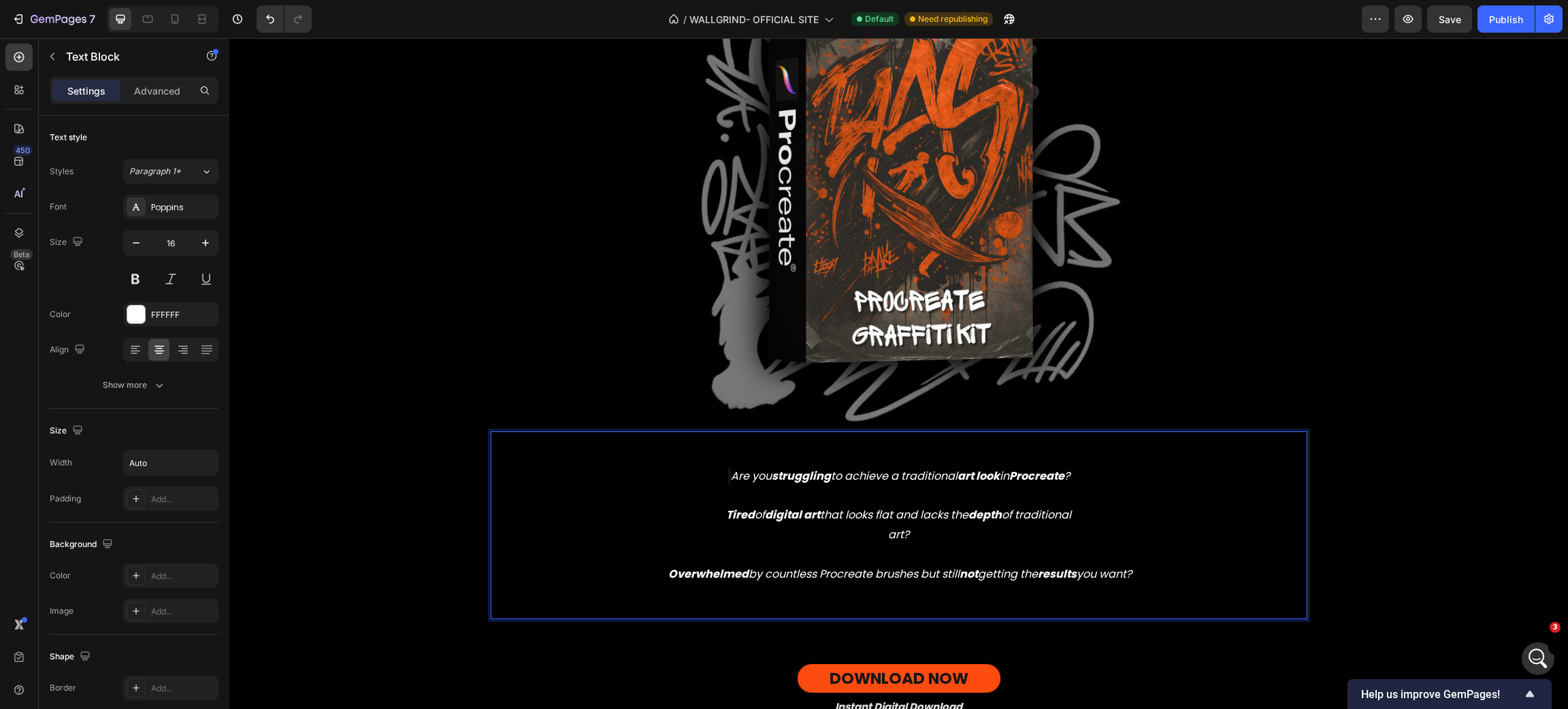
click at [875, 546] on p "Tired of digital art that looks flat and lacks the depth of traditional art? Ov…" at bounding box center [899, 535] width 467 height 98
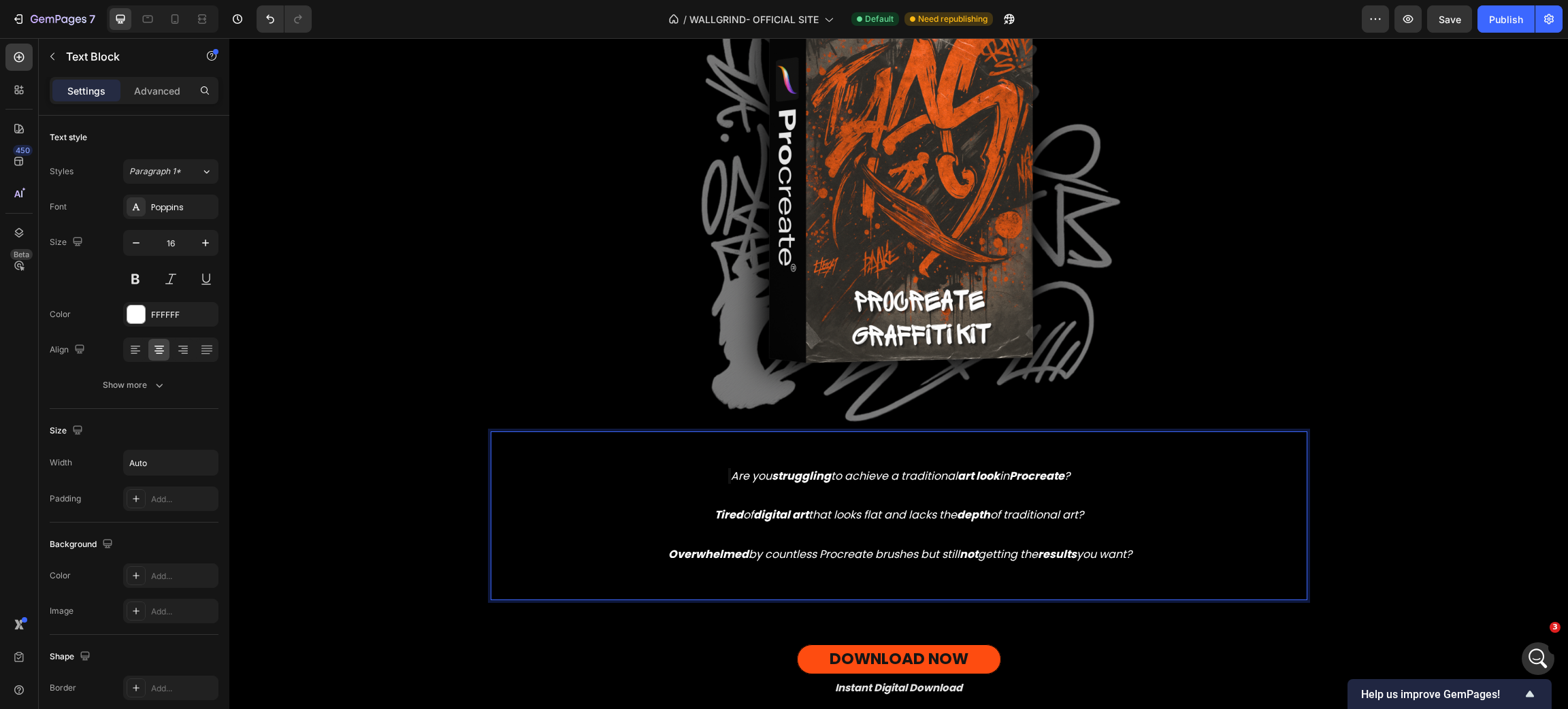
click at [808, 502] on p "Tired of digital art that looks flat and lacks the depth of traditional art? Ov…" at bounding box center [899, 524] width 467 height 78
click at [720, 468] on p "Are you struggling to achieve a traditional art look in Procreate ?" at bounding box center [899, 476] width 467 height 19
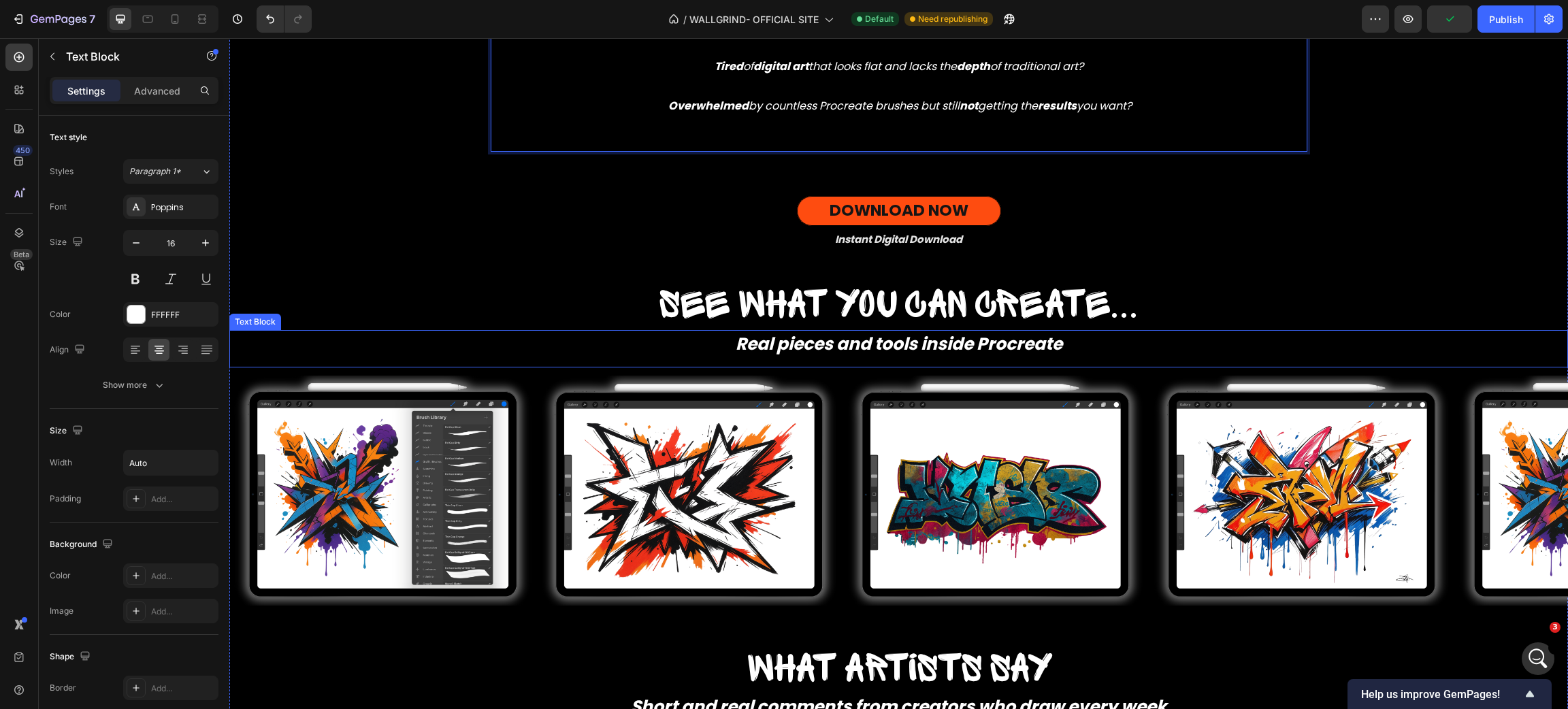
click at [783, 337] on strong "Real pieces and tools inside Procreate" at bounding box center [899, 344] width 327 height 24
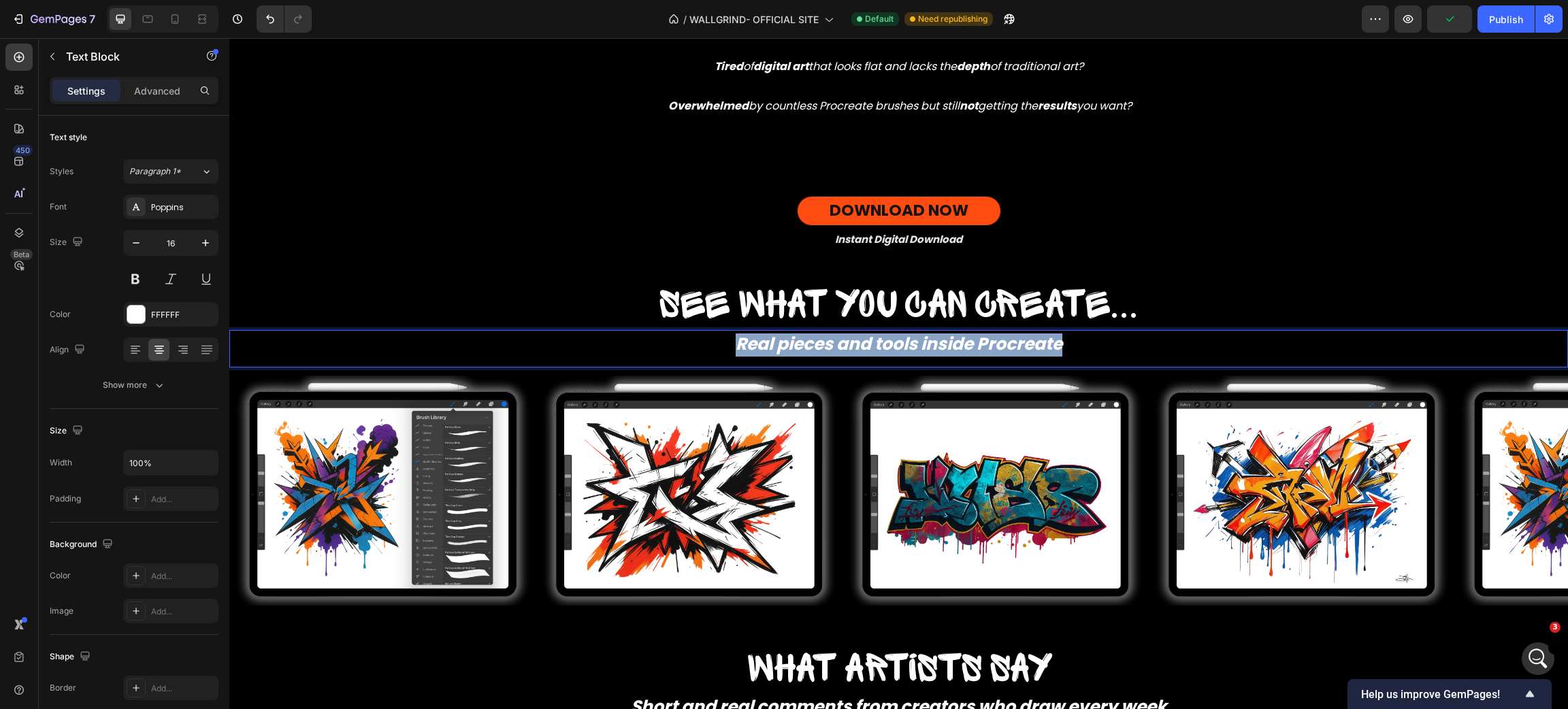
click at [783, 337] on strong "Real pieces and tools inside Procreate" at bounding box center [899, 344] width 327 height 24
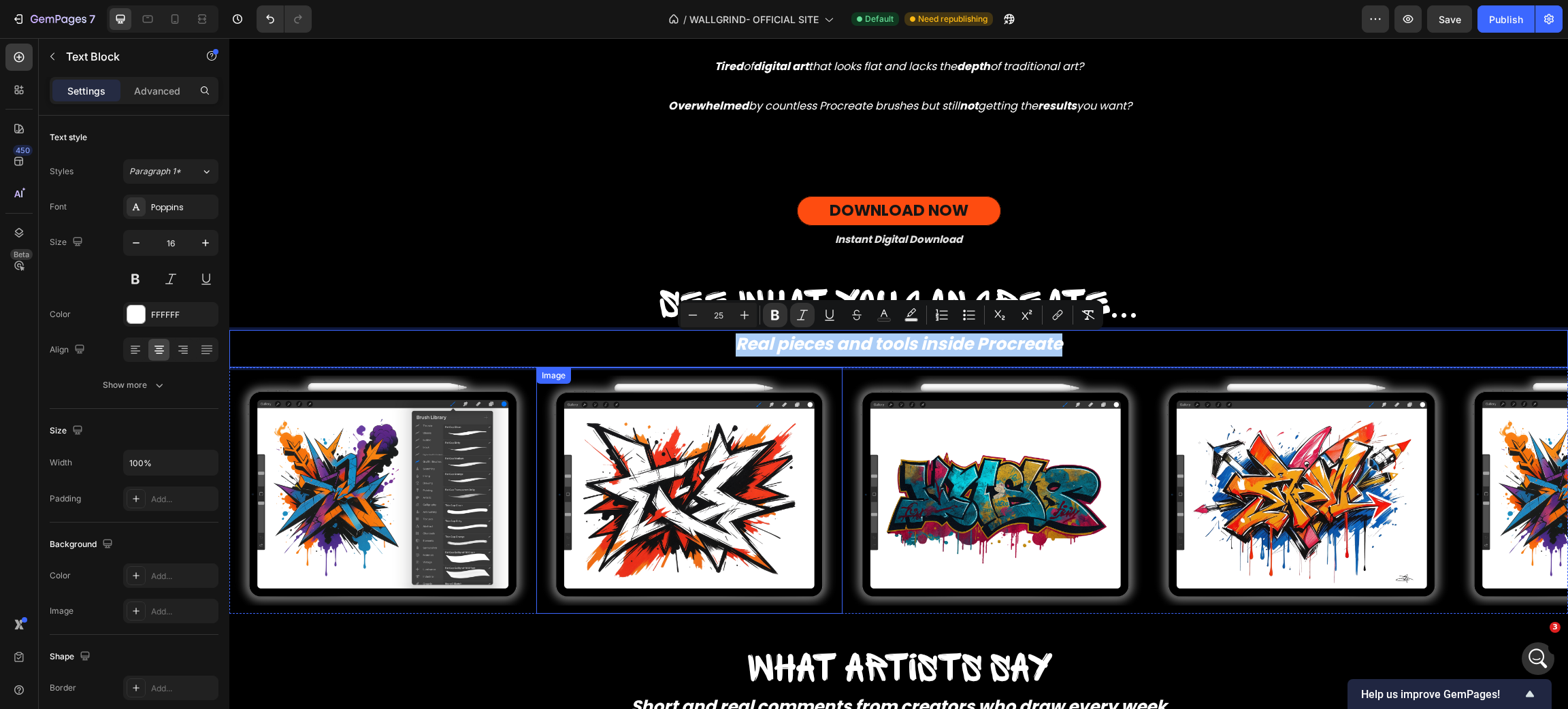
click at [777, 403] on img at bounding box center [689, 490] width 306 height 230
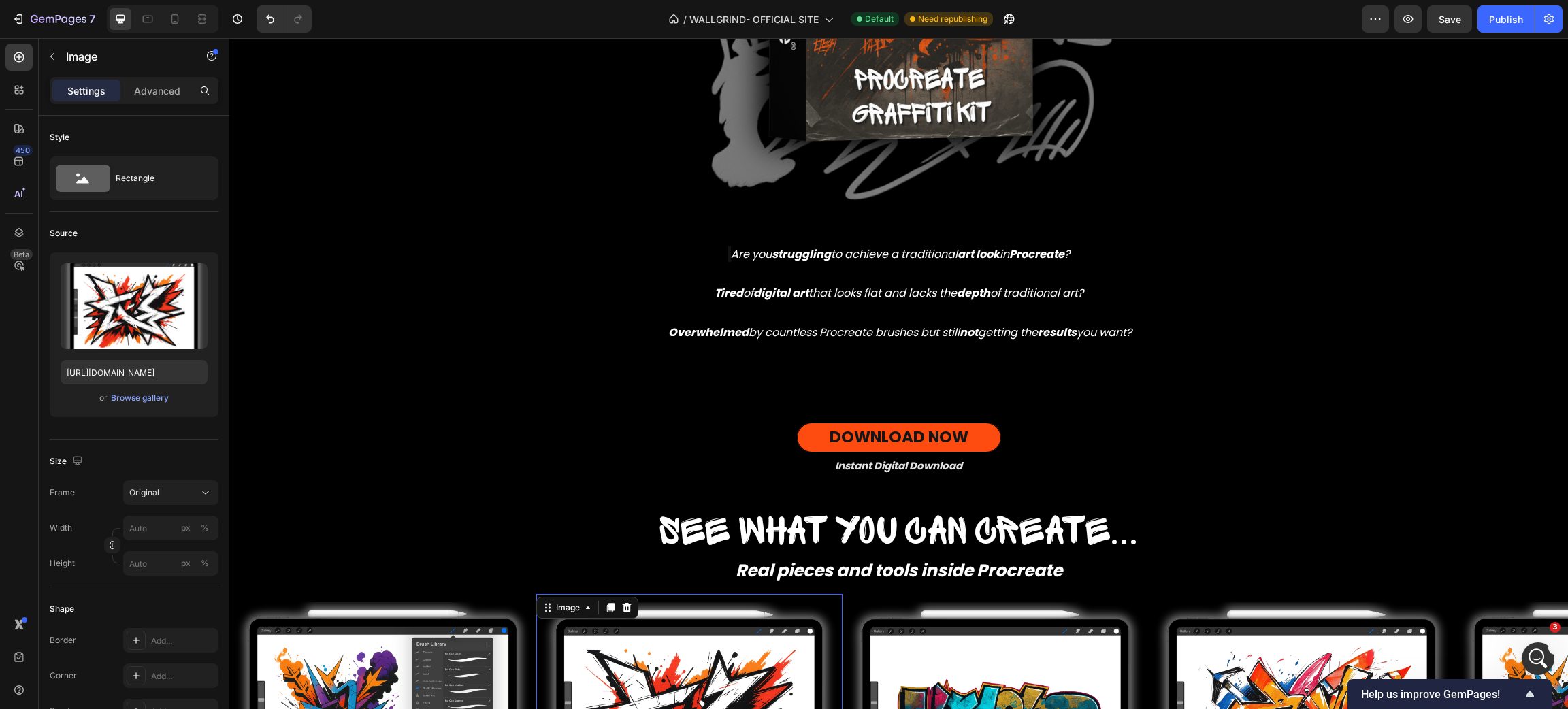
scroll to position [1018, 0]
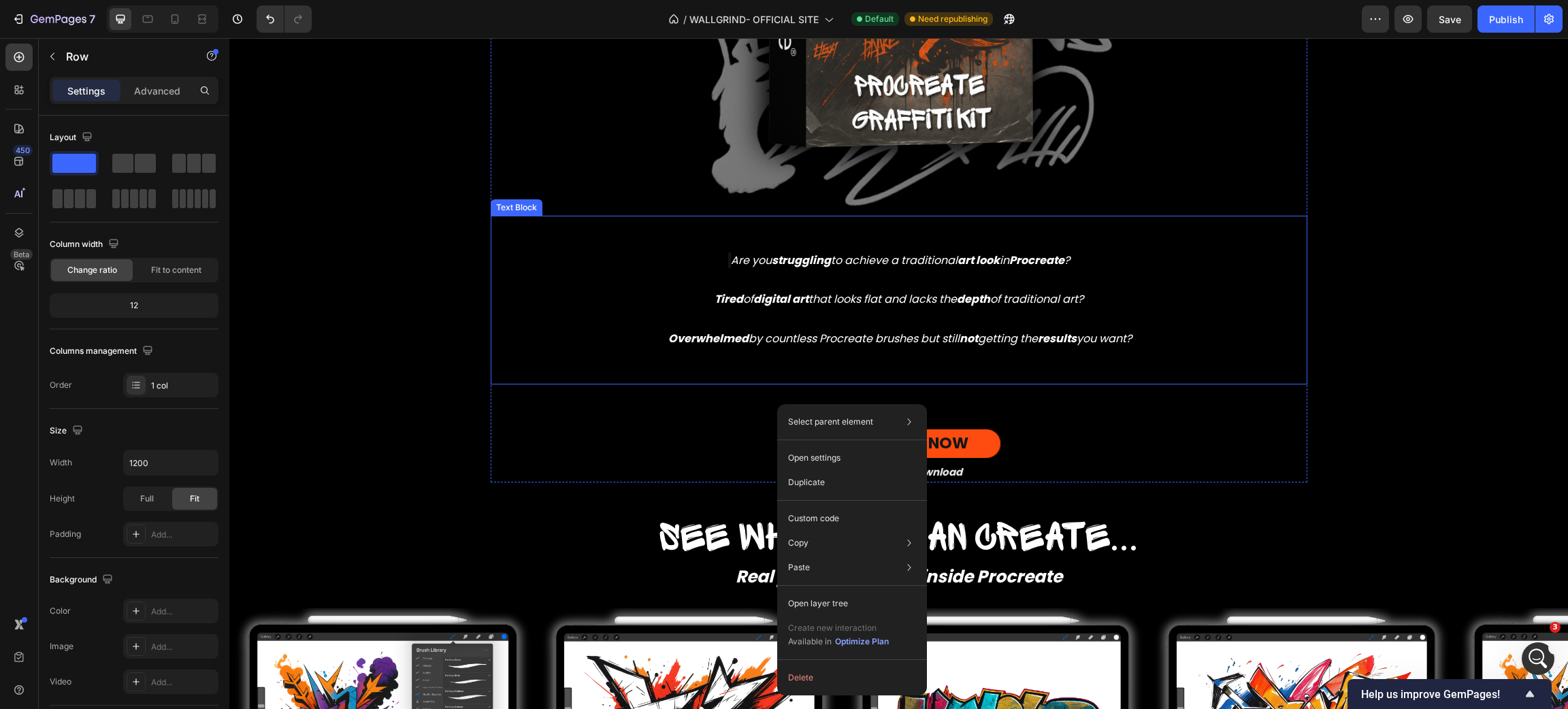
click at [764, 306] on strong "digital art" at bounding box center [781, 298] width 55 height 16
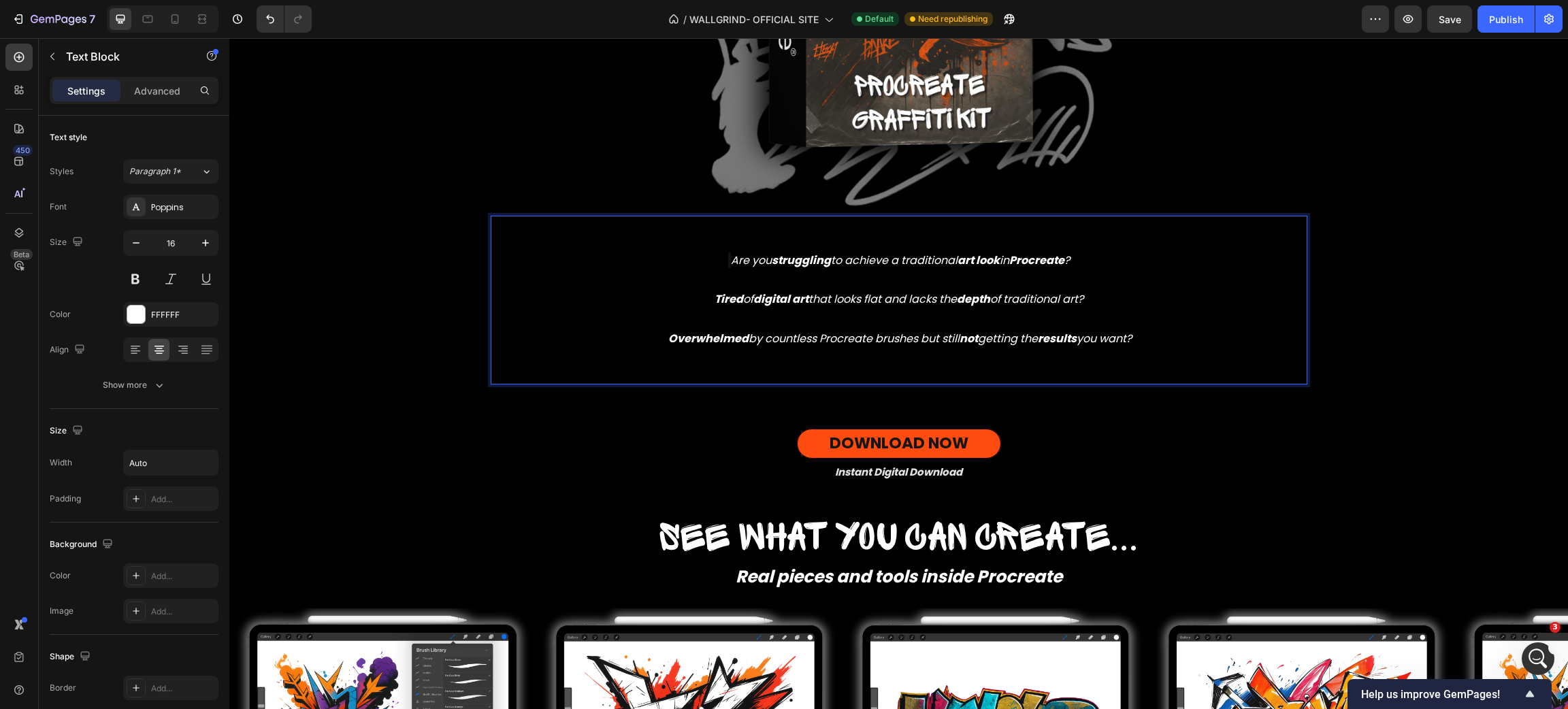
click at [764, 306] on strong "digital art" at bounding box center [781, 298] width 55 height 16
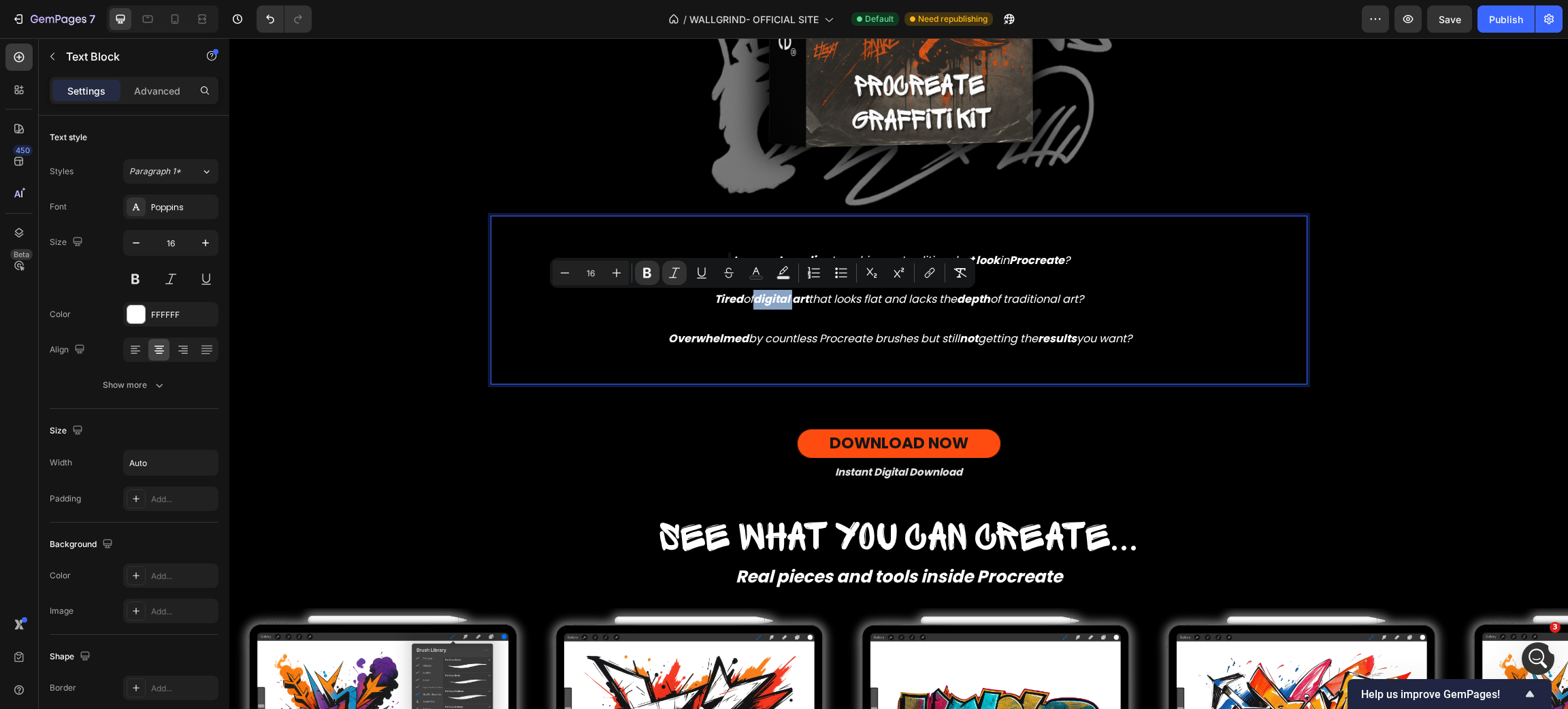
click at [761, 305] on strong "digital art" at bounding box center [781, 298] width 55 height 16
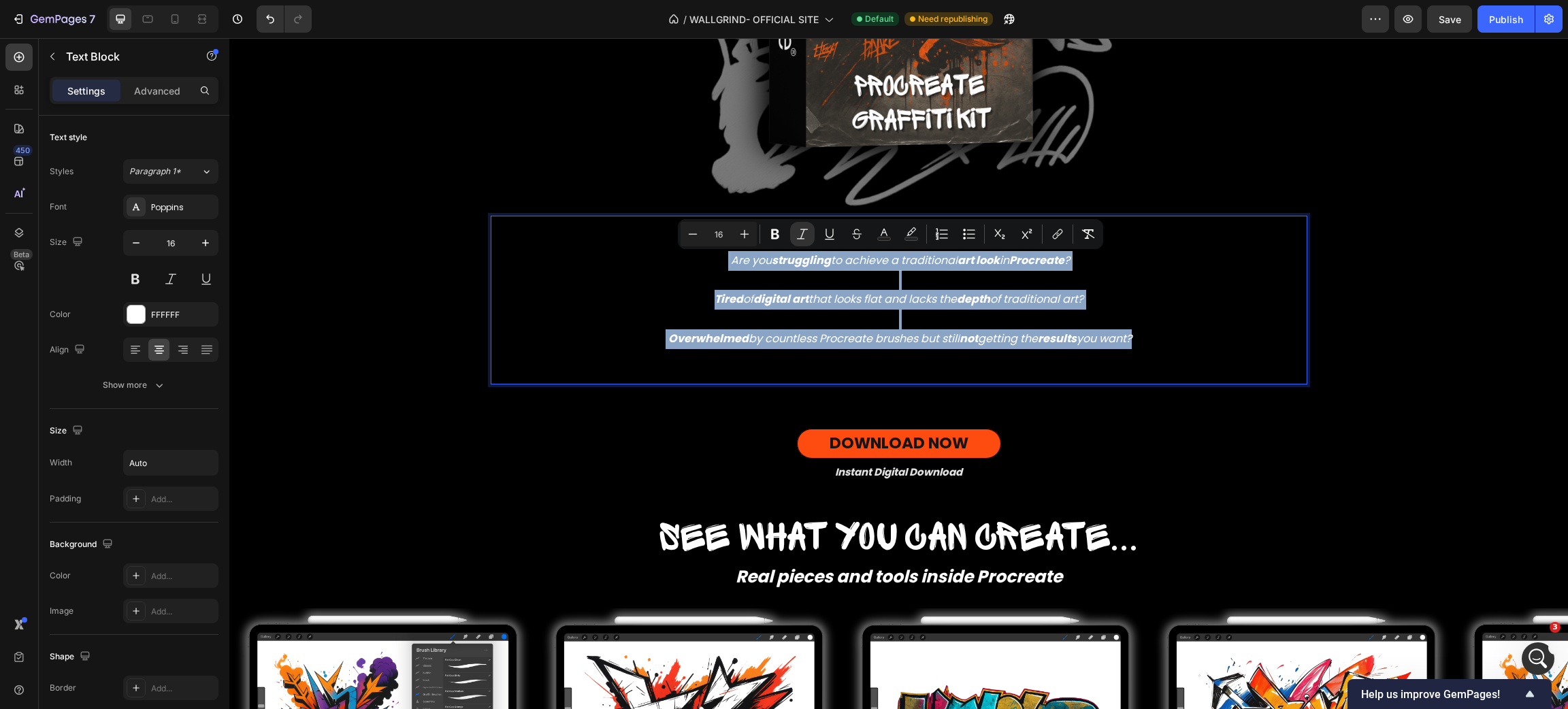
drag, startPoint x: 713, startPoint y: 254, endPoint x: 1140, endPoint y: 339, distance: 435.4
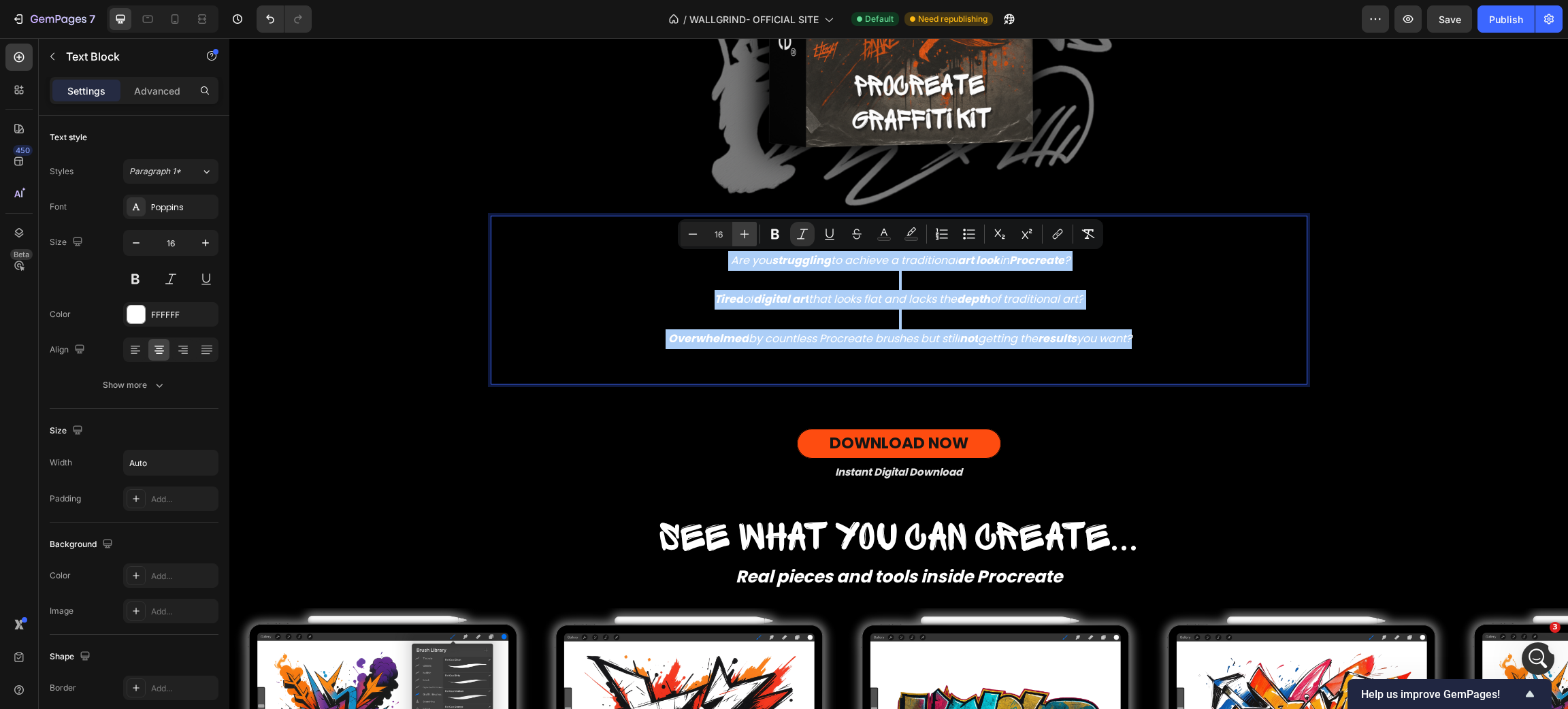
click at [745, 235] on icon "Editor contextual toolbar" at bounding box center [744, 233] width 14 height 14
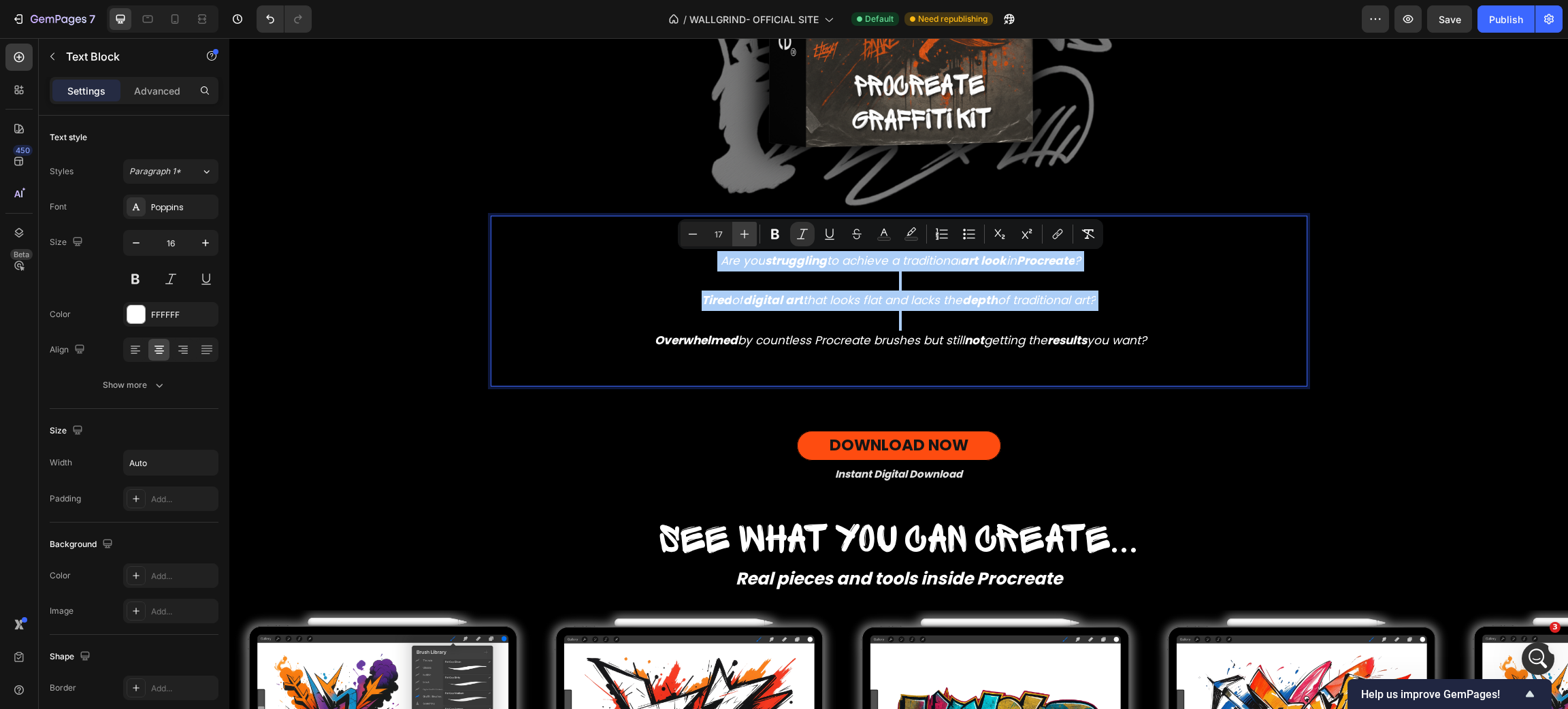
click at [745, 235] on icon "Editor contextual toolbar" at bounding box center [744, 233] width 14 height 14
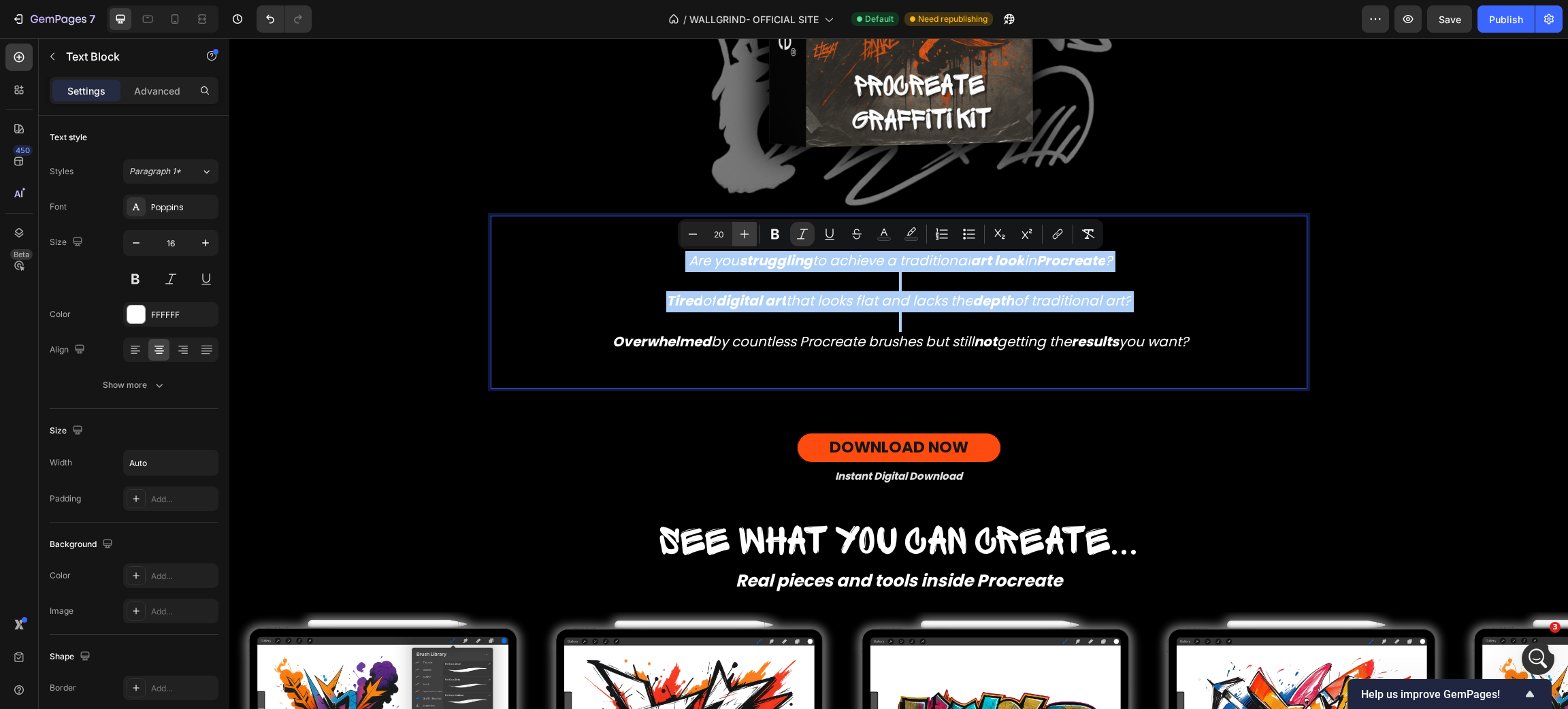
click at [745, 235] on icon "Editor contextual toolbar" at bounding box center [744, 233] width 14 height 14
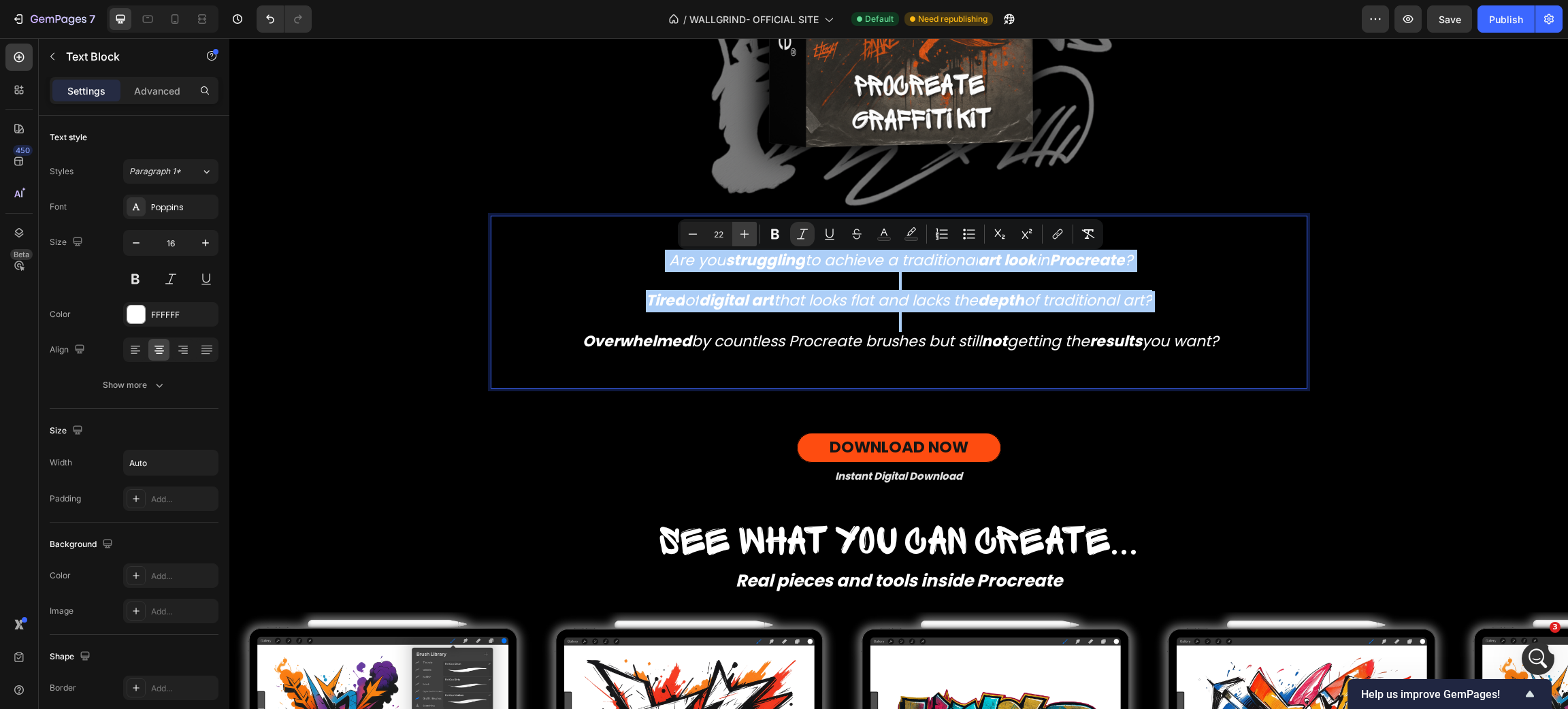
click at [745, 235] on icon "Editor contextual toolbar" at bounding box center [744, 233] width 14 height 14
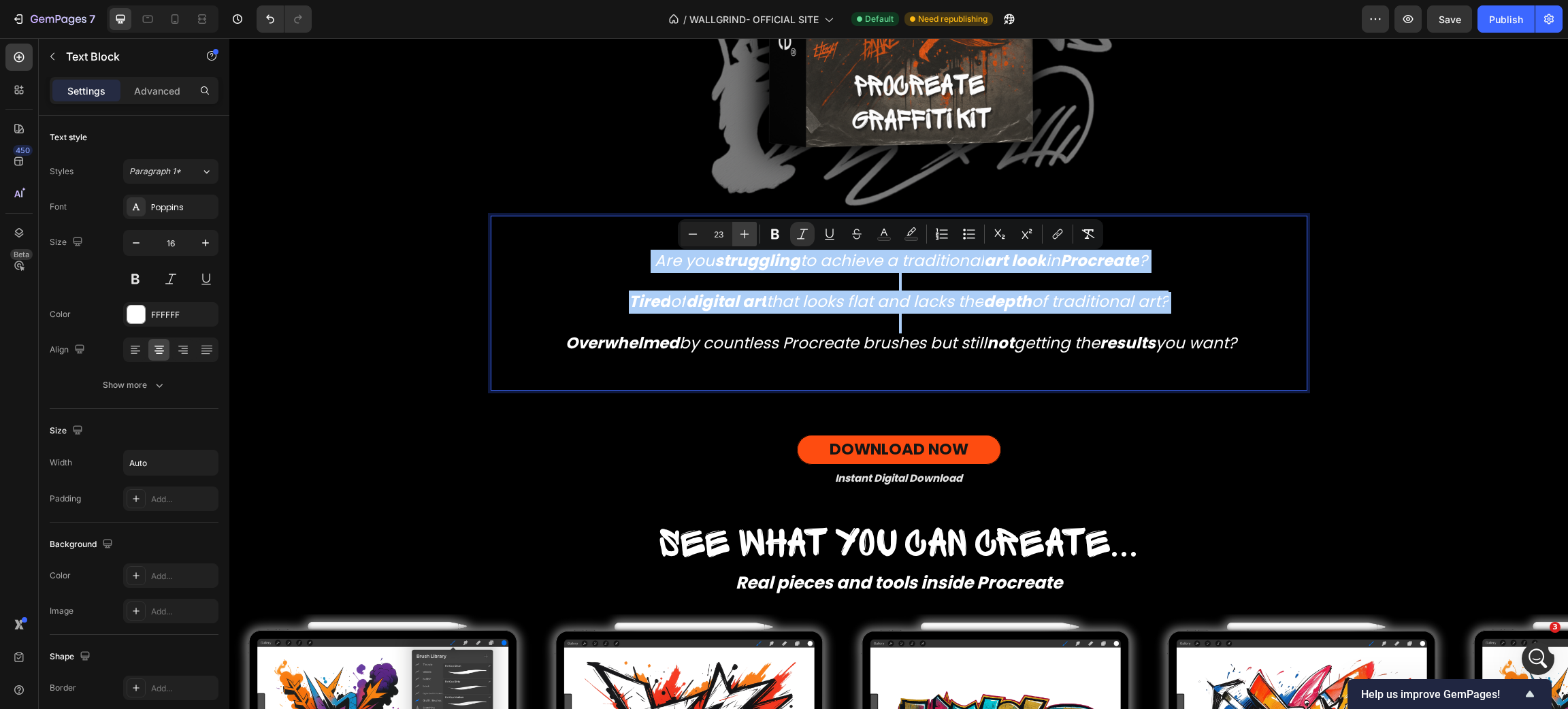
click at [745, 235] on icon "Editor contextual toolbar" at bounding box center [744, 233] width 14 height 14
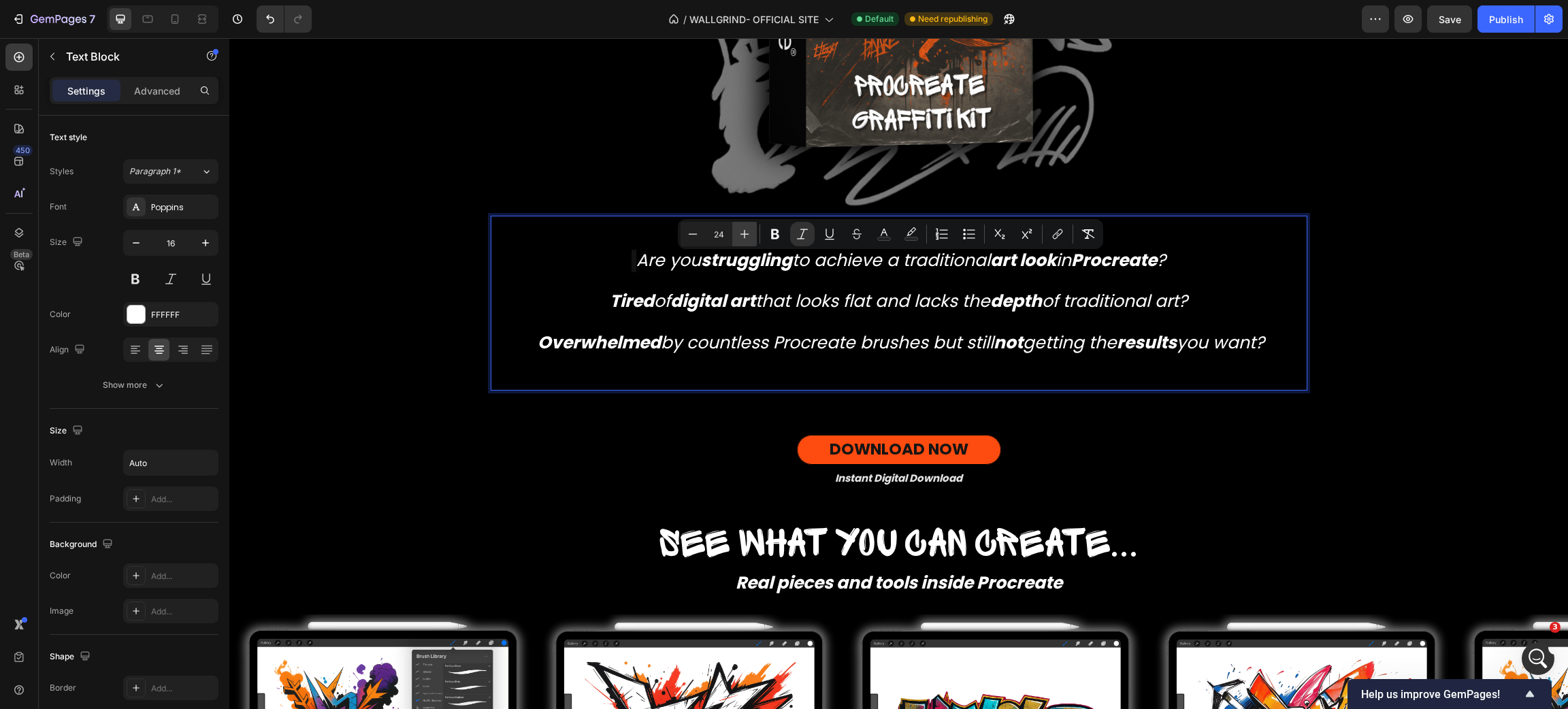
type input "25"
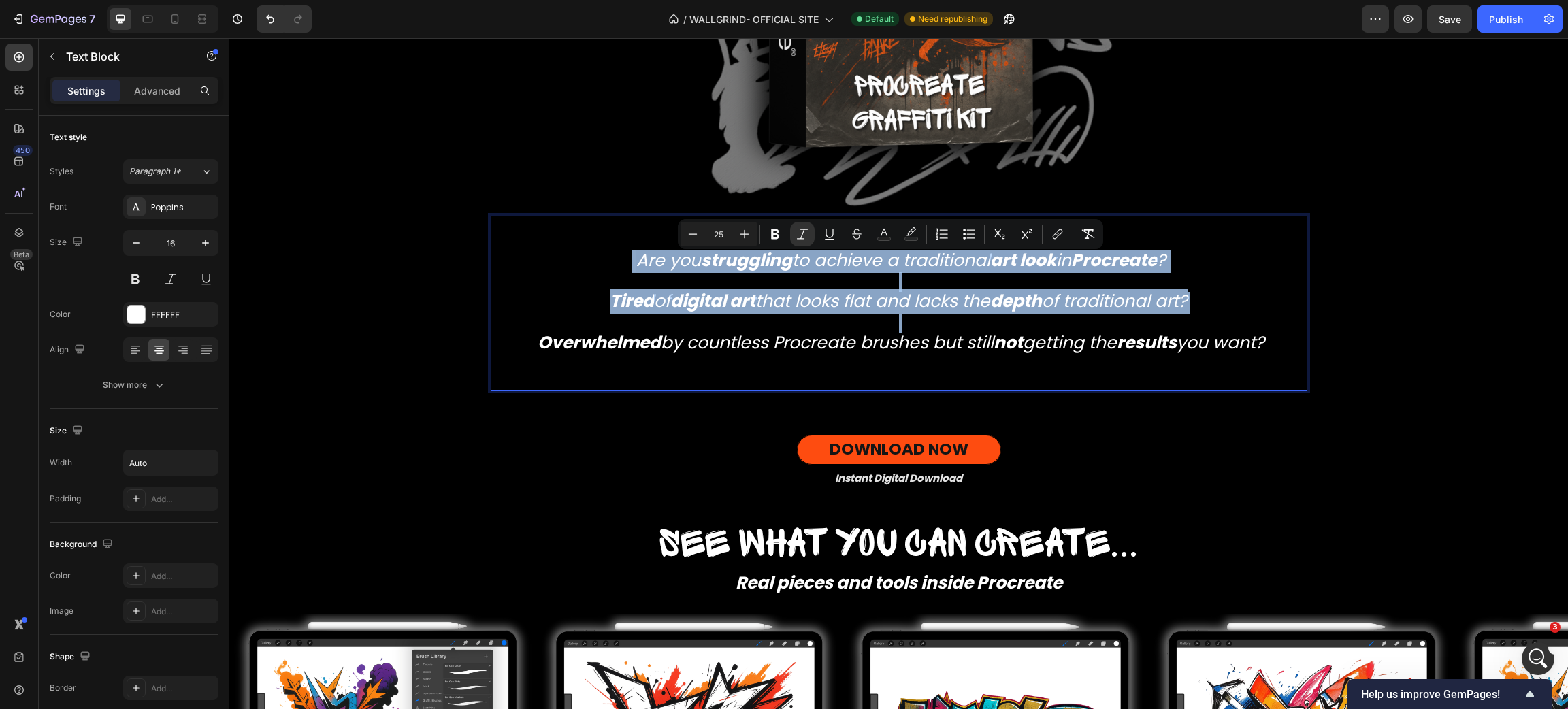
click at [1211, 461] on div "DOWNLOAD NOW Button" at bounding box center [898, 445] width 817 height 40
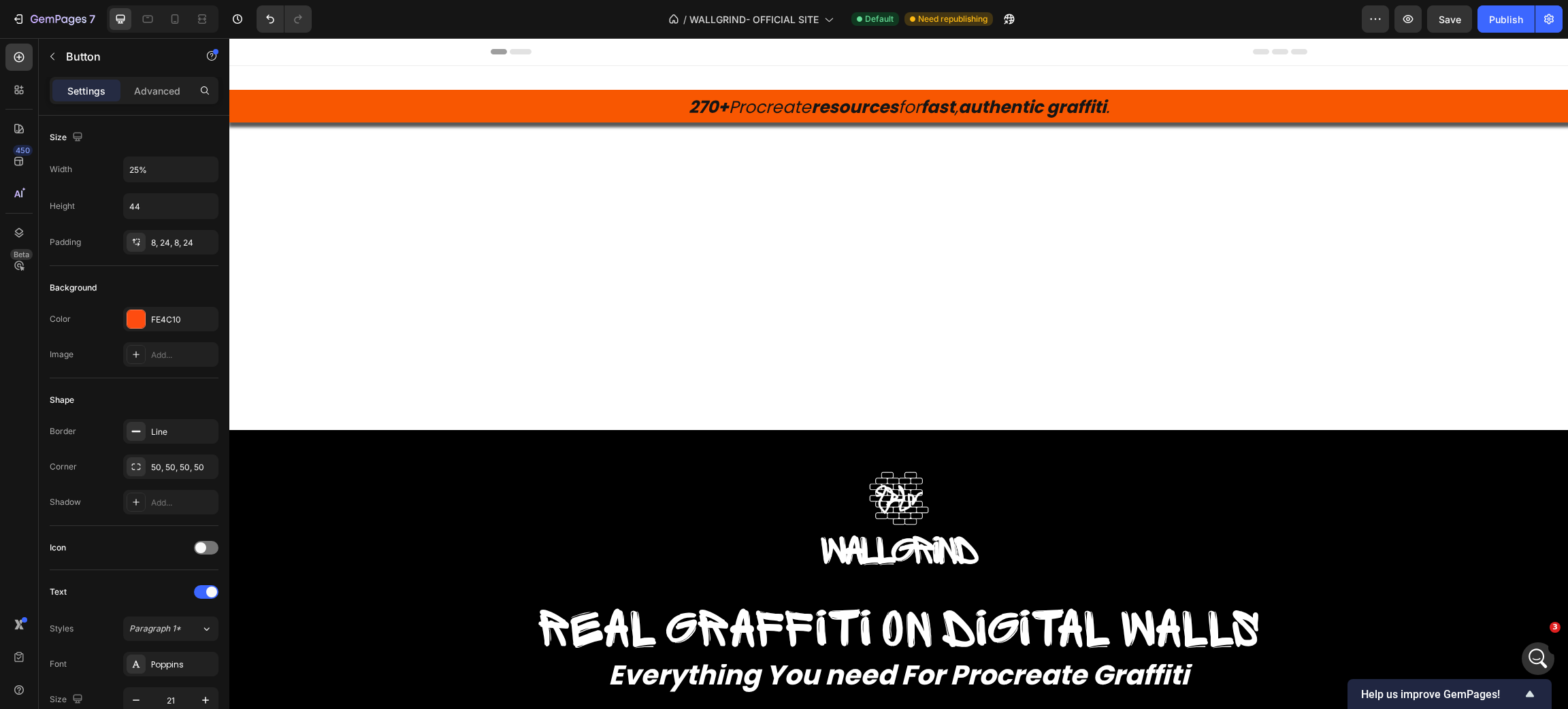
scroll to position [1, 0]
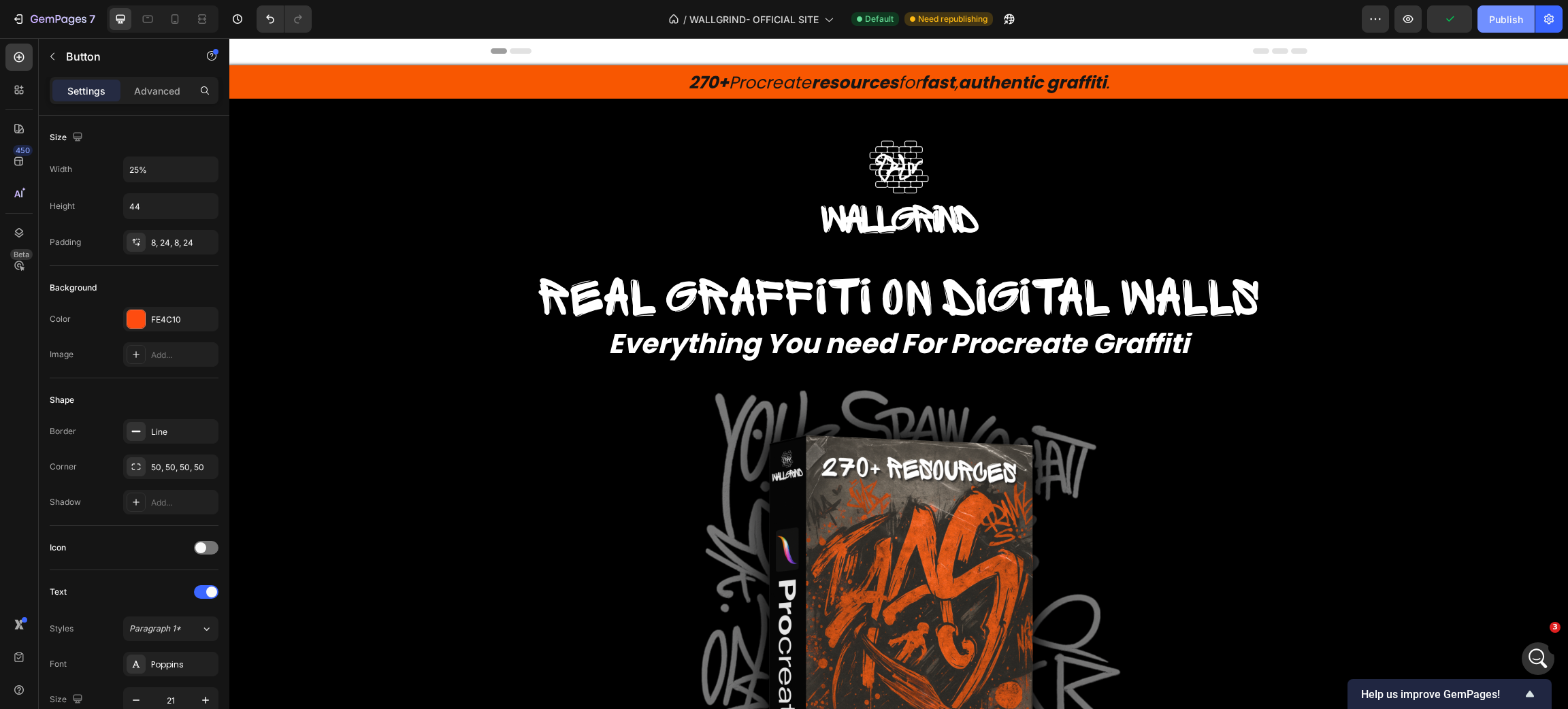
click at [1505, 19] on div "Publish" at bounding box center [1506, 19] width 34 height 15
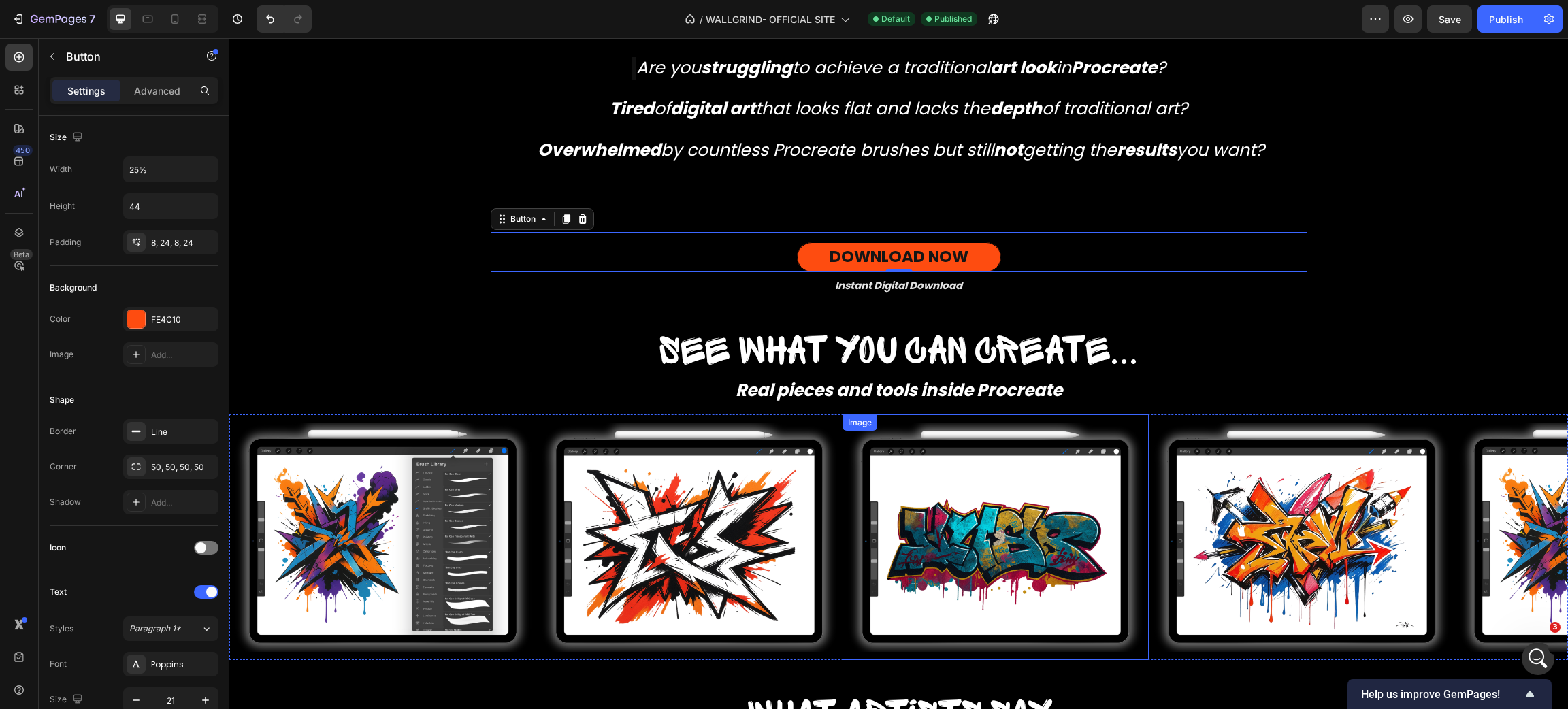
scroll to position [1219, 0]
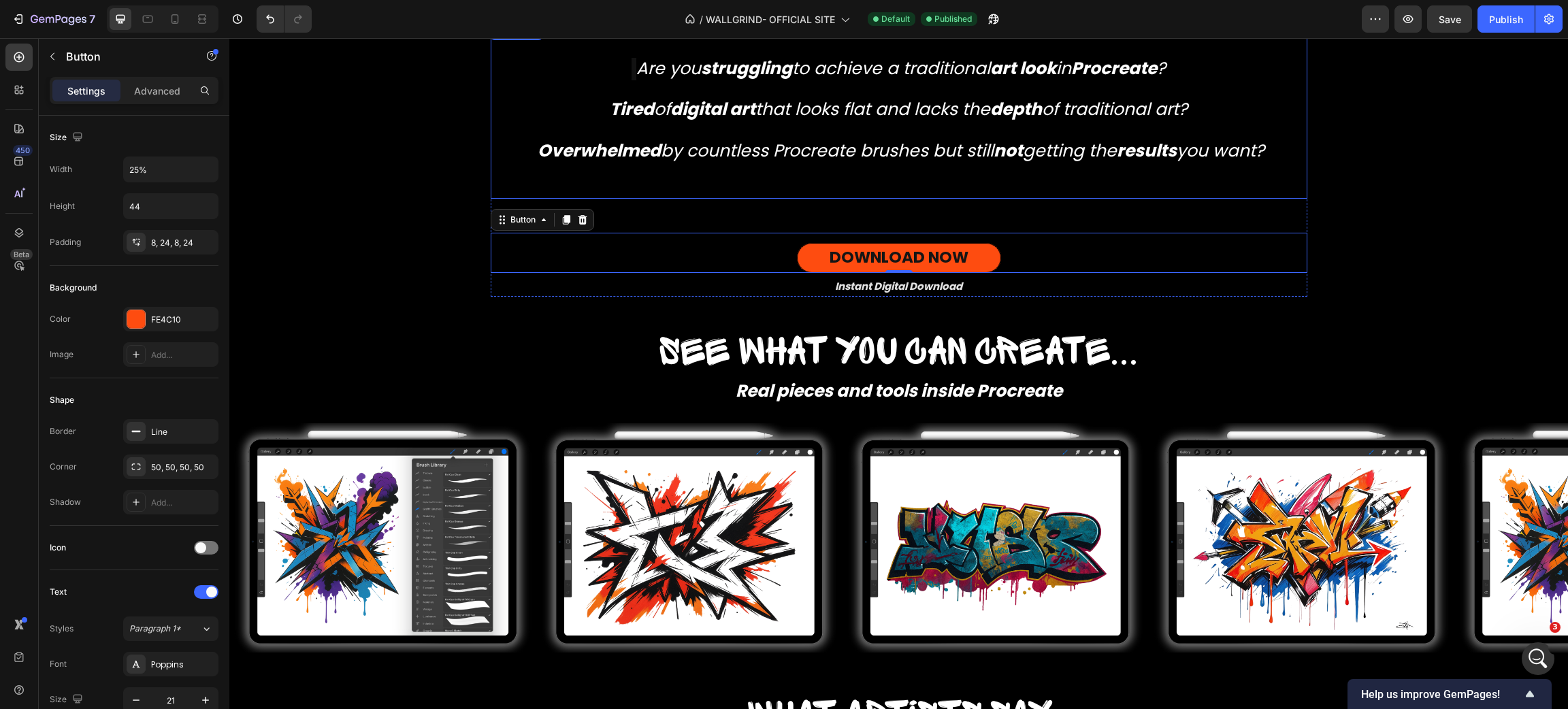
click at [960, 190] on div "Are you struggling to achieve a traditional art look in Procreate ? Tired of di…" at bounding box center [898, 111] width 817 height 174
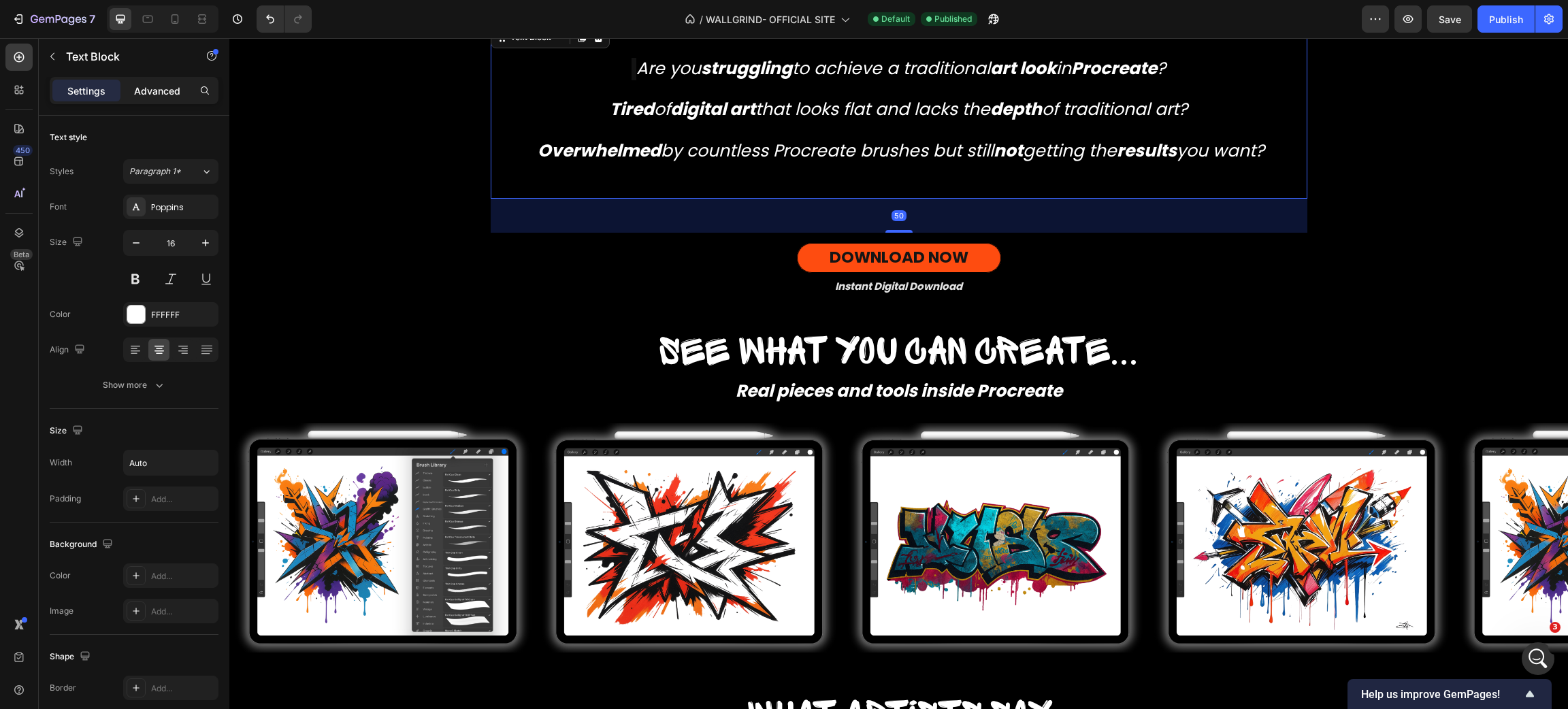
click at [168, 80] on div "Advanced" at bounding box center [157, 91] width 68 height 22
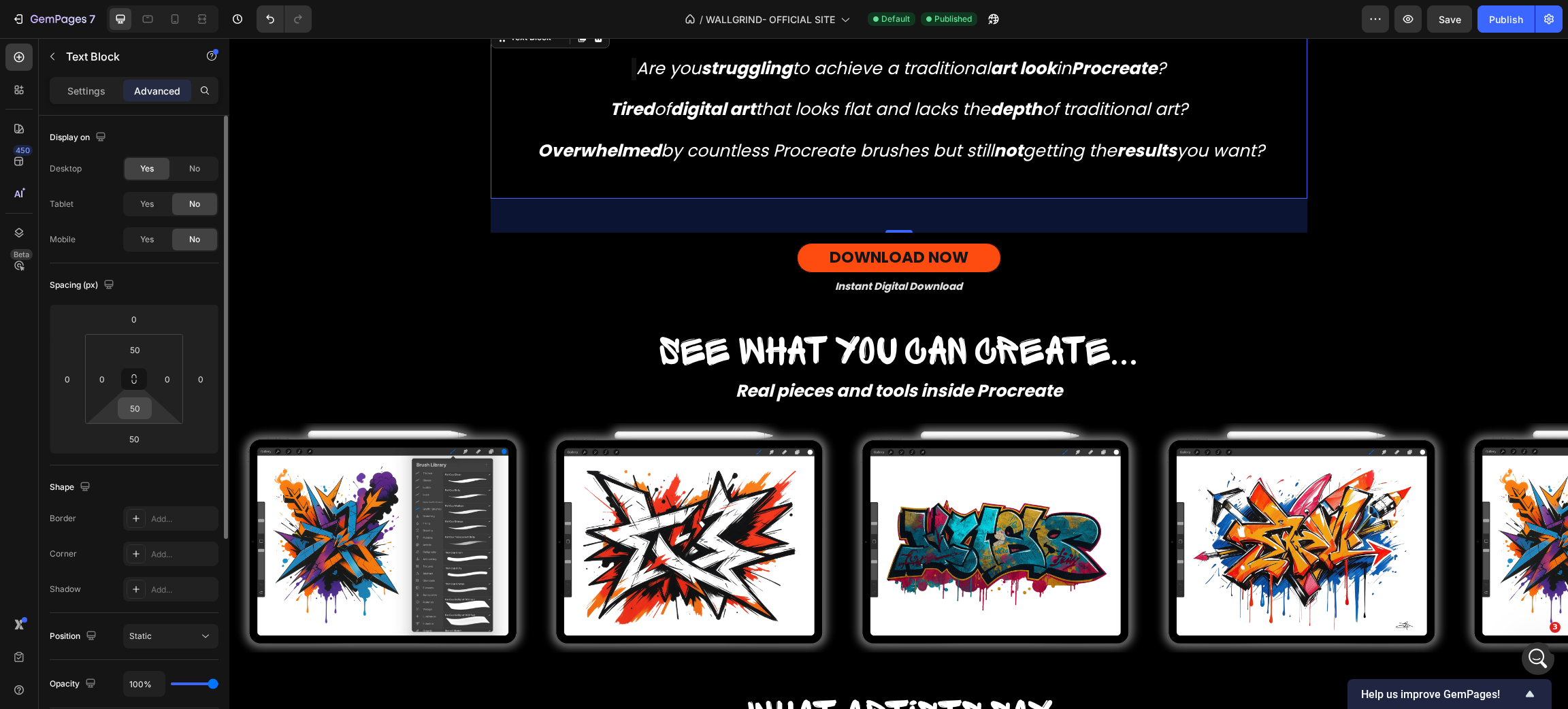
click at [144, 409] on input "50" at bounding box center [135, 408] width 28 height 20
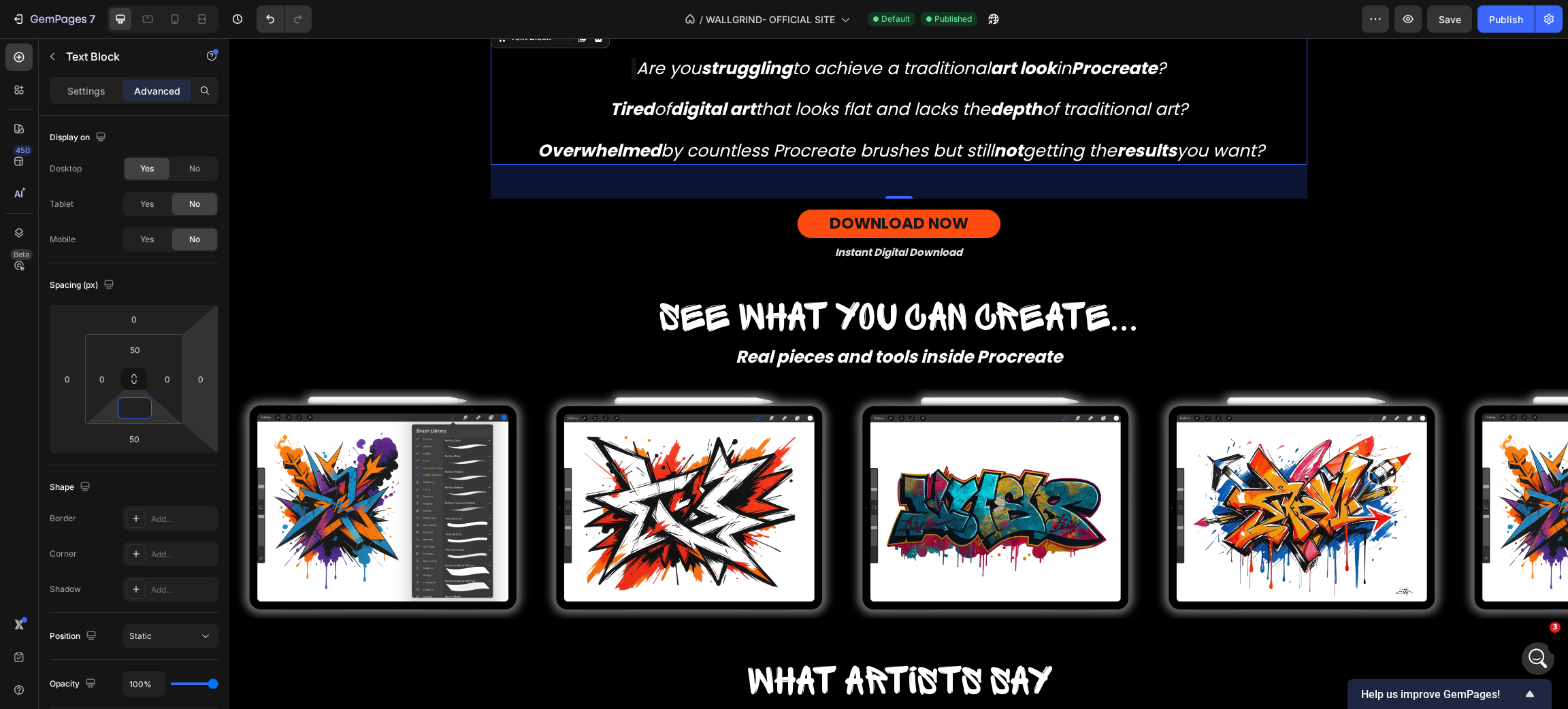
type input "0"
click at [1218, 180] on div "50" at bounding box center [898, 181] width 817 height 34
click at [971, 208] on div "DOWNLOAD NOW Button" at bounding box center [898, 219] width 817 height 40
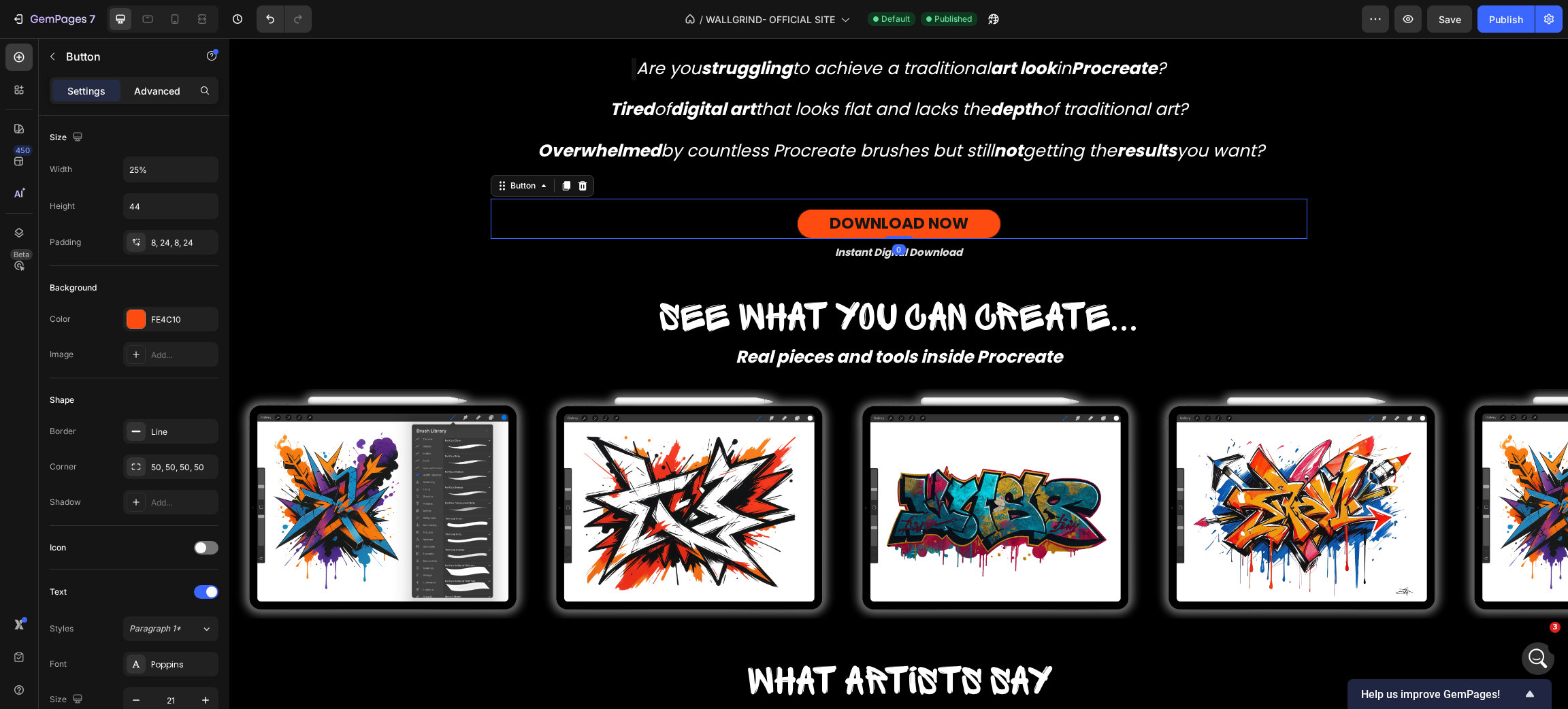
click at [159, 89] on p "Advanced" at bounding box center [157, 91] width 46 height 15
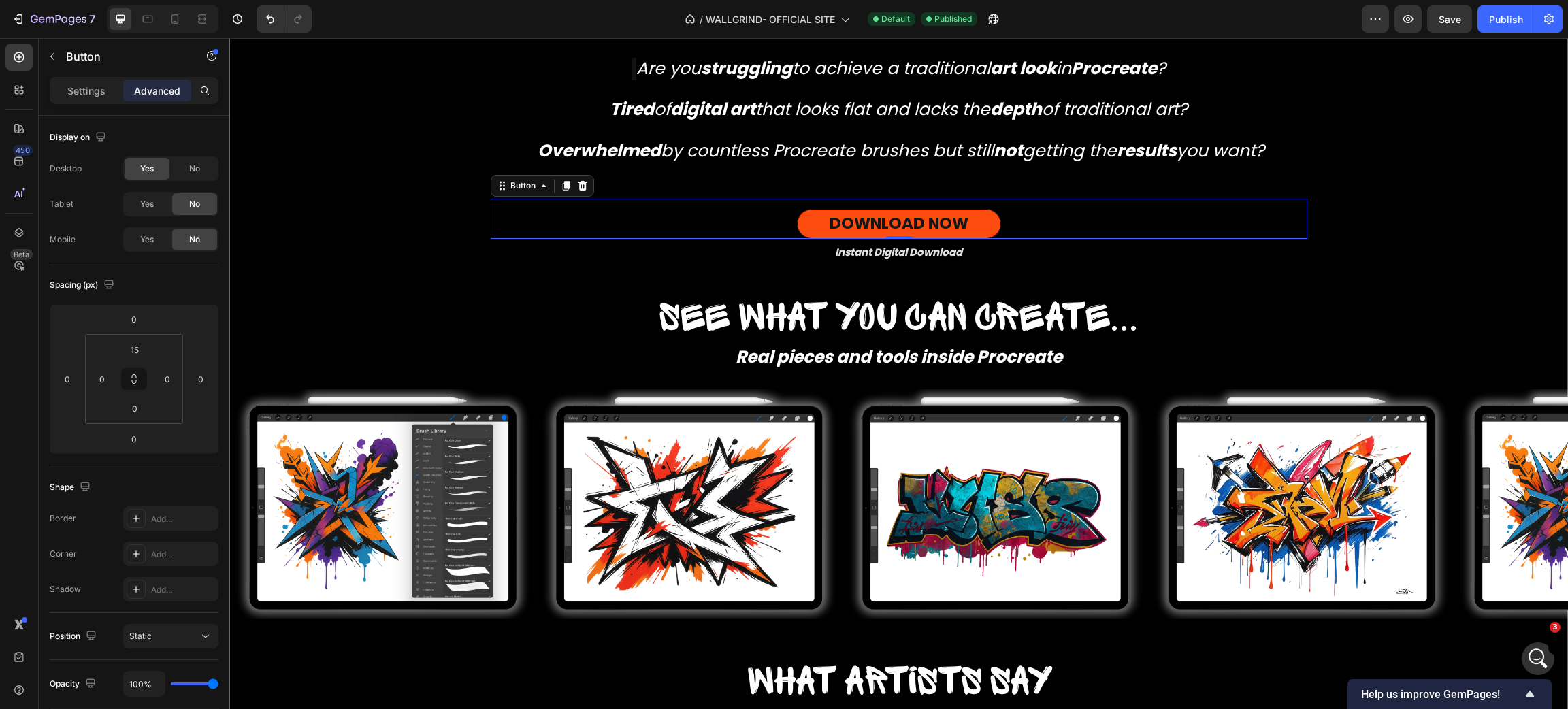
click at [1439, 207] on div "Image ⁠⁠⁠⁠⁠⁠⁠ Real graffiti on digital walls Heading Real graffiti on digital w…" at bounding box center [898, 246] width 1338 height 2053
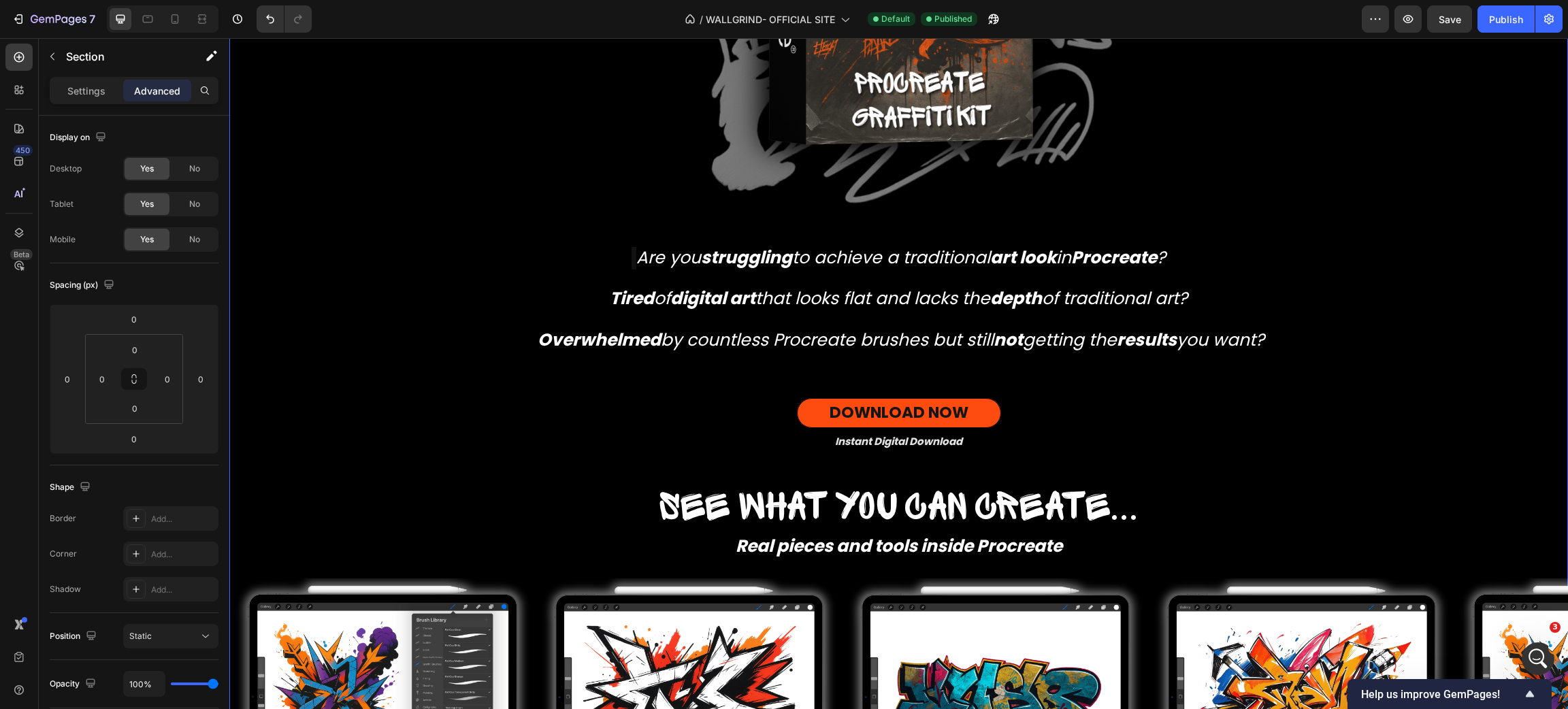
scroll to position [888, 0]
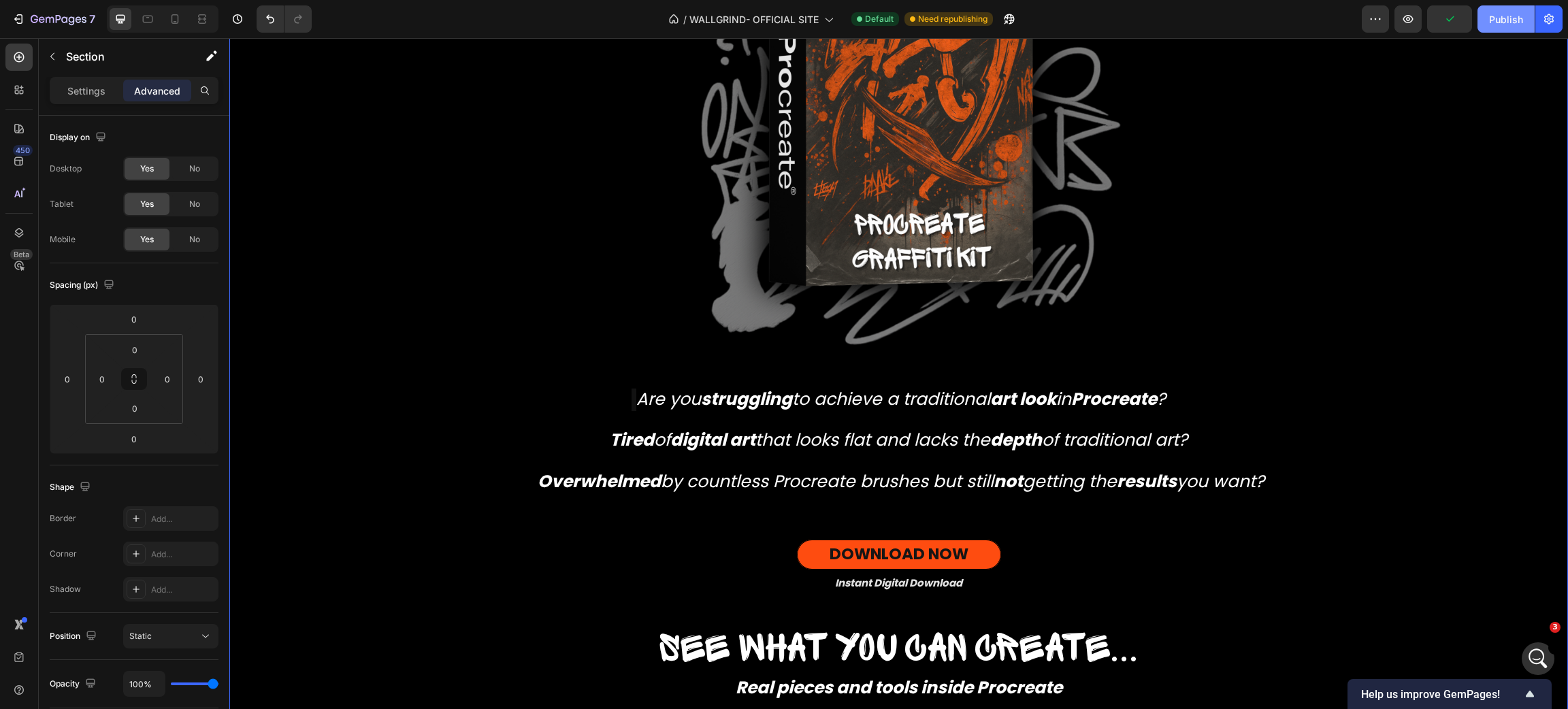
click at [1499, 14] on div "Publish" at bounding box center [1506, 19] width 34 height 15
click at [134, 19] on div "Desktop" at bounding box center [163, 19] width 112 height 28
click at [146, 20] on icon at bounding box center [147, 18] width 14 height 14
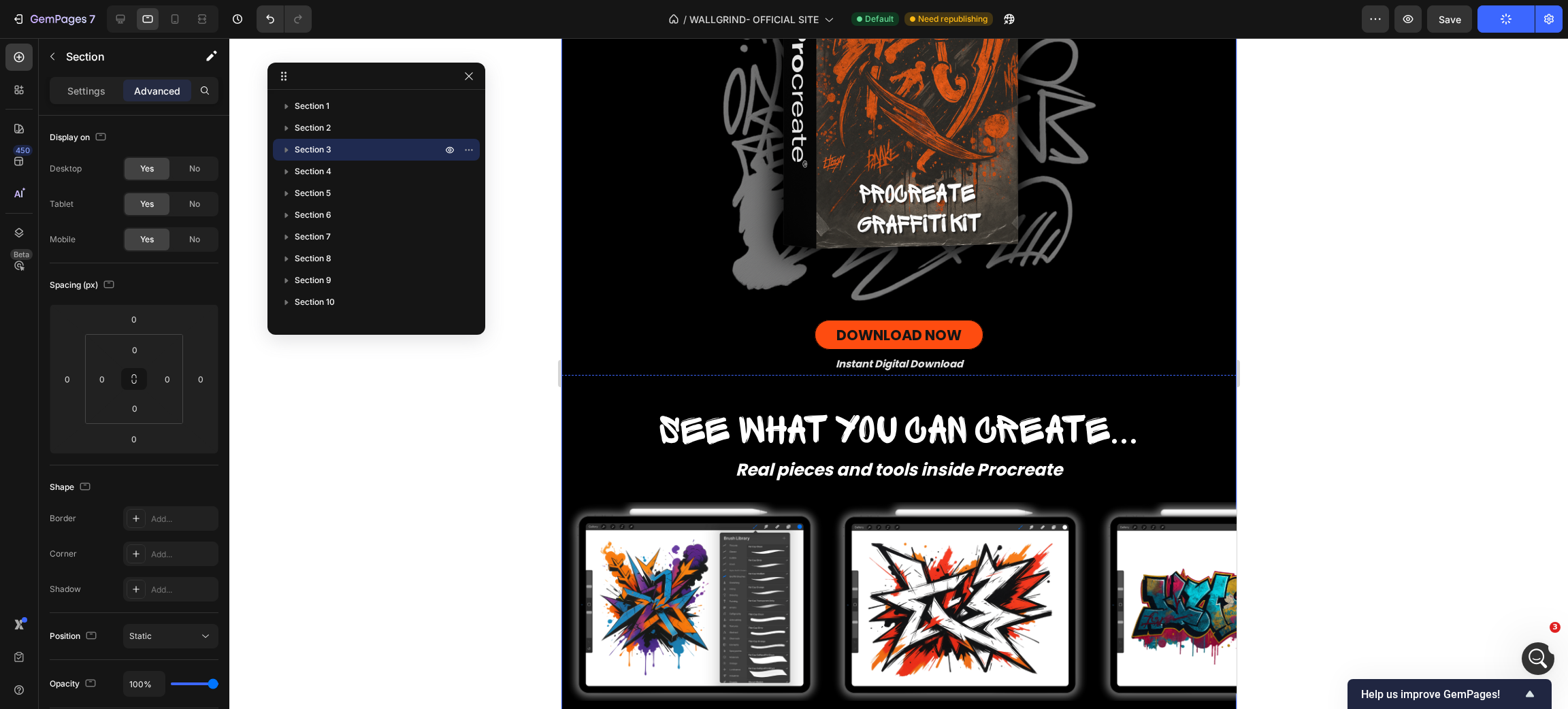
scroll to position [917, 0]
click at [174, 14] on icon at bounding box center [175, 18] width 14 height 14
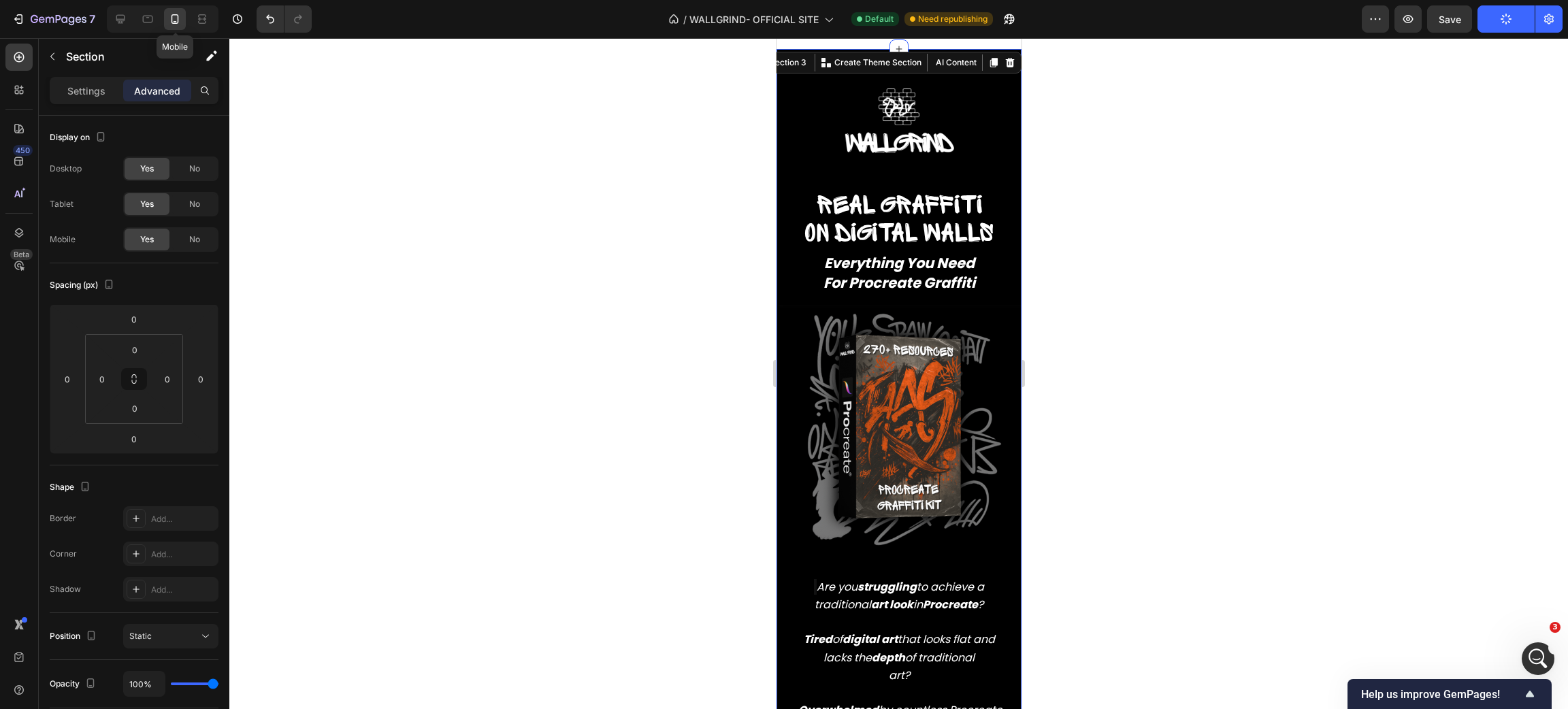
scroll to position [354, 0]
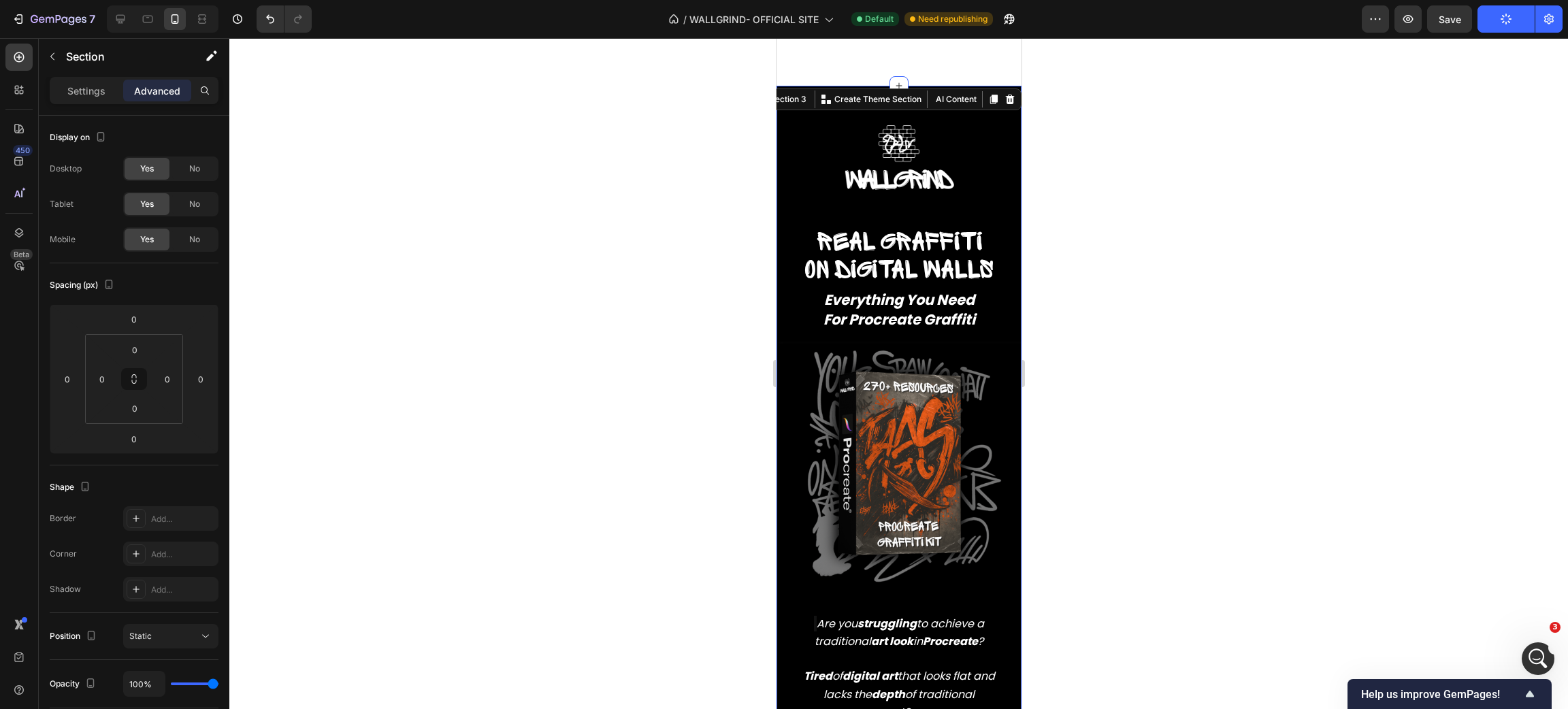
click at [1129, 484] on div at bounding box center [898, 373] width 1338 height 671
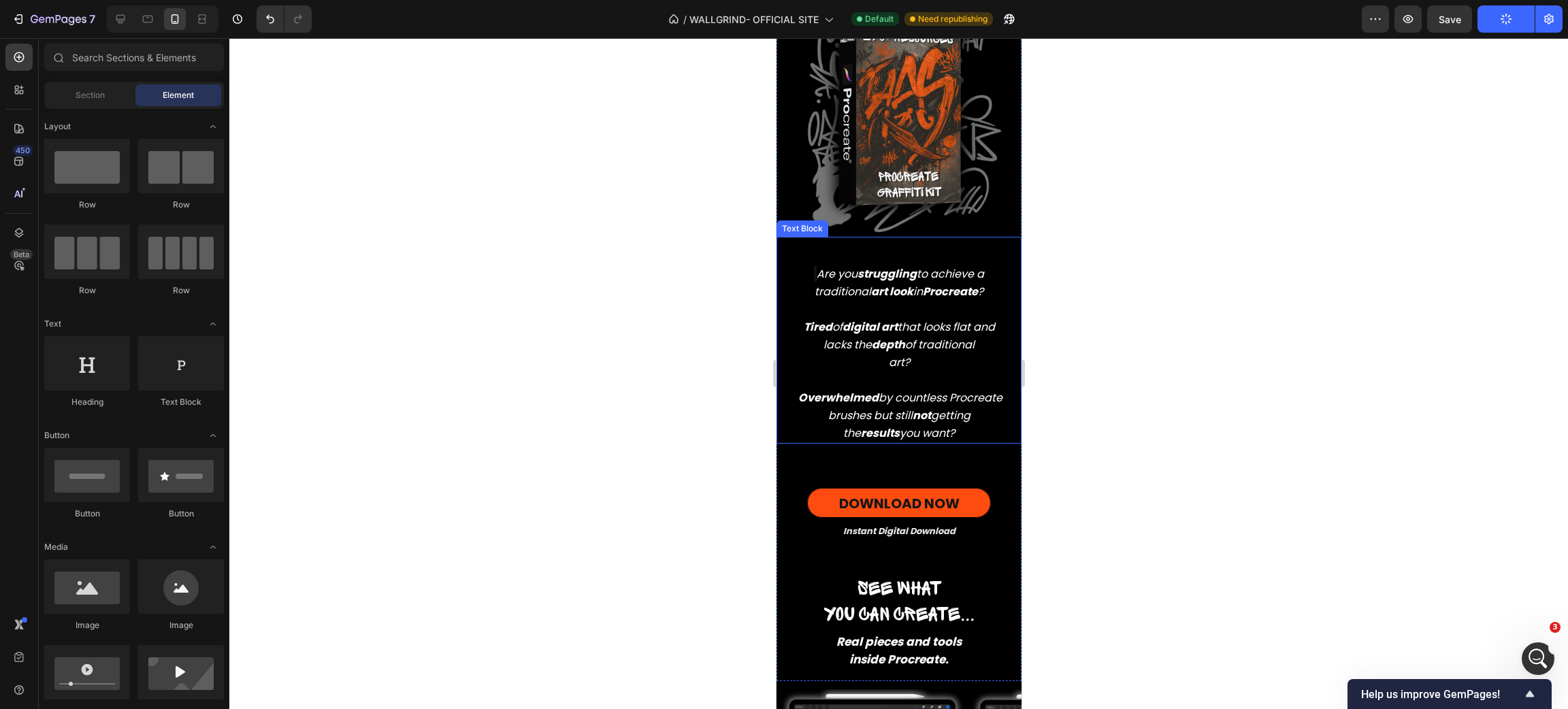
click at [935, 426] on icon "Overwhelmed by countless Procreate brushes but still not getting the results yo…" at bounding box center [899, 416] width 204 height 51
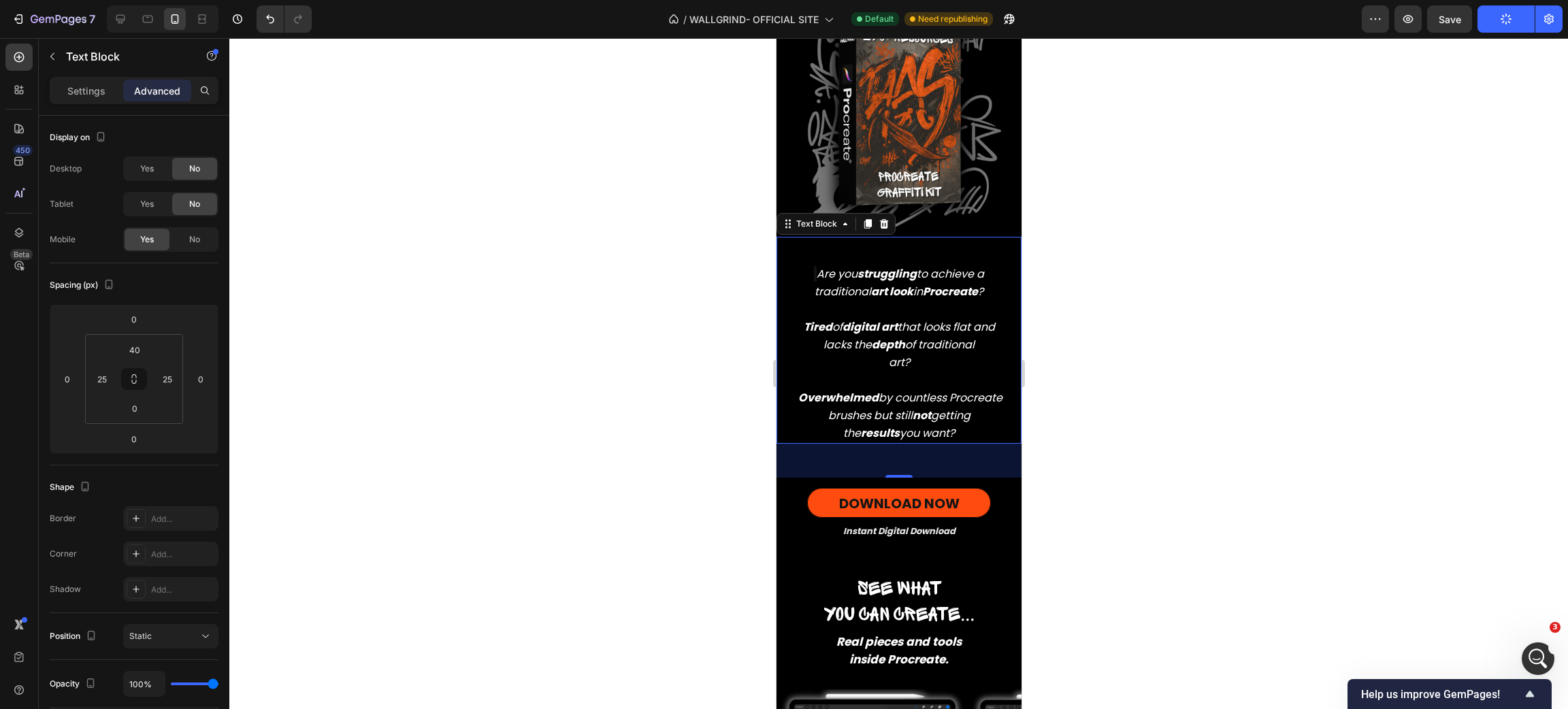
click at [171, 87] on p "Advanced" at bounding box center [157, 91] width 46 height 15
click at [853, 445] on div "50" at bounding box center [898, 460] width 245 height 34
click at [839, 494] on span "DOWNLOAD NOW" at bounding box center [898, 503] width 120 height 19
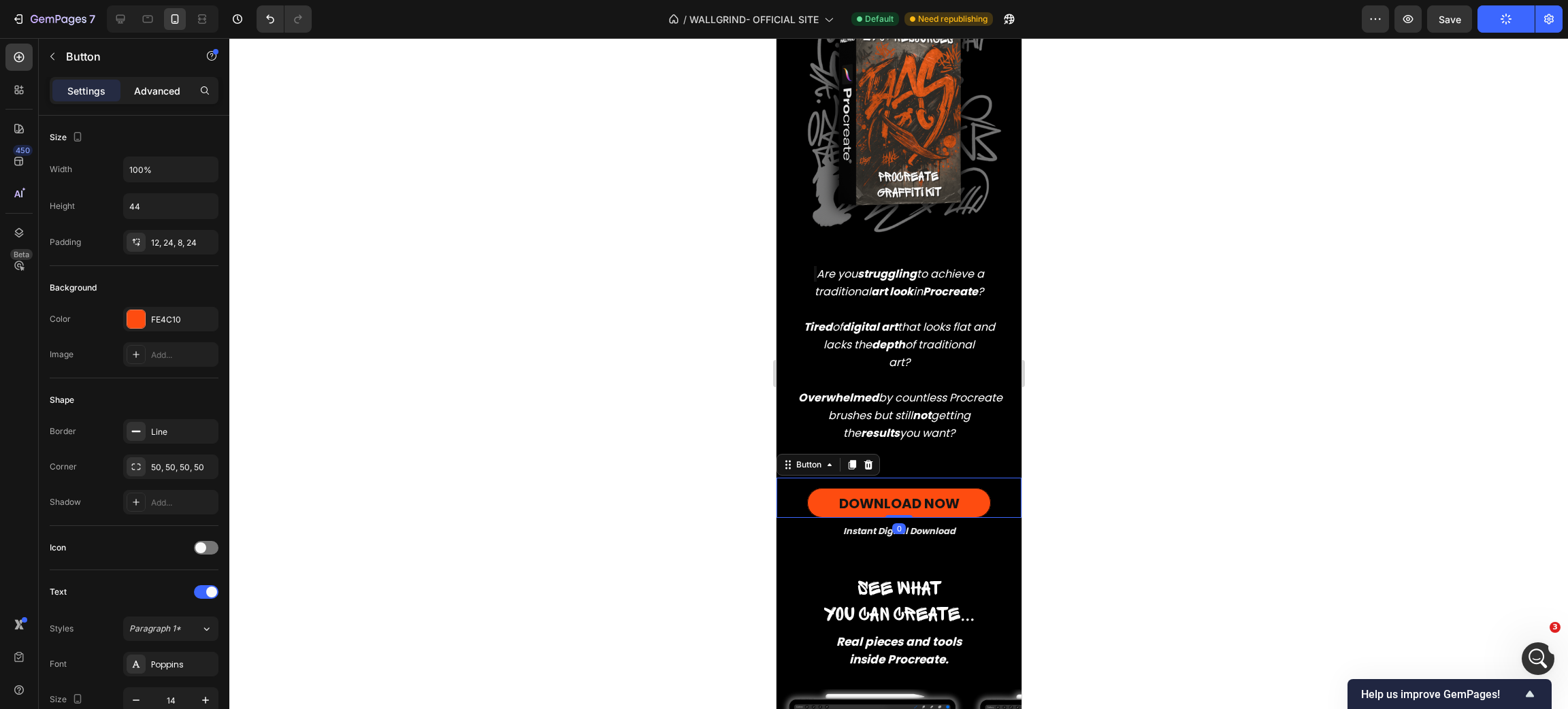
click at [156, 87] on p "Advanced" at bounding box center [157, 91] width 46 height 15
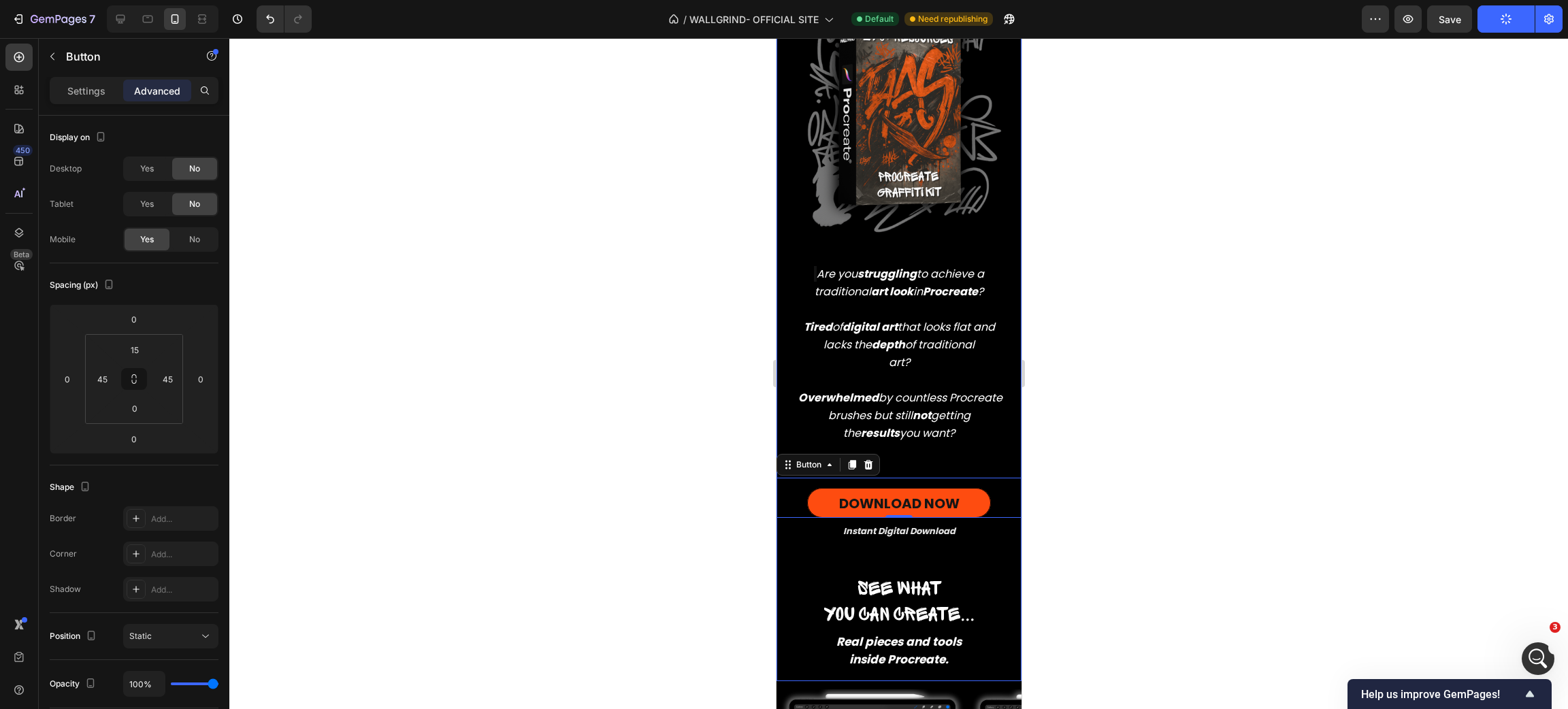
click at [930, 436] on div "⁠⁠⁠⁠⁠⁠⁠ Real graffiti on digital walls Heading Real graffiti on digital walls H…" at bounding box center [898, 263] width 245 height 836
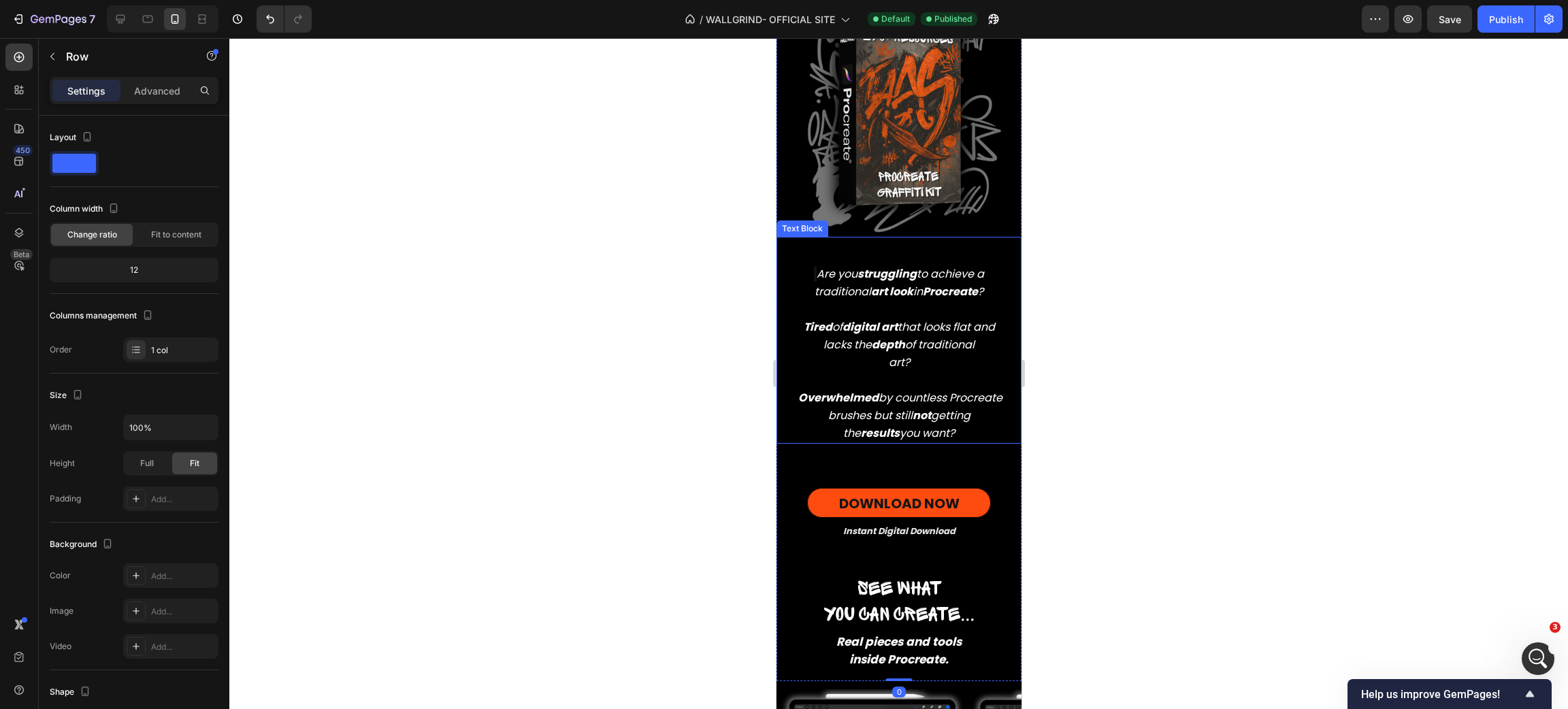
click at [942, 427] on p "Tired of digital art that looks flat and lacks the depth of traditional art? Ov…" at bounding box center [898, 372] width 209 height 141
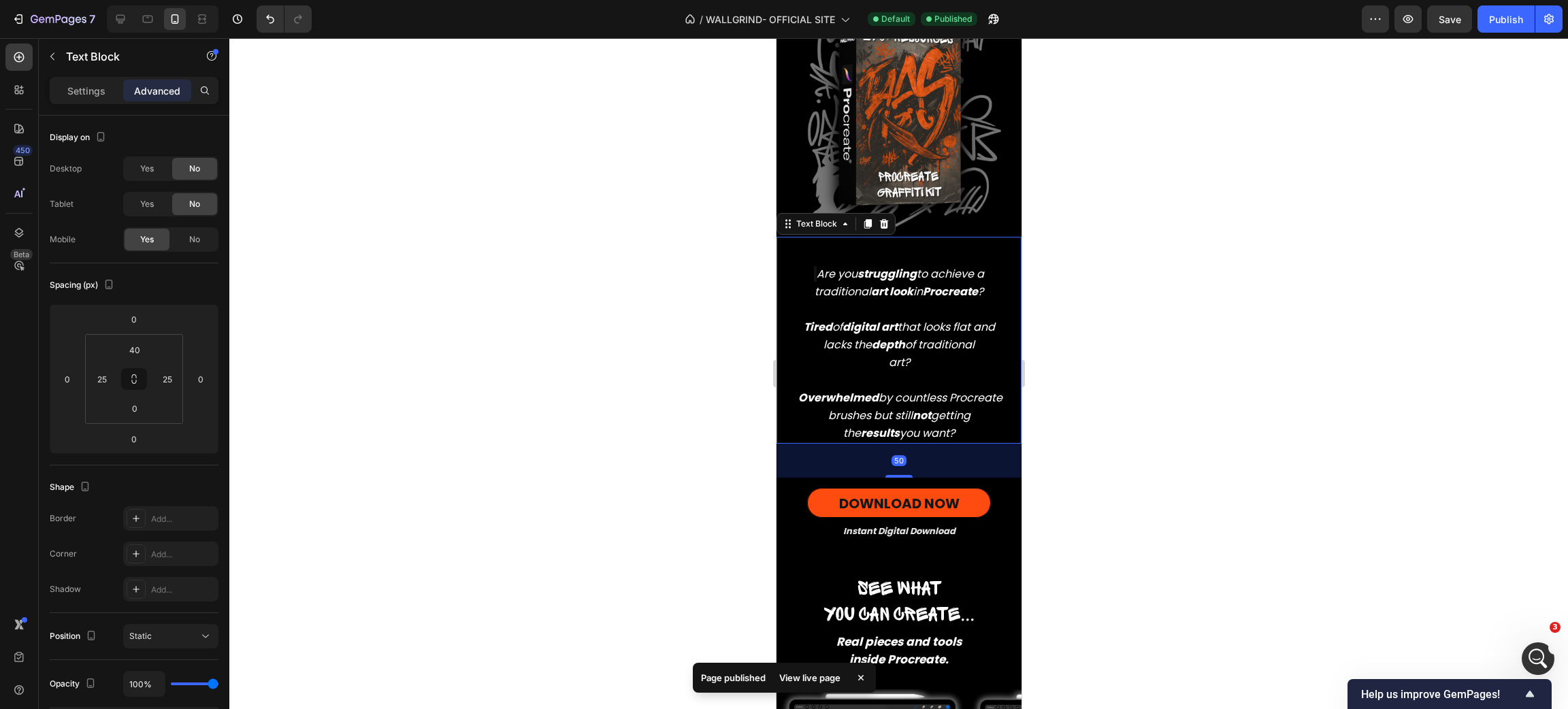
click at [931, 444] on div "50" at bounding box center [898, 460] width 245 height 34
click at [884, 478] on div "DOWNLOAD NOW Button" at bounding box center [898, 498] width 245 height 40
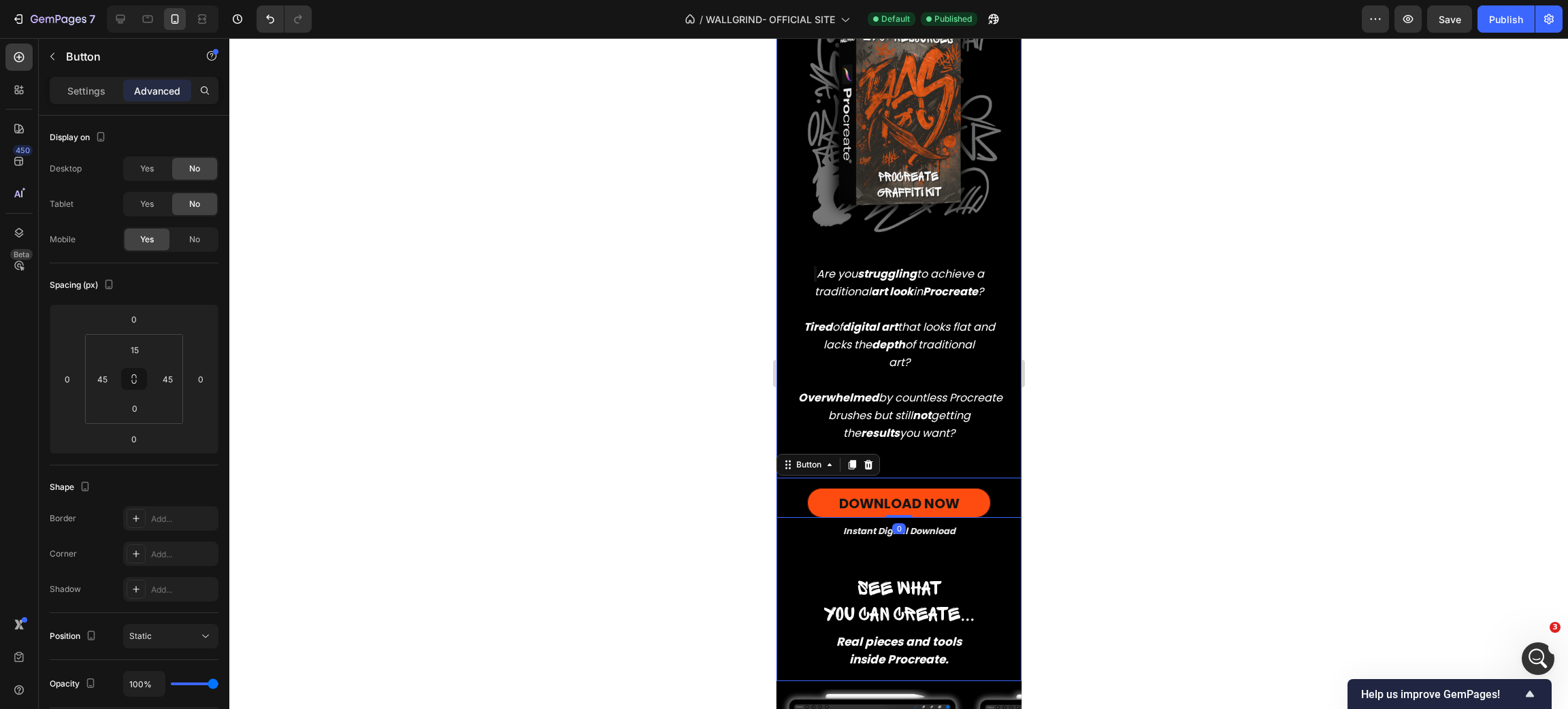
click at [950, 445] on div "⁠⁠⁠⁠⁠⁠⁠ Real graffiti on digital walls Heading Real graffiti on digital walls H…" at bounding box center [898, 263] width 245 height 836
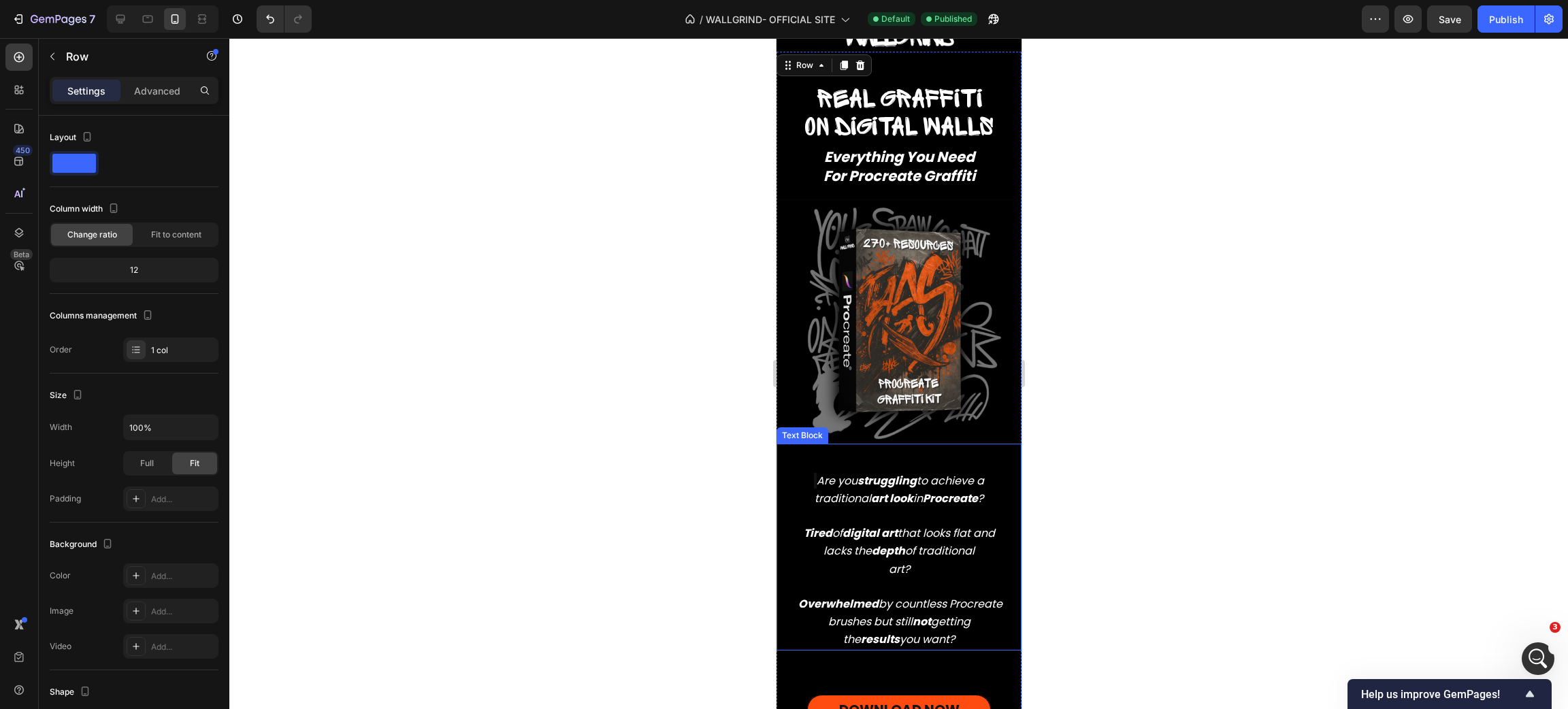
scroll to position [489, 0]
click at [1091, 498] on div at bounding box center [898, 373] width 1338 height 671
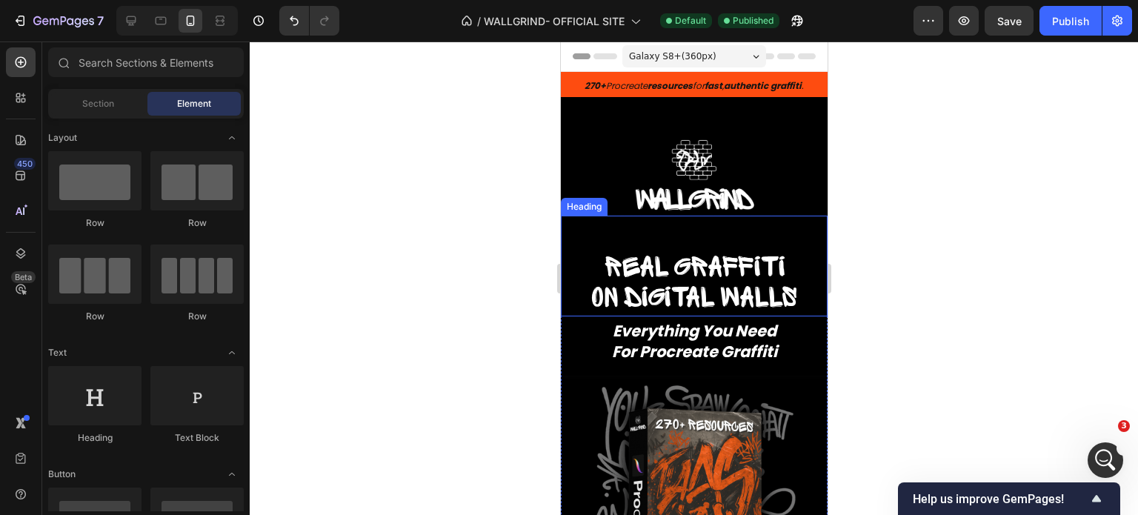
scroll to position [19157, 0]
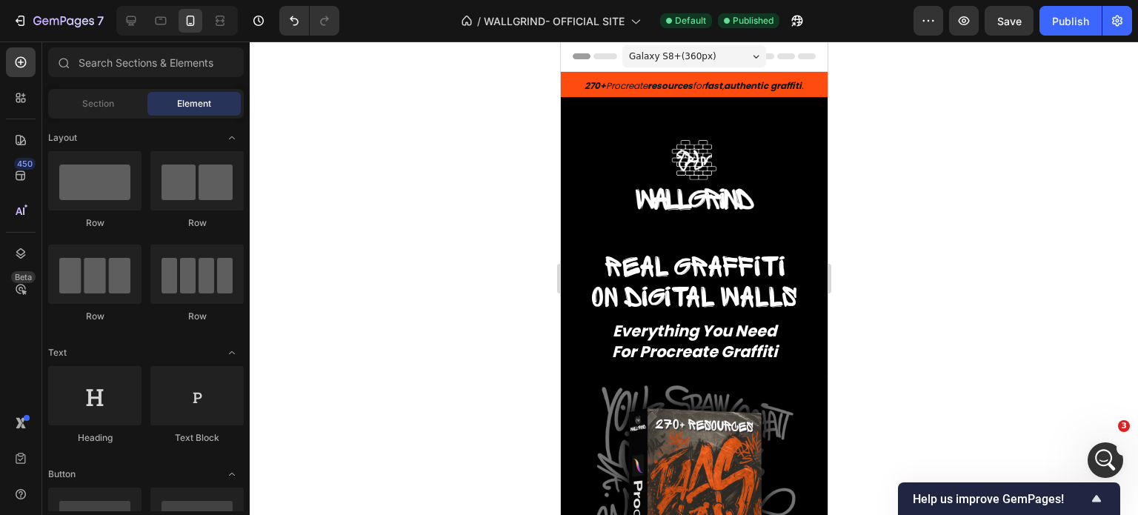
click at [959, 159] on div at bounding box center [694, 277] width 888 height 473
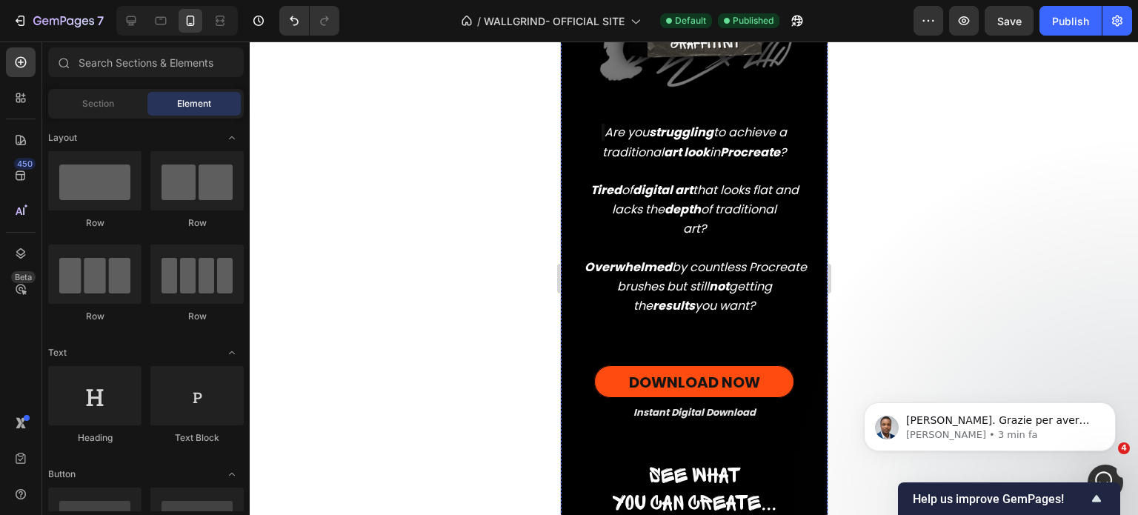
scroll to position [920, 0]
click at [1013, 436] on p "Sinclair • 3 min fa" at bounding box center [1001, 434] width 191 height 13
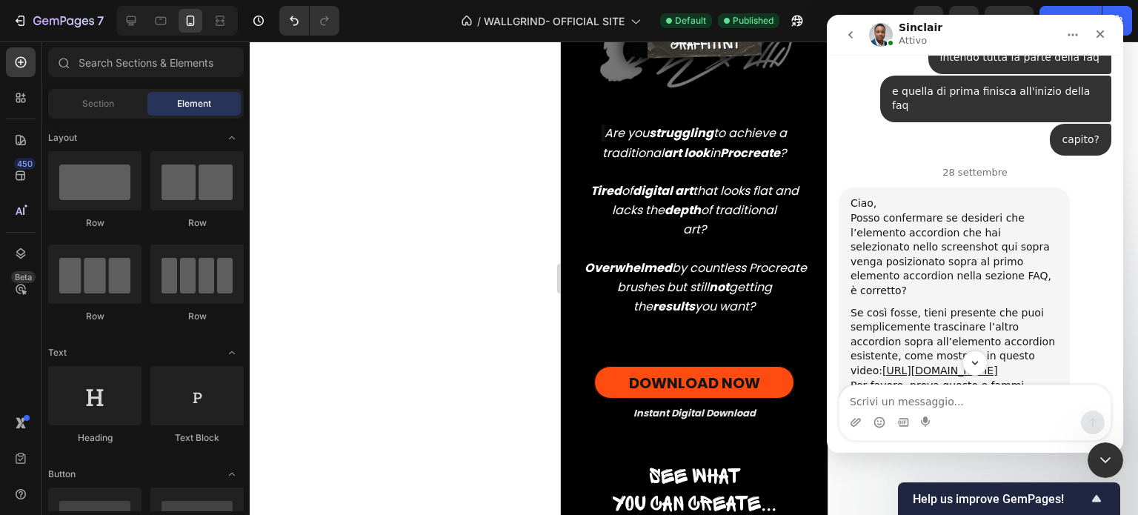
scroll to position [19325, 0]
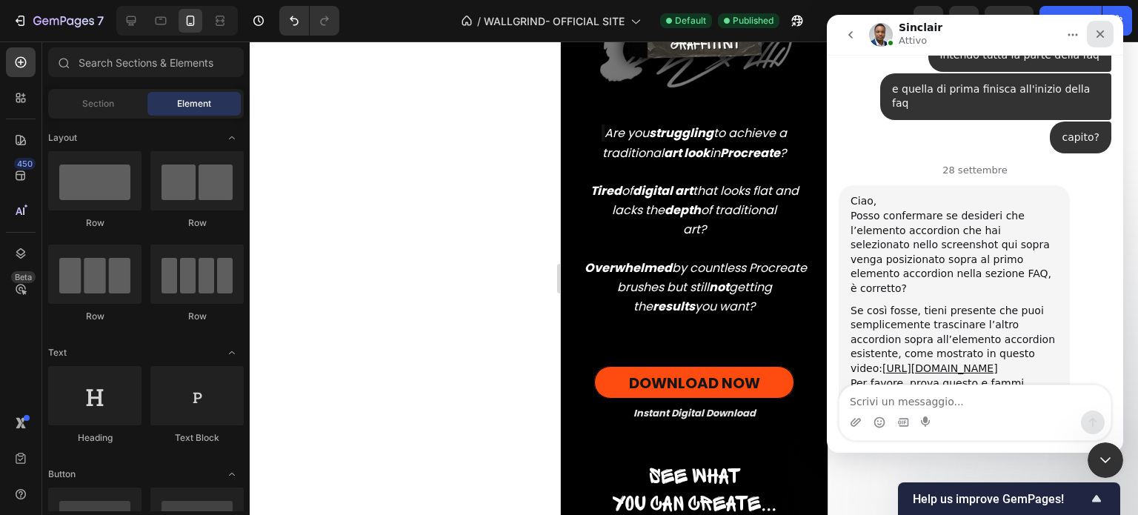
click at [1101, 31] on icon "Chiudi" at bounding box center [1100, 34] width 12 height 12
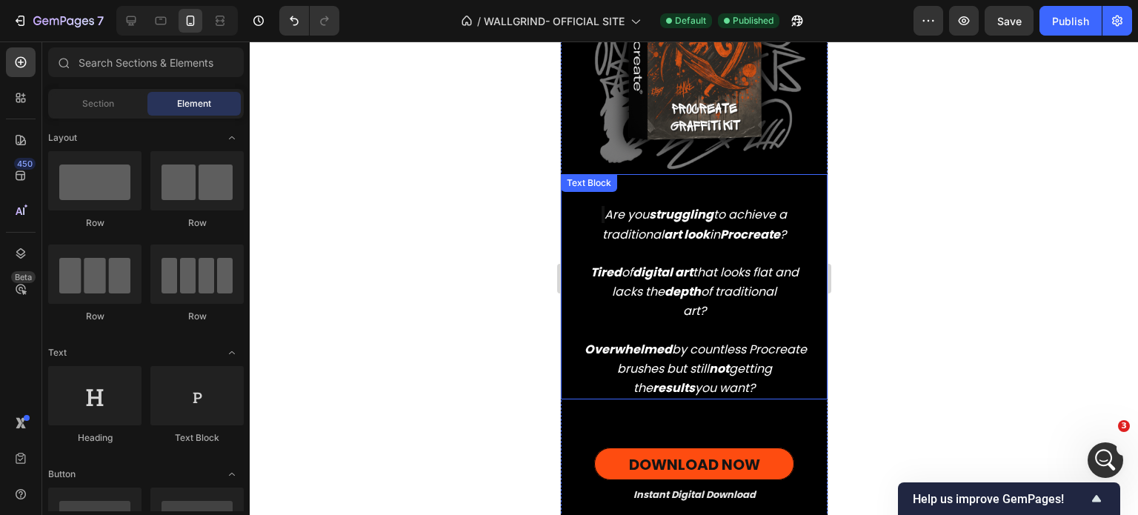
scroll to position [839, 0]
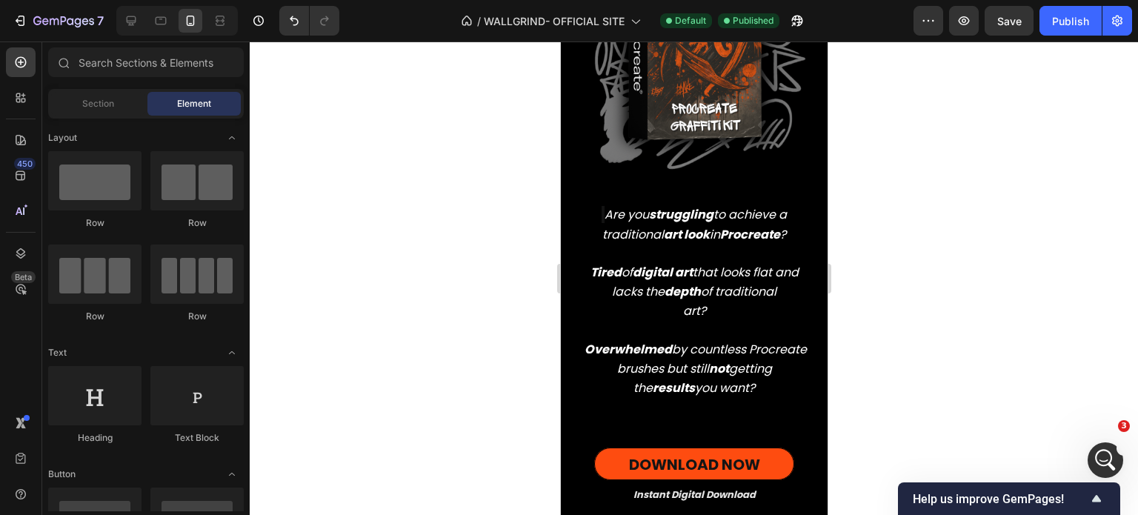
click at [931, 302] on div at bounding box center [694, 277] width 888 height 473
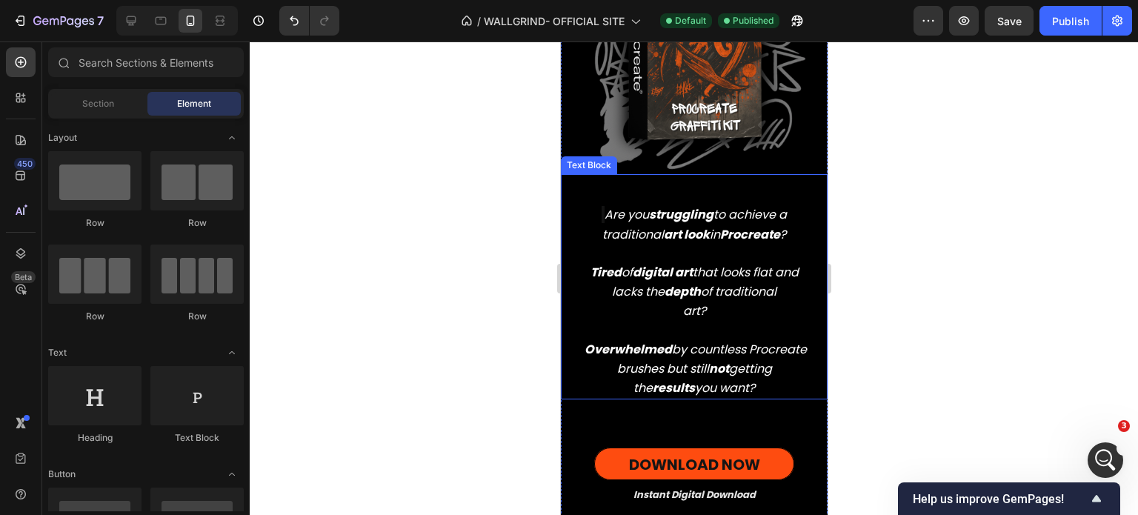
click at [739, 290] on p "Tired of digital art that looks flat and lacks the depth of traditional art? Ov…" at bounding box center [693, 322] width 227 height 154
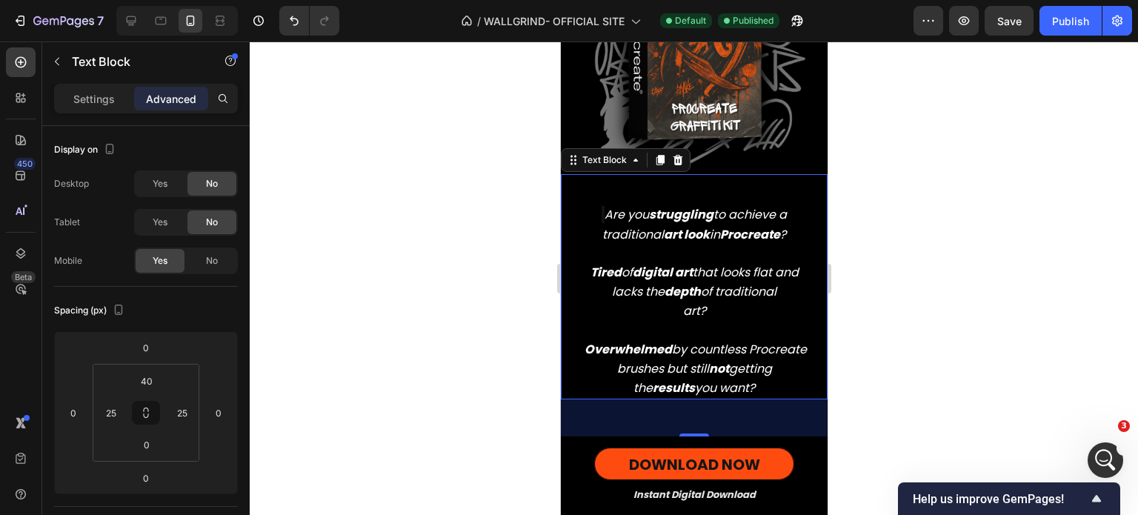
click at [720, 402] on div "50" at bounding box center [693, 417] width 267 height 37
click at [720, 424] on div "50" at bounding box center [693, 417] width 267 height 37
click at [731, 448] on link "DOWNLOAD NOW" at bounding box center [693, 464] width 200 height 33
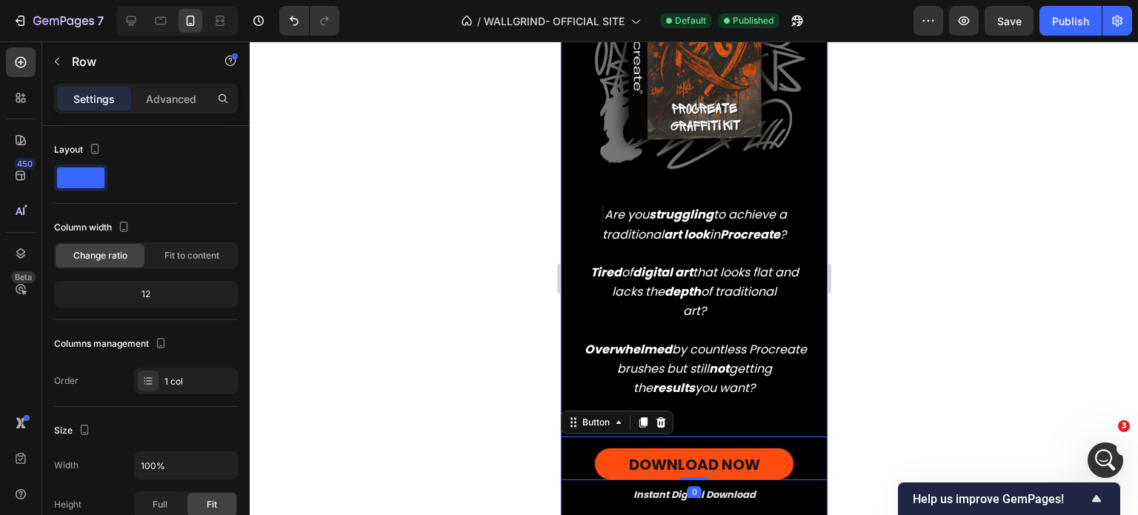
click at [758, 396] on div "⁠⁠⁠⁠⁠⁠⁠ Real graffiti on digital walls Heading Real graffiti on digital walls H…" at bounding box center [693, 203] width 267 height 910
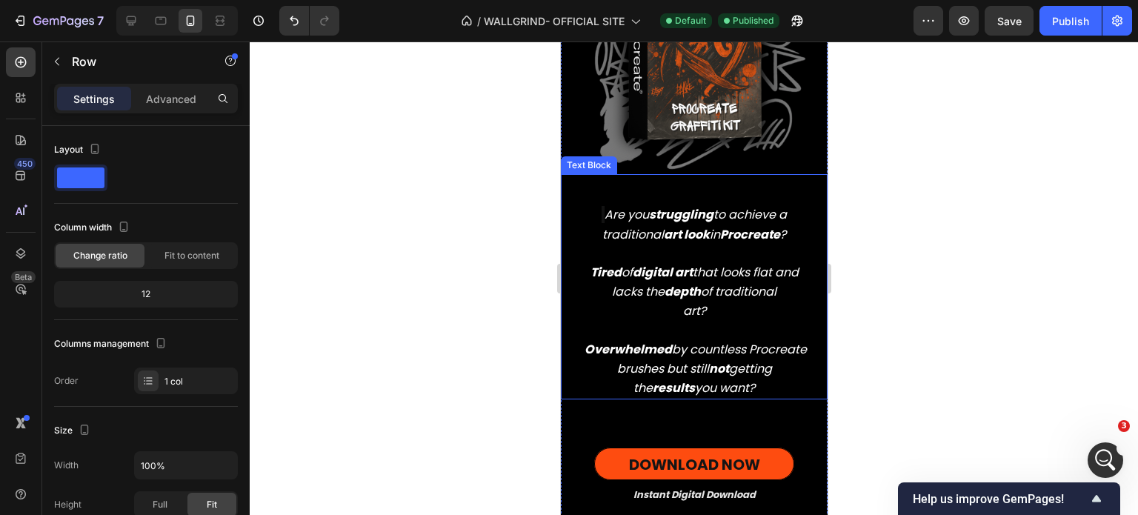
click at [768, 379] on icon "Overwhelmed by countless Procreate brushes but still not getting the results yo…" at bounding box center [695, 369] width 222 height 56
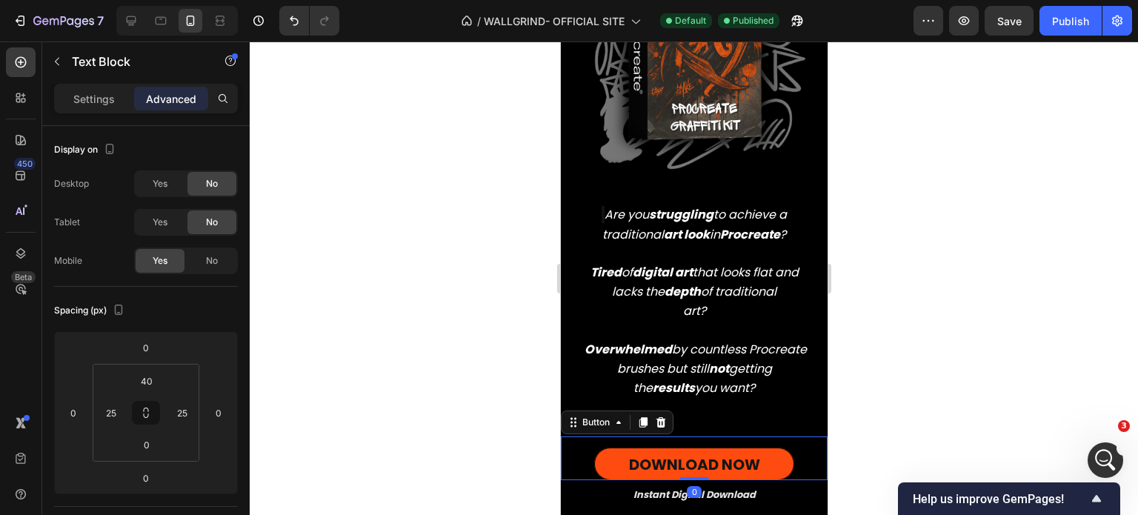
click at [739, 436] on div "DOWNLOAD NOW Button 0" at bounding box center [693, 458] width 267 height 44
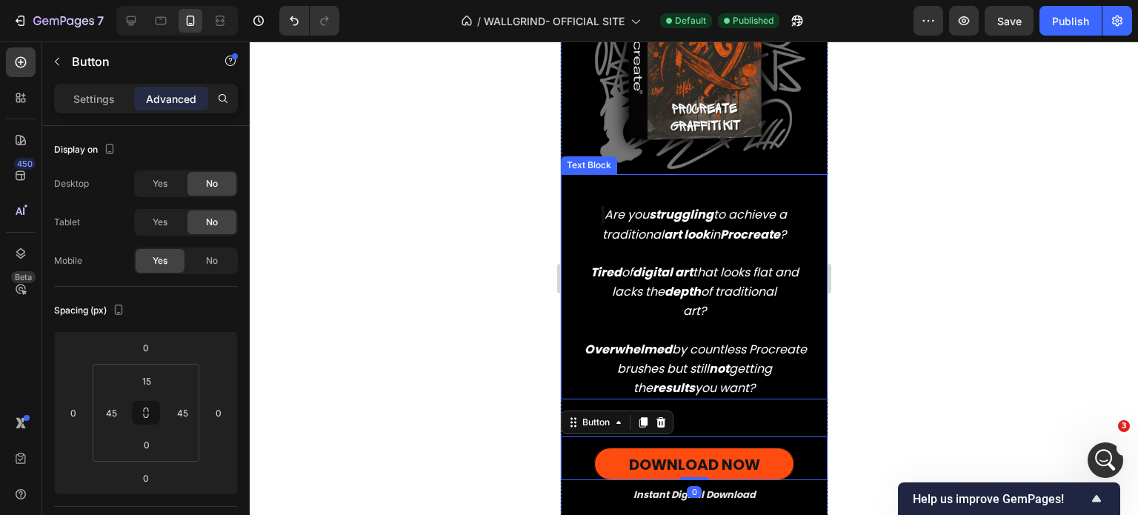
click at [770, 379] on icon "Overwhelmed by countless Procreate brushes but still not getting the results yo…" at bounding box center [695, 369] width 222 height 56
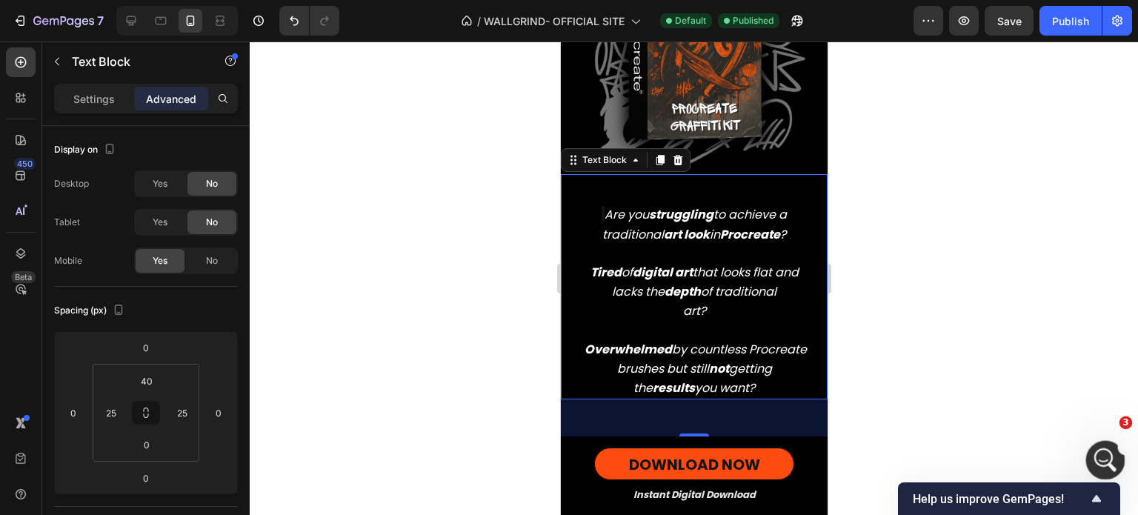
click at [1090, 451] on div "Apri il messenger Intercom" at bounding box center [1103, 457] width 49 height 49
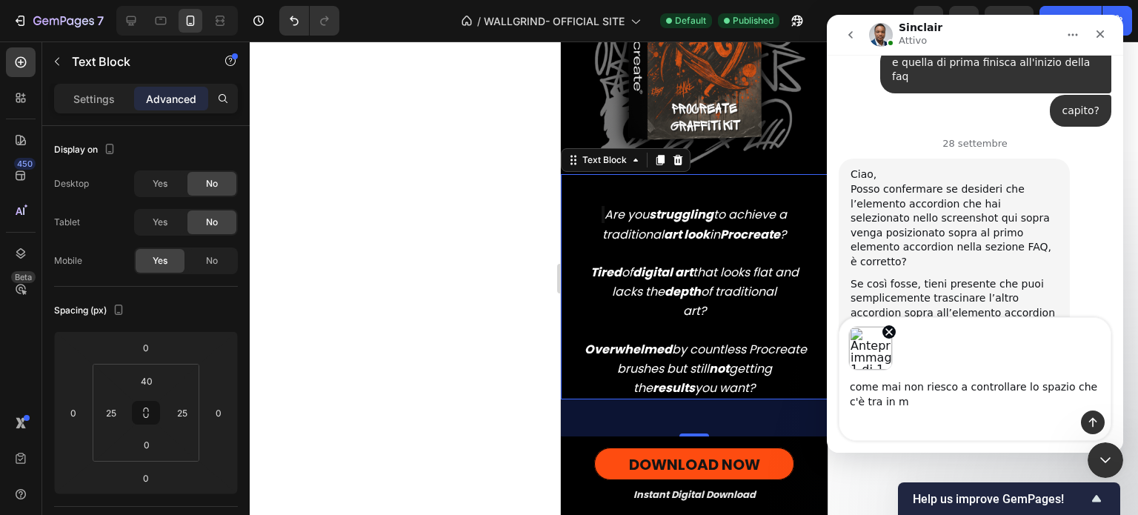
scroll to position [19368, 0]
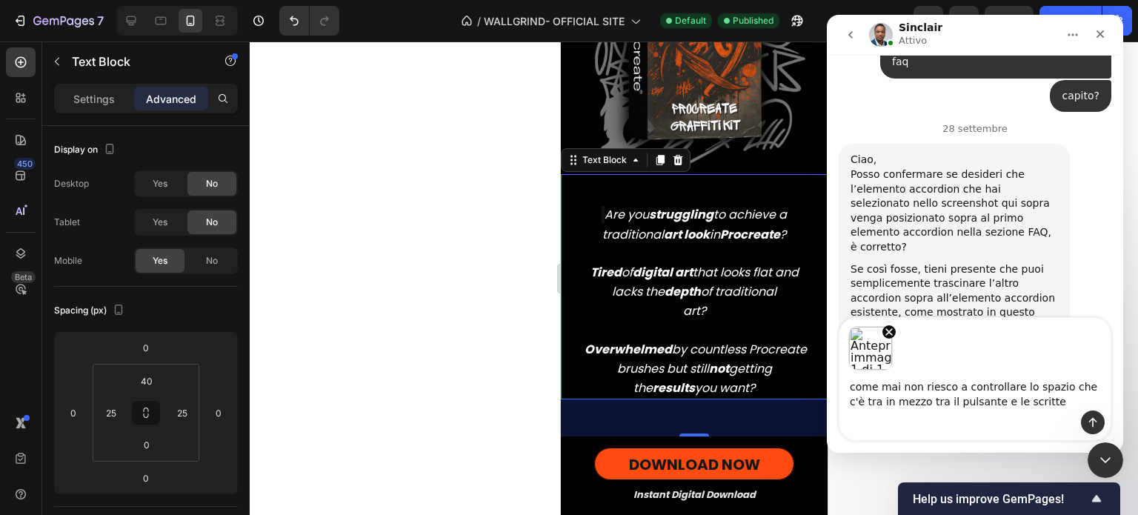
type textarea "come mai non riesco a controllare lo spazio che c'è tra in mezzo tra il pulsant…"
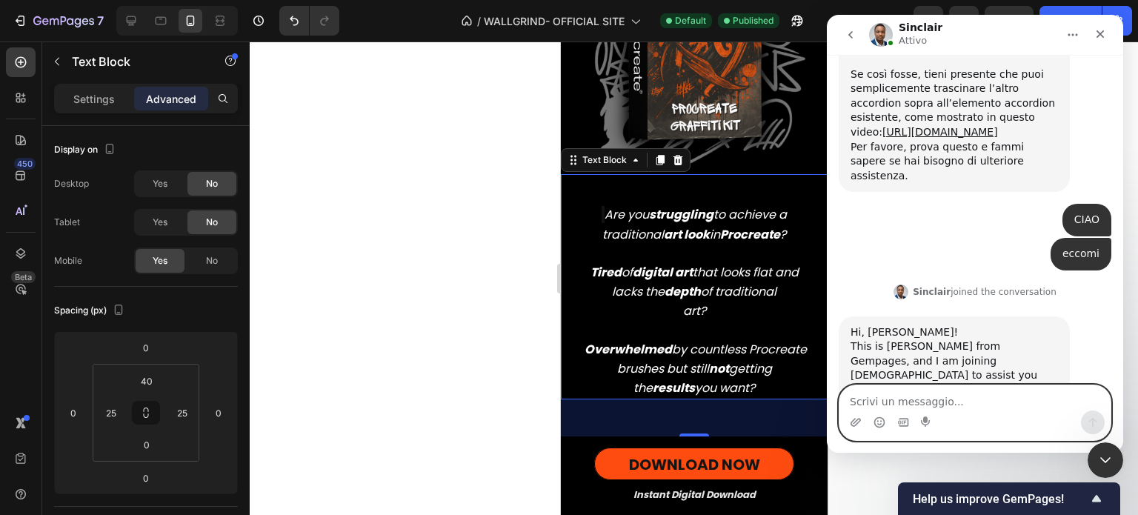
scroll to position [19569, 0]
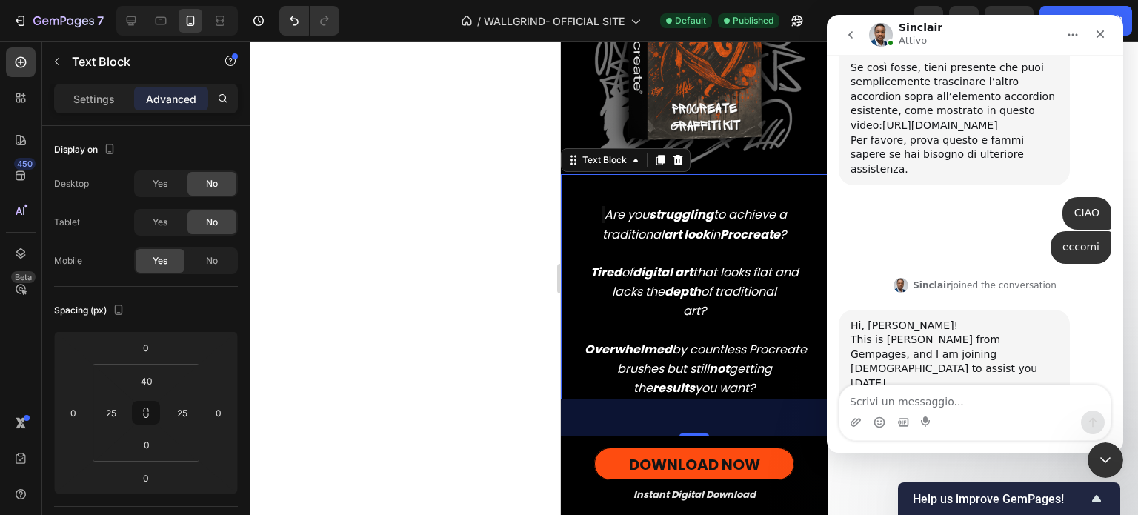
click at [669, 413] on div "50" at bounding box center [693, 417] width 267 height 37
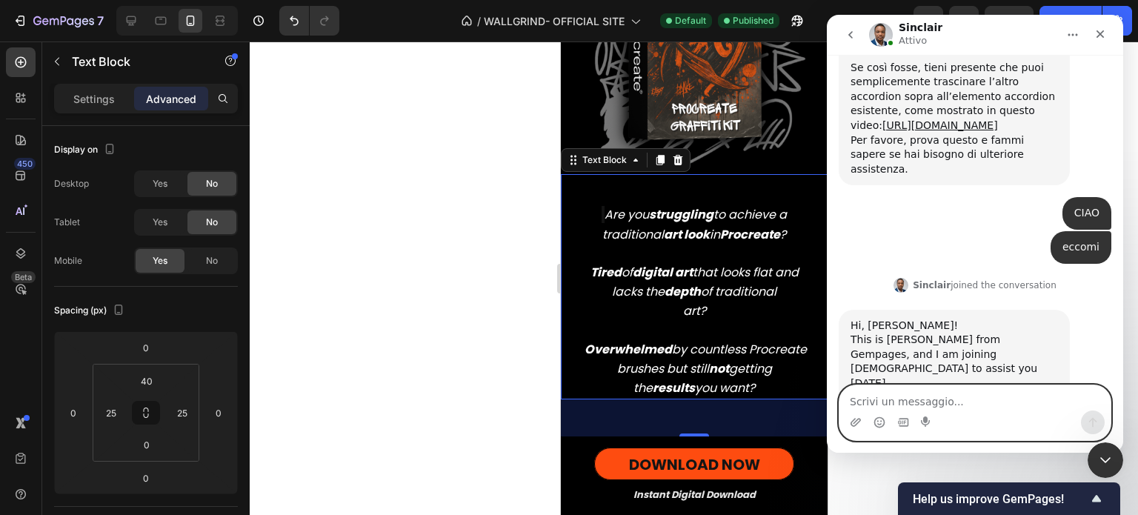
click at [945, 399] on textarea "Scrivi un messaggio..." at bounding box center [974, 397] width 271 height 25
type textarea "c"
type textarea "no"
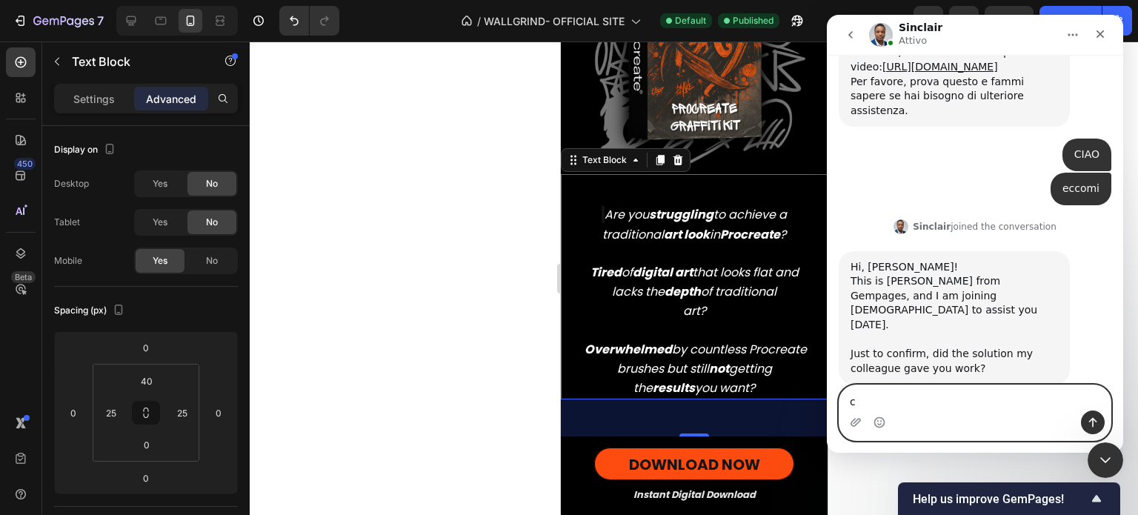
scroll to position [19634, 0]
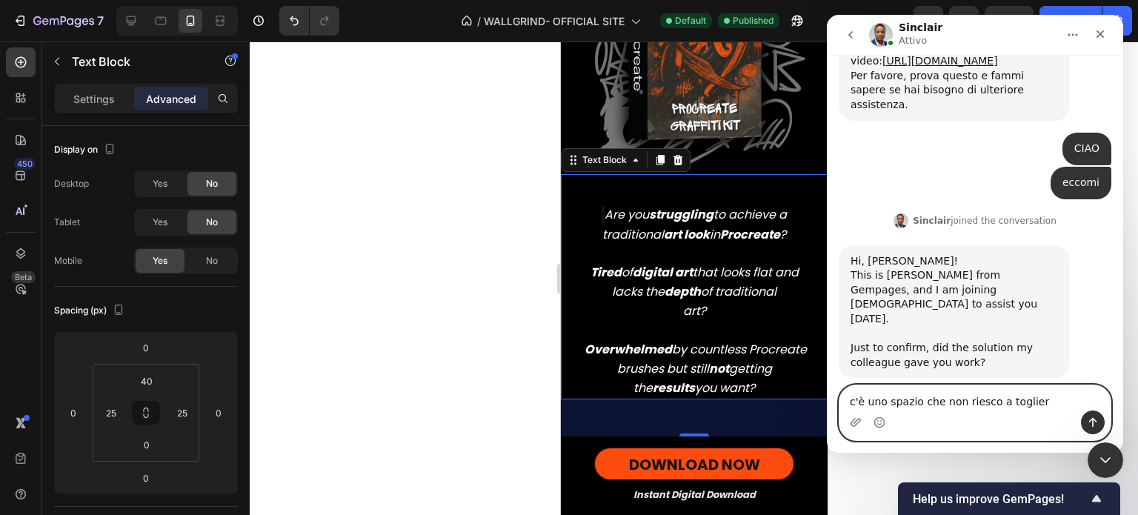
type textarea "c'è uno spazio che non riesco a togliere"
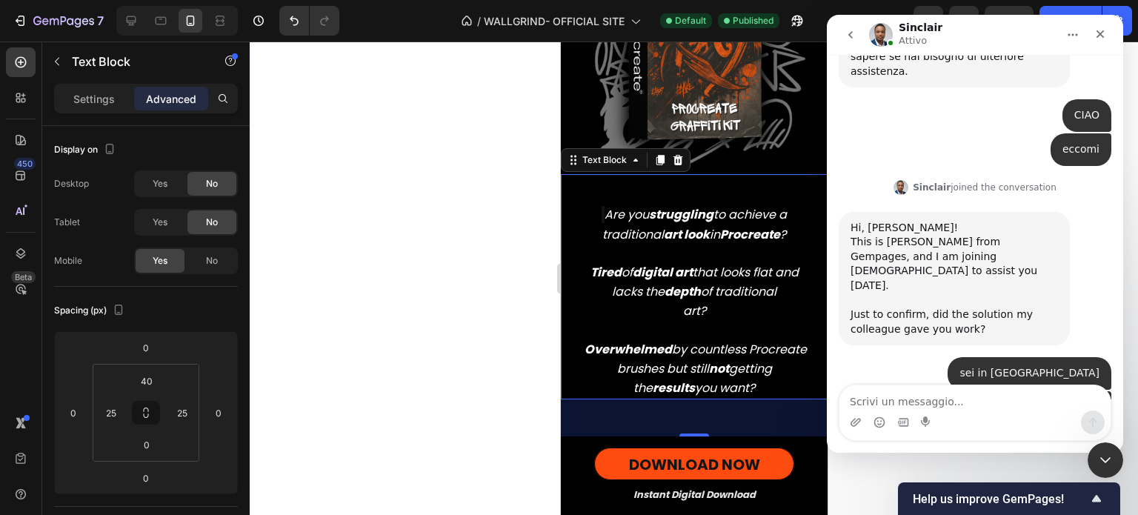
click at [742, 416] on div "50" at bounding box center [693, 417] width 267 height 37
click at [742, 425] on div "50" at bounding box center [693, 417] width 267 height 37
click at [691, 414] on div "50" at bounding box center [693, 417] width 267 height 37
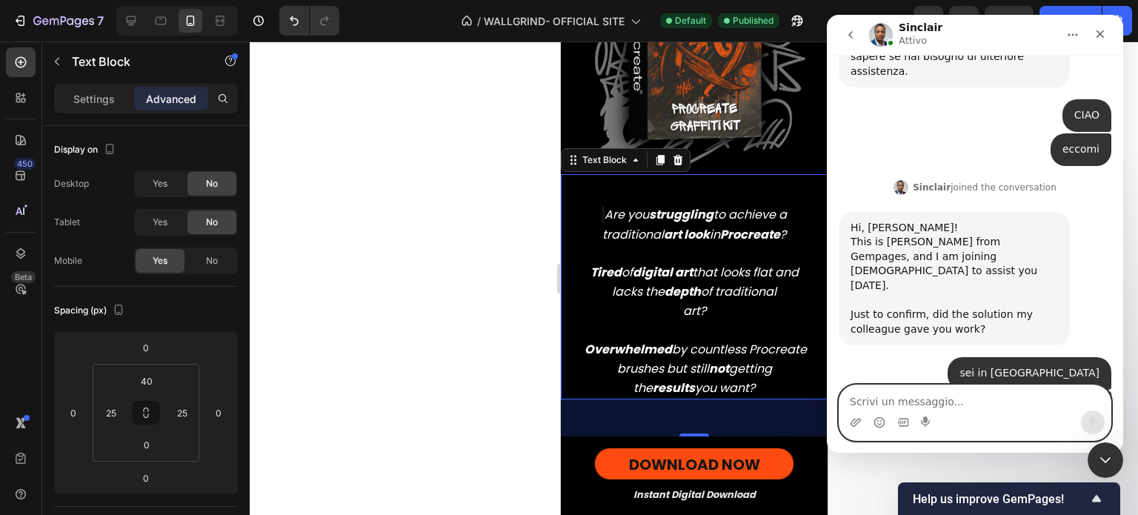
click at [857, 402] on textarea "Scrivi un messaggio..." at bounding box center [974, 397] width 271 height 25
type textarea "che sta in proprio in mezzo"
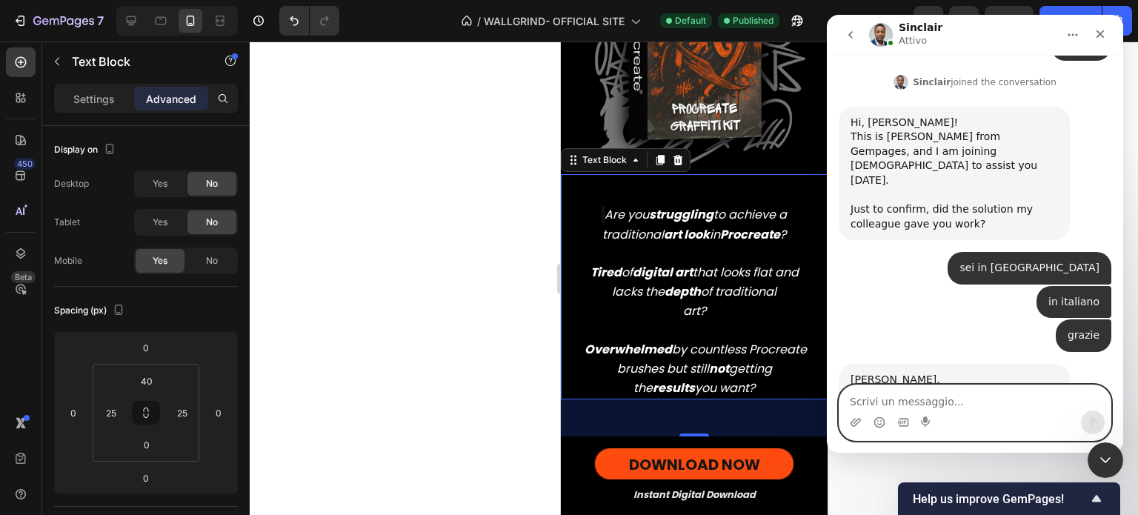
scroll to position [19809, 0]
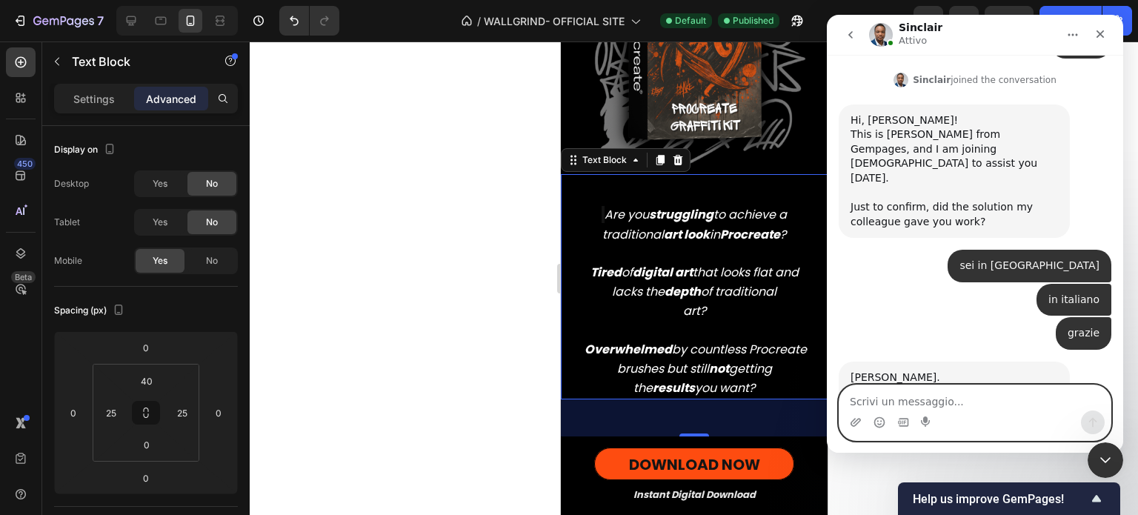
click at [930, 390] on textarea "Scrivi un messaggio..." at bounding box center [974, 397] width 271 height 25
click at [917, 393] on textarea "Scrivi un messaggio..." at bounding box center [974, 397] width 271 height 25
type textarea "k"
type textarea "ok"
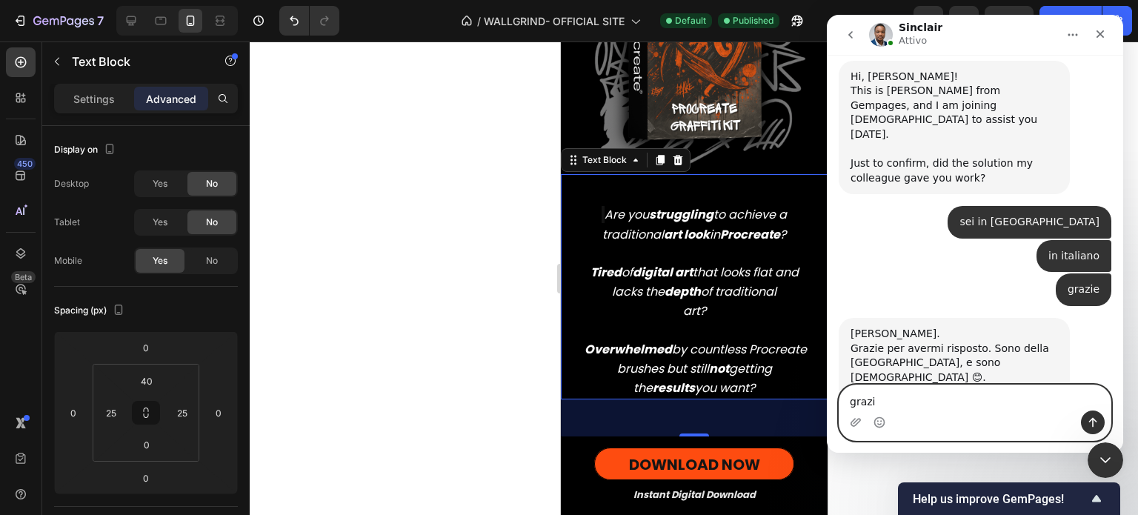
type textarea "grazie"
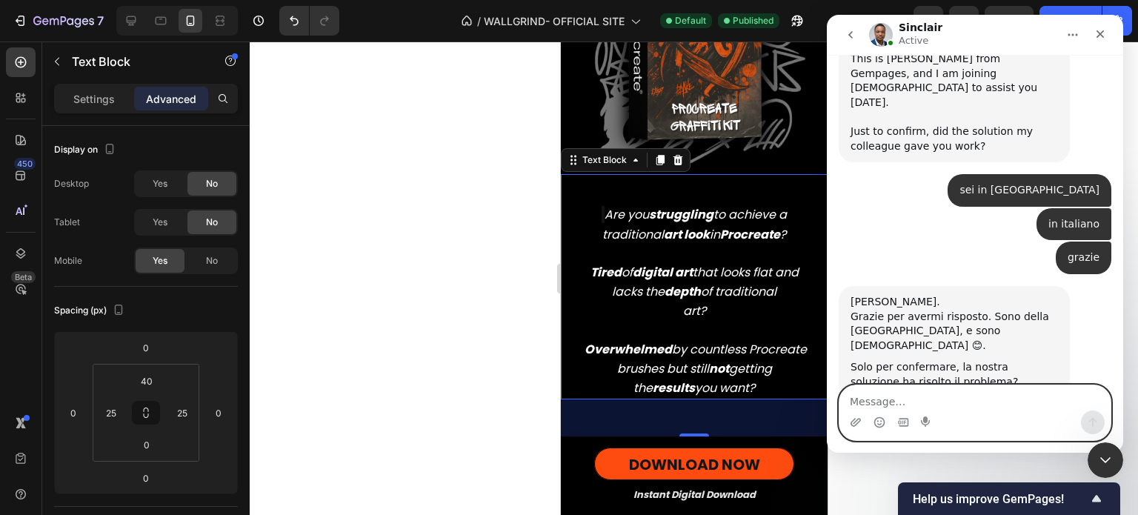
scroll to position [19978, 0]
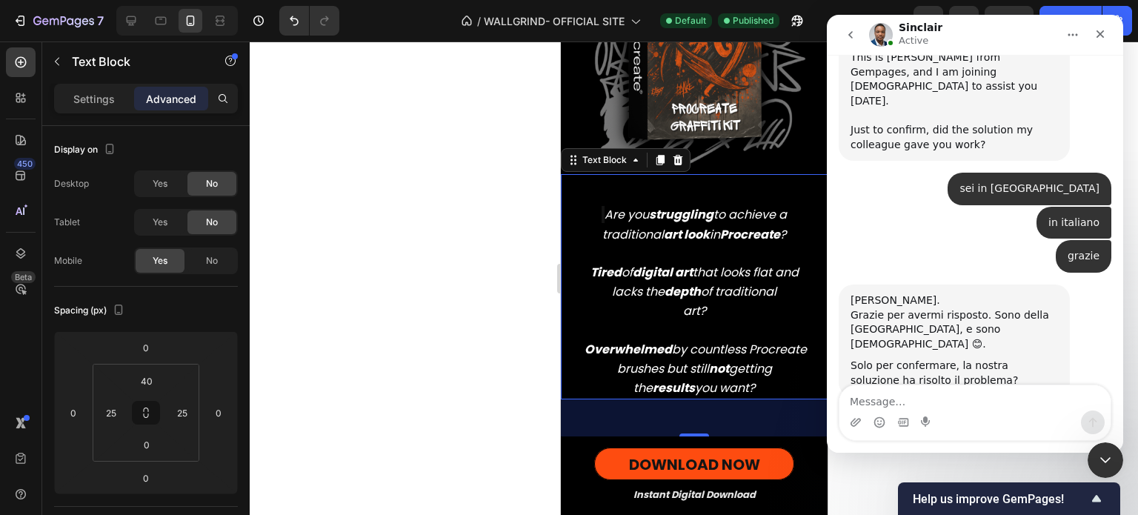
click at [276, 234] on div at bounding box center [694, 277] width 888 height 473
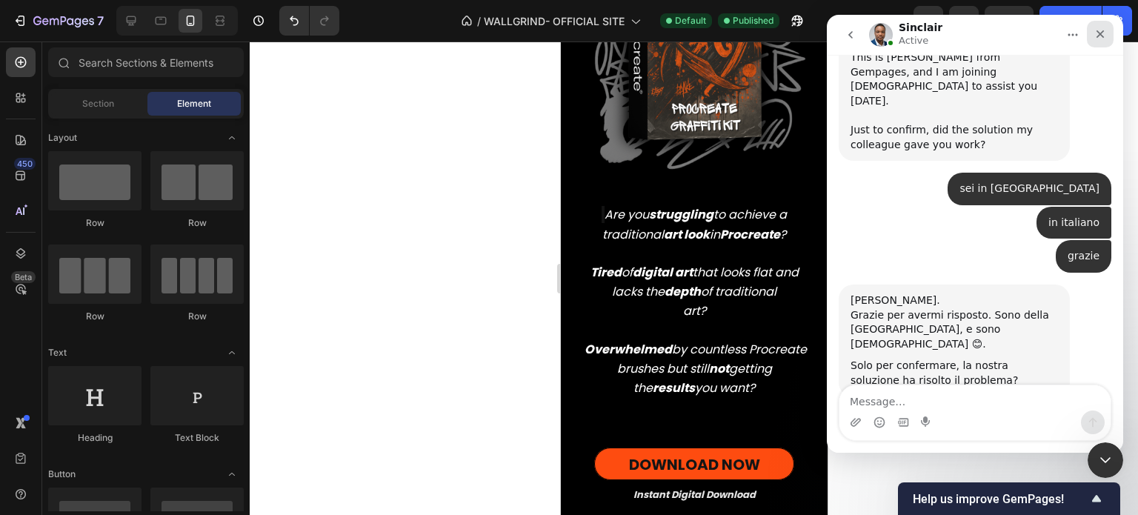
click at [1102, 39] on icon "Chiudi" at bounding box center [1100, 34] width 12 height 12
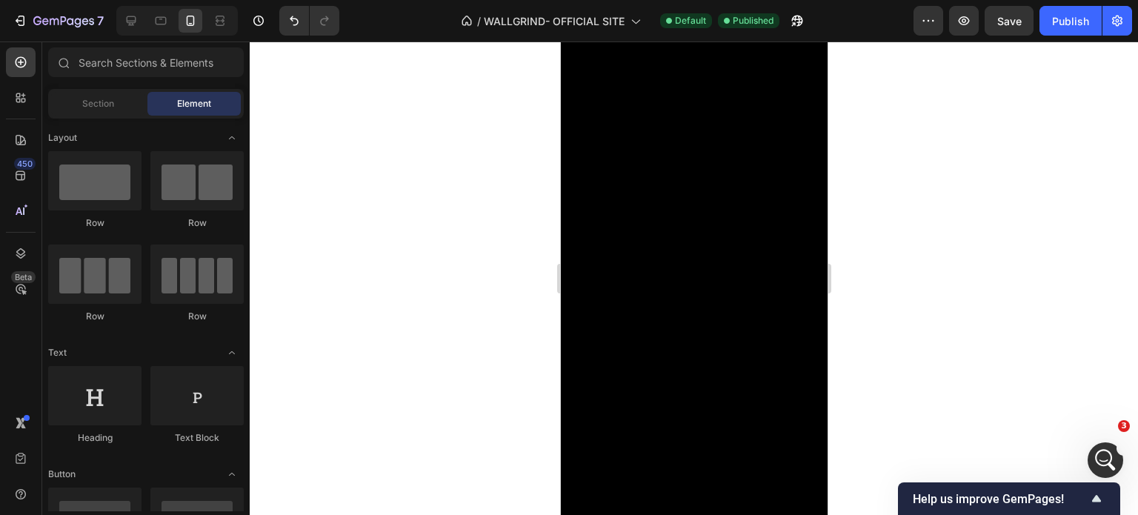
scroll to position [2275, 0]
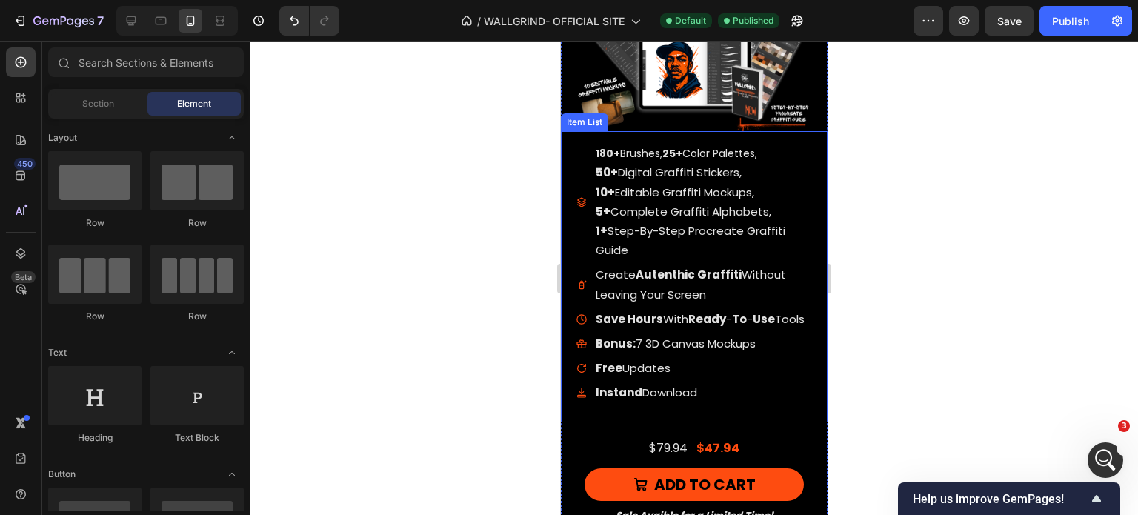
click at [656, 267] on strong "Autenthic Graffiti" at bounding box center [688, 275] width 106 height 16
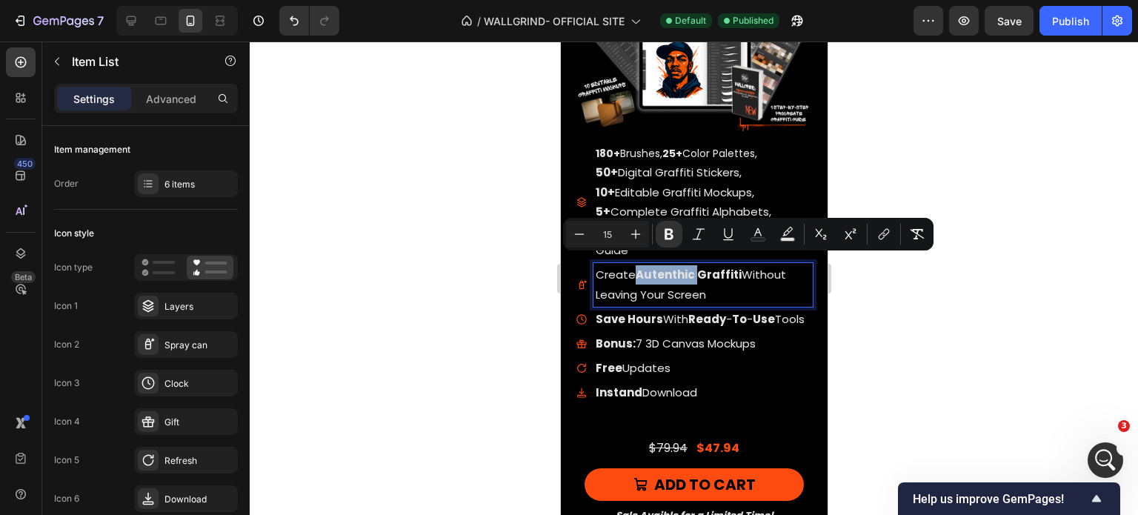
click at [656, 267] on strong "Autenthic Graffiti" at bounding box center [688, 275] width 106 height 16
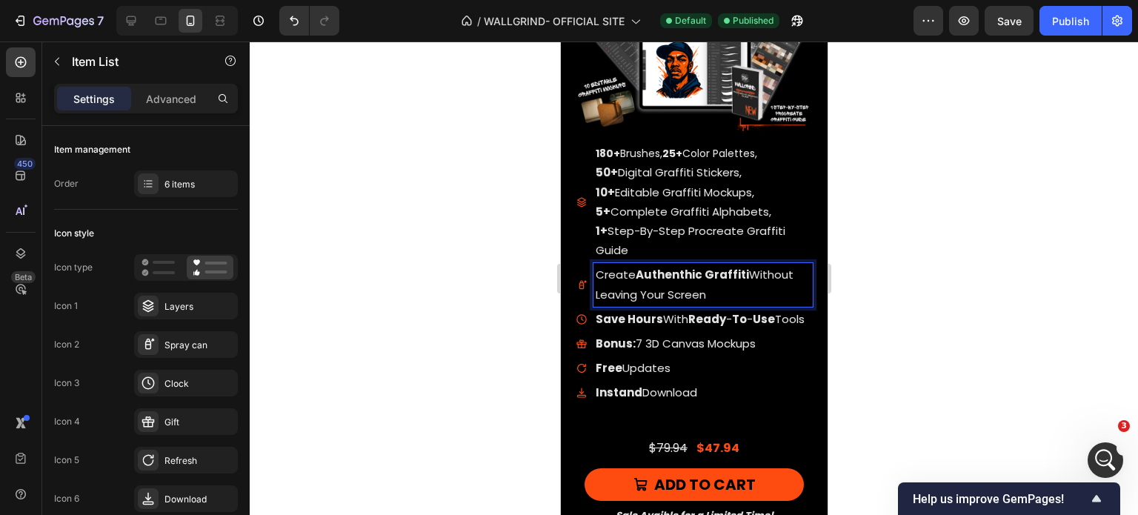
click at [904, 264] on div at bounding box center [694, 277] width 888 height 473
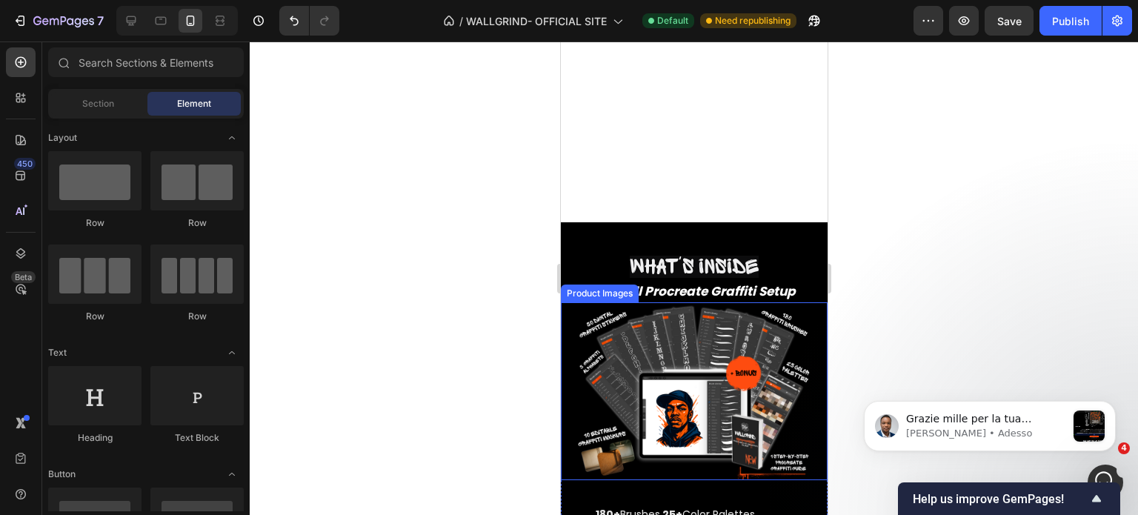
scroll to position [7471, 0]
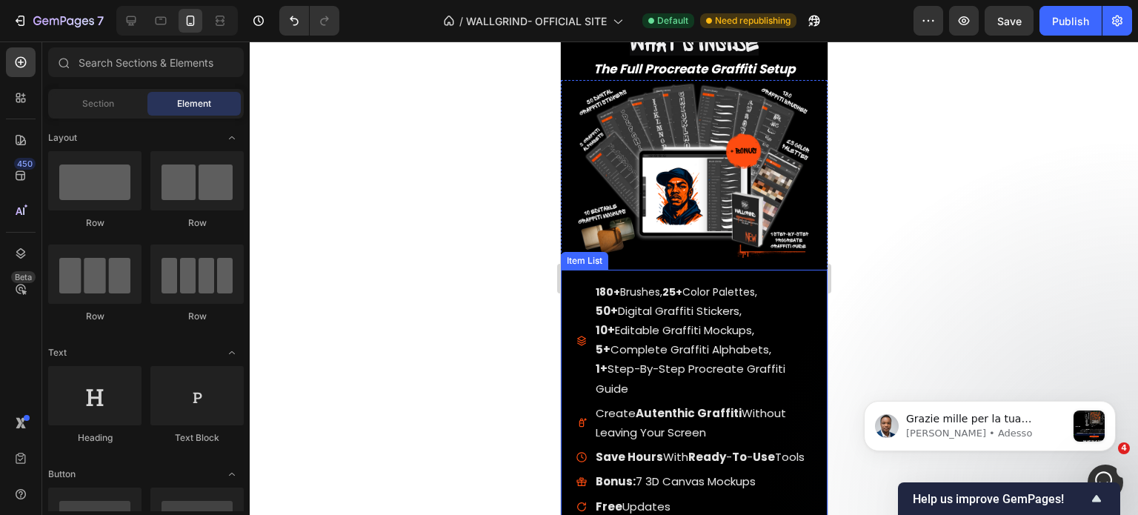
click at [657, 405] on strong "Autenthic Graffiti" at bounding box center [688, 413] width 106 height 16
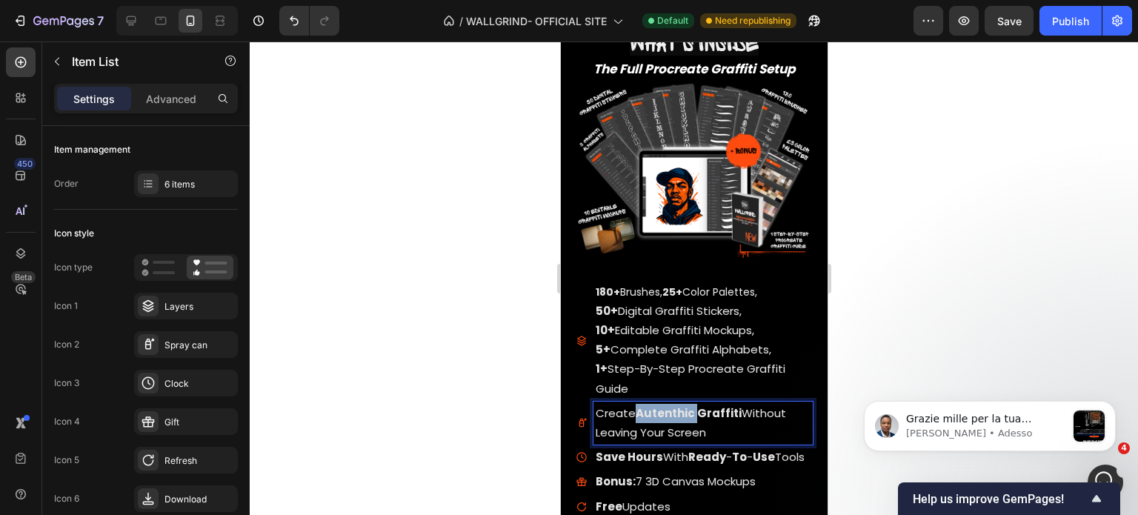
click at [657, 405] on strong "Autenthic Graffiti" at bounding box center [688, 413] width 106 height 16
click at [934, 333] on div at bounding box center [694, 277] width 888 height 473
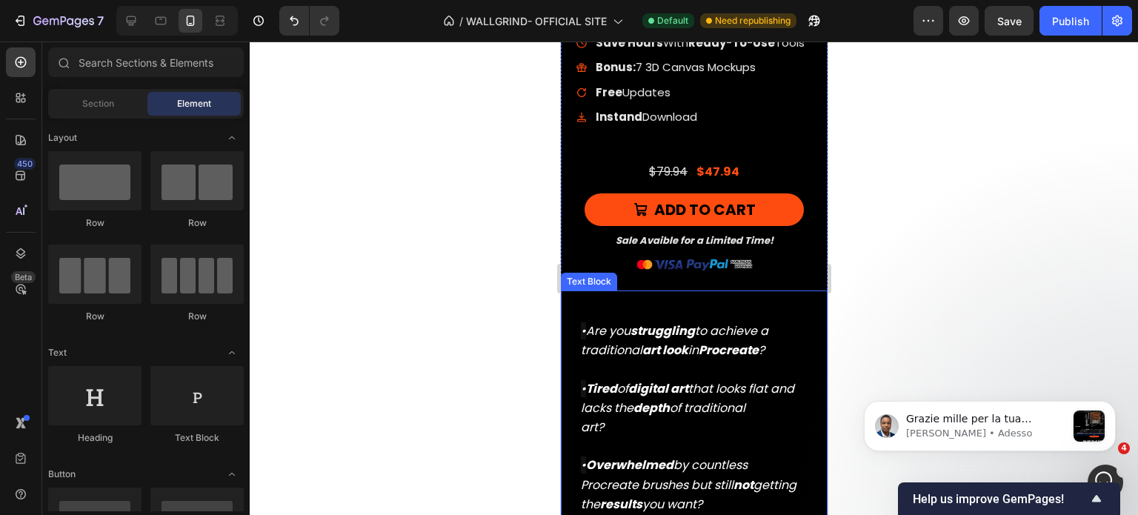
scroll to position [8016, 0]
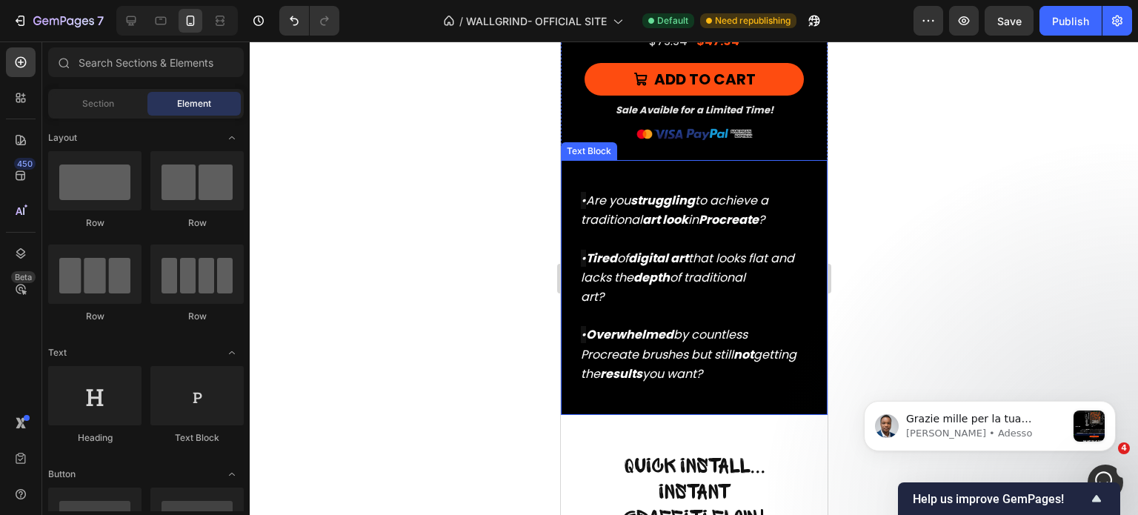
click at [768, 248] on p at bounding box center [693, 239] width 227 height 19
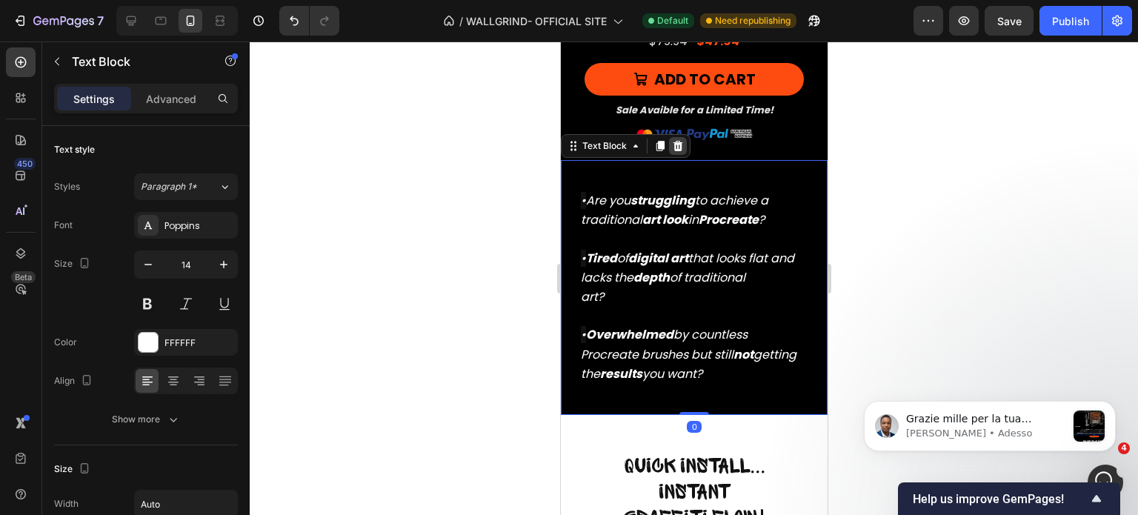
click at [676, 151] on icon at bounding box center [678, 146] width 10 height 10
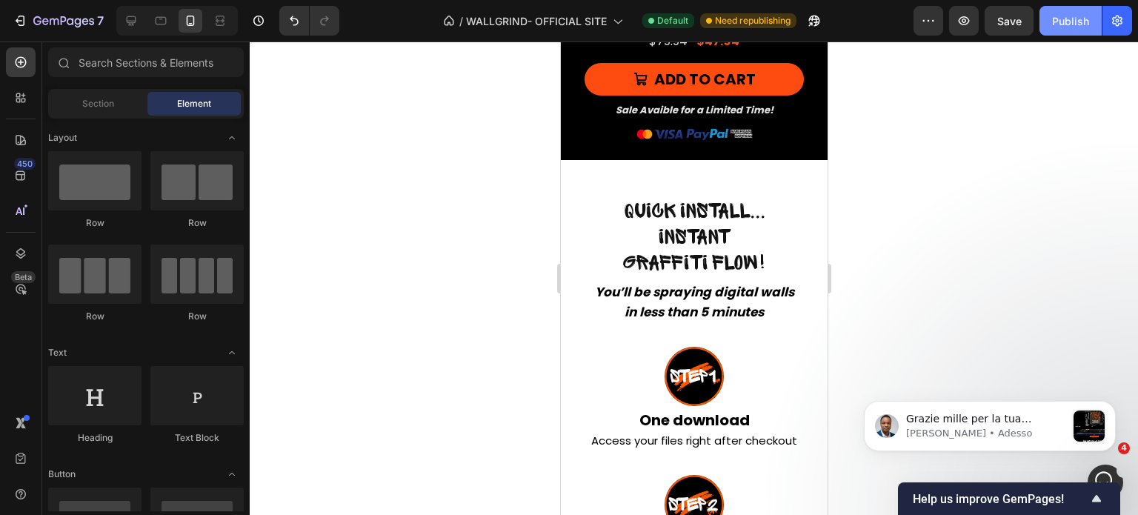
click at [1077, 25] on div "Publish" at bounding box center [1070, 21] width 37 height 16
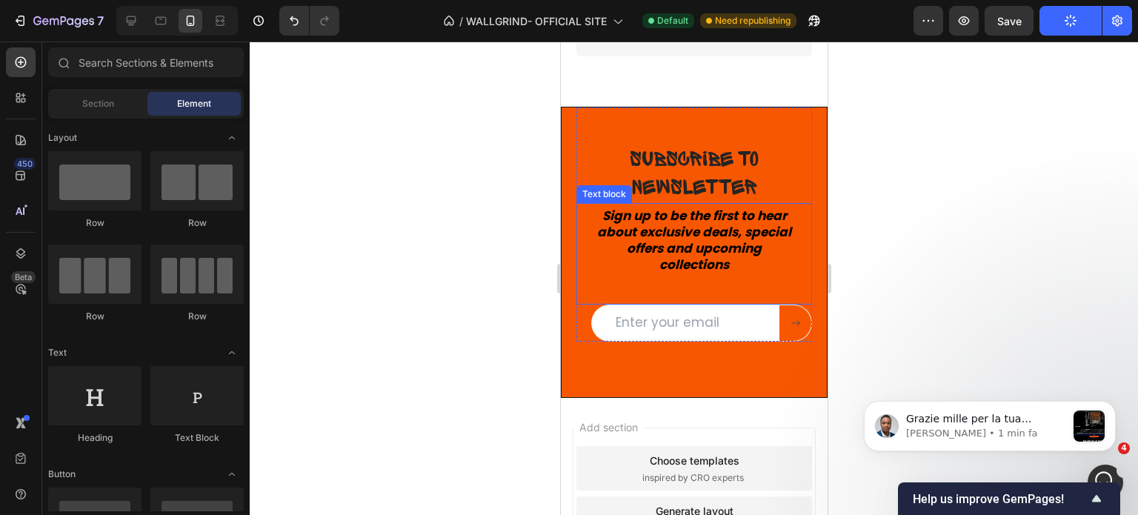
scroll to position [9496, 0]
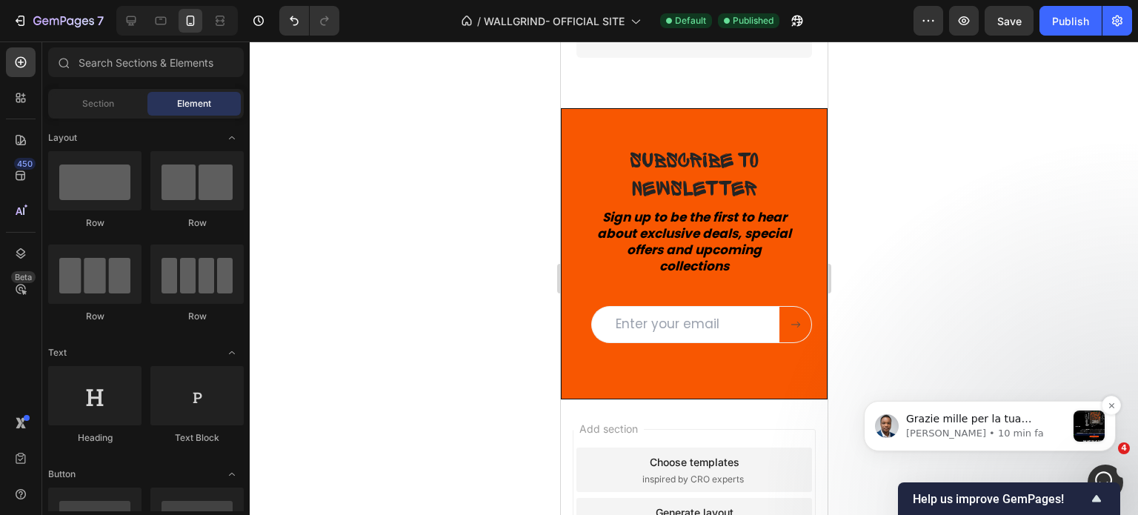
click at [931, 434] on p "Sinclair • 10 min fa" at bounding box center [986, 433] width 160 height 13
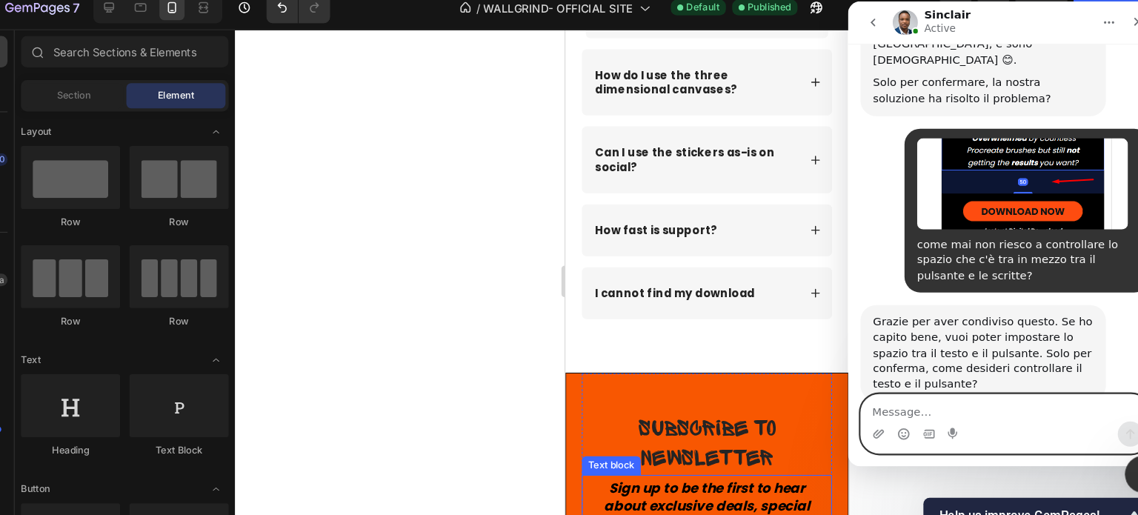
scroll to position [9234, 0]
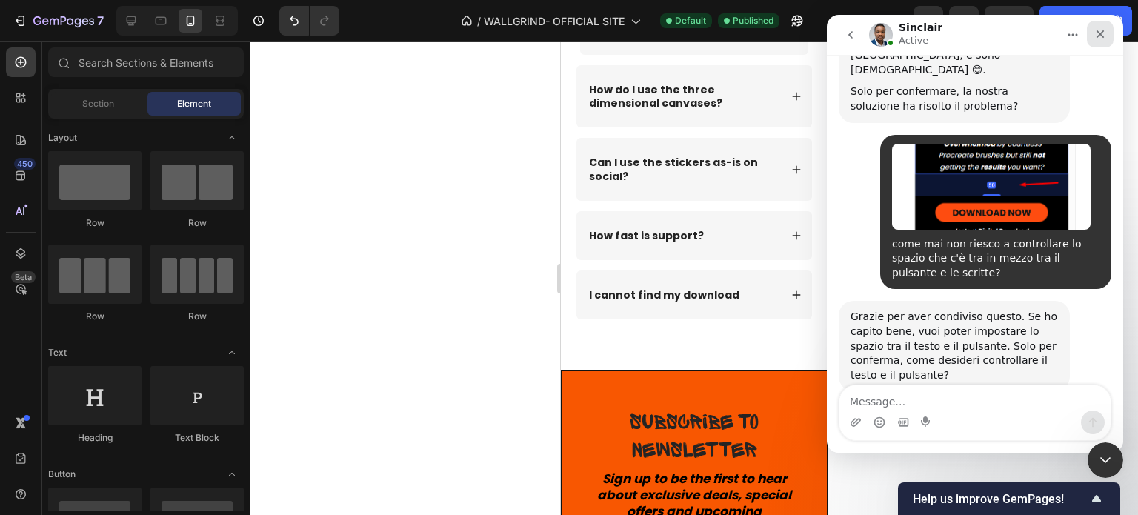
click at [1107, 39] on div "Chiudi" at bounding box center [1100, 34] width 27 height 27
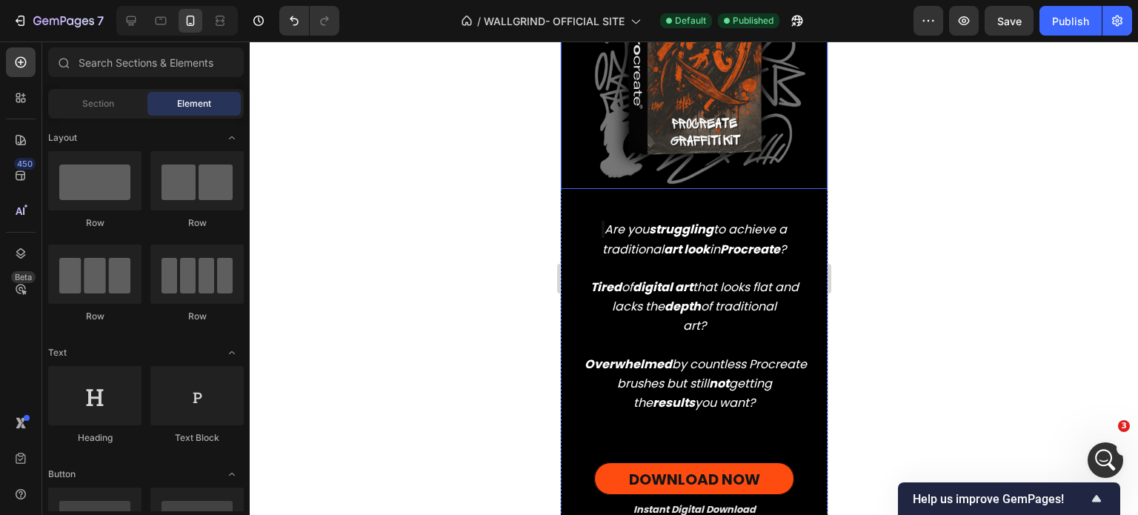
scroll to position [824, 0]
click at [775, 359] on p "Tired of digital art that looks flat and lacks the depth of traditional art? Ov…" at bounding box center [693, 336] width 227 height 154
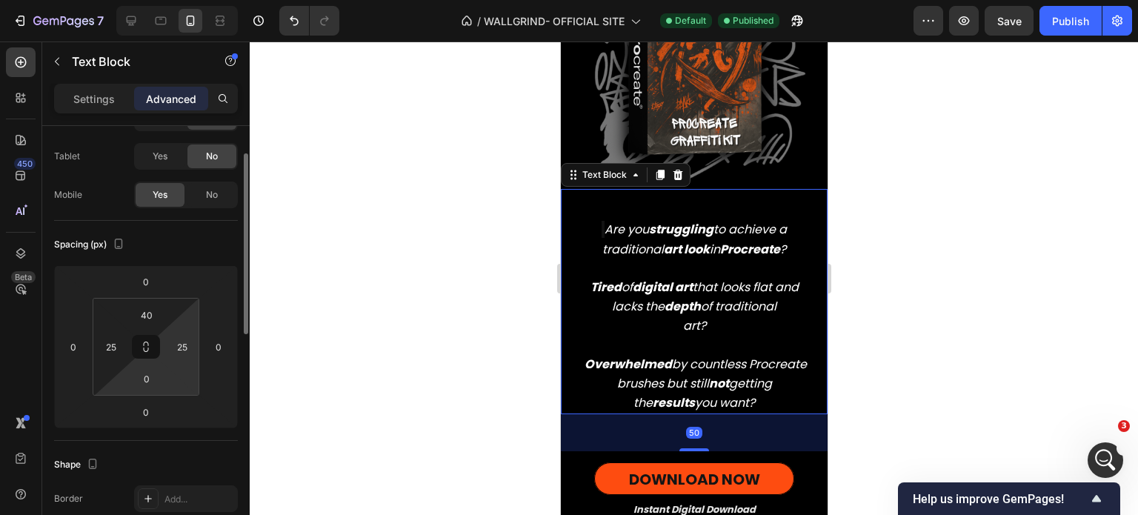
scroll to position [67, 0]
click at [640, 425] on div "50" at bounding box center [693, 432] width 267 height 37
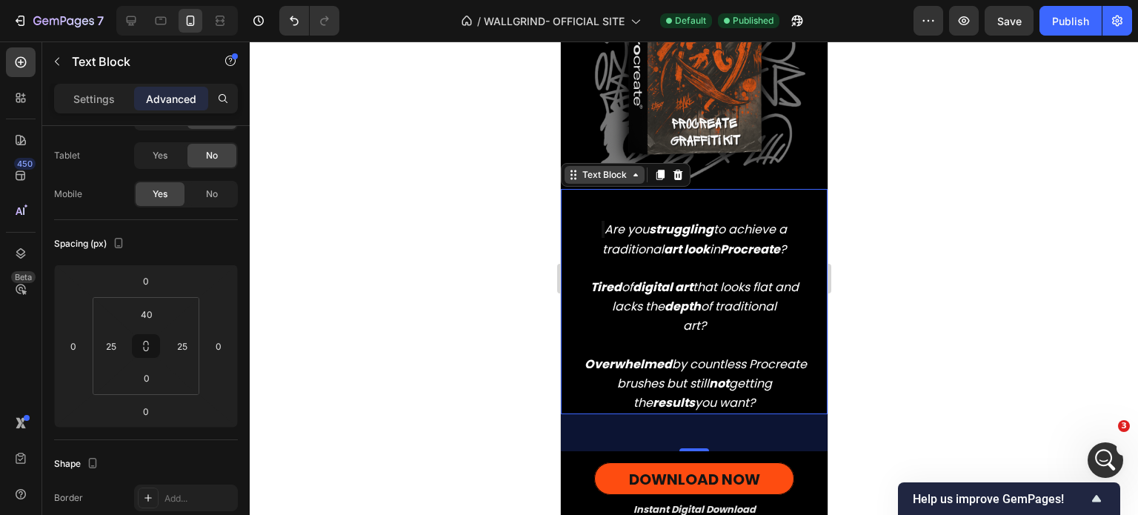
click at [616, 168] on div "Text Block" at bounding box center [604, 174] width 50 height 13
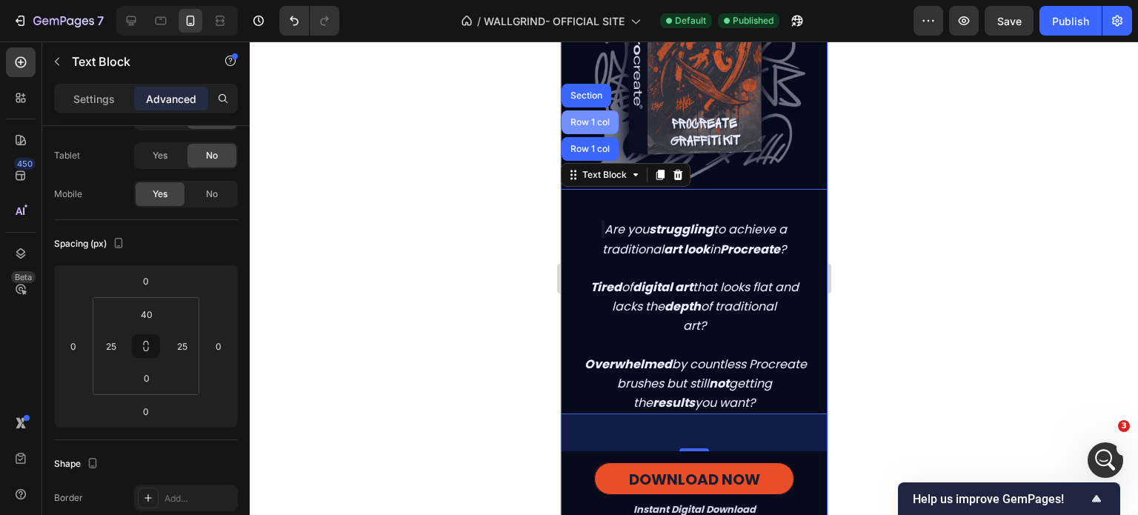
click at [596, 118] on div "Row 1 col" at bounding box center [589, 122] width 45 height 9
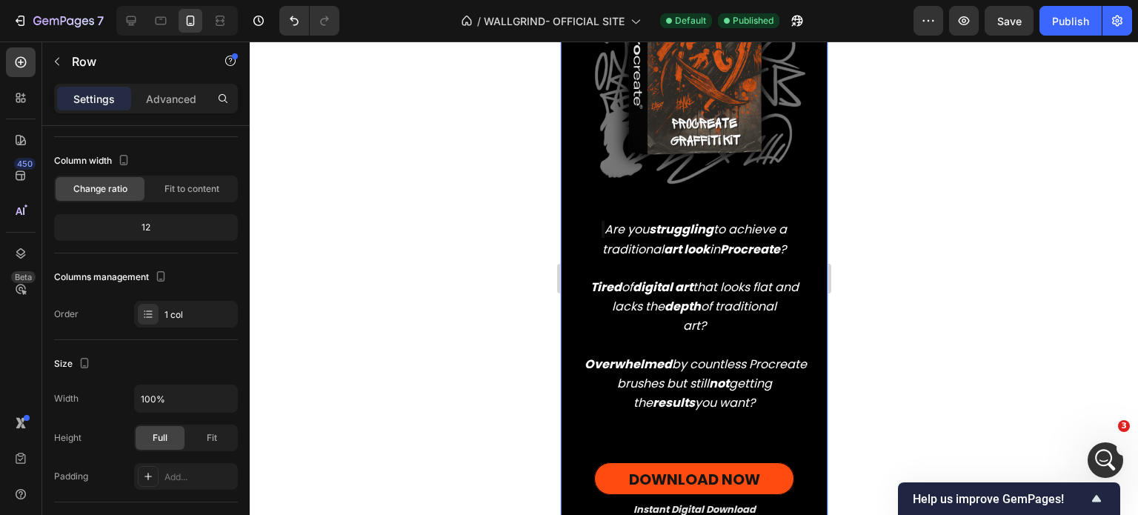
scroll to position [0, 0]
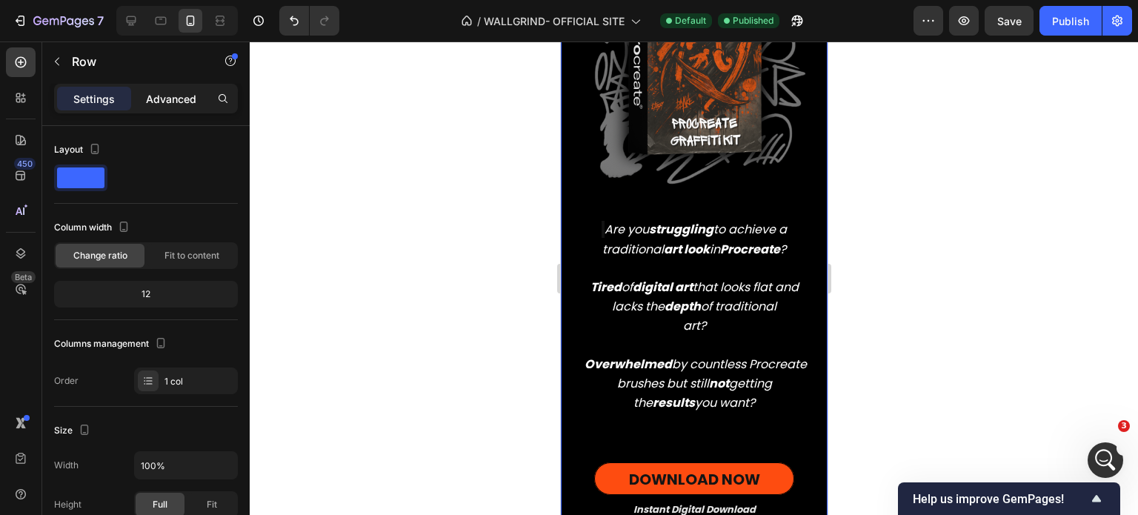
click at [184, 106] on p "Advanced" at bounding box center [171, 99] width 50 height 16
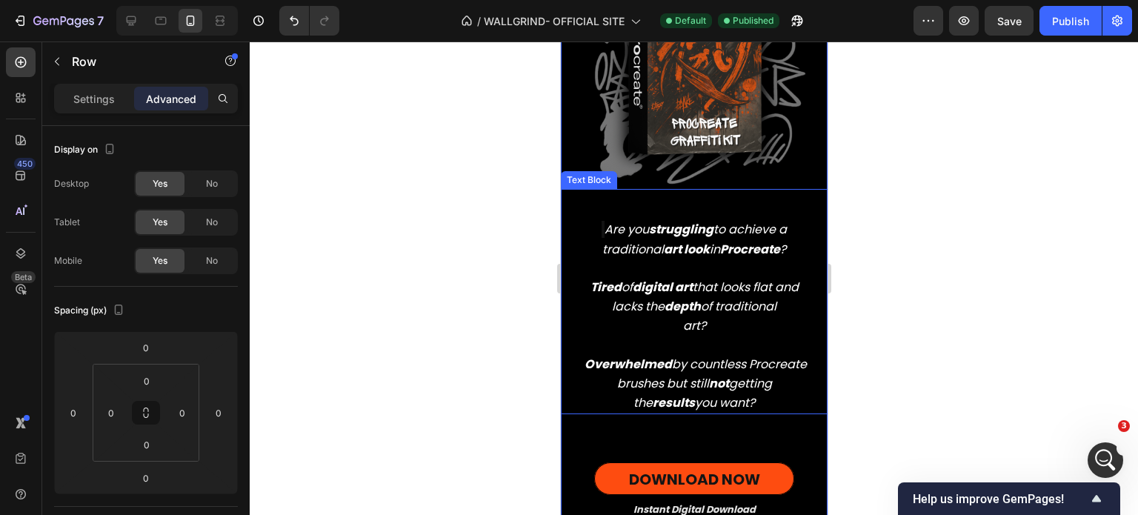
click at [659, 267] on p "Tired of digital art that looks flat and lacks the depth of traditional art? Ov…" at bounding box center [693, 336] width 227 height 154
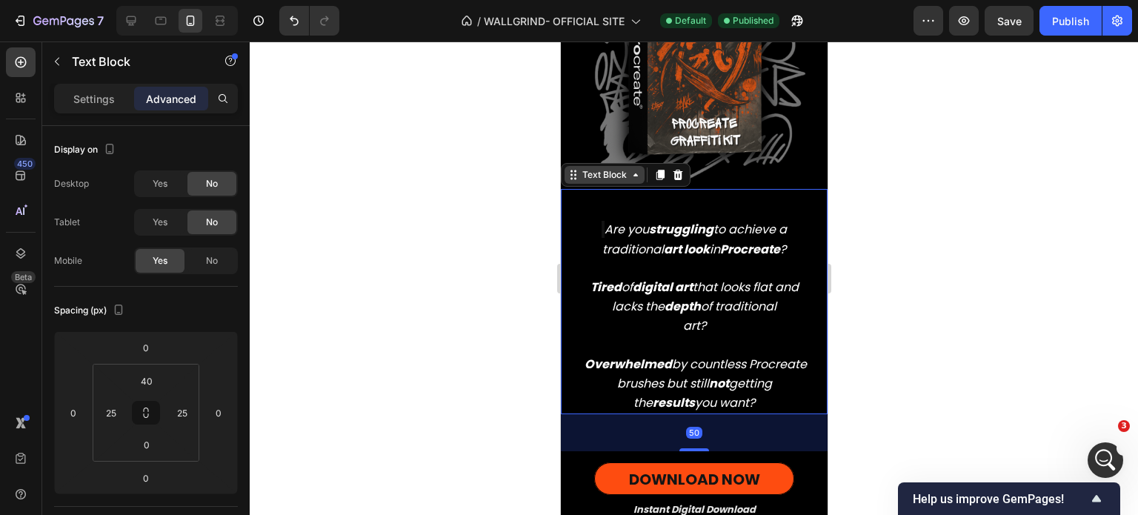
click at [607, 170] on div "Text Block" at bounding box center [604, 174] width 50 height 13
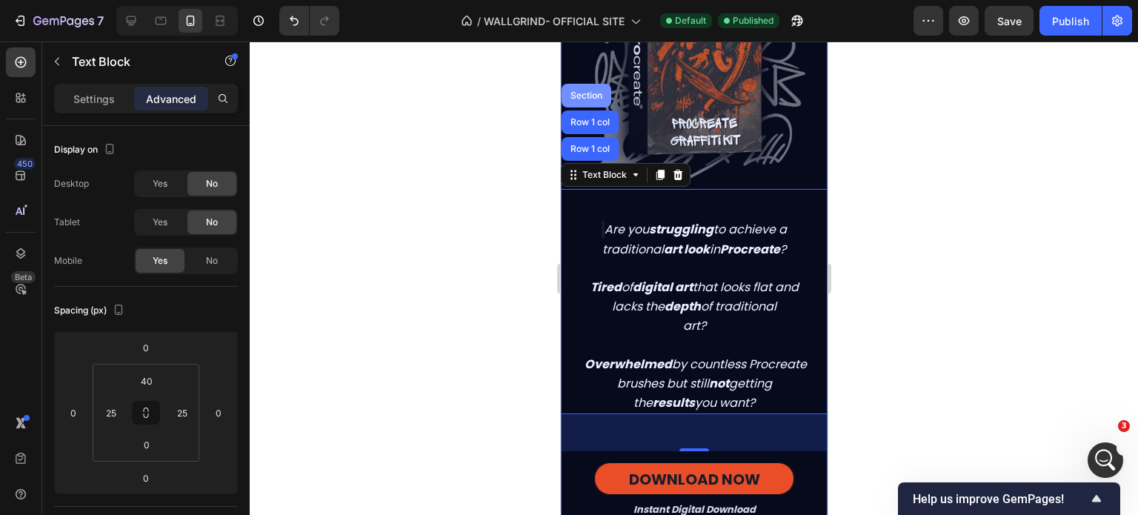
click at [587, 91] on div "Section" at bounding box center [586, 95] width 38 height 9
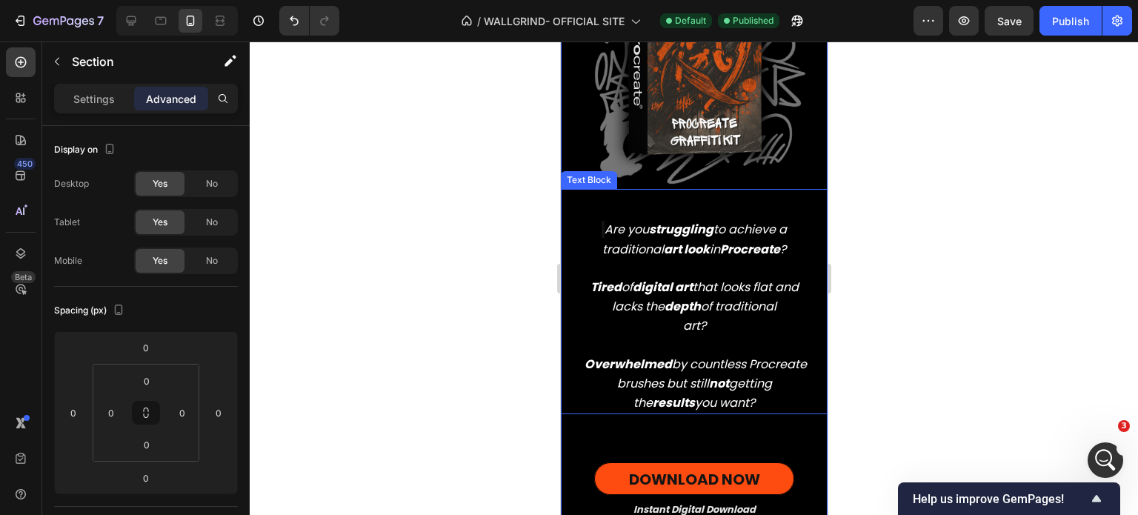
click at [589, 161] on img at bounding box center [693, 55] width 267 height 267
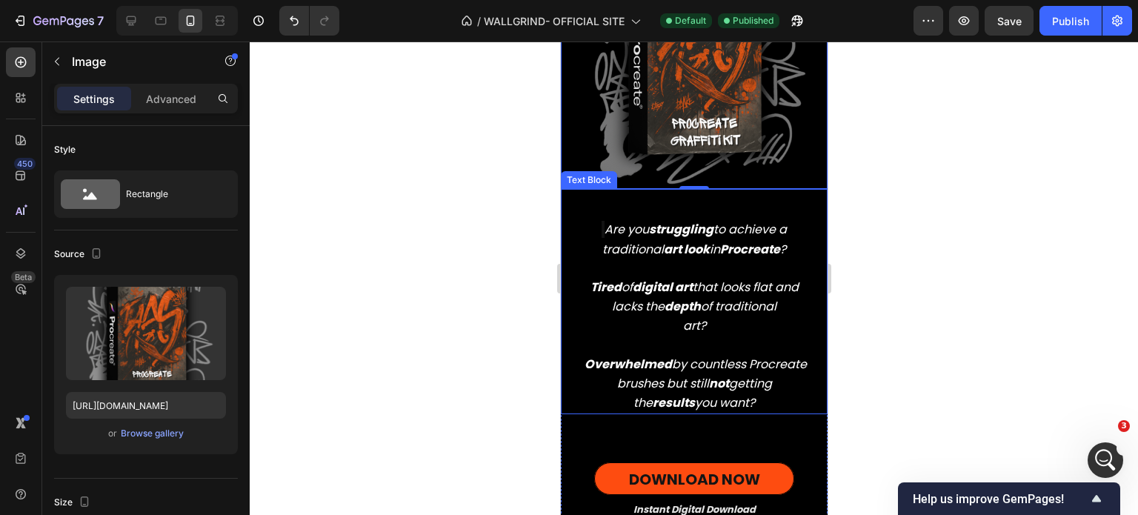
click at [592, 207] on div "Are you struggling to achieve a traditional art look in Procreate ? Tired of di…" at bounding box center [693, 301] width 267 height 225
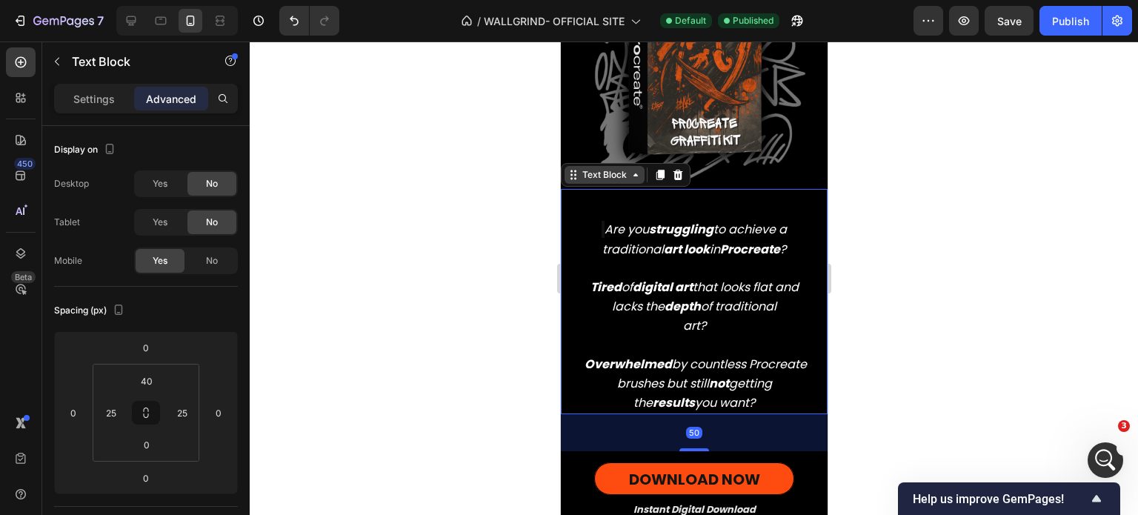
click at [595, 168] on div "Text Block" at bounding box center [604, 174] width 50 height 13
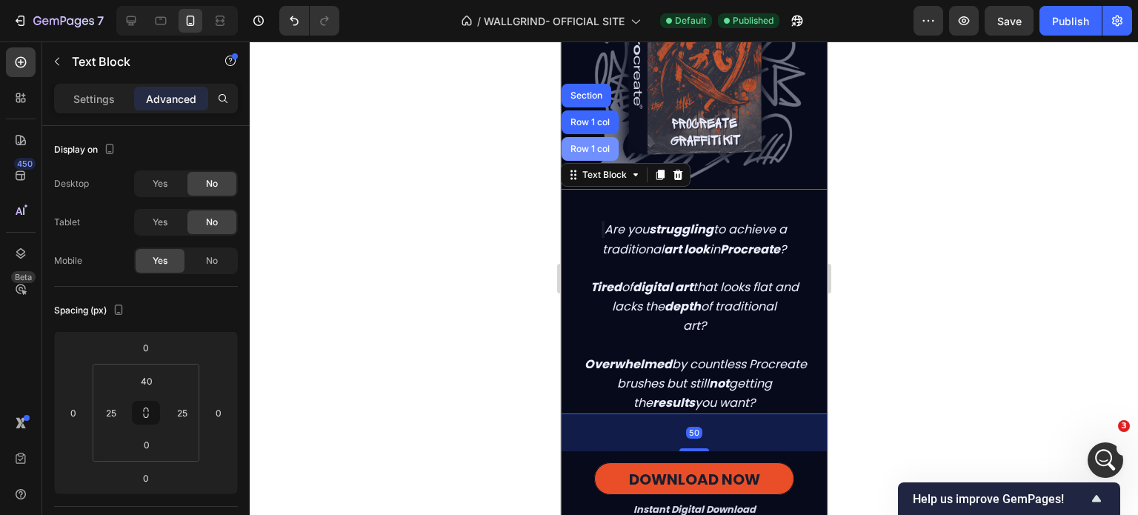
click at [591, 148] on div "Row 1 col" at bounding box center [589, 149] width 57 height 24
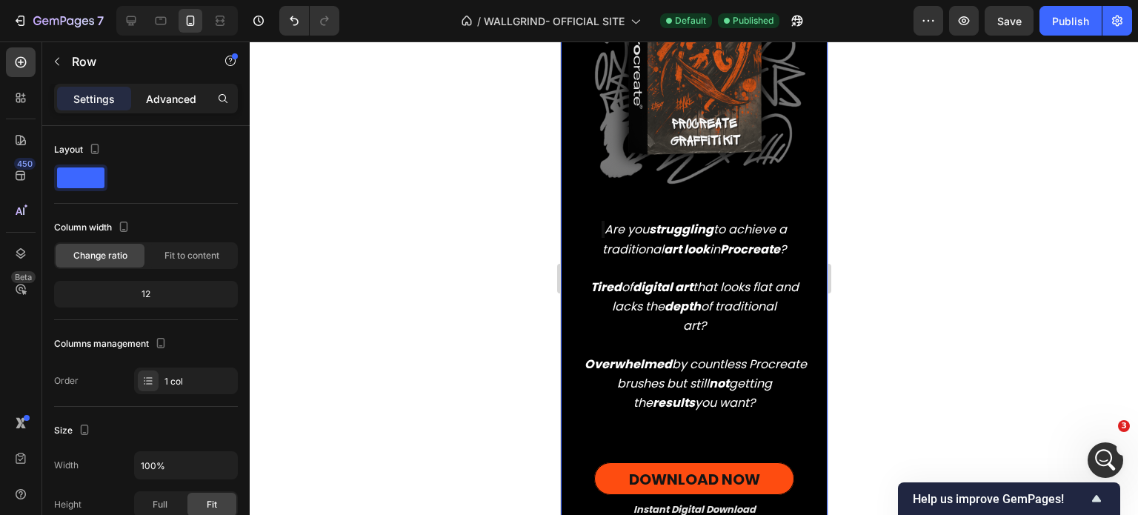
click at [172, 97] on p "Advanced" at bounding box center [171, 99] width 50 height 16
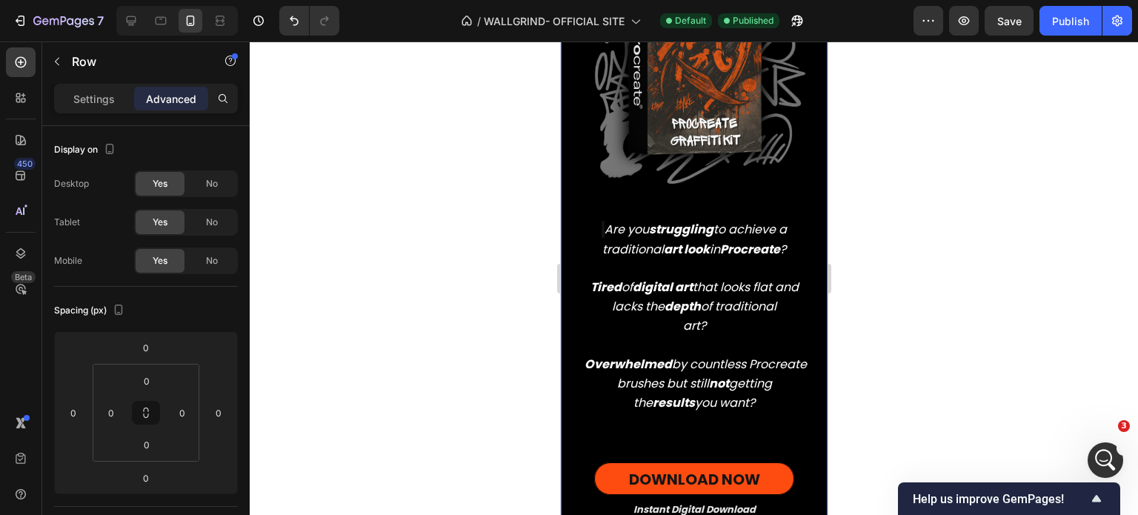
click at [613, 221] on icon "Are you struggling to achieve a traditional art look in Procreate ?" at bounding box center [694, 239] width 184 height 36
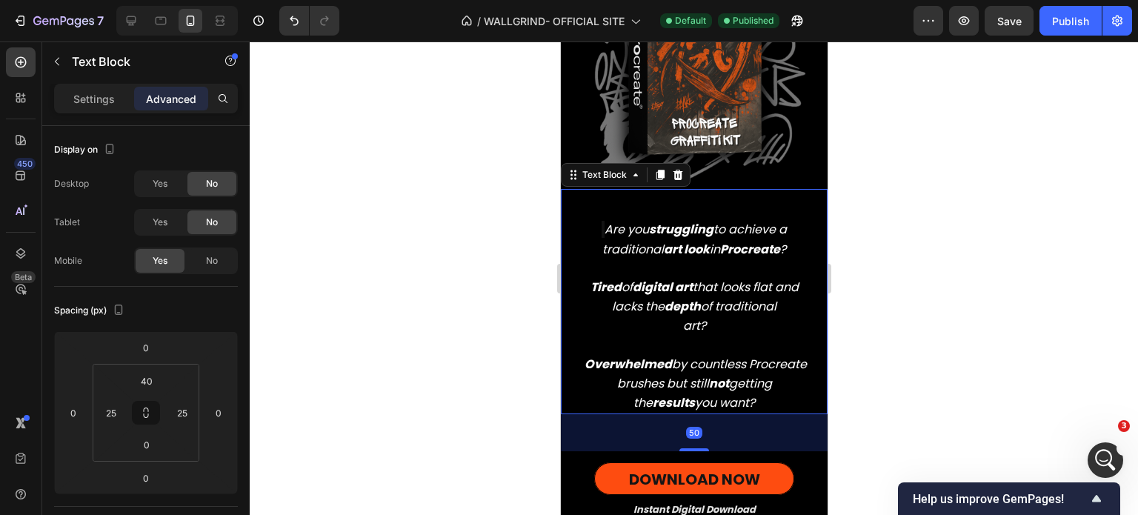
click at [620, 428] on div "50" at bounding box center [693, 432] width 267 height 37
click at [639, 290] on icon "Tired of digital art that looks flat and lacks the depth of traditional" at bounding box center [694, 297] width 208 height 36
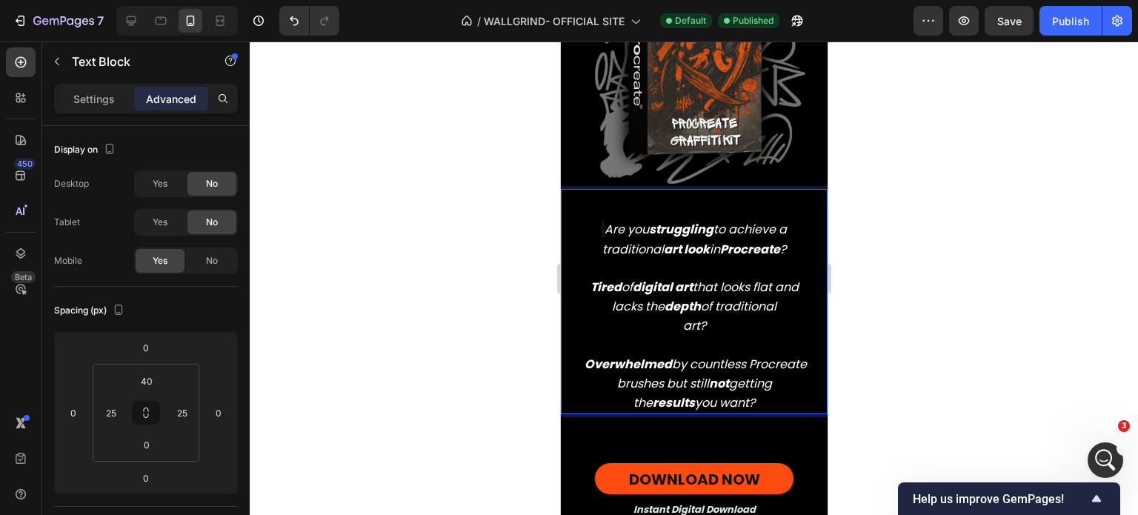
click at [657, 153] on img at bounding box center [693, 55] width 267 height 267
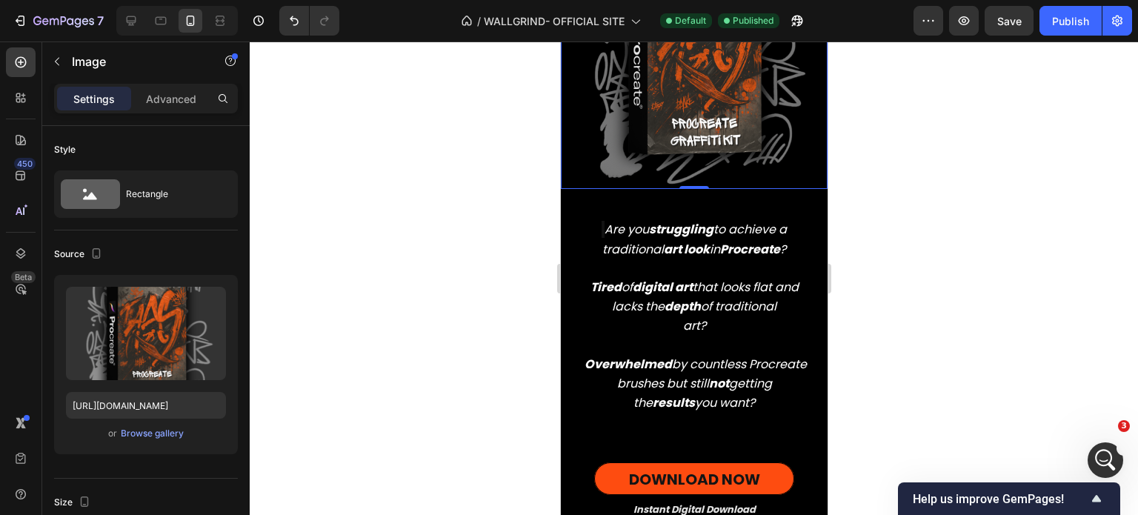
click at [605, 223] on icon "Are you struggling to achieve a traditional art look in Procreate ?" at bounding box center [694, 239] width 184 height 36
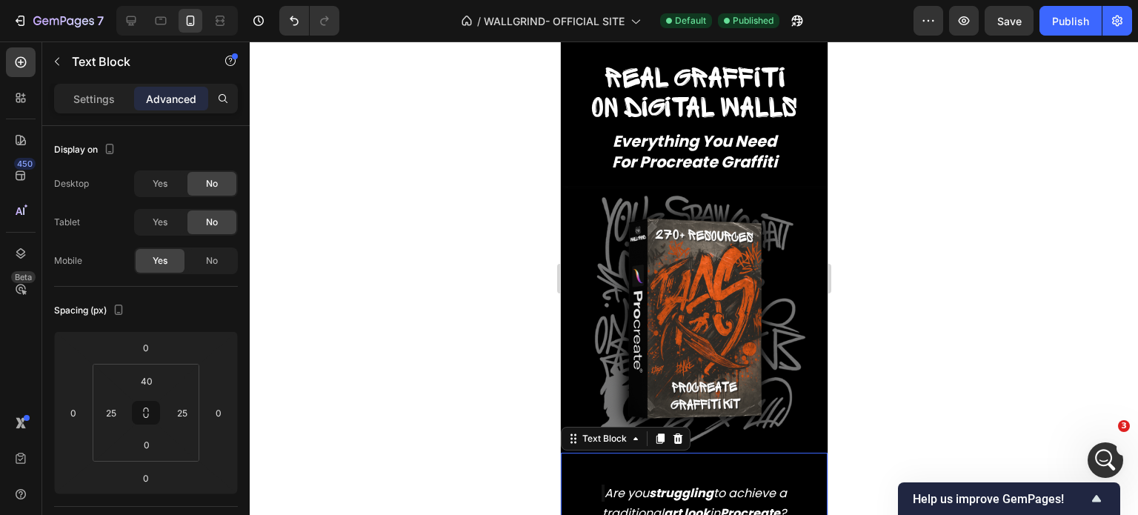
scroll to position [536, 0]
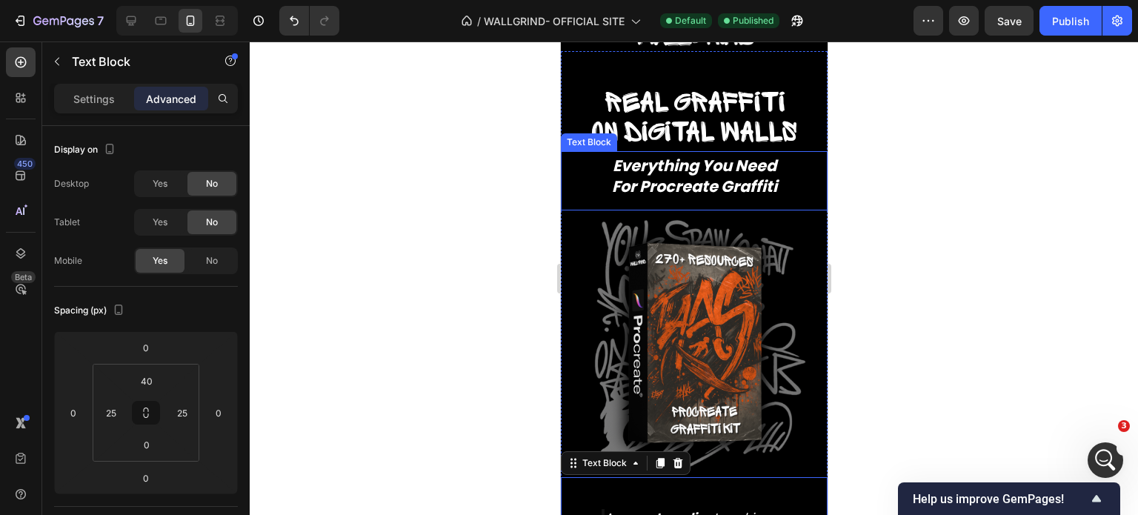
click at [588, 180] on p "Everything You Need For Procreate Graffiti" at bounding box center [694, 176] width 264 height 41
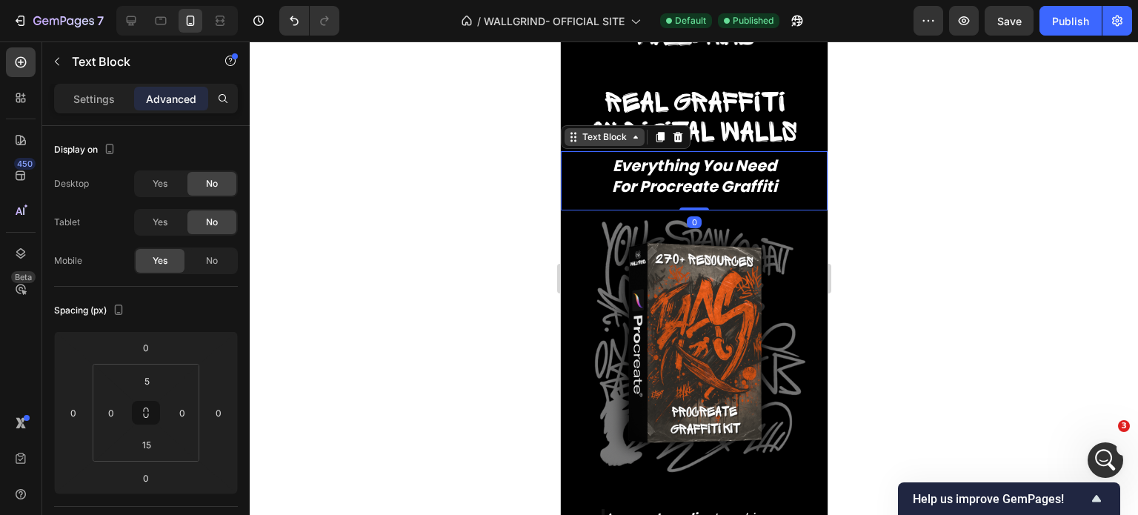
click at [590, 139] on div "Text Block" at bounding box center [604, 136] width 50 height 13
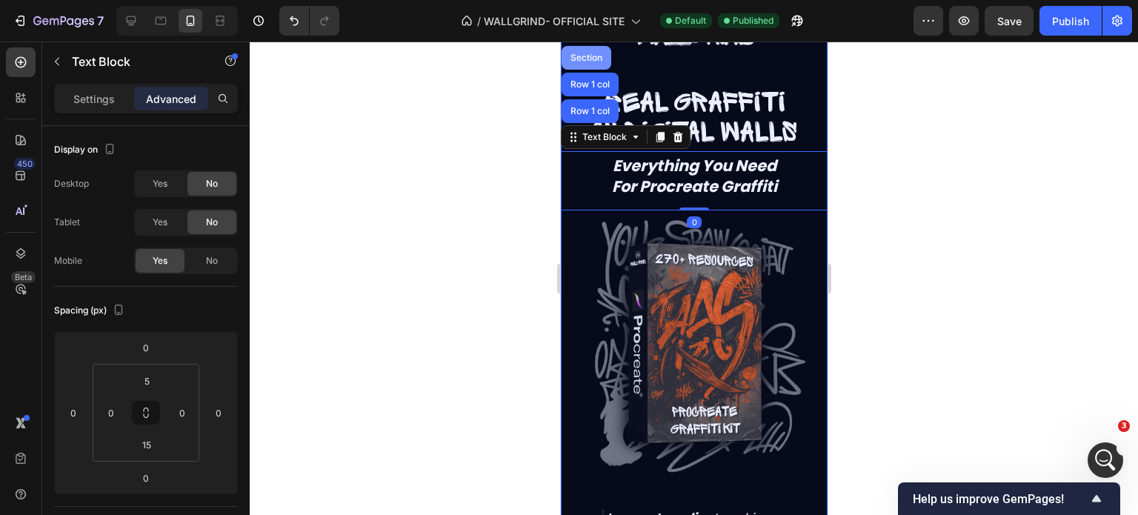
click at [592, 60] on div "Section" at bounding box center [586, 57] width 38 height 9
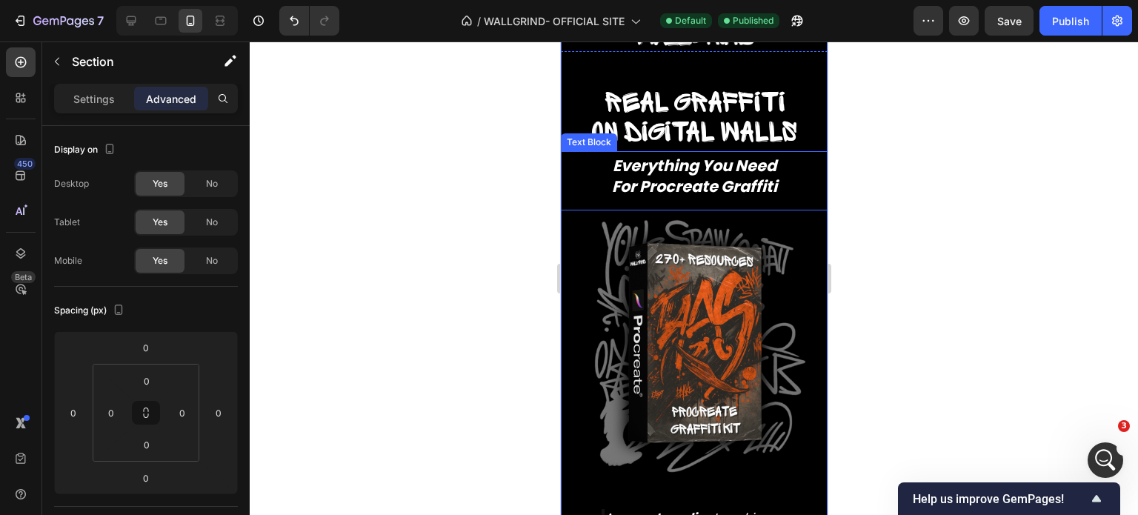
click at [585, 147] on div "Text Block" at bounding box center [588, 142] width 50 height 13
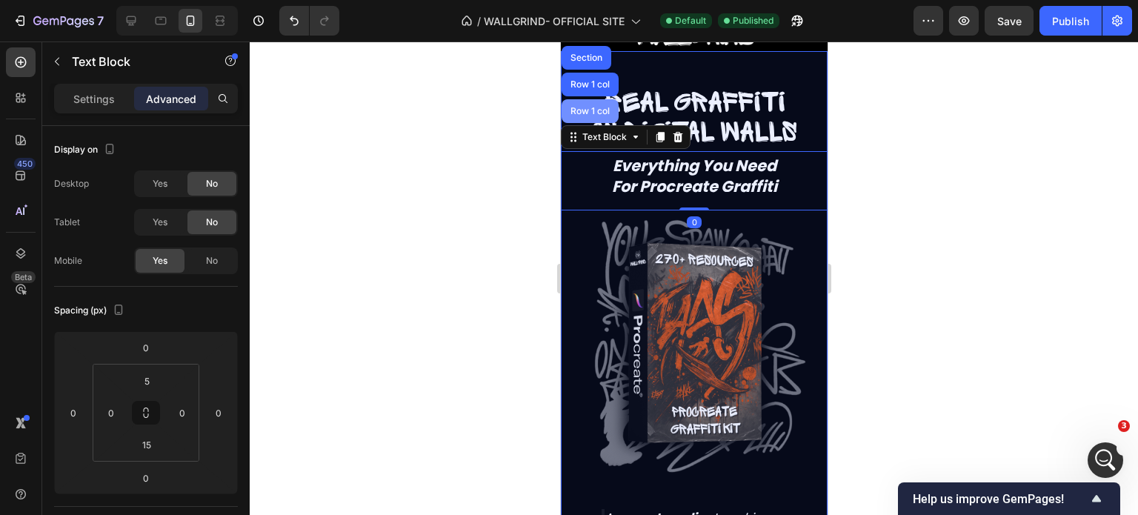
click at [591, 120] on div "Row 1 col" at bounding box center [589, 111] width 57 height 24
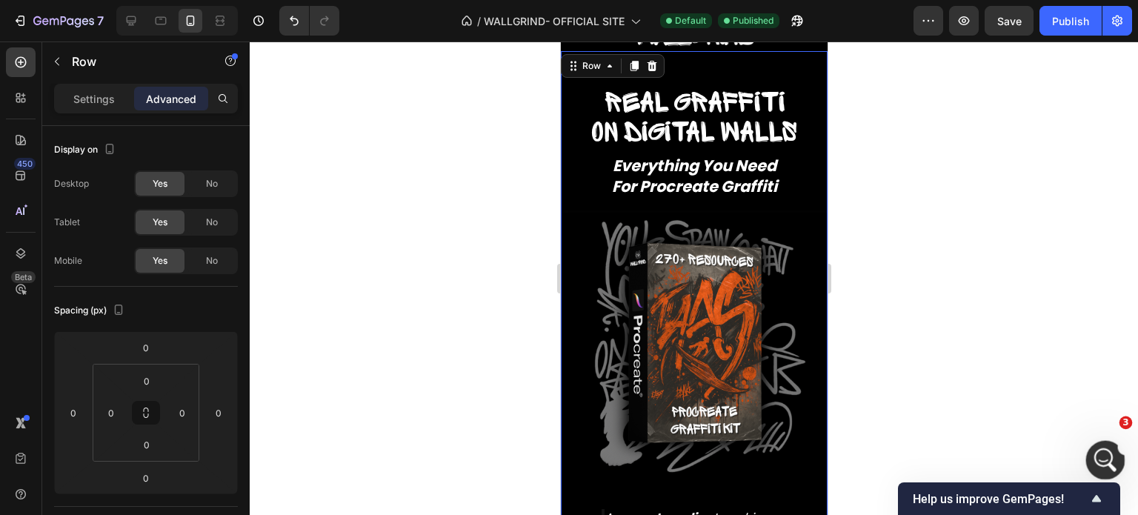
click at [1105, 454] on icon "Apri il messenger Intercom" at bounding box center [1103, 458] width 24 height 24
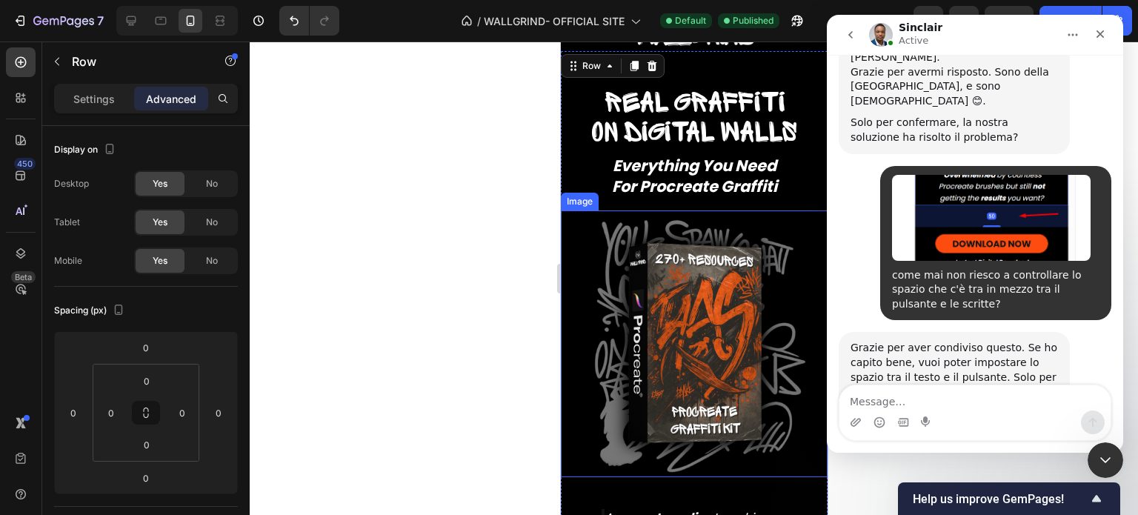
scroll to position [20226, 0]
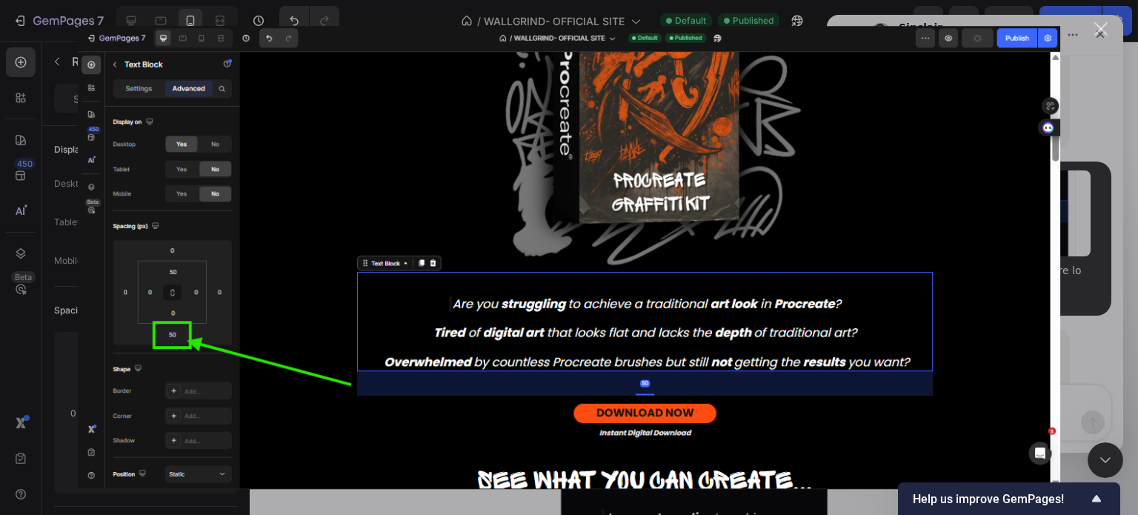
click at [1094, 336] on div "Messenger Intercom" at bounding box center [569, 257] width 1138 height 515
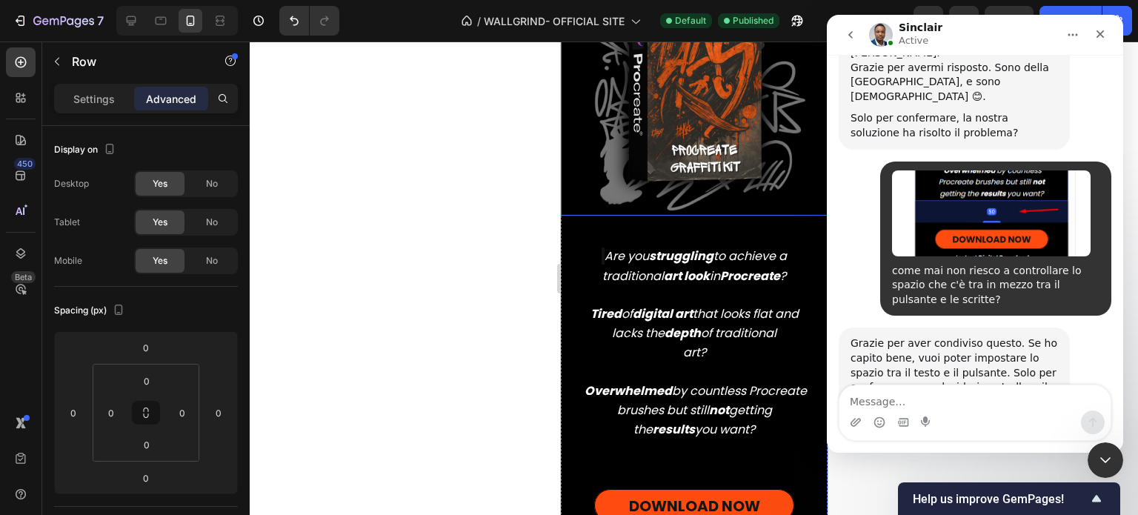
scroll to position [799, 0]
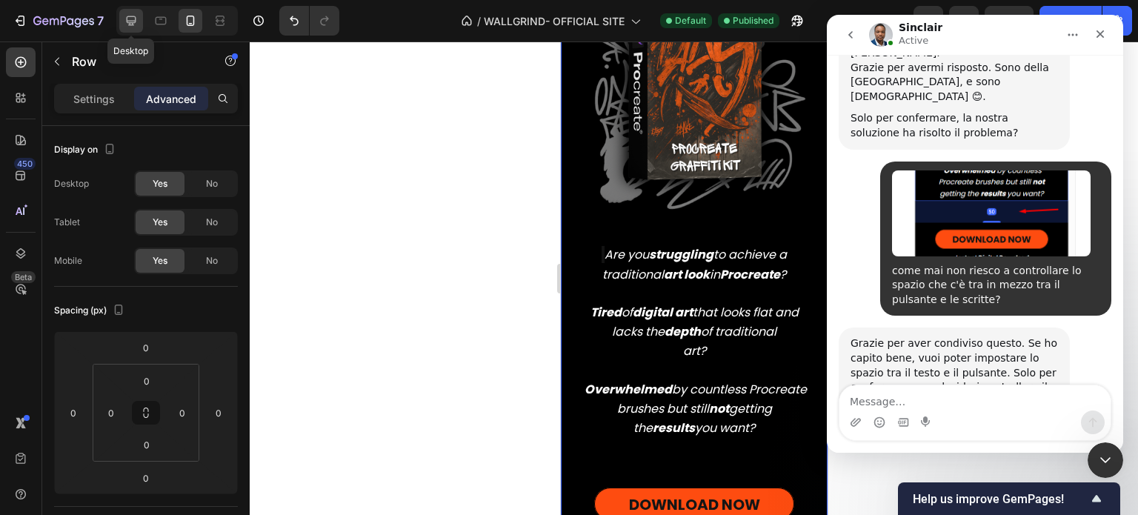
click at [142, 20] on div at bounding box center [131, 21] width 24 height 24
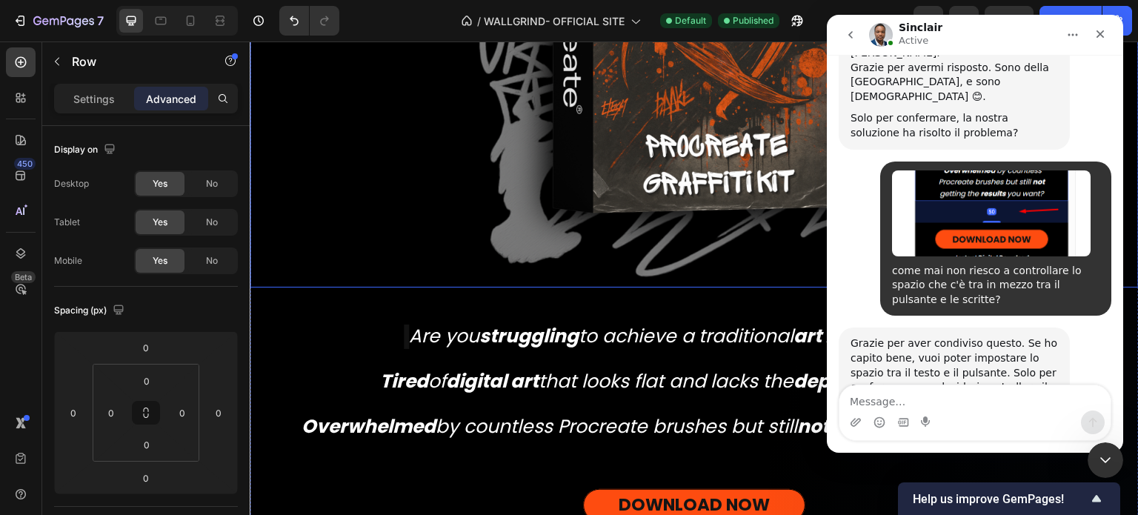
scroll to position [1050, 0]
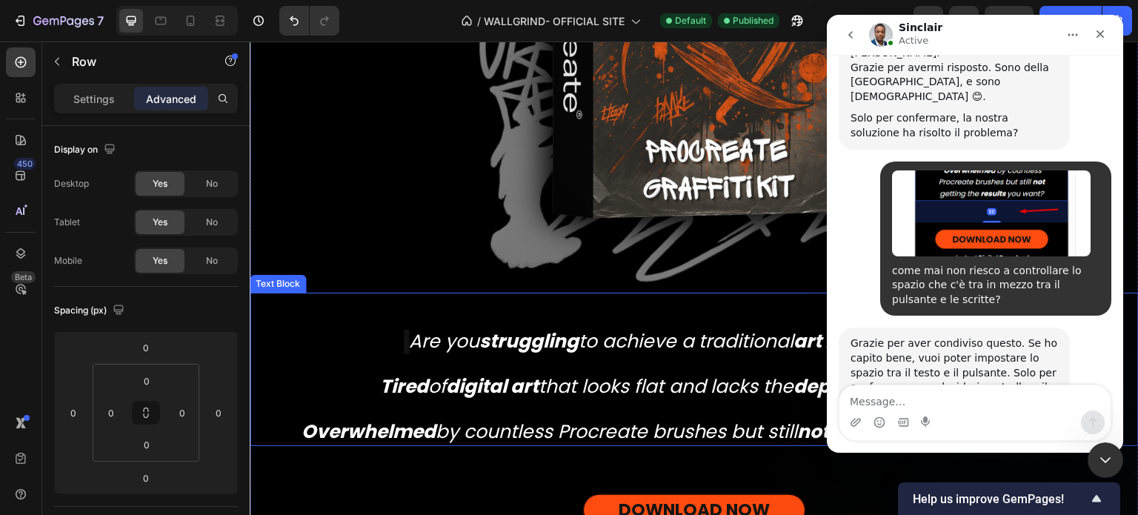
click at [645, 430] on icon "Overwhelmed by countless Procreate brushes but still not getting the results yo…" at bounding box center [697, 432] width 791 height 26
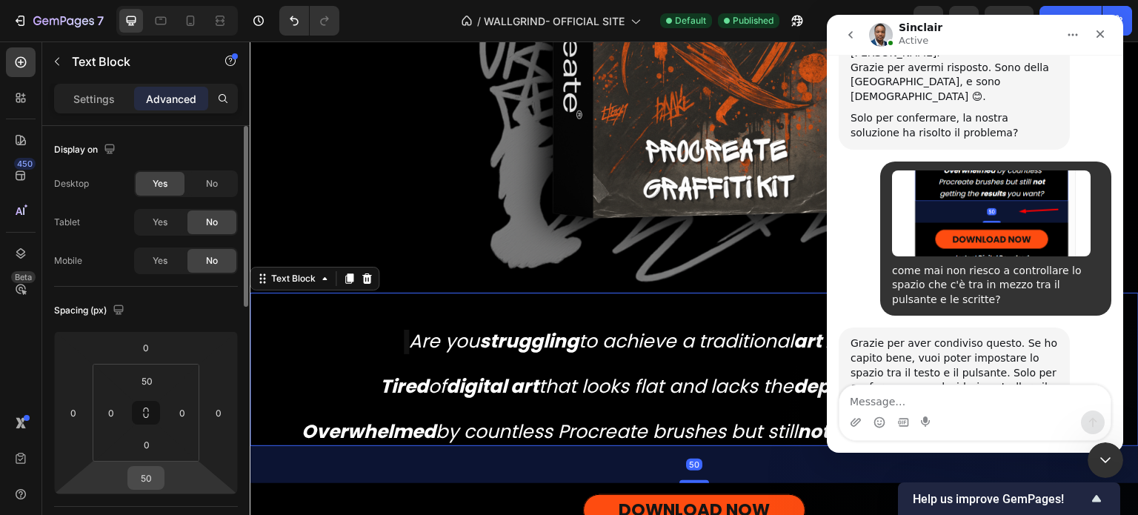
click at [146, 481] on input "50" at bounding box center [146, 478] width 30 height 22
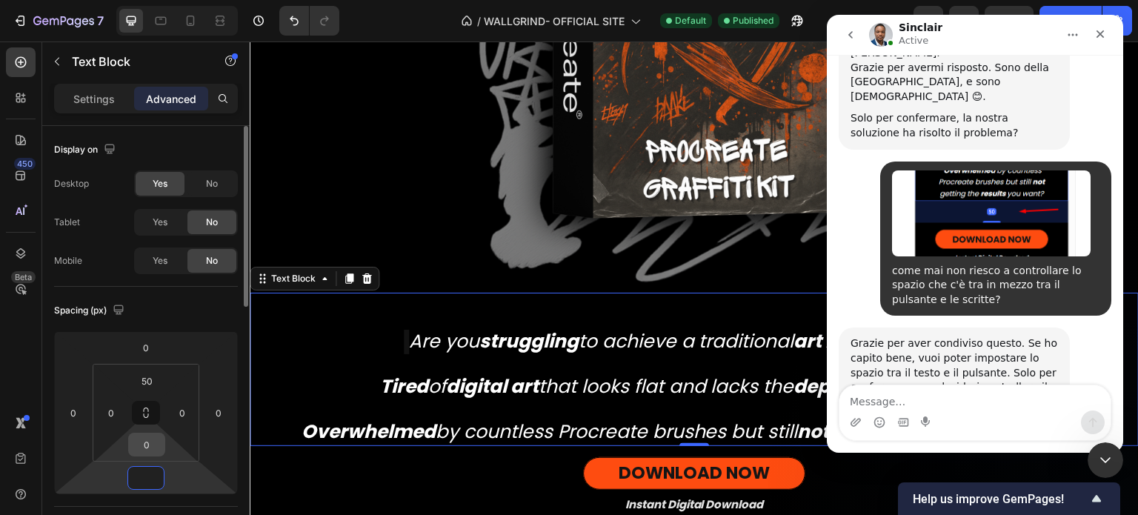
type input "0"
click at [142, 438] on input "0" at bounding box center [147, 444] width 30 height 22
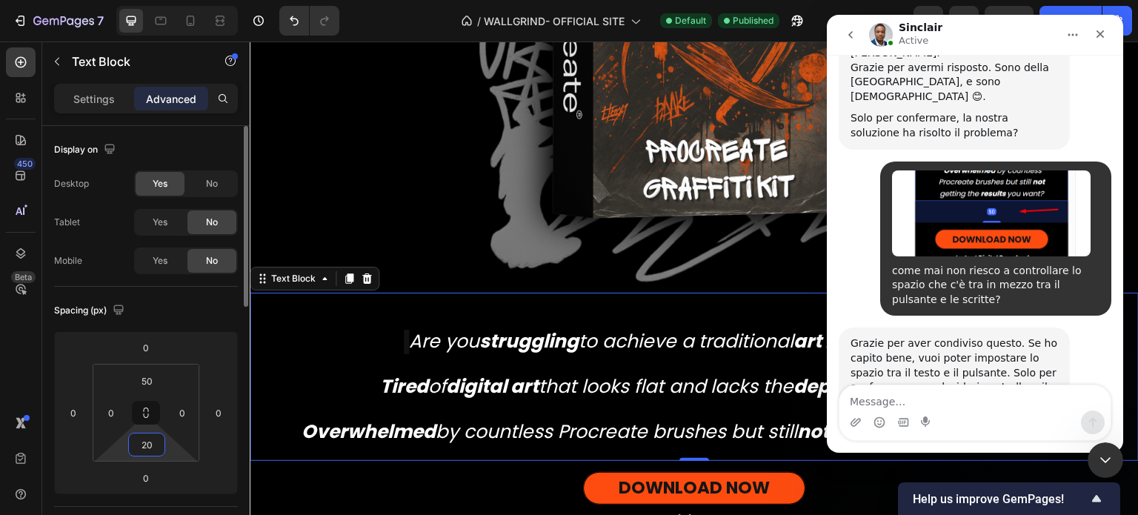
type input "2"
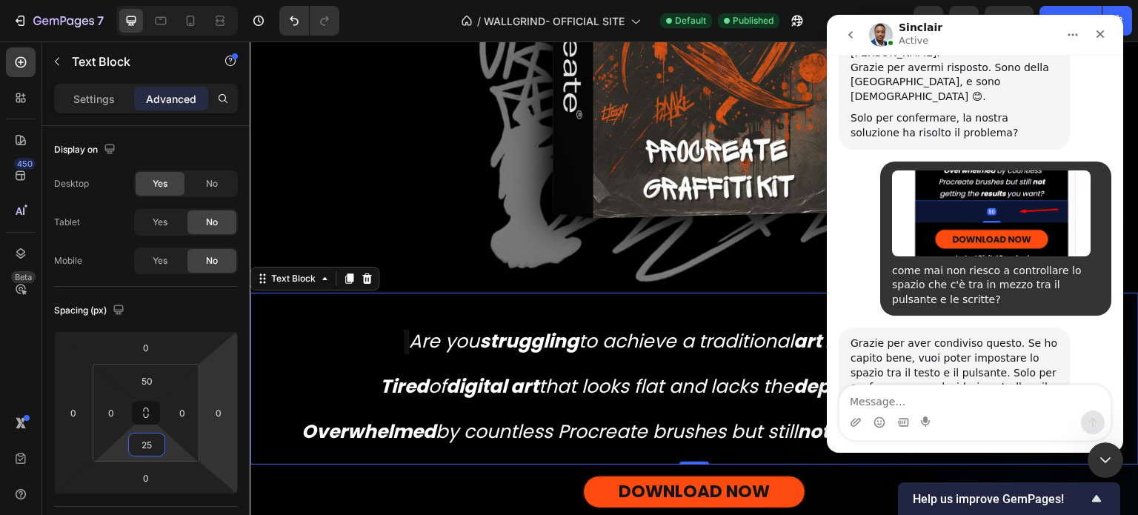
type input "25"
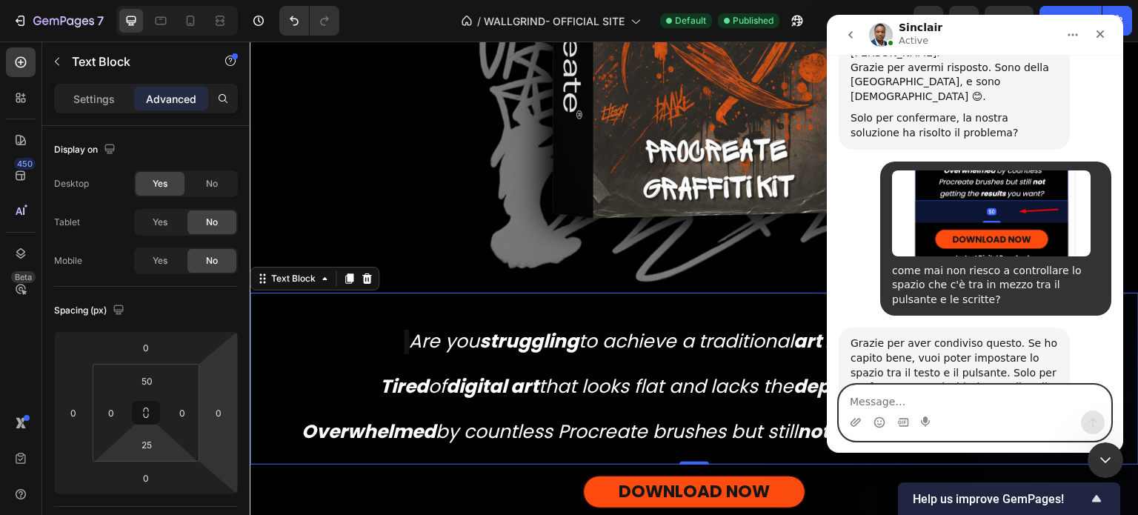
click at [921, 406] on textarea "Message…" at bounding box center [974, 397] width 271 height 25
type textarea "si"
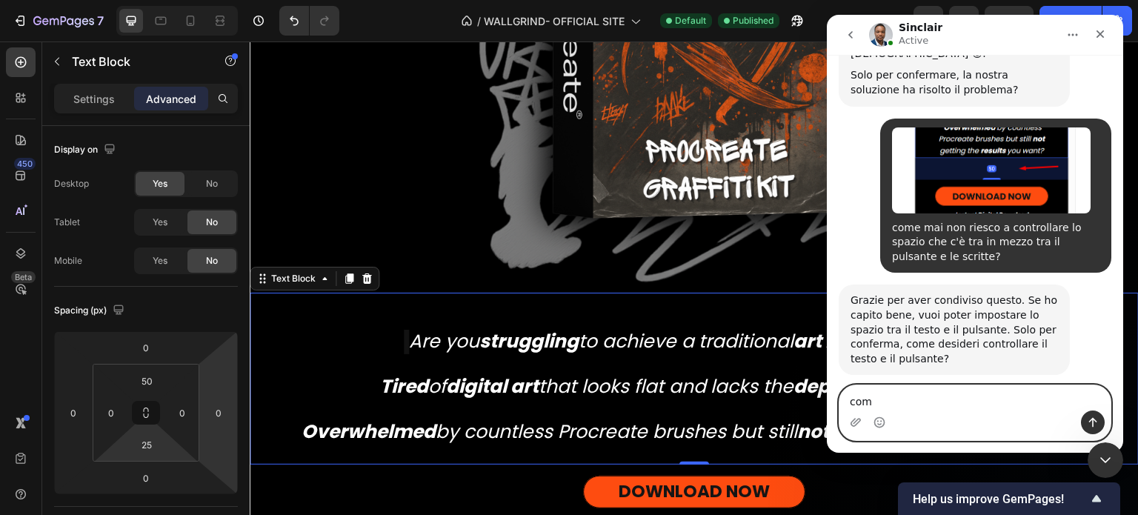
scroll to position [20270, 0]
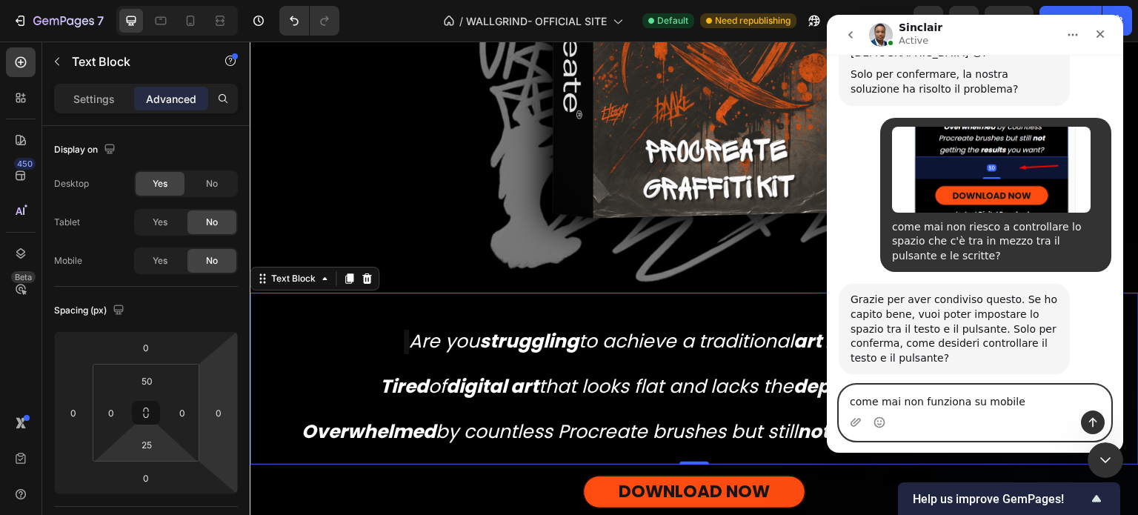
type textarea "come mai non funziona su mobile?"
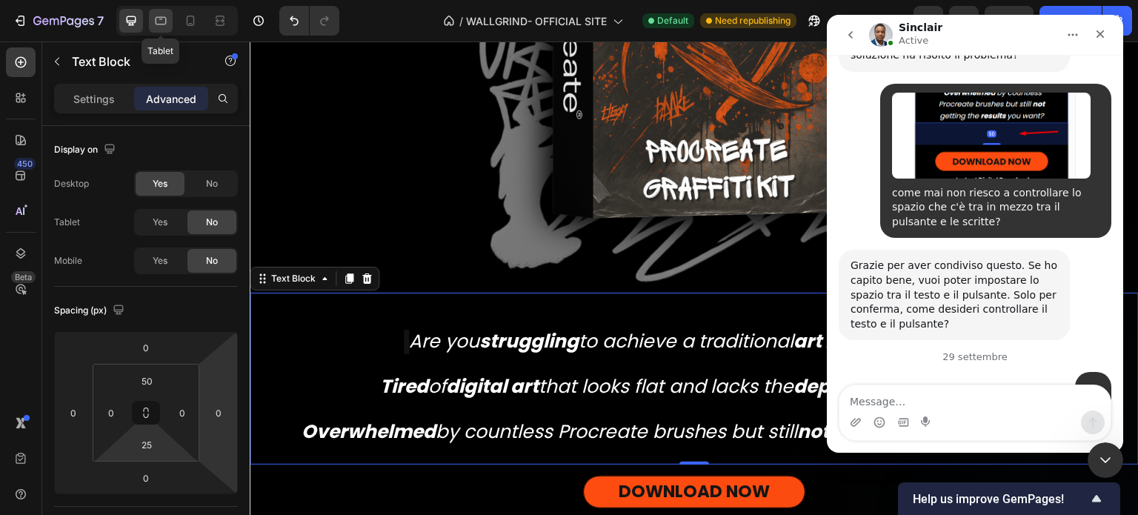
click at [166, 20] on icon at bounding box center [160, 20] width 15 height 15
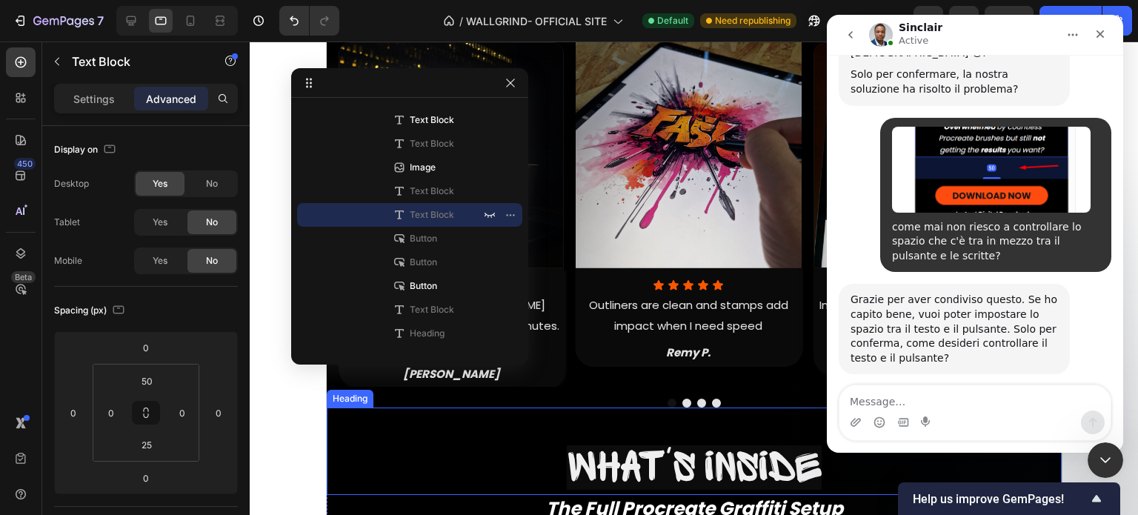
scroll to position [20338, 0]
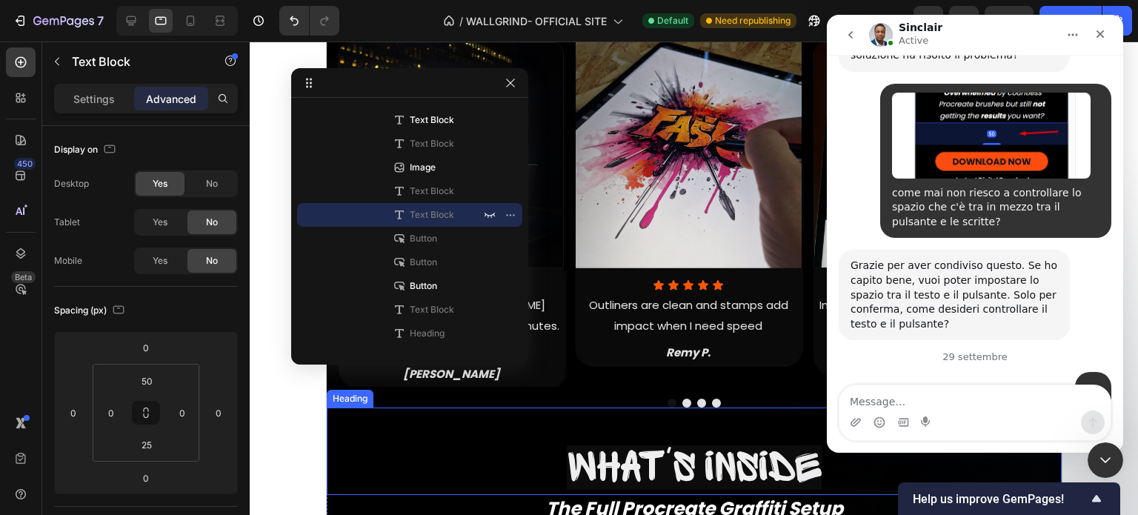
click at [674, 446] on span "What's inside" at bounding box center [693, 467] width 255 height 44
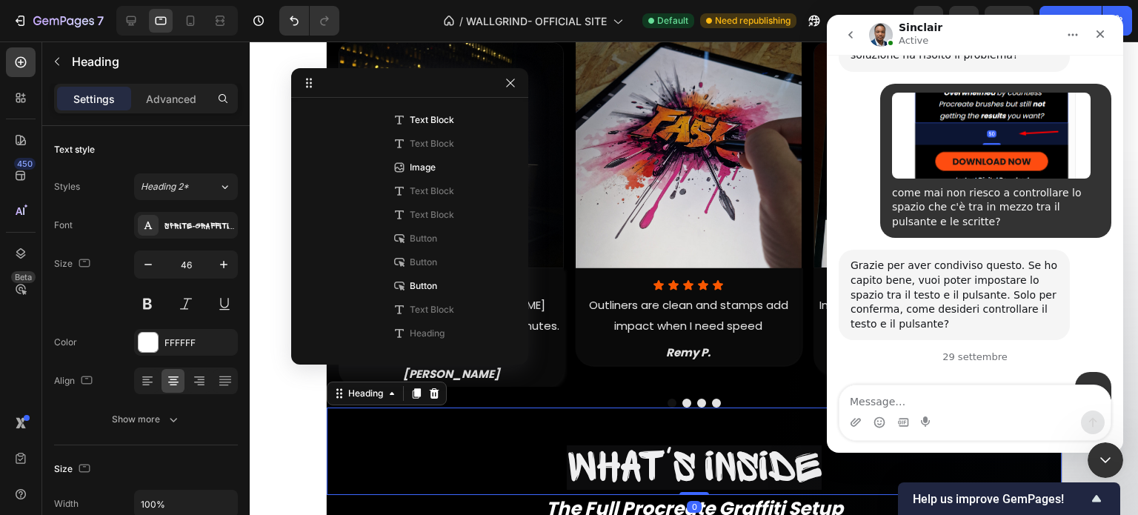
scroll to position [825, 0]
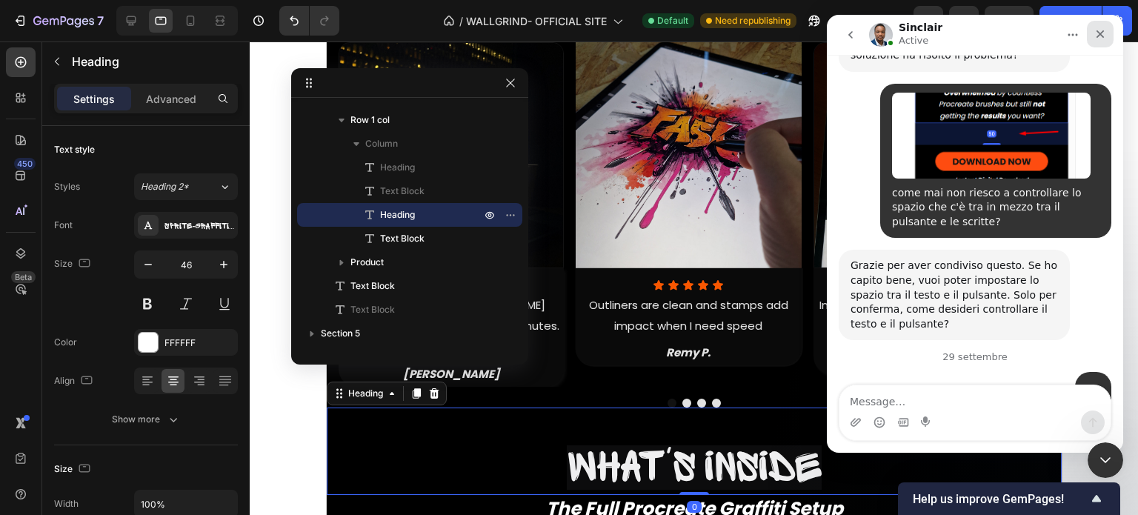
click at [1102, 36] on icon "Chiudi" at bounding box center [1101, 34] width 8 height 8
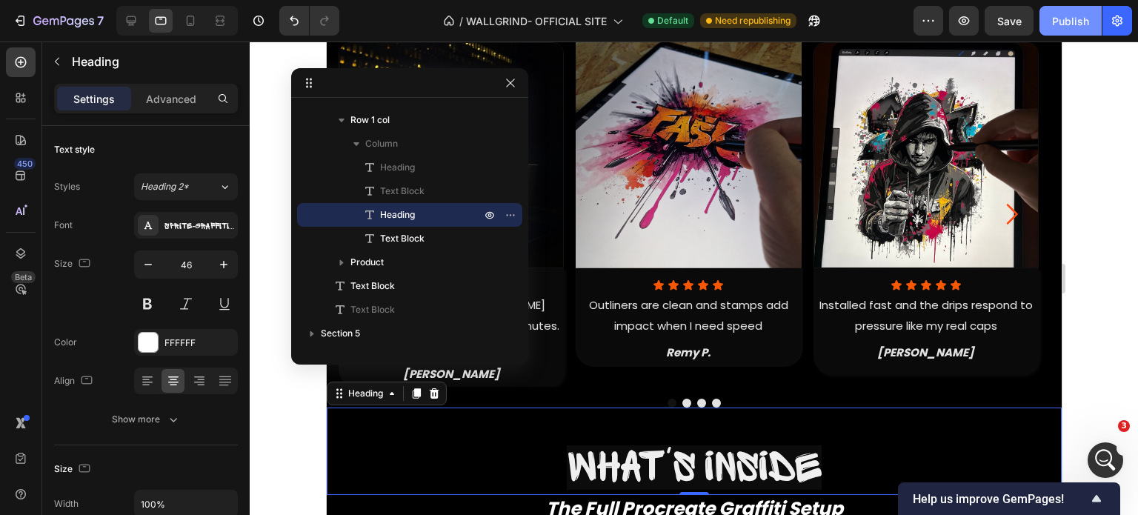
click at [1073, 35] on button "Publish" at bounding box center [1071, 21] width 62 height 30
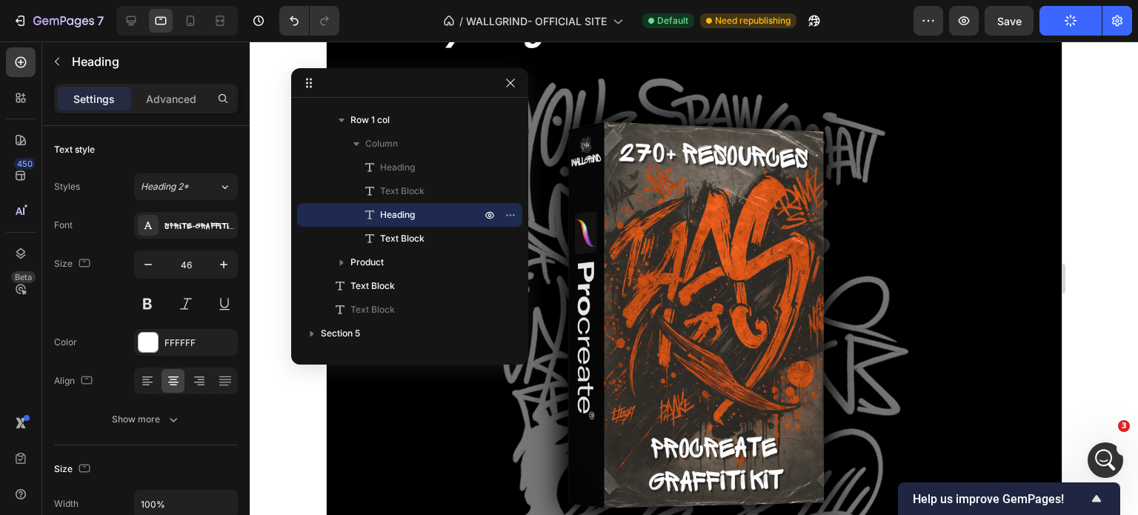
scroll to position [754, 0]
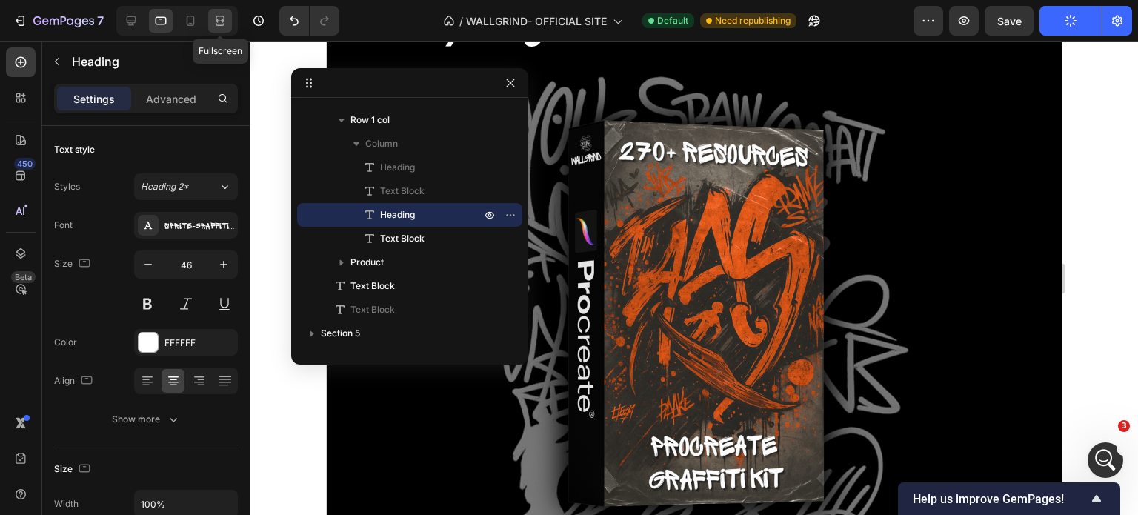
click at [221, 26] on icon at bounding box center [220, 20] width 15 height 15
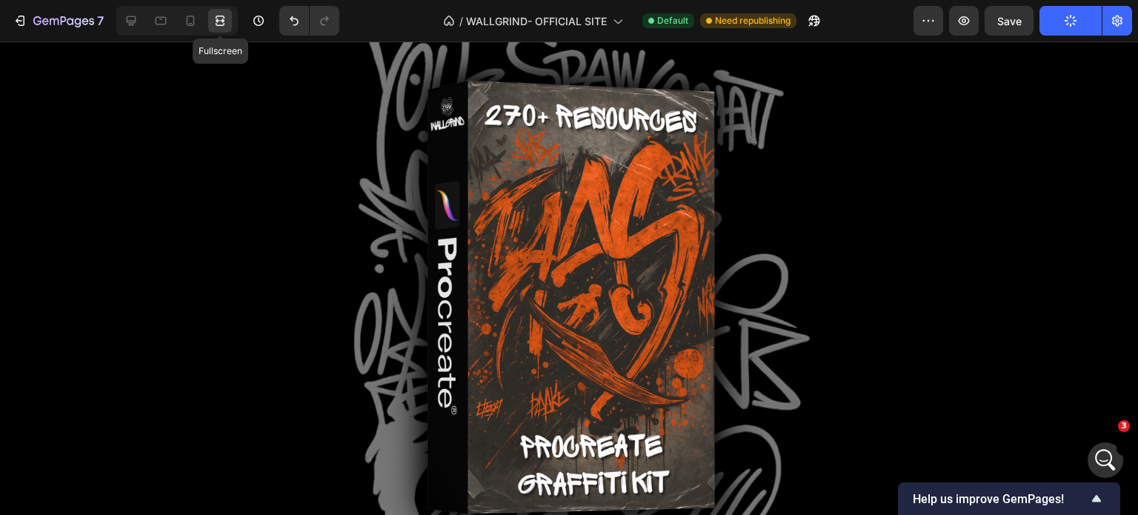
scroll to position [696, 0]
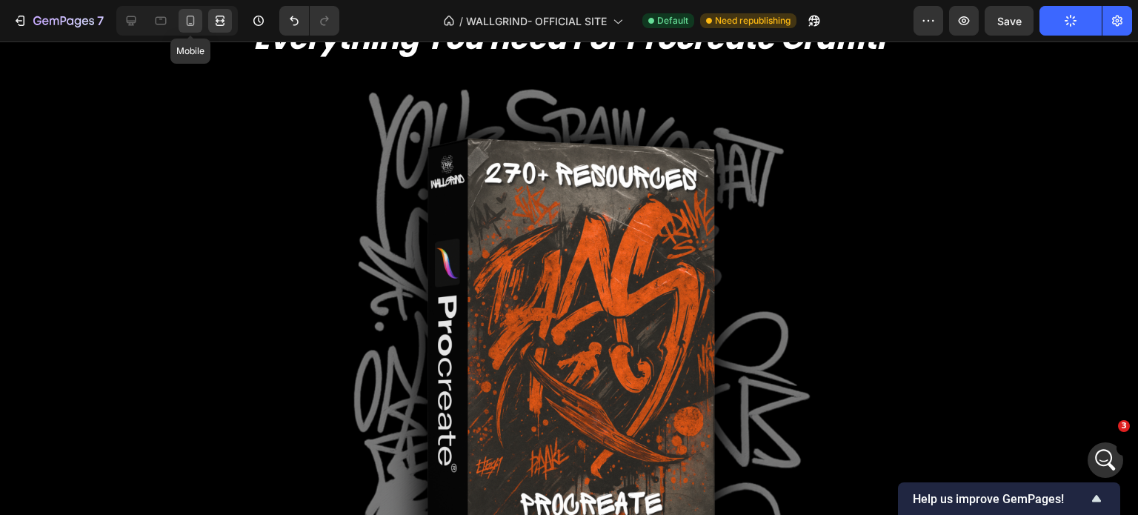
click at [187, 26] on icon at bounding box center [190, 20] width 15 height 15
type input "41"
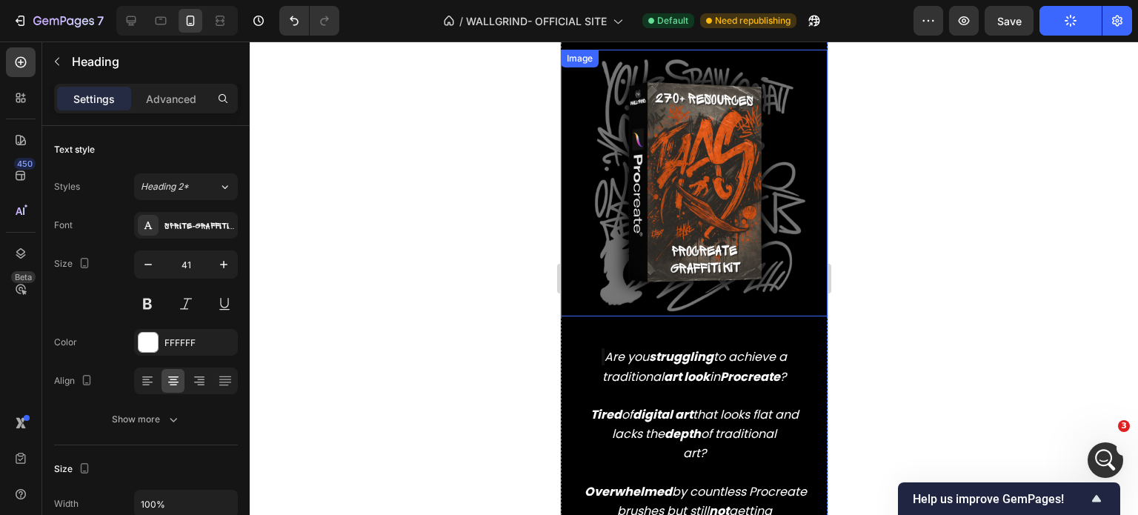
scroll to position [917, 0]
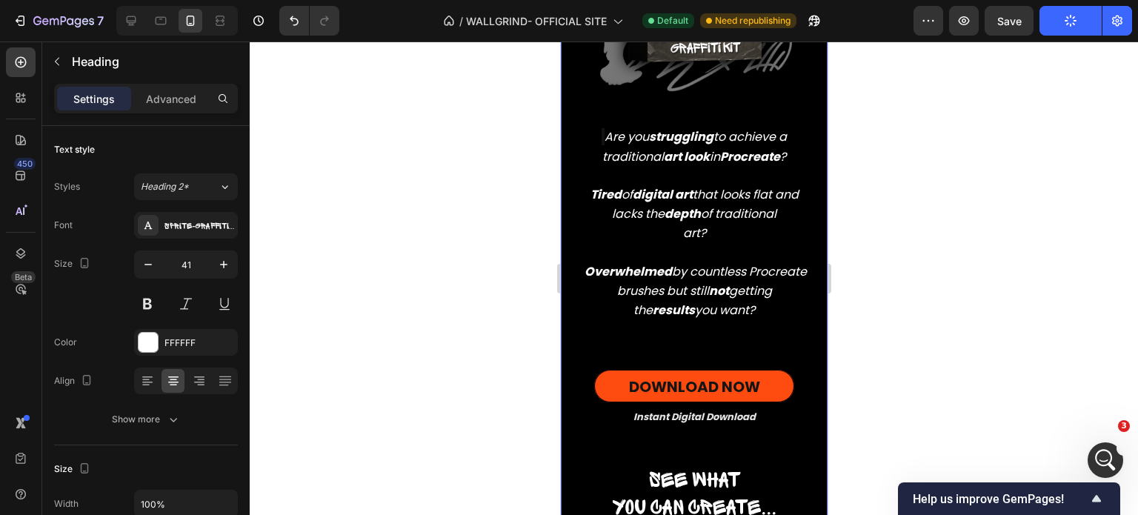
click at [691, 337] on div "Real graffiti on digital walls Heading Real graffiti on digital walls Heading R…" at bounding box center [693, 125] width 267 height 910
click at [685, 370] on link "DOWNLOAD NOW" at bounding box center [693, 386] width 200 height 33
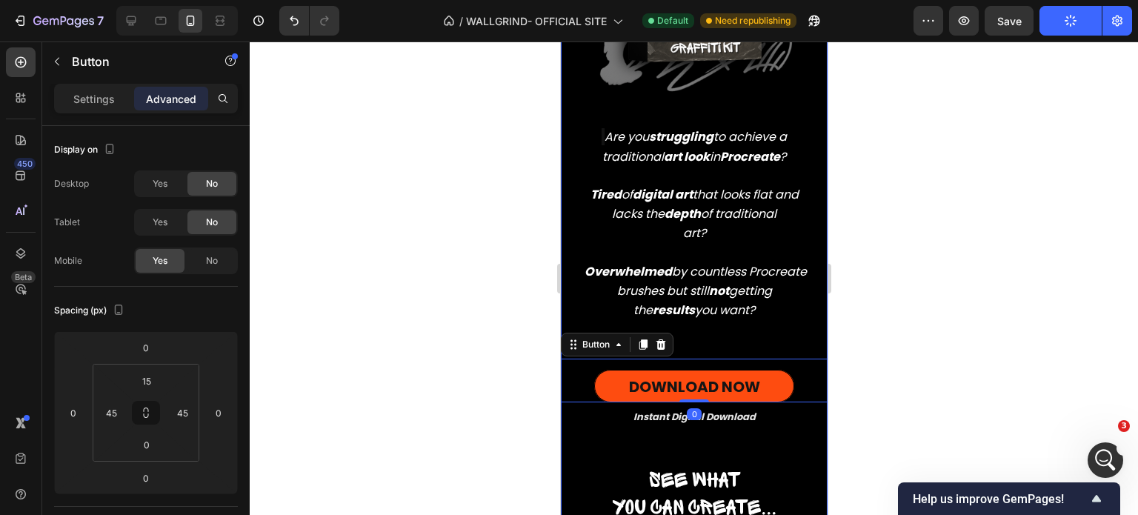
drag, startPoint x: 703, startPoint y: 335, endPoint x: 706, endPoint y: 324, distance: 11.5
click at [703, 335] on div "Real graffiti on digital walls Heading Real graffiti on digital walls Heading R…" at bounding box center [693, 125] width 267 height 910
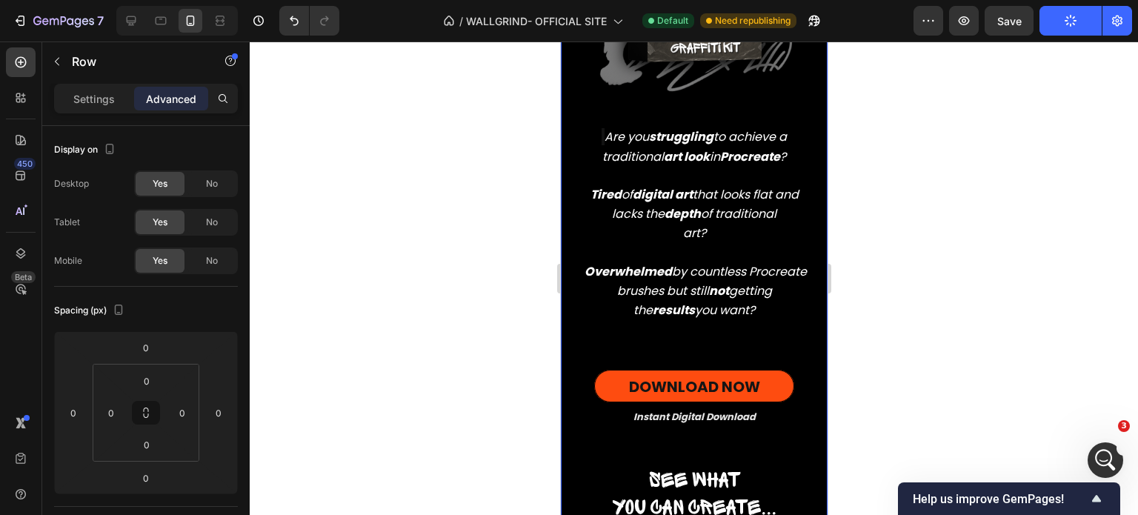
click at [706, 324] on div "Real graffiti on digital walls Heading Real graffiti on digital walls Heading R…" at bounding box center [693, 125] width 267 height 910
click at [709, 313] on div "Real graffiti on digital walls Heading Real graffiti on digital walls Heading R…" at bounding box center [693, 125] width 267 height 910
click at [694, 306] on strong "results" at bounding box center [673, 310] width 42 height 17
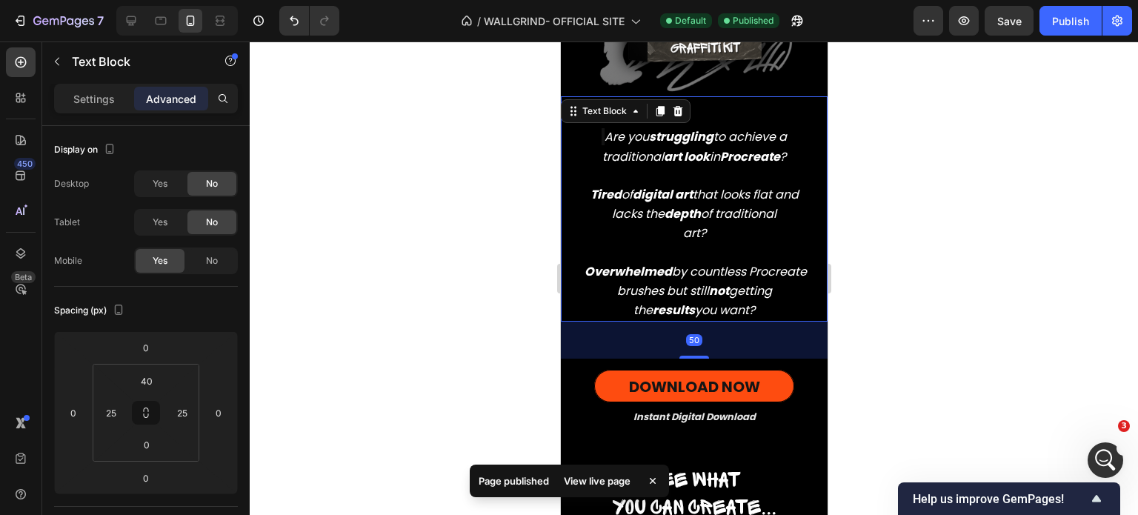
click at [682, 335] on div "50" at bounding box center [693, 340] width 267 height 37
click at [696, 359] on div "DOWNLOAD NOW Button" at bounding box center [693, 381] width 267 height 44
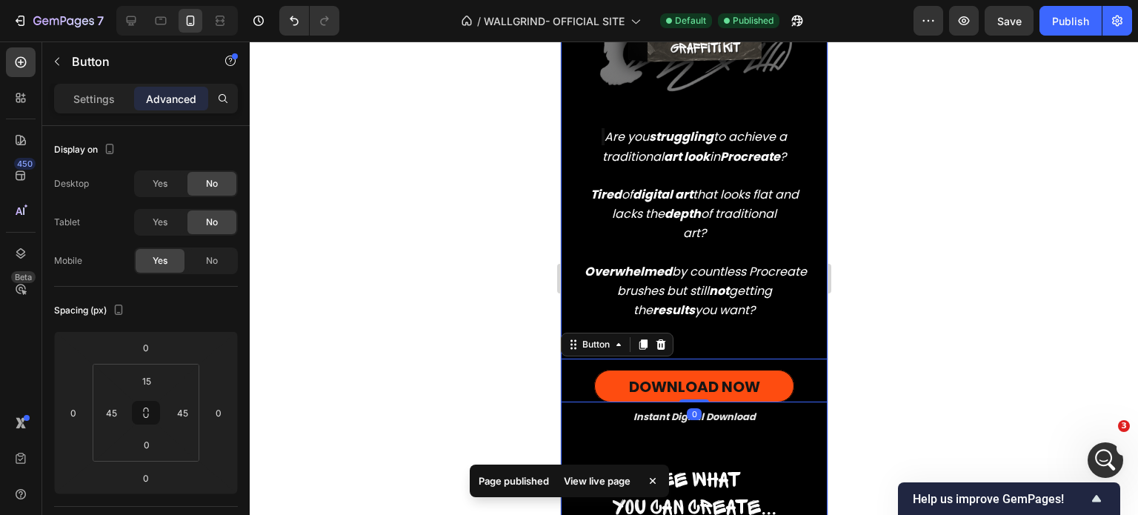
click at [726, 324] on div "Real graffiti on digital walls Heading Real graffiti on digital walls Heading R…" at bounding box center [693, 125] width 267 height 910
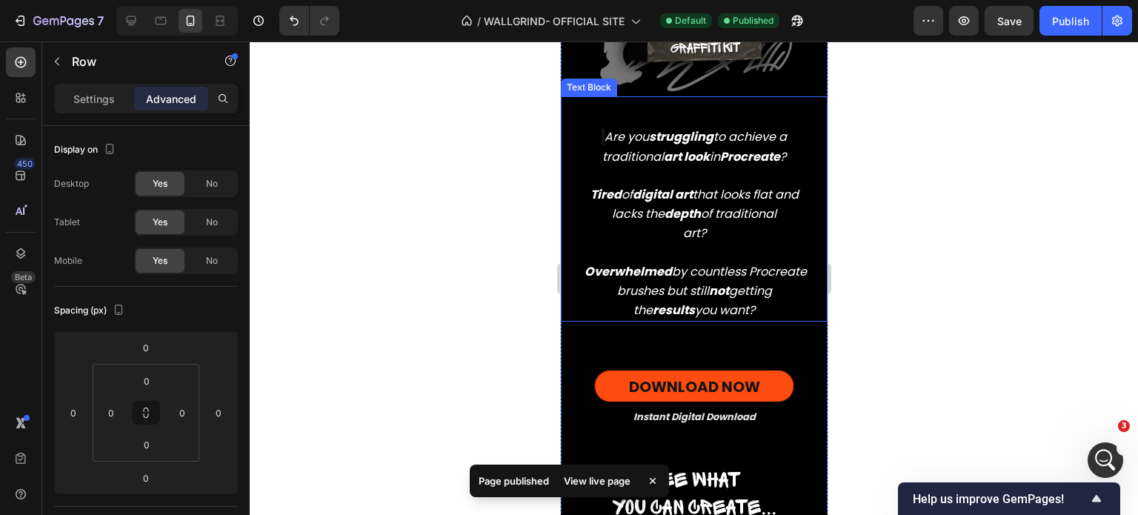
click at [739, 306] on icon "Overwhelmed by countless Procreate brushes but still not getting the results yo…" at bounding box center [695, 291] width 222 height 56
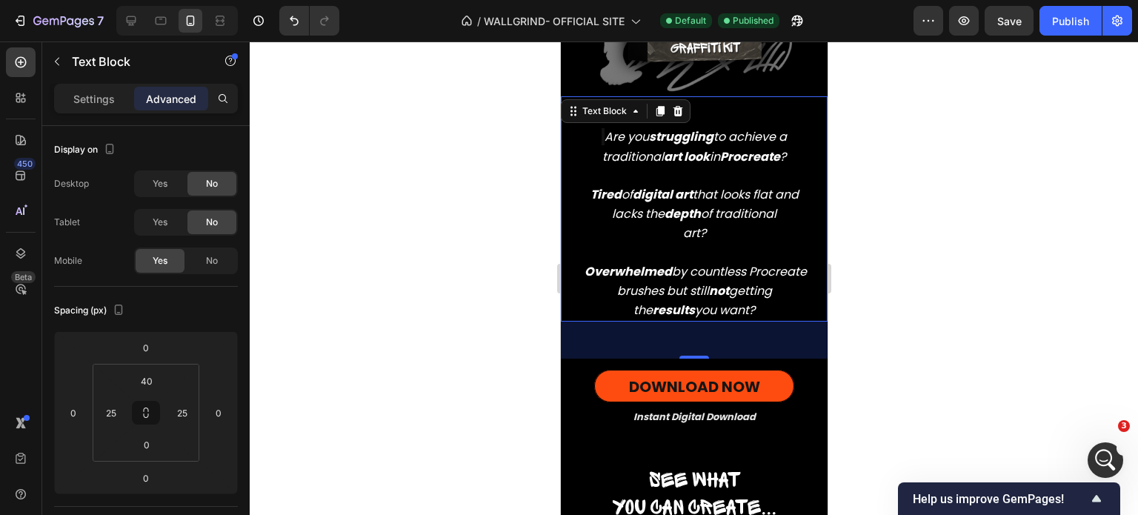
click at [752, 322] on div "50" at bounding box center [693, 340] width 267 height 37
click at [751, 322] on div "50" at bounding box center [693, 340] width 267 height 37
click at [145, 379] on input "40" at bounding box center [147, 381] width 30 height 22
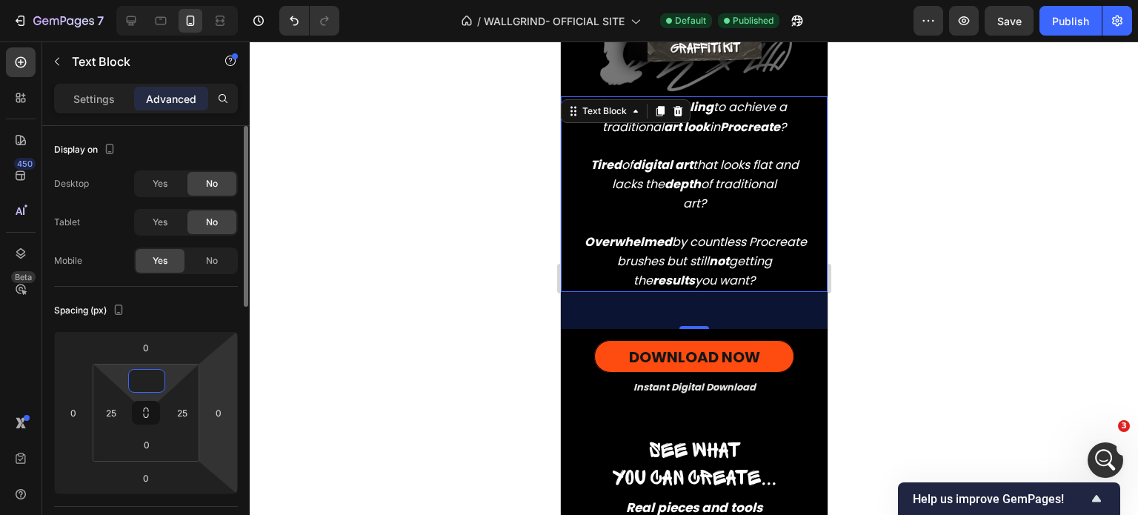
type input "40"
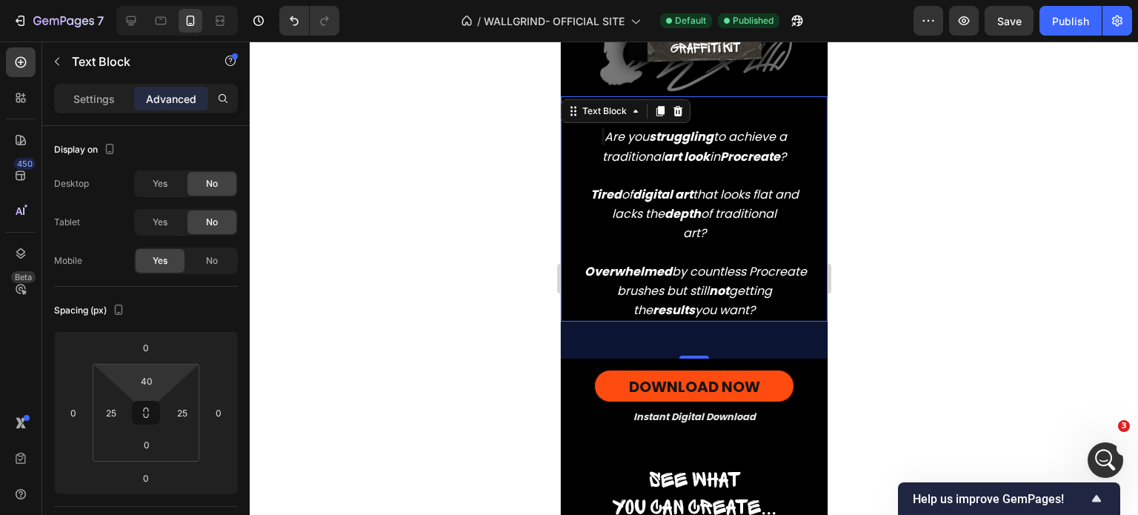
click at [914, 356] on div at bounding box center [694, 277] width 888 height 473
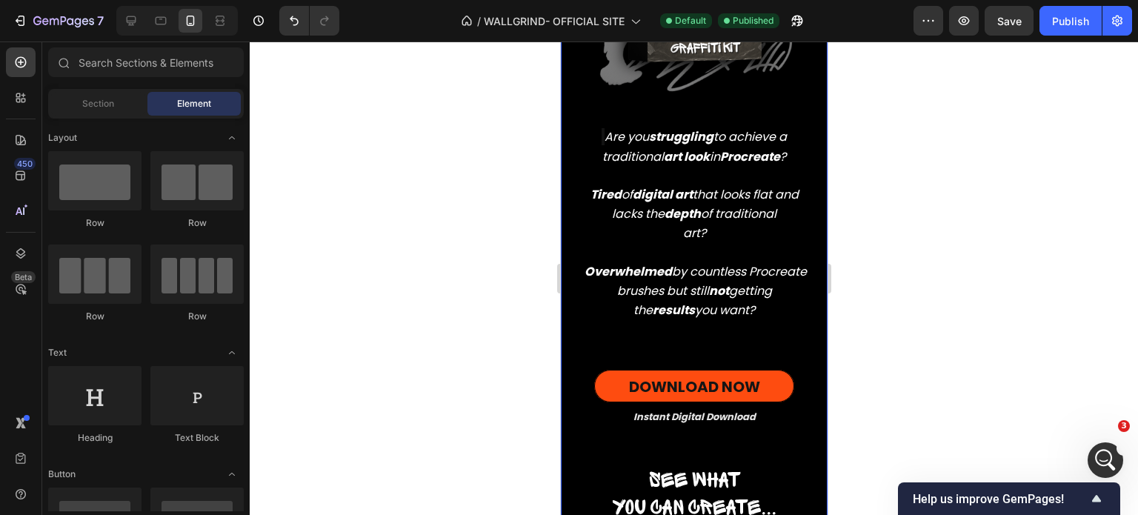
click at [749, 333] on div "Real graffiti on digital walls Heading Real graffiti on digital walls Heading R…" at bounding box center [693, 125] width 267 height 910
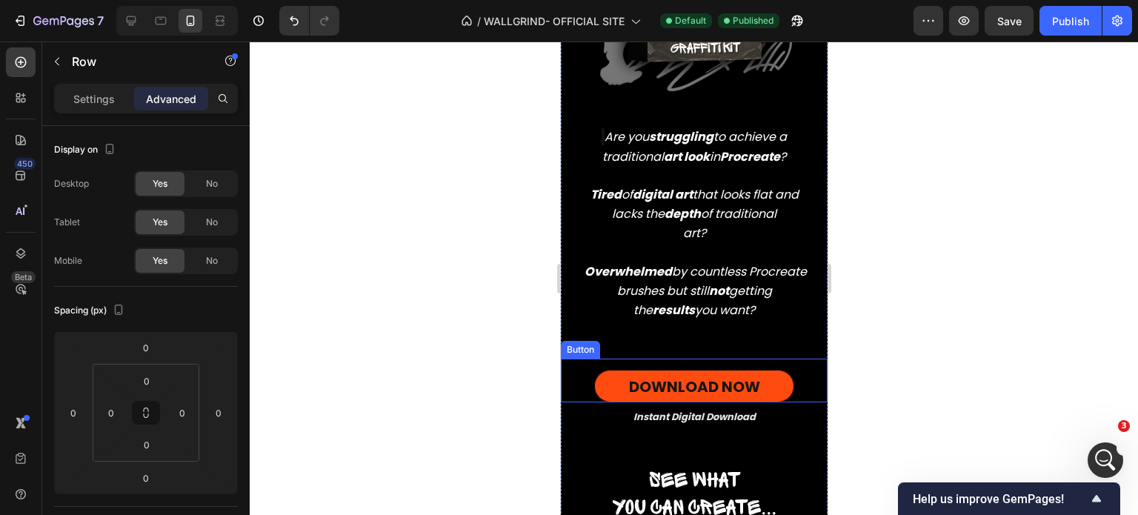
click at [741, 370] on link "DOWNLOAD NOW" at bounding box center [693, 386] width 200 height 33
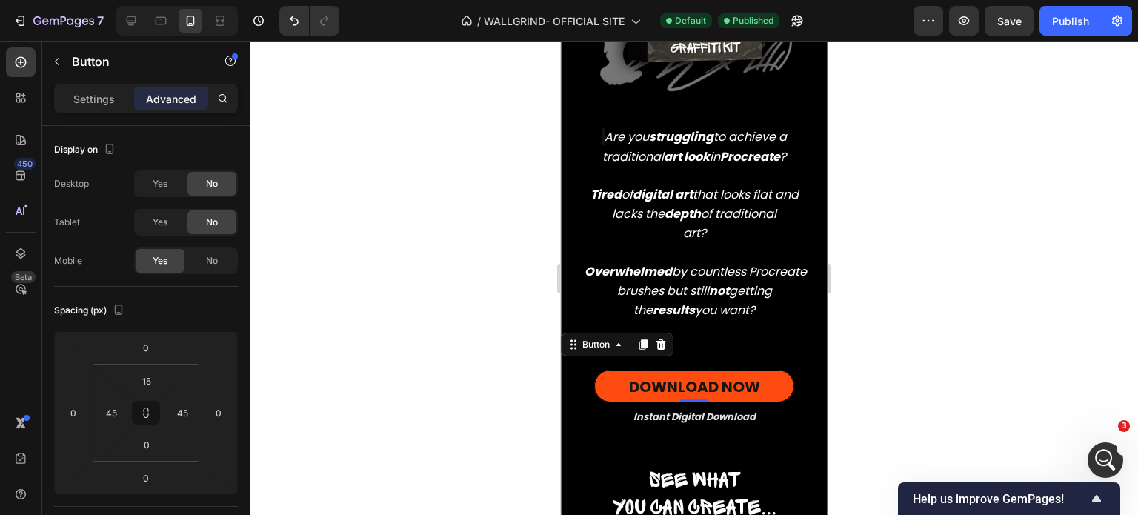
click at [741, 335] on div "Real graffiti on digital walls Heading Real graffiti on digital walls Heading R…" at bounding box center [693, 125] width 267 height 910
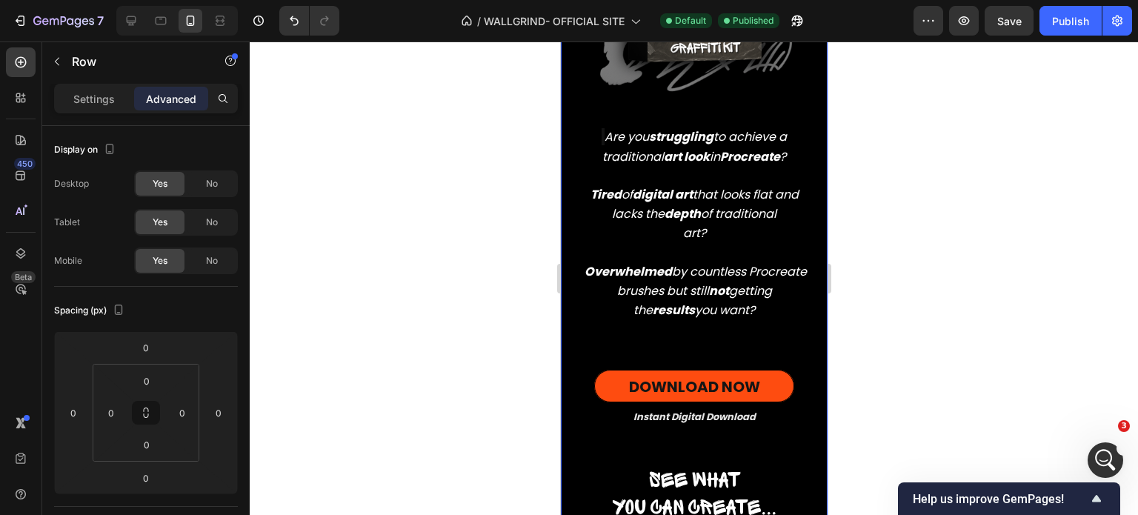
click at [741, 316] on div "Real graffiti on digital walls Heading Real graffiti on digital walls Heading R…" at bounding box center [693, 125] width 267 height 910
click at [1100, 462] on icon "Apri il messenger Intercom" at bounding box center [1103, 458] width 24 height 24
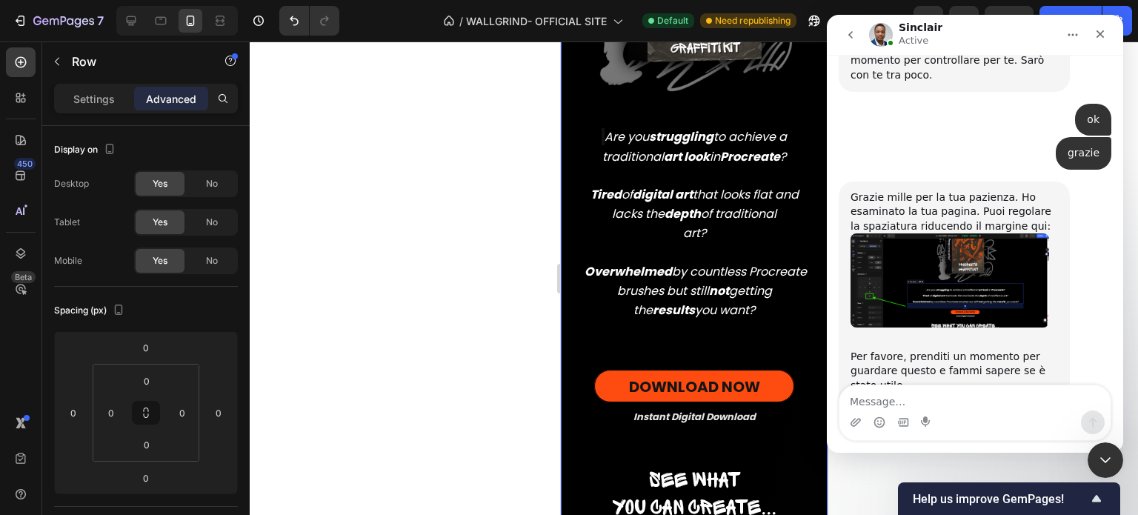
scroll to position [20767, 0]
